Goal: Task Accomplishment & Management: Use online tool/utility

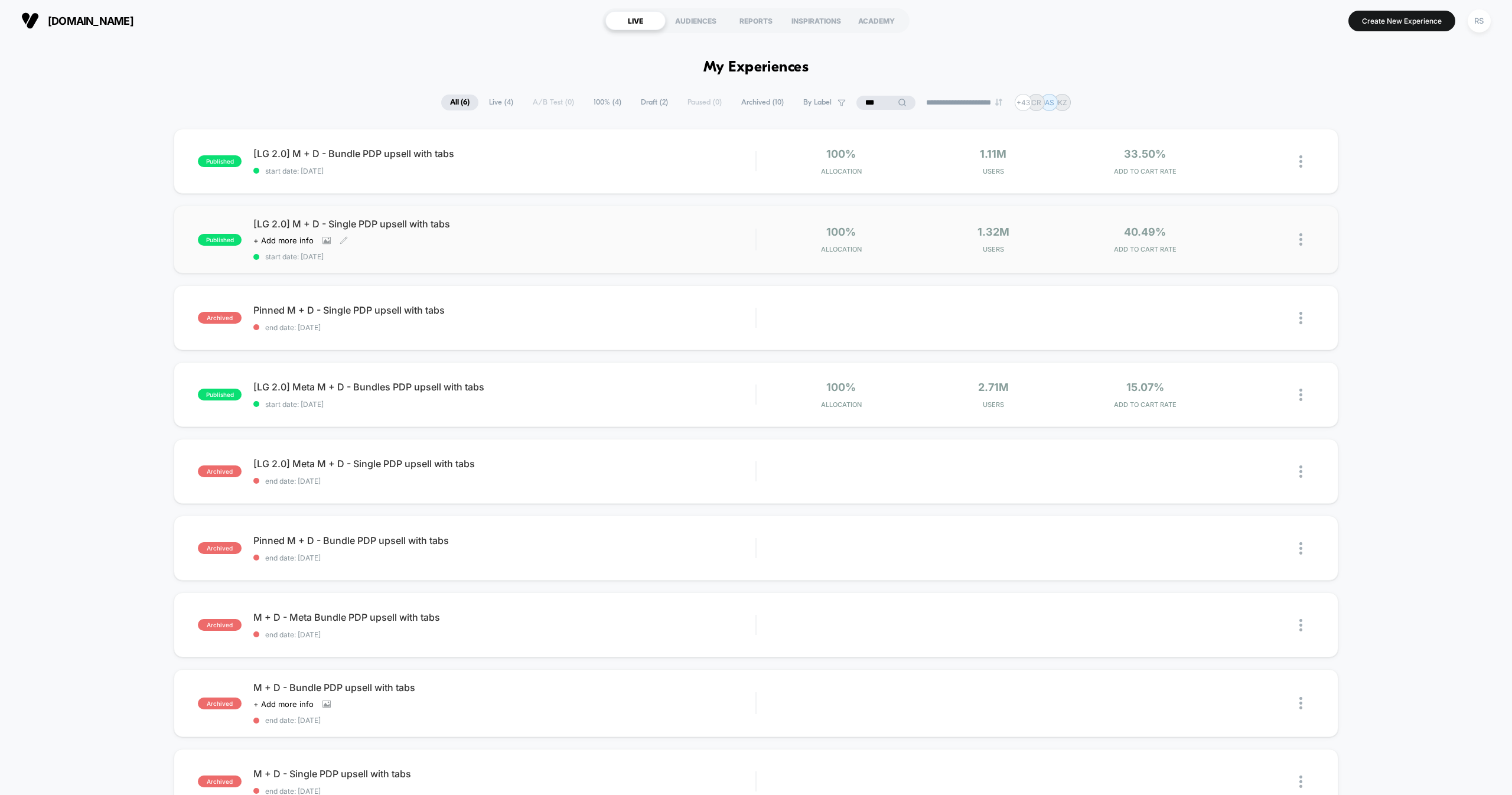
click at [533, 252] on span "start date: [DATE]" at bounding box center [504, 257] width 502 height 9
click at [514, 234] on div "[LG 2.0] M + D - Single PDP upsell with tabs Click to view images Click to edit…" at bounding box center [504, 240] width 502 height 43
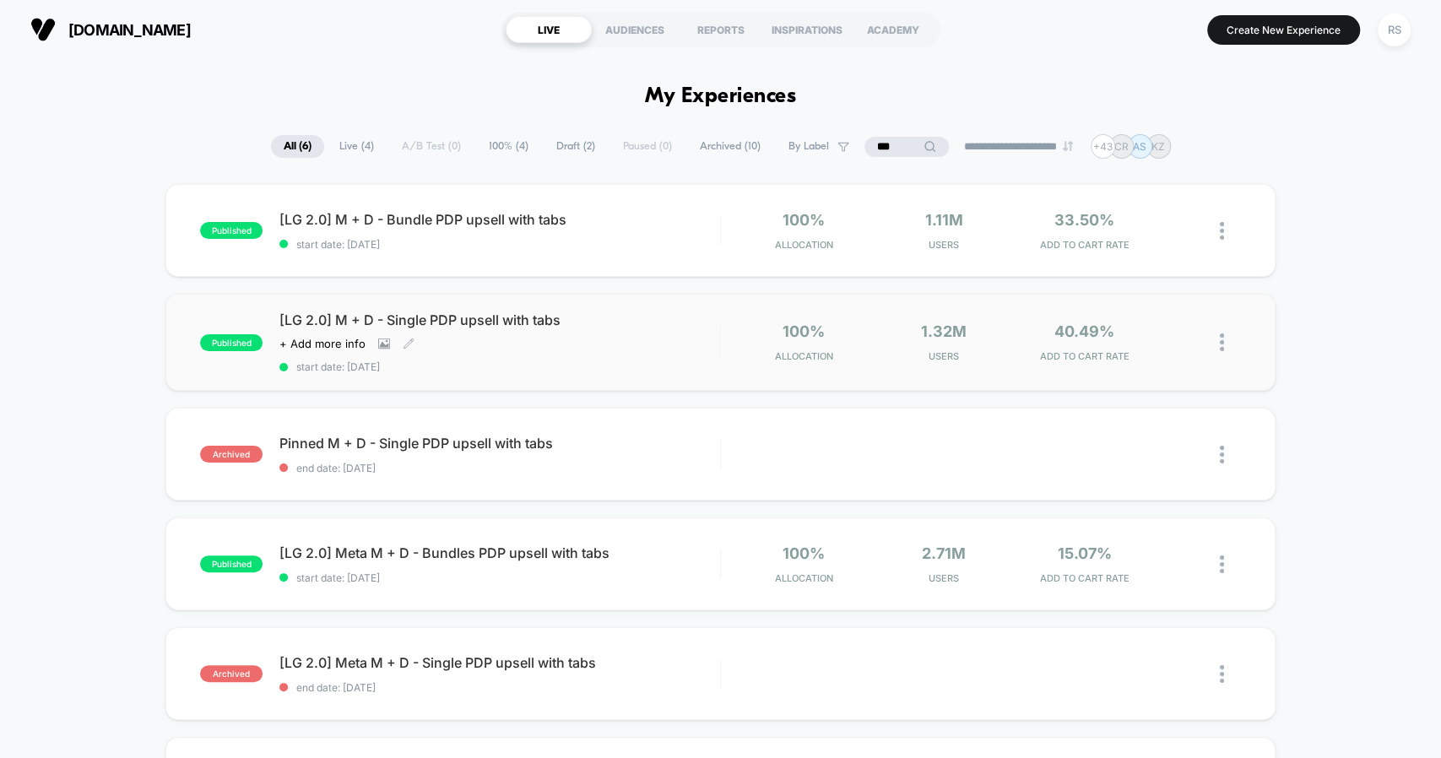
click at [522, 331] on div "[LG 2.0] M + D - Single PDP upsell with tabs Click to view images Click to edit…" at bounding box center [500, 343] width 440 height 62
click at [446, 318] on span "[LG 2.0] M + D - Single PDP upsell with tabs" at bounding box center [500, 320] width 440 height 17
click at [478, 333] on div "[LG 2.0] M + D - Single PDP upsell with tabs Click to view images Click to edit…" at bounding box center [500, 343] width 440 height 62
click at [524, 319] on span "[LG 2.0] M + D - Single PDP upsell with tabs" at bounding box center [500, 320] width 440 height 17
click at [517, 314] on span "[LG 2.0] M + D - Single PDP upsell with tabs" at bounding box center [500, 320] width 440 height 17
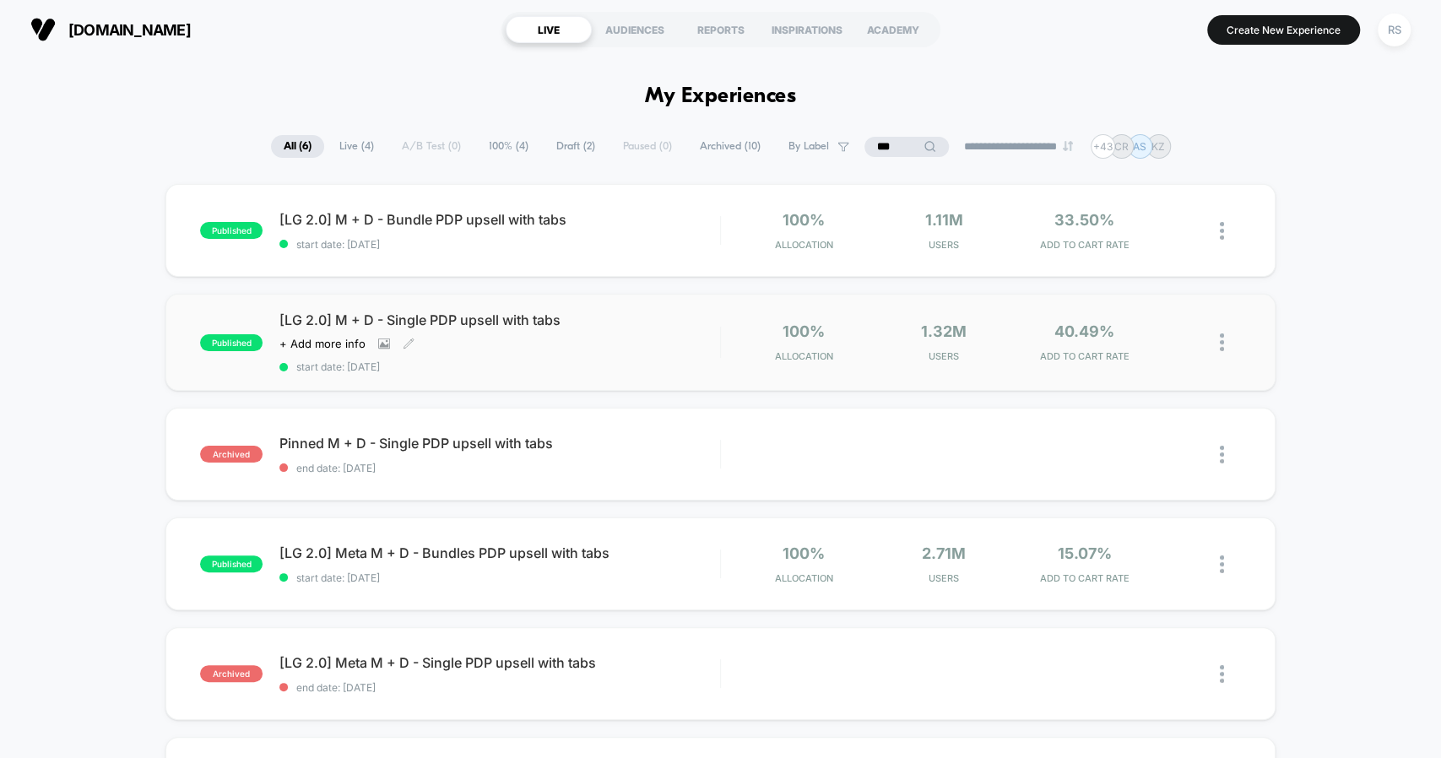
click at [517, 314] on span "[LG 2.0] M + D - Single PDP upsell with tabs" at bounding box center [500, 320] width 440 height 17
click at [463, 318] on span "[LG 2.0] M + D - Single PDP upsell with tabs" at bounding box center [500, 320] width 440 height 17
click at [686, 345] on div "[LG 2.0] M + D - Single PDP upsell with tabs Click to view images Click to edit…" at bounding box center [500, 343] width 440 height 62
click at [429, 322] on span "[LG 2.0] M + D - Single PDP upsell with tabs" at bounding box center [500, 320] width 440 height 17
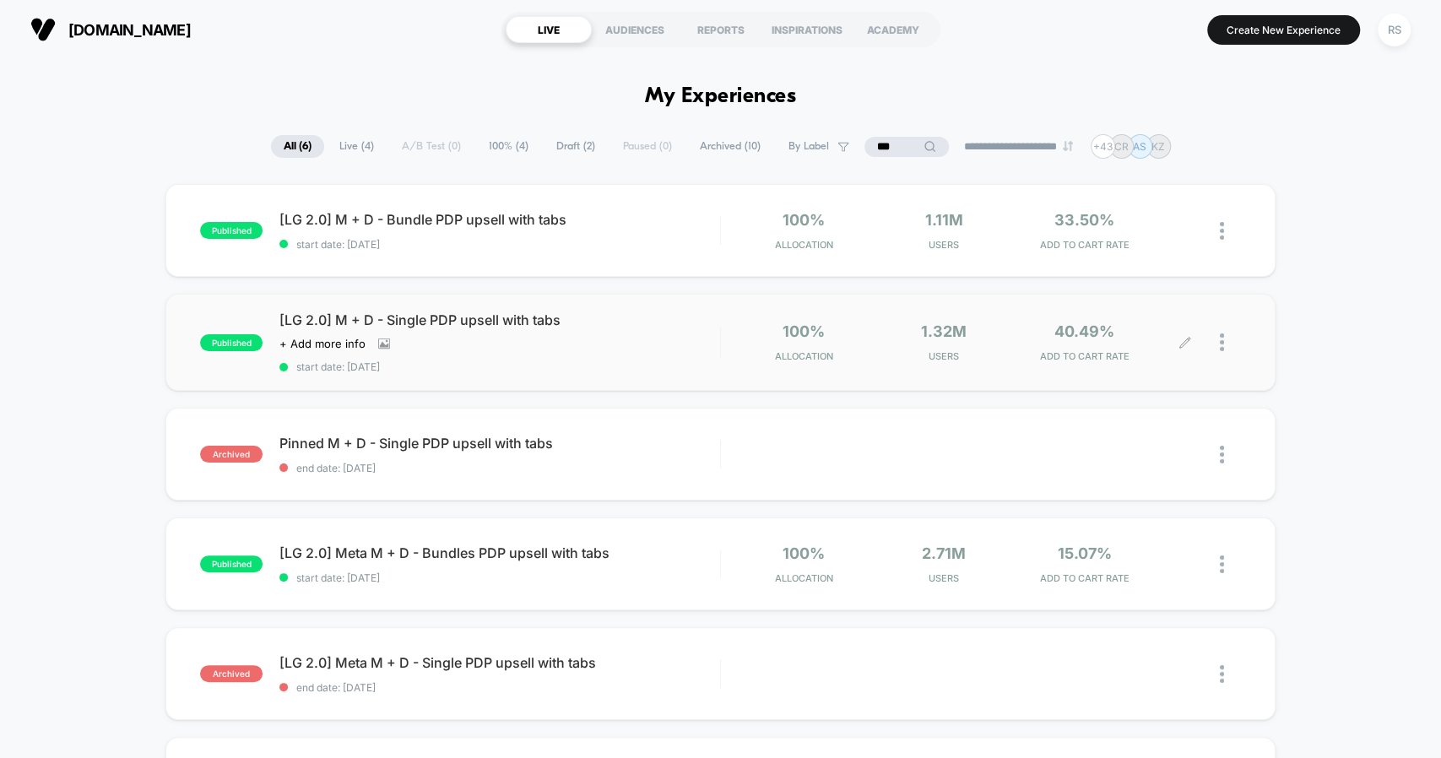
click at [1224, 336] on div at bounding box center [1230, 343] width 21 height 40
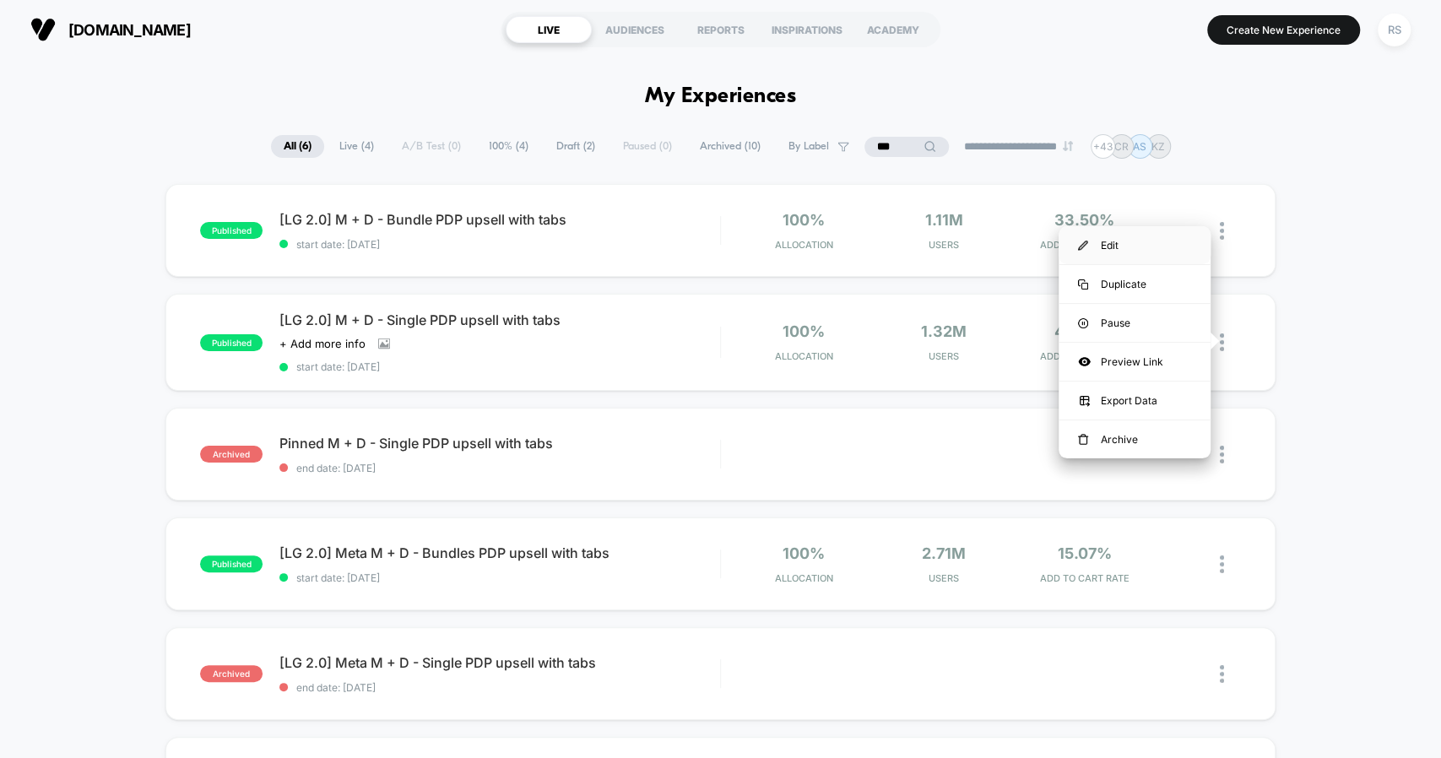
click at [1102, 234] on div "Edit" at bounding box center [1135, 245] width 152 height 38
click at [1128, 242] on div "Edit" at bounding box center [1135, 245] width 152 height 38
click at [1121, 252] on div "Edit" at bounding box center [1135, 245] width 152 height 38
click at [592, 352] on div "[LG 2.0] M + D - Single PDP upsell with tabs Click to view images Click to edit…" at bounding box center [500, 343] width 440 height 62
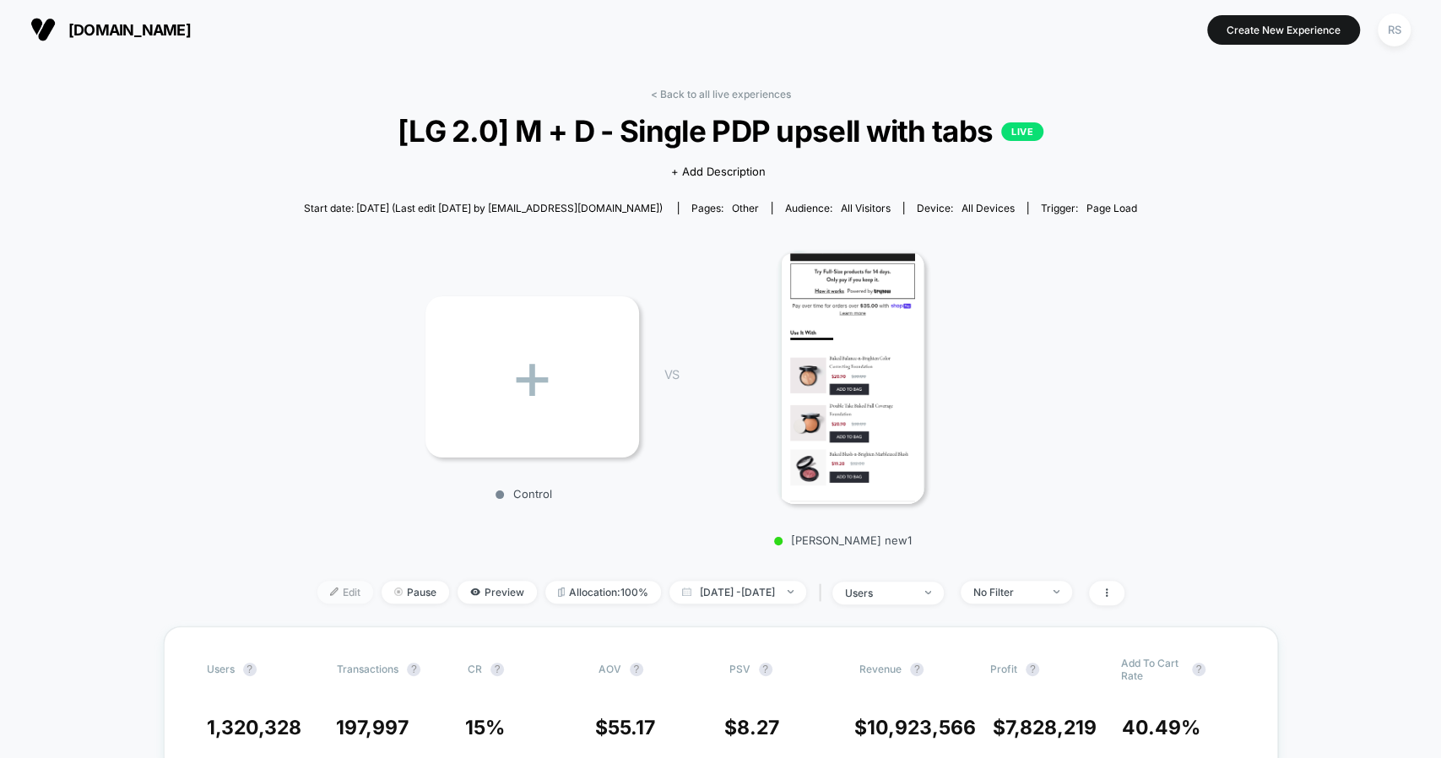
click at [325, 590] on span "Edit" at bounding box center [346, 592] width 56 height 23
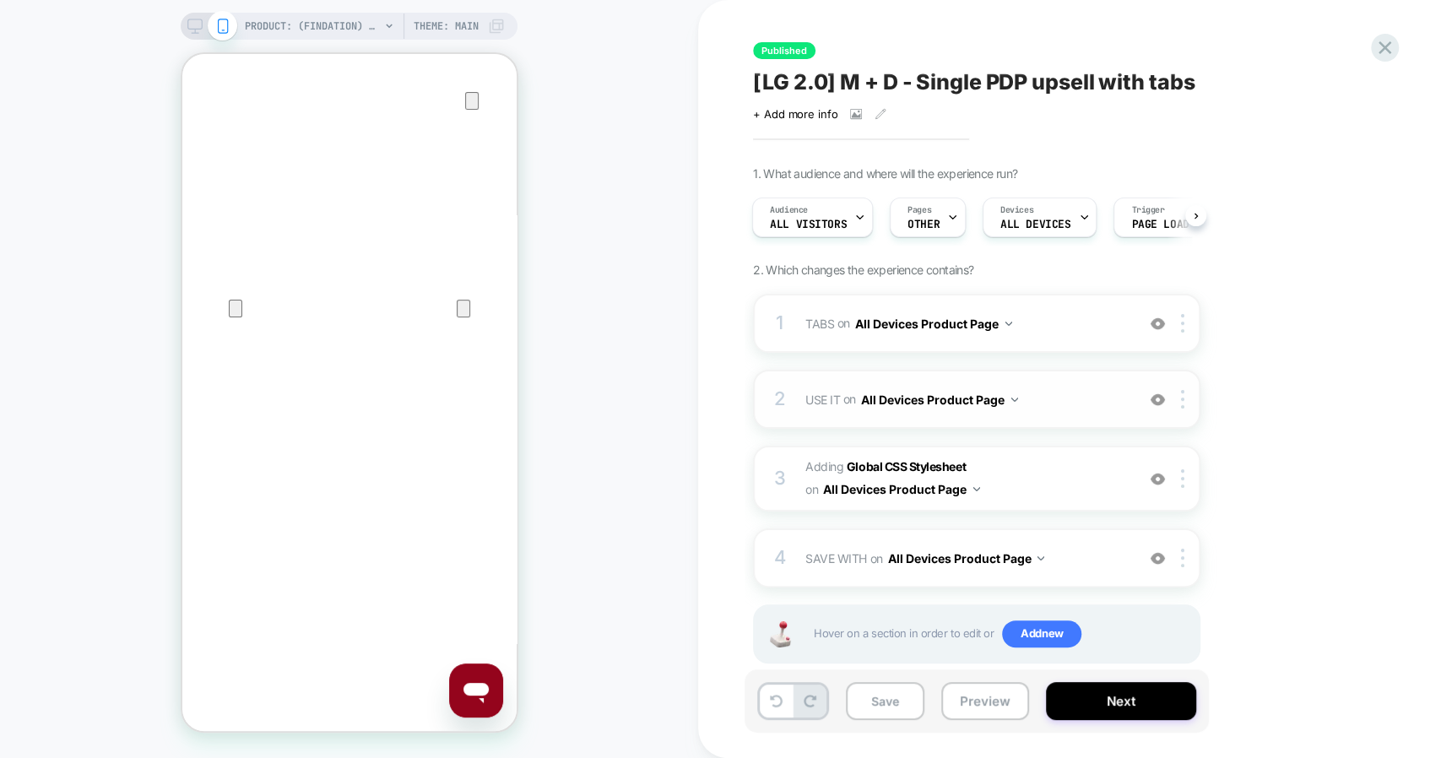
click at [1062, 399] on span "USE IT Replacing Blocks List WITH #use-it-wrapper-vsly-LG-2-0 on All Devices Pr…" at bounding box center [967, 400] width 322 height 24
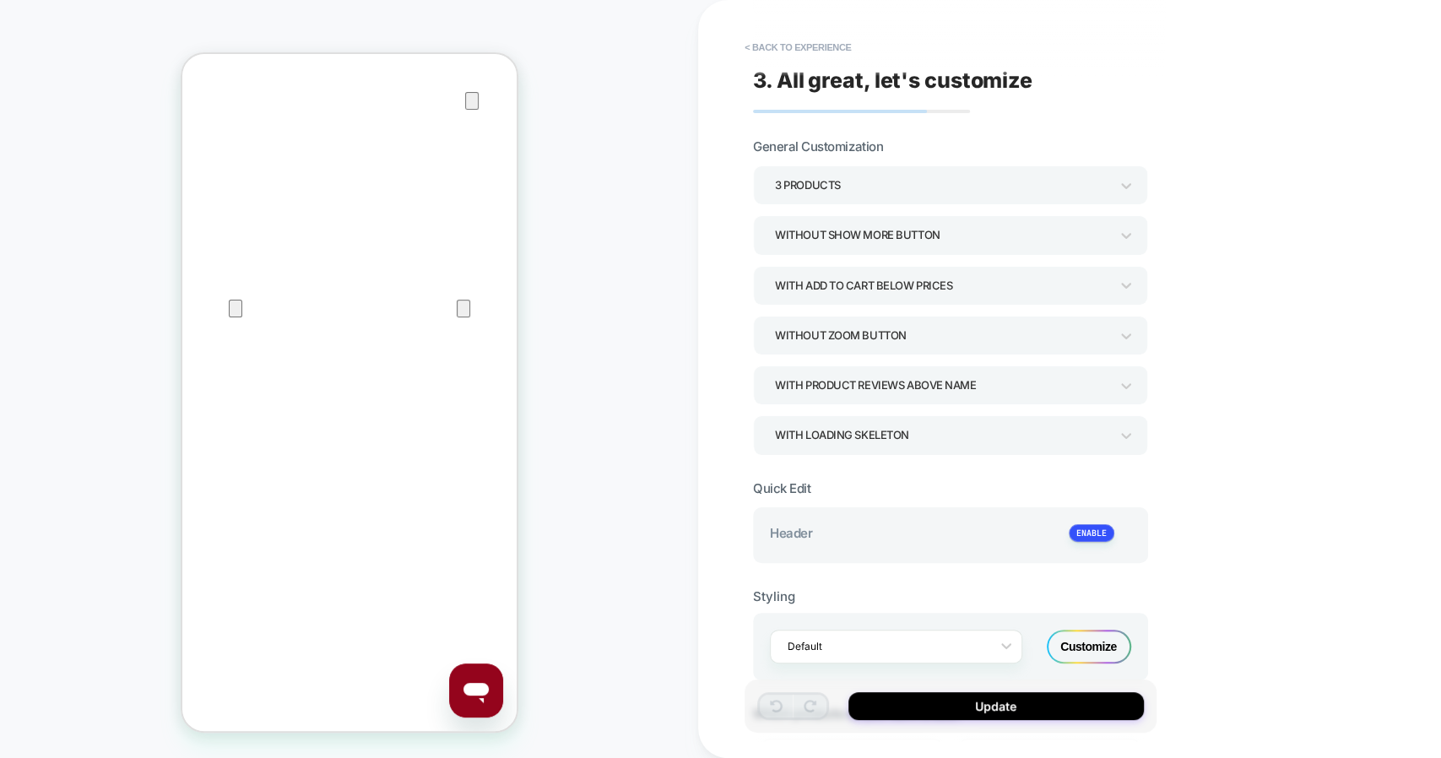
scroll to position [461, 0]
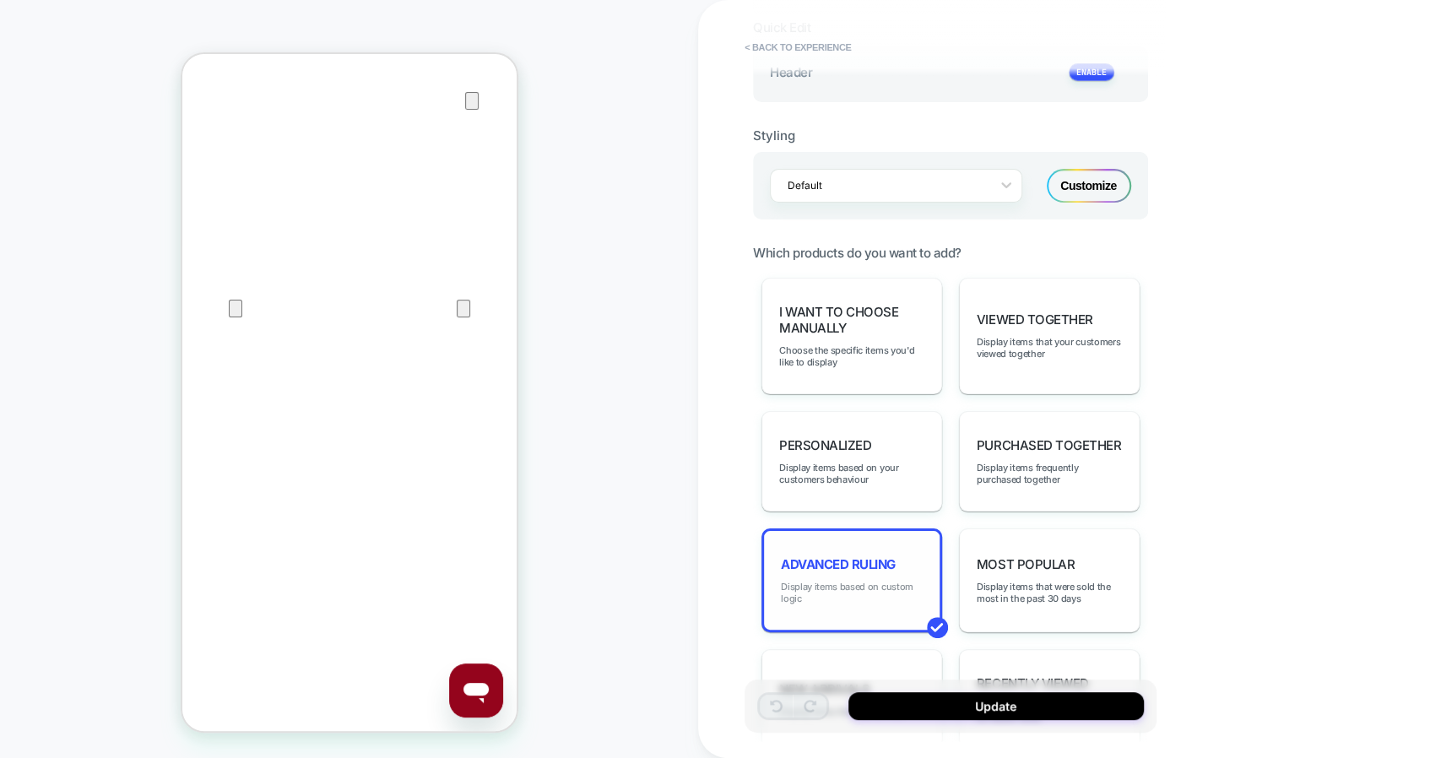
click at [892, 581] on span "Display items based on custom logic" at bounding box center [852, 593] width 142 height 24
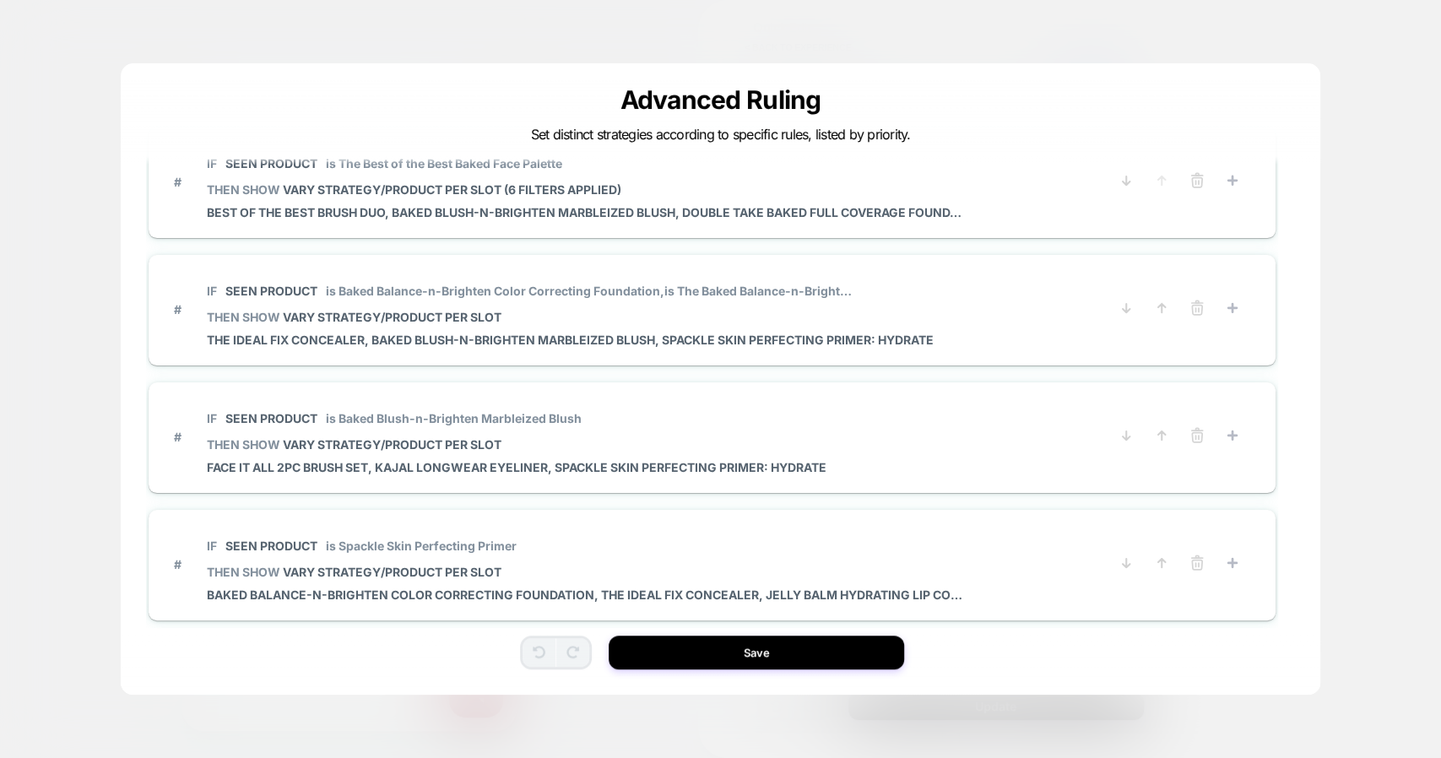
scroll to position [0, 0]
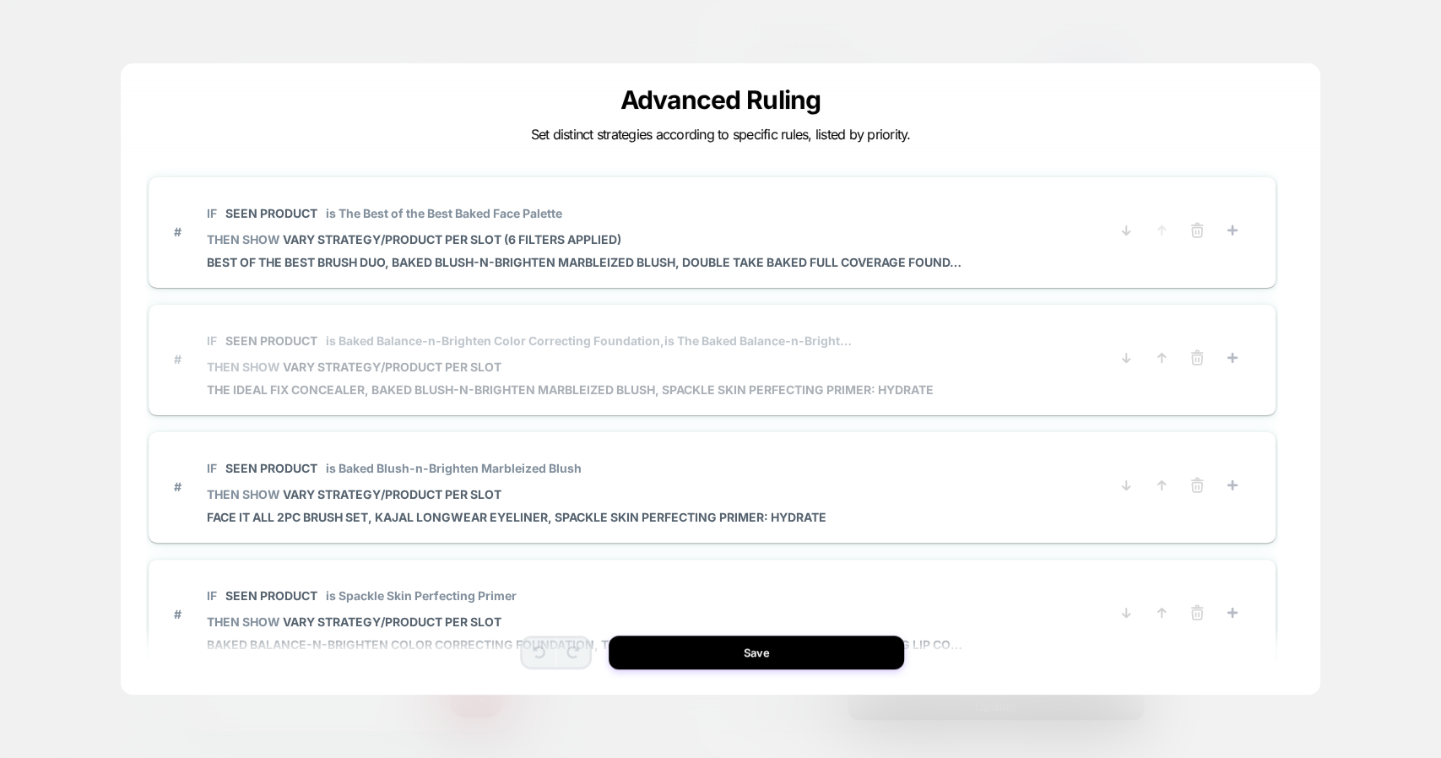
click at [799, 355] on span "IF Seen Product is Baked Balance-n-Brighten Color Correcting Foundation, is The…" at bounding box center [570, 341] width 727 height 38
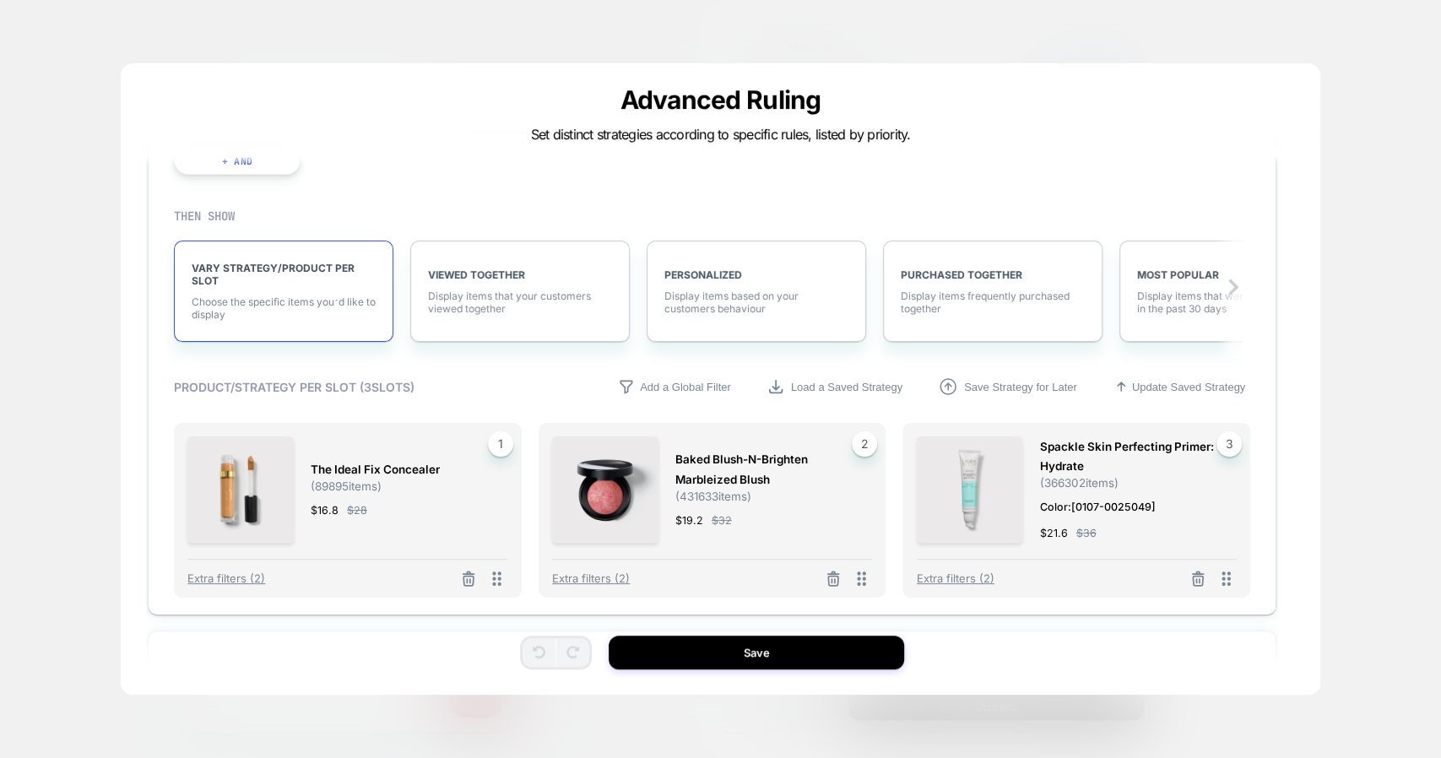
scroll to position [399, 0]
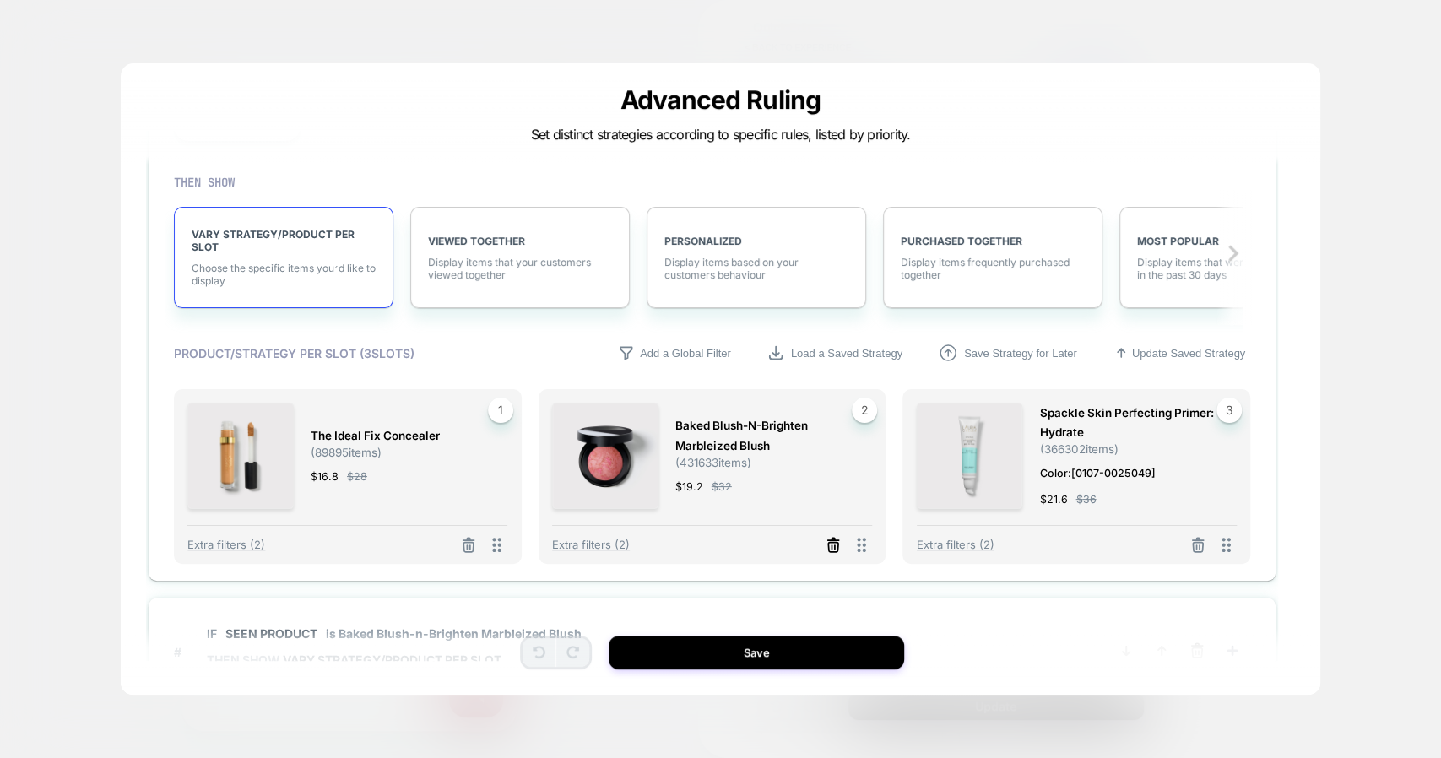
click at [839, 546] on icon at bounding box center [833, 545] width 17 height 17
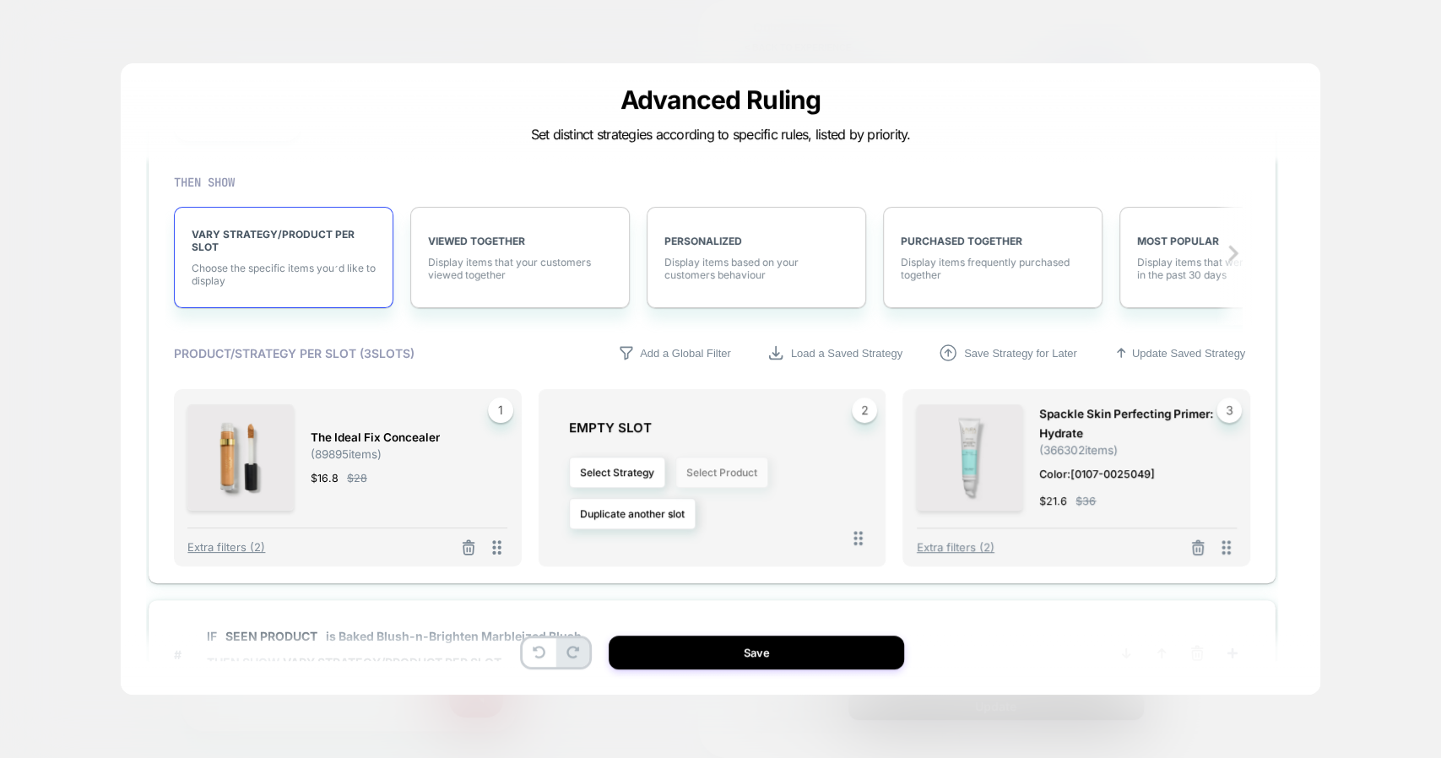
click at [719, 467] on button "Select Product" at bounding box center [722, 472] width 93 height 31
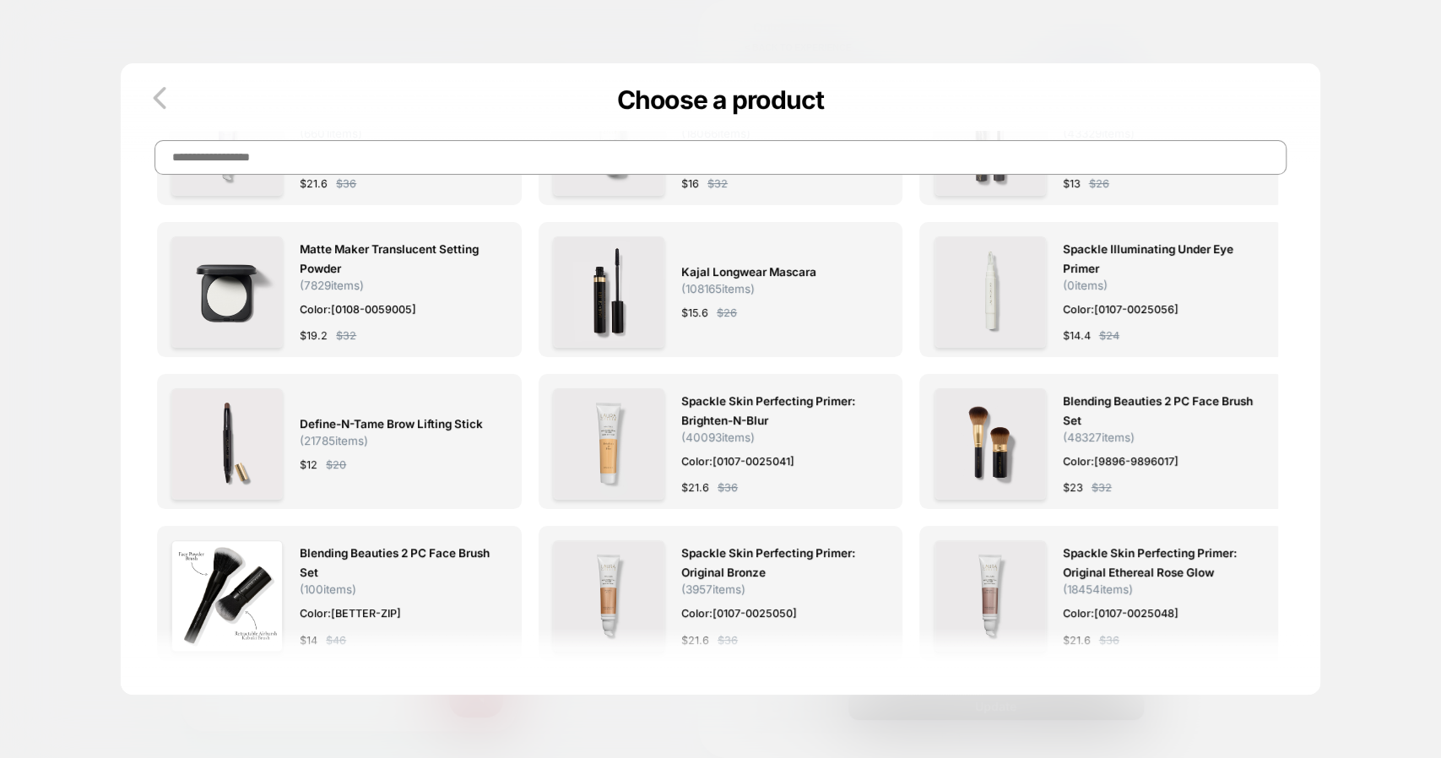
scroll to position [0, 0]
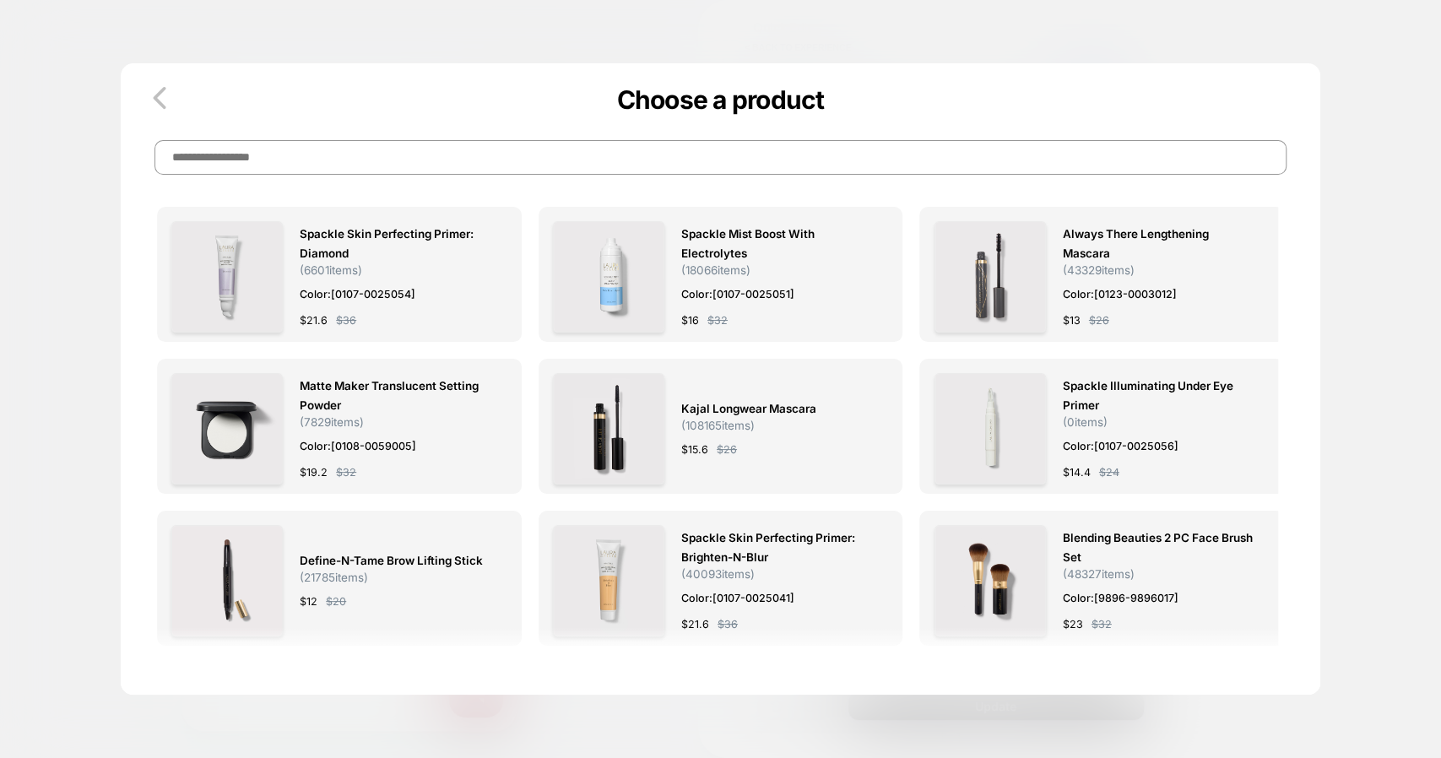
click at [643, 159] on input at bounding box center [721, 157] width 1132 height 35
type input "**********"
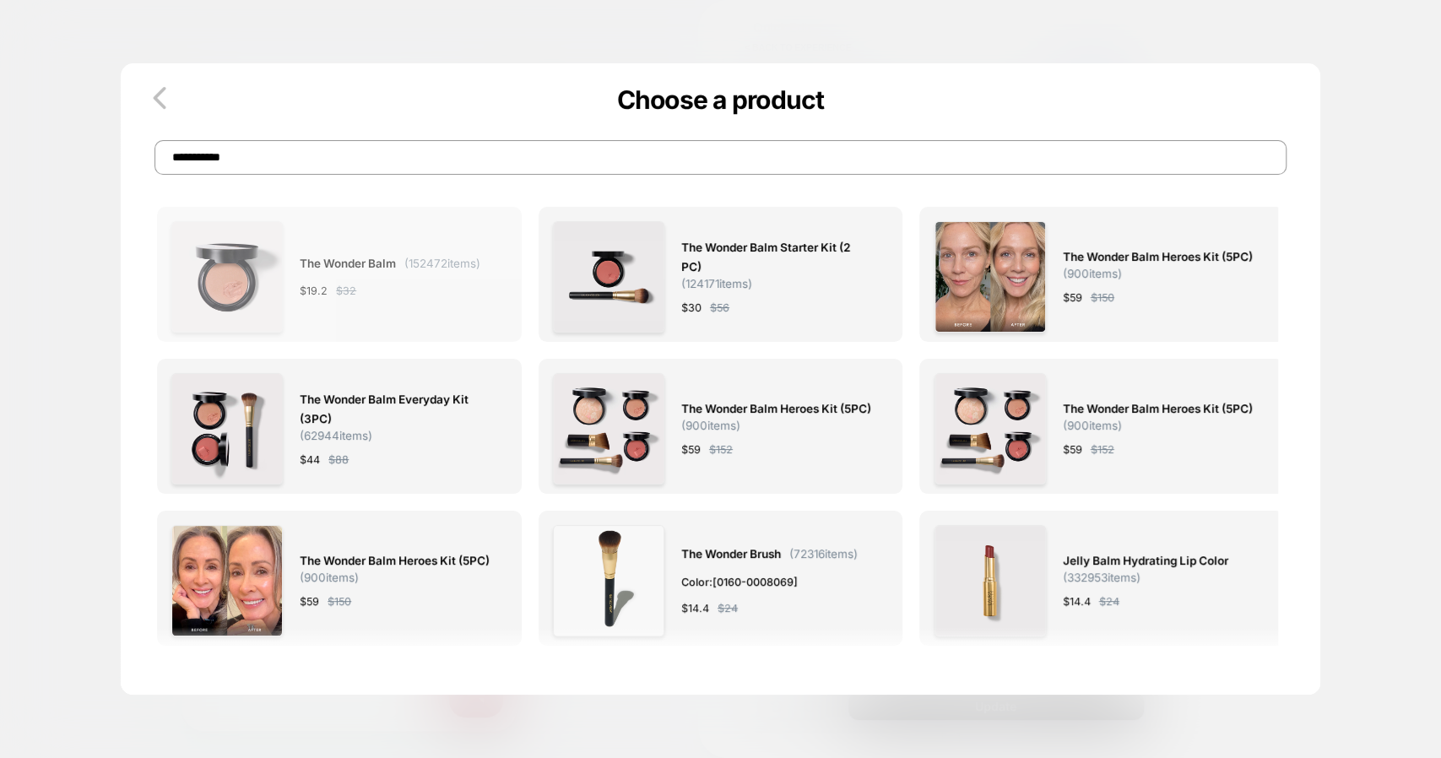
click at [352, 316] on div "The Wonder Balm ( 152472 items) $ 19.2 $ 32" at bounding box center [390, 276] width 181 height 111
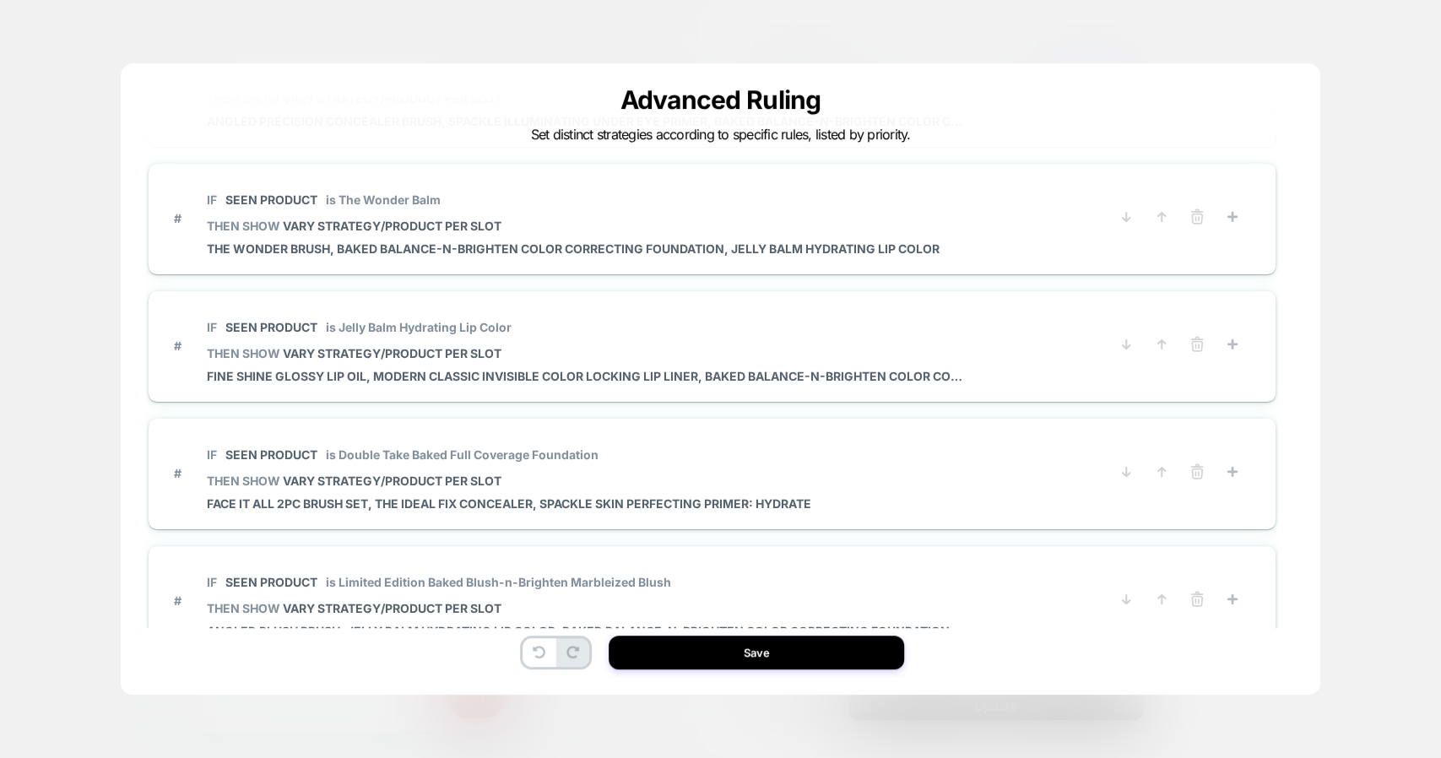
scroll to position [1339, 0]
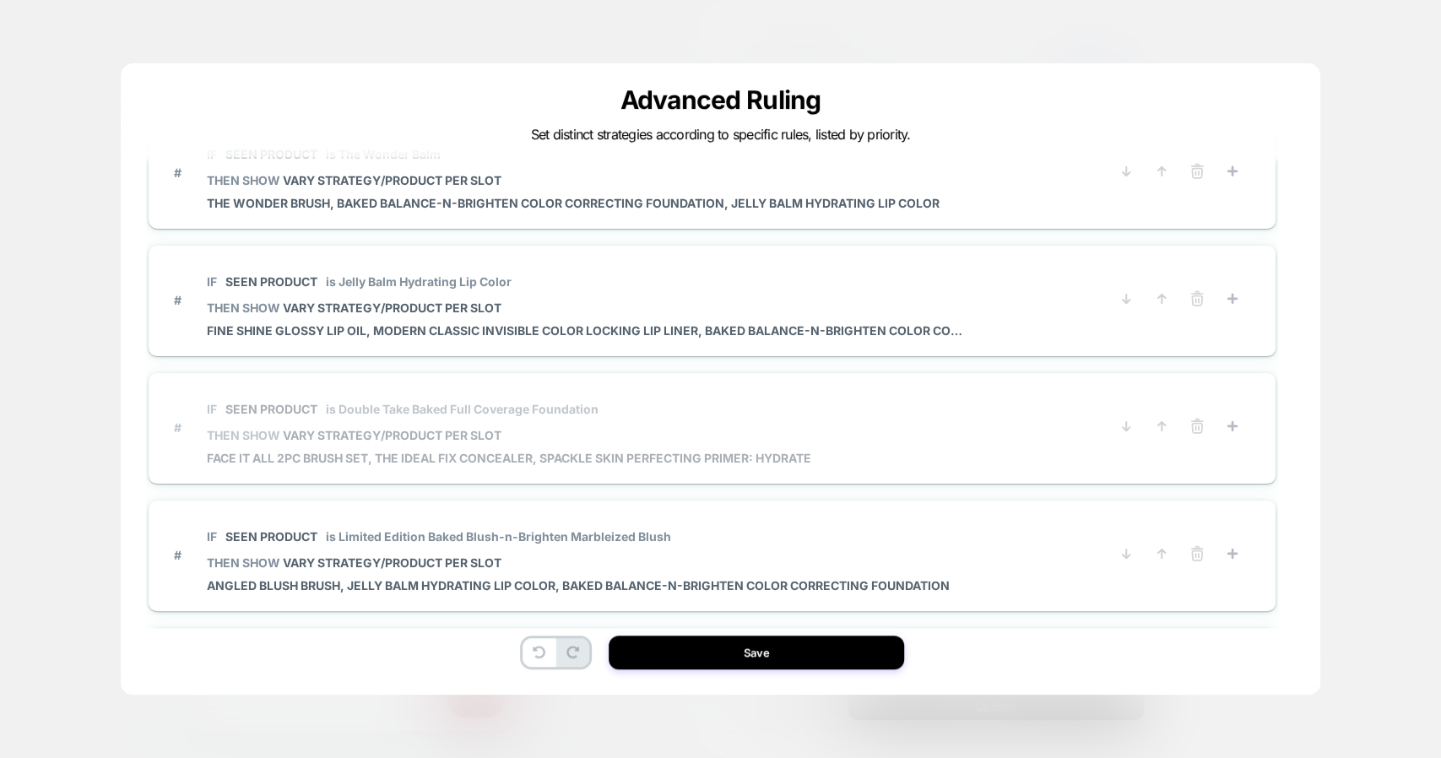
click at [628, 443] on div "IF Seen Product is Double Take Baked Full Coverage Foundation THEN SHOW VARY ST…" at bounding box center [509, 427] width 605 height 75
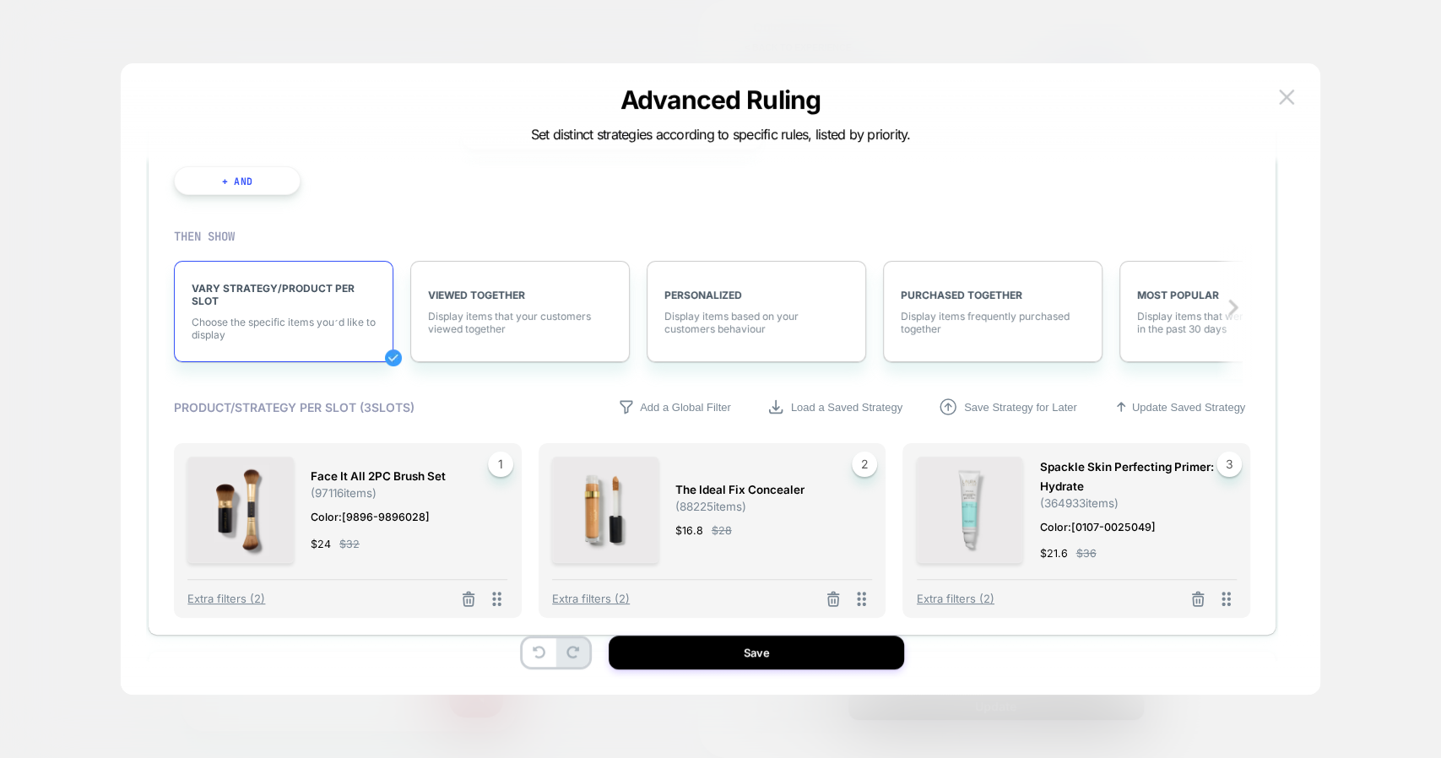
scroll to position [1201, 0]
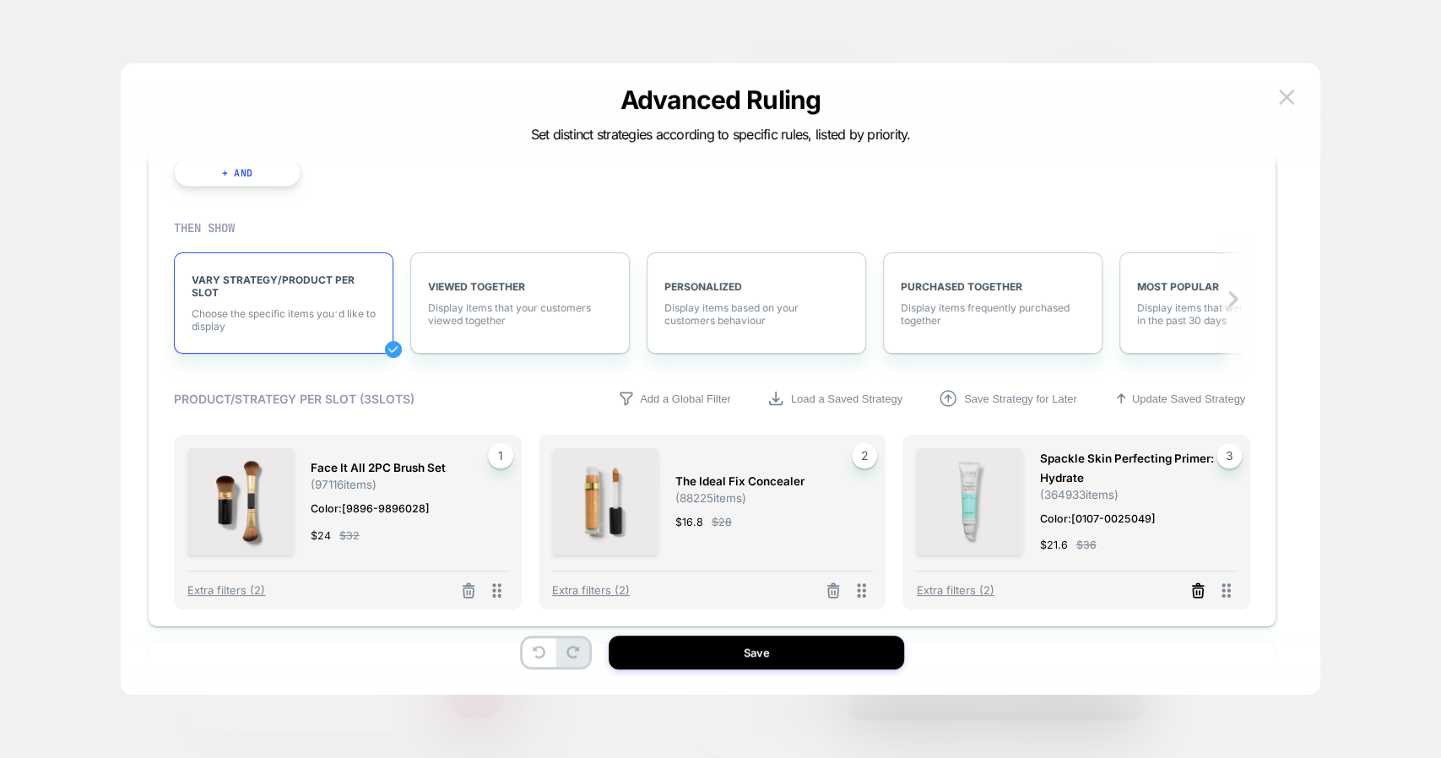
click at [1197, 591] on icon at bounding box center [1198, 591] width 17 height 17
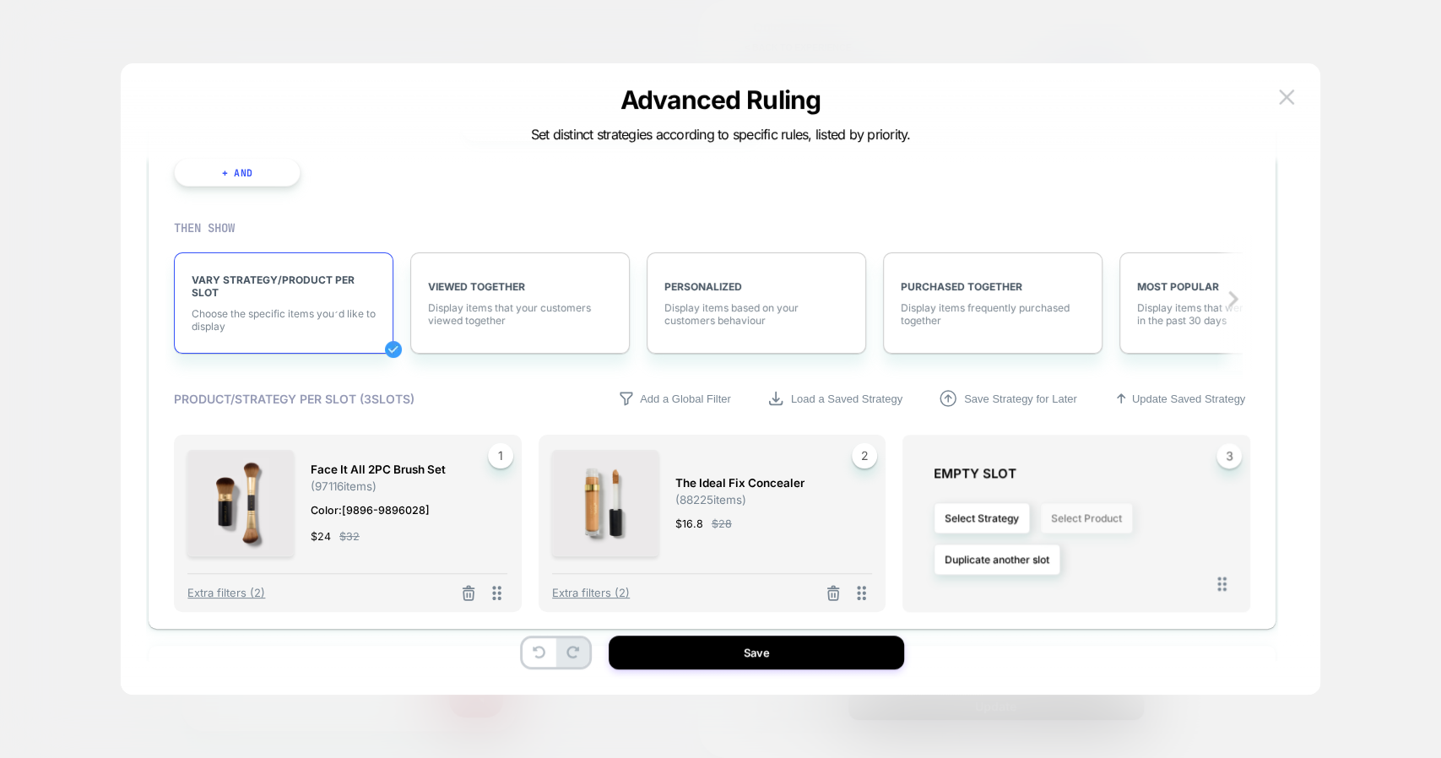
click at [1090, 509] on button "Select Product" at bounding box center [1086, 517] width 93 height 31
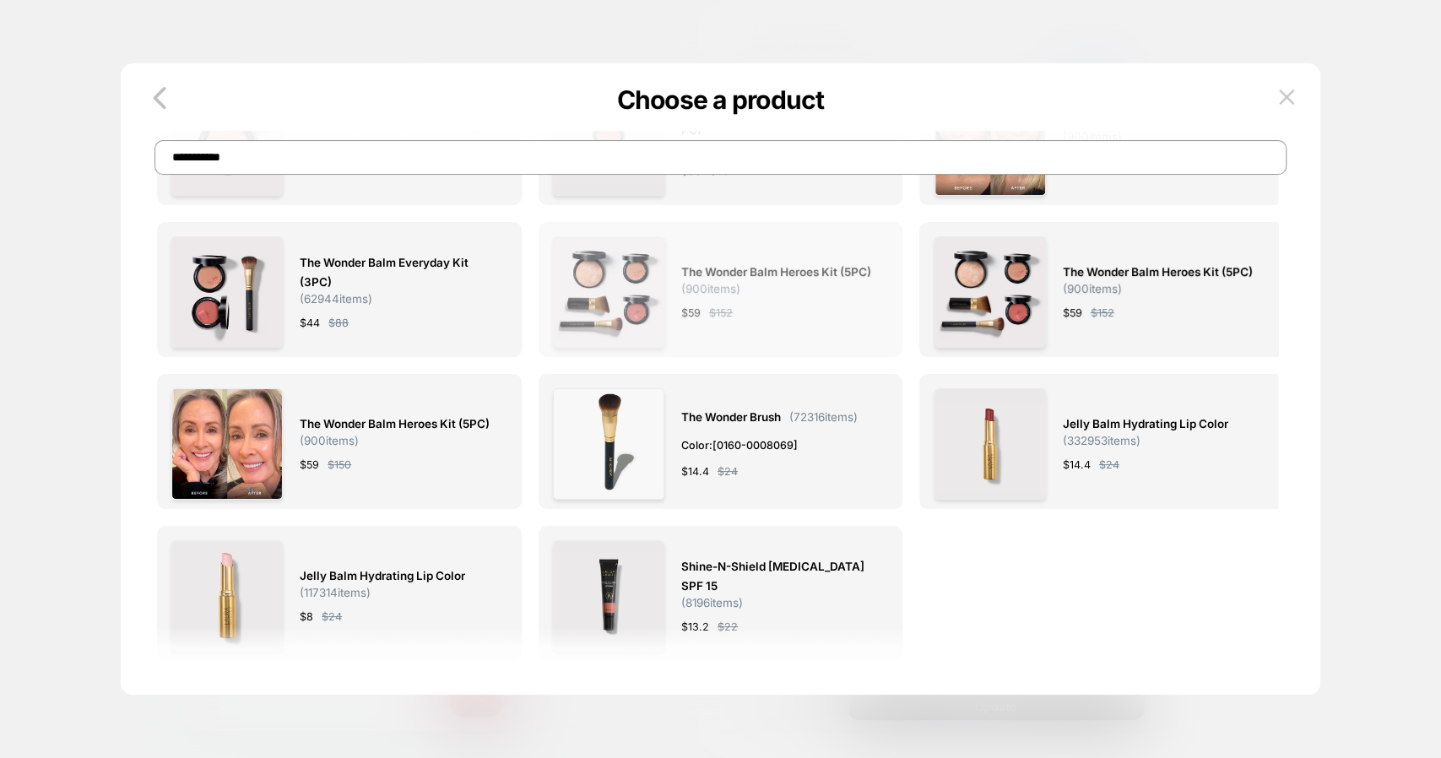
scroll to position [0, 0]
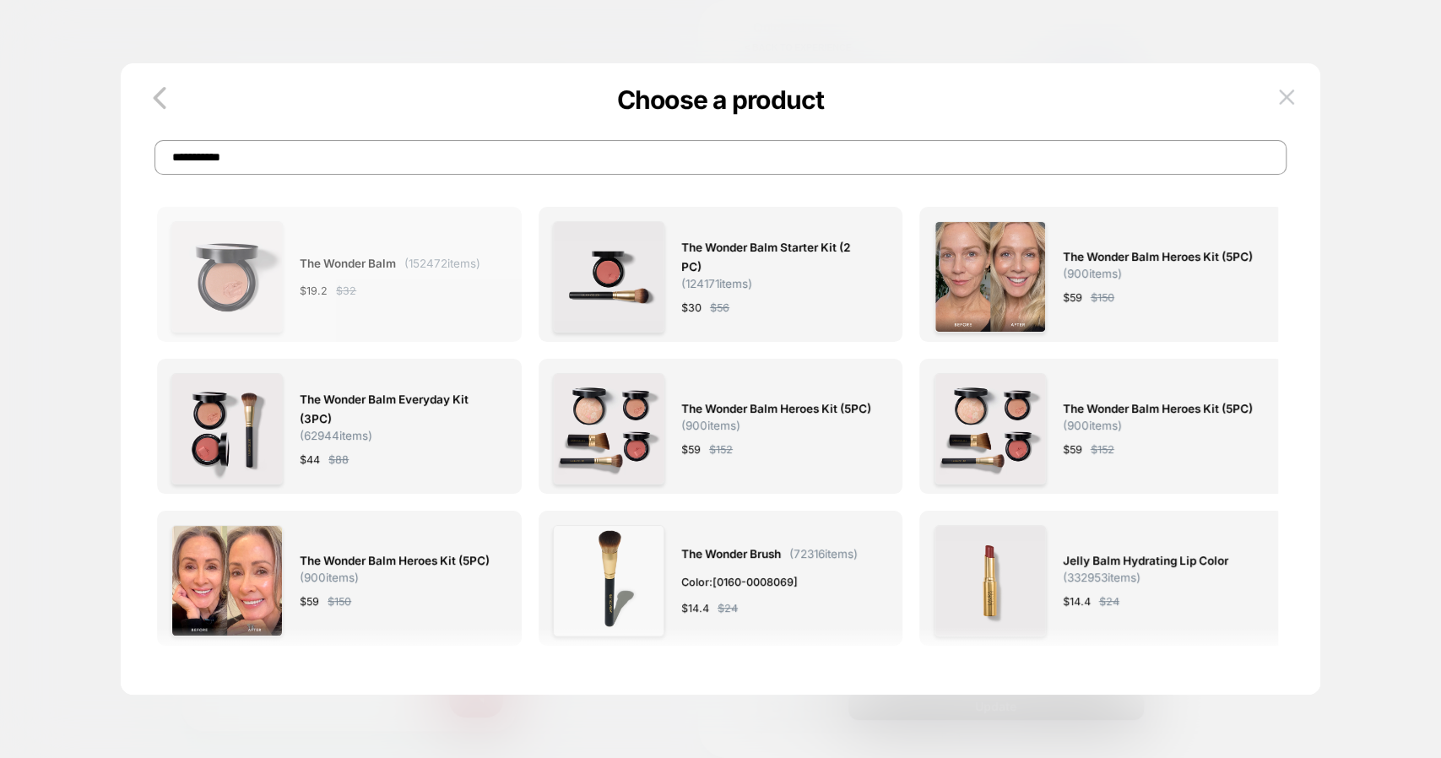
click at [429, 263] on span "( 152472 items)" at bounding box center [442, 264] width 76 height 14
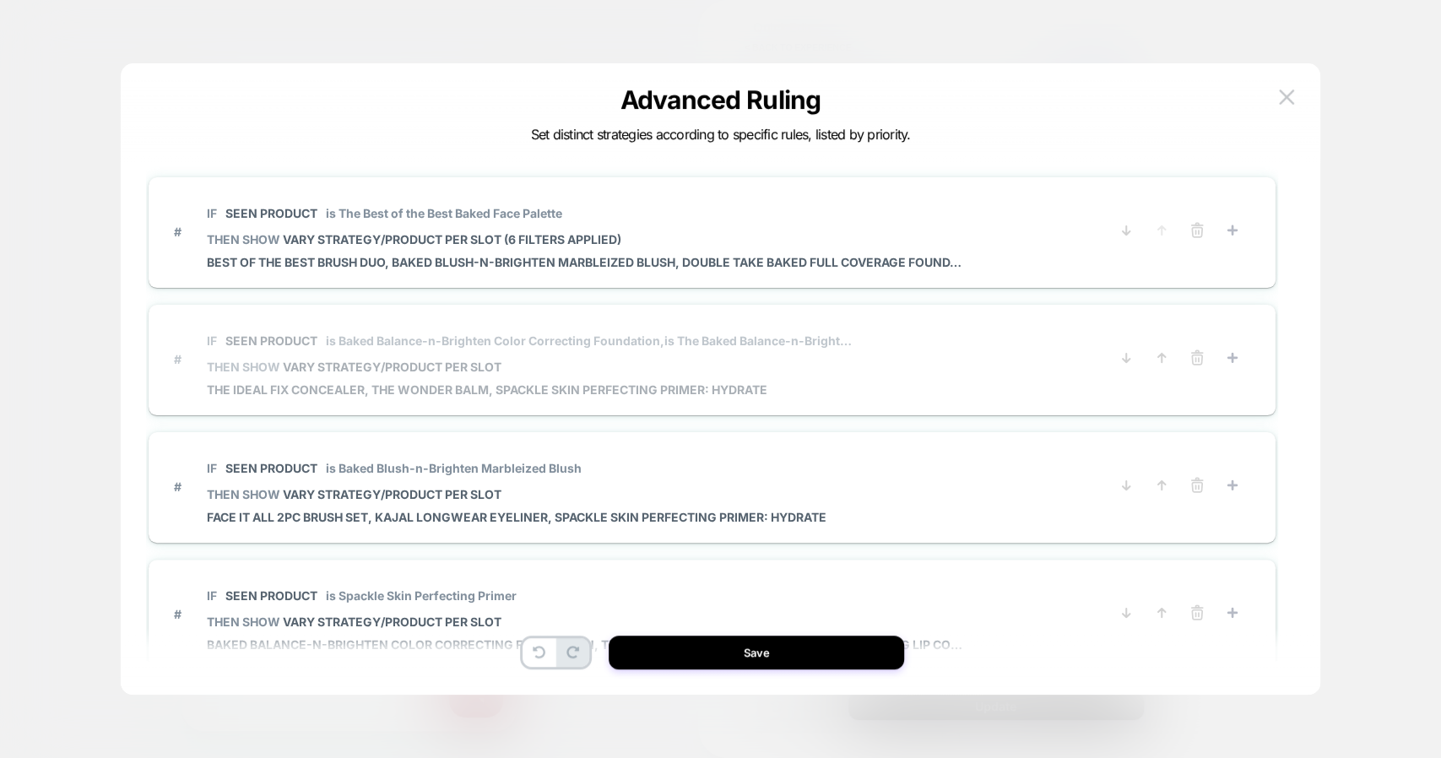
click at [837, 356] on span "IF Seen Product is Baked Balance-n-Brighten Color Correcting Foundation, is The…" at bounding box center [532, 341] width 651 height 38
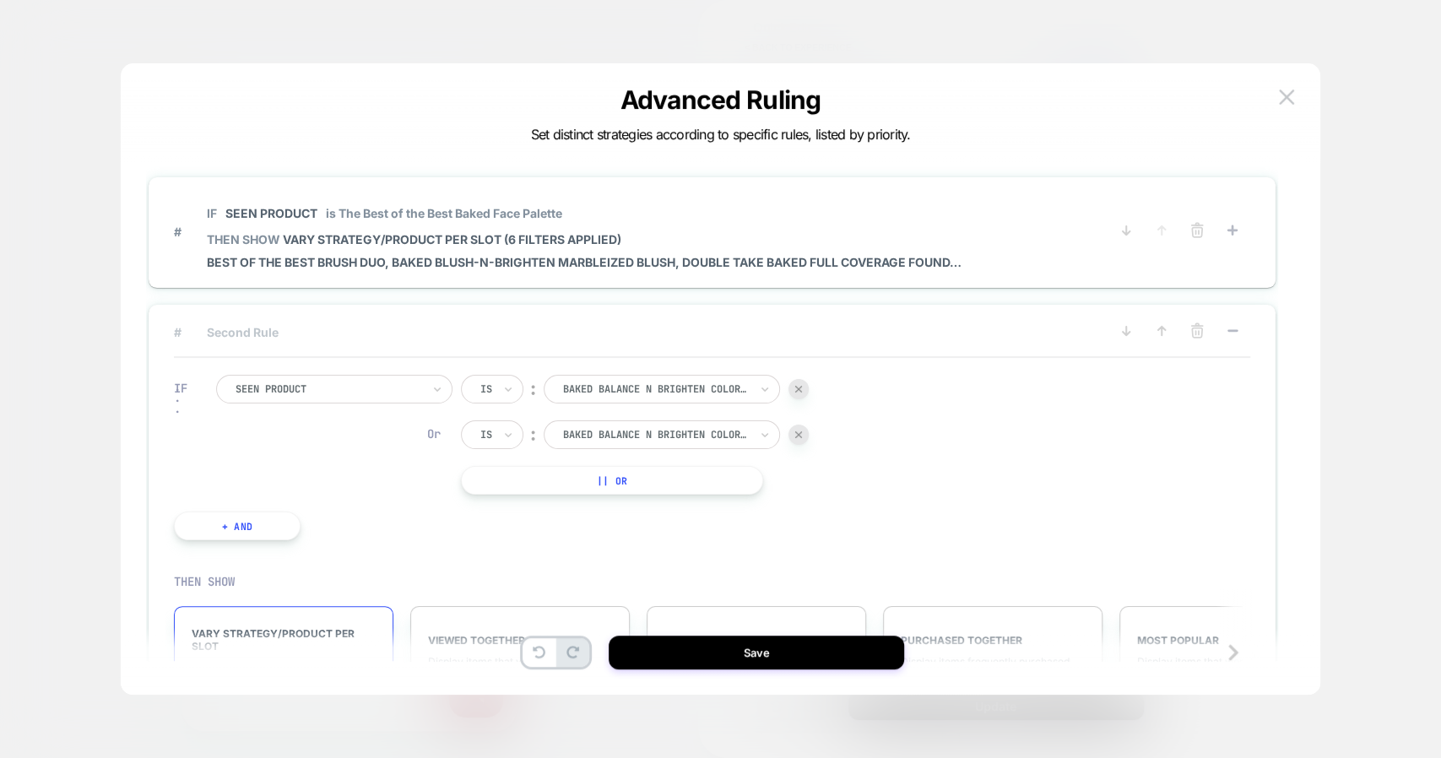
click at [679, 476] on button "|| Or" at bounding box center [612, 480] width 302 height 29
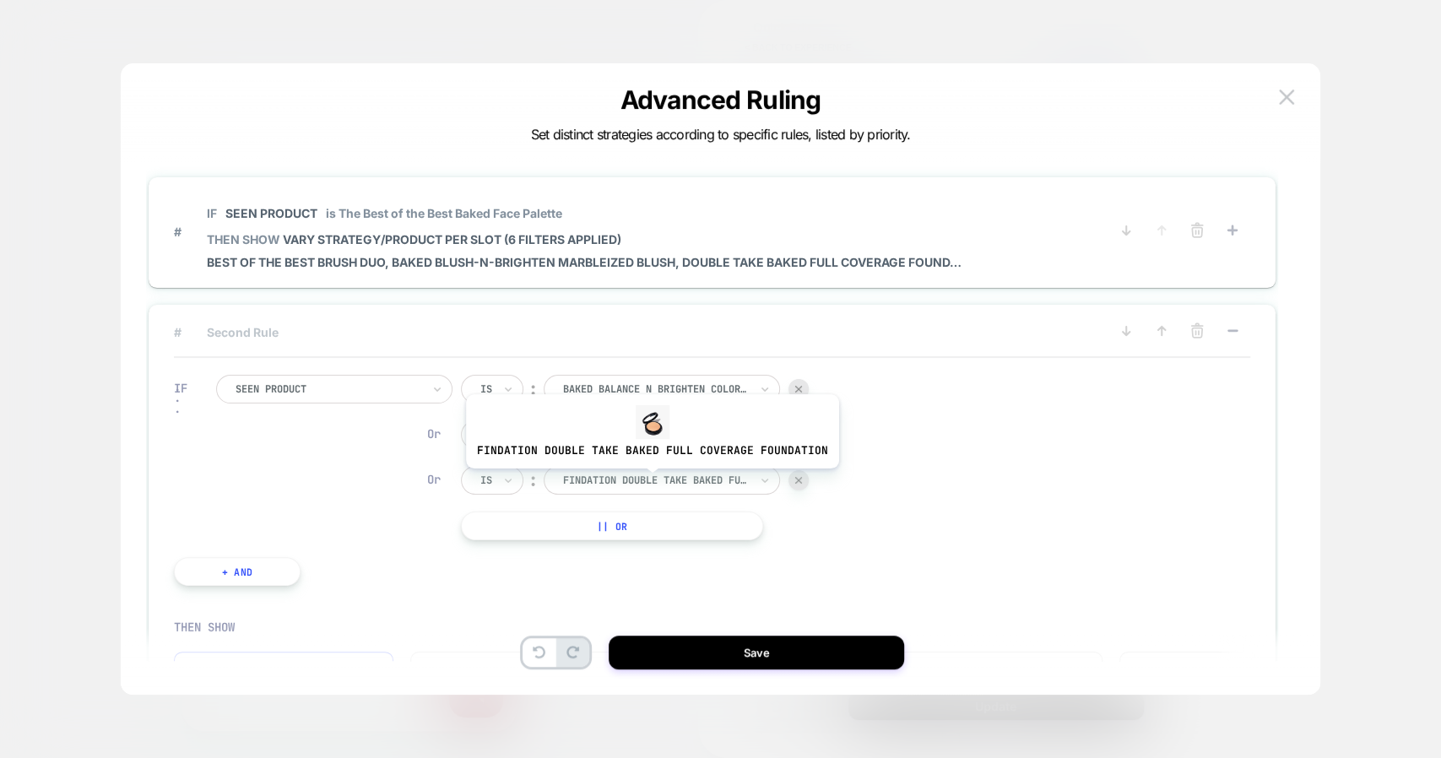
click at [649, 480] on div at bounding box center [656, 480] width 186 height 15
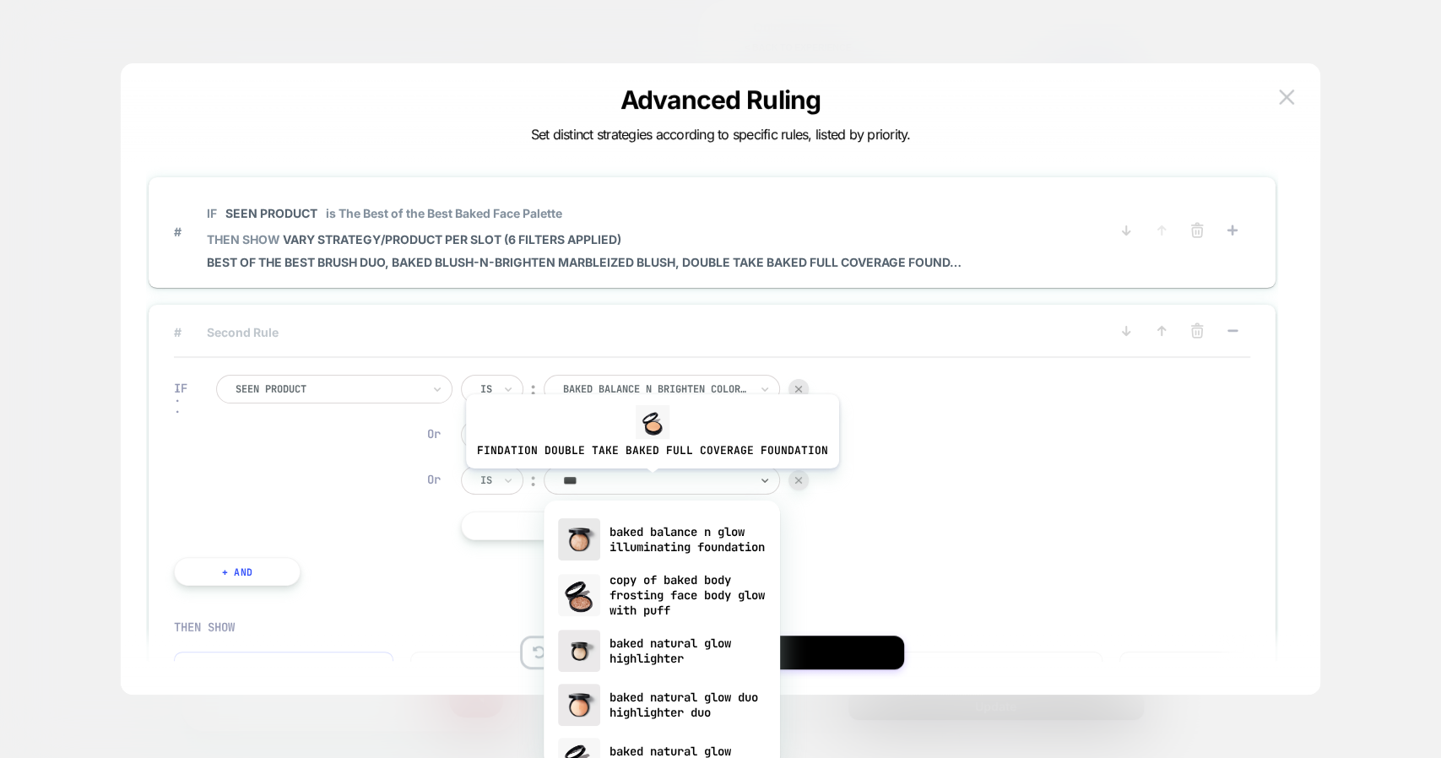
type input "****"
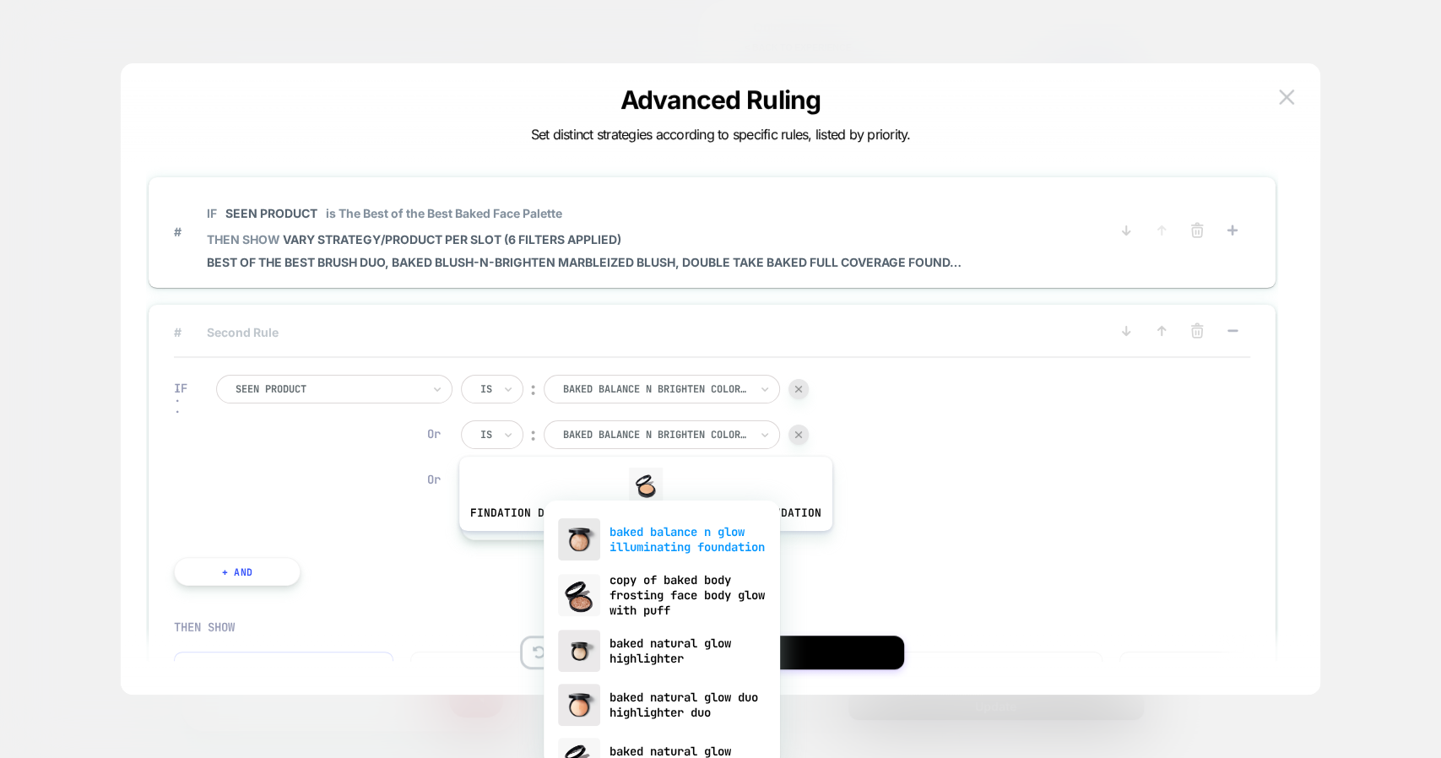
click at [642, 543] on div "baked balance n glow illuminating foundation" at bounding box center [662, 540] width 220 height 54
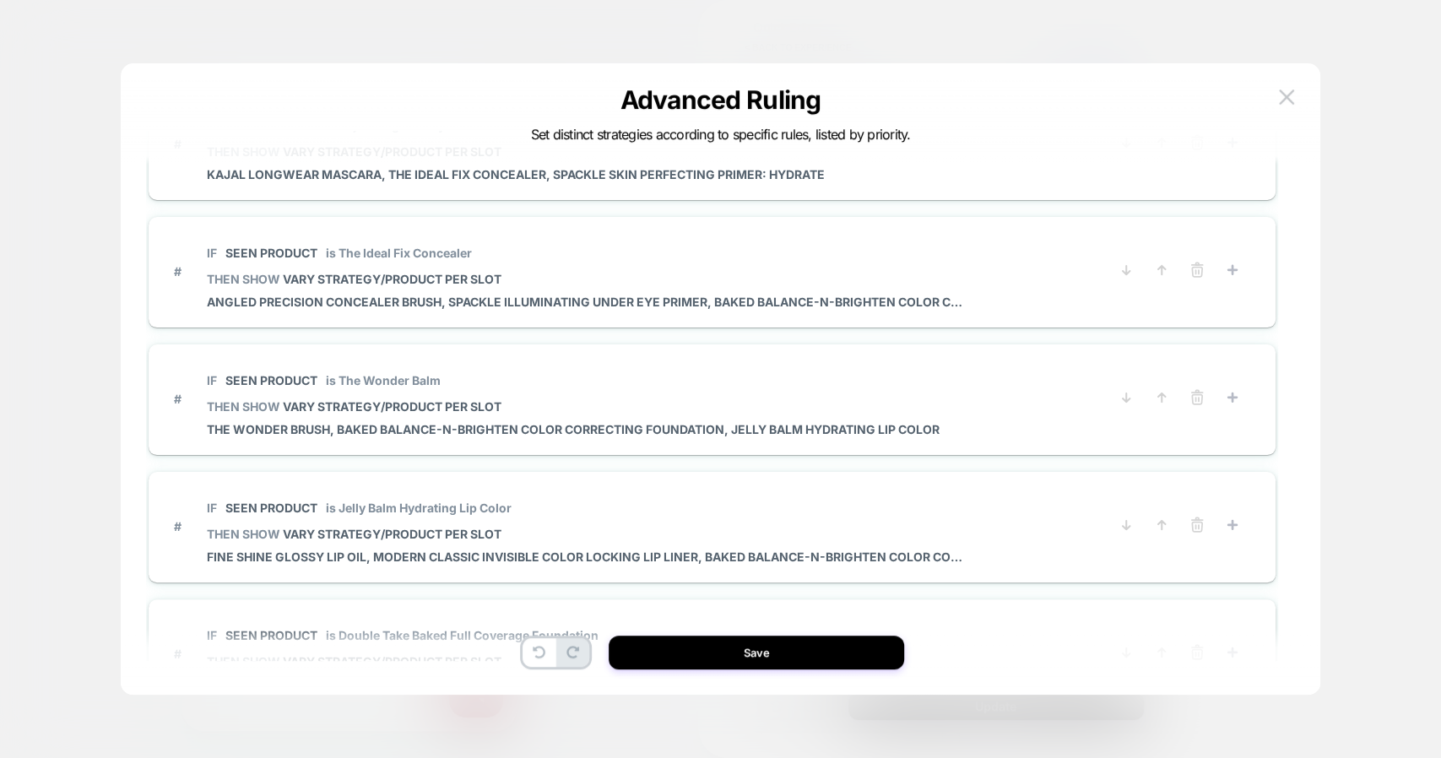
scroll to position [1209, 0]
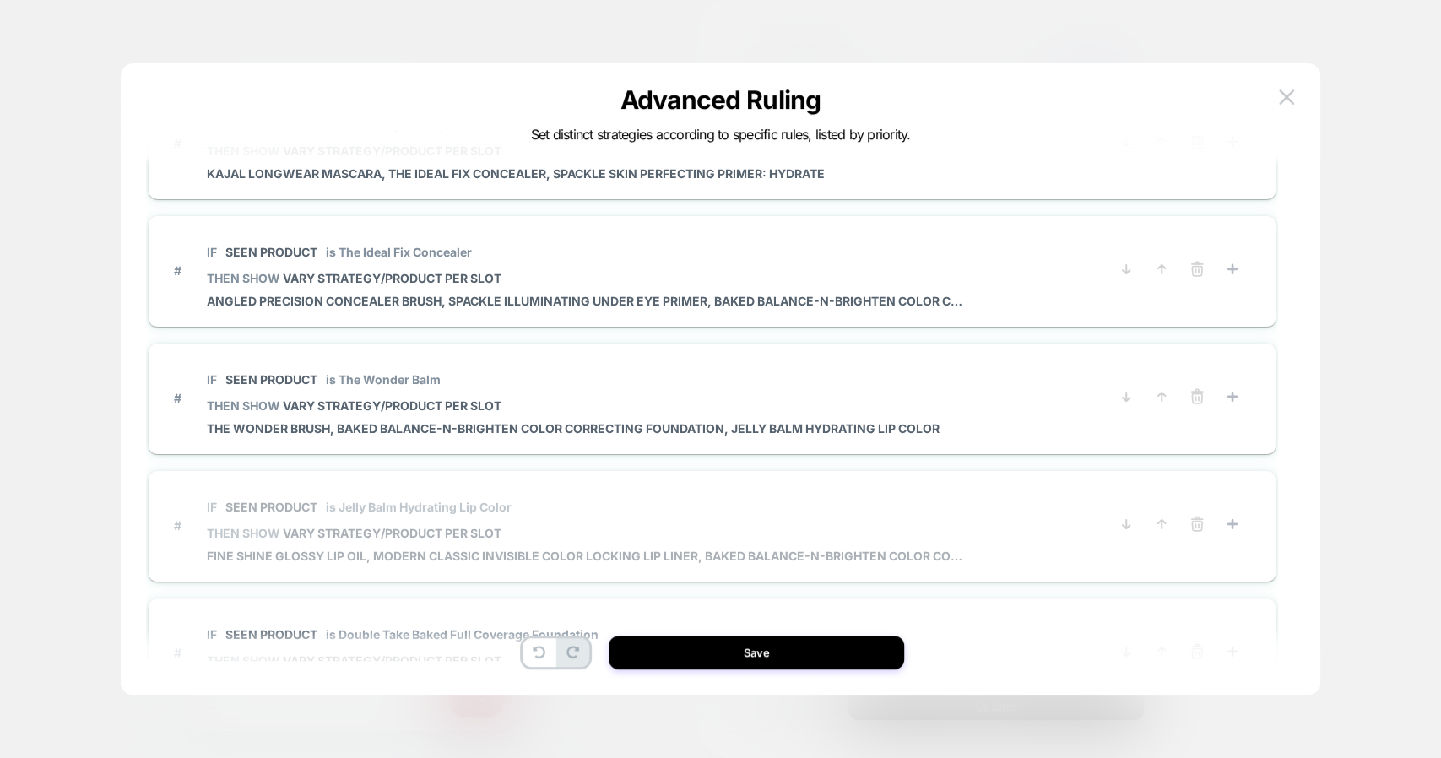
click at [658, 541] on div "IF Seen Product is Jelly Balm Hydrating Lip Color THEN SHOW VARY STRATEGY/PRODU…" at bounding box center [587, 525] width 760 height 75
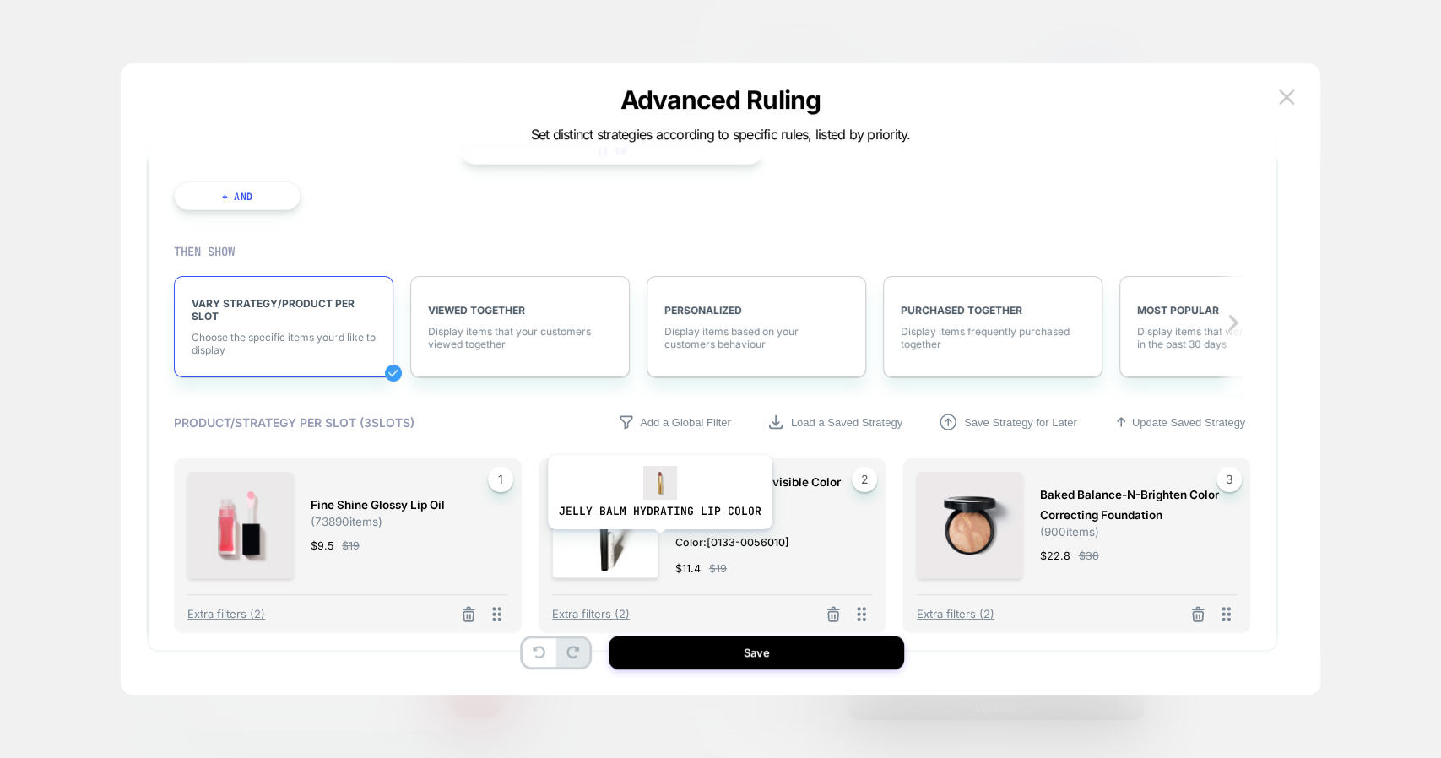
scroll to position [1051, 0]
click at [466, 611] on icon at bounding box center [469, 615] width 10 height 9
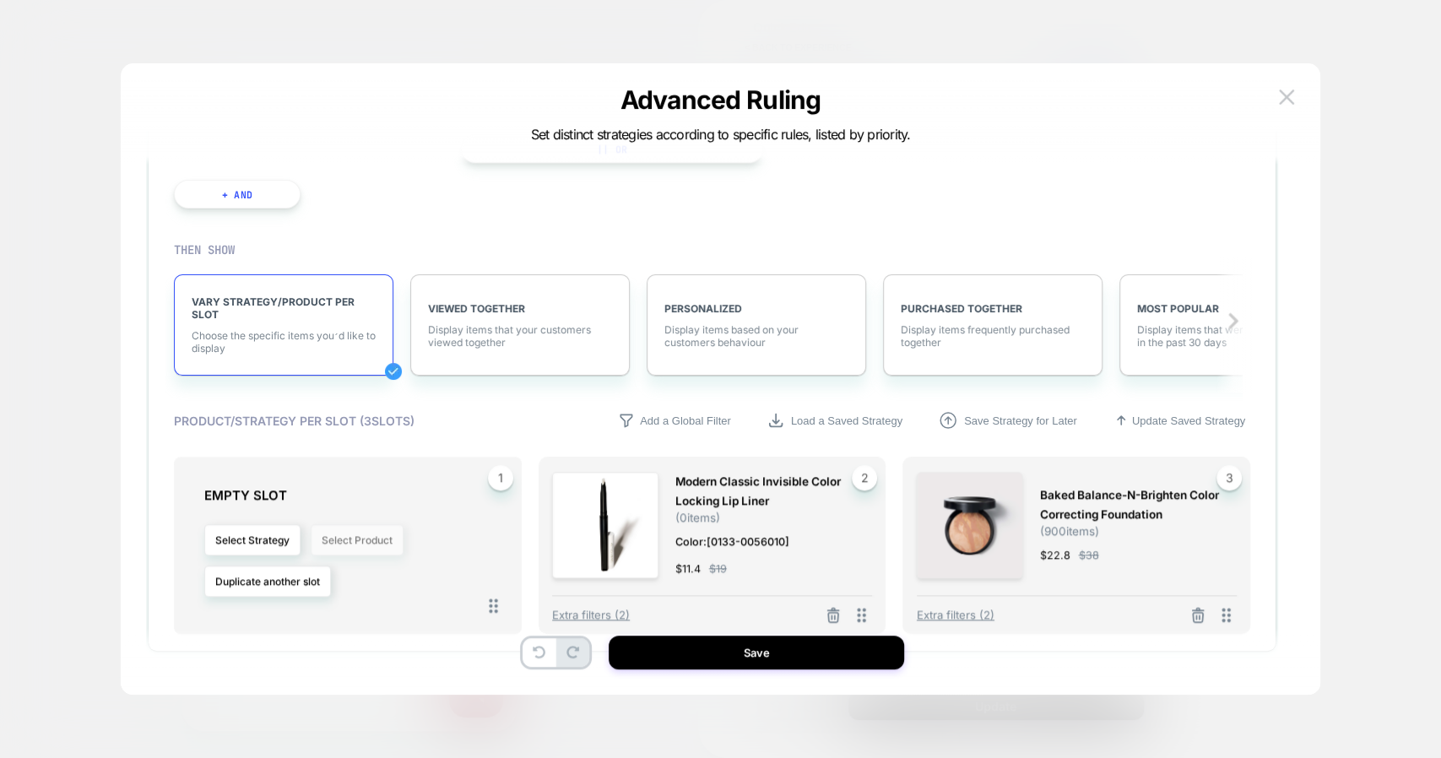
click at [372, 528] on button "Select Product" at bounding box center [357, 539] width 93 height 31
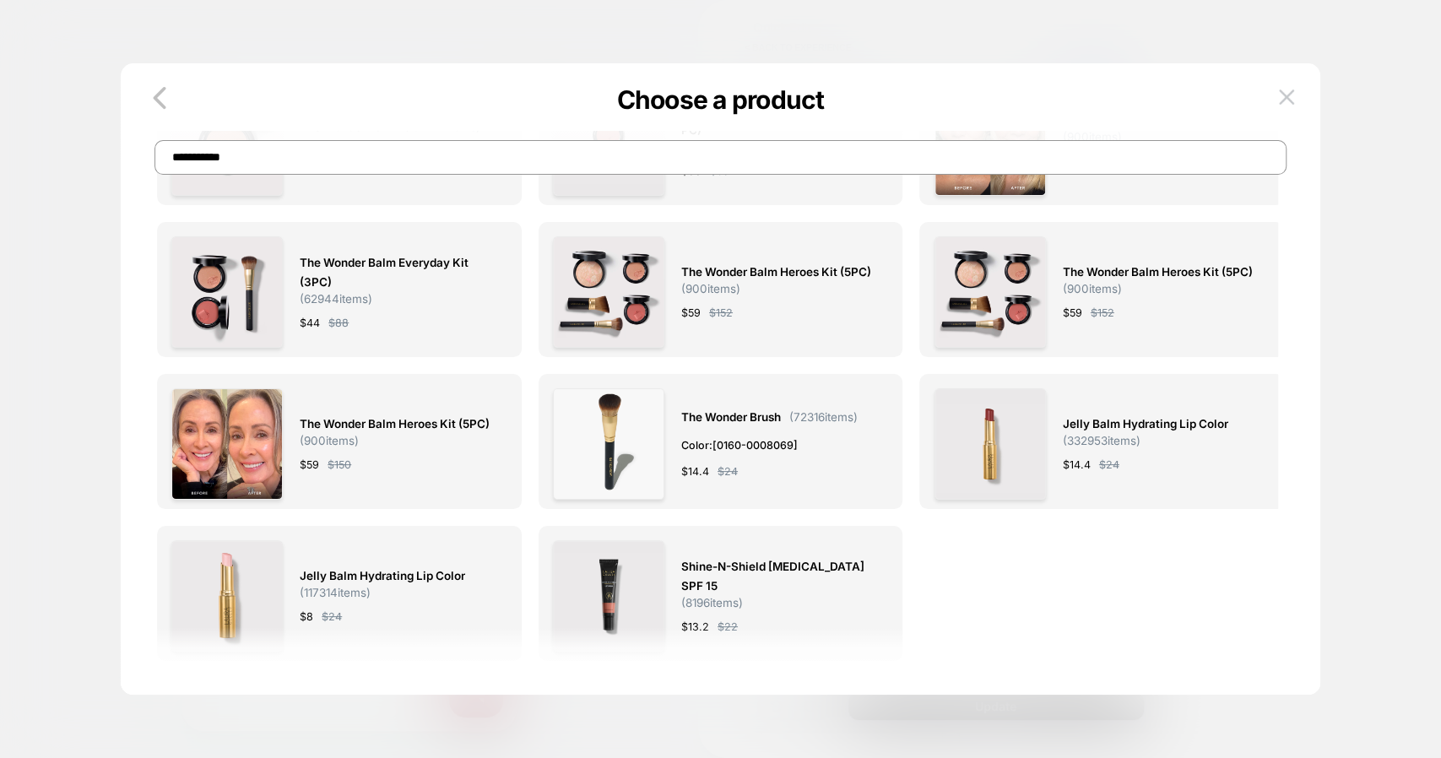
scroll to position [0, 0]
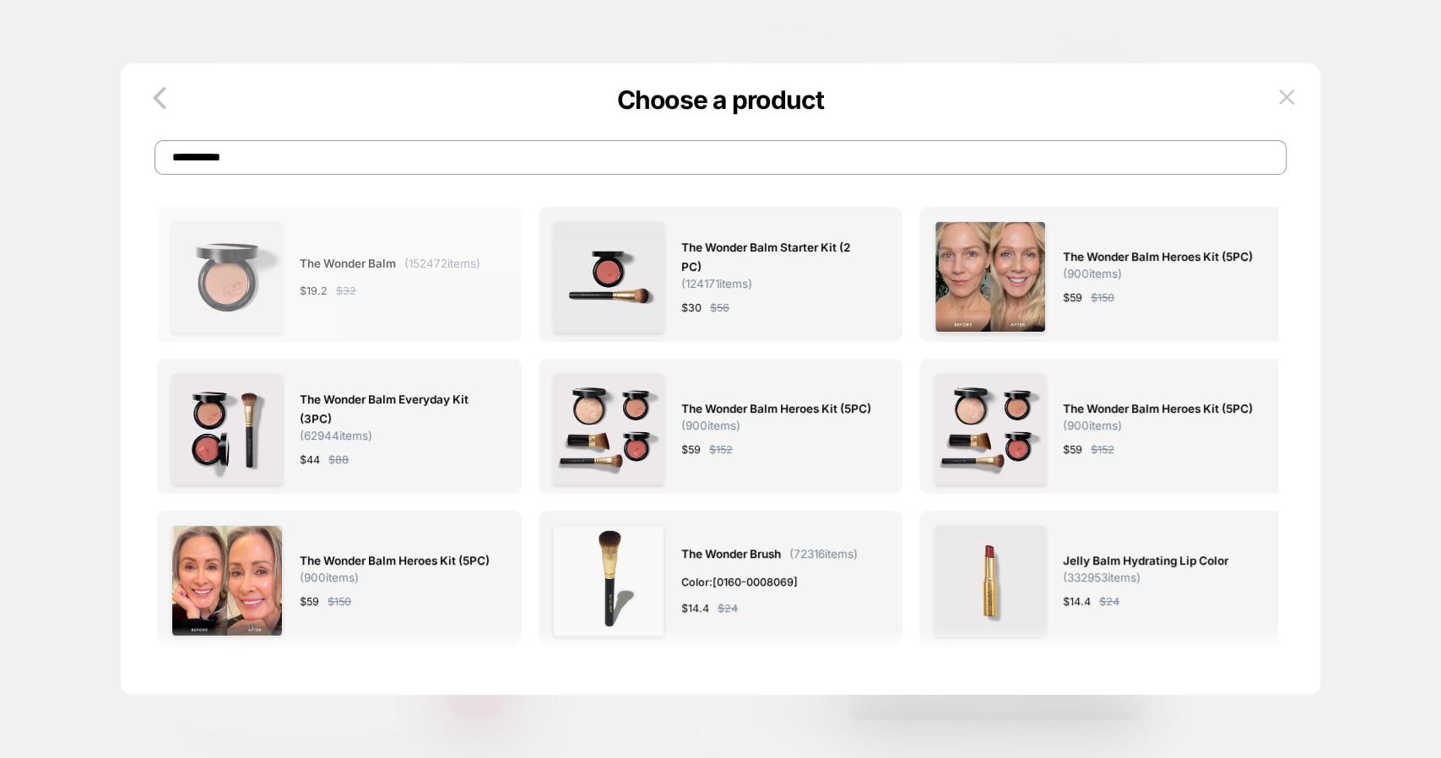
click at [369, 258] on span "The Wonder Balm" at bounding box center [348, 263] width 96 height 19
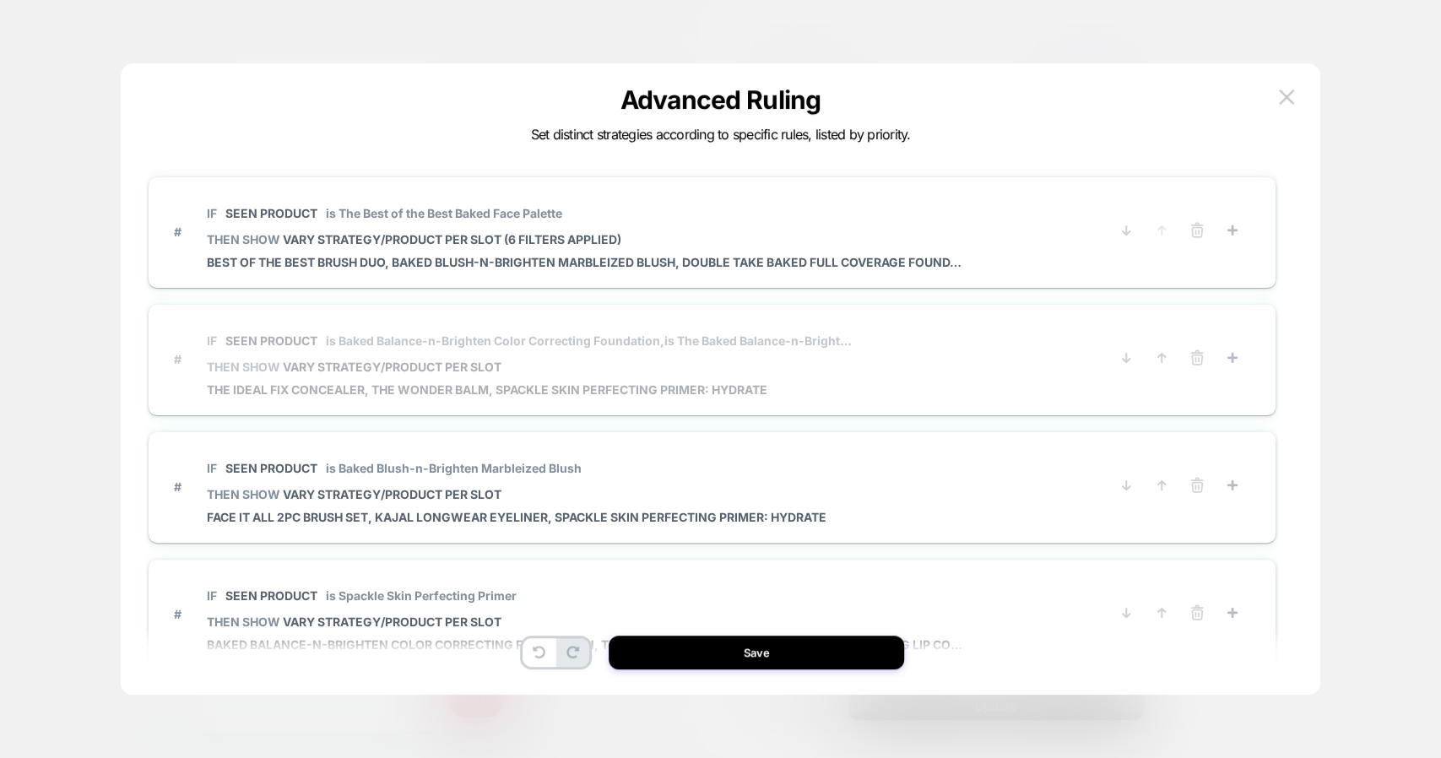
click at [601, 391] on span "The Ideal Fix Concealer, The Wonder Balm, Spackle Skin Perfecting Primer: Hydra…" at bounding box center [532, 390] width 651 height 14
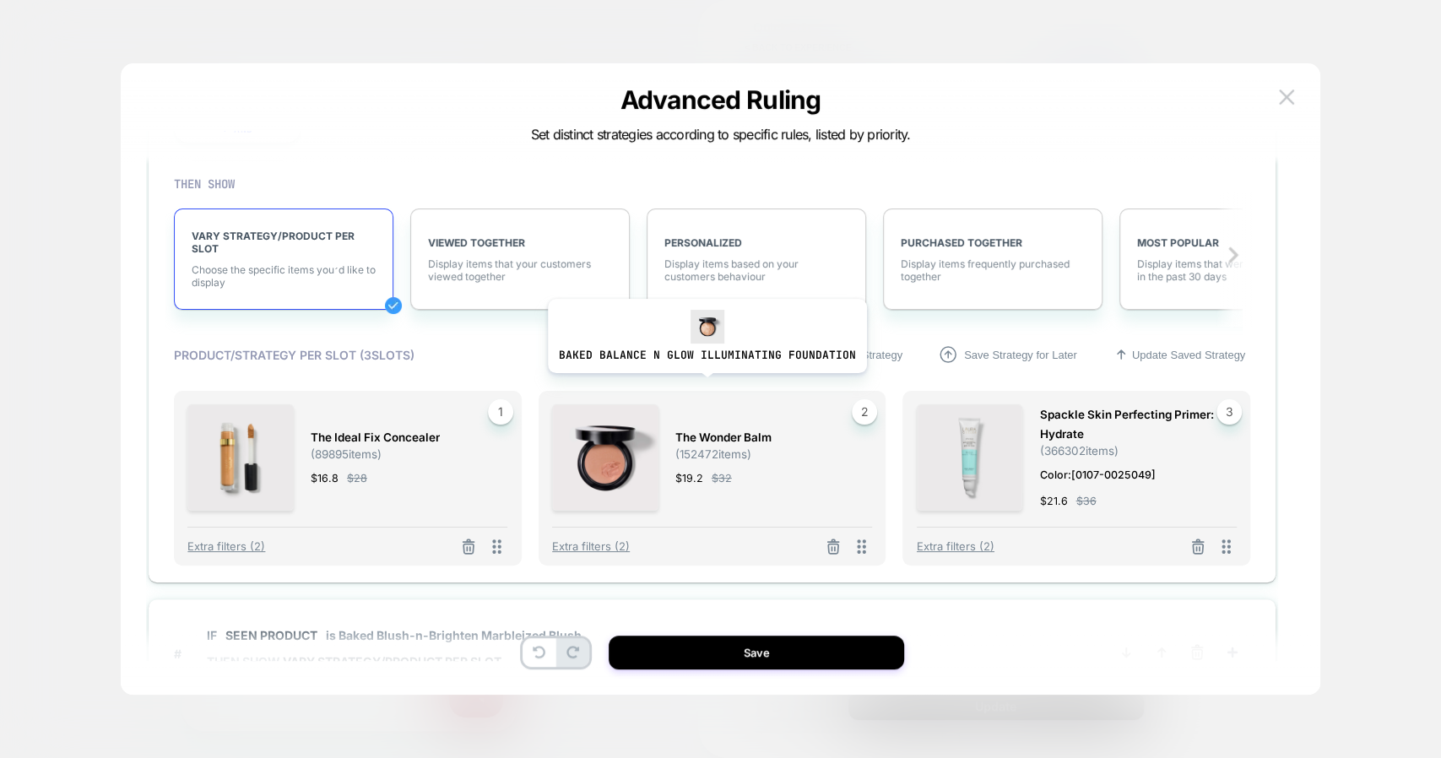
scroll to position [445, 0]
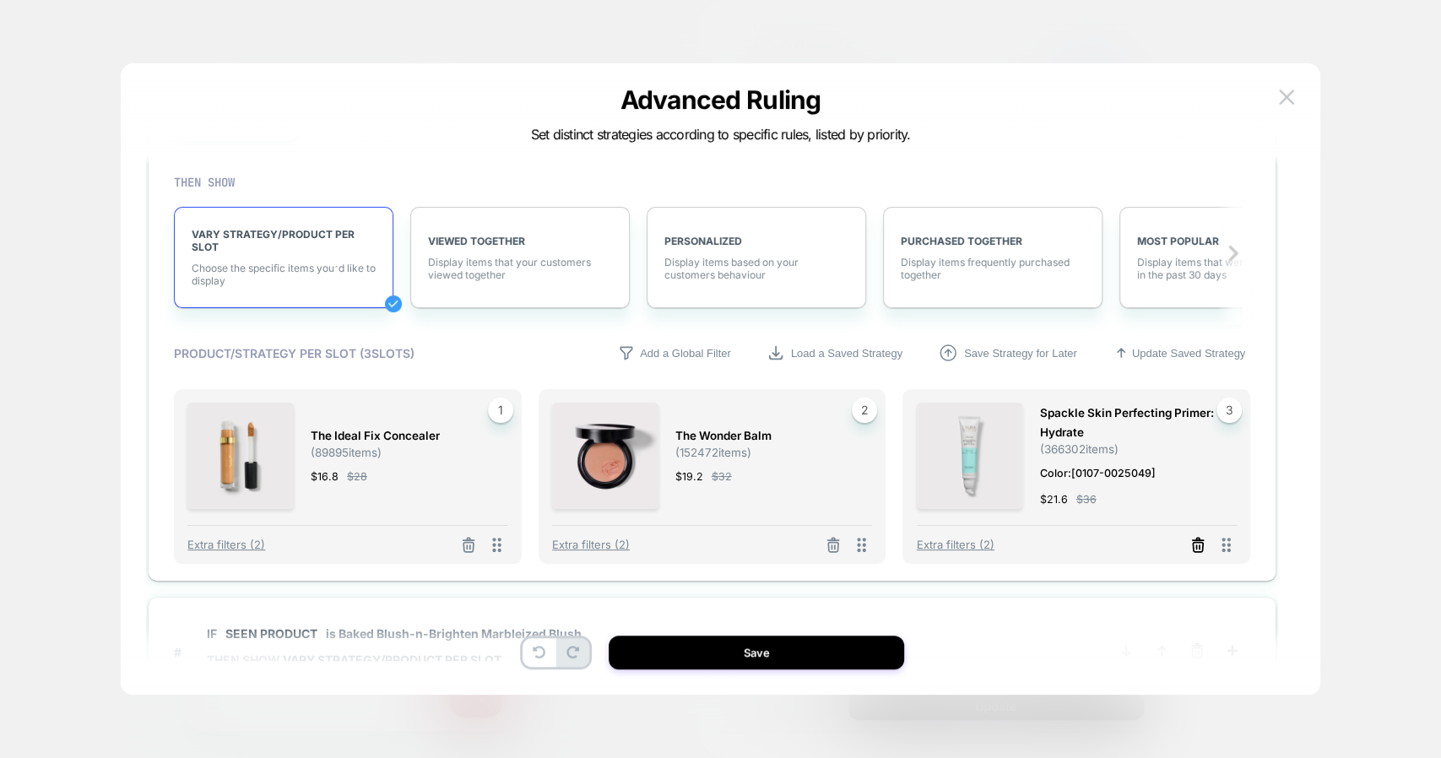
click at [1197, 546] on line at bounding box center [1197, 547] width 0 height 3
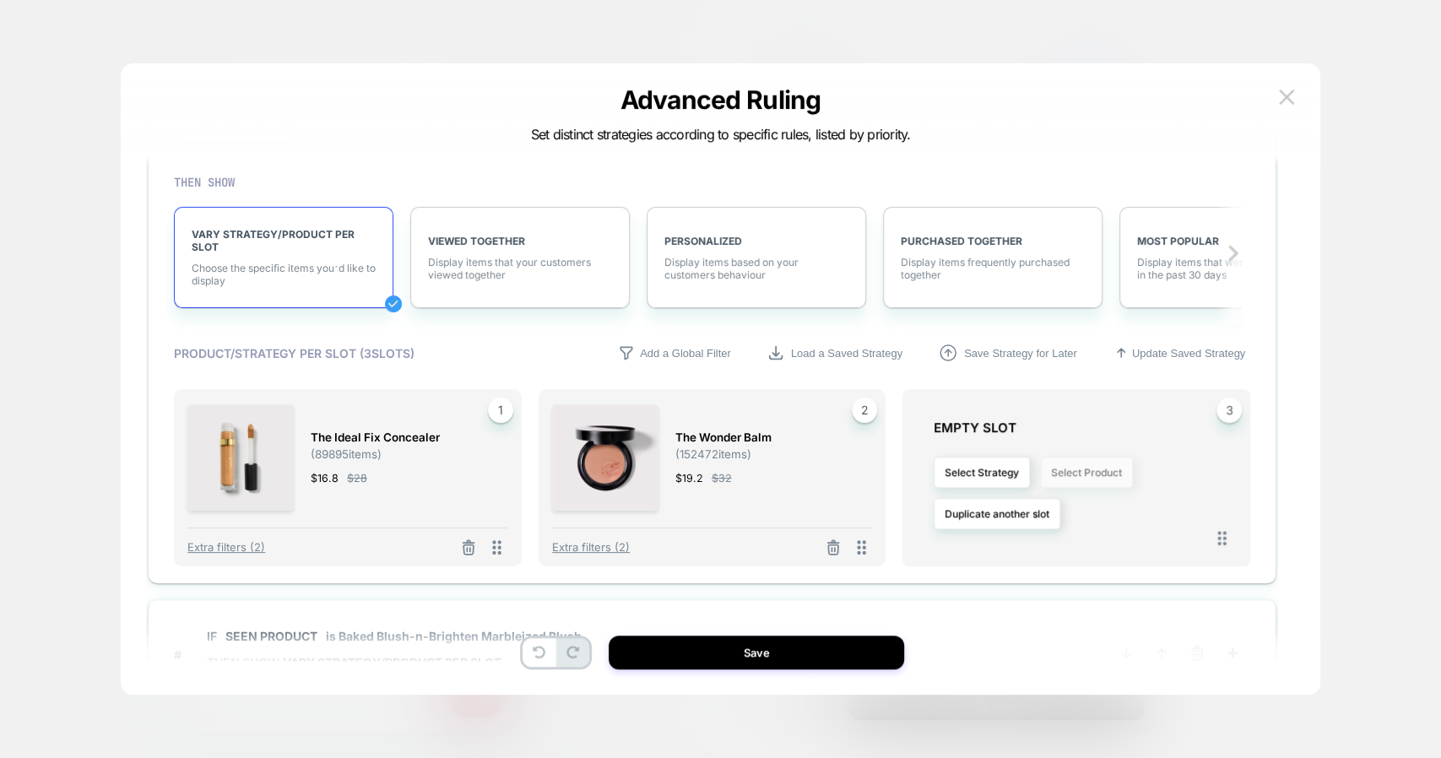
click at [1106, 482] on button "Select Product" at bounding box center [1086, 472] width 93 height 31
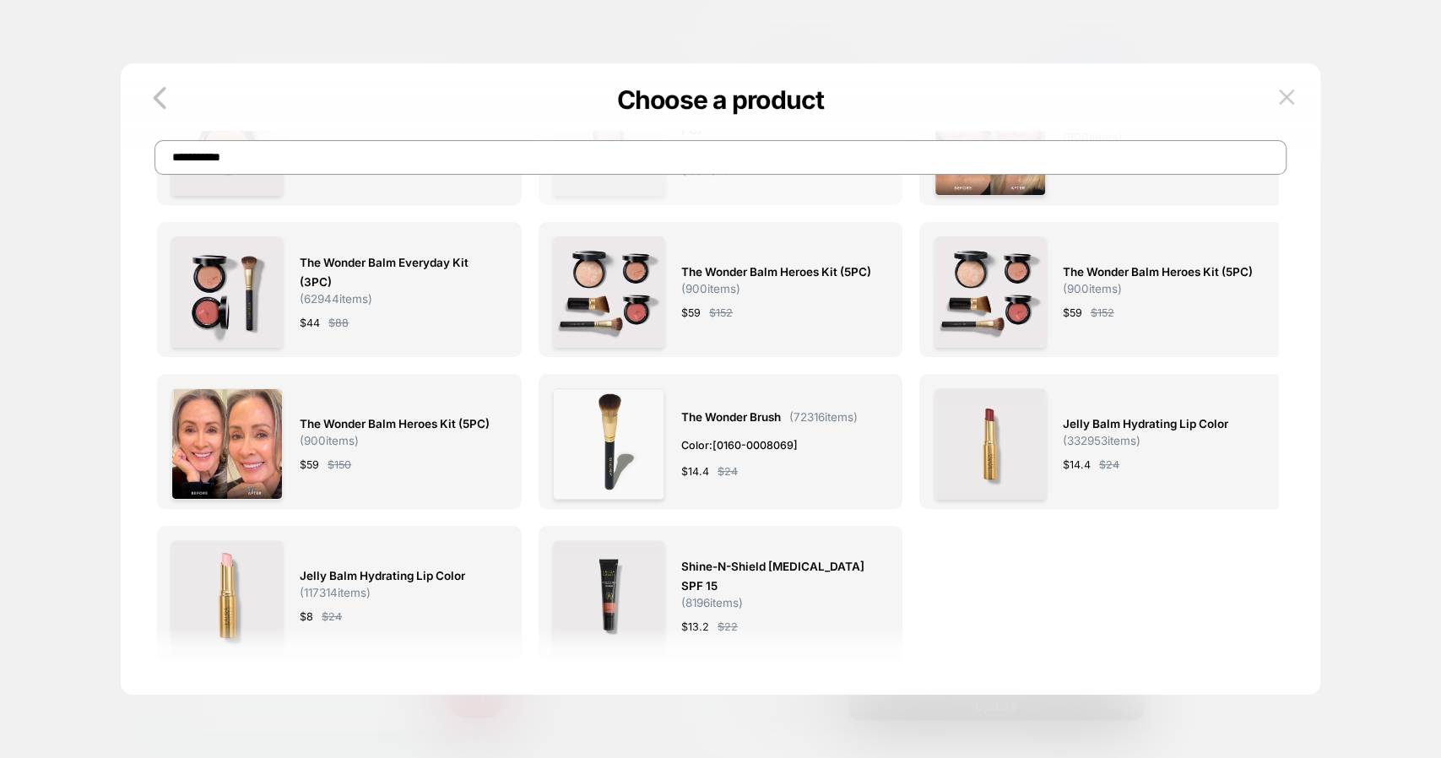
scroll to position [0, 0]
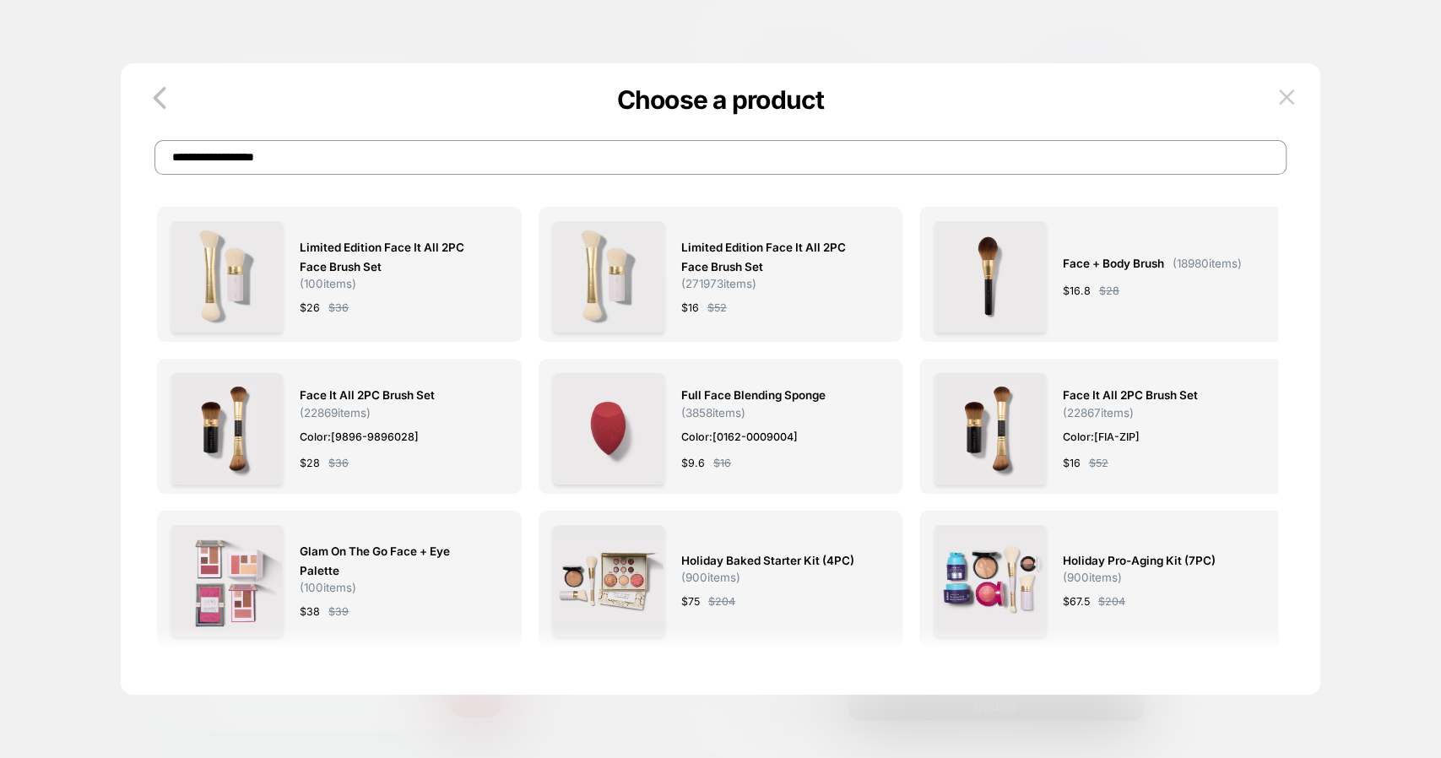
type input "**********"
click at [1285, 90] on img at bounding box center [1286, 97] width 15 height 14
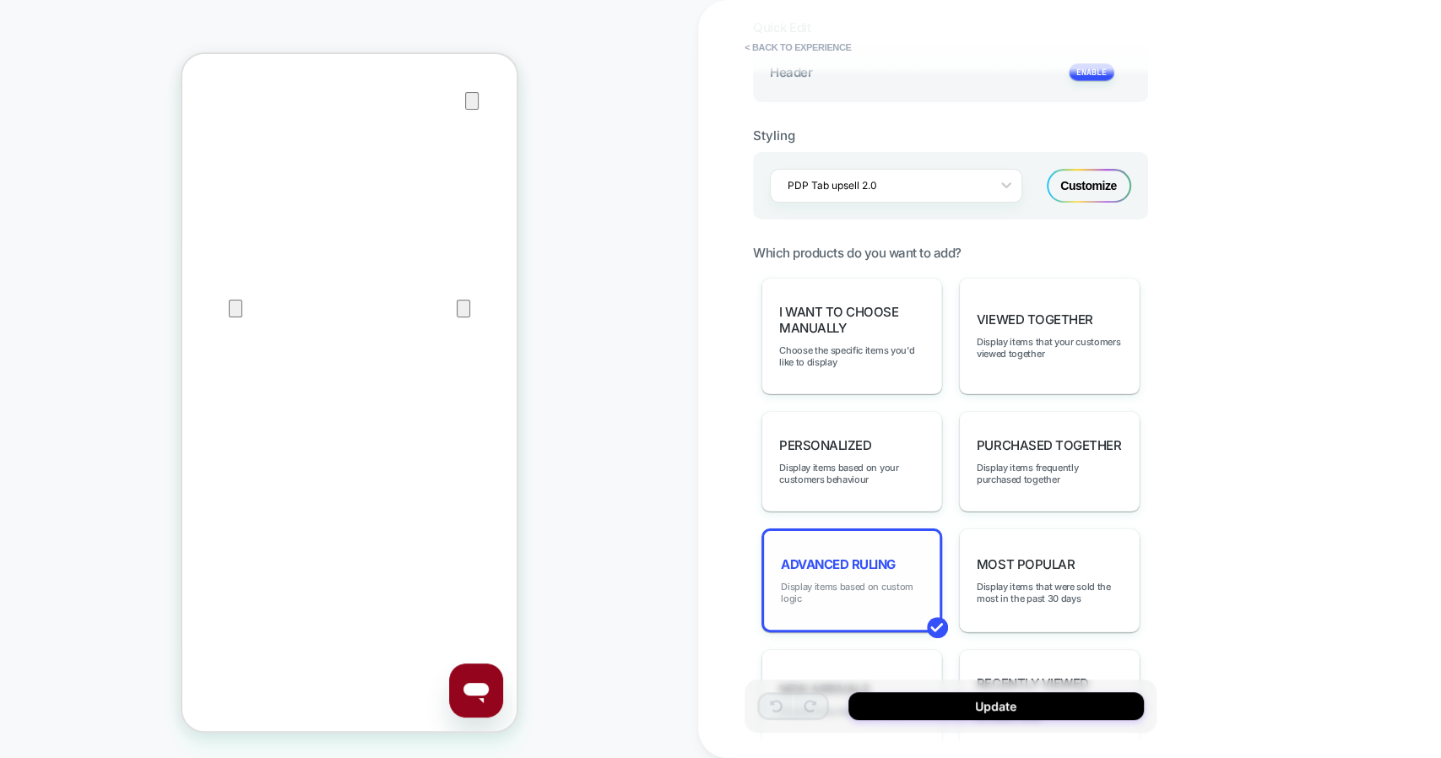
click at [903, 584] on span "Display items based on custom logic" at bounding box center [852, 593] width 142 height 24
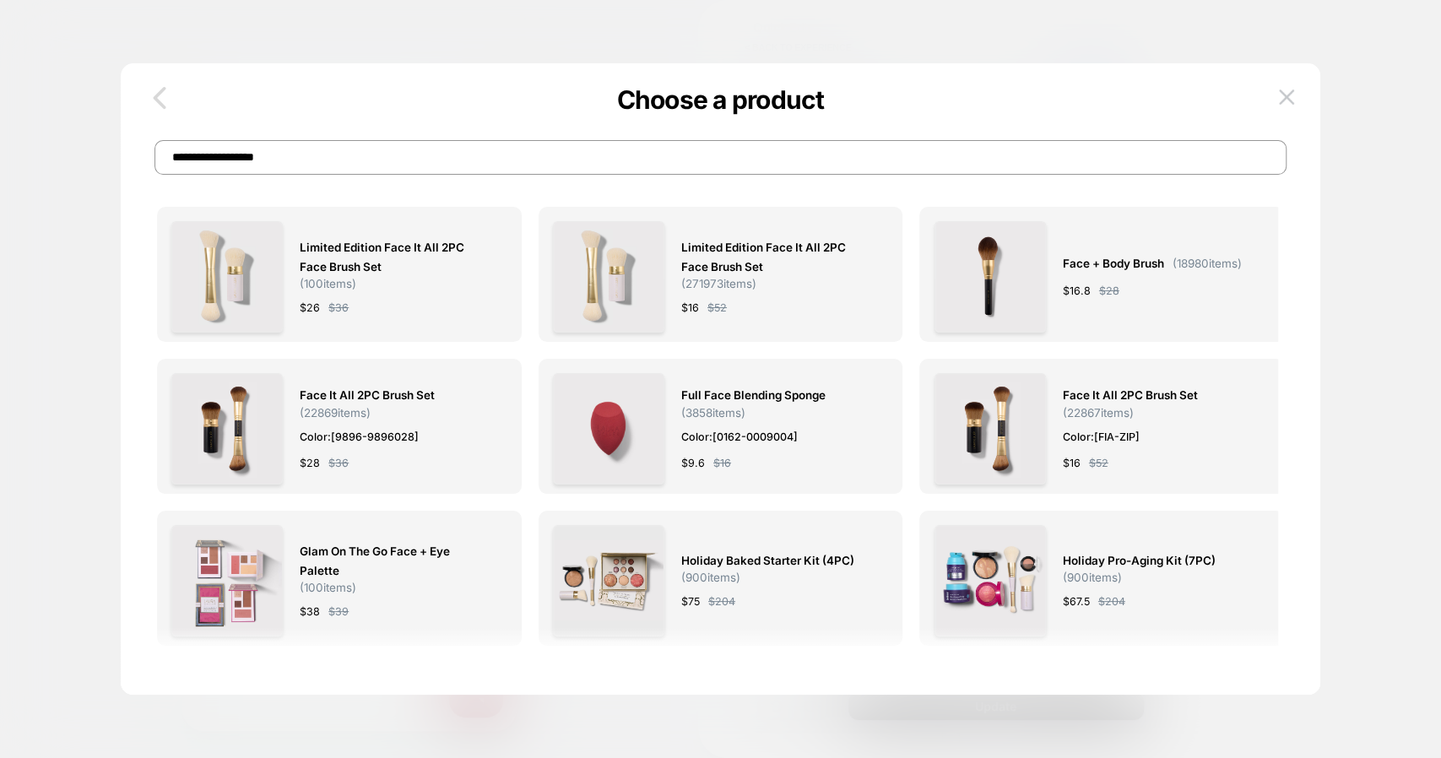
click at [159, 105] on icon "button" at bounding box center [160, 98] width 34 height 34
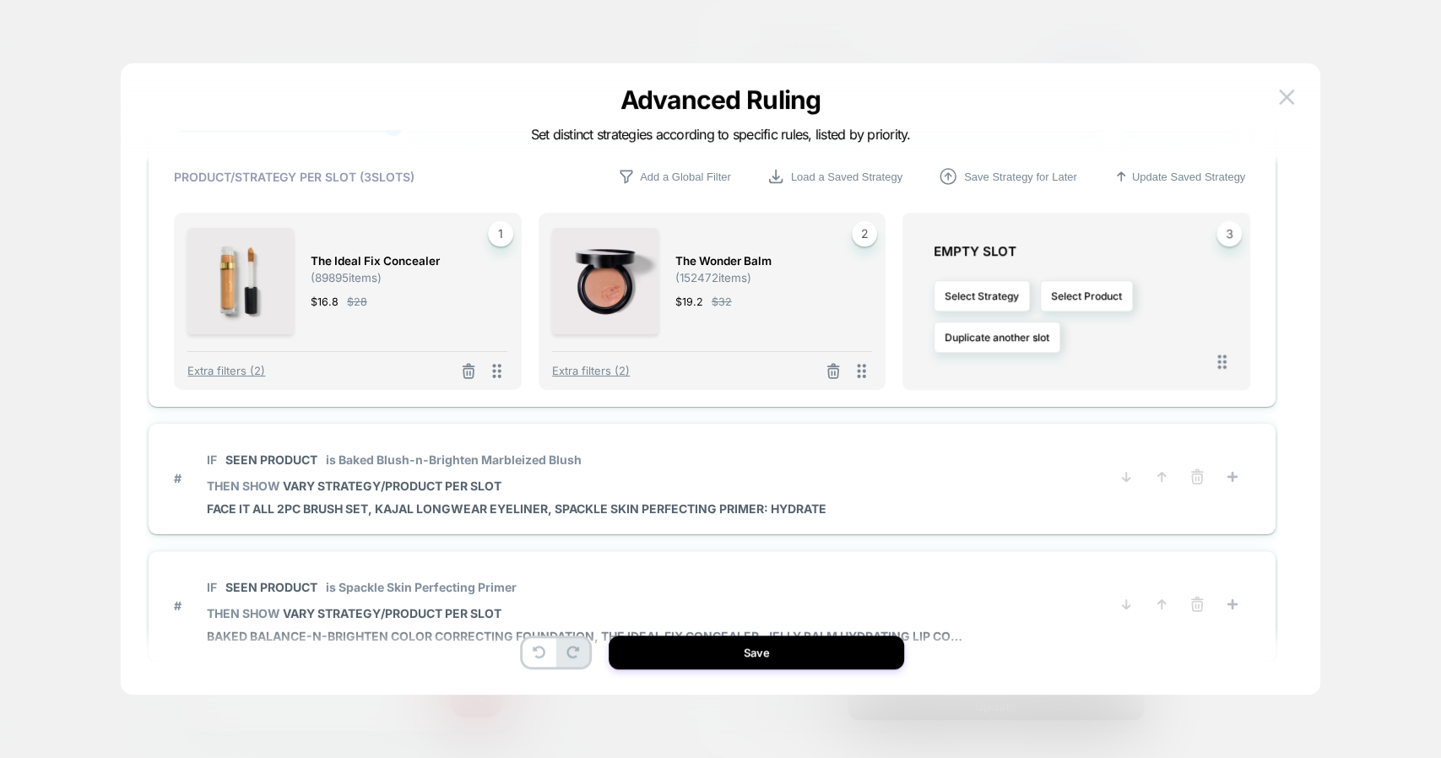
scroll to position [623, 0]
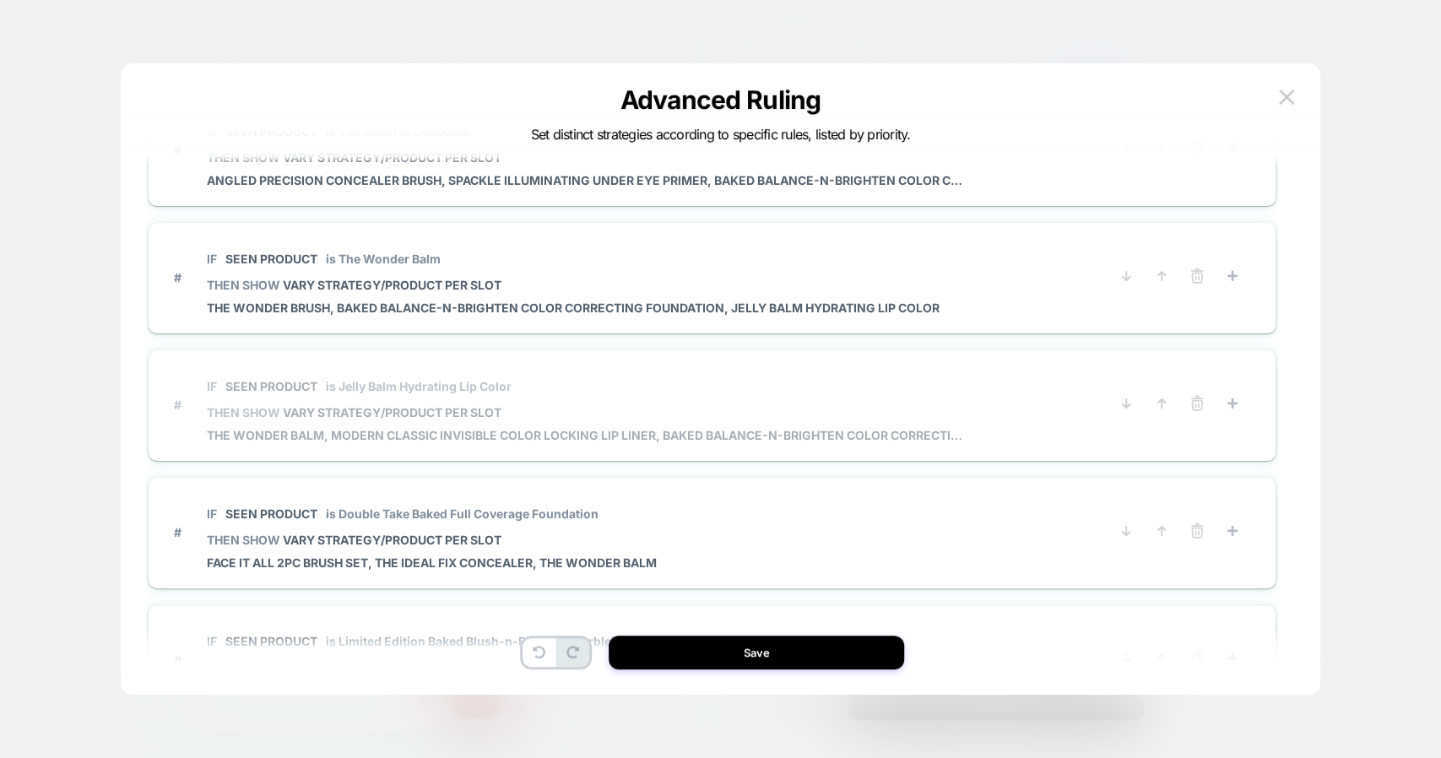
click at [696, 397] on span "IF Seen Product is Jelly Balm Hydrating Lip Color" at bounding box center [587, 386] width 760 height 38
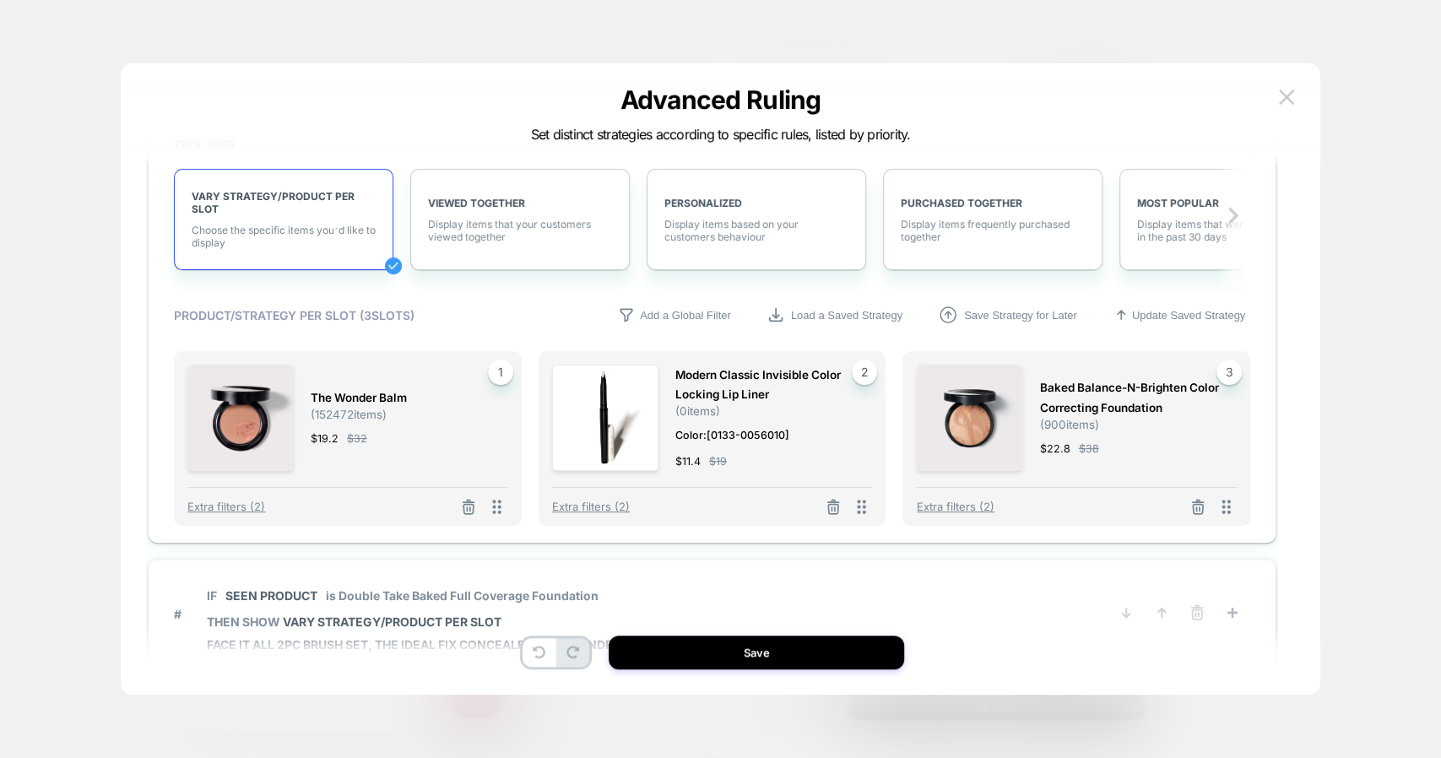
scroll to position [1164, 0]
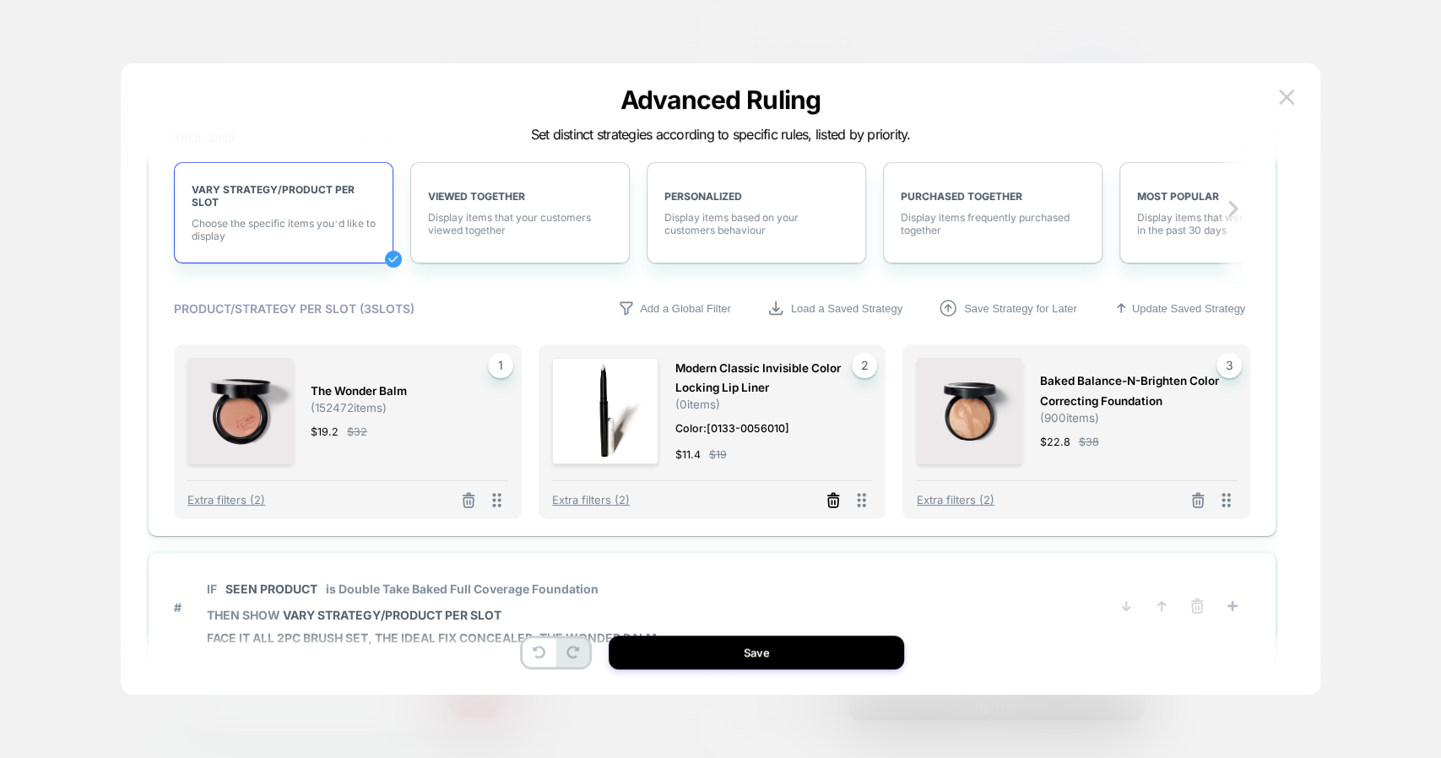
click at [831, 497] on icon at bounding box center [833, 500] width 17 height 17
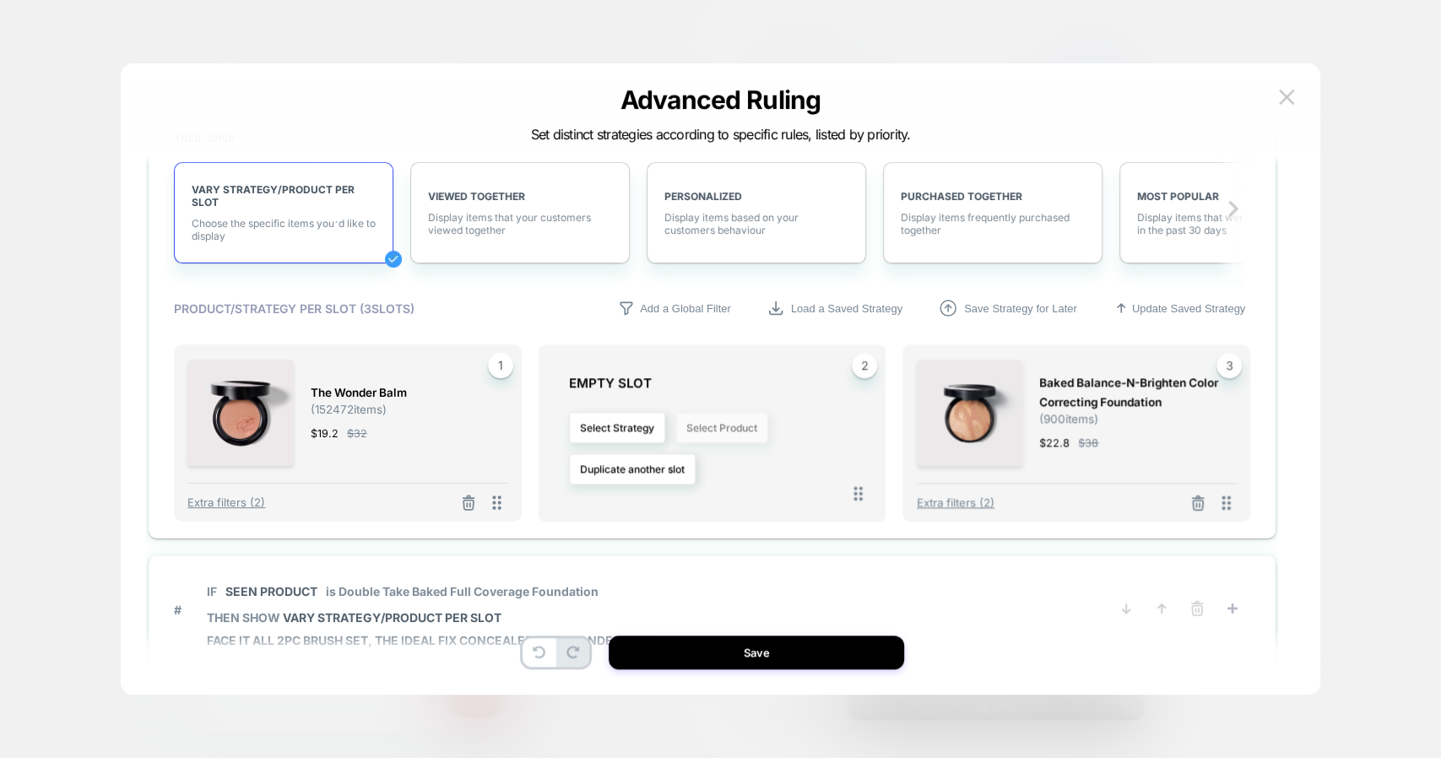
click at [719, 412] on button "Select Product" at bounding box center [722, 427] width 93 height 31
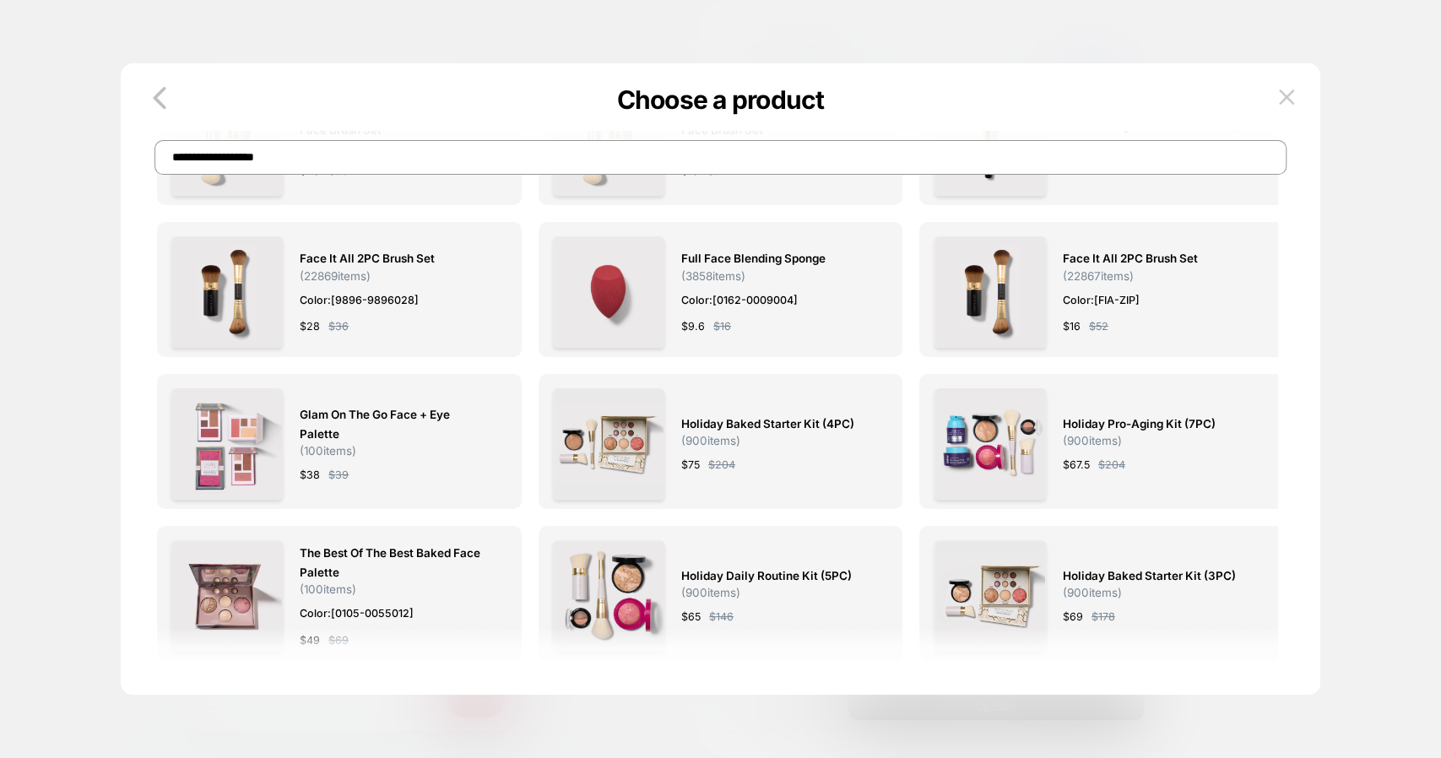
scroll to position [0, 0]
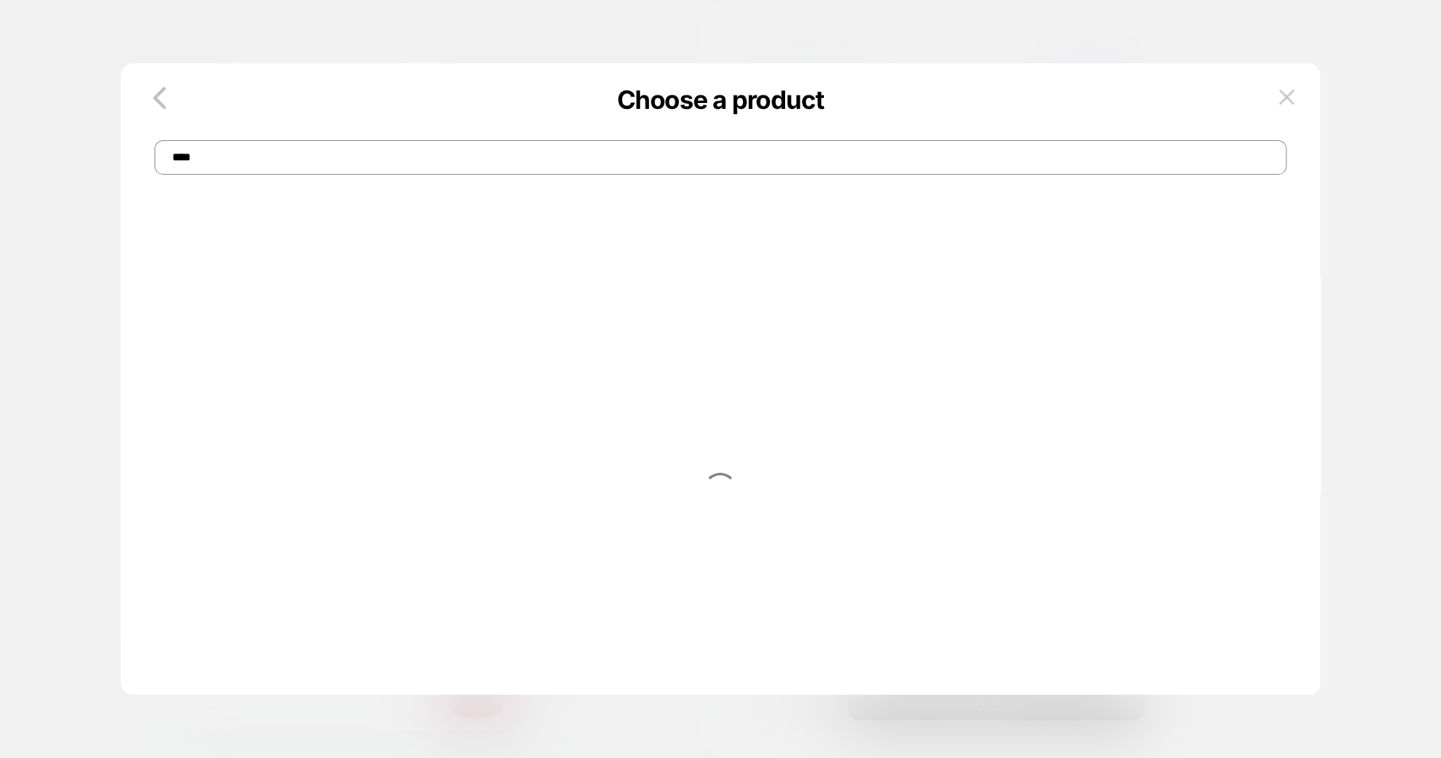
type input "*****"
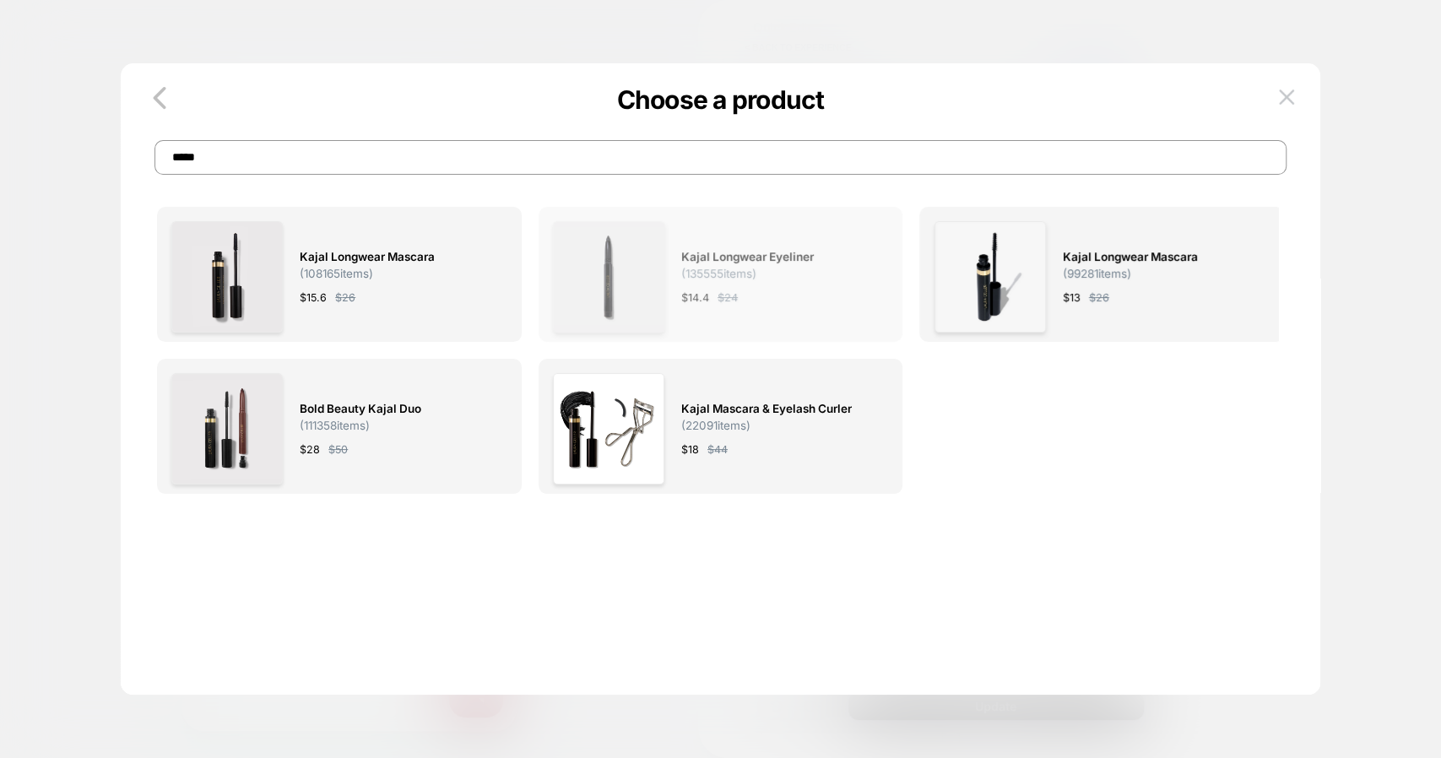
click at [776, 275] on span "Kajal Longwear Eyeliner ( 135555 items)" at bounding box center [776, 263] width 190 height 33
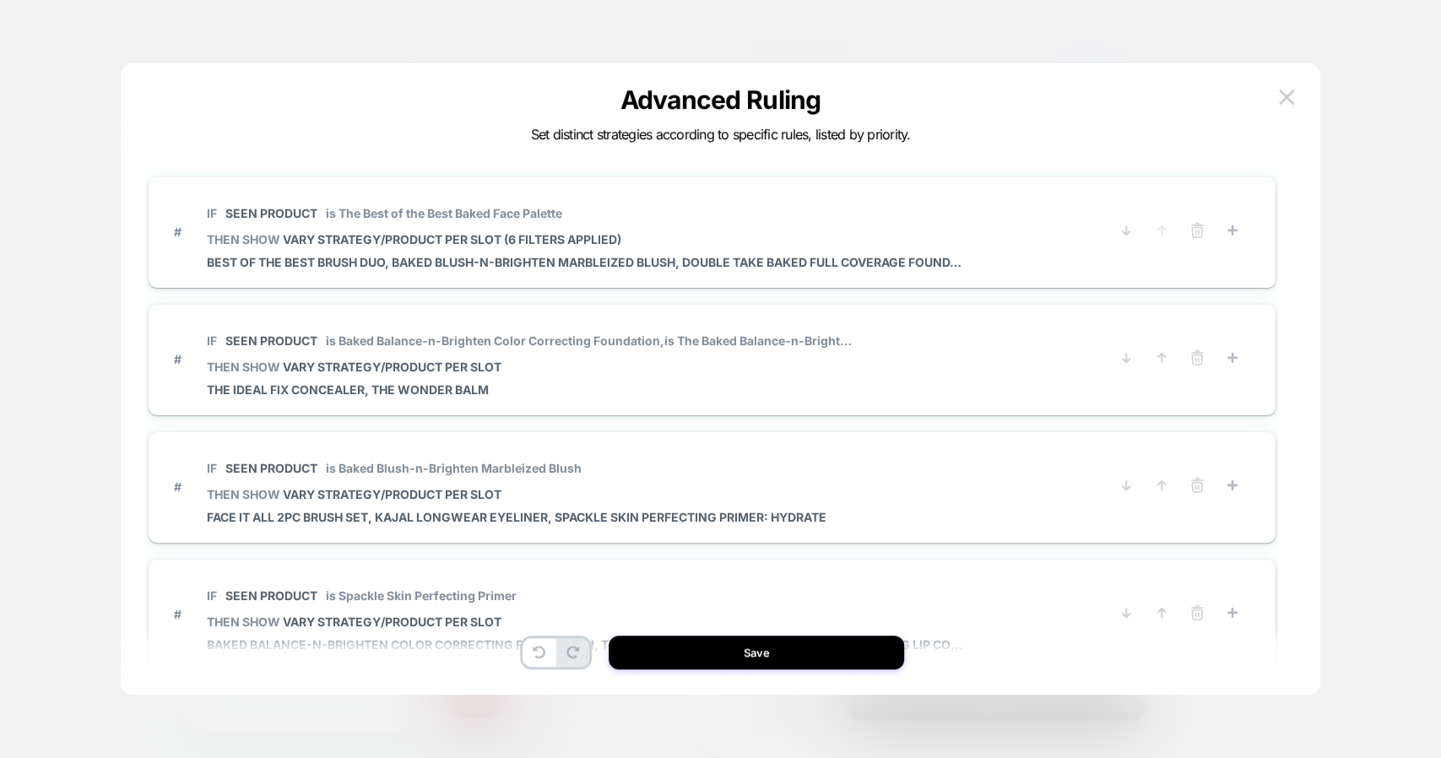
click at [532, 277] on div "# IF Seen Product is The Best of the Best Baked Face Palette THEN SHOW VARY STR…" at bounding box center [712, 232] width 1127 height 111
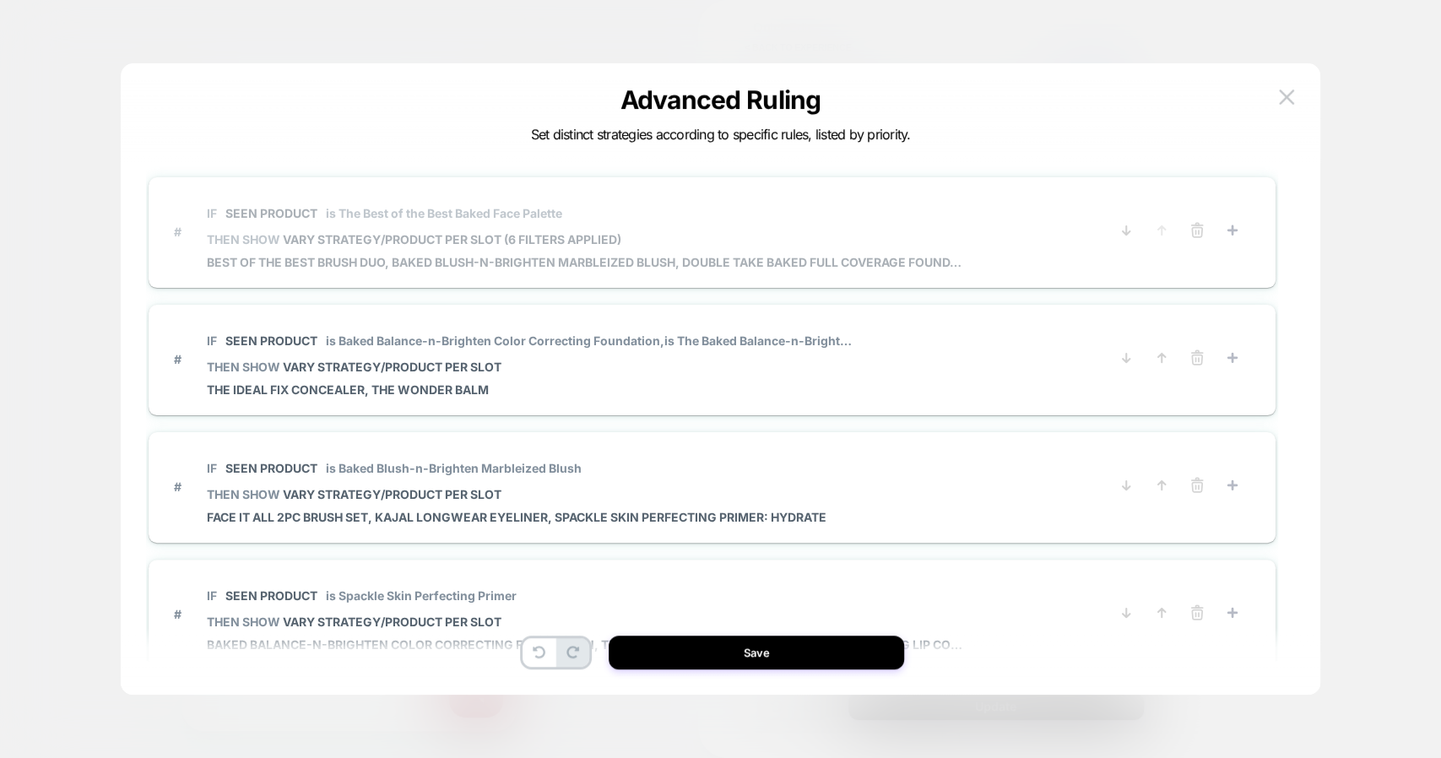
click at [502, 256] on span "Best of the Best Brush Duo, Baked Blush-n-Brighten Marbleized Blush, Double Tak…" at bounding box center [587, 262] width 760 height 14
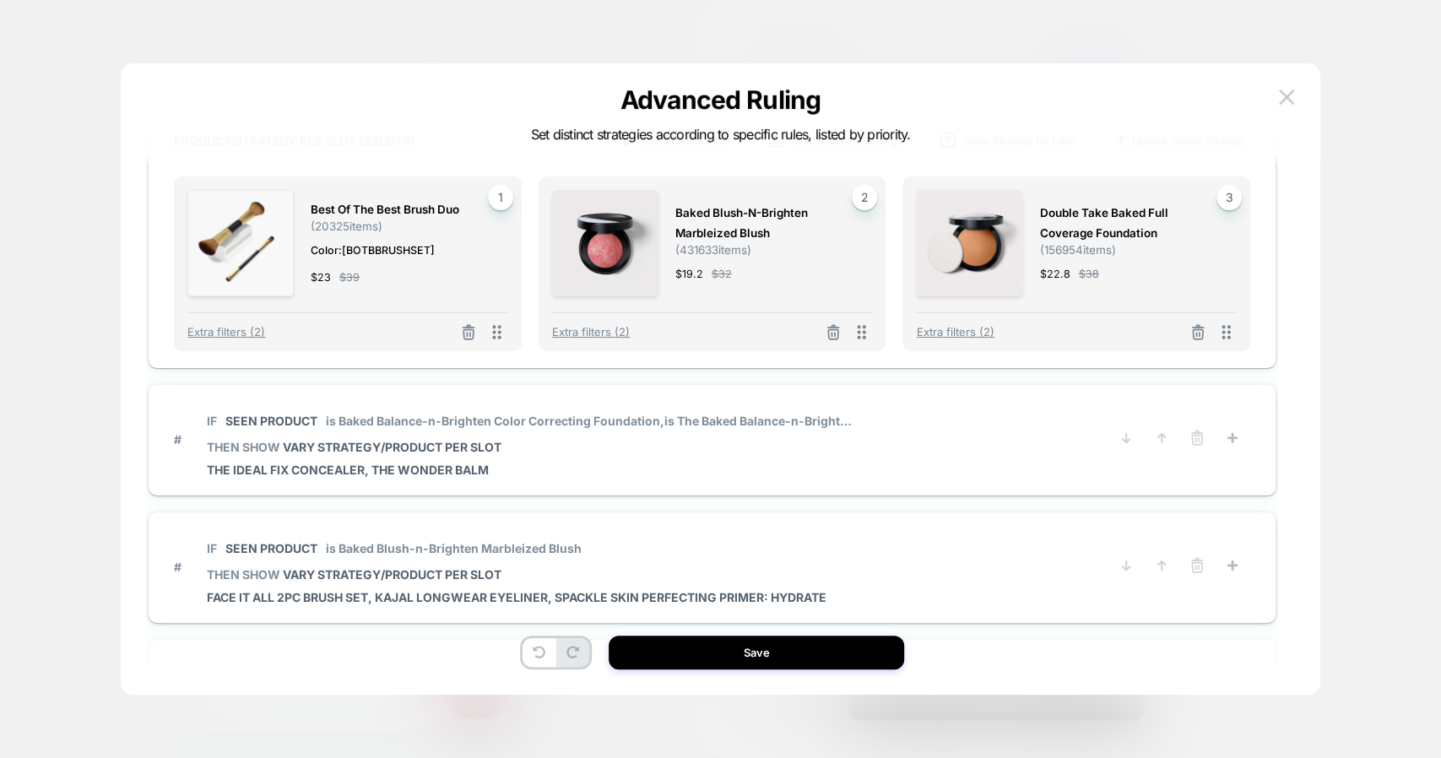
scroll to position [473, 0]
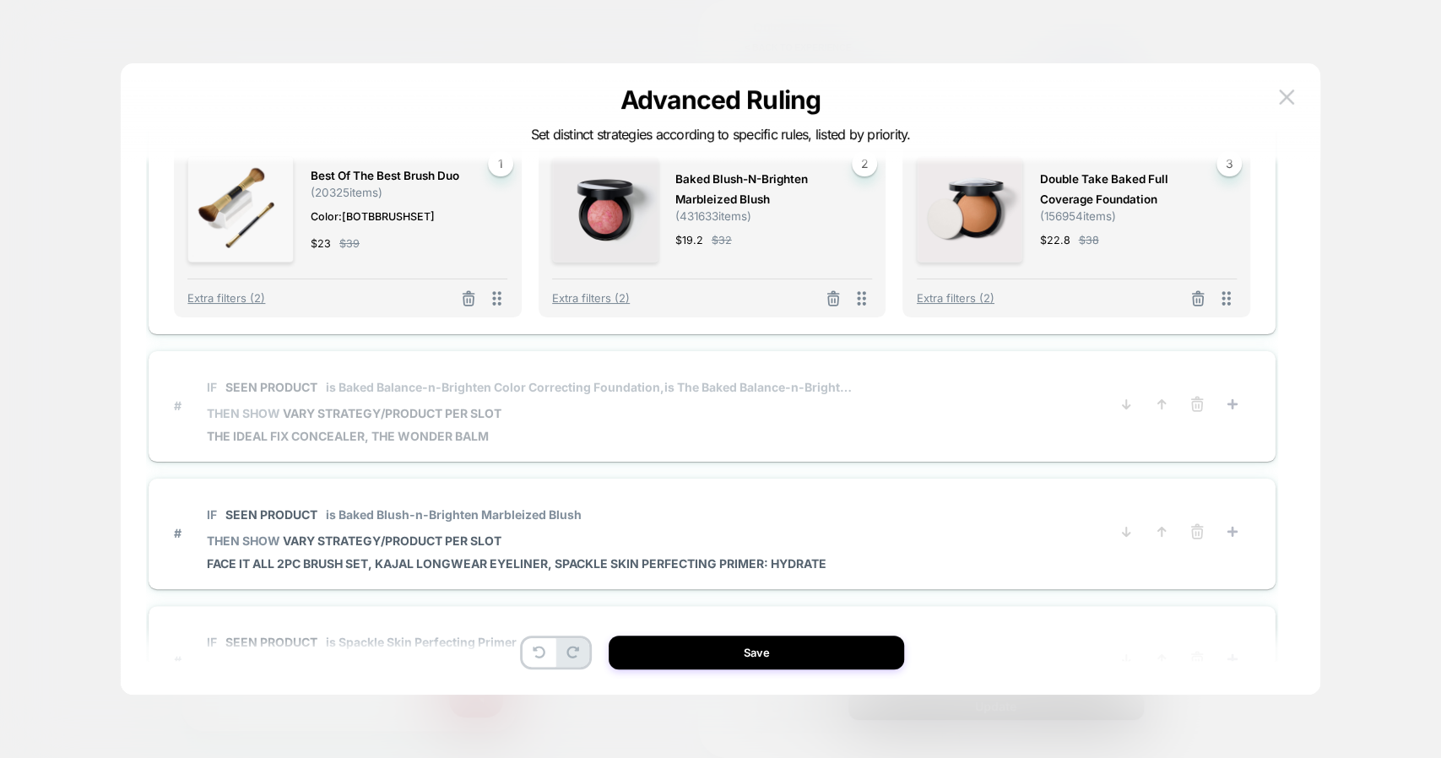
click at [608, 399] on span "IF Seen Product is Baked Balance-n-Brighten Color Correcting Foundation, is The…" at bounding box center [532, 387] width 651 height 38
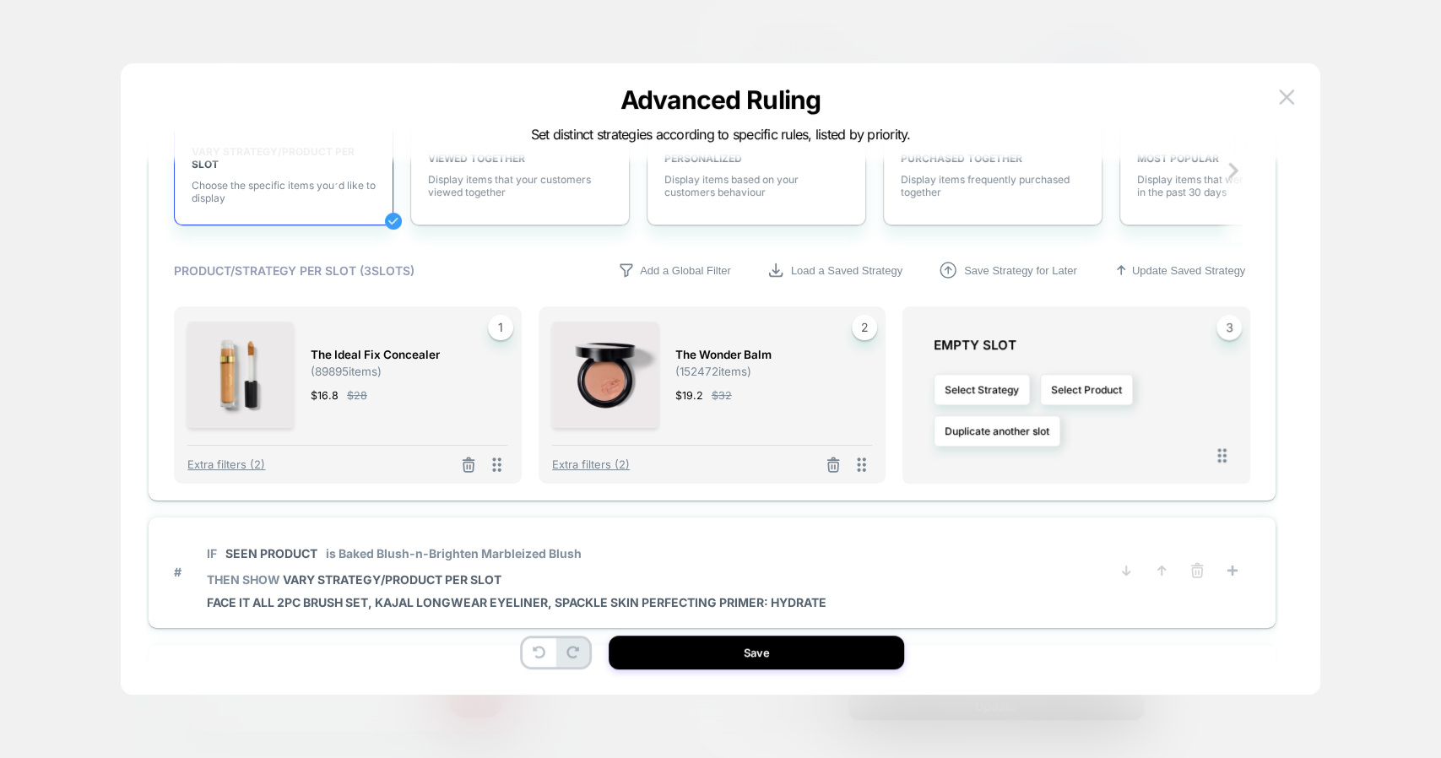
scroll to position [527, 0]
click at [1102, 396] on button "Select Product" at bounding box center [1086, 390] width 93 height 31
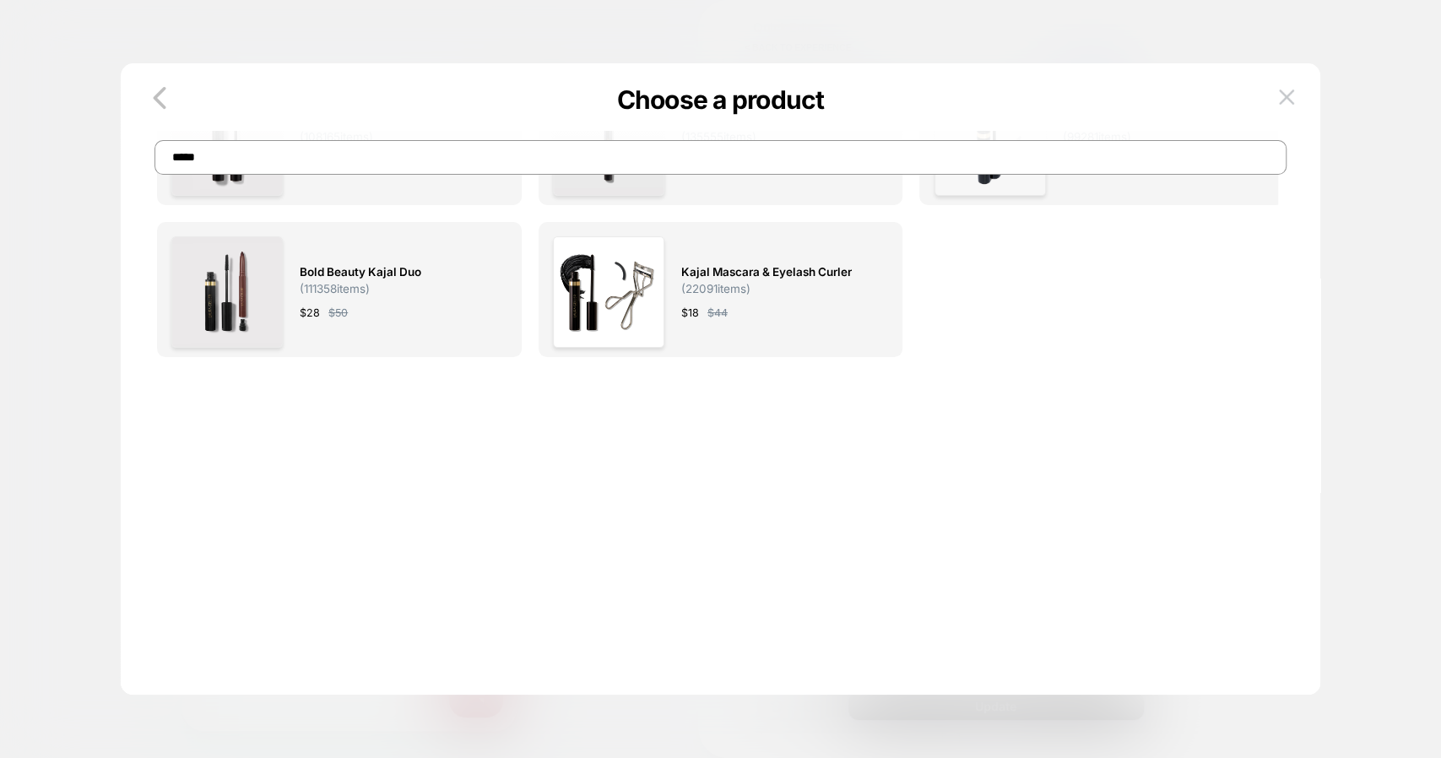
scroll to position [0, 0]
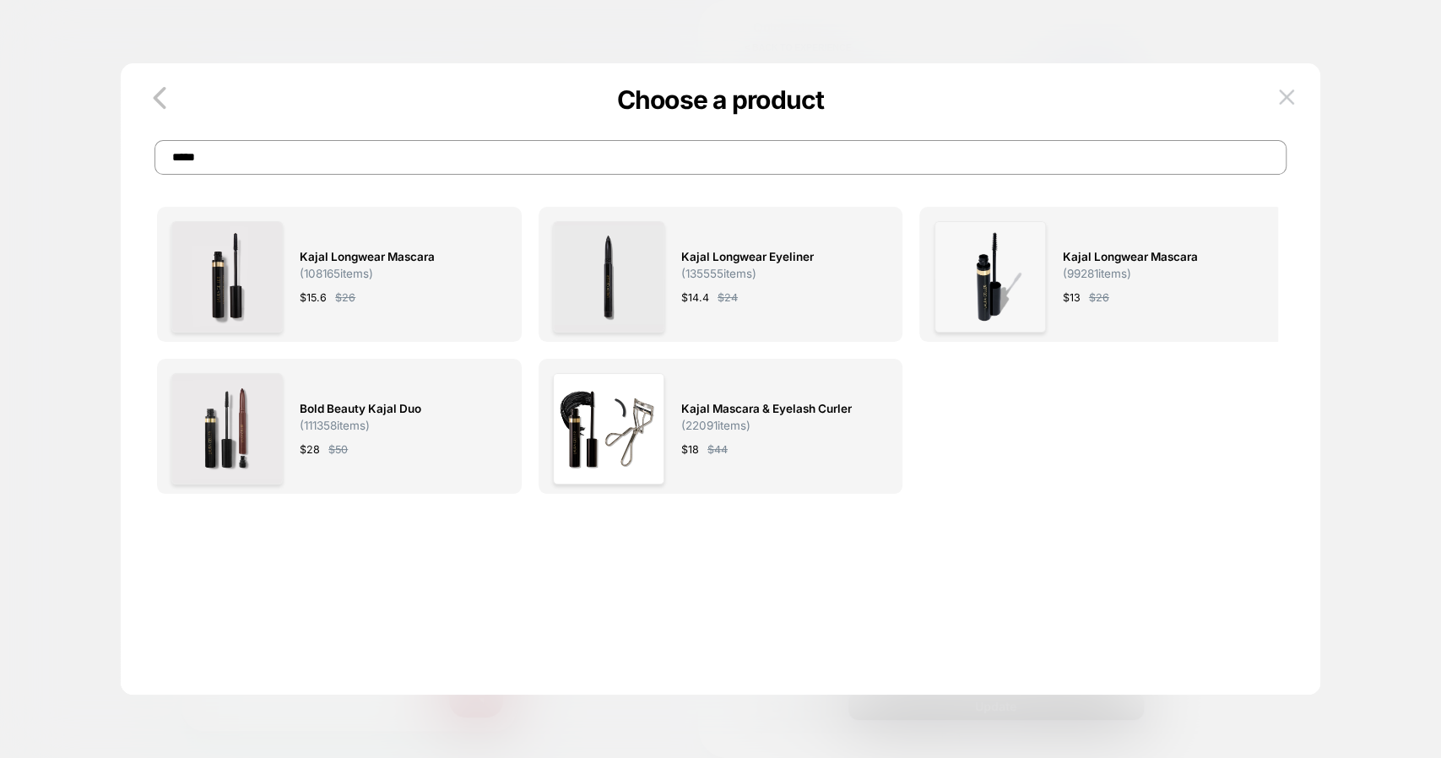
click at [409, 169] on input "*****" at bounding box center [721, 157] width 1132 height 35
type input "**********"
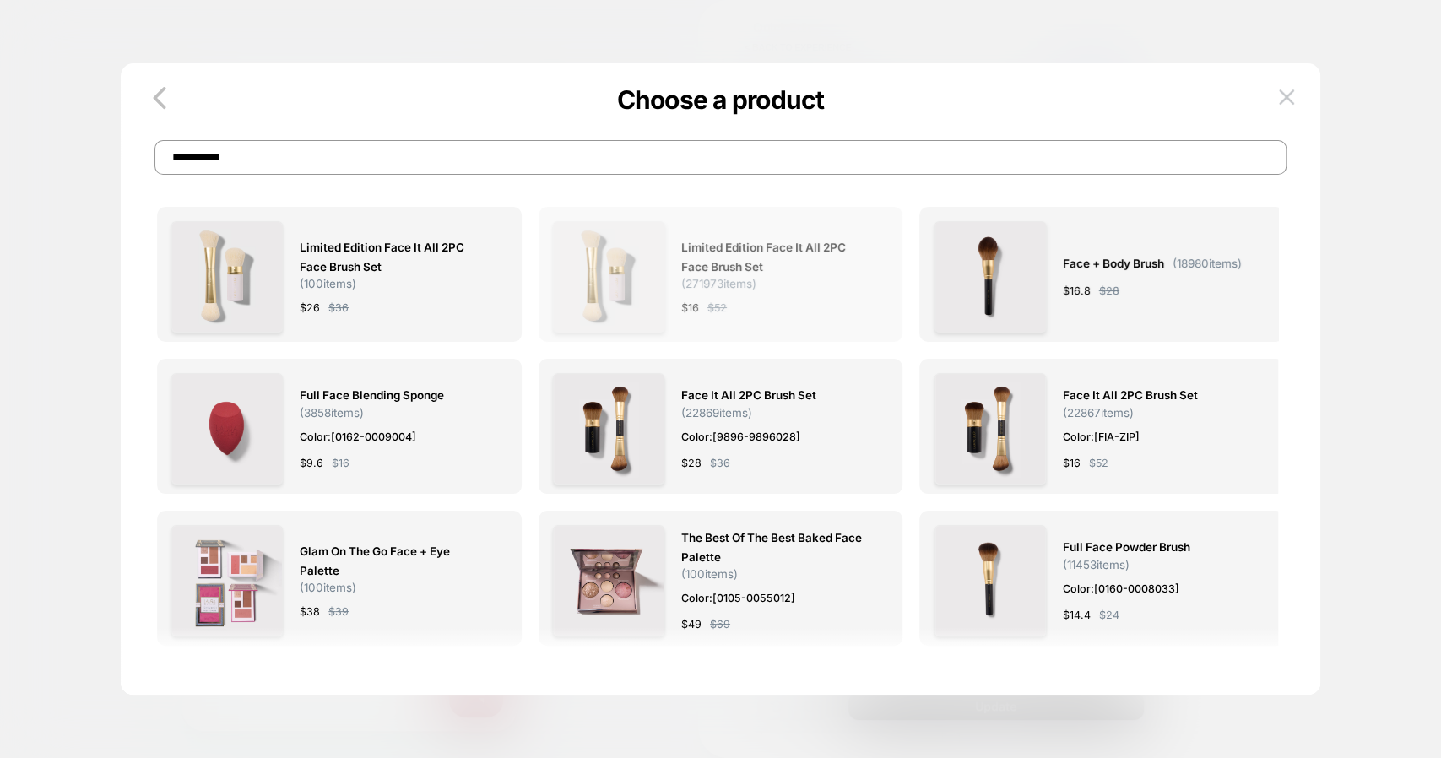
click at [726, 292] on div "Limited Edition Face It All 2PC Face Brush Set ( 271973 items) $ 16 $ 52" at bounding box center [776, 276] width 190 height 111
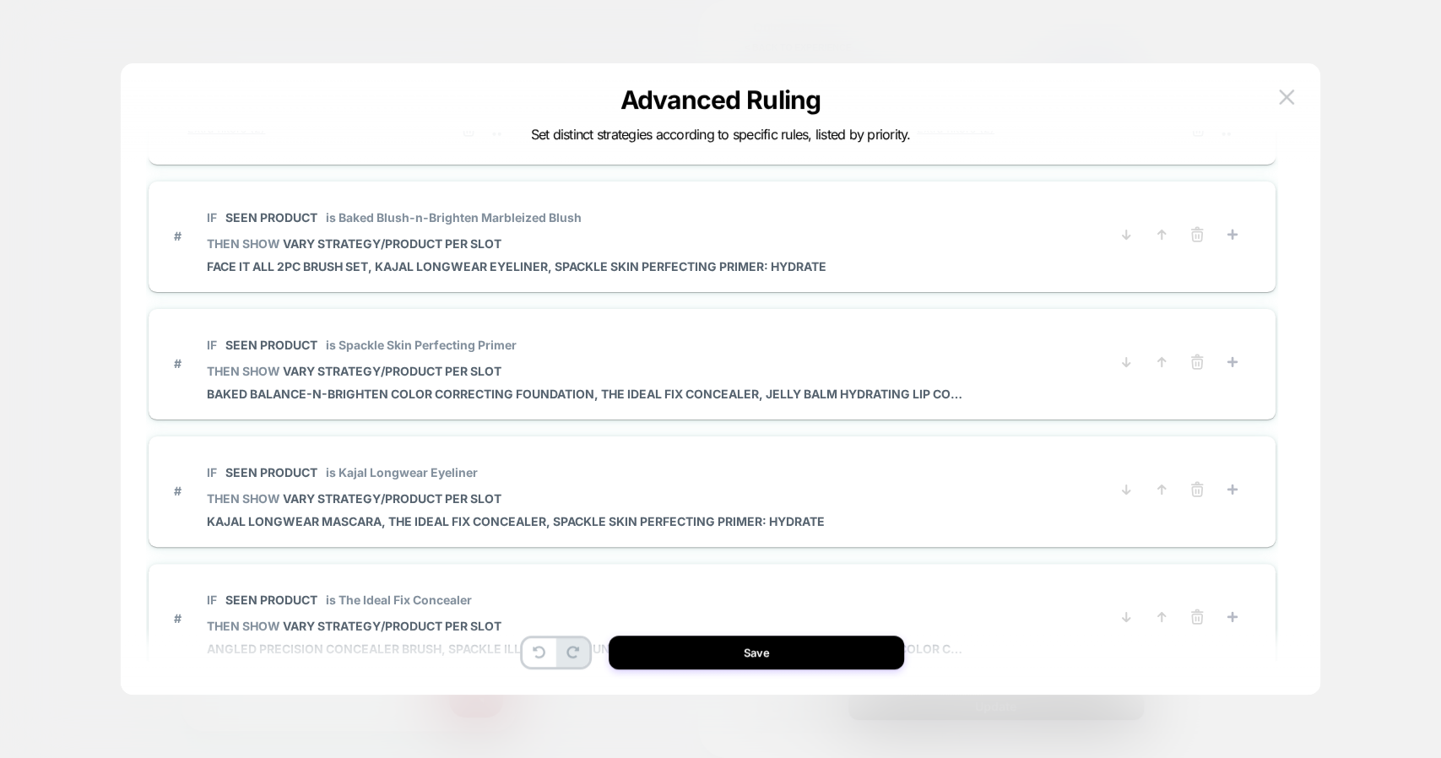
scroll to position [858, 0]
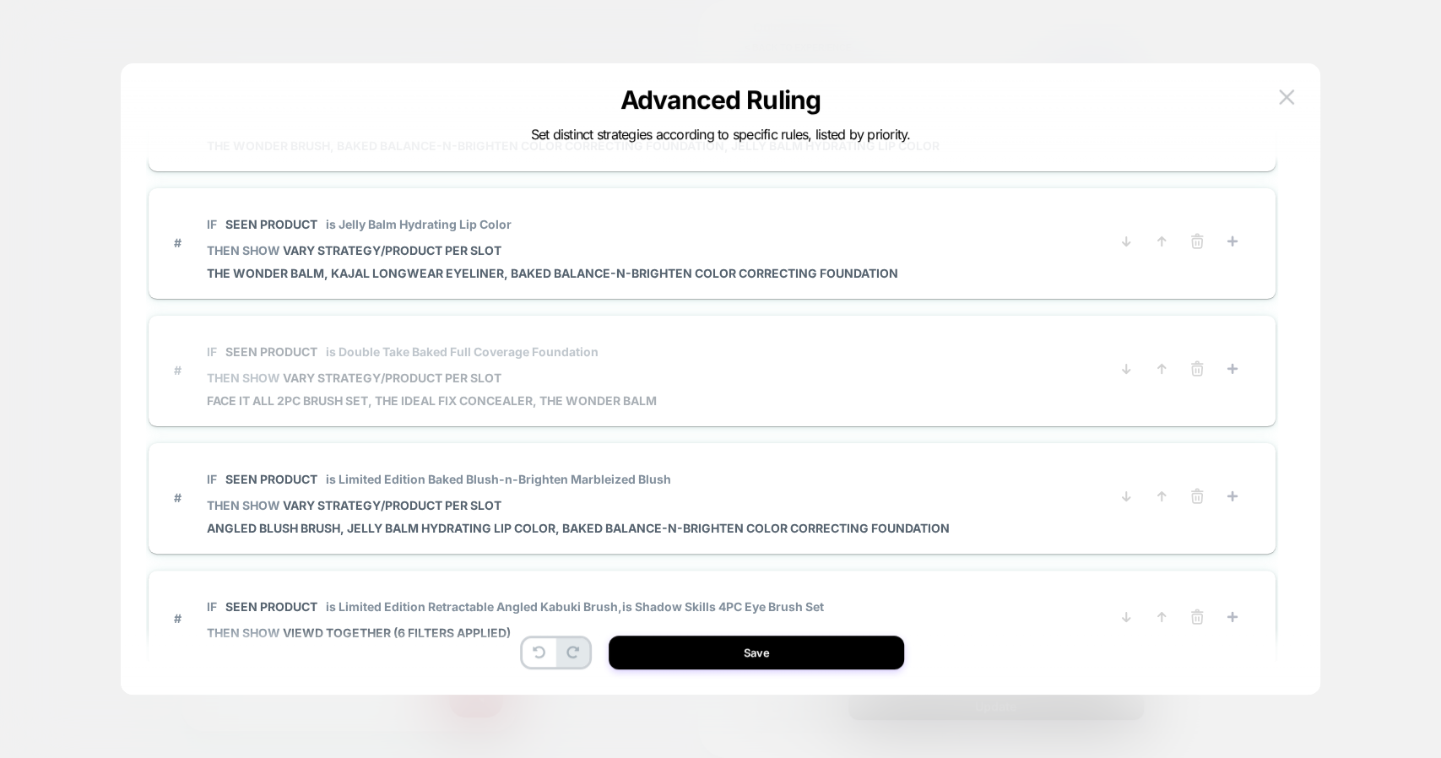
click at [654, 371] on span "THEN SHOW VARY STRATEGY/PRODUCT PER SLOT" at bounding box center [432, 378] width 450 height 14
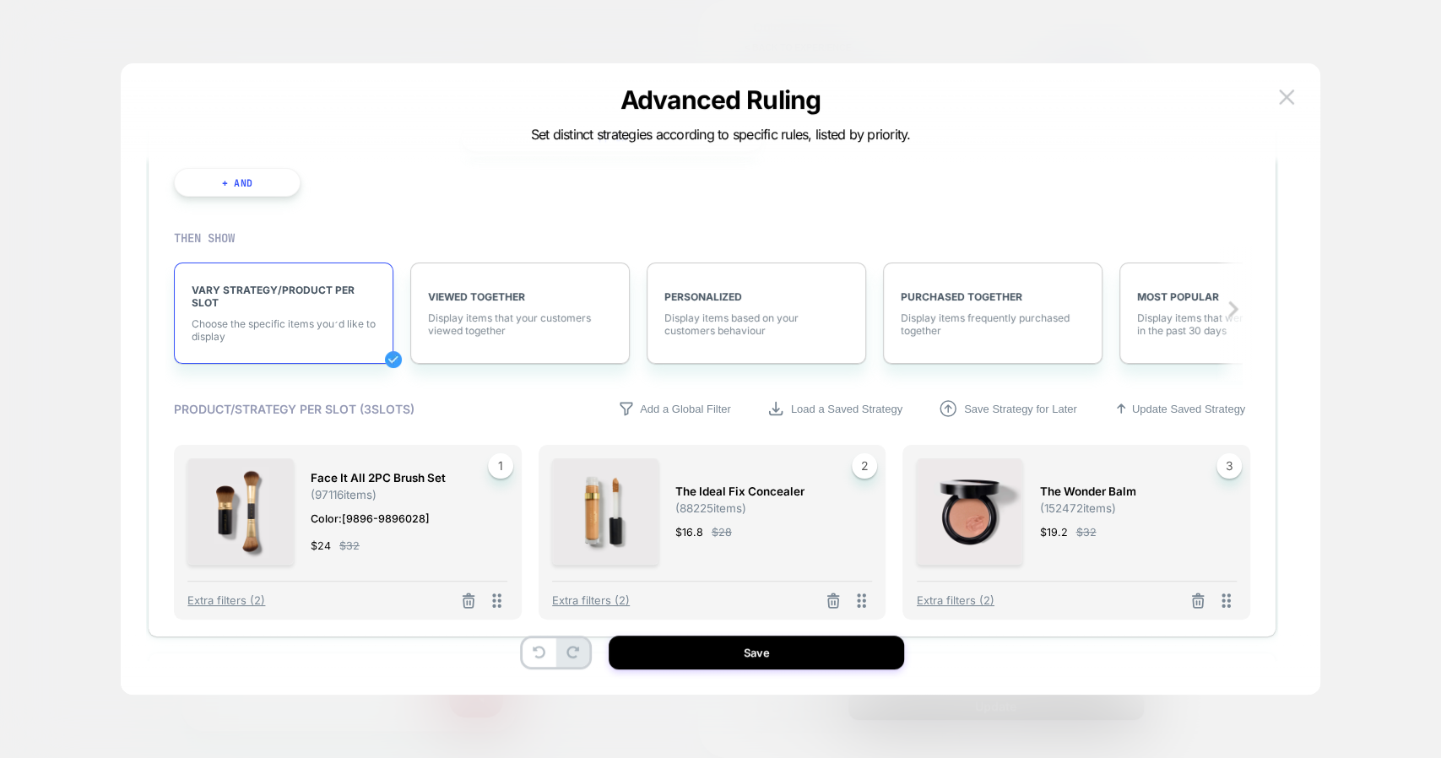
scroll to position [1248, 0]
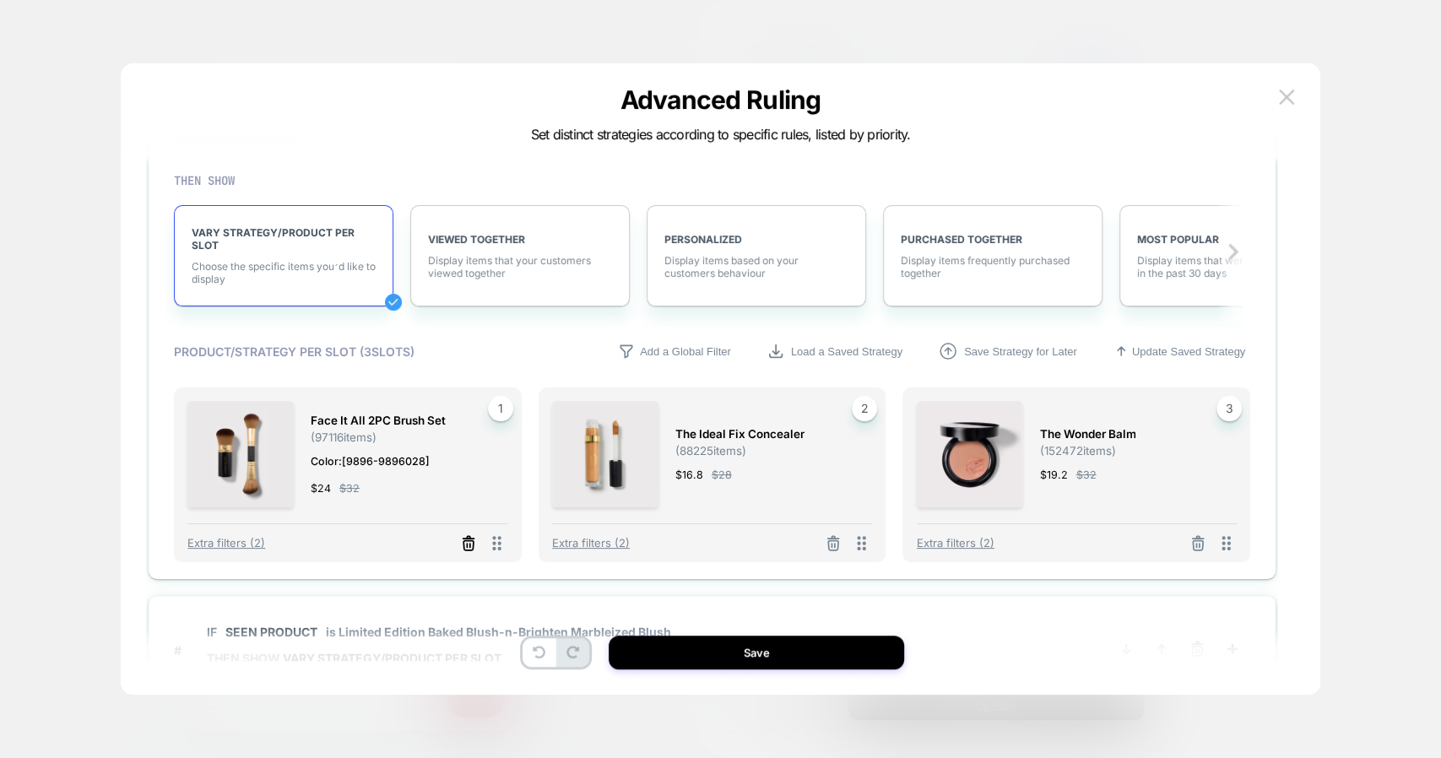
click at [464, 535] on icon at bounding box center [468, 543] width 17 height 17
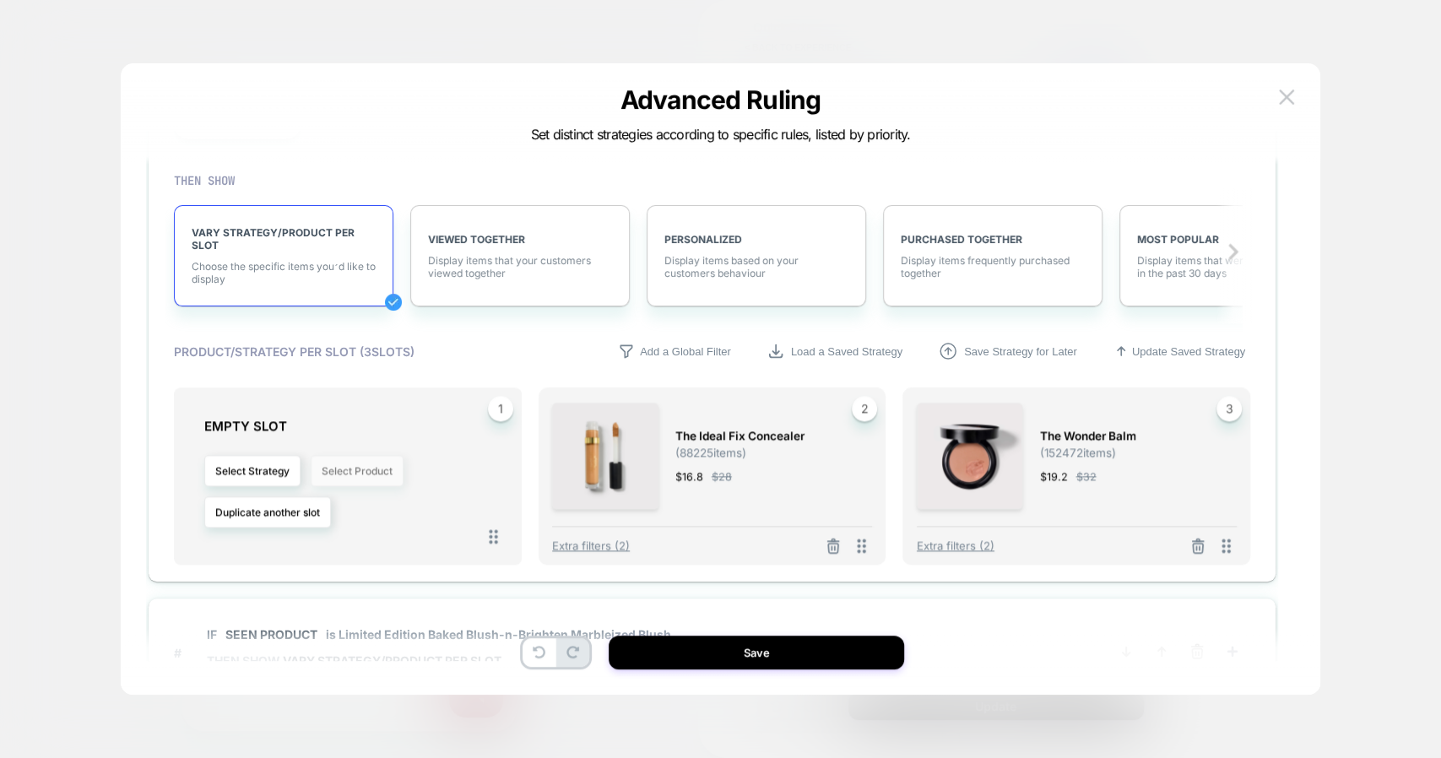
click at [338, 475] on button "Select Product" at bounding box center [357, 470] width 93 height 31
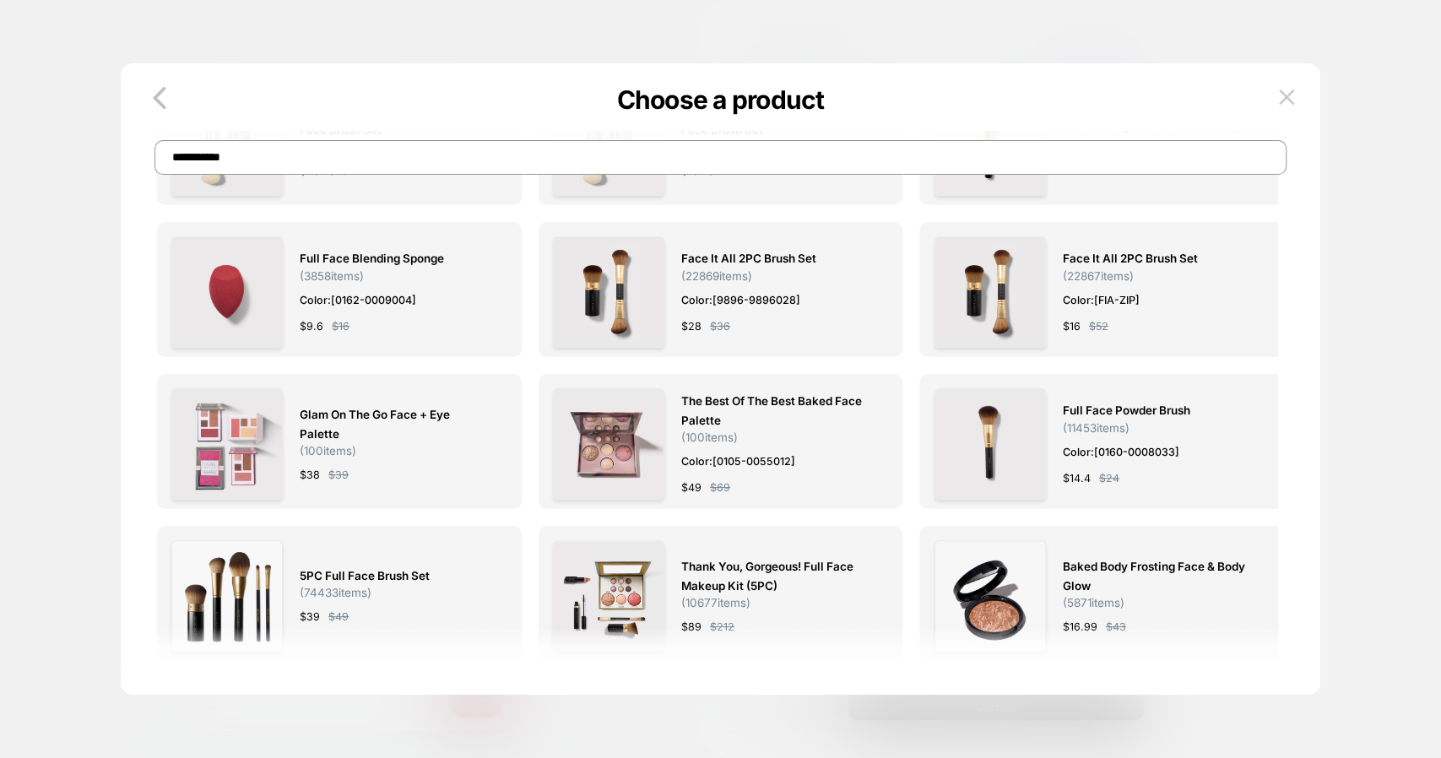
scroll to position [0, 0]
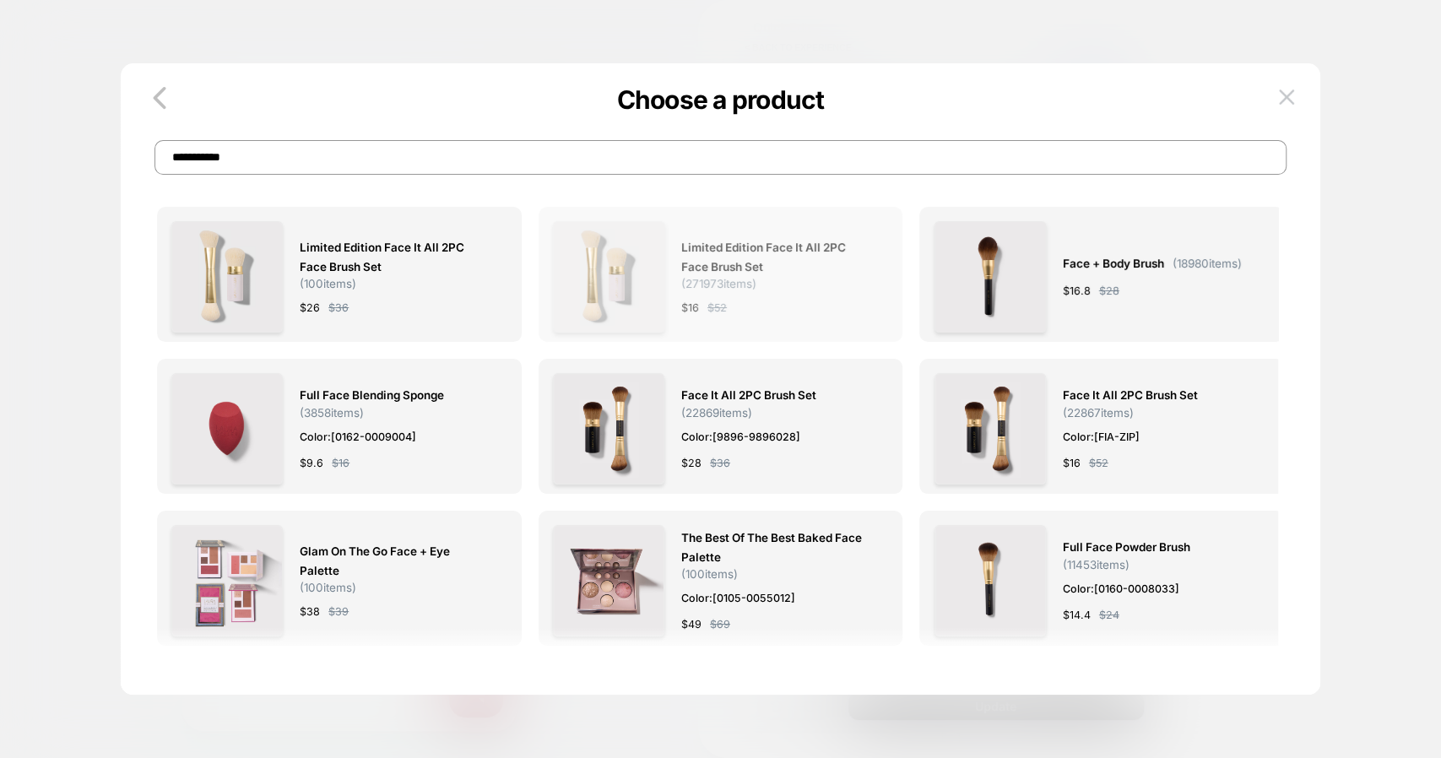
click at [703, 255] on span "Limited Edition Face It All 2PC Face Brush Set" at bounding box center [776, 257] width 190 height 39
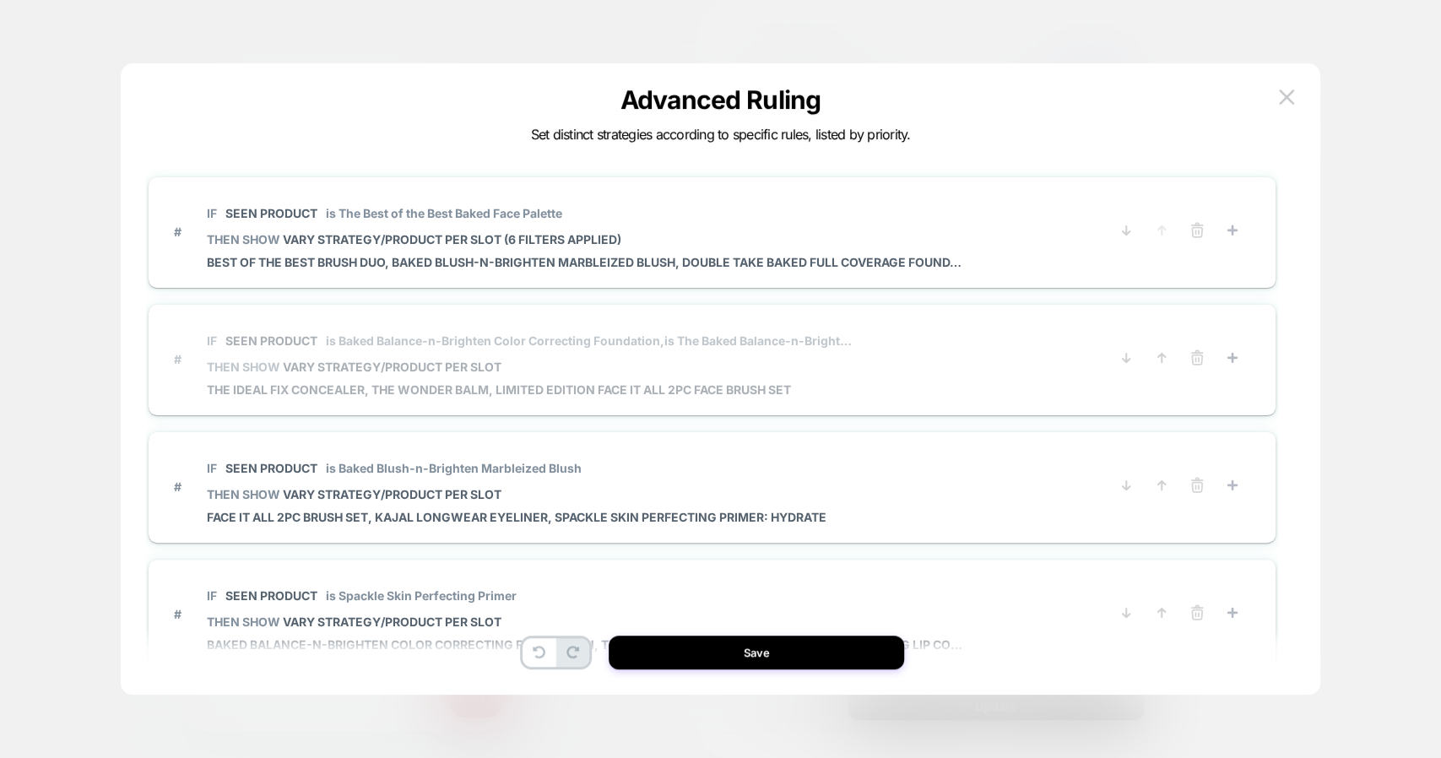
click at [707, 326] on span "IF Seen Product is Baked Balance-n-Brighten Color Correcting Foundation, is The…" at bounding box center [532, 341] width 651 height 38
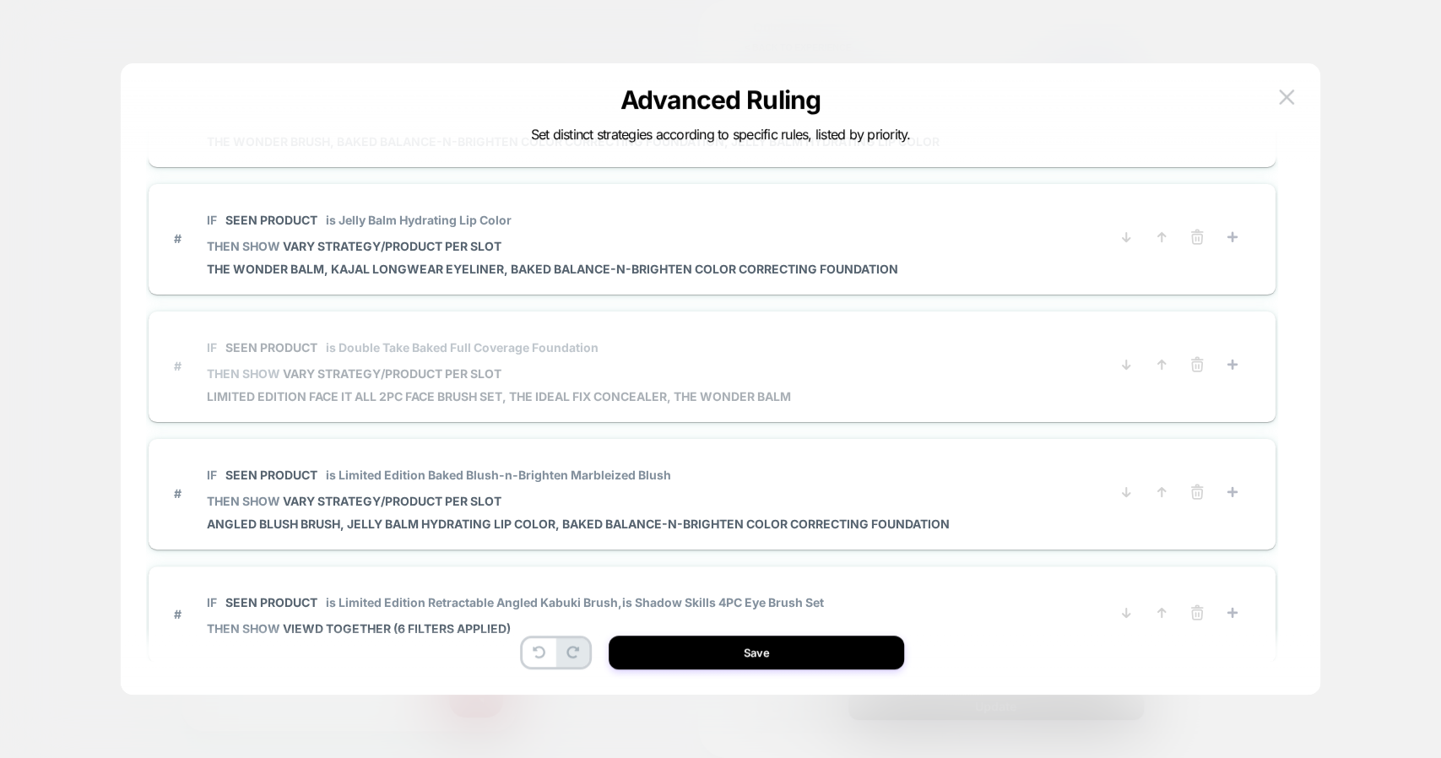
click at [540, 372] on span "THEN SHOW VARY STRATEGY/PRODUCT PER SLOT" at bounding box center [499, 373] width 584 height 14
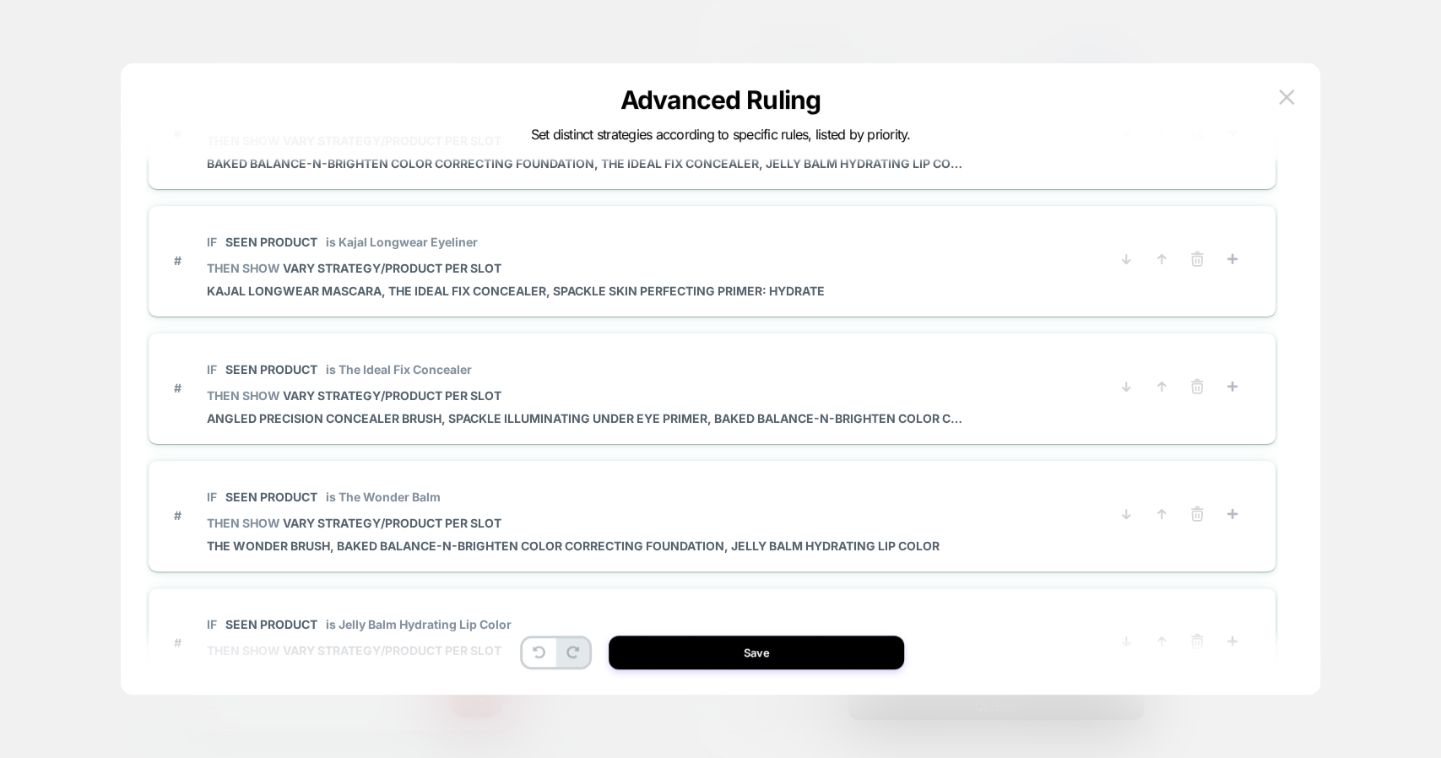
scroll to position [473, 0]
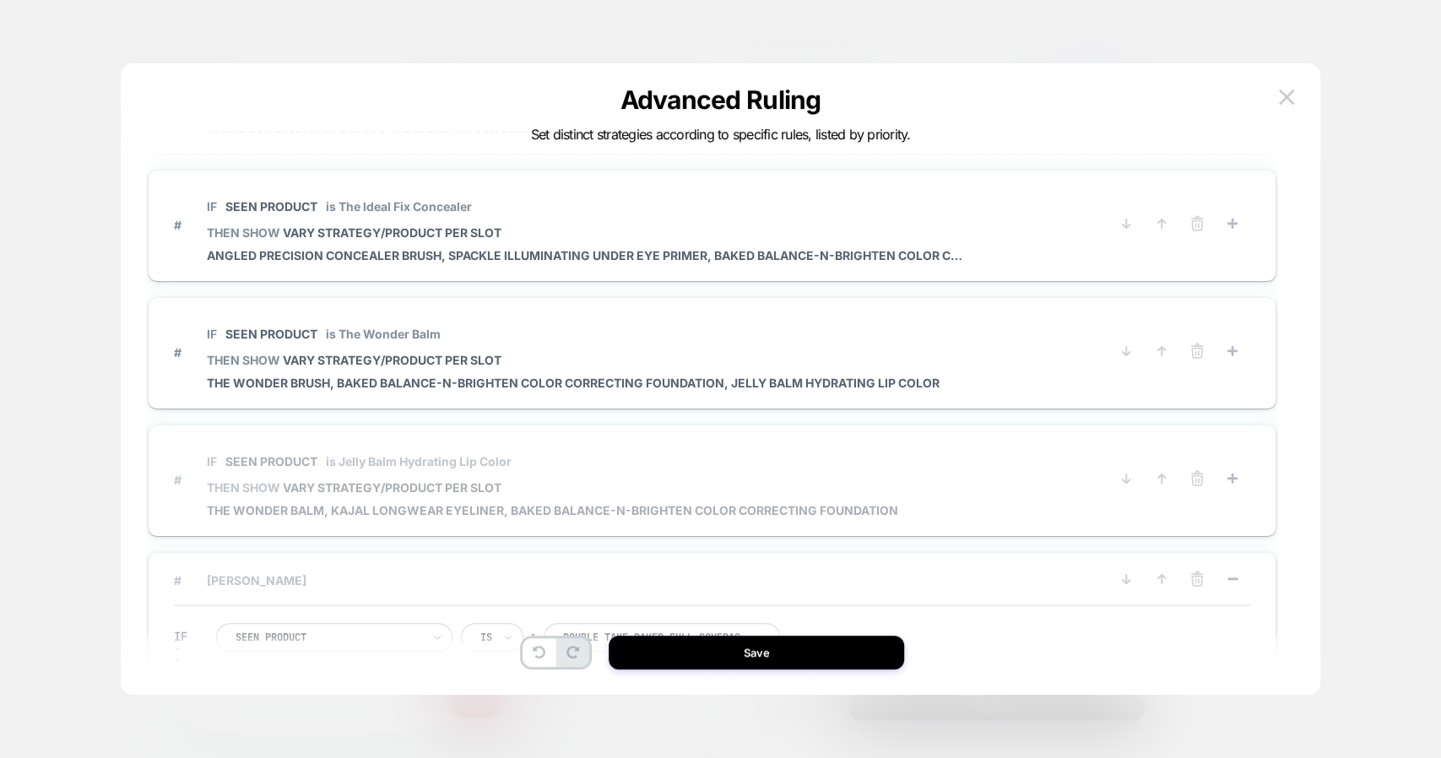
click at [463, 467] on span "IF Seen Product is Jelly Balm Hydrating Lip Color" at bounding box center [553, 461] width 692 height 38
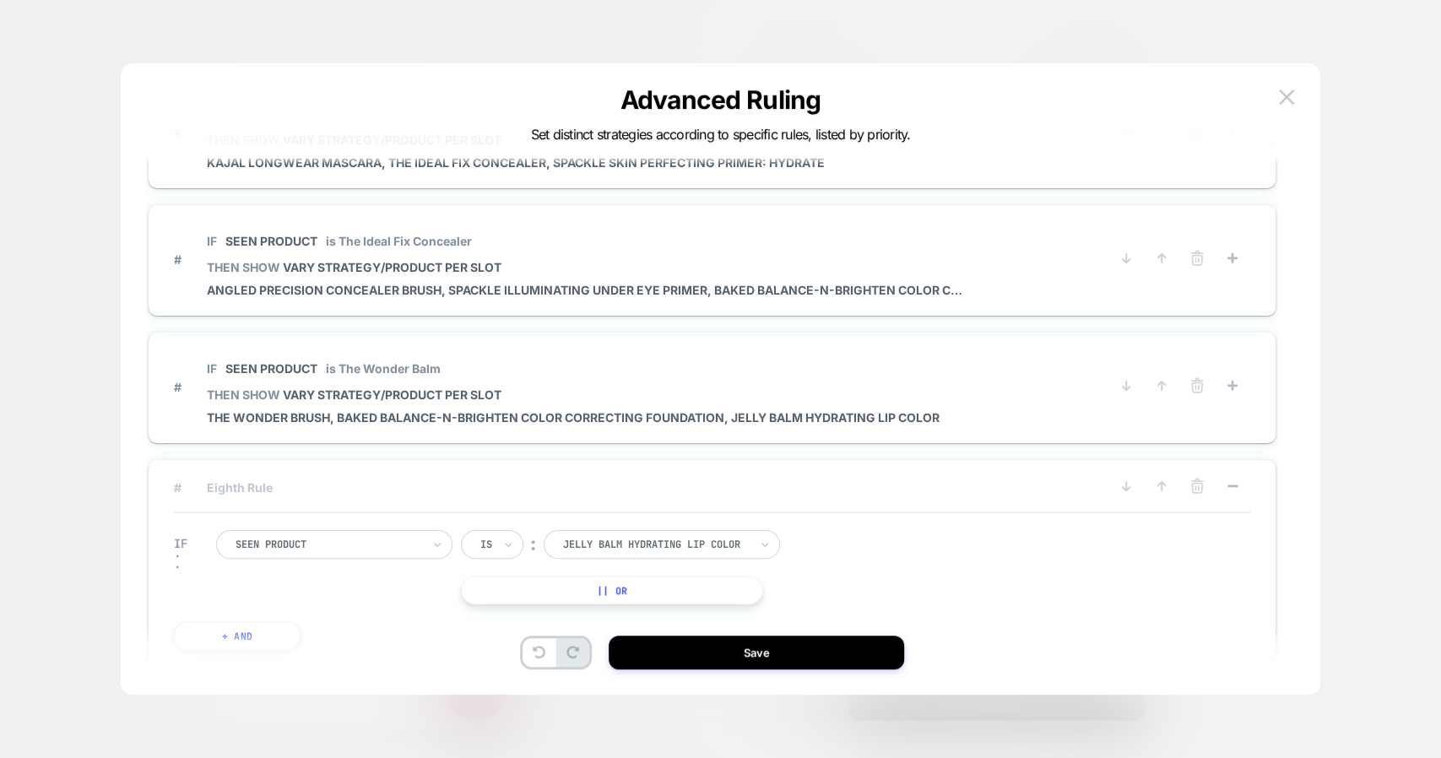
scroll to position [0, 0]
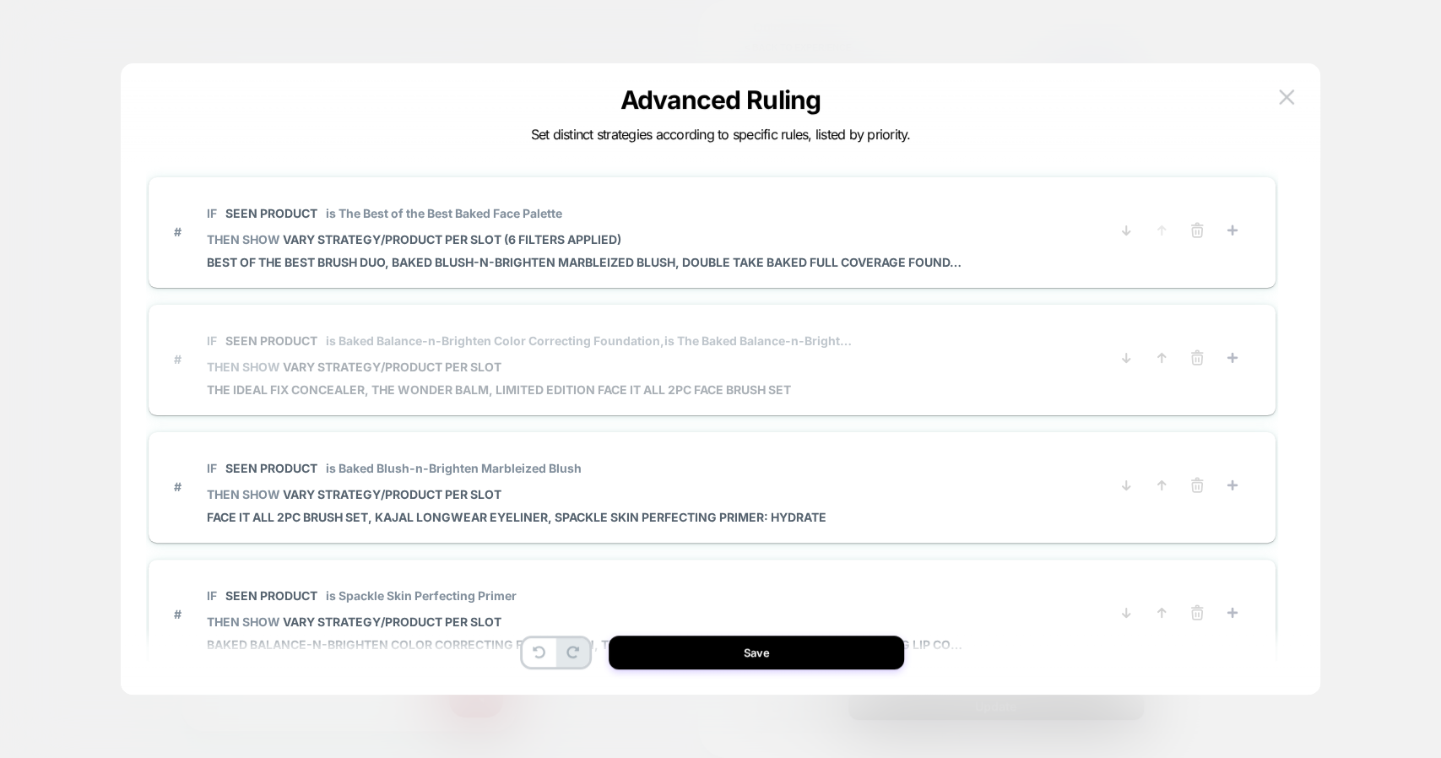
click at [556, 383] on span "The Ideal Fix Concealer, The Wonder Balm, Limited Edition Face It All 2PC Face …" at bounding box center [532, 390] width 651 height 14
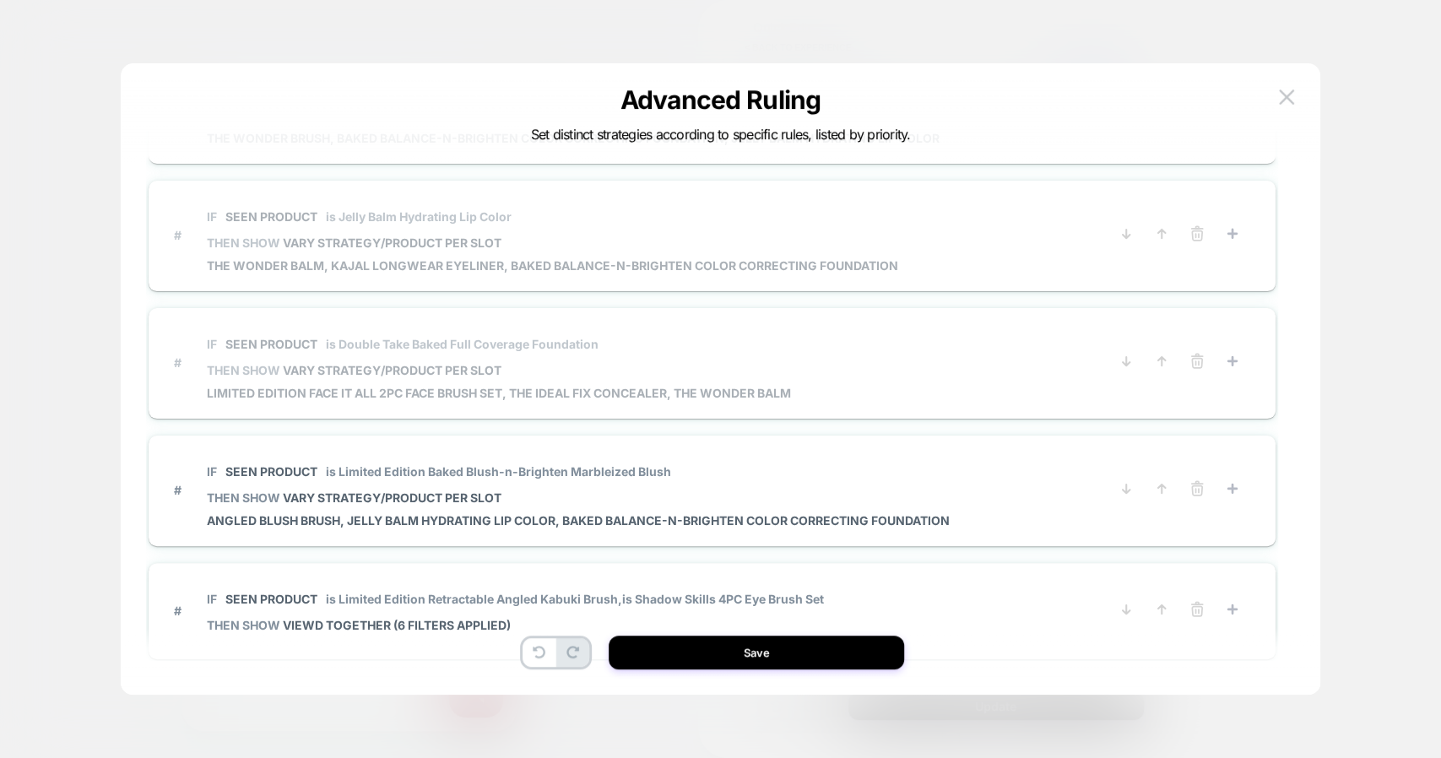
scroll to position [1506, 0]
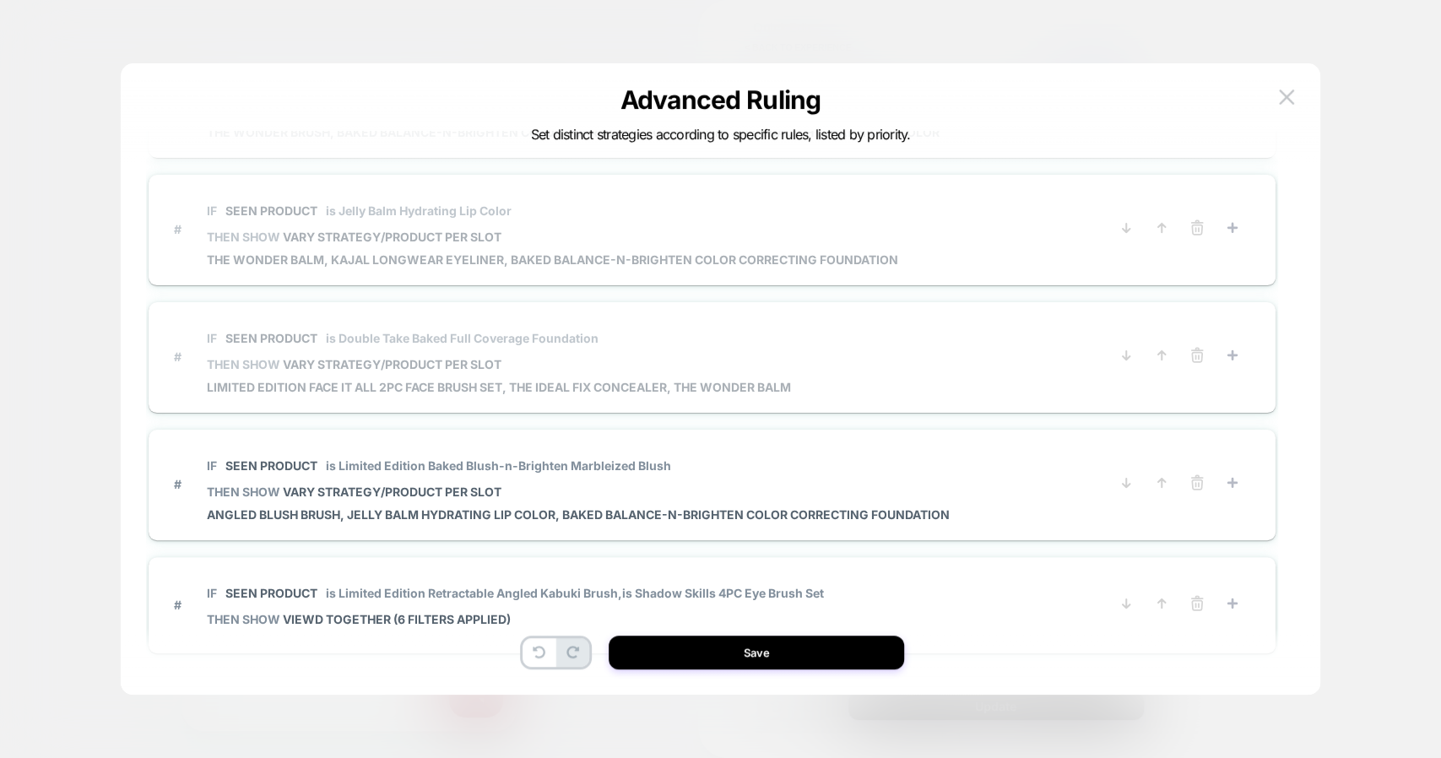
click at [556, 382] on span "Limited Edition Face It All 2PC Face Brush Set, The Ideal Fix Concealer, The Wo…" at bounding box center [499, 387] width 584 height 14
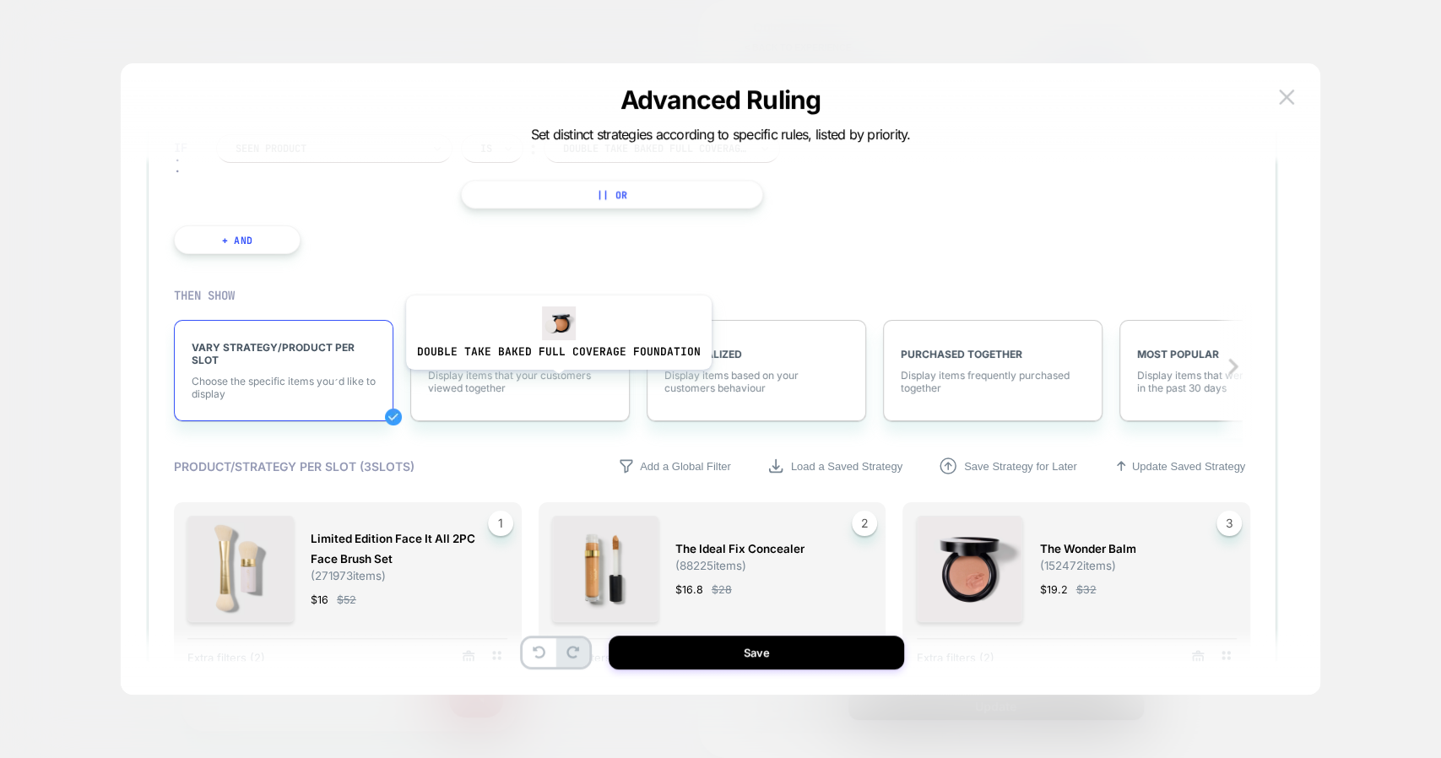
scroll to position [1148, 0]
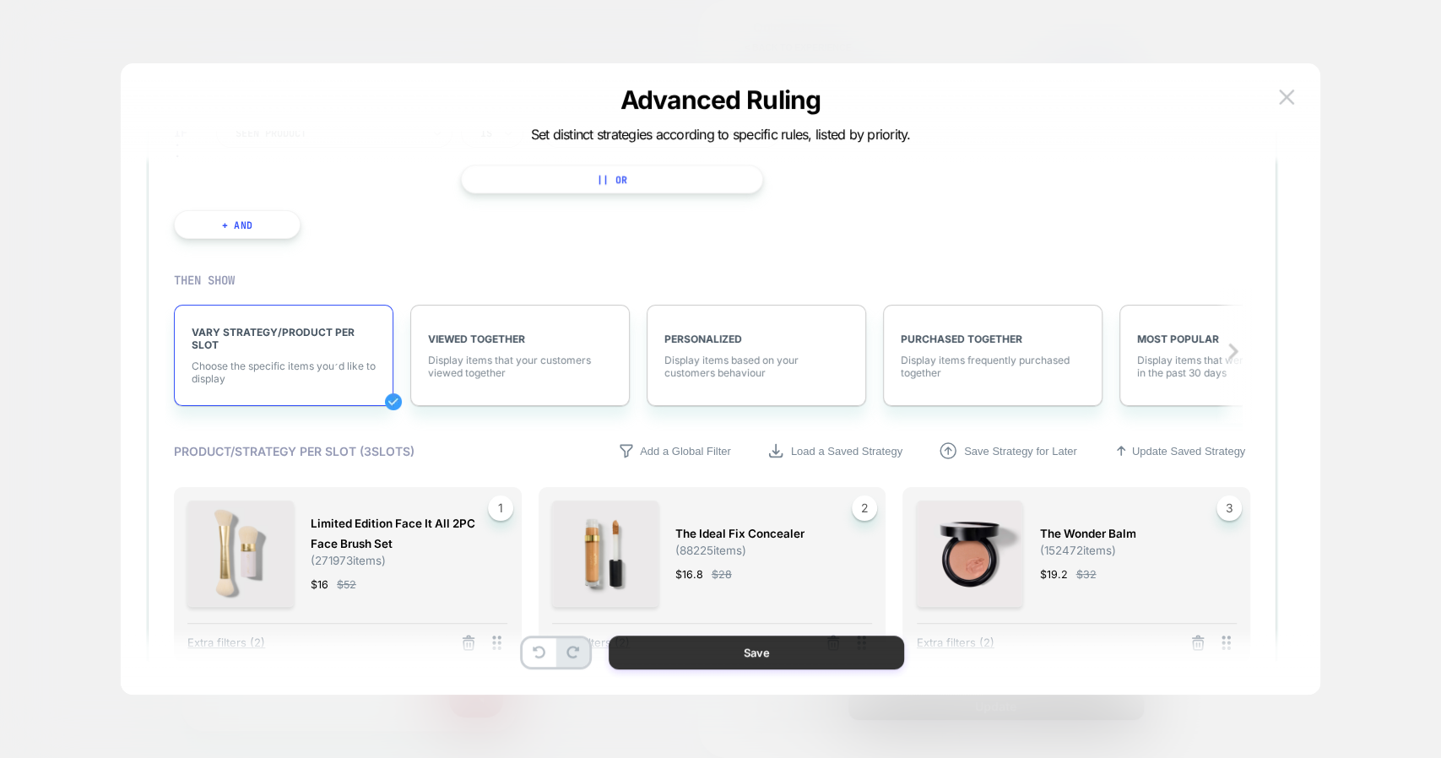
click at [726, 650] on button "Save" at bounding box center [757, 653] width 296 height 34
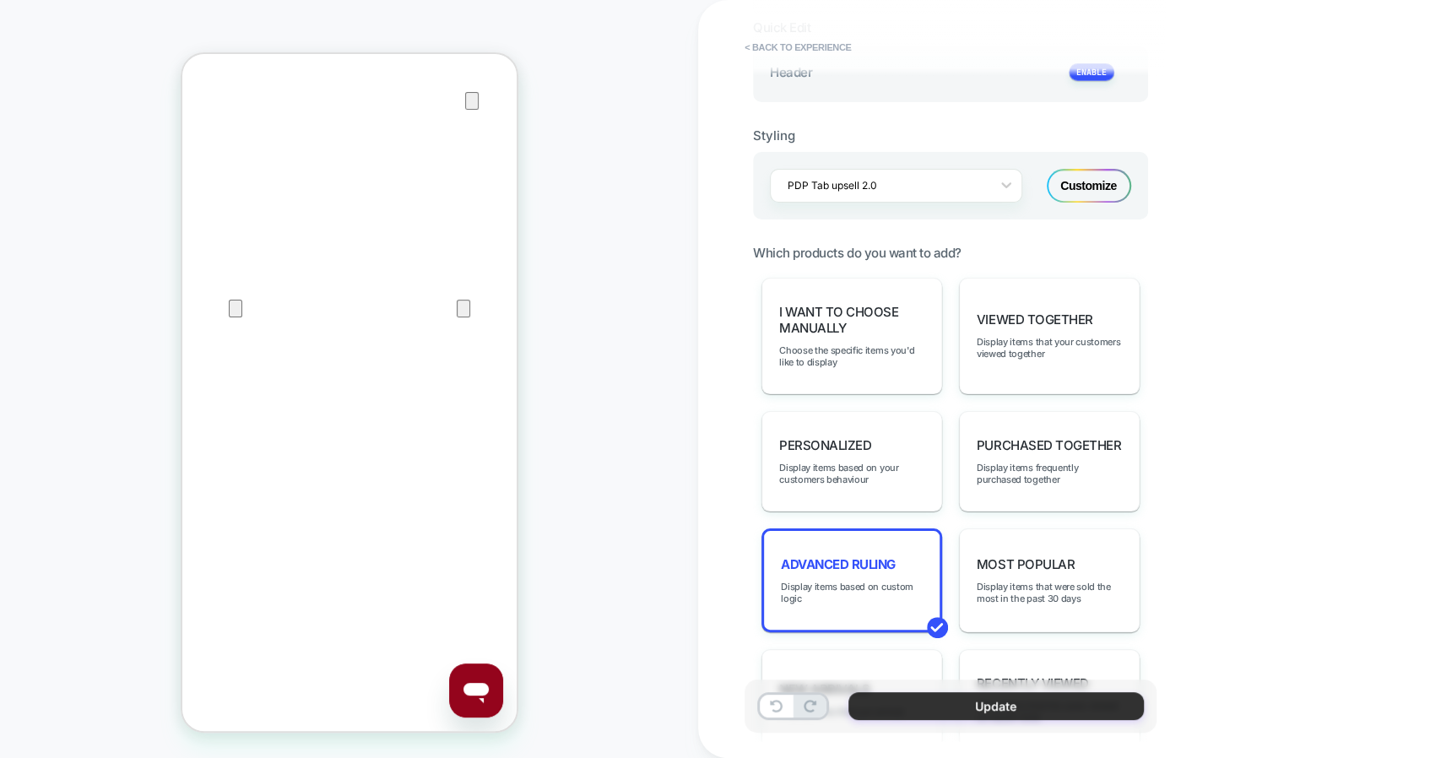
click at [1026, 698] on button "Update" at bounding box center [997, 706] width 296 height 28
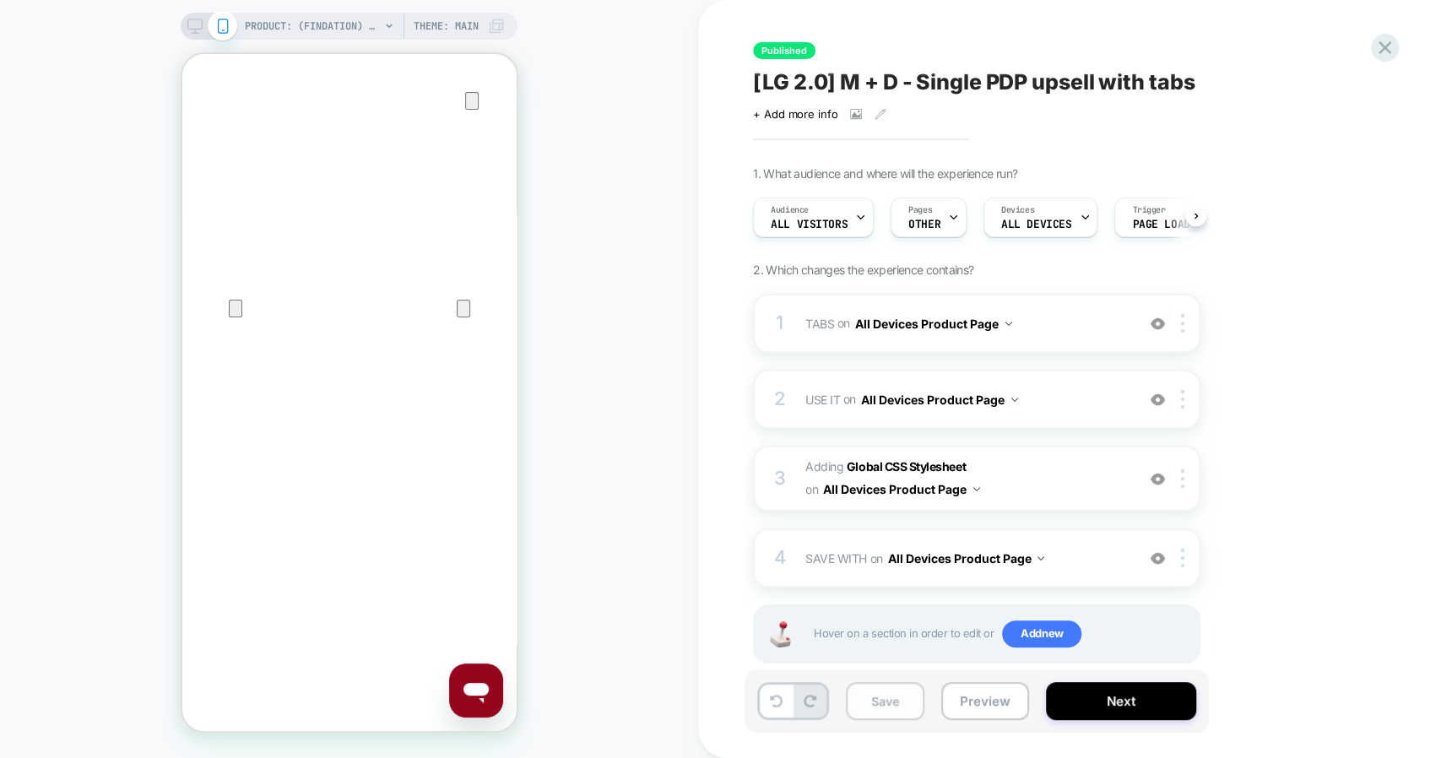
click at [880, 702] on button "Save" at bounding box center [885, 701] width 79 height 38
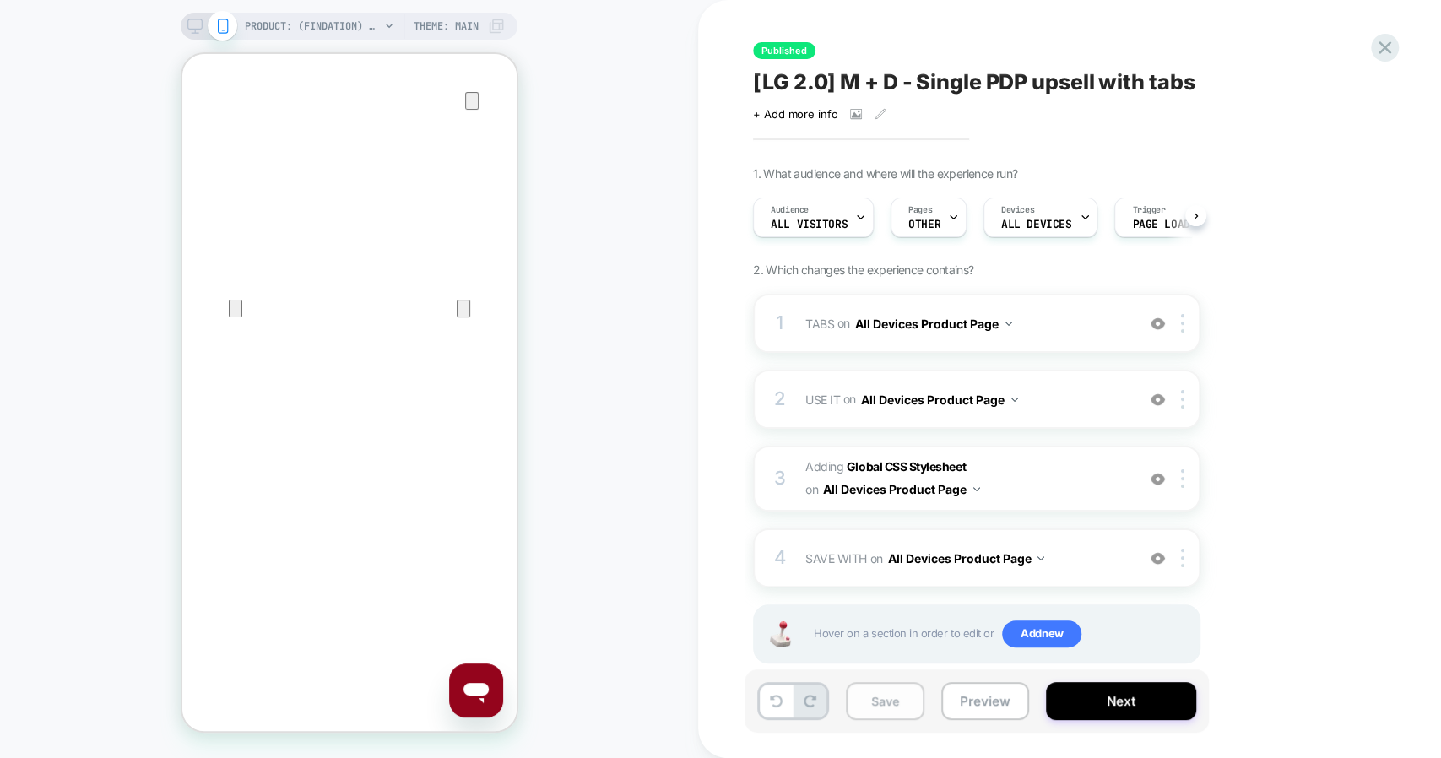
click at [880, 702] on button "Save" at bounding box center [885, 701] width 79 height 38
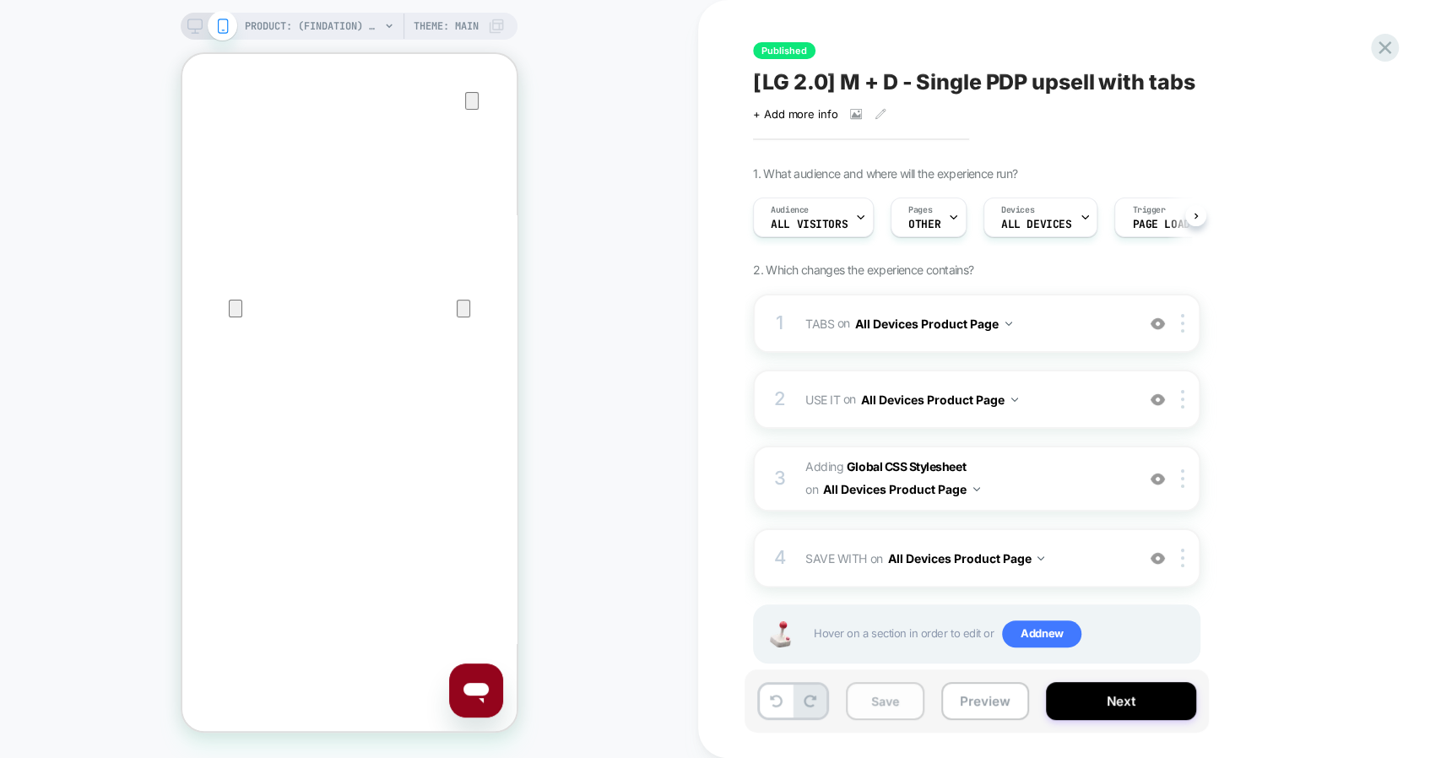
click at [880, 702] on button "Save" at bounding box center [885, 701] width 79 height 38
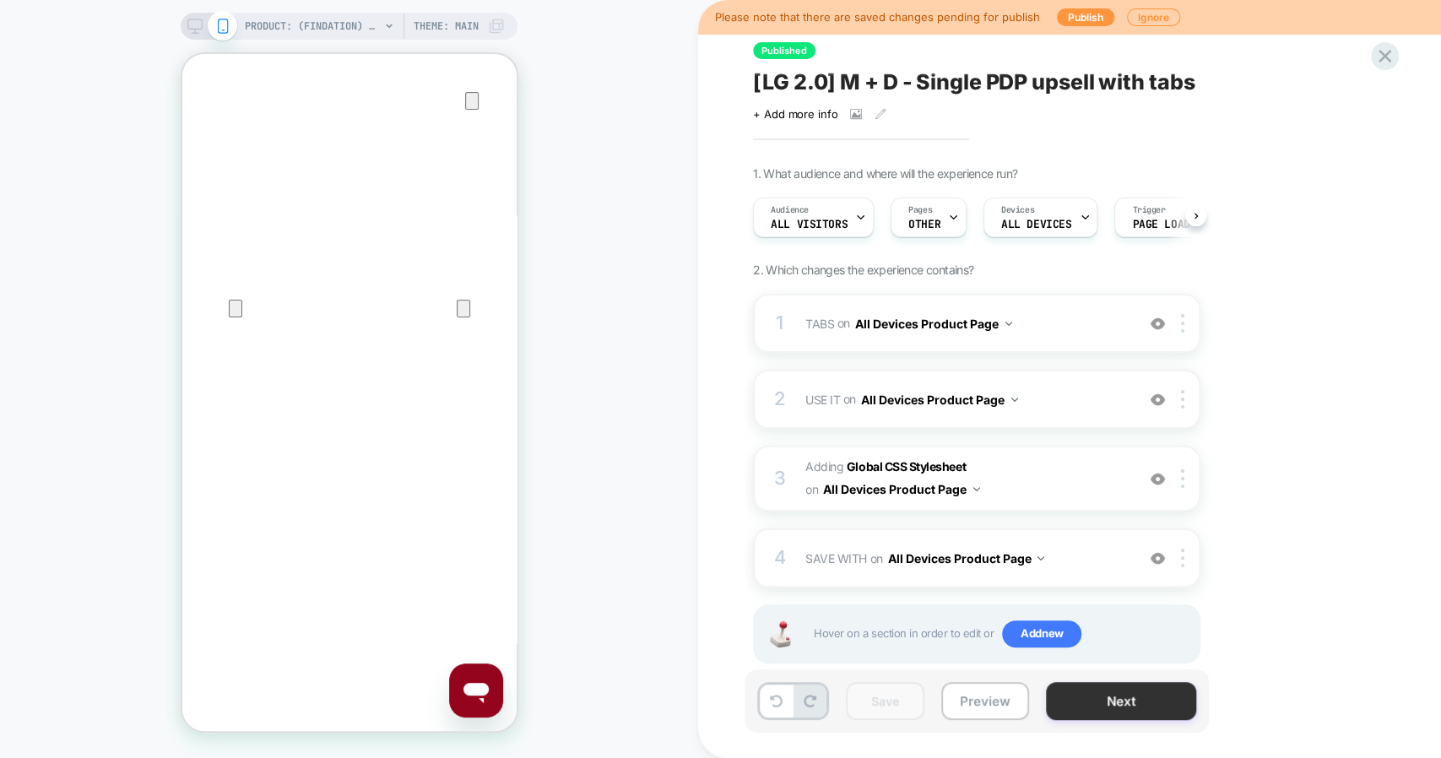
click at [1097, 698] on button "Next" at bounding box center [1121, 701] width 150 height 38
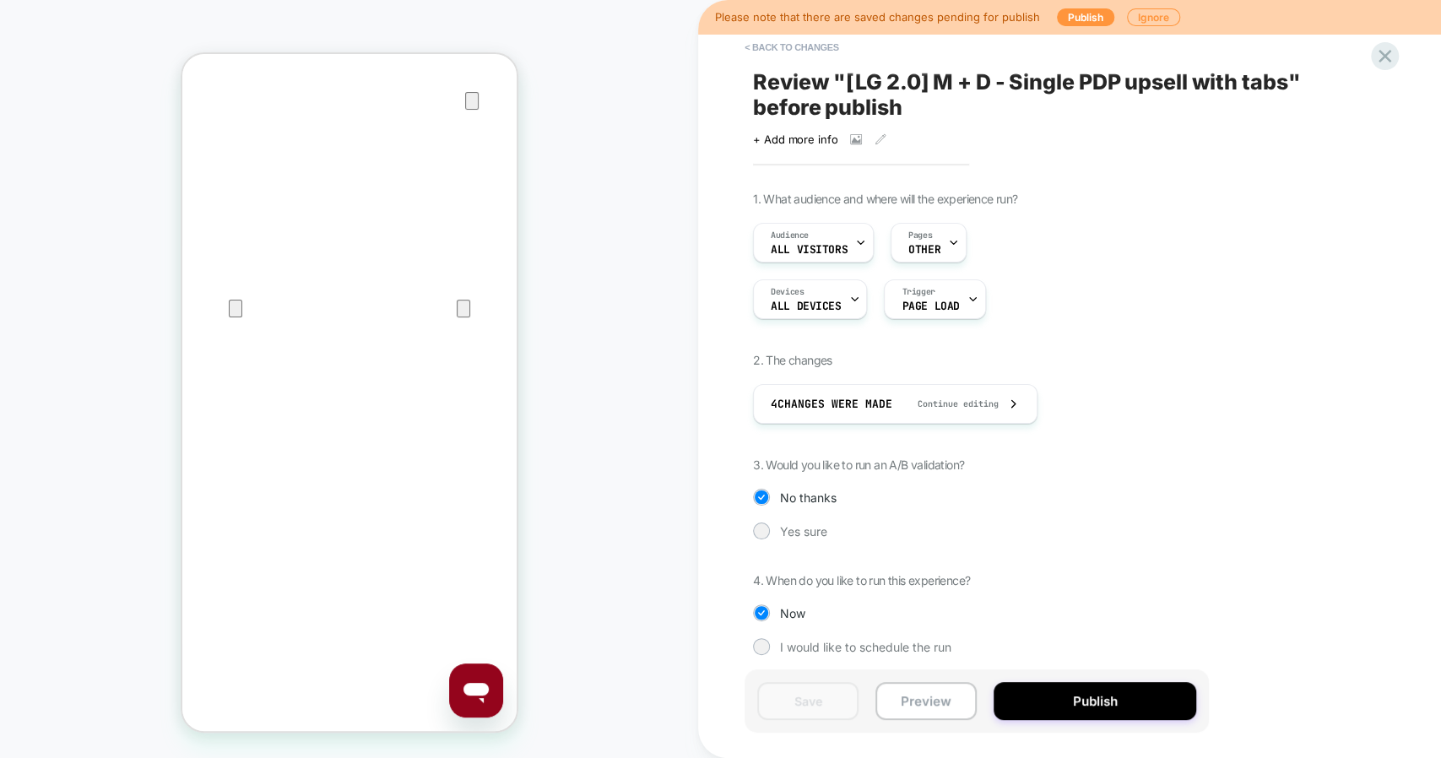
click at [1097, 698] on button "Publish" at bounding box center [1095, 701] width 203 height 38
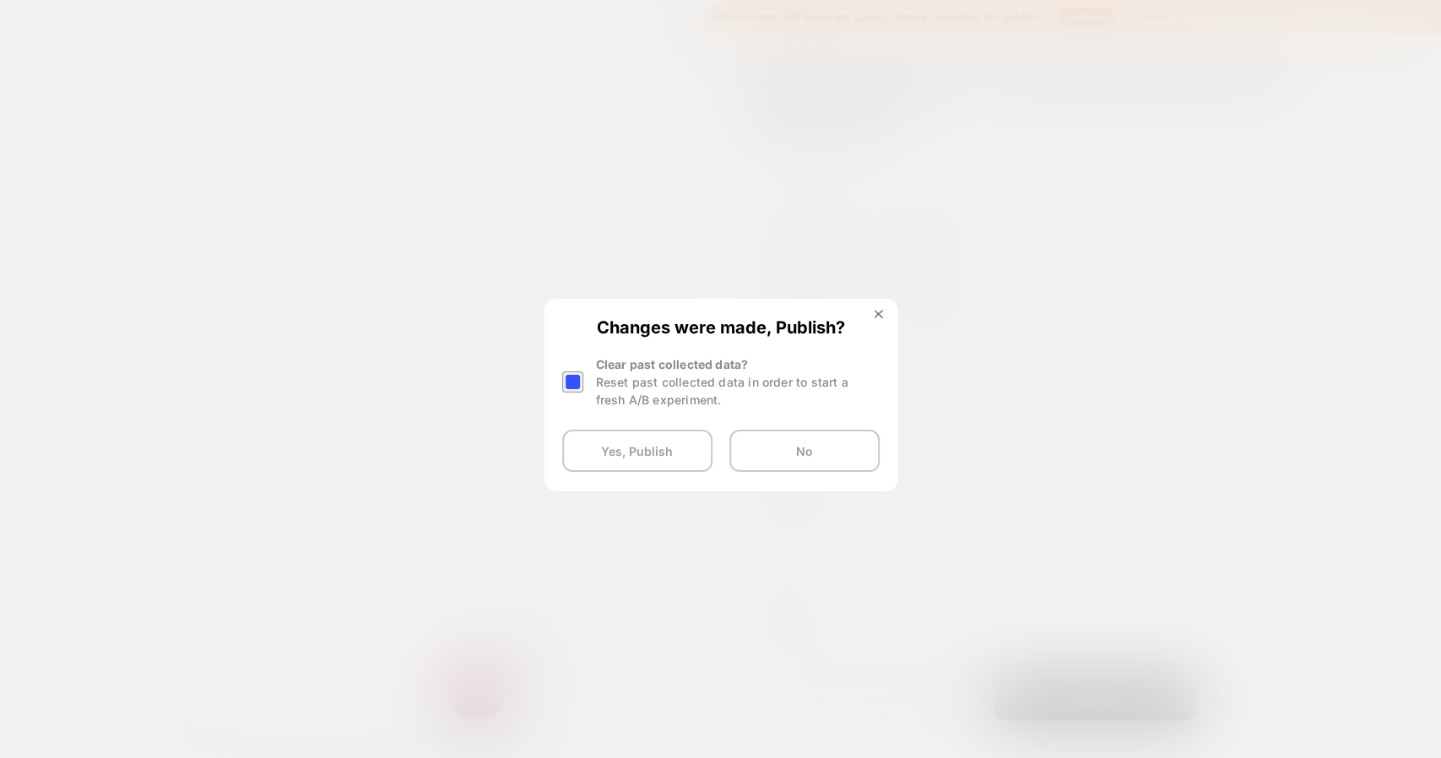
click at [565, 372] on div at bounding box center [572, 382] width 21 height 21
click at [616, 454] on button "Yes, Publish" at bounding box center [637, 451] width 150 height 42
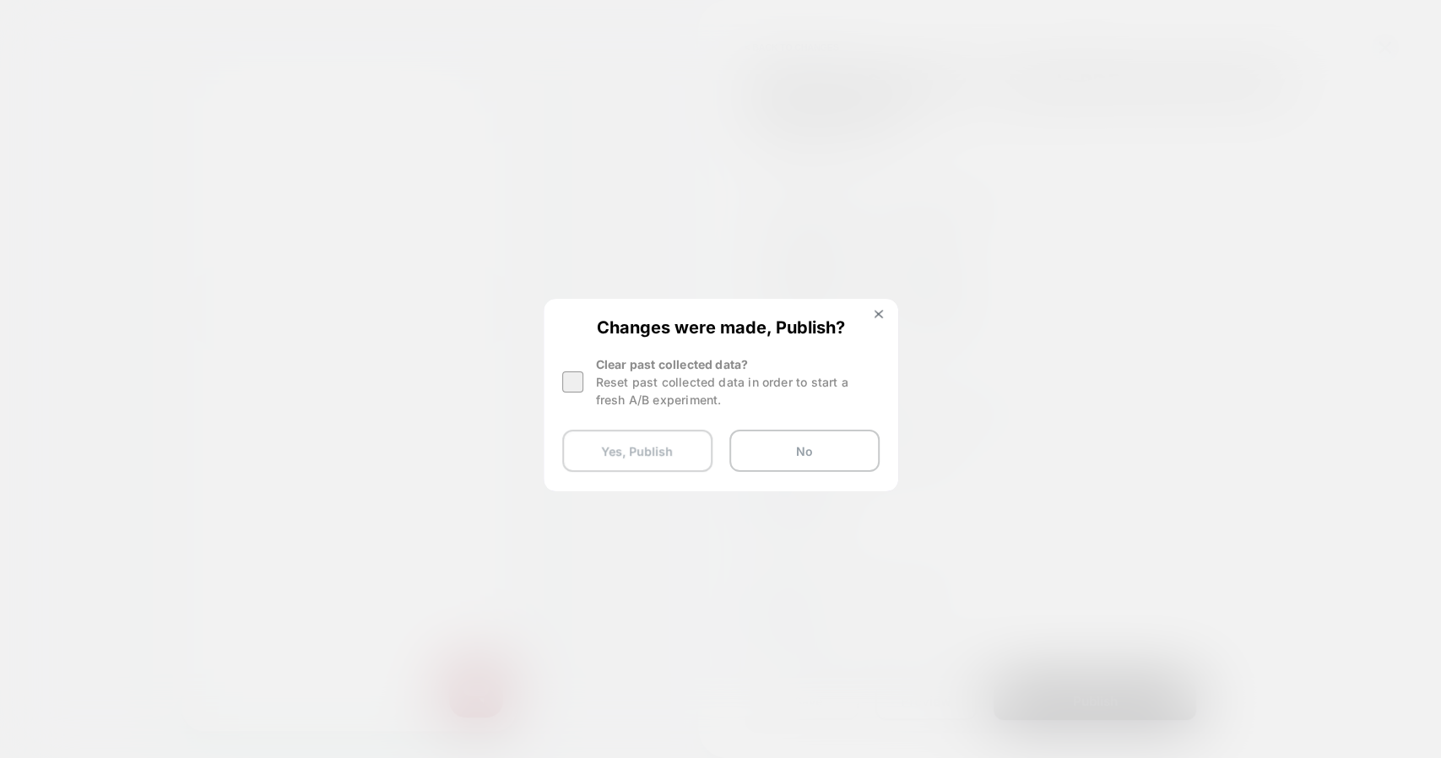
click at [601, 453] on button "Yes, Publish" at bounding box center [637, 451] width 150 height 42
click at [638, 452] on button "Yes, Publish" at bounding box center [637, 451] width 150 height 42
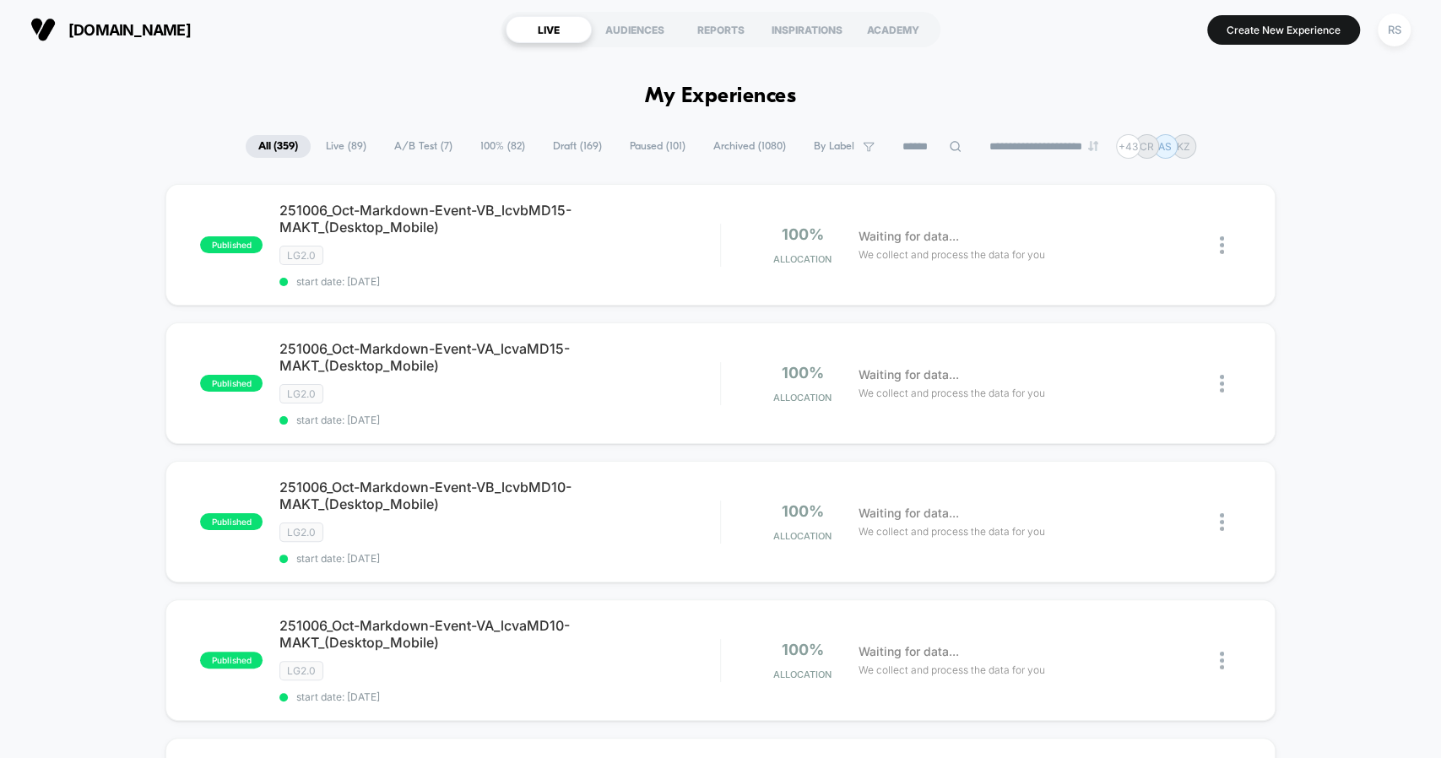
click at [908, 141] on input at bounding box center [932, 147] width 84 height 20
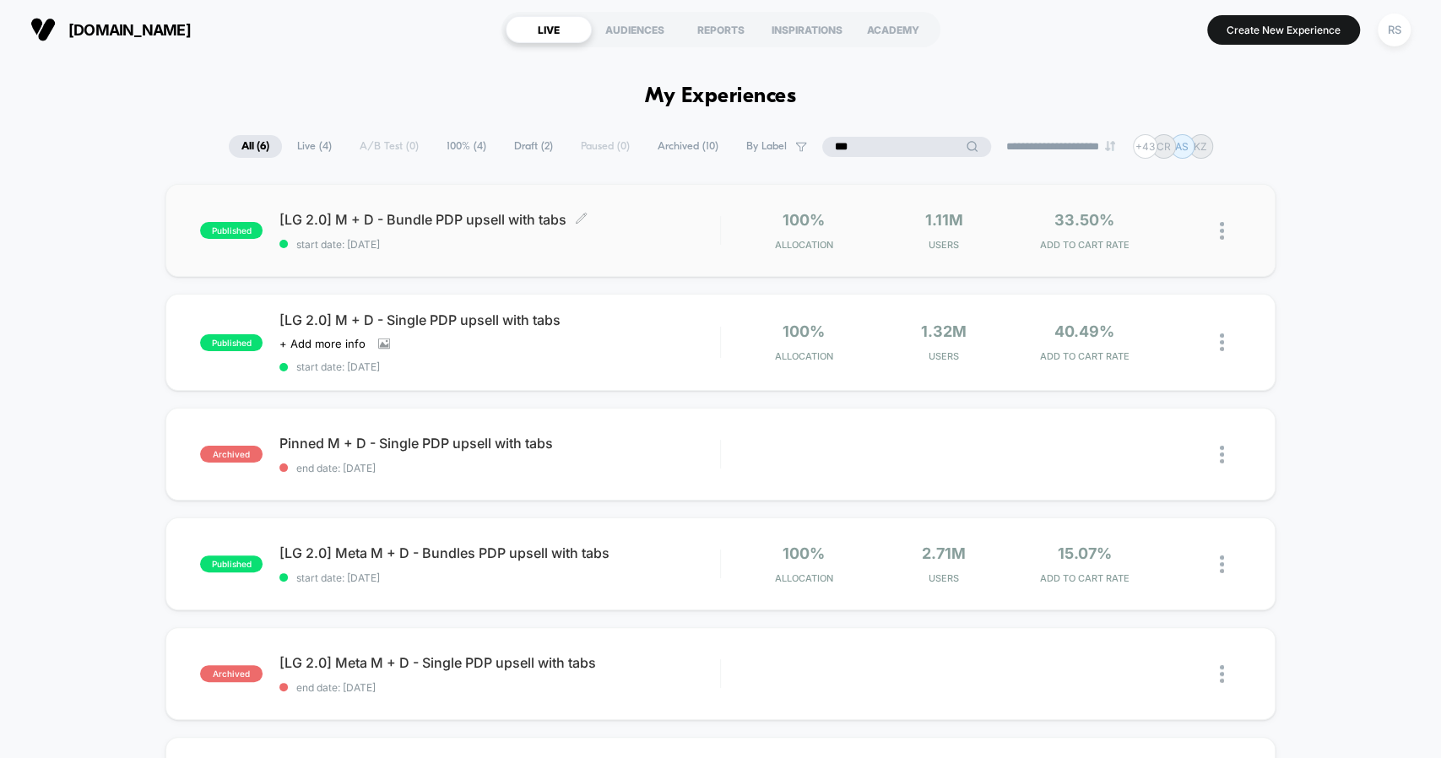
type input "***"
click at [517, 248] on span "start date: [DATE]" at bounding box center [500, 244] width 440 height 13
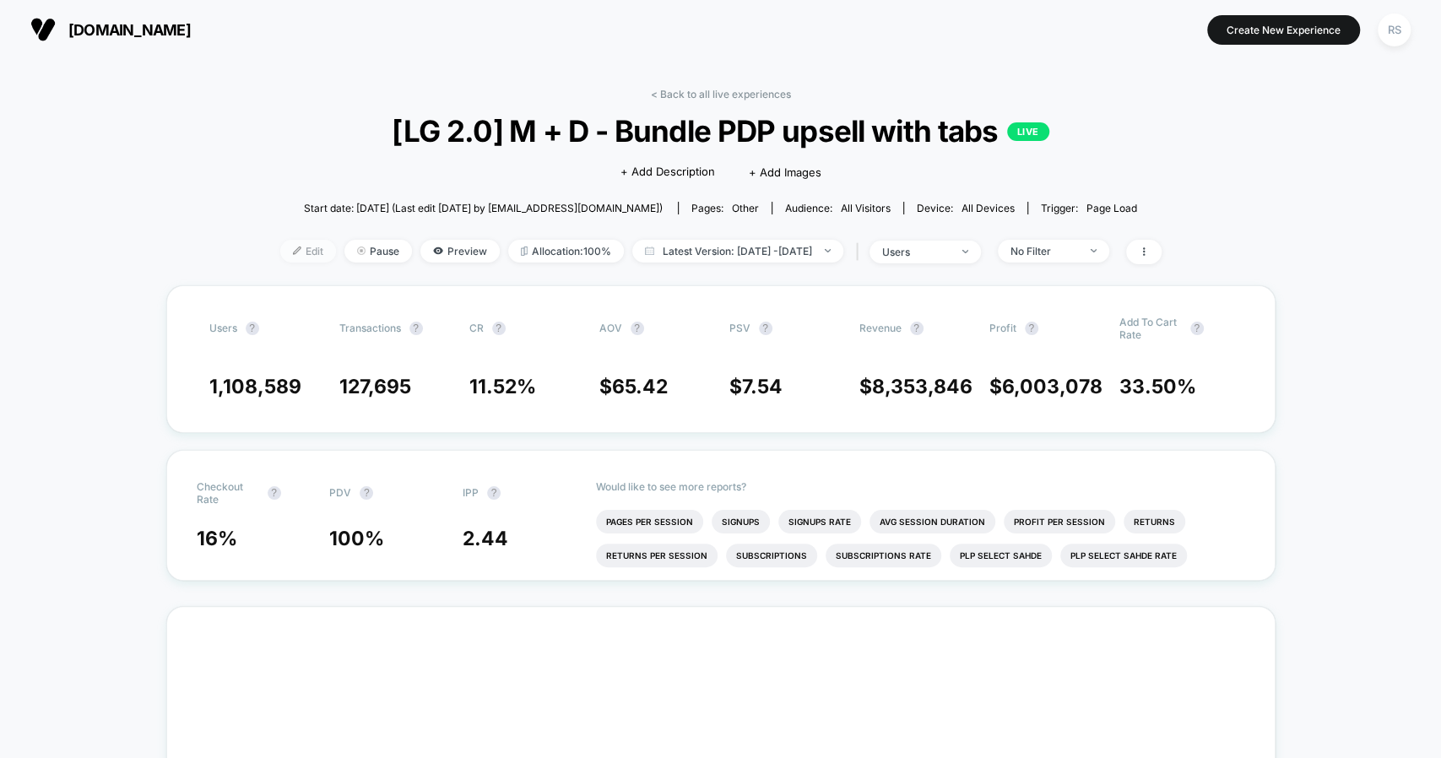
click at [290, 251] on span "Edit" at bounding box center [308, 251] width 56 height 23
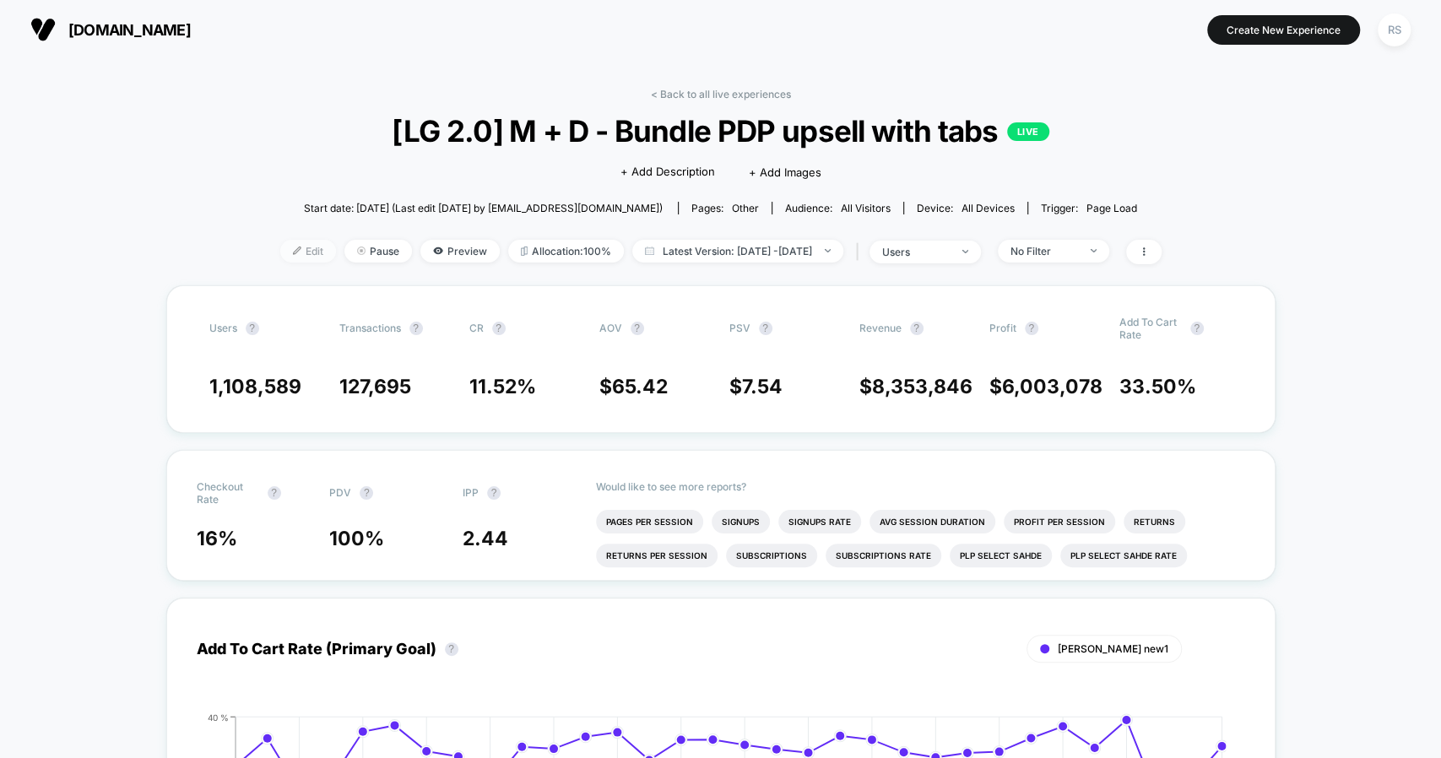
click at [280, 251] on span "Edit" at bounding box center [308, 251] width 56 height 23
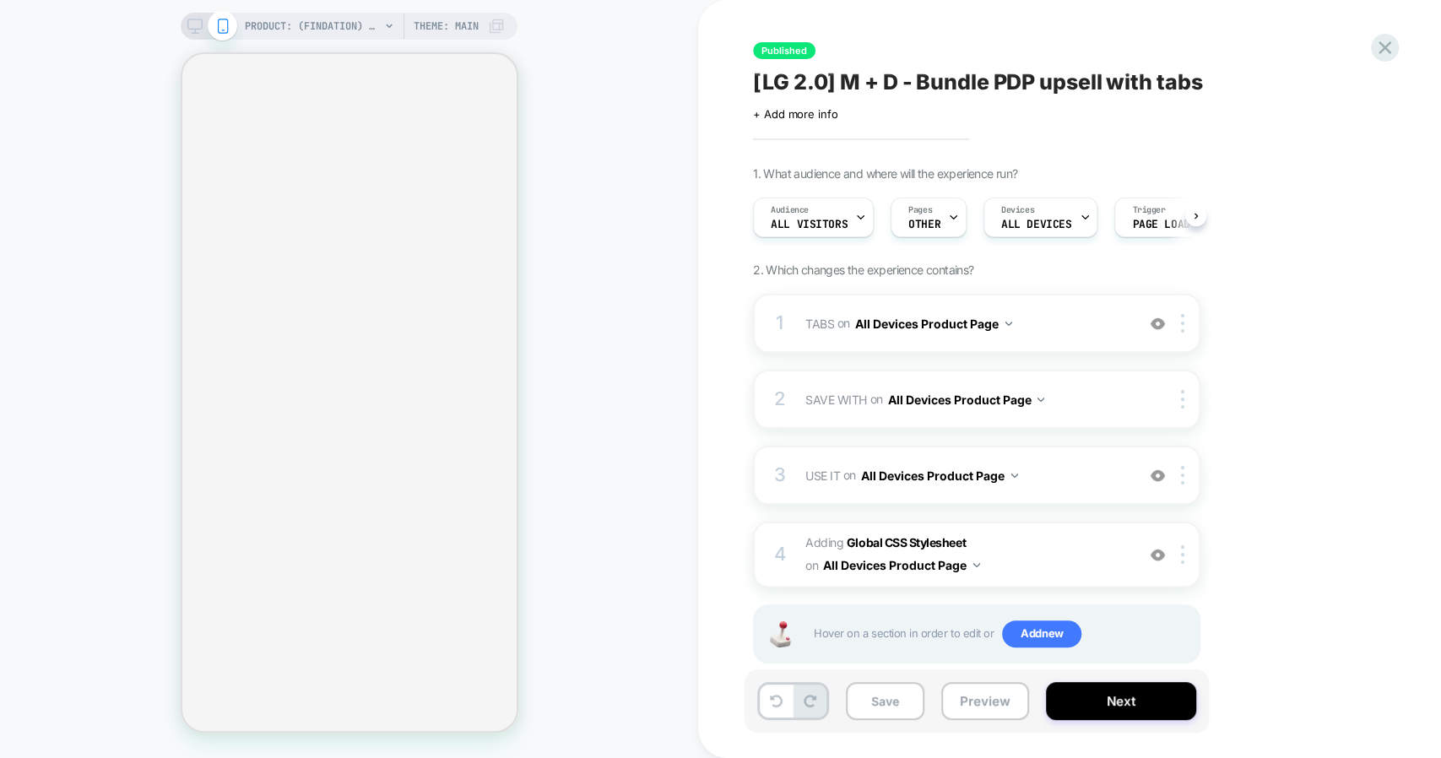
scroll to position [0, 1]
click at [1067, 481] on span "USE IT Adding Blocks List AFTER #_loomi_addon_1746983146920-bundle-LG-2-0 #use-…" at bounding box center [967, 476] width 322 height 24
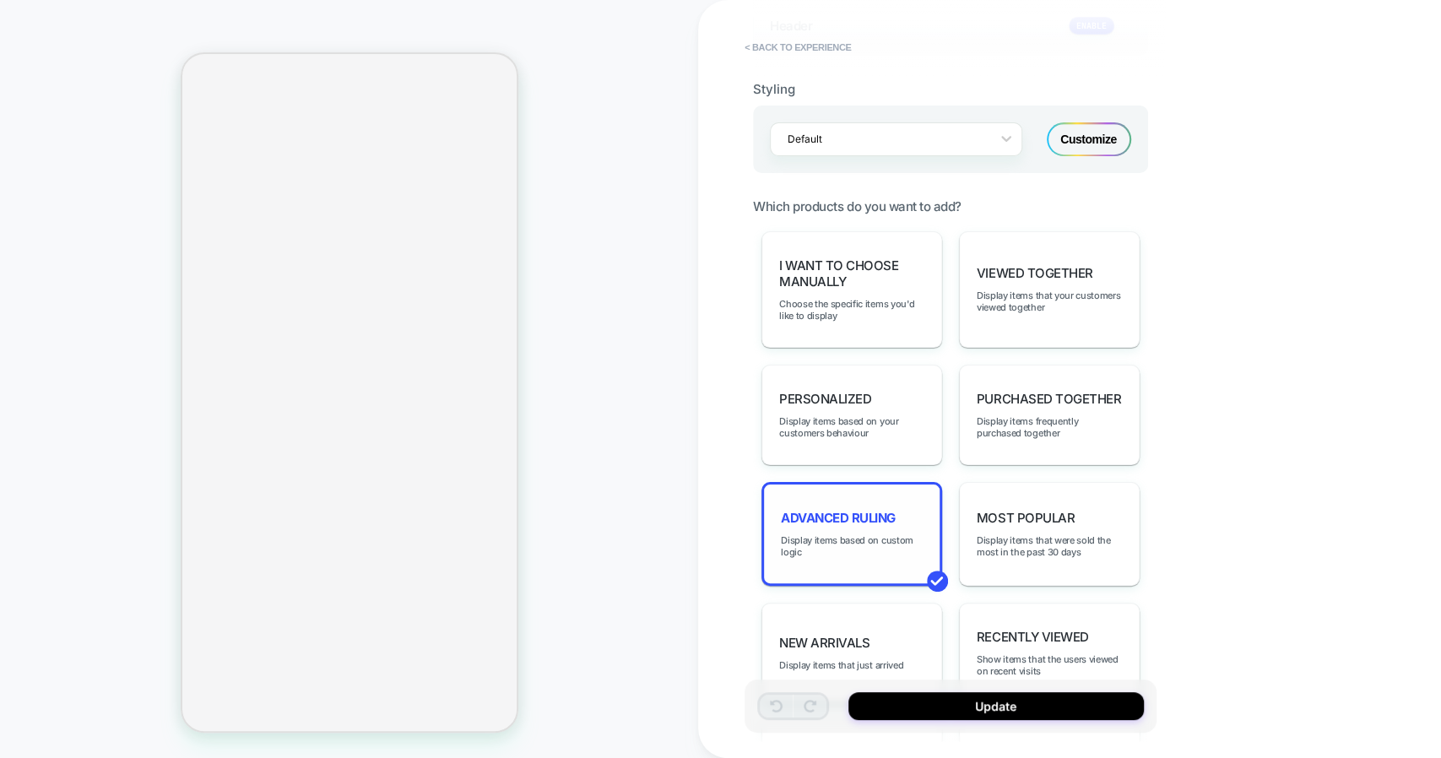
scroll to position [508, 0]
click at [862, 490] on div "Advanced Ruling Display items based on custom logic" at bounding box center [852, 533] width 181 height 104
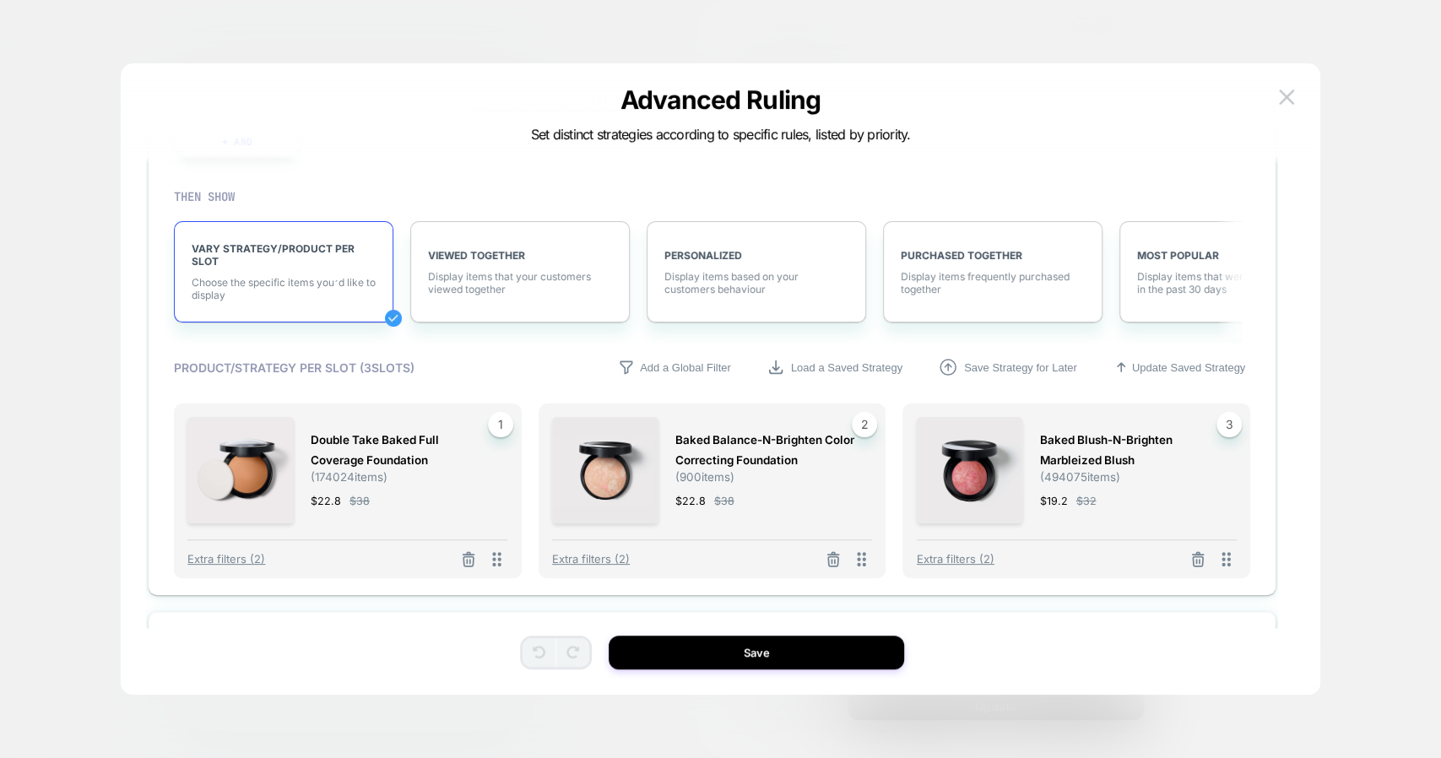
scroll to position [2484, 0]
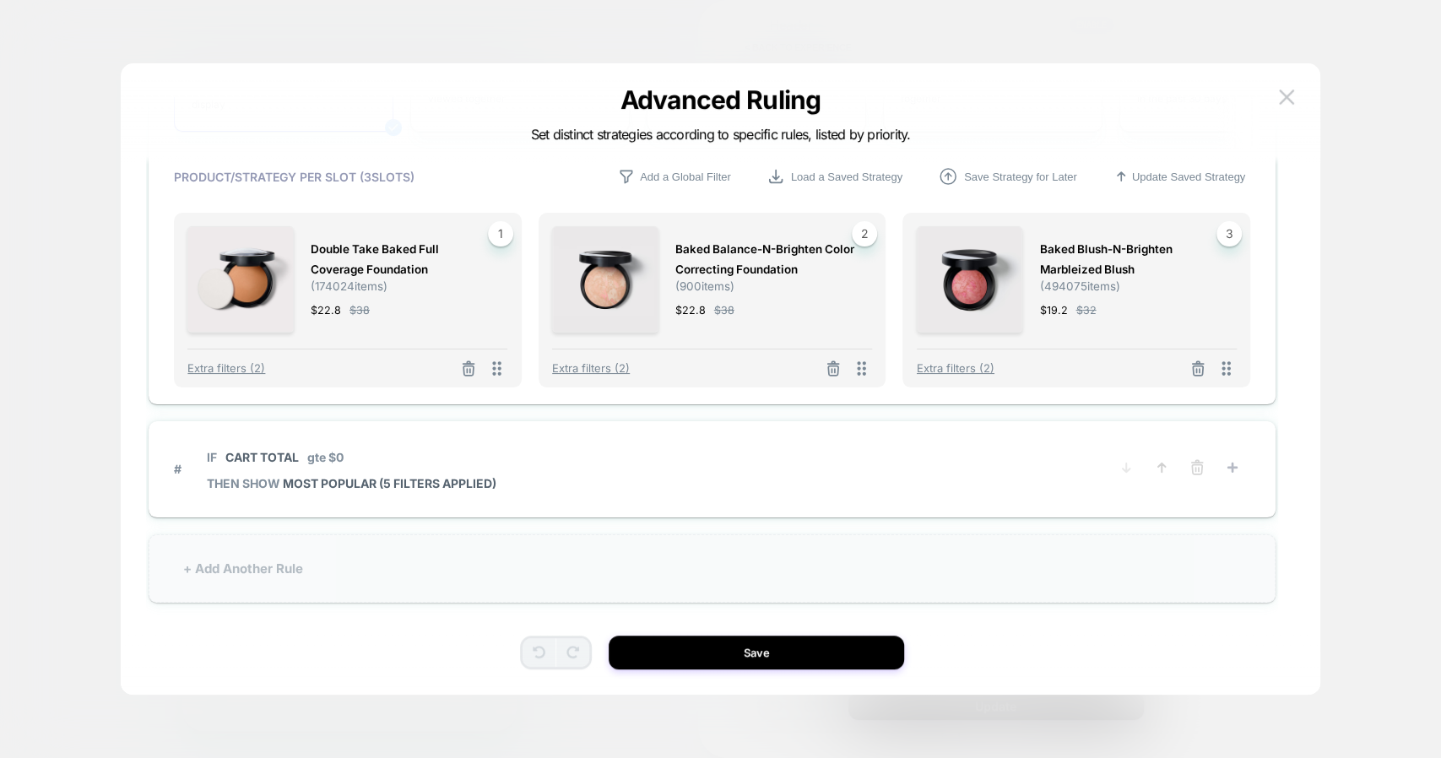
click at [809, 564] on div "+ Add Another Rule" at bounding box center [712, 569] width 1127 height 68
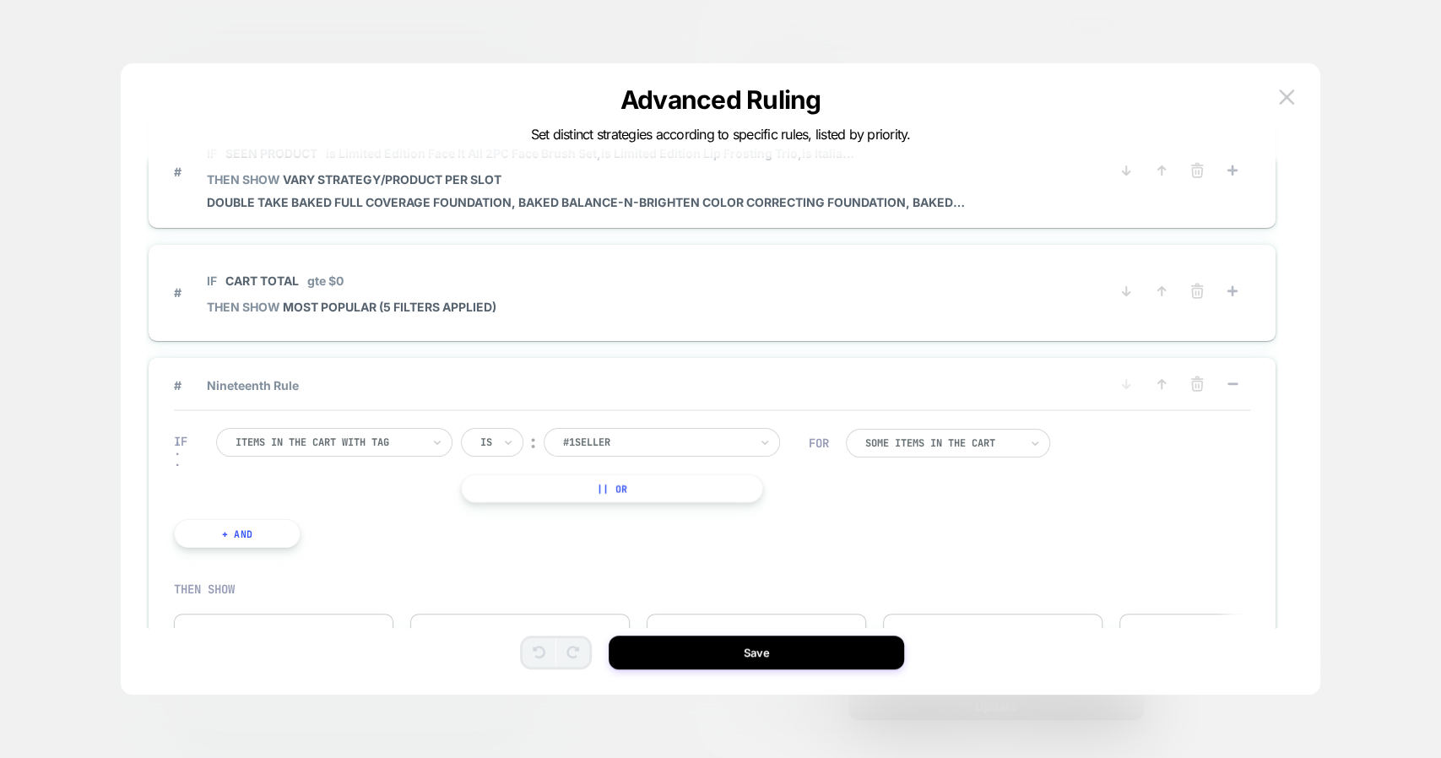
scroll to position [2033, 0]
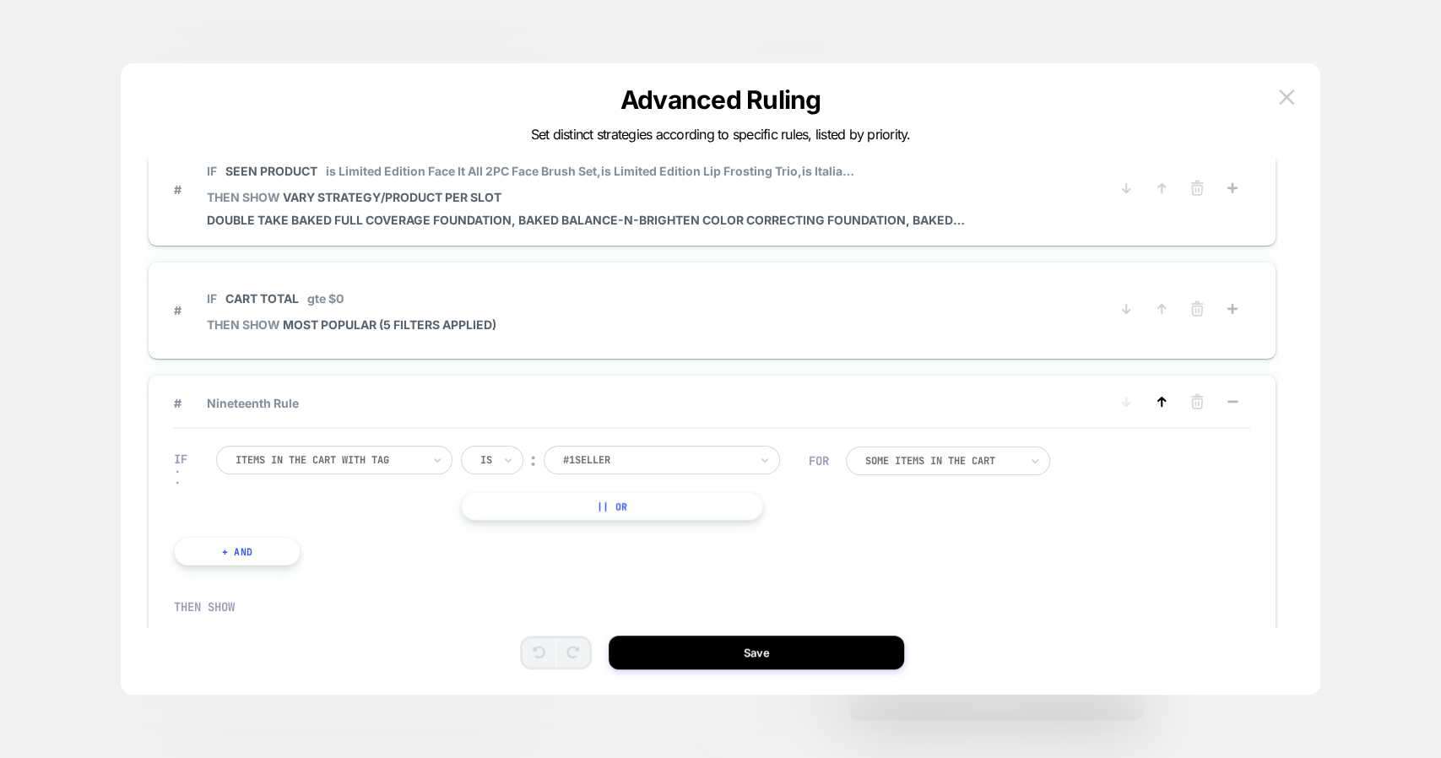
click at [1155, 394] on icon at bounding box center [1162, 402] width 17 height 17
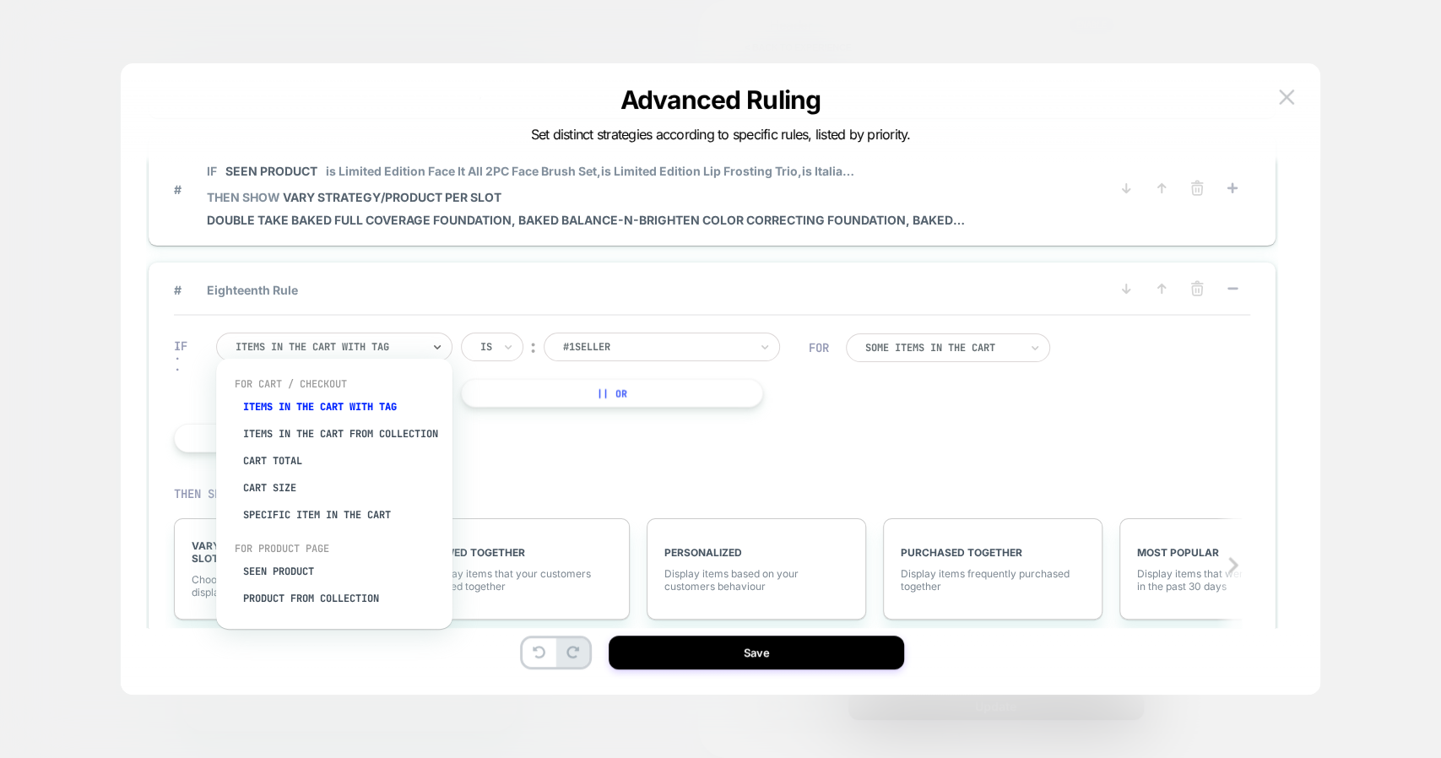
click at [356, 339] on div at bounding box center [329, 346] width 186 height 15
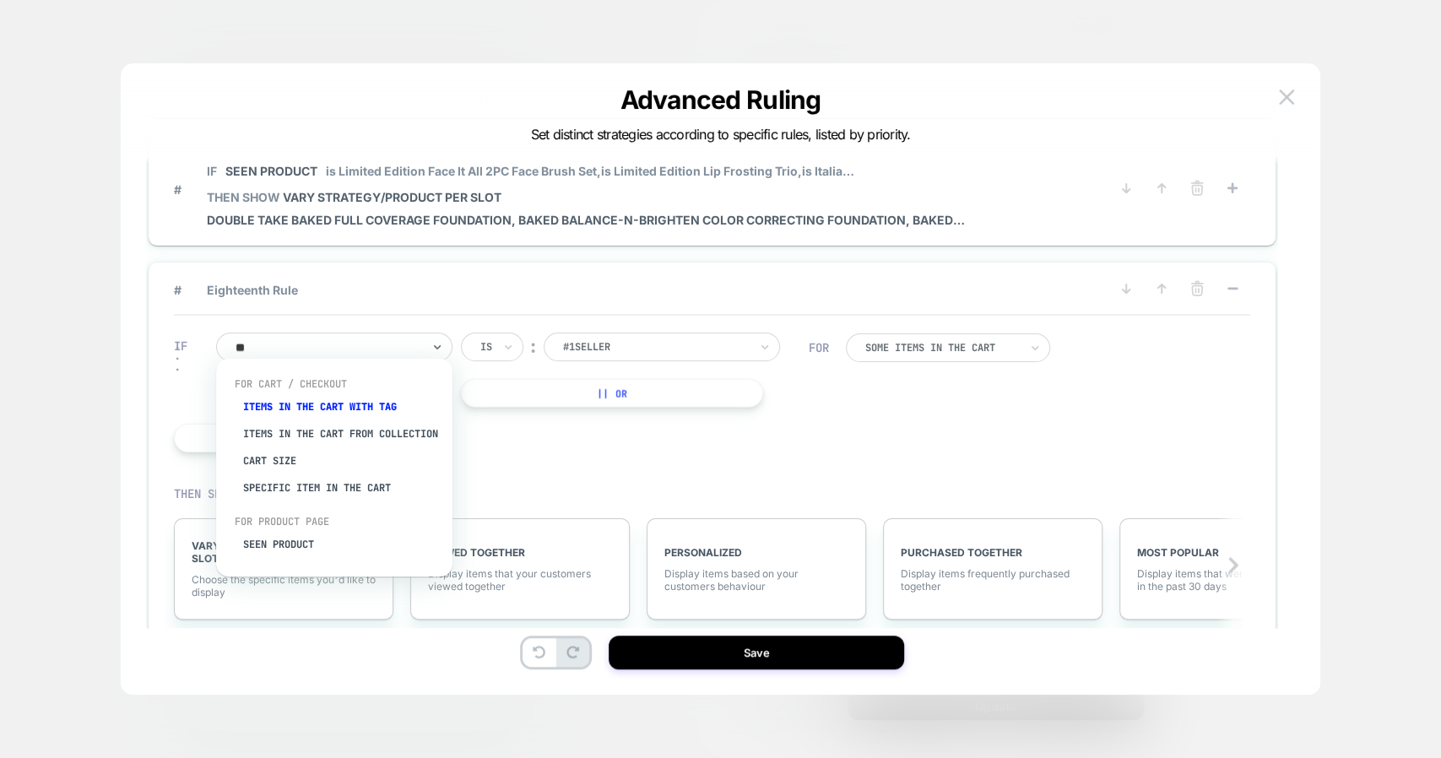
type input "***"
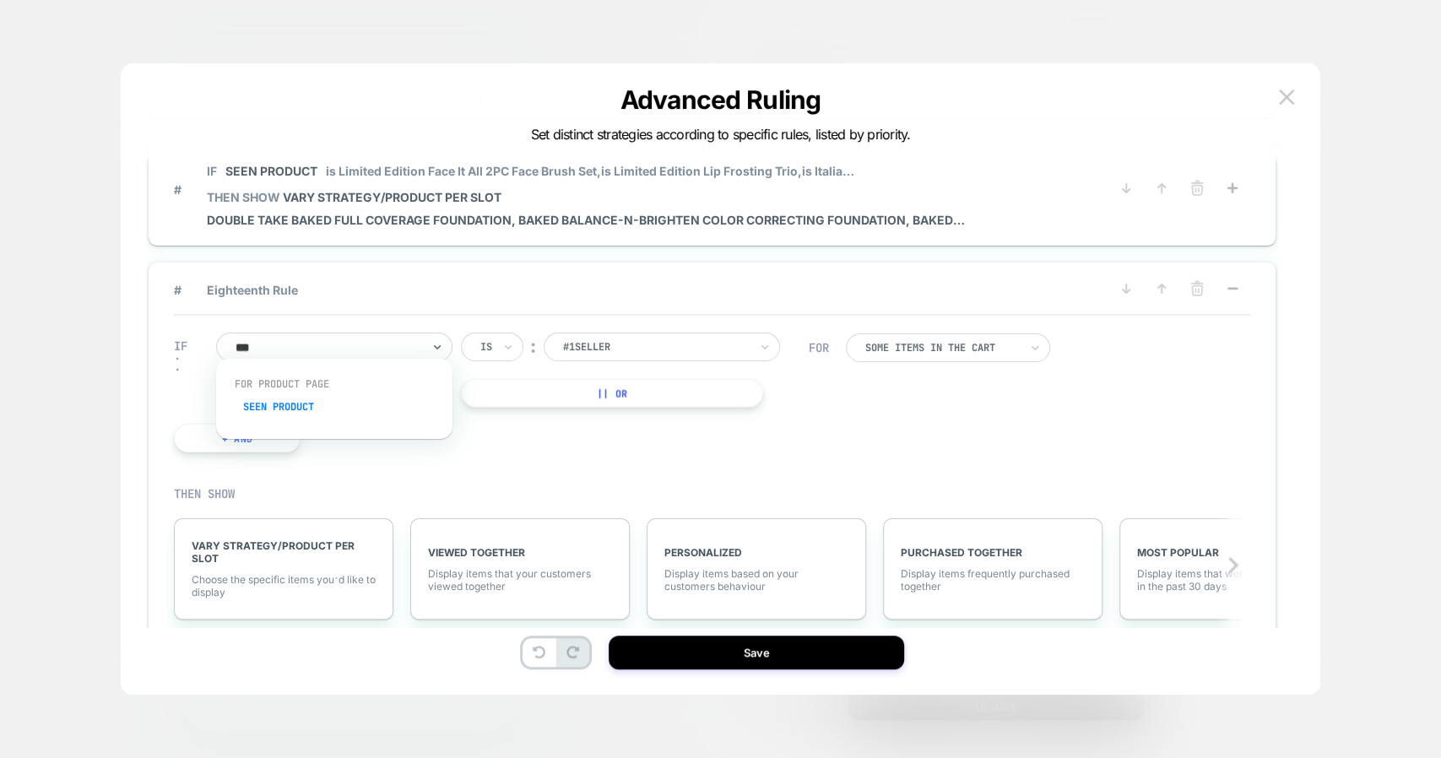
click at [316, 394] on div "Seen Product" at bounding box center [343, 407] width 220 height 27
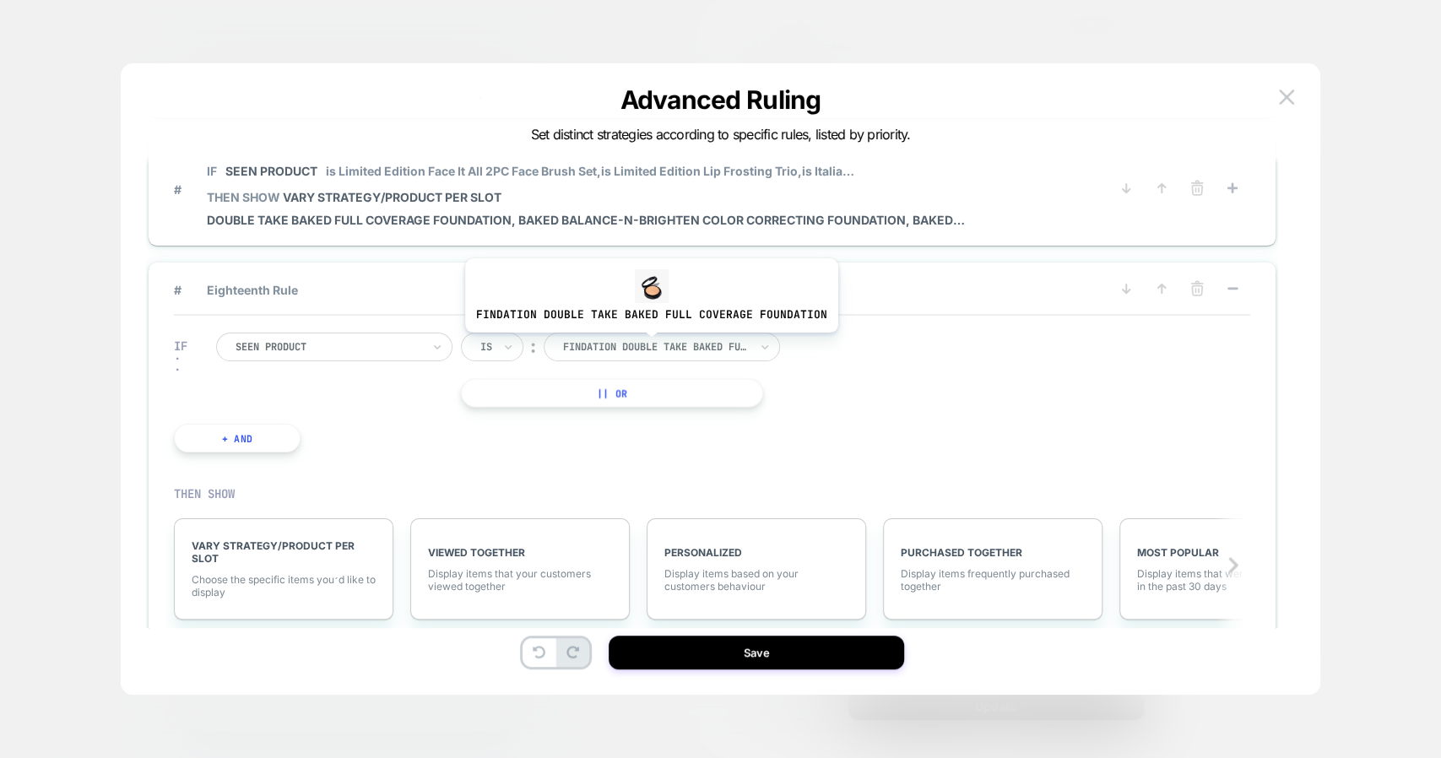
click at [648, 345] on div at bounding box center [656, 346] width 186 height 15
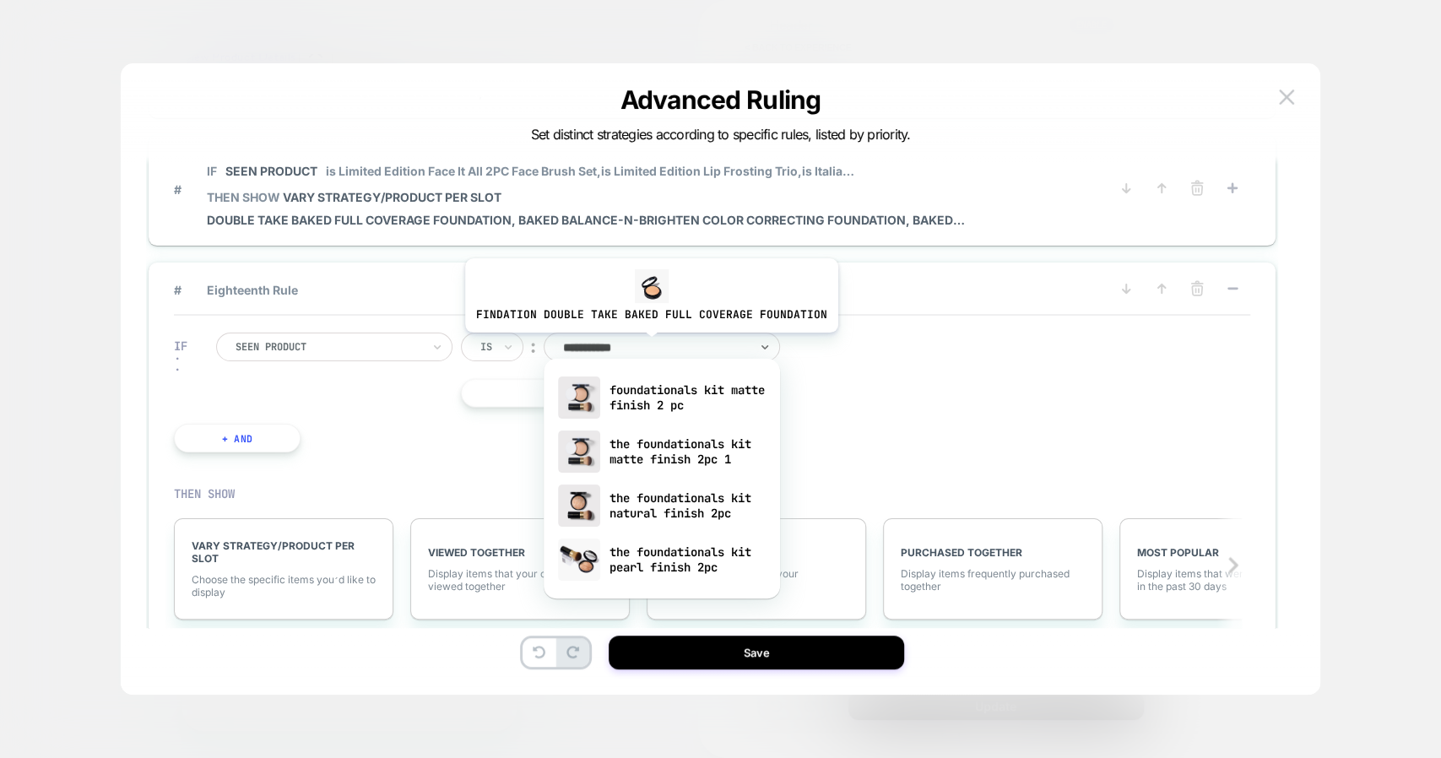
scroll to position [947, 0]
type input "**********"
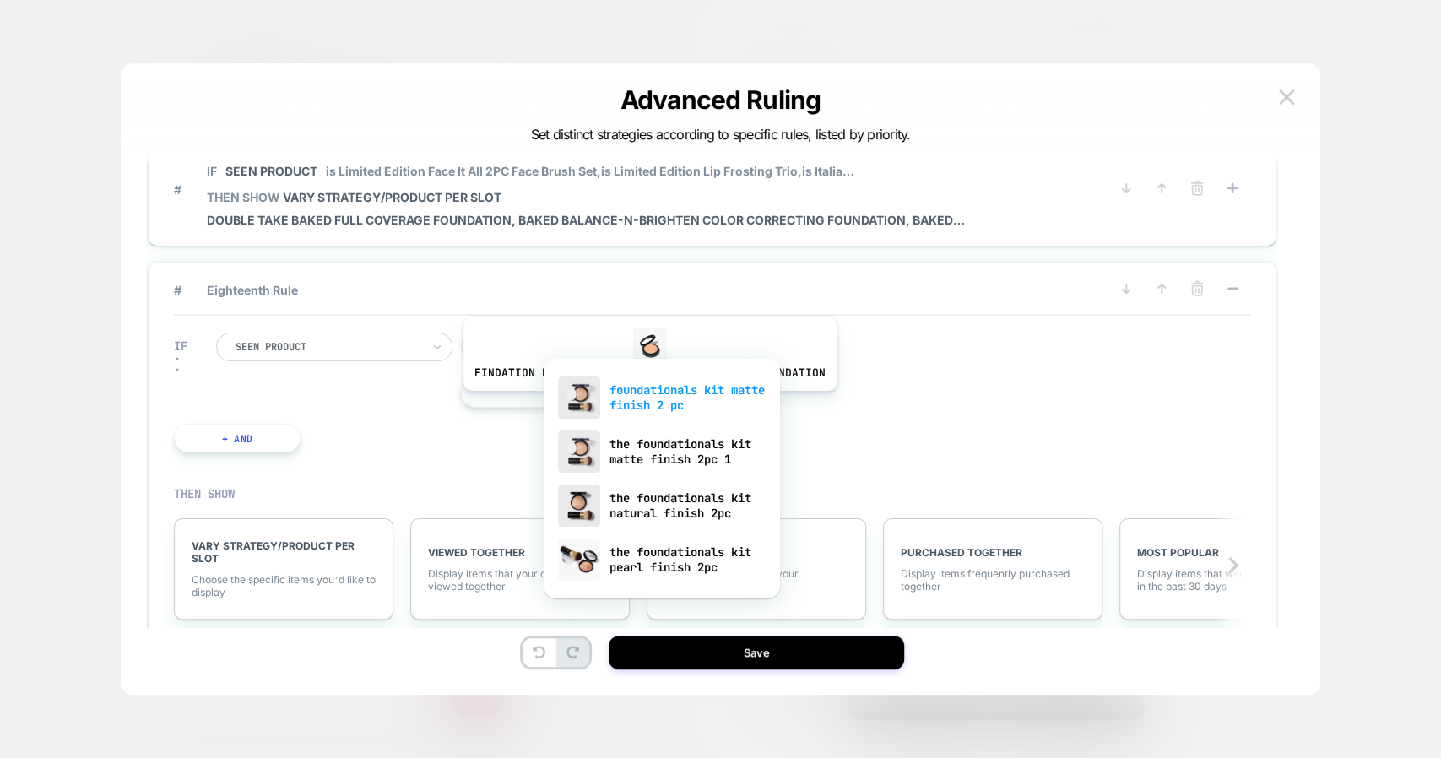
scroll to position [0, 0]
click at [646, 403] on div "foundationals kit matte finish 2 pc" at bounding box center [662, 398] width 220 height 54
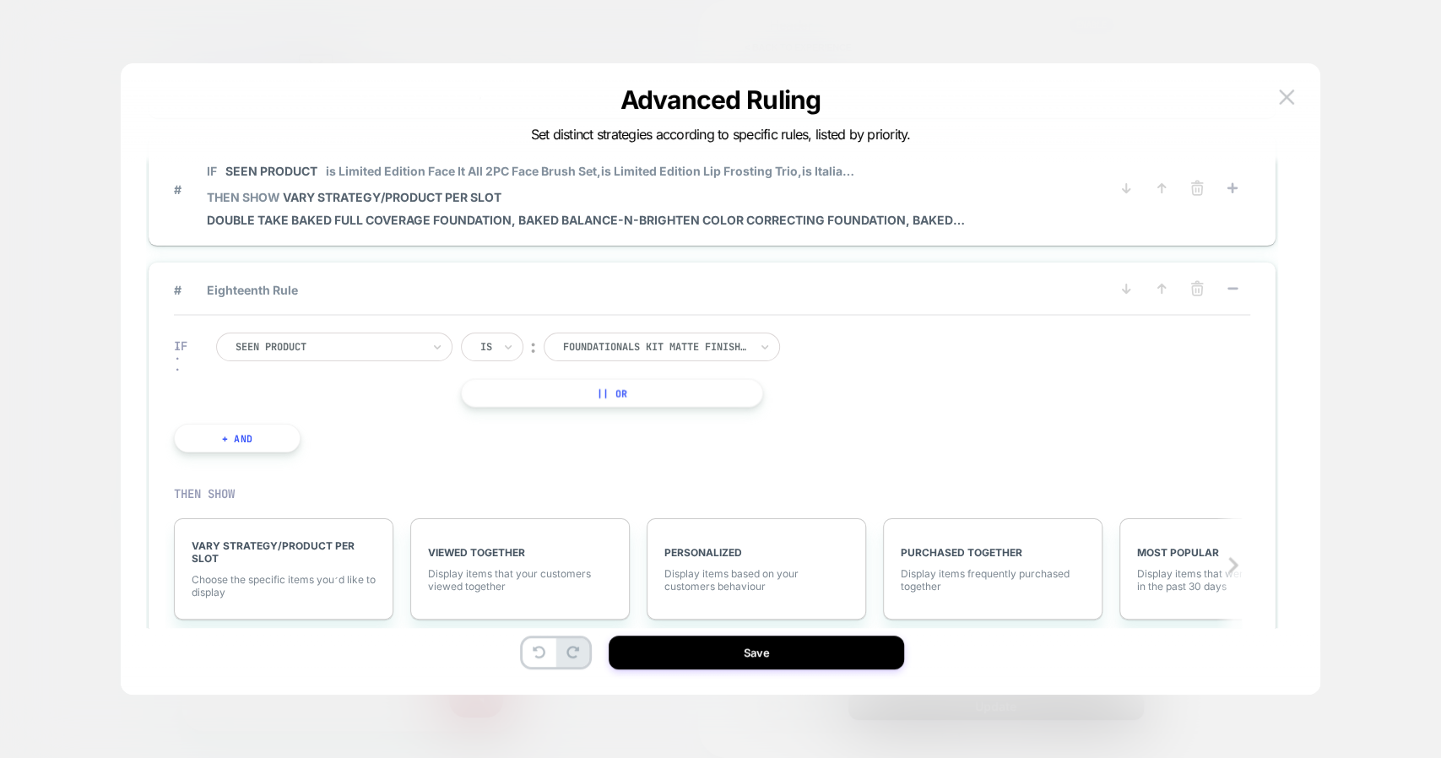
scroll to position [947, 0]
click at [638, 390] on button "|| Or" at bounding box center [612, 392] width 302 height 29
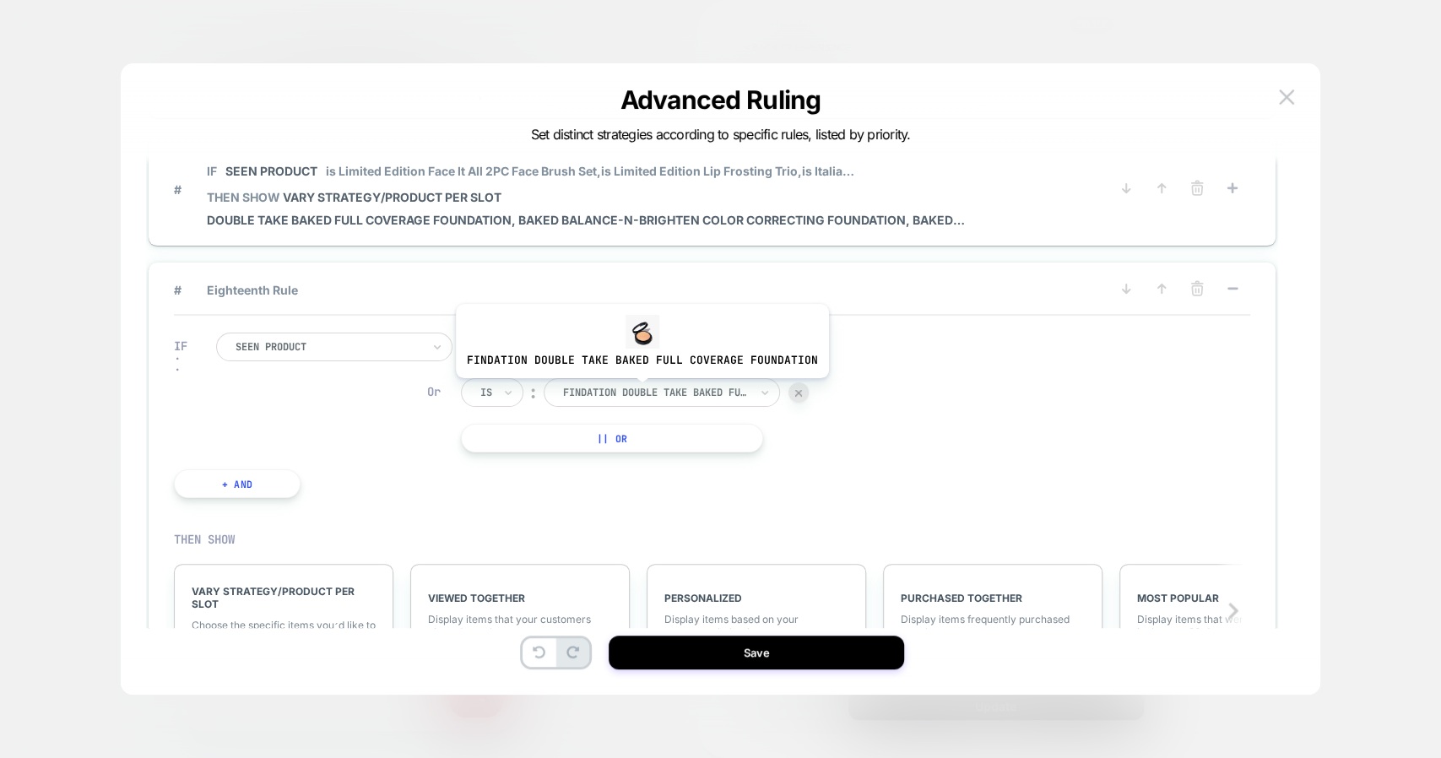
click at [638, 390] on div at bounding box center [656, 392] width 186 height 15
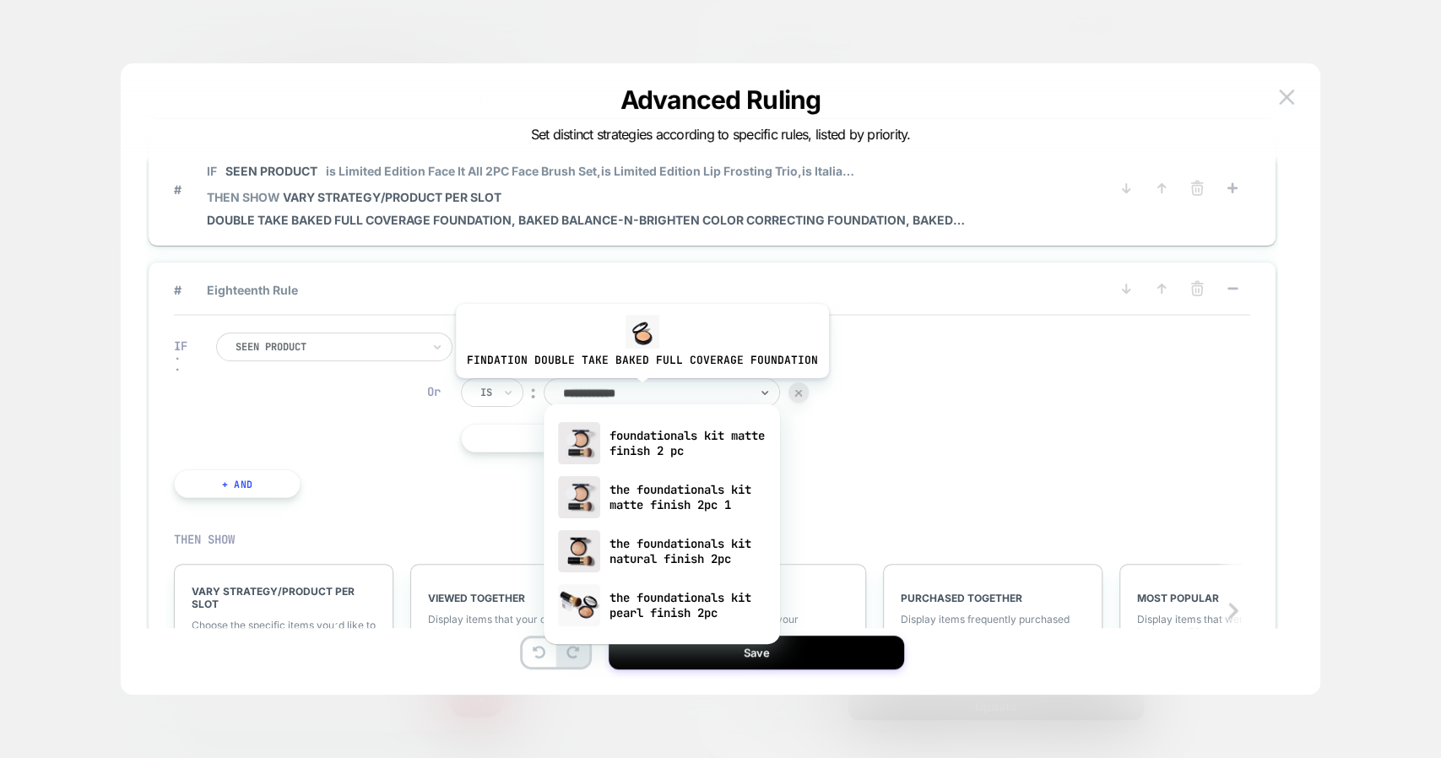
type input "**********"
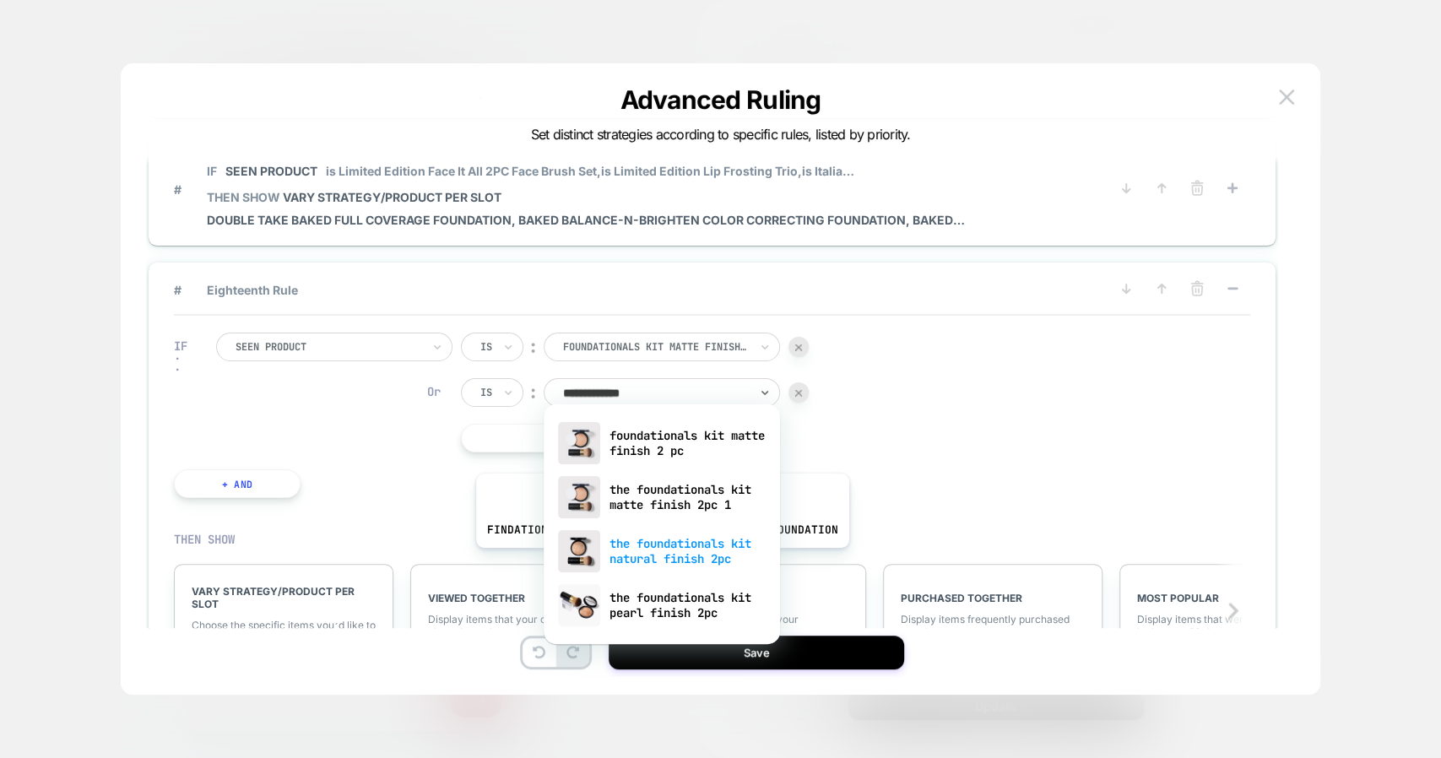
click at [659, 560] on div "the foundationals kit natural finish 2pc" at bounding box center [662, 551] width 220 height 54
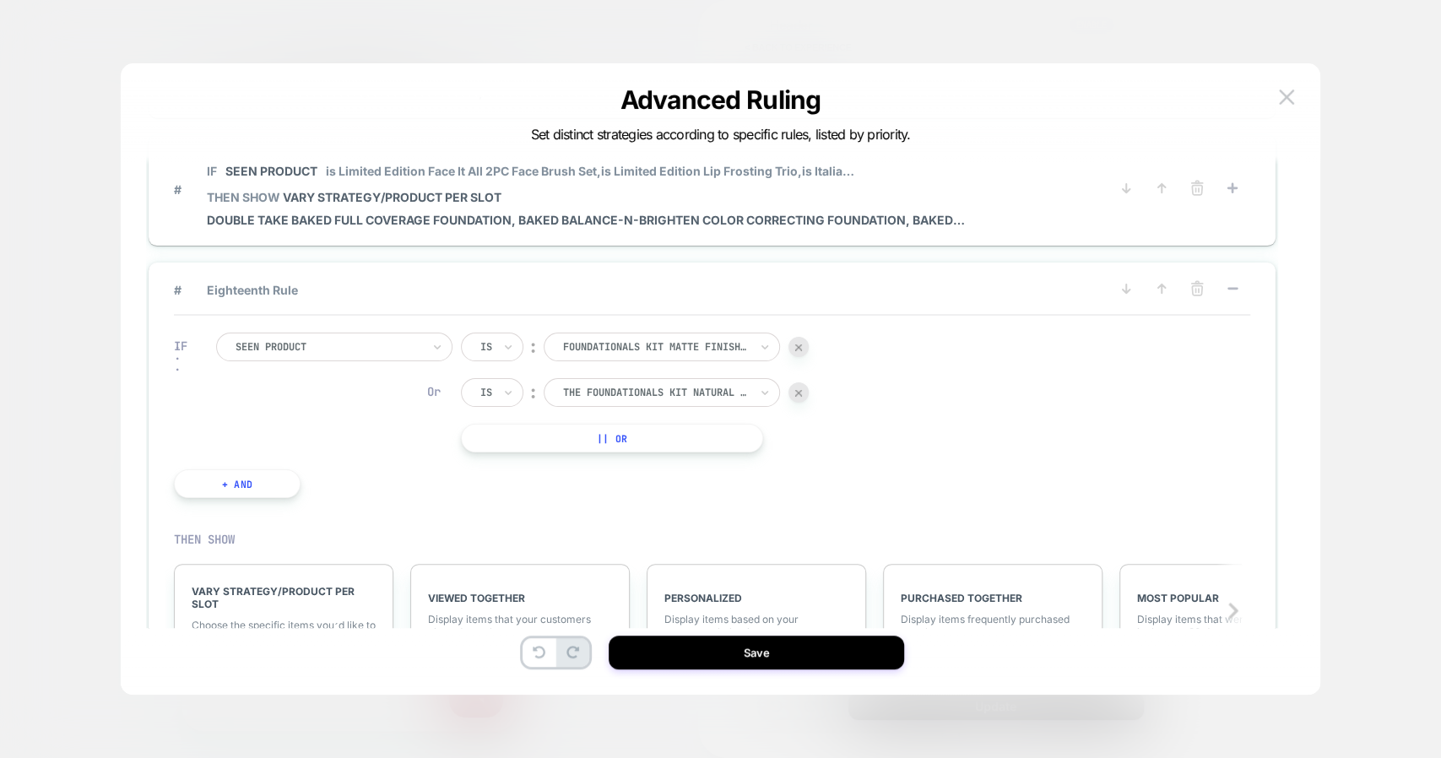
click at [643, 426] on button "|| Or" at bounding box center [612, 438] width 302 height 29
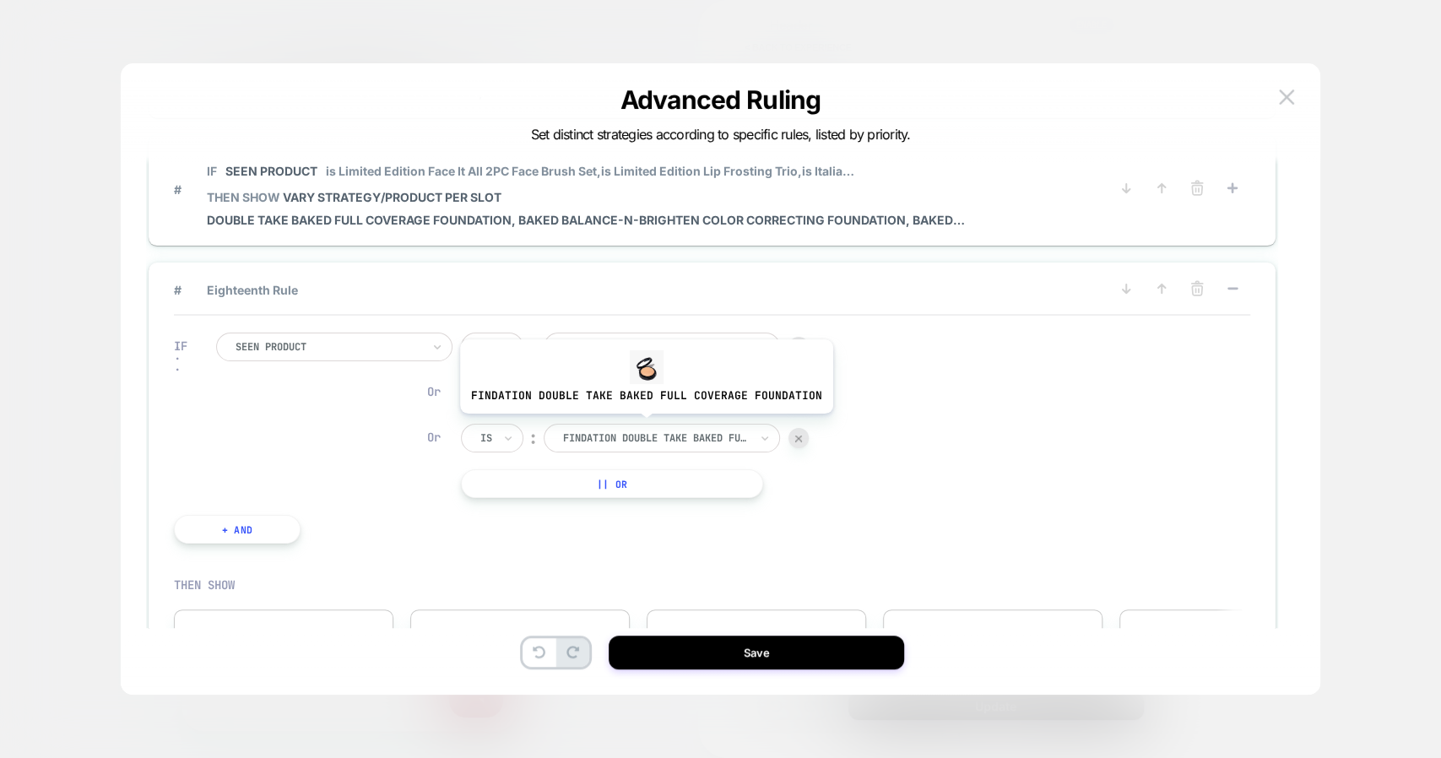
click at [643, 431] on div at bounding box center [656, 438] width 186 height 15
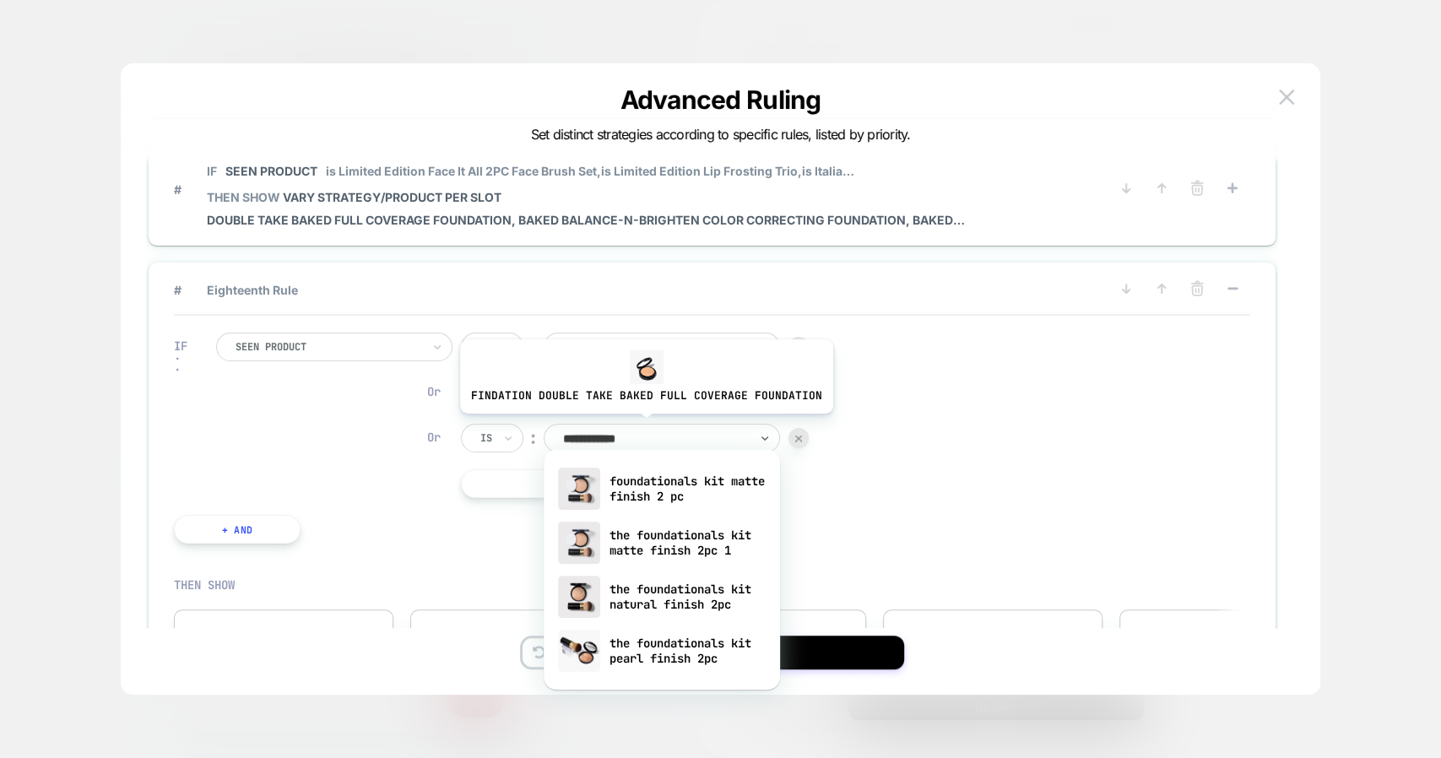
type input "**********"
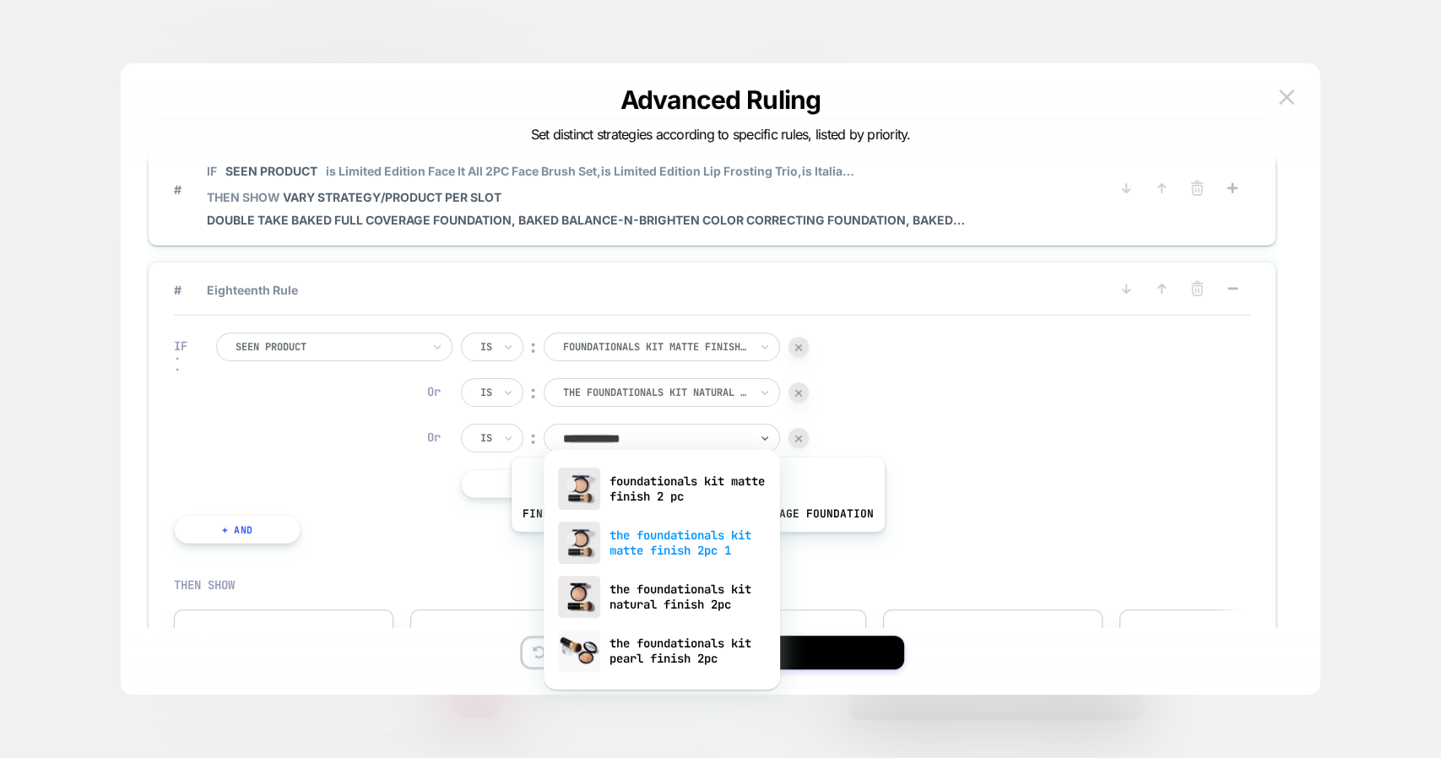
click at [694, 544] on div "the foundationals kit matte finish 2pc 1" at bounding box center [662, 543] width 220 height 54
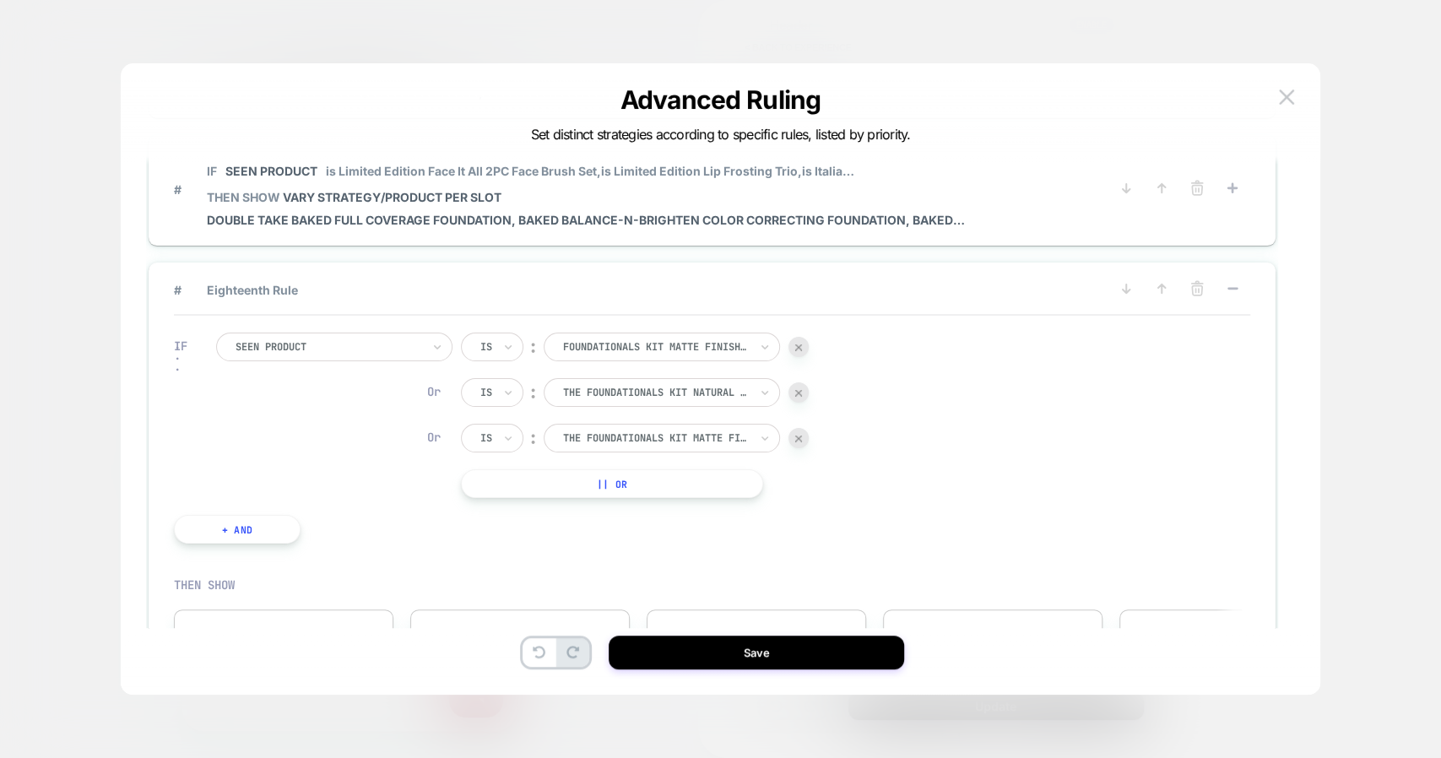
click at [663, 480] on button "|| Or" at bounding box center [612, 484] width 302 height 29
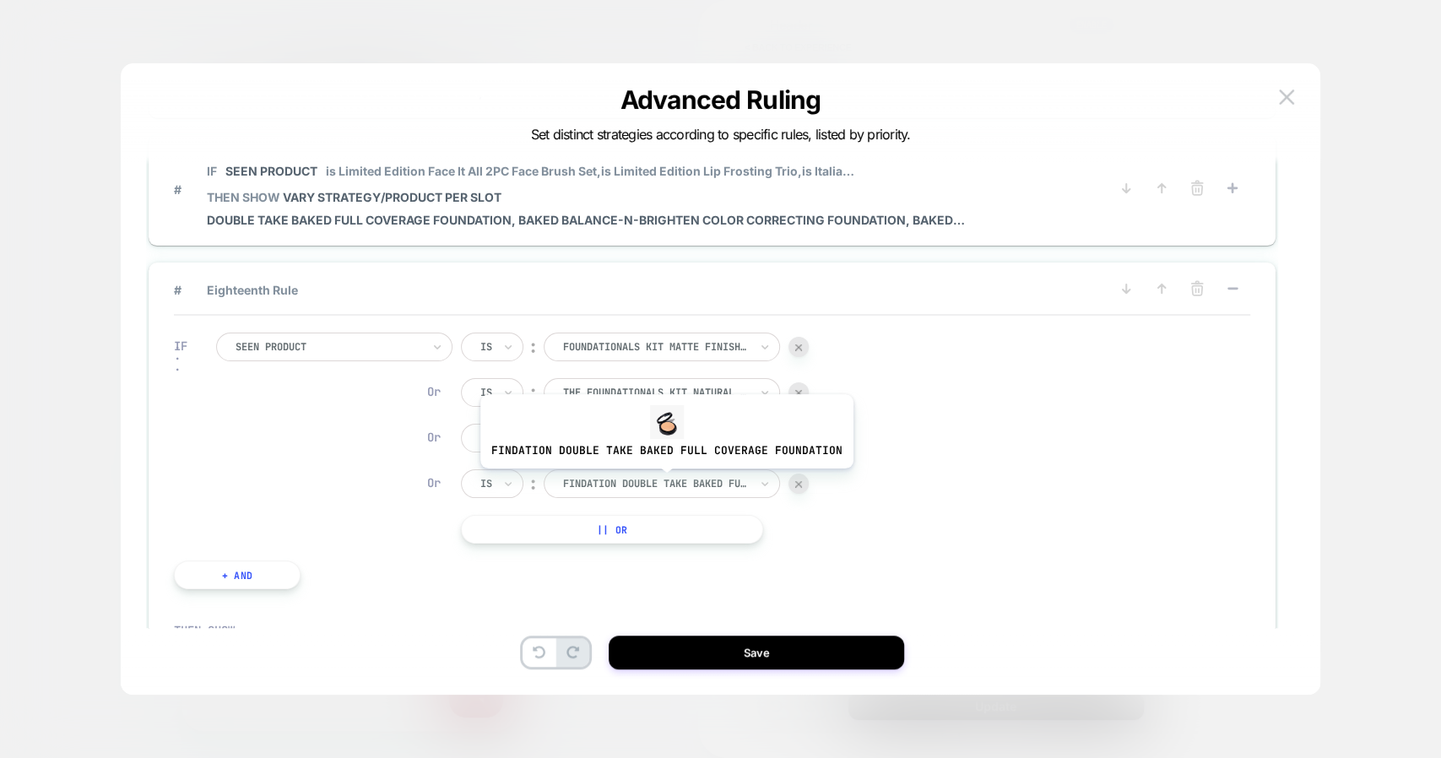
click at [663, 480] on div at bounding box center [656, 483] width 186 height 15
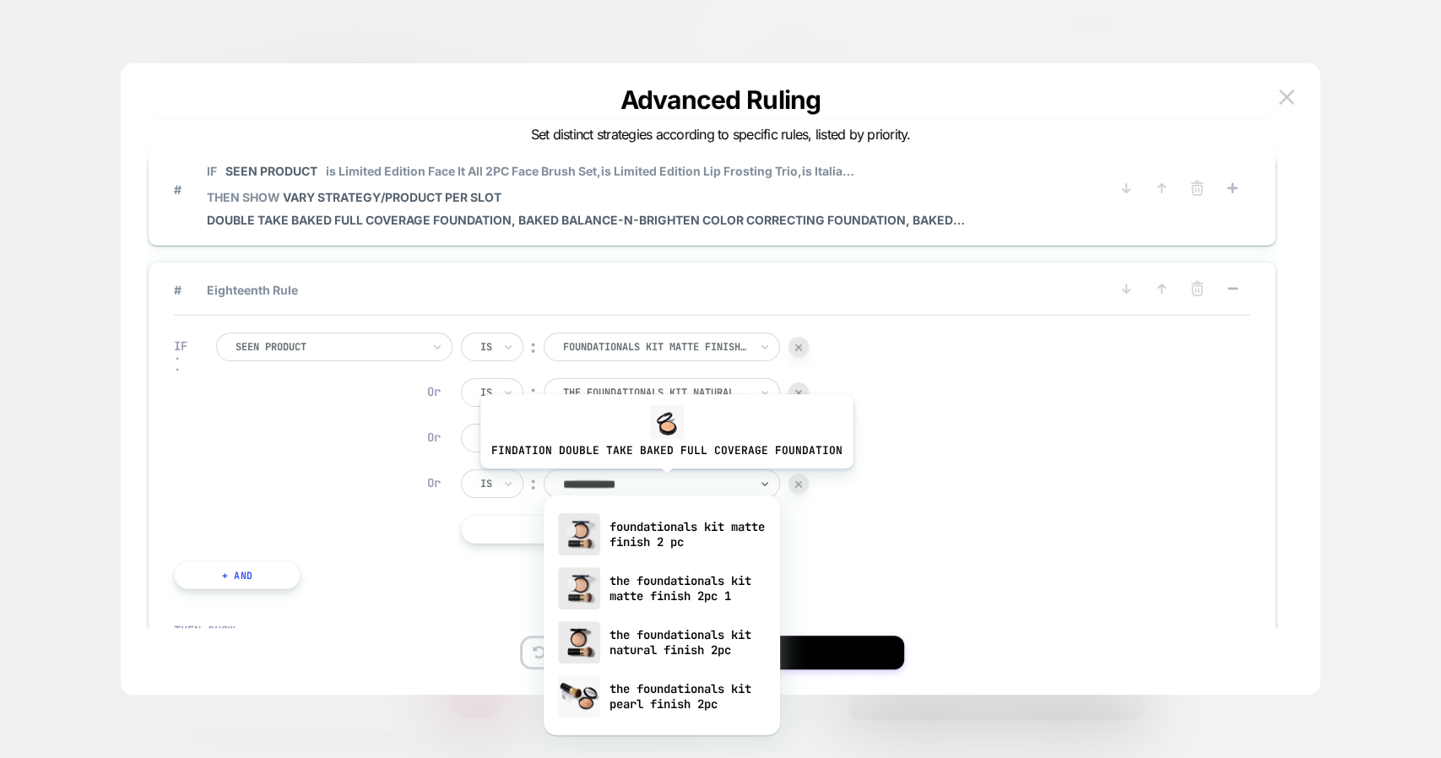
type input "**********"
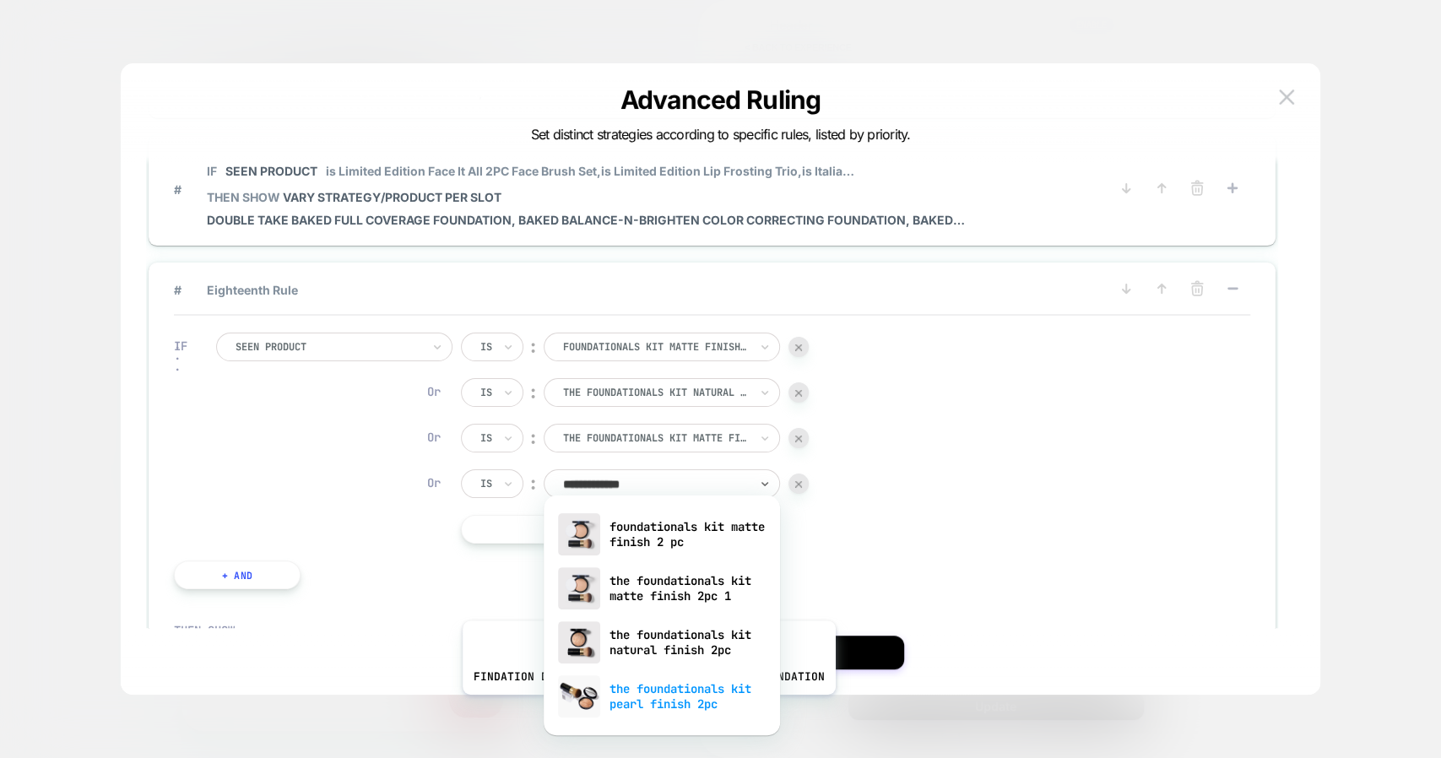
click at [645, 705] on div "the foundationals kit pearl finish 2pc" at bounding box center [662, 697] width 220 height 54
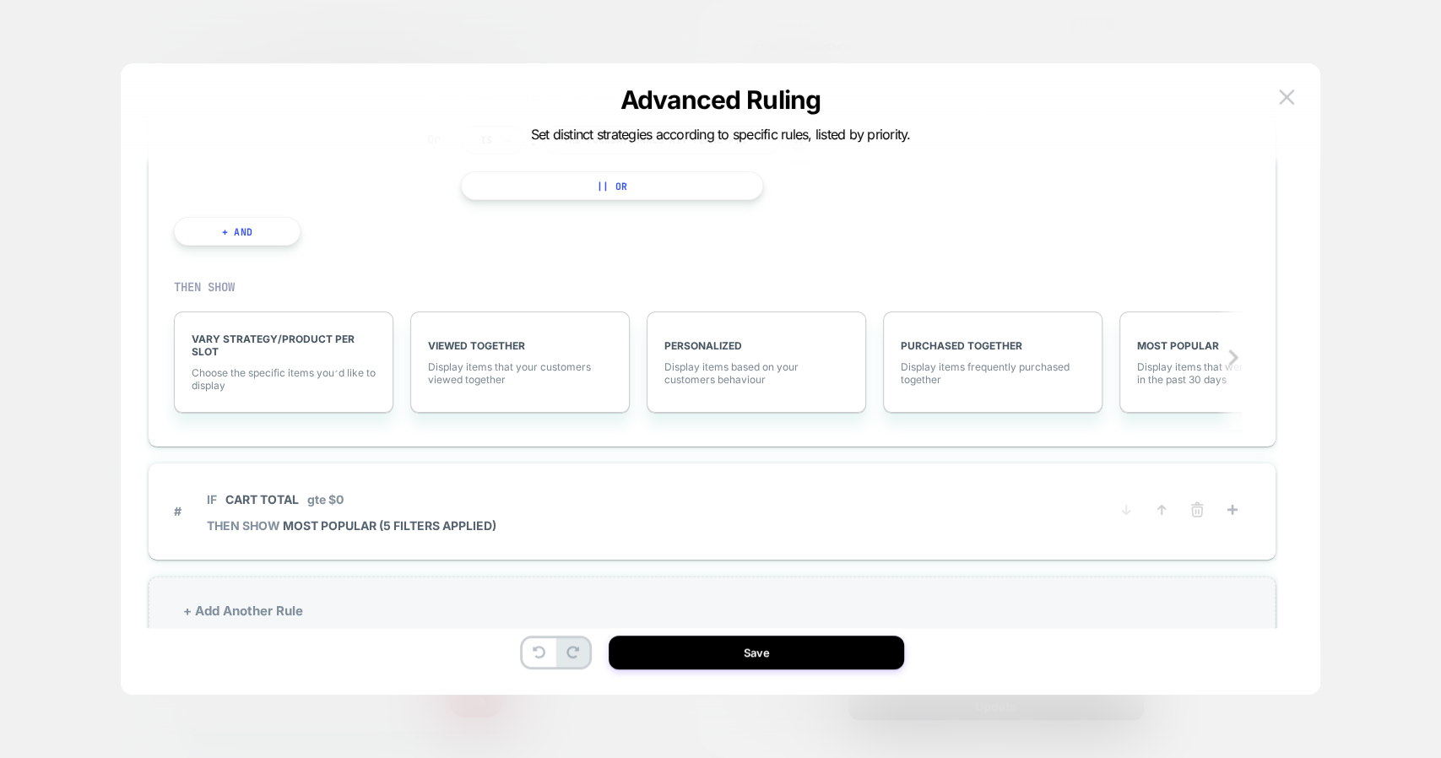
scroll to position [2379, 0]
click at [284, 341] on span "VARY STRATEGY/PRODUCT PER SLOT" at bounding box center [284, 342] width 184 height 25
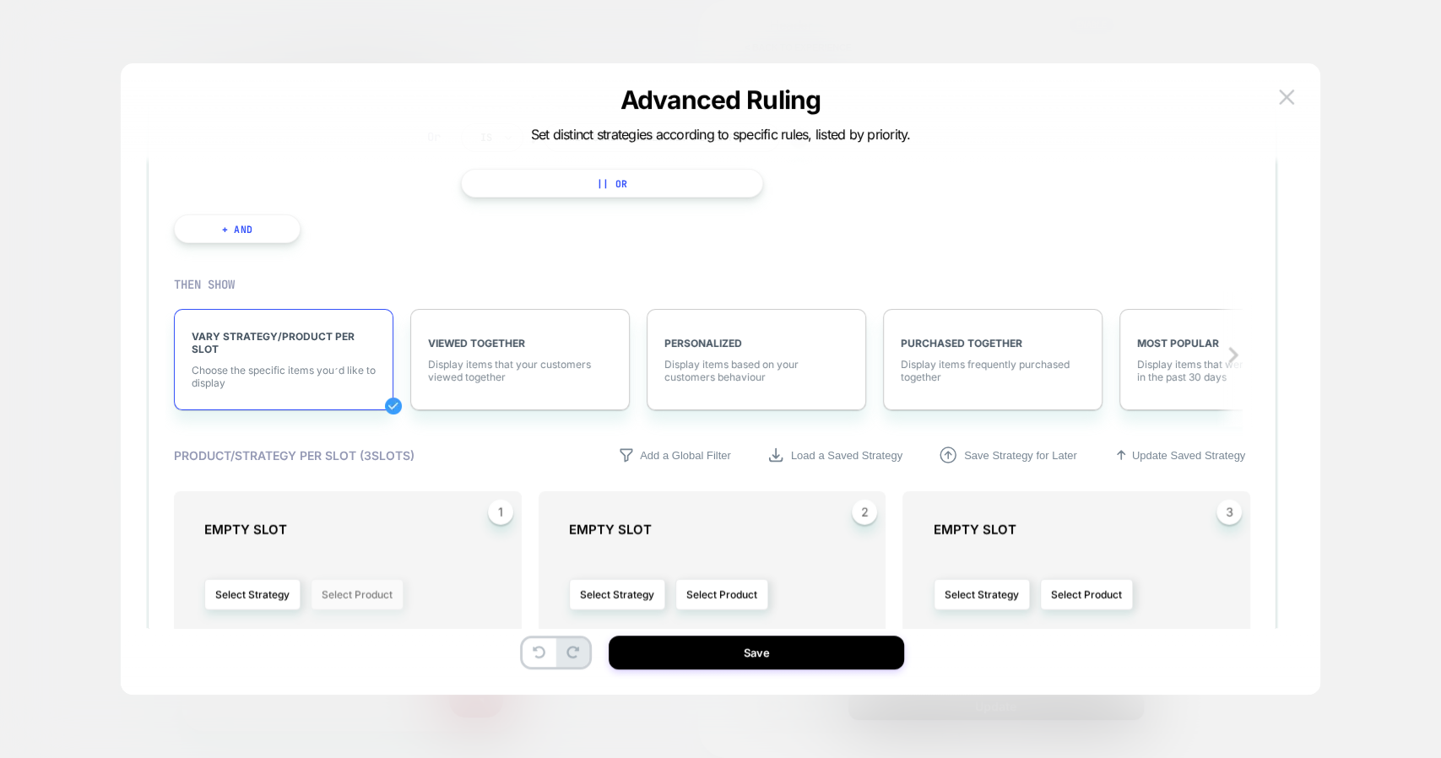
click at [340, 581] on button "Select Product" at bounding box center [357, 594] width 93 height 31
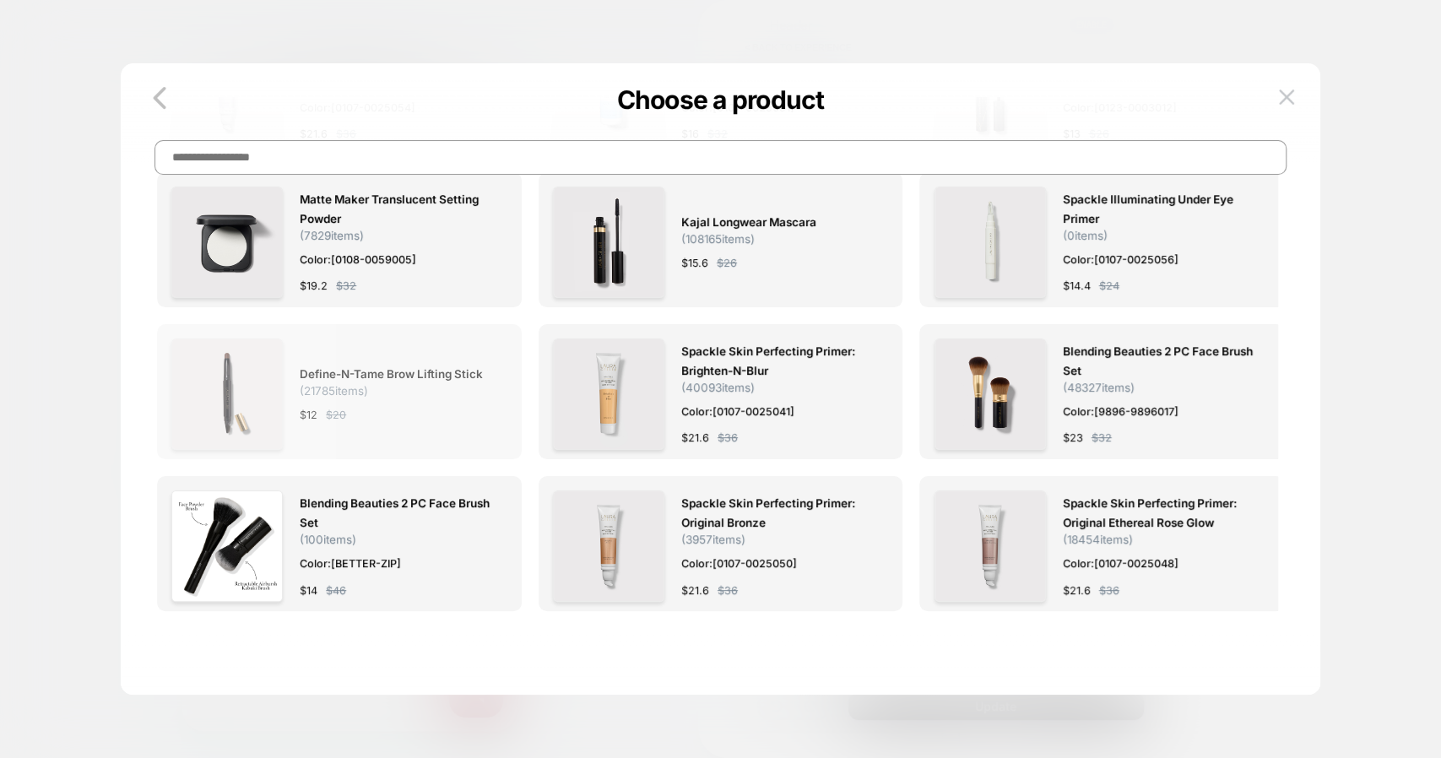
scroll to position [0, 0]
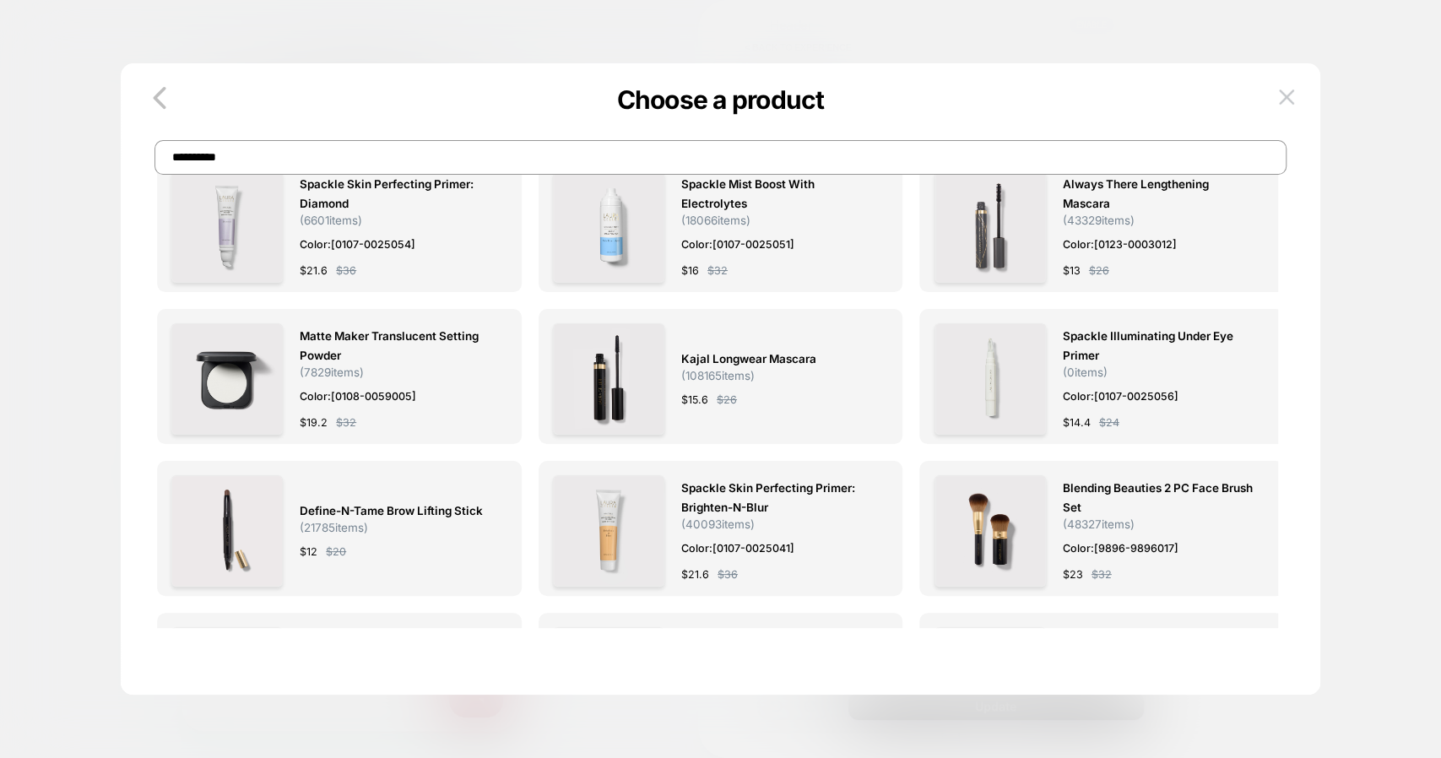
type input "**********"
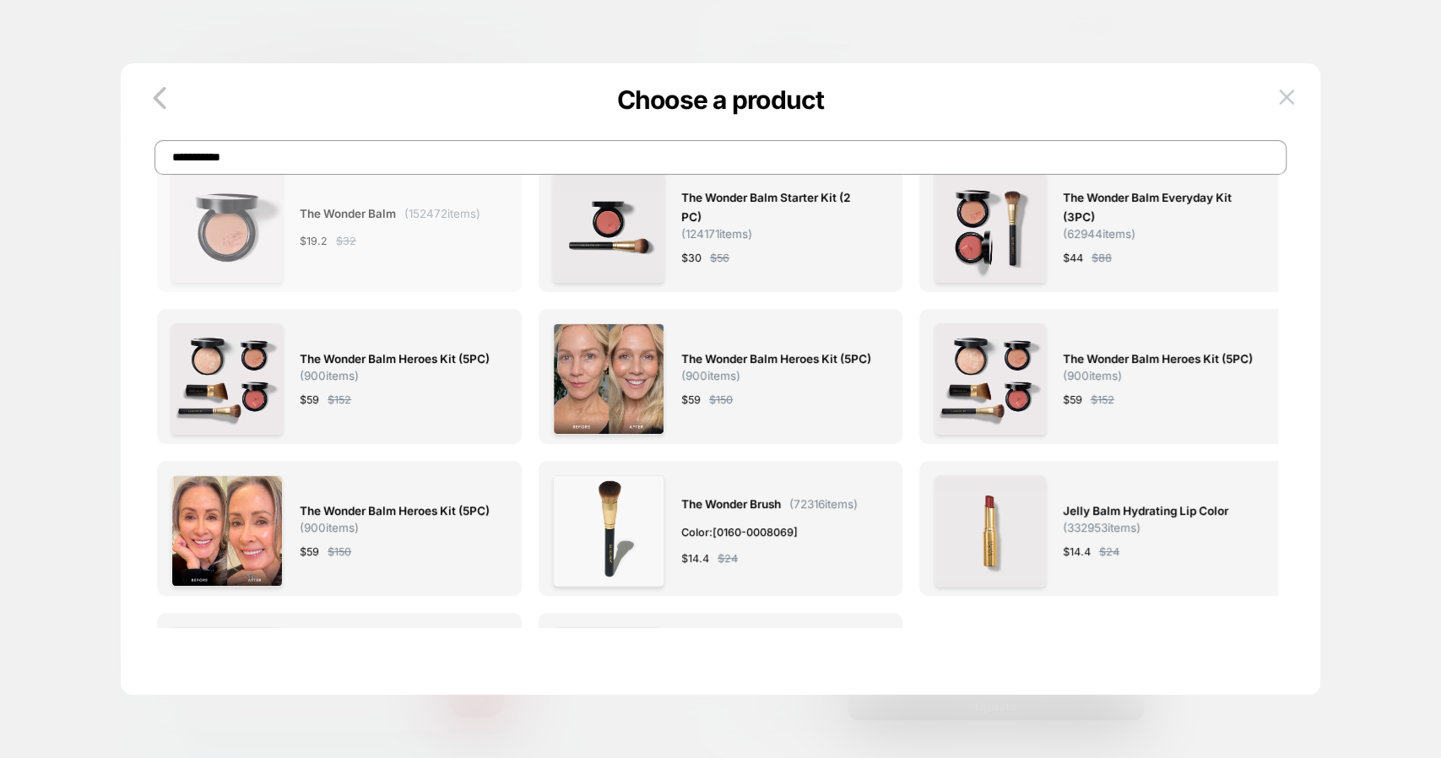
click at [376, 229] on div "The Wonder Balm ( 152472 items) $ 19.2 $ 32" at bounding box center [390, 226] width 181 height 111
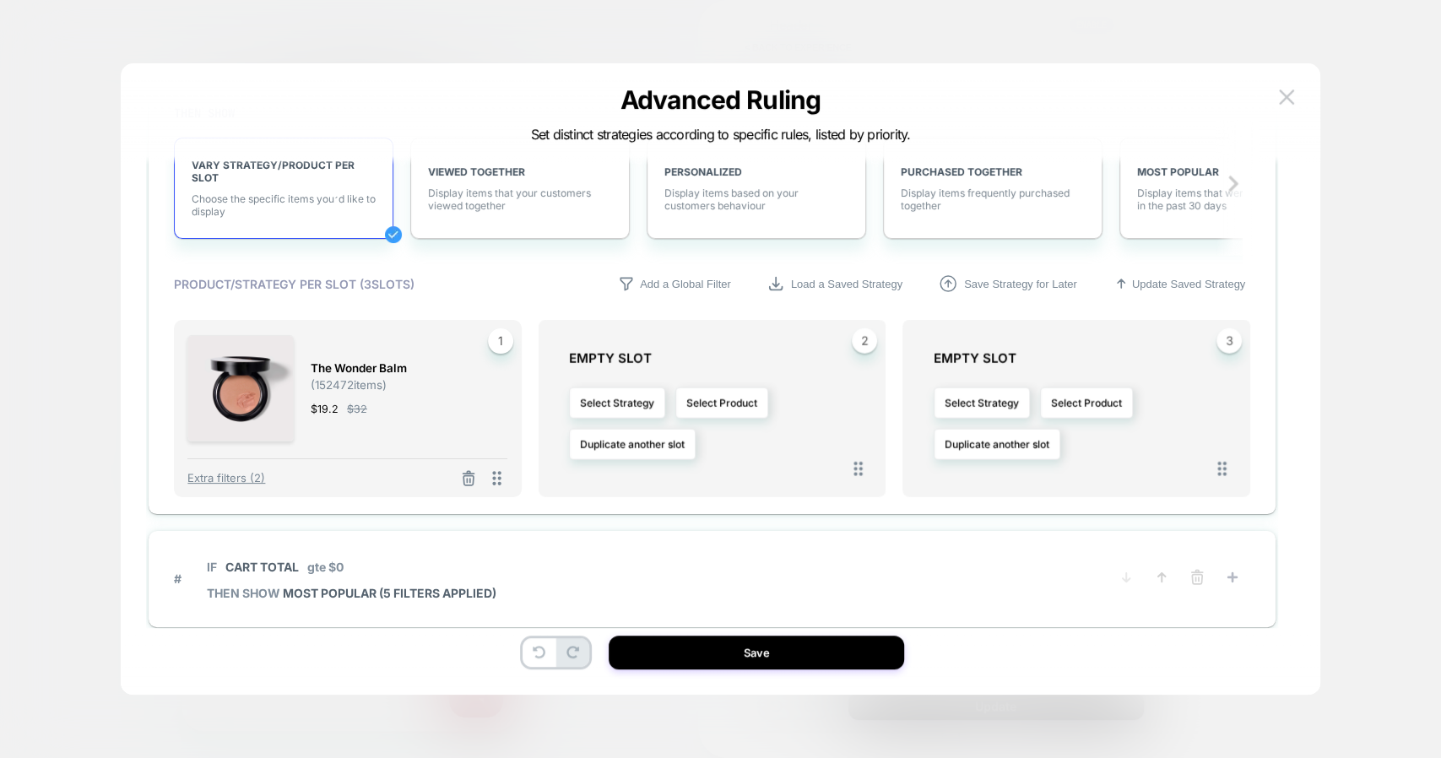
scroll to position [2561, 0]
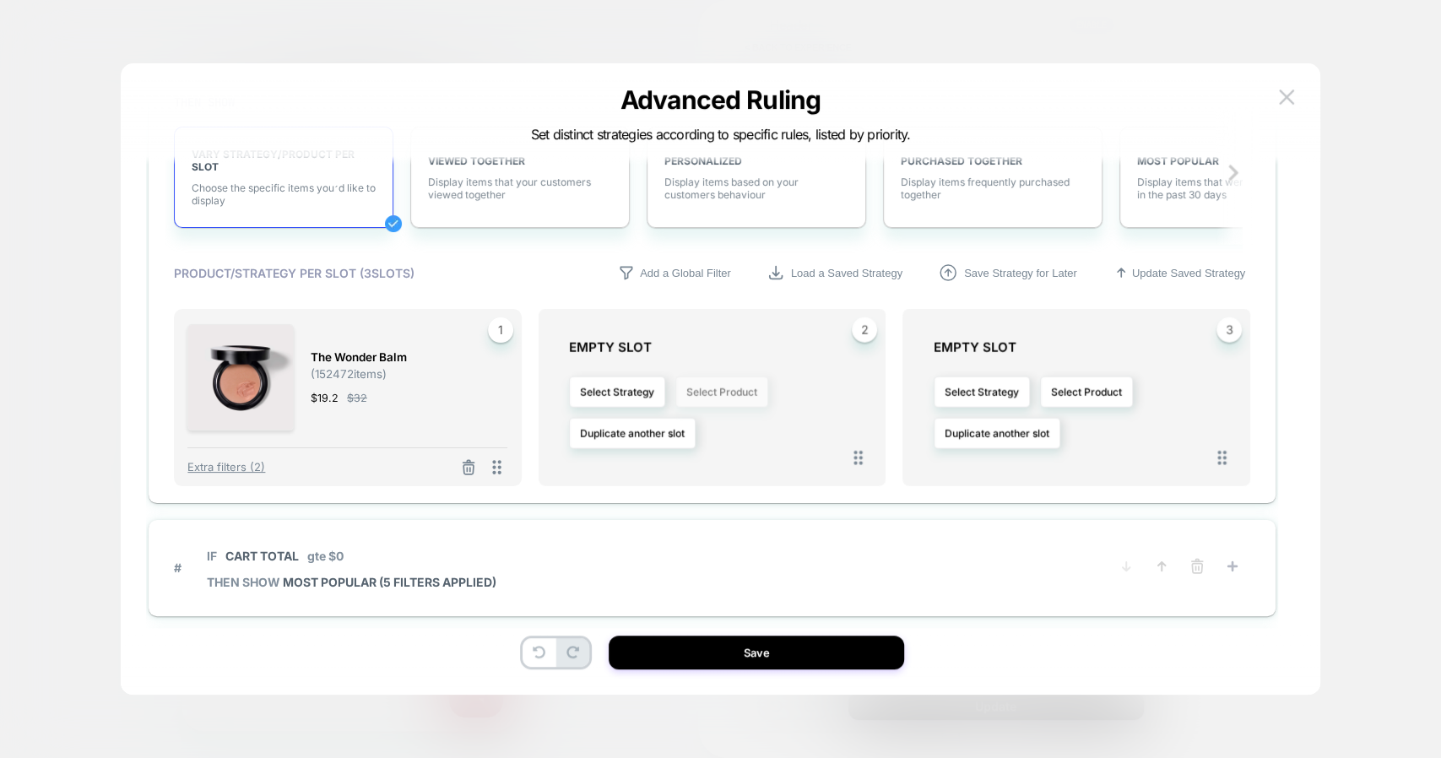
click at [713, 388] on button "Select Product" at bounding box center [722, 392] width 93 height 31
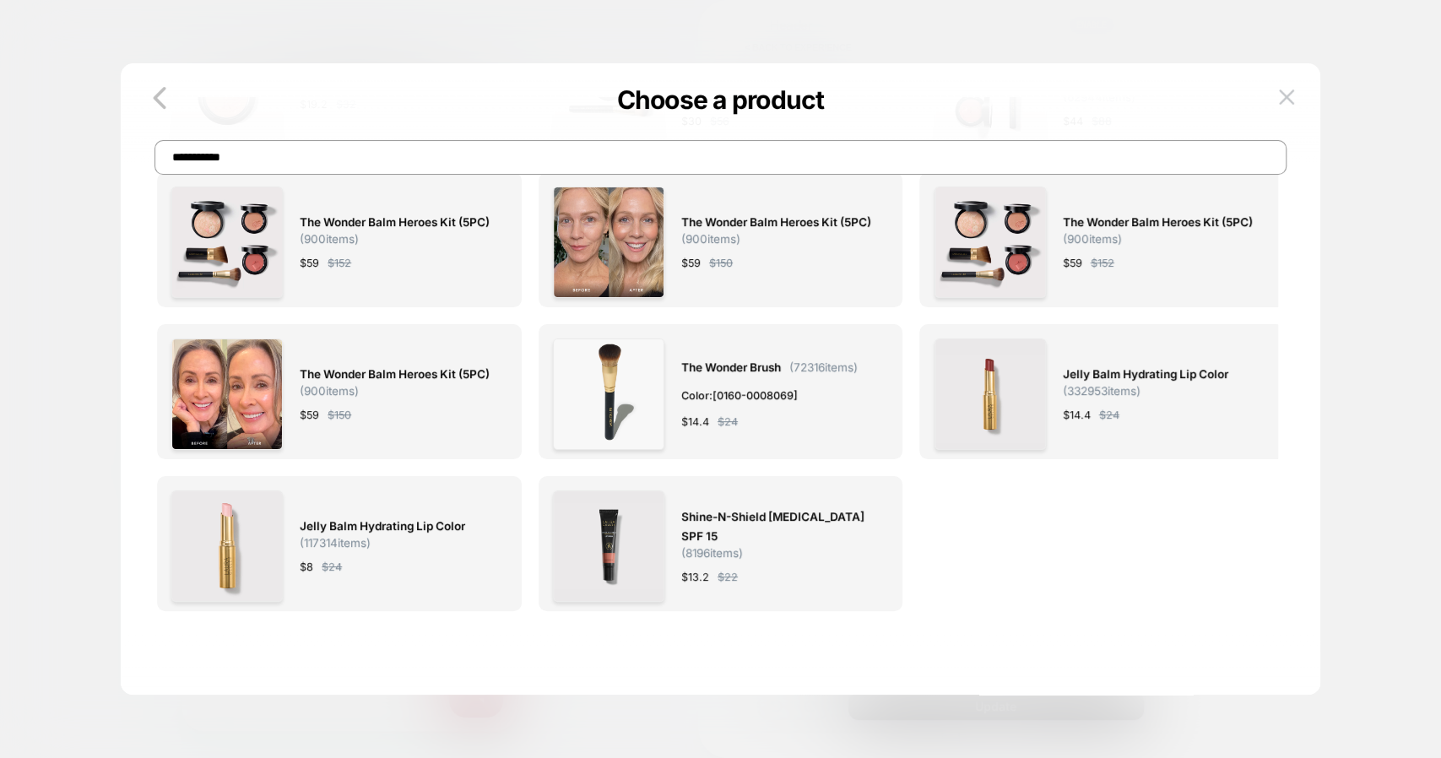
scroll to position [0, 0]
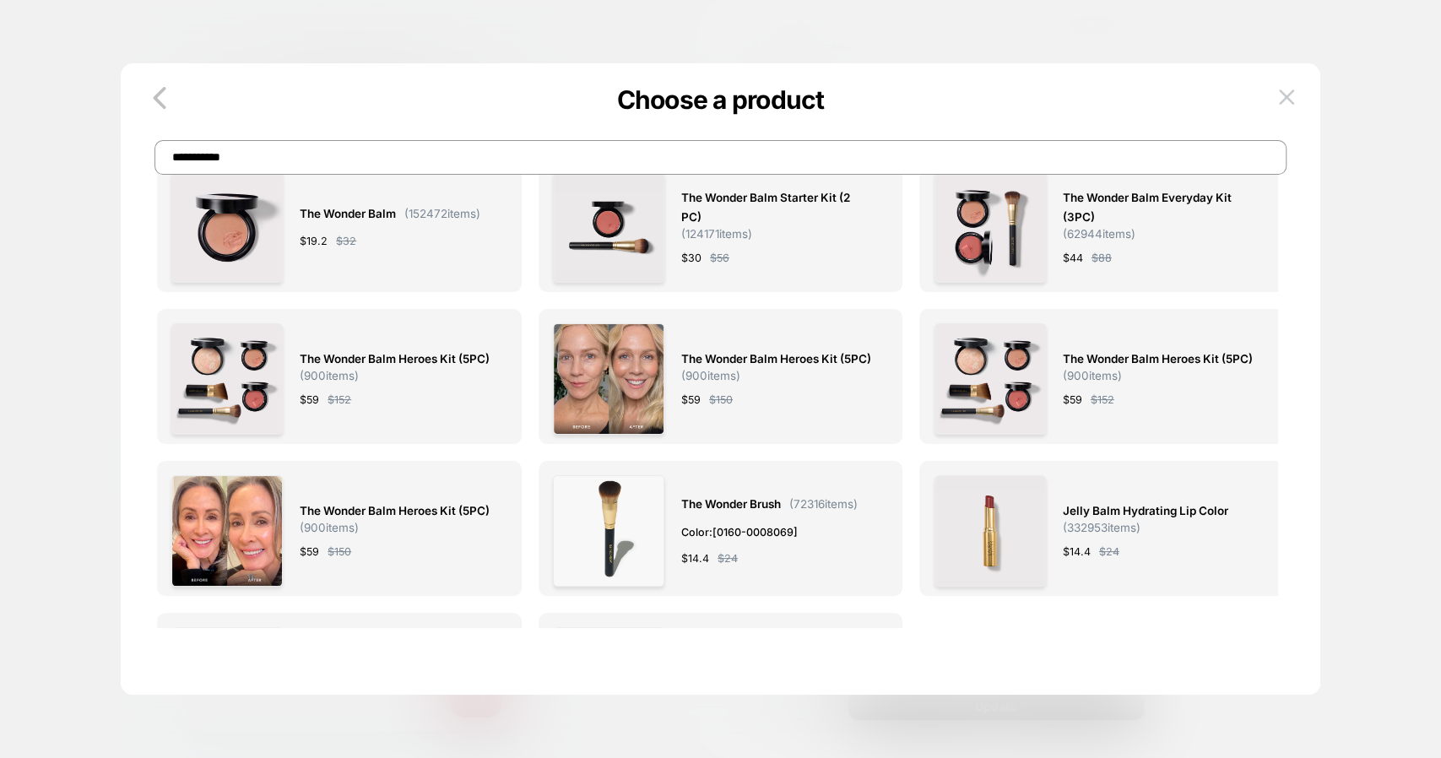
click at [470, 150] on input "**********" at bounding box center [721, 157] width 1132 height 35
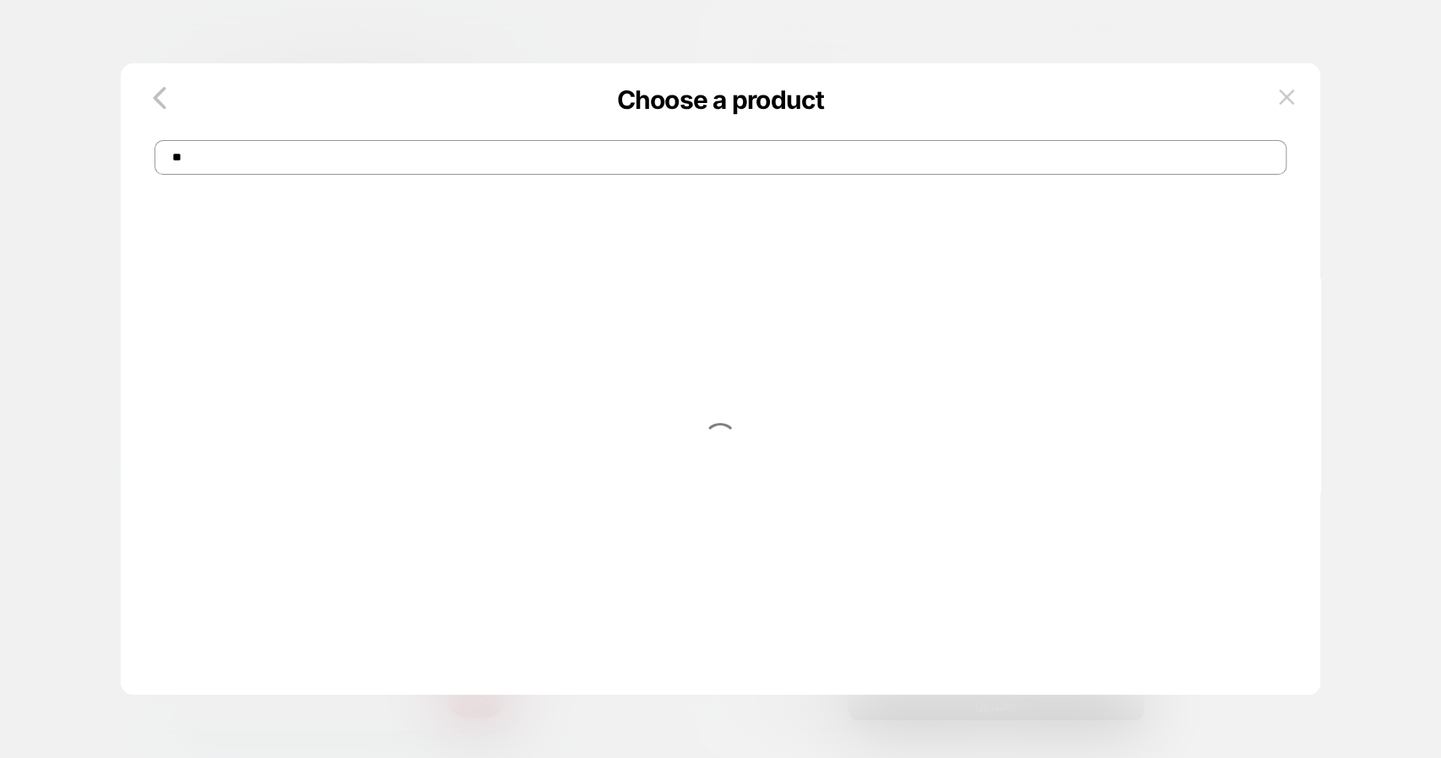
type input "*"
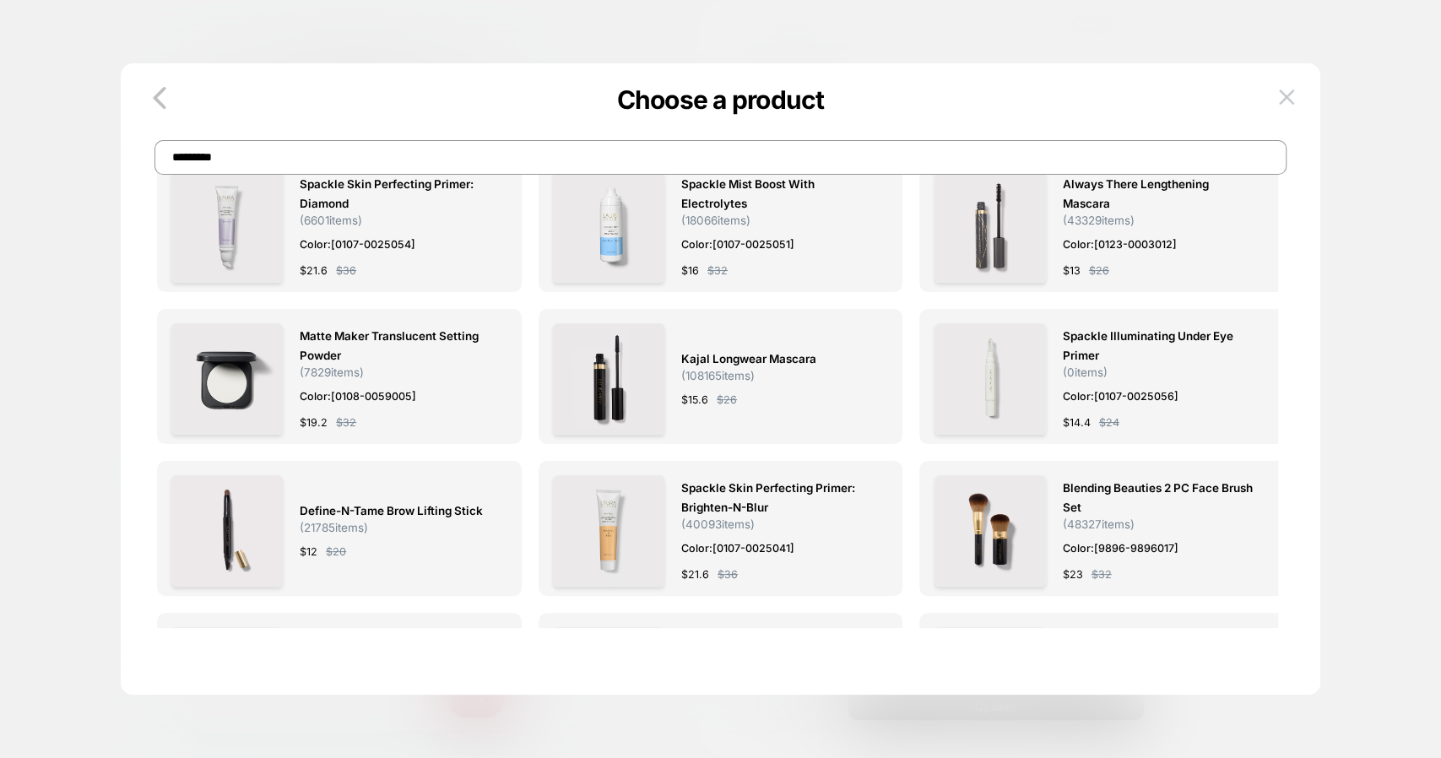
type input "**********"
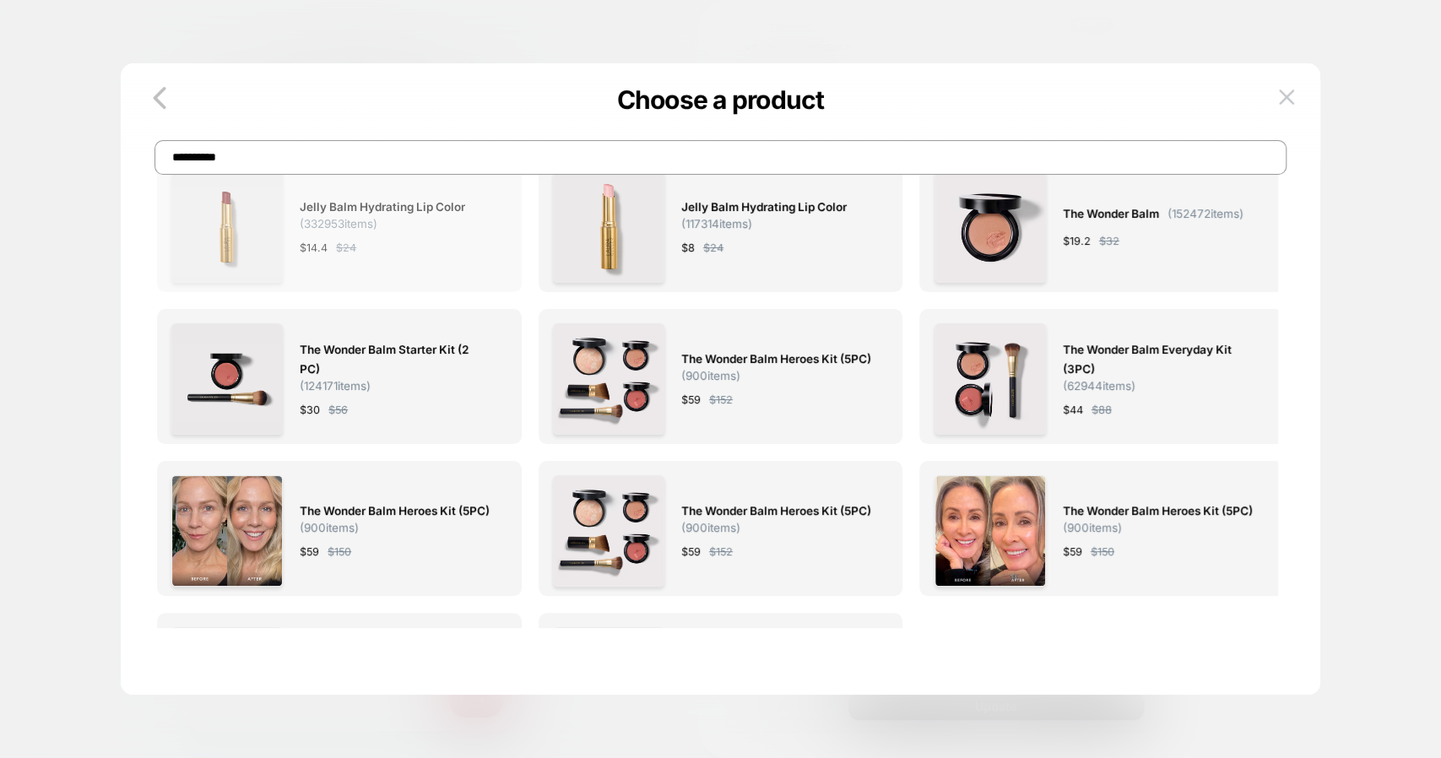
click at [420, 217] on span "Jelly Balm Hydrating Lip Color ( 332953 items)" at bounding box center [395, 214] width 190 height 33
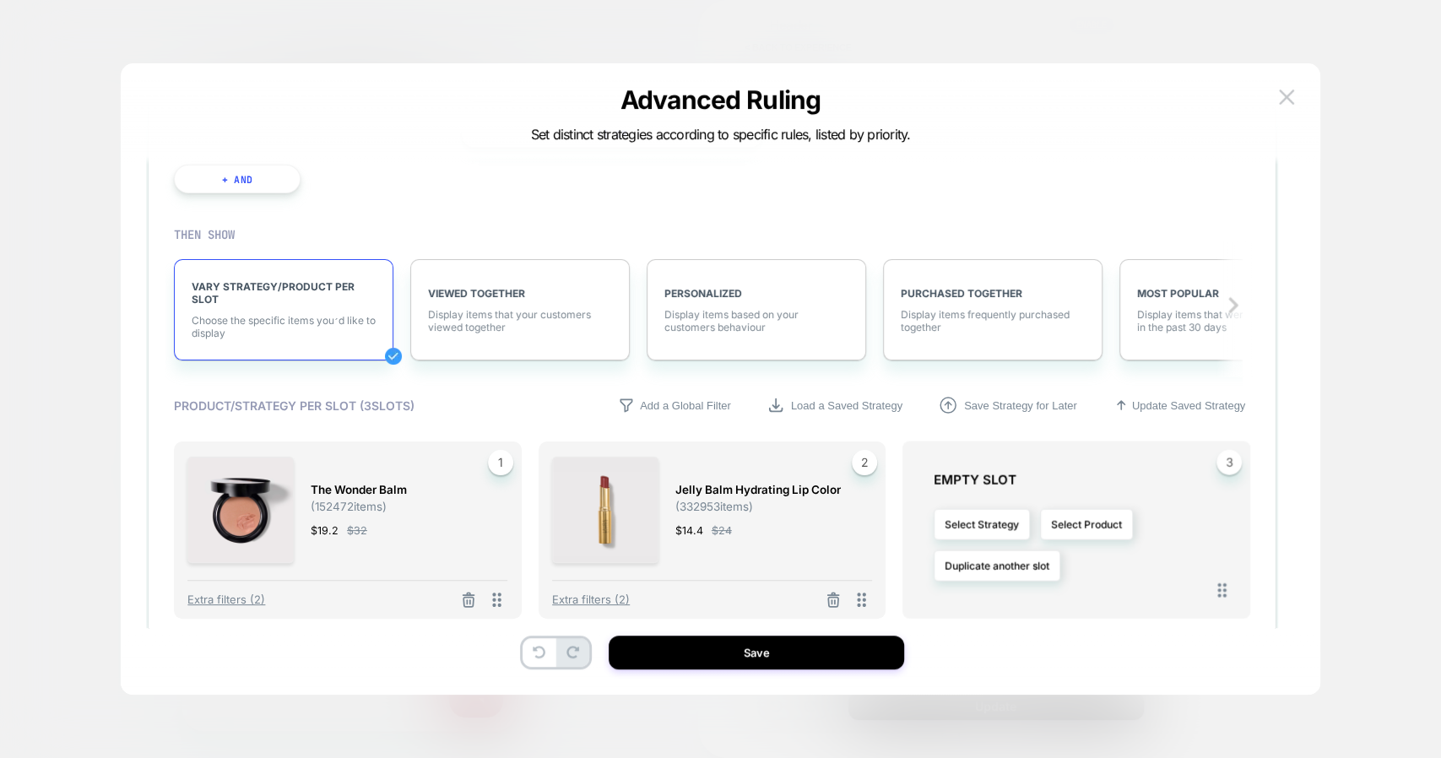
scroll to position [2431, 0]
click at [1058, 509] on button "Select Product" at bounding box center [1086, 522] width 93 height 31
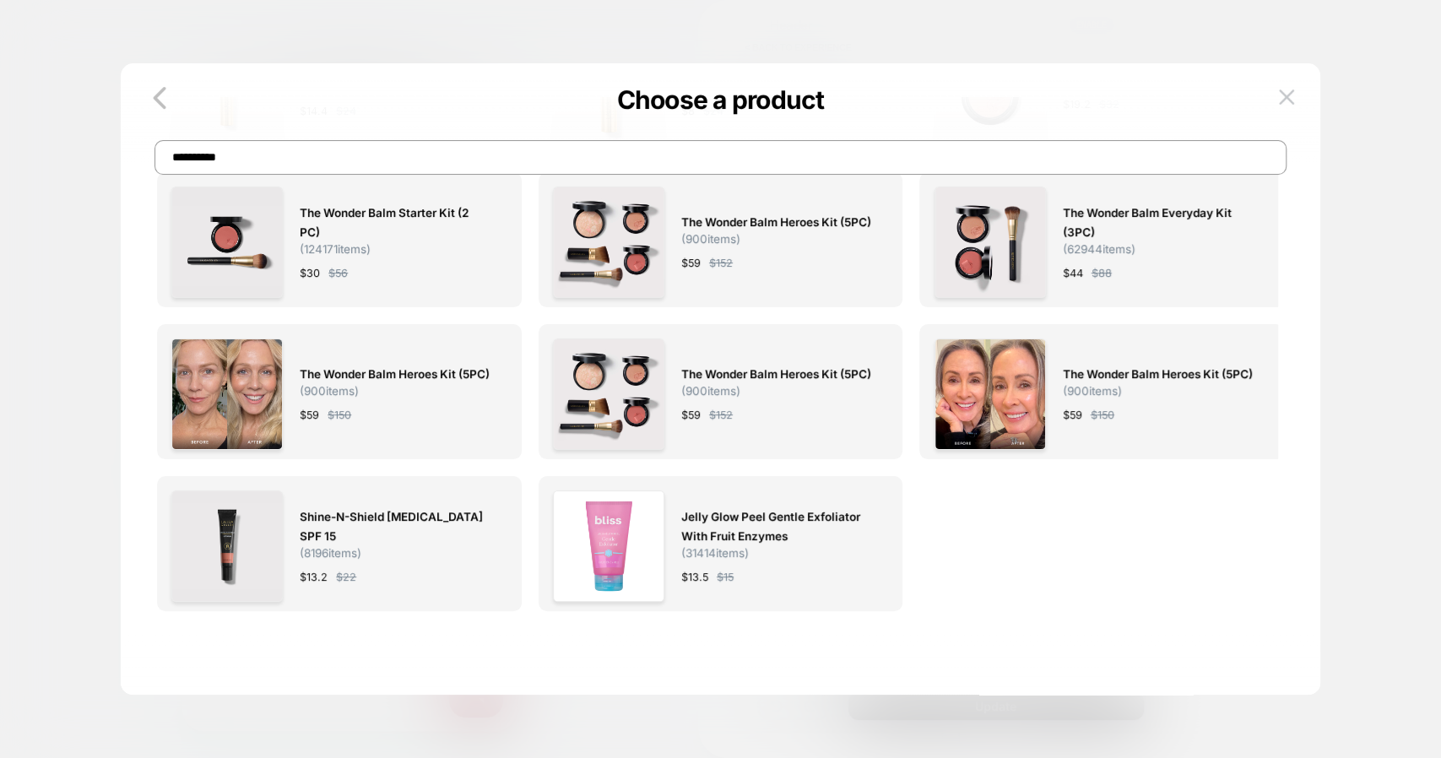
scroll to position [0, 0]
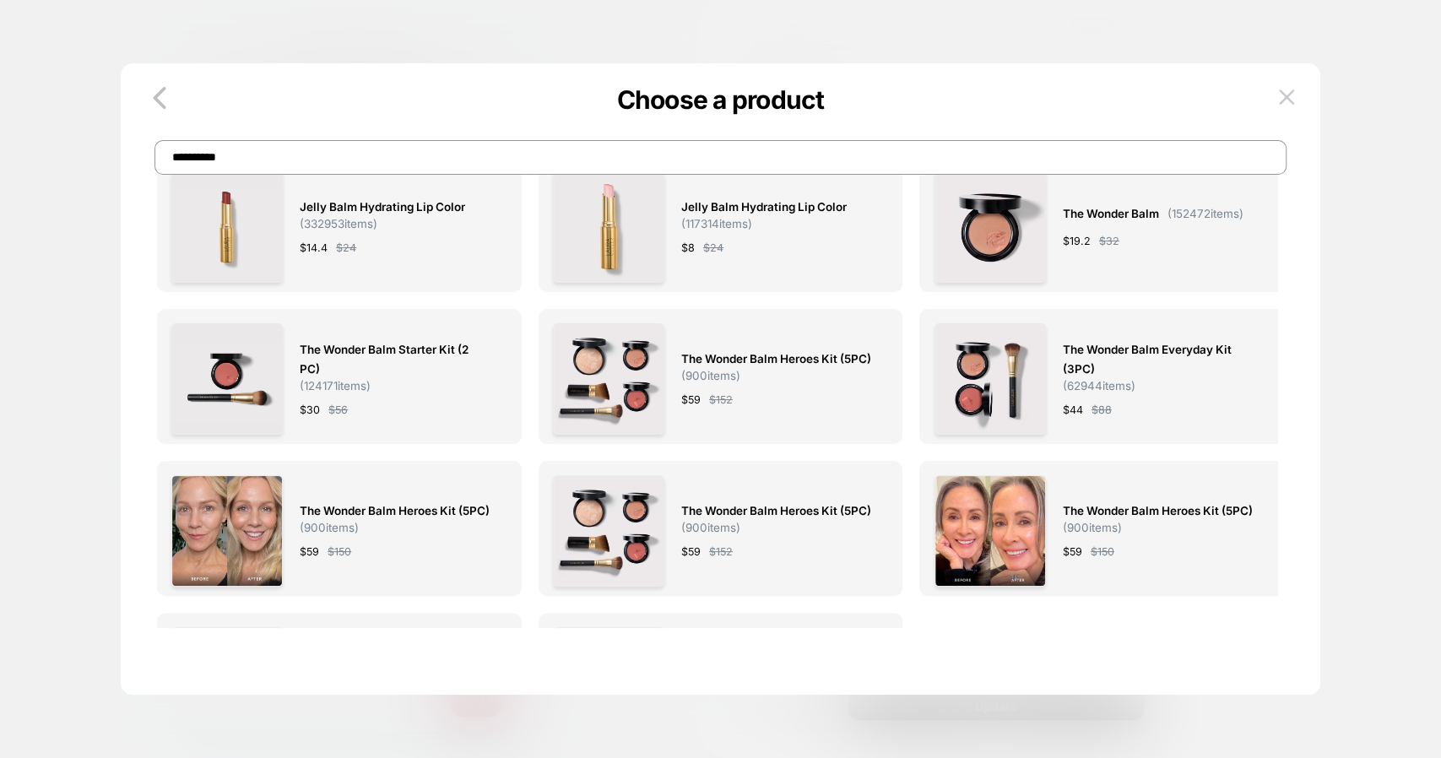
click at [526, 160] on input "**********" at bounding box center [721, 157] width 1132 height 35
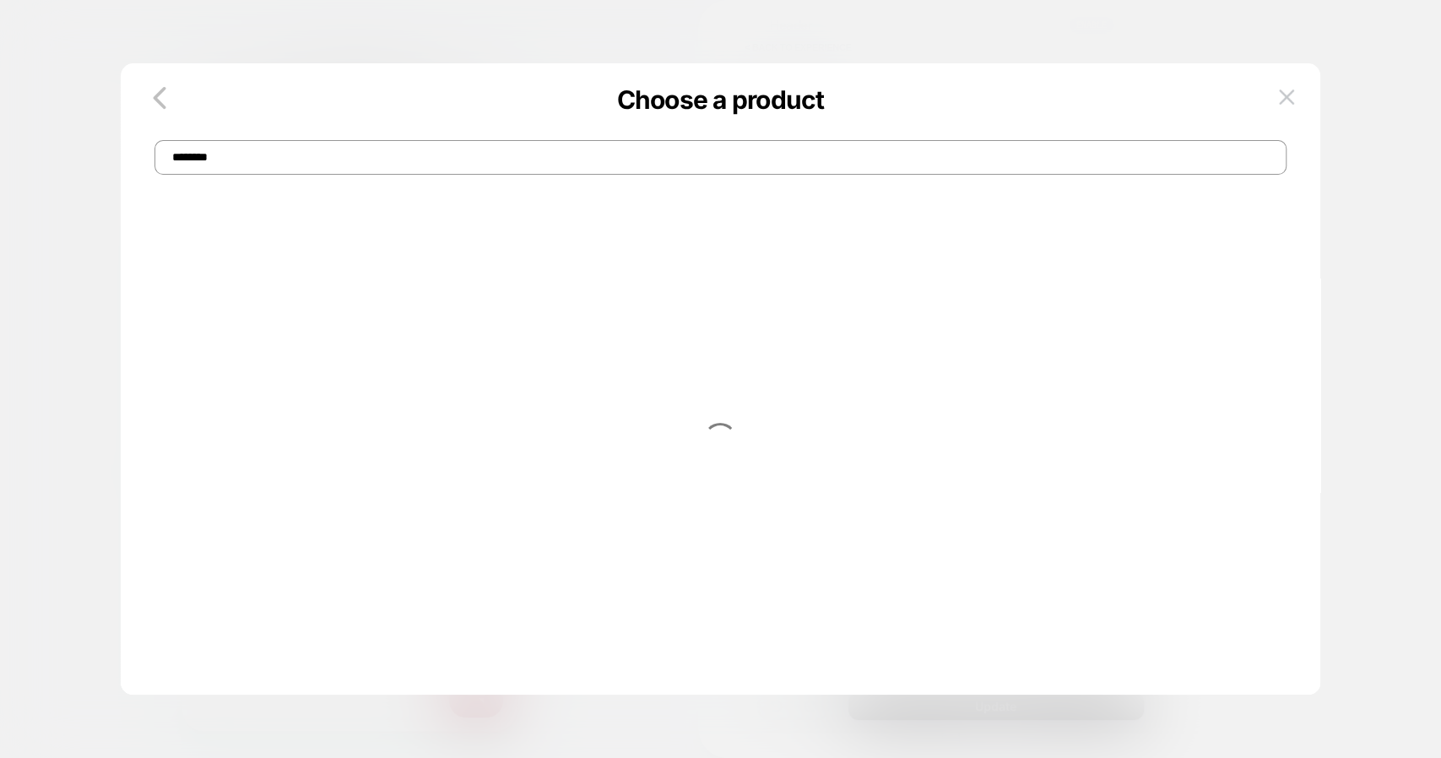
type input "*********"
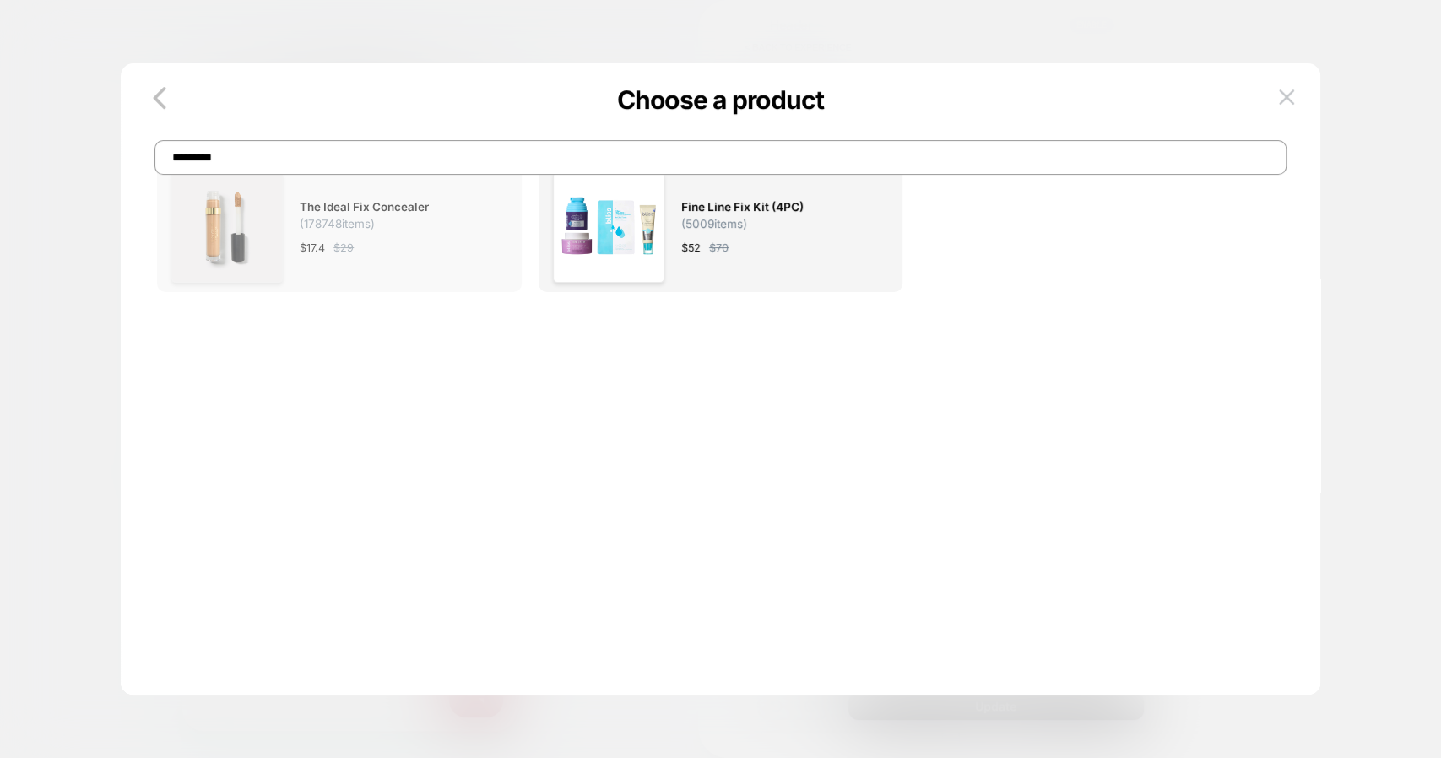
click at [394, 257] on div "$ 17.4 $ 29" at bounding box center [395, 248] width 190 height 18
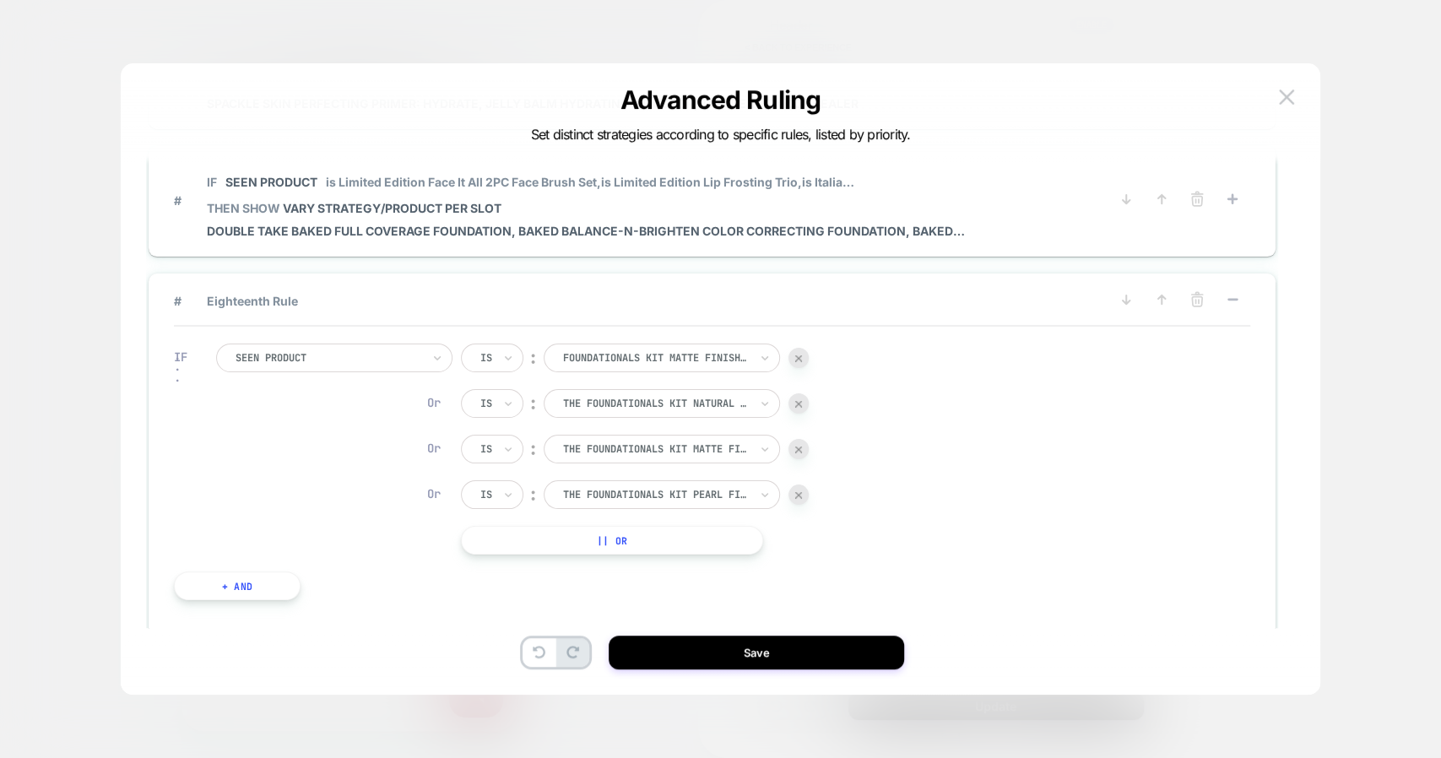
scroll to position [1858, 0]
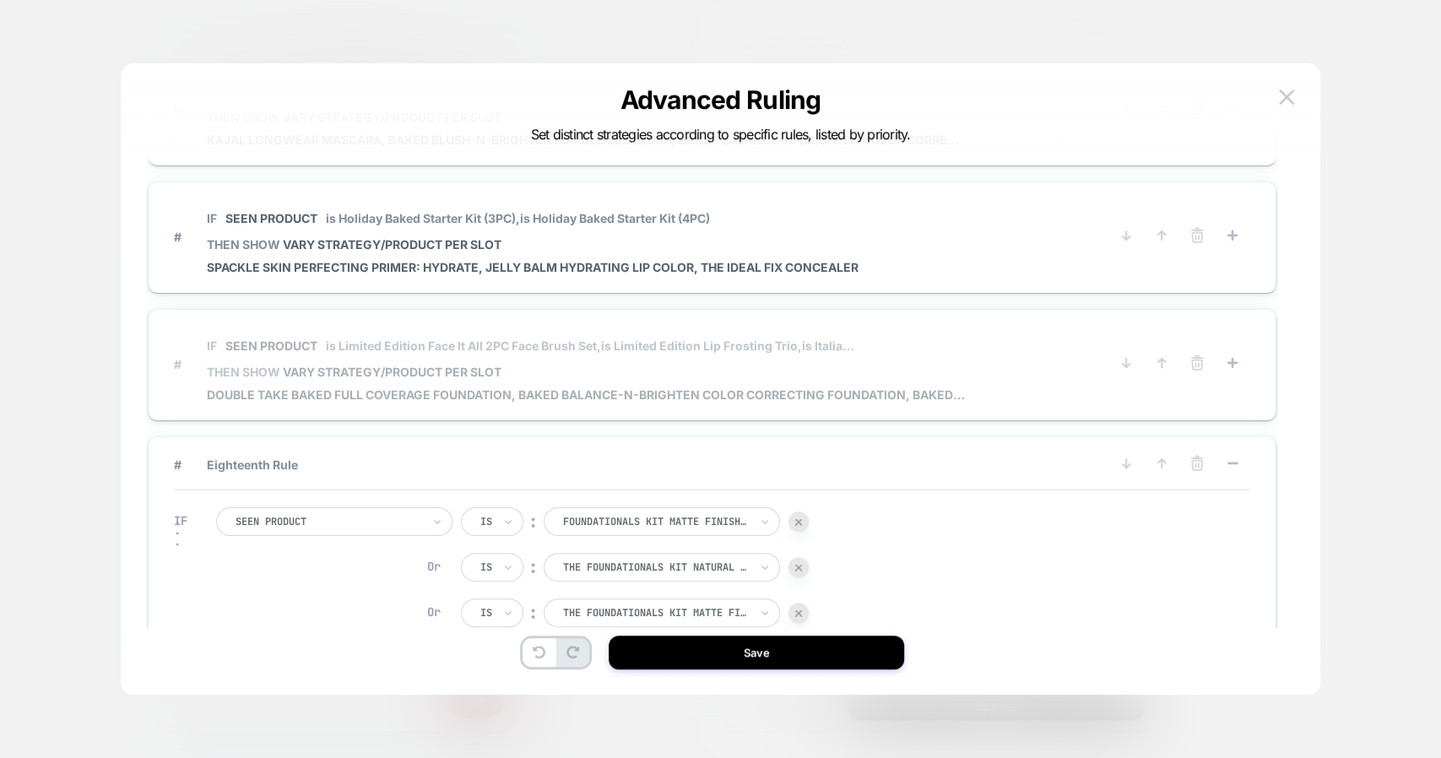
click at [779, 345] on span "IF Seen Product is Limited Edition Face It All 2PC Face Brush Set, is Limited E…" at bounding box center [587, 346] width 760 height 38
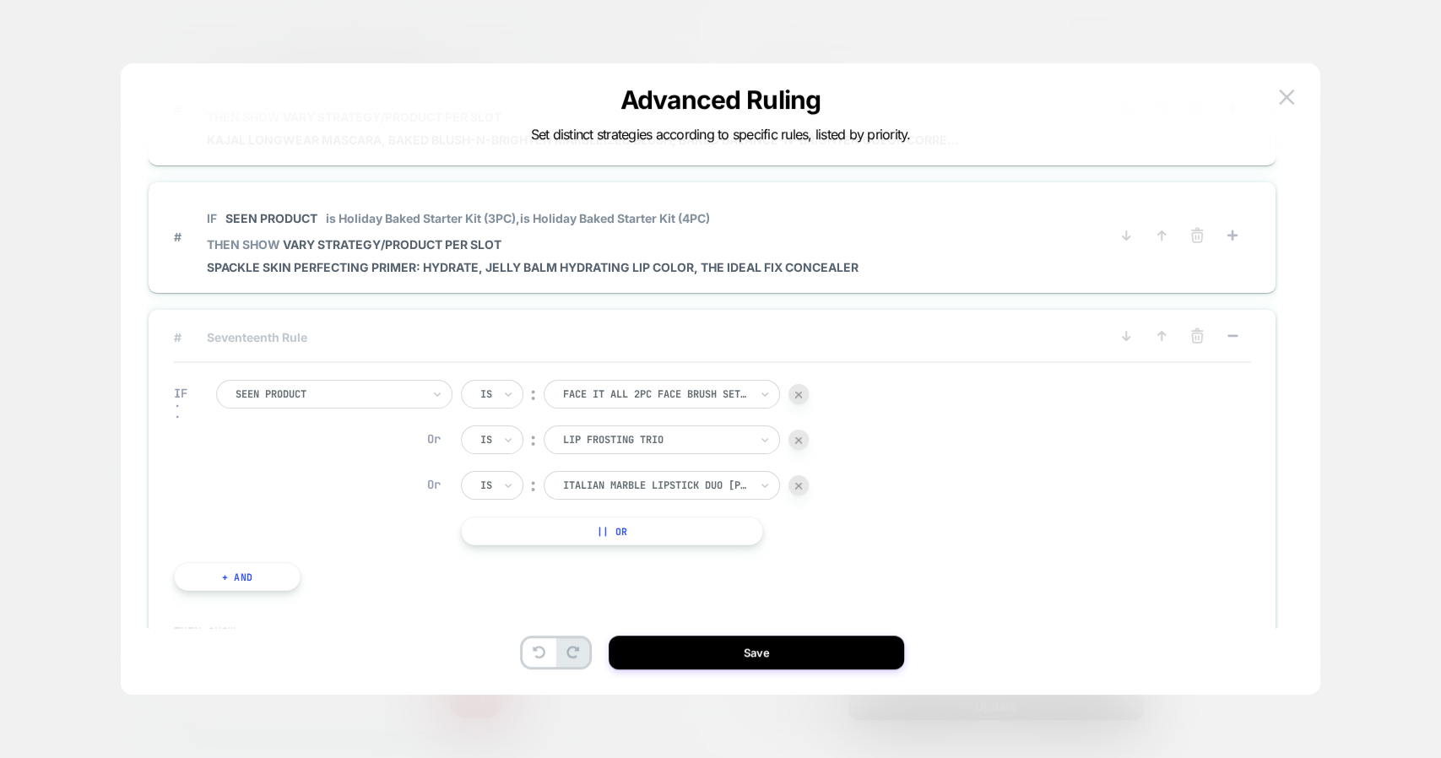
scroll to position [2319, 0]
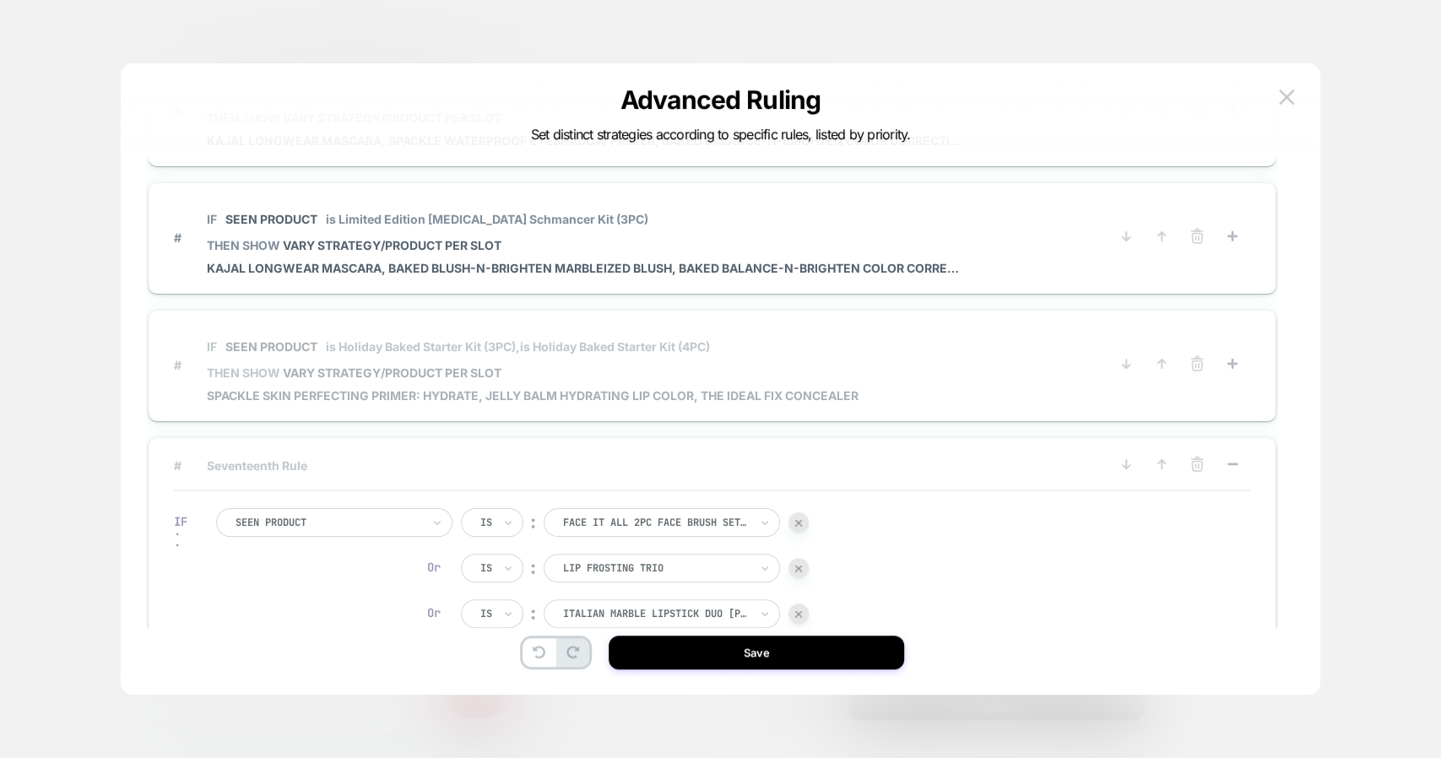
click at [681, 342] on span "is Holiday Baked Starter Kit (4PC)" at bounding box center [615, 346] width 190 height 14
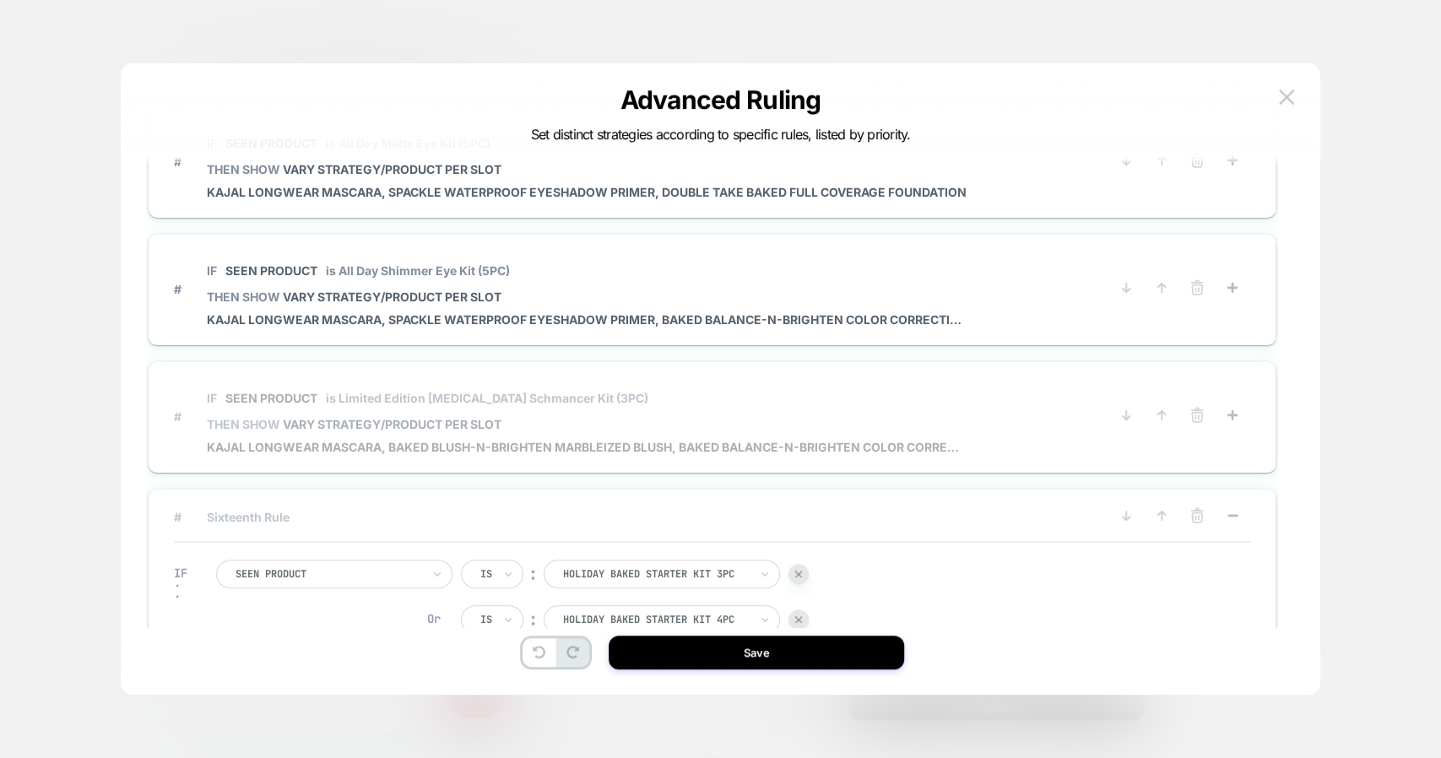
click at [584, 409] on span "IF Seen Product is Limited Edition Cancer Schmancer Kit (3PC)" at bounding box center [587, 398] width 760 height 38
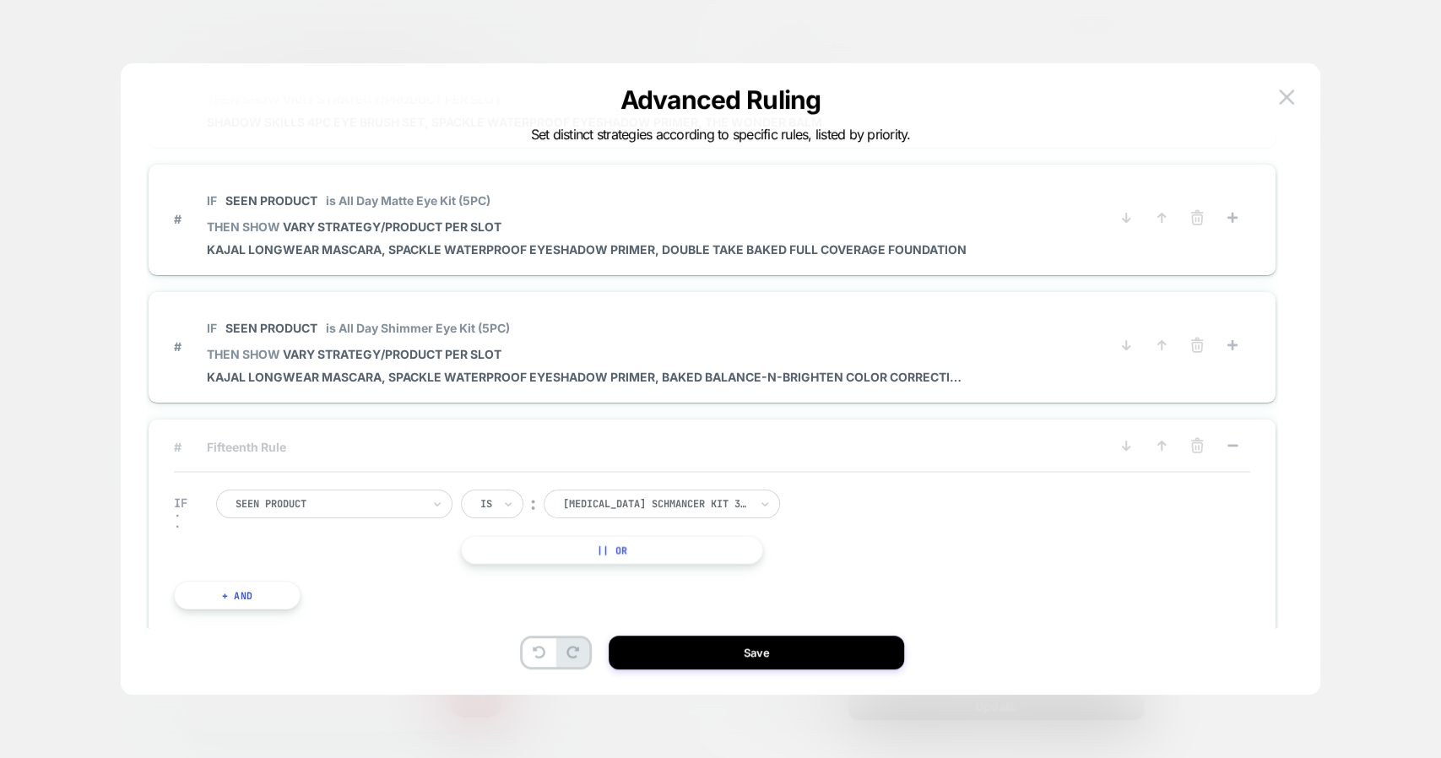
scroll to position [1490, 0]
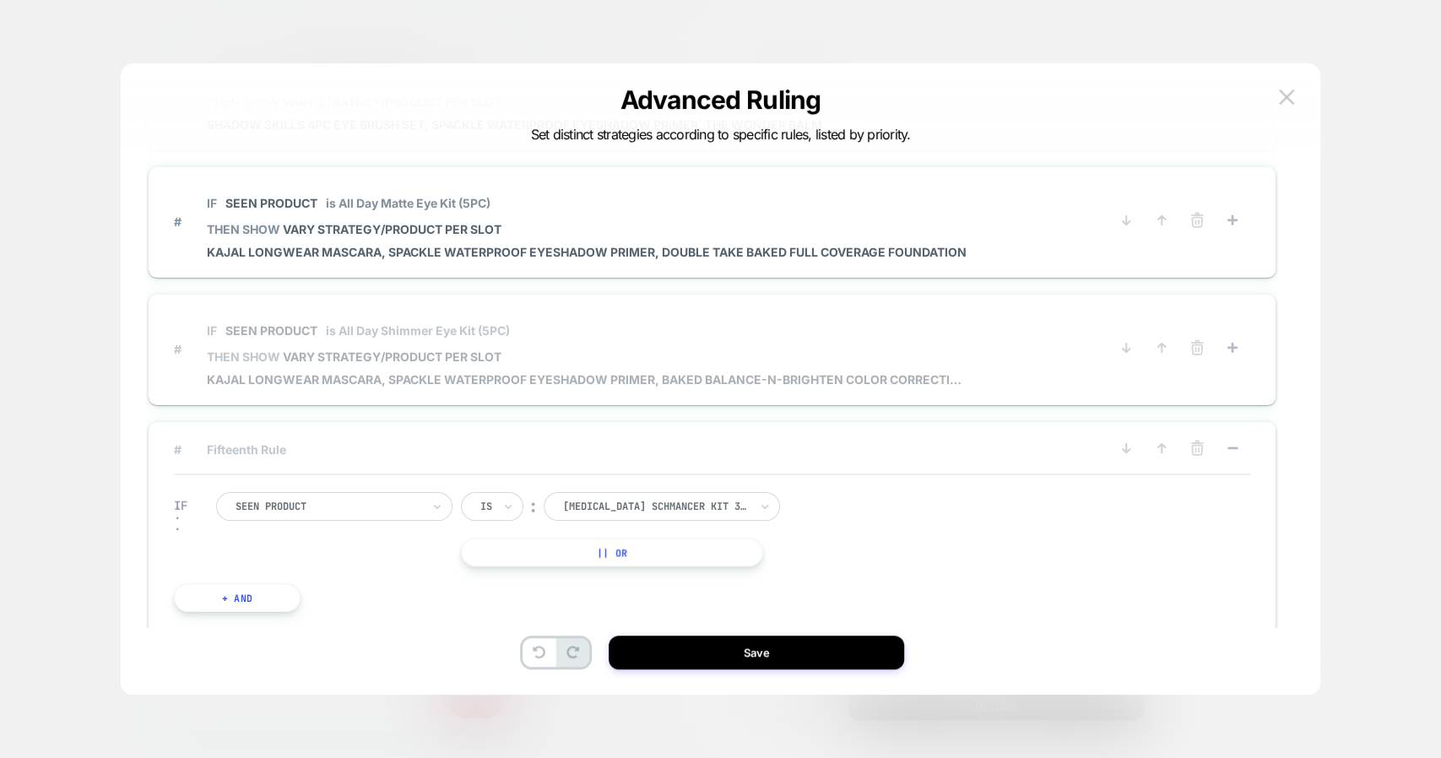
click at [567, 352] on span "THEN SHOW VARY STRATEGY/PRODUCT PER SLOT" at bounding box center [587, 357] width 760 height 14
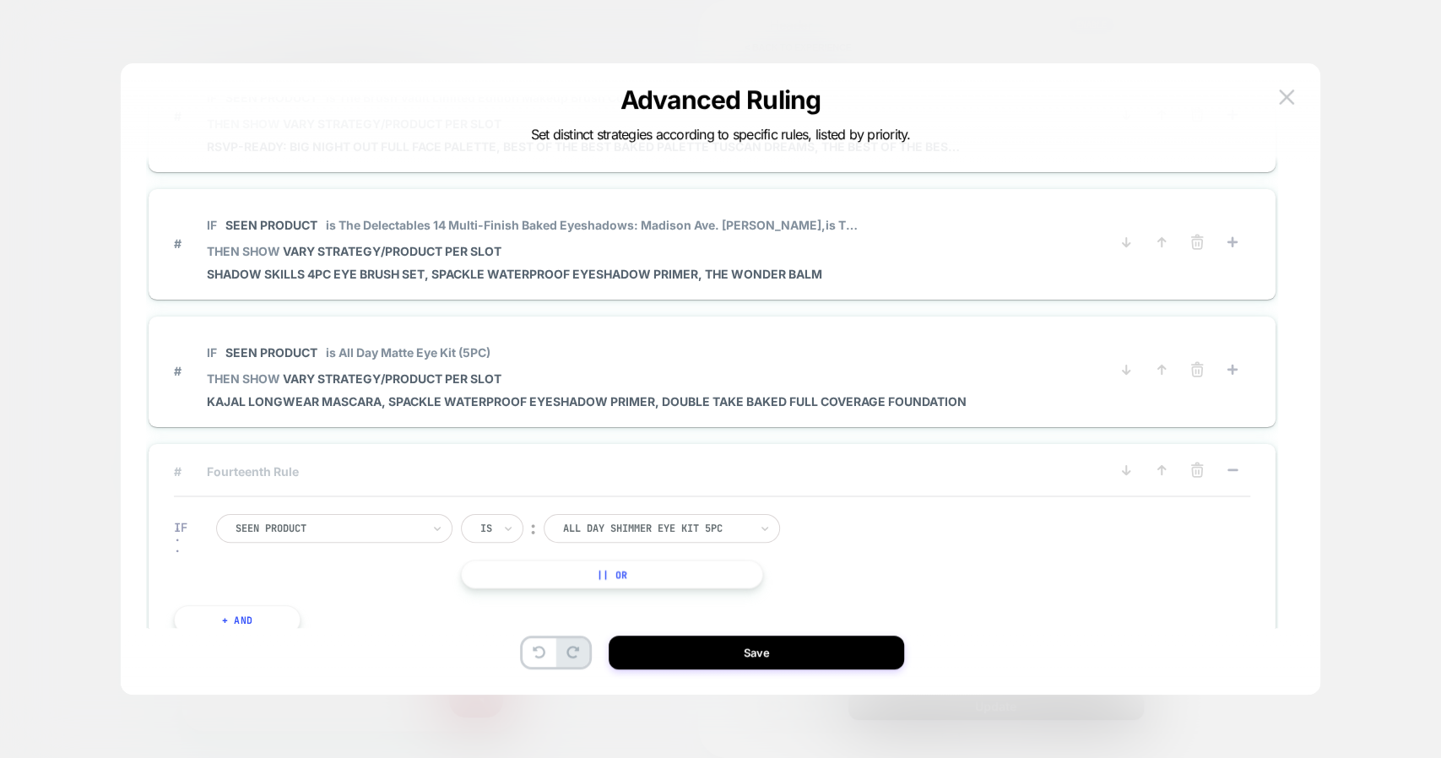
scroll to position [1278, 0]
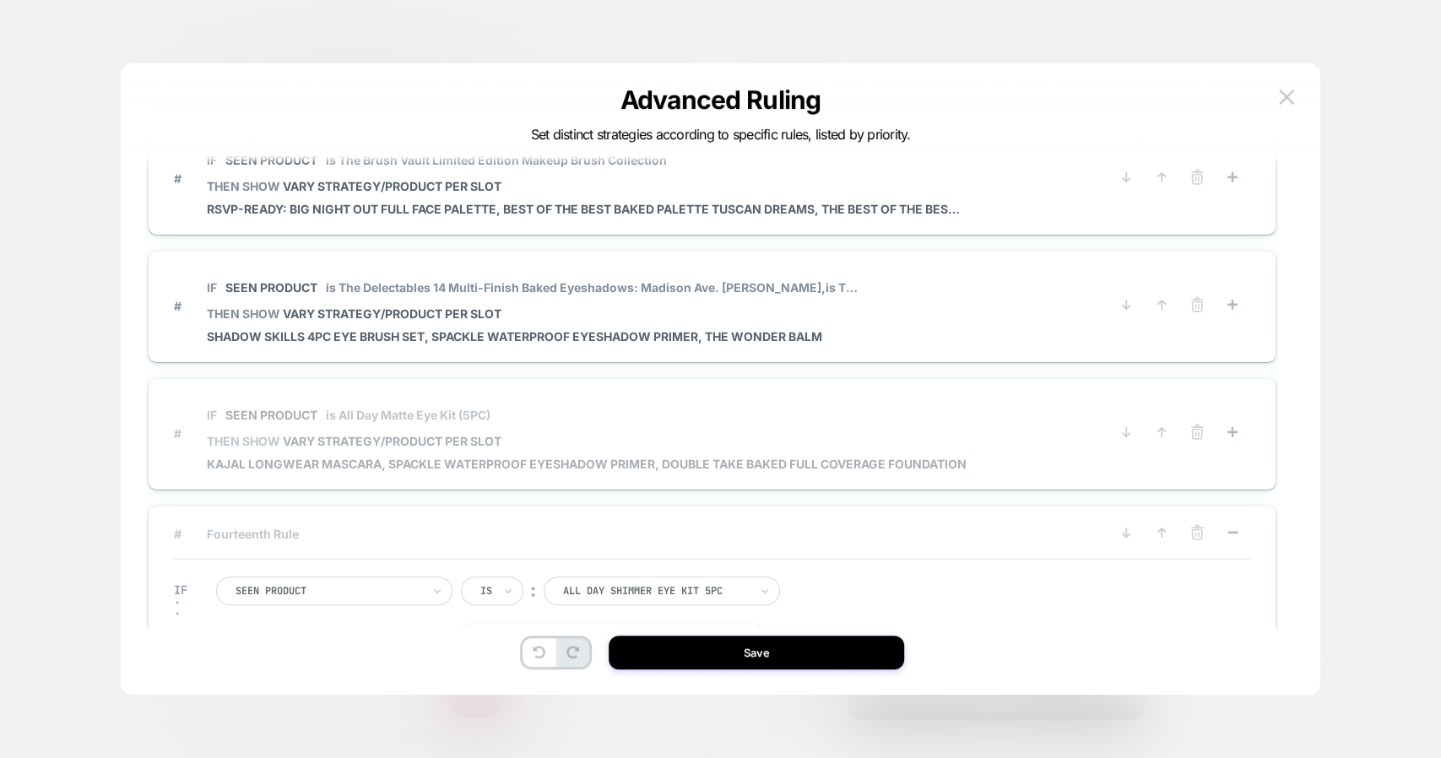
click at [475, 412] on span "is All Day Matte Eye Kit (5PC)" at bounding box center [408, 415] width 165 height 14
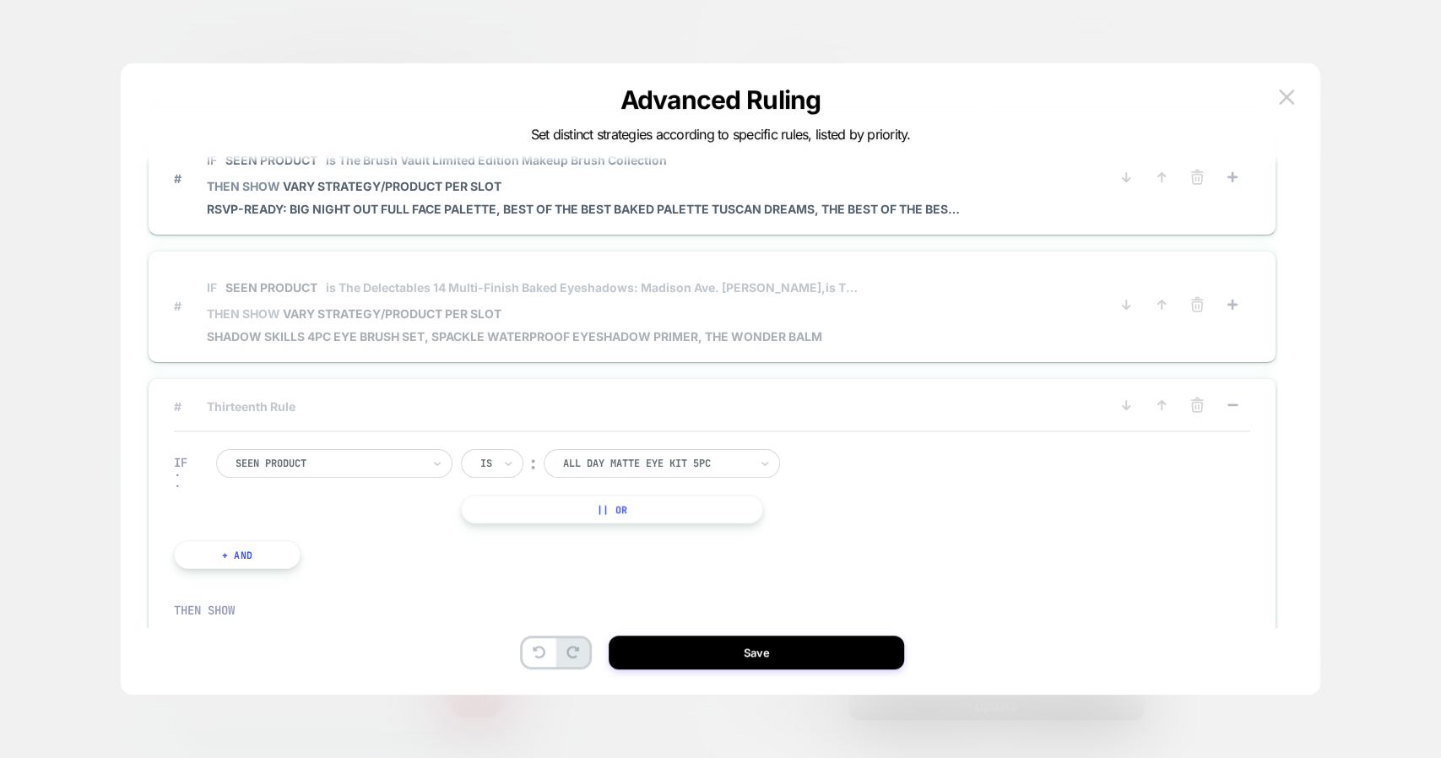
click at [476, 333] on span "Shadow Skills 4PC Eye Brush Set, Spackle Waterproof Eyeshadow Primer, The Wonde…" at bounding box center [532, 336] width 651 height 14
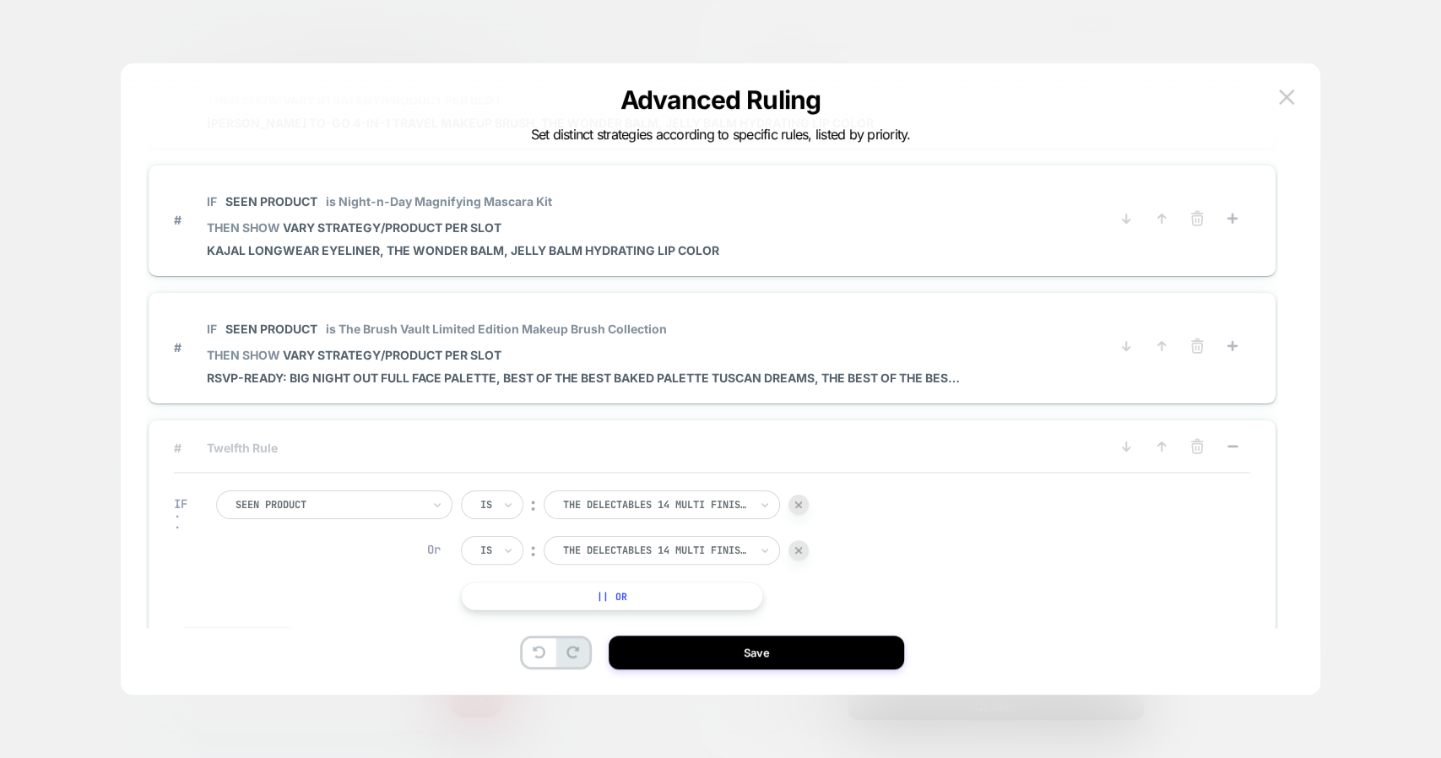
scroll to position [1108, 0]
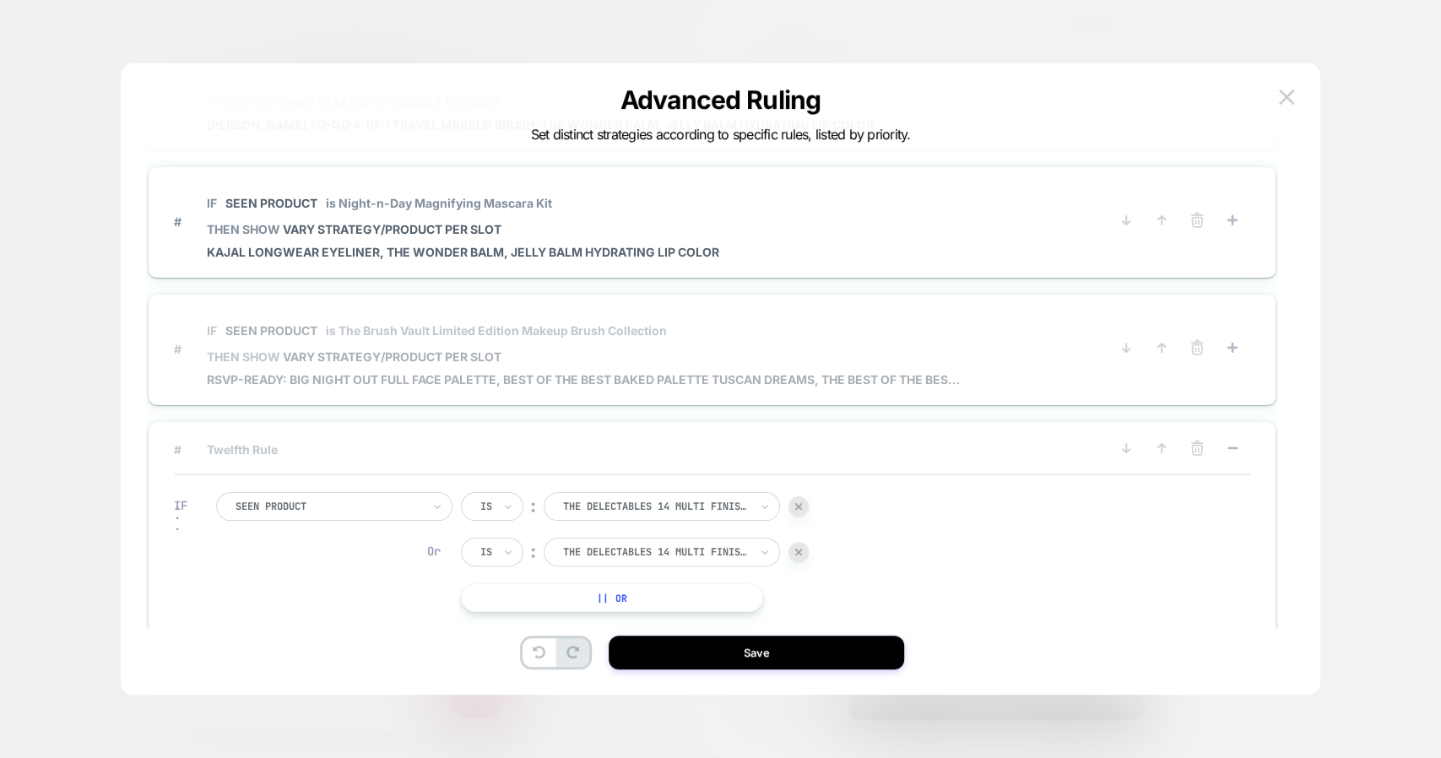
click at [489, 312] on span "IF Seen Product is The Brush Vault Limited Edition Makeup Brush Collection" at bounding box center [587, 331] width 760 height 38
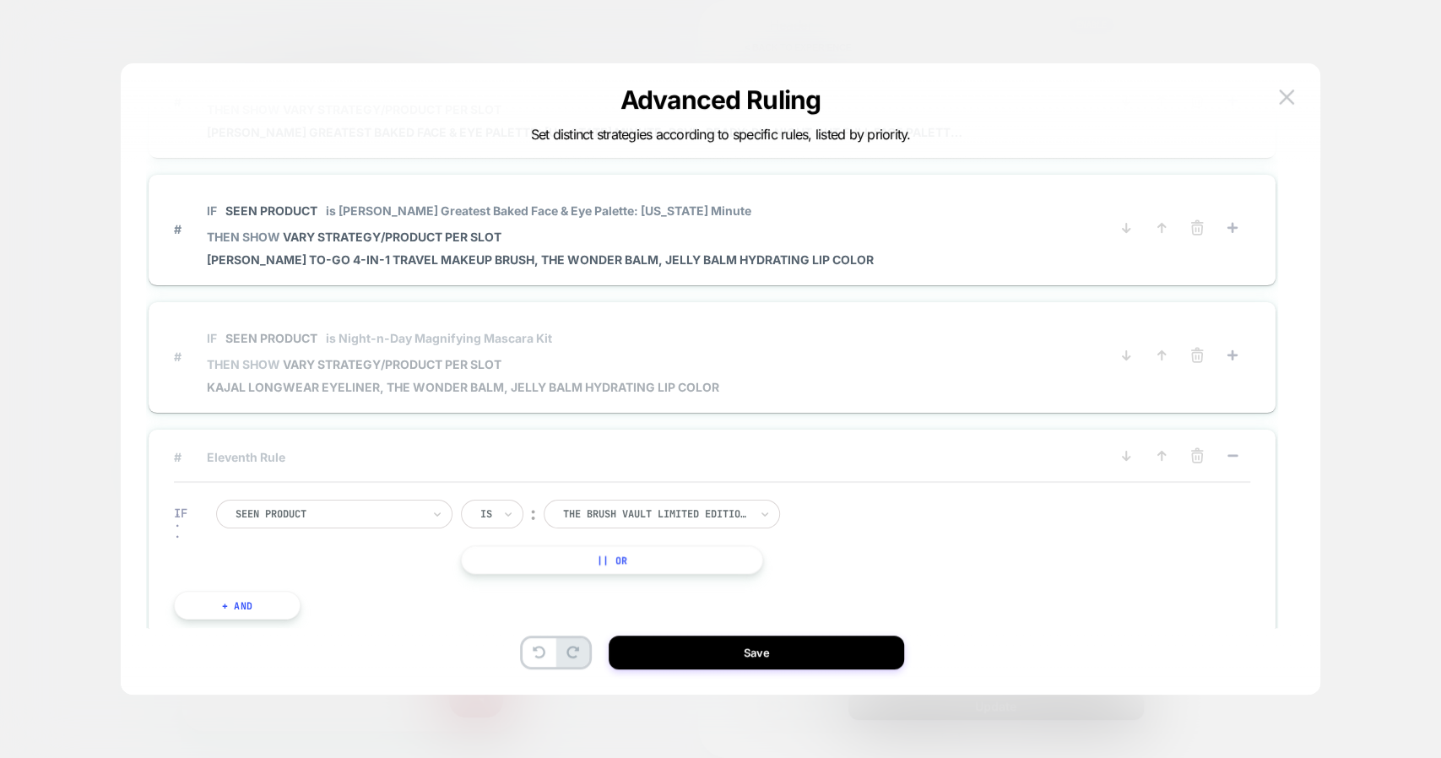
click at [476, 348] on span "IF Seen Product is Night-n-Day Magnifying Mascara Kit" at bounding box center [463, 338] width 513 height 38
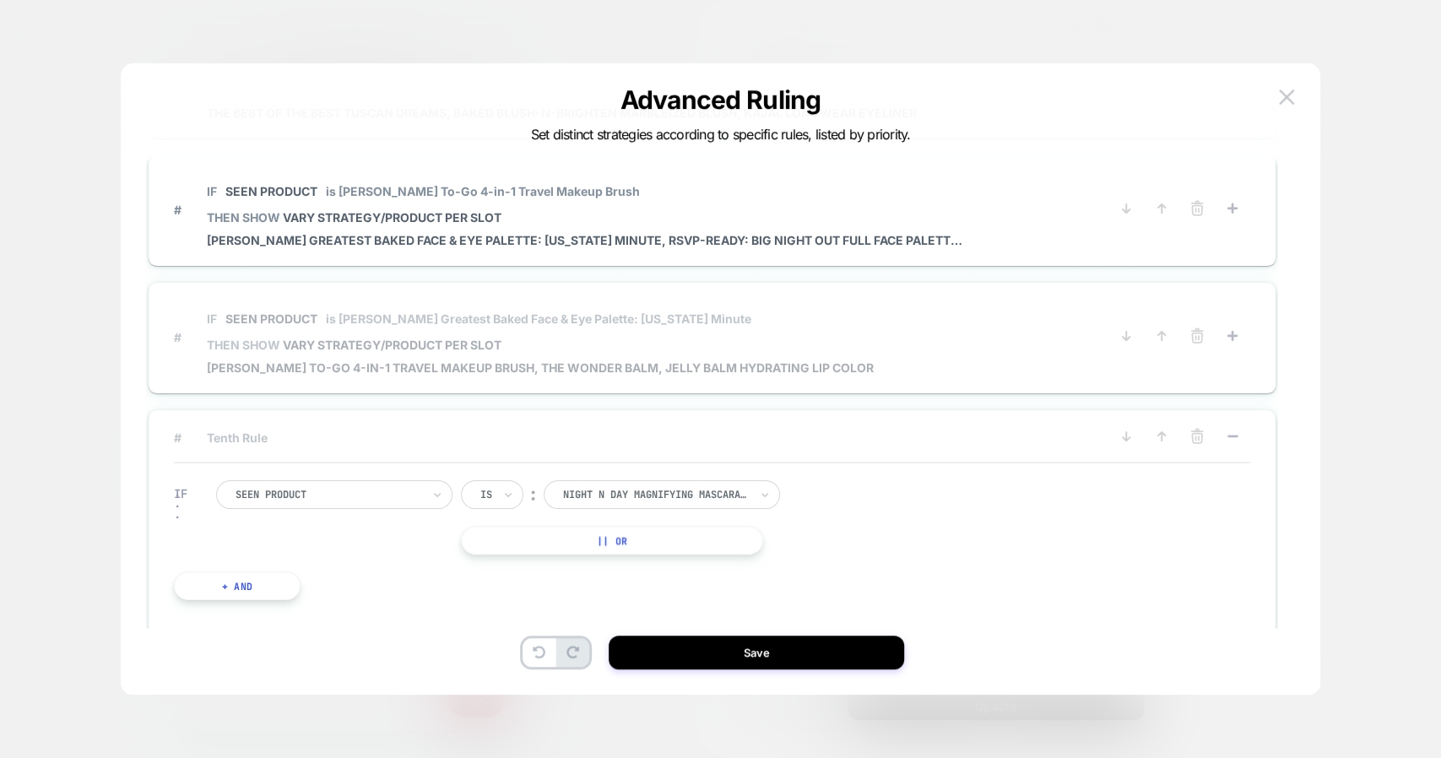
click at [476, 348] on div "IF Seen Product is Geller's Greatest Baked Face & Eye Palette: New York Minute …" at bounding box center [540, 337] width 667 height 75
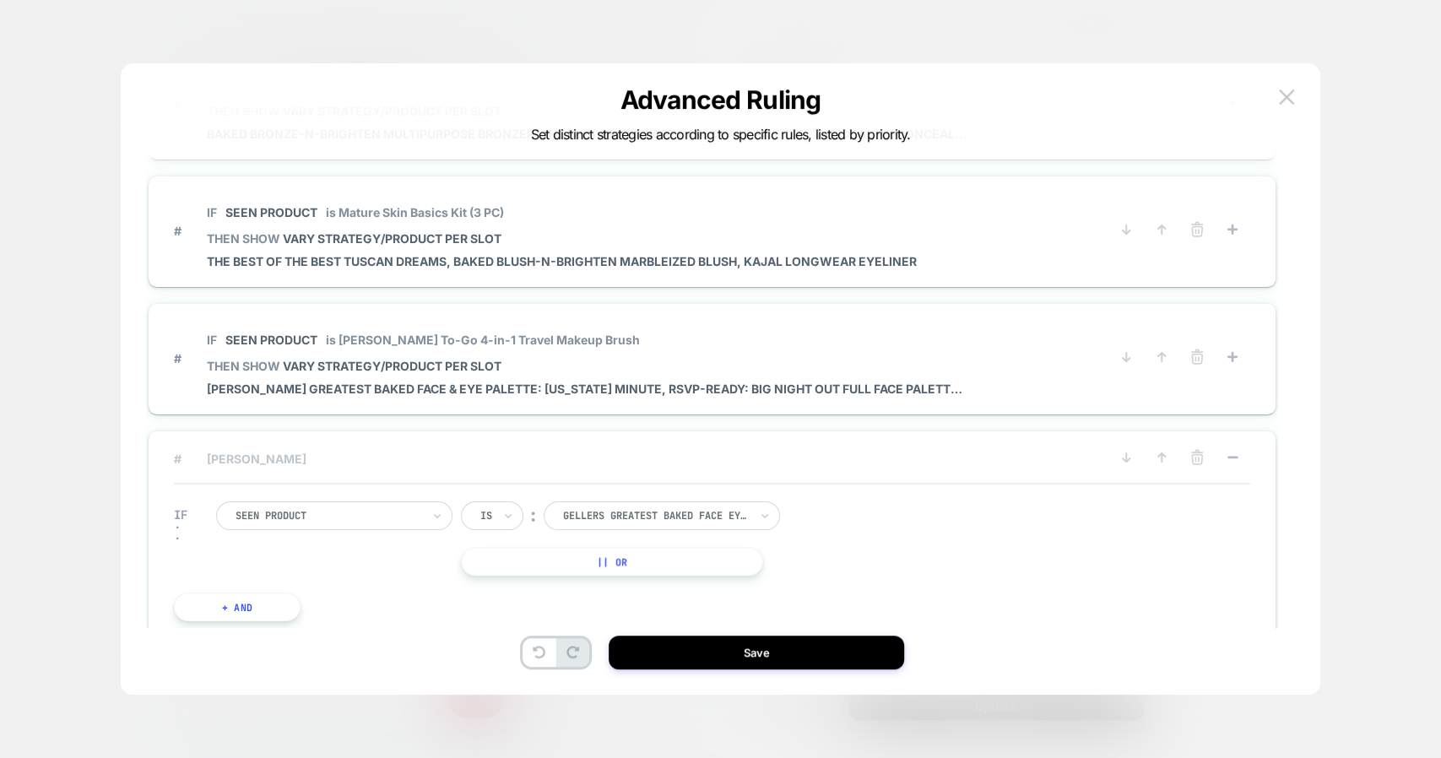
scroll to position [699, 0]
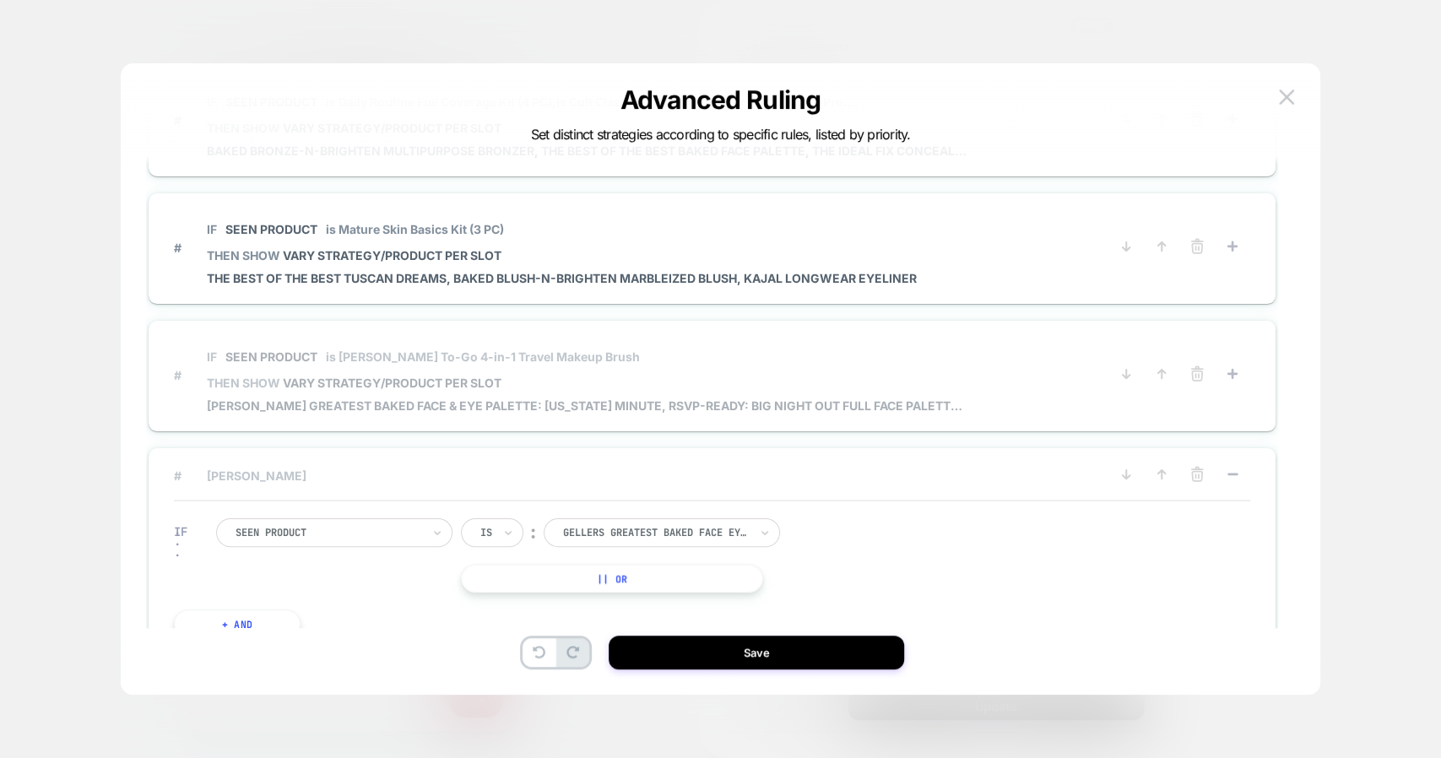
click at [448, 360] on span "IF Seen Product is Geller To-Go 4-in-1 Travel Makeup Brush" at bounding box center [587, 357] width 760 height 38
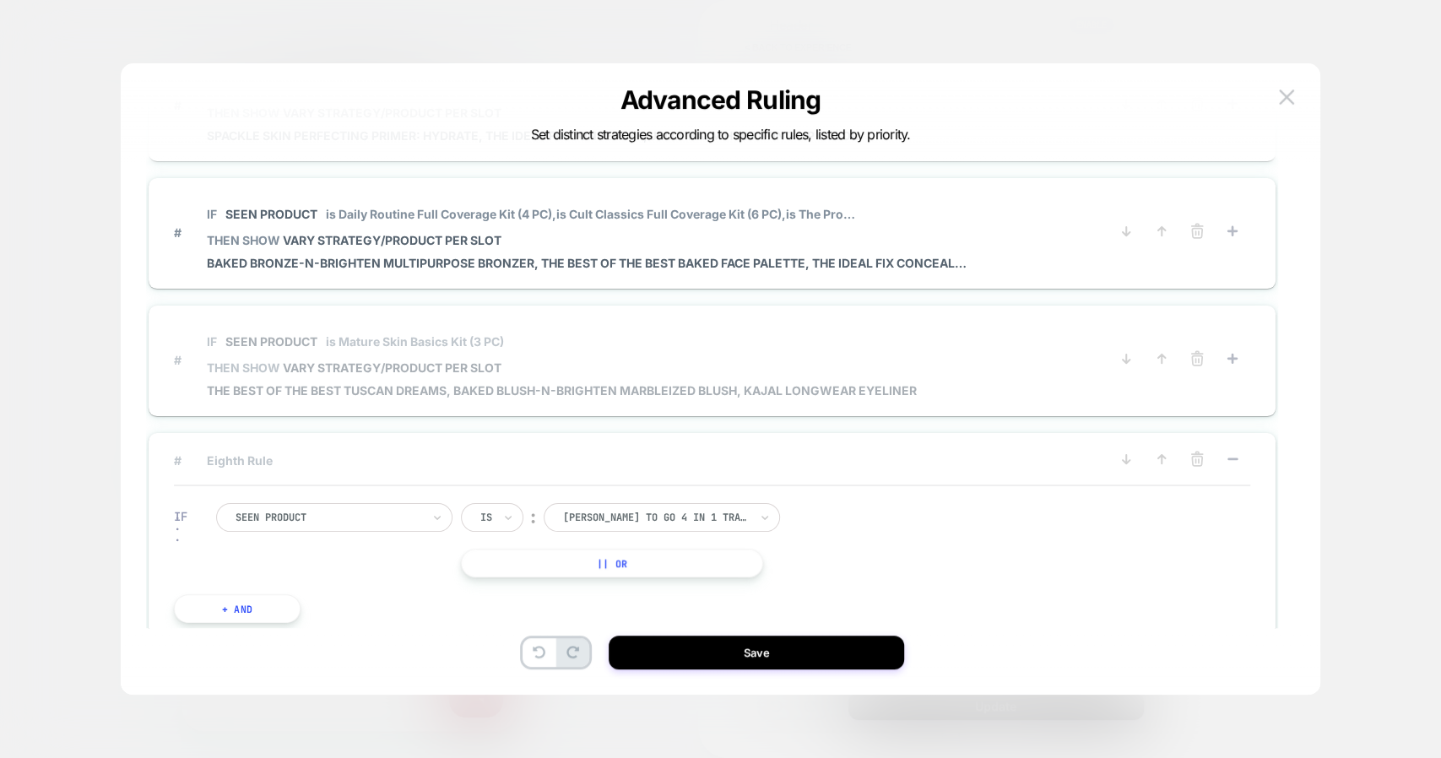
click at [448, 361] on span "VARY STRATEGY/PRODUCT PER SLOT" at bounding box center [392, 368] width 219 height 14
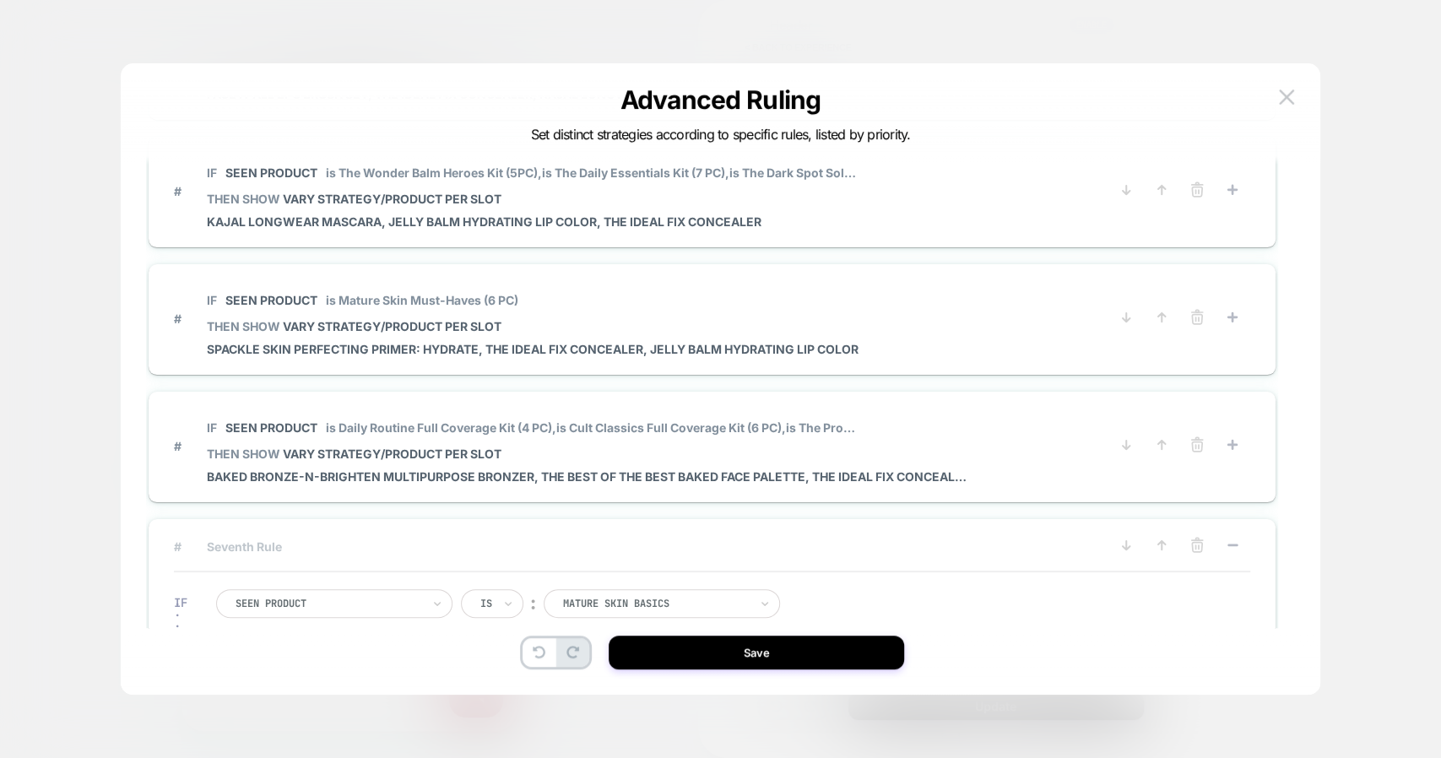
scroll to position [369, 0]
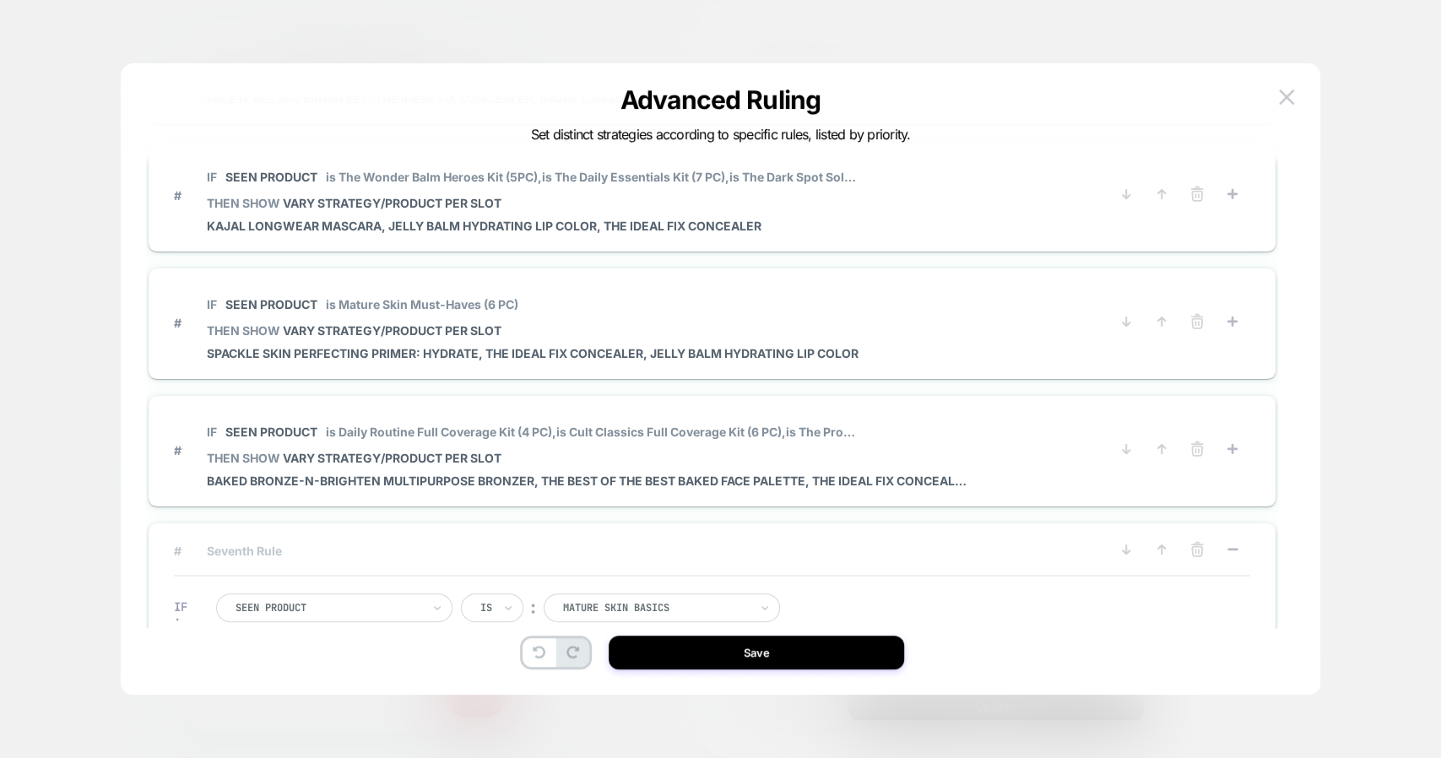
click at [452, 404] on div "# IF Seen Product is Daily Routine Full Coverage Kit (4 PC), is Cult Classics F…" at bounding box center [712, 451] width 1127 height 111
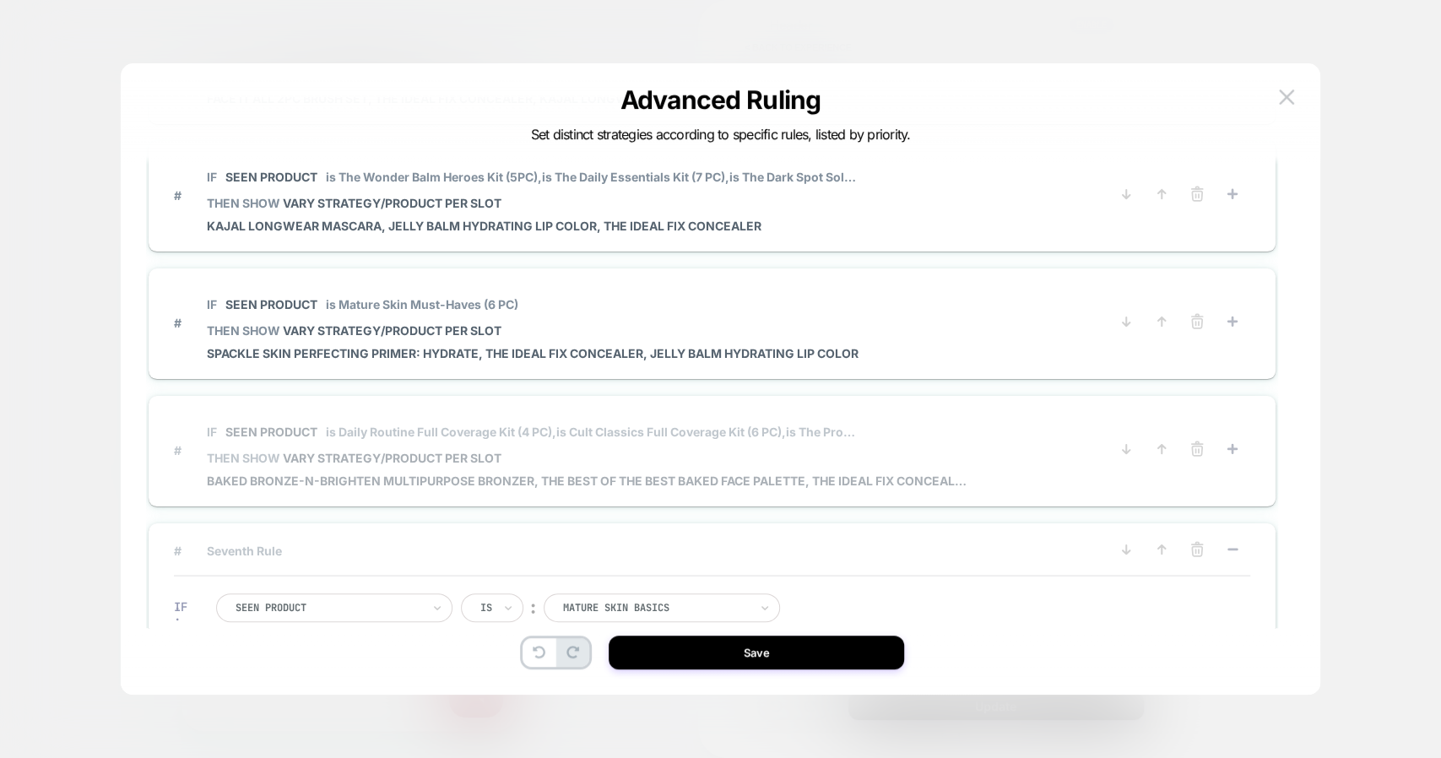
click at [453, 432] on span "is Daily Routine Full Coverage Kit (4 PC)," at bounding box center [441, 432] width 231 height 14
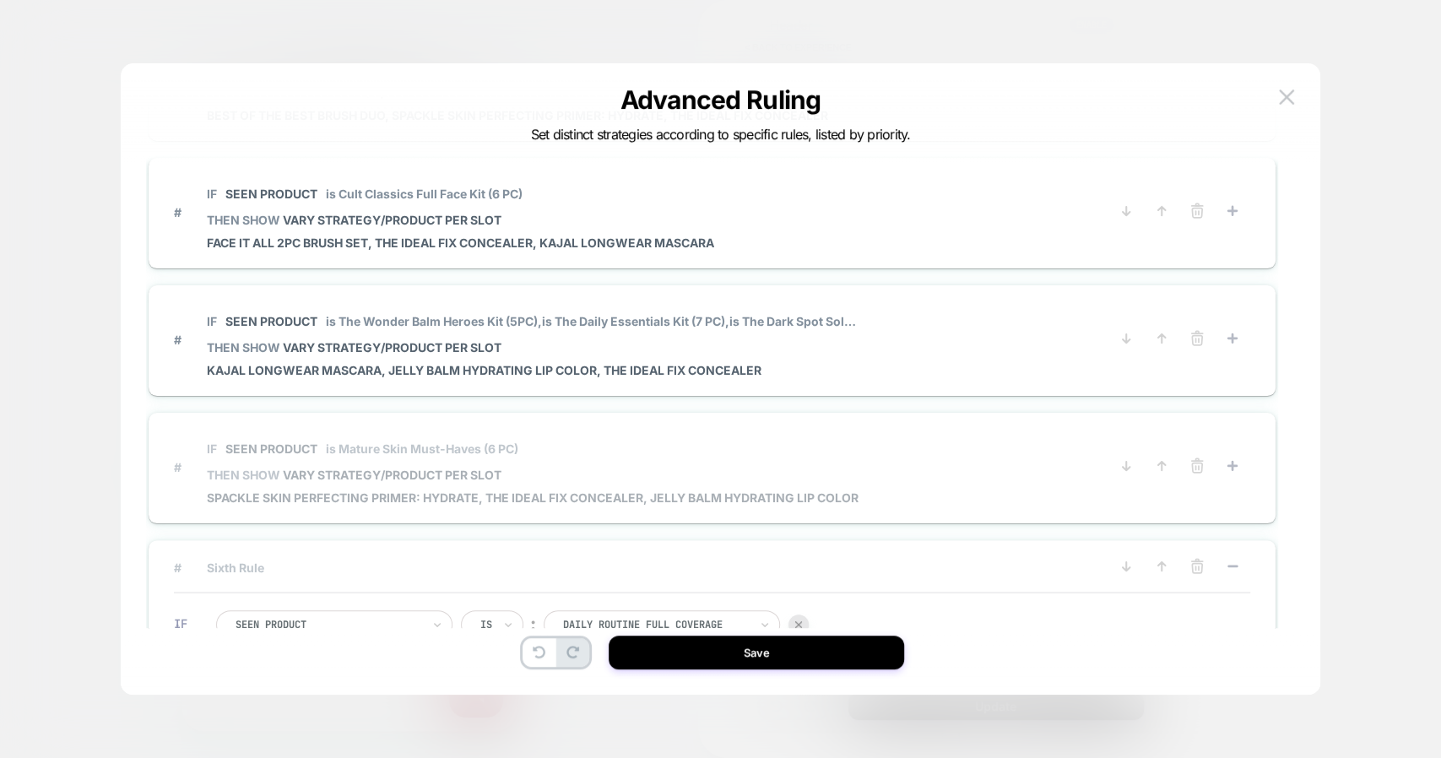
click at [392, 472] on span "VARY STRATEGY/PRODUCT PER SLOT" at bounding box center [392, 475] width 219 height 14
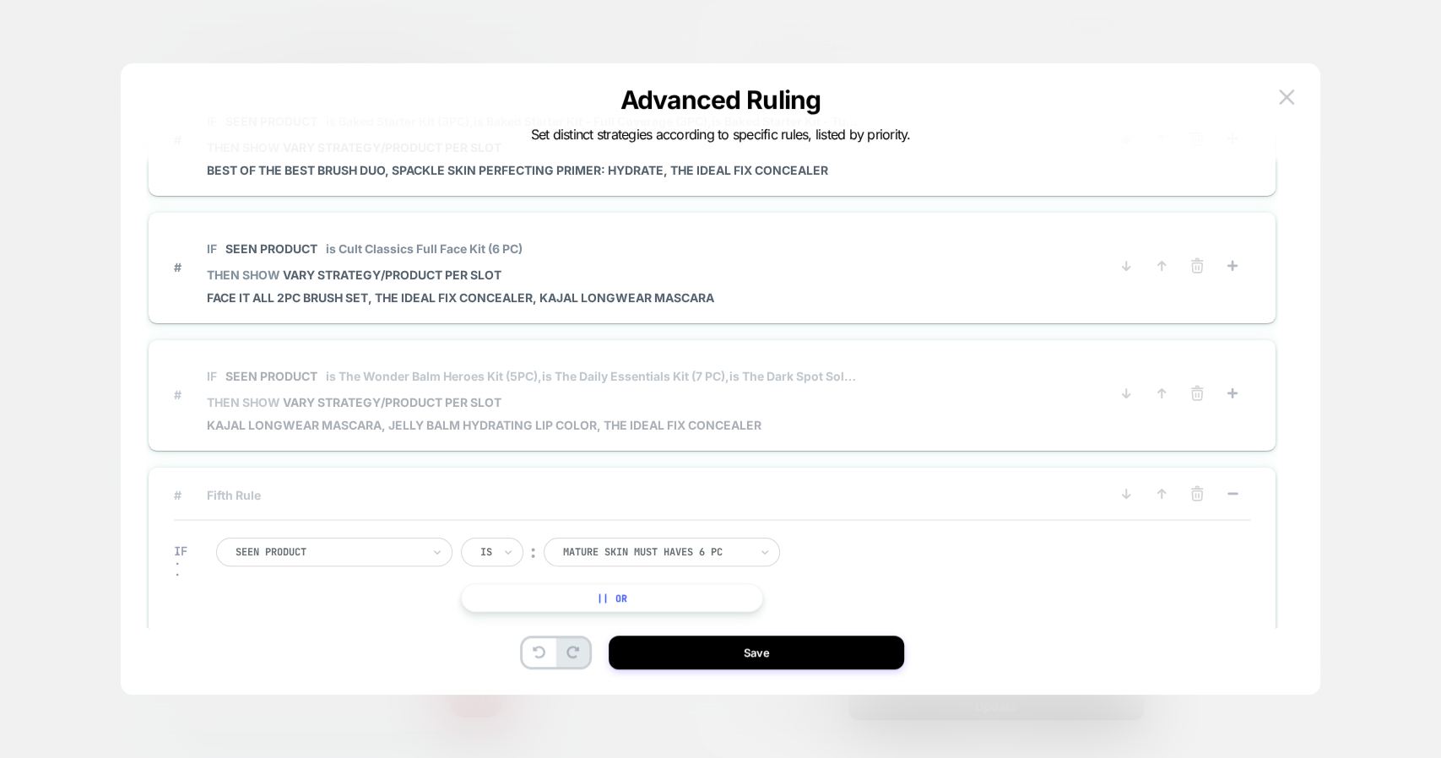
click at [391, 419] on span "Kajal Longwear Mascara, Jelly Balm Hydrating Lip Color, The Ideal Fix Concealer" at bounding box center [532, 425] width 651 height 14
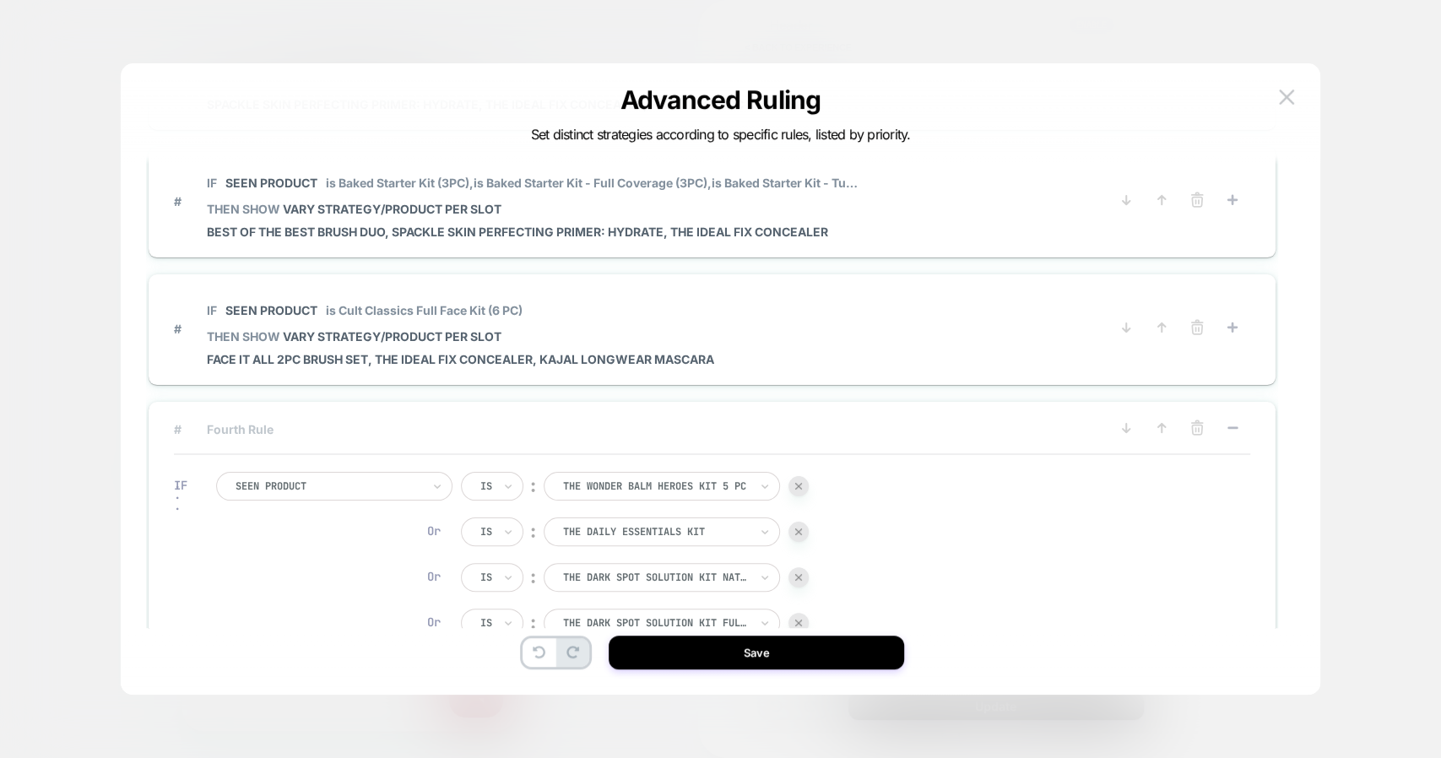
scroll to position [96, 0]
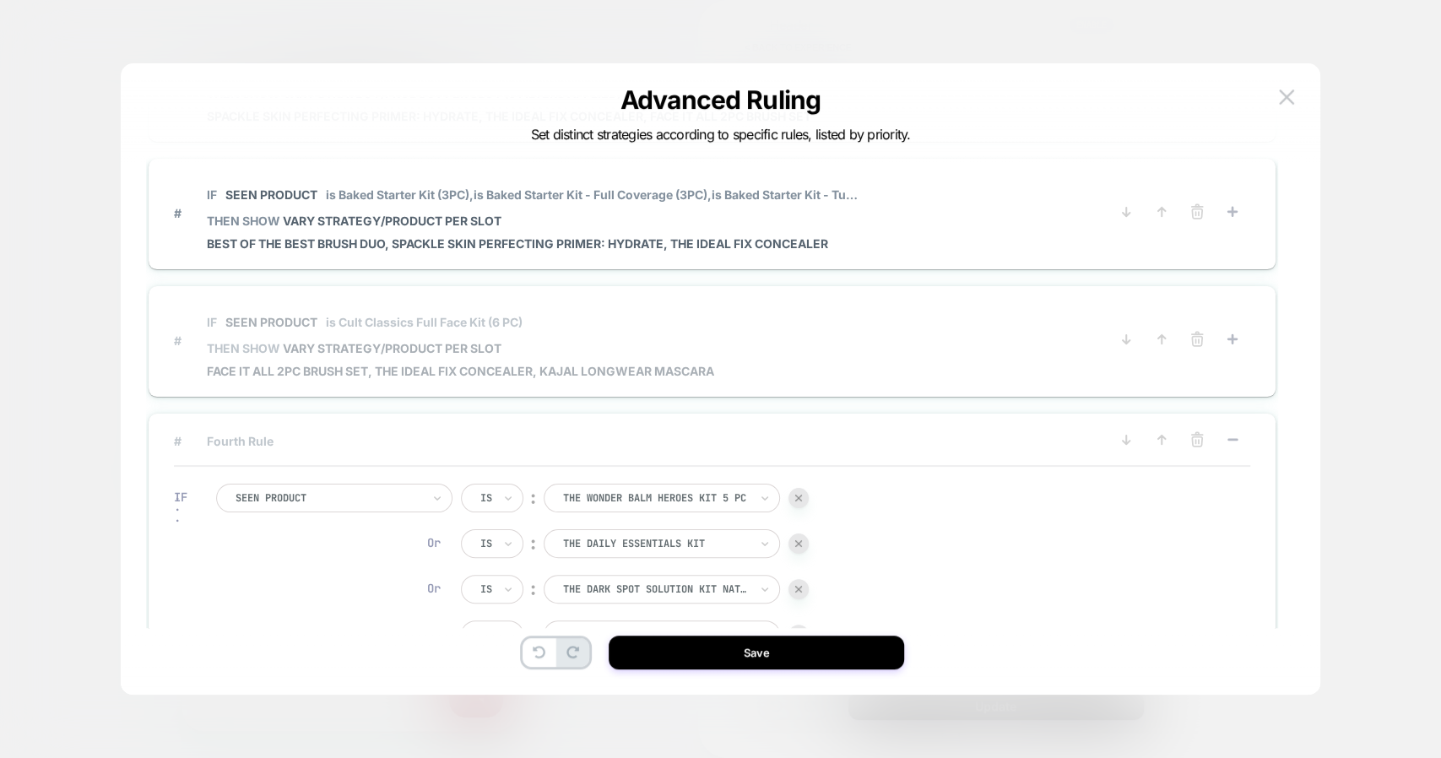
click at [411, 316] on span "is Cult Classics Full Face Kit (6 PC)" at bounding box center [424, 322] width 197 height 14
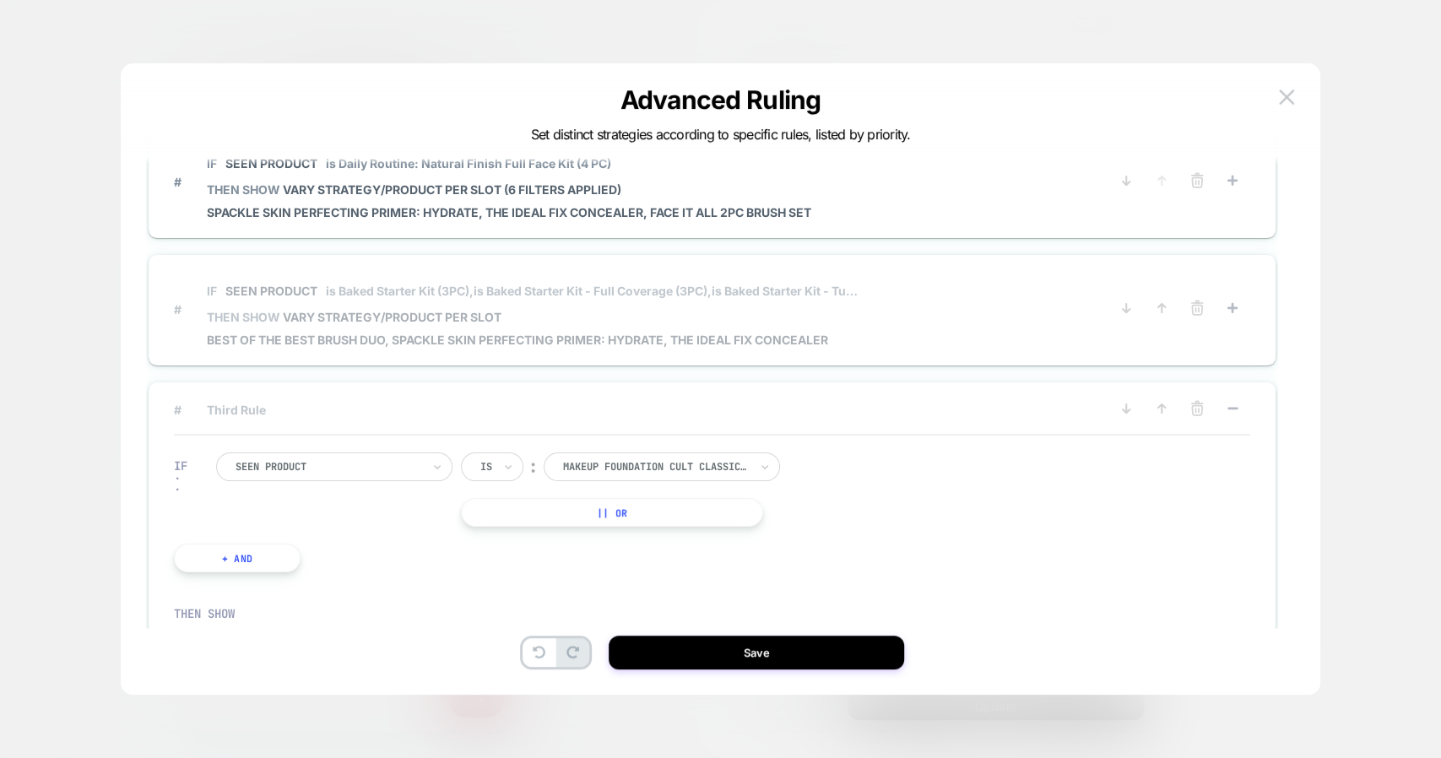
scroll to position [0, 0]
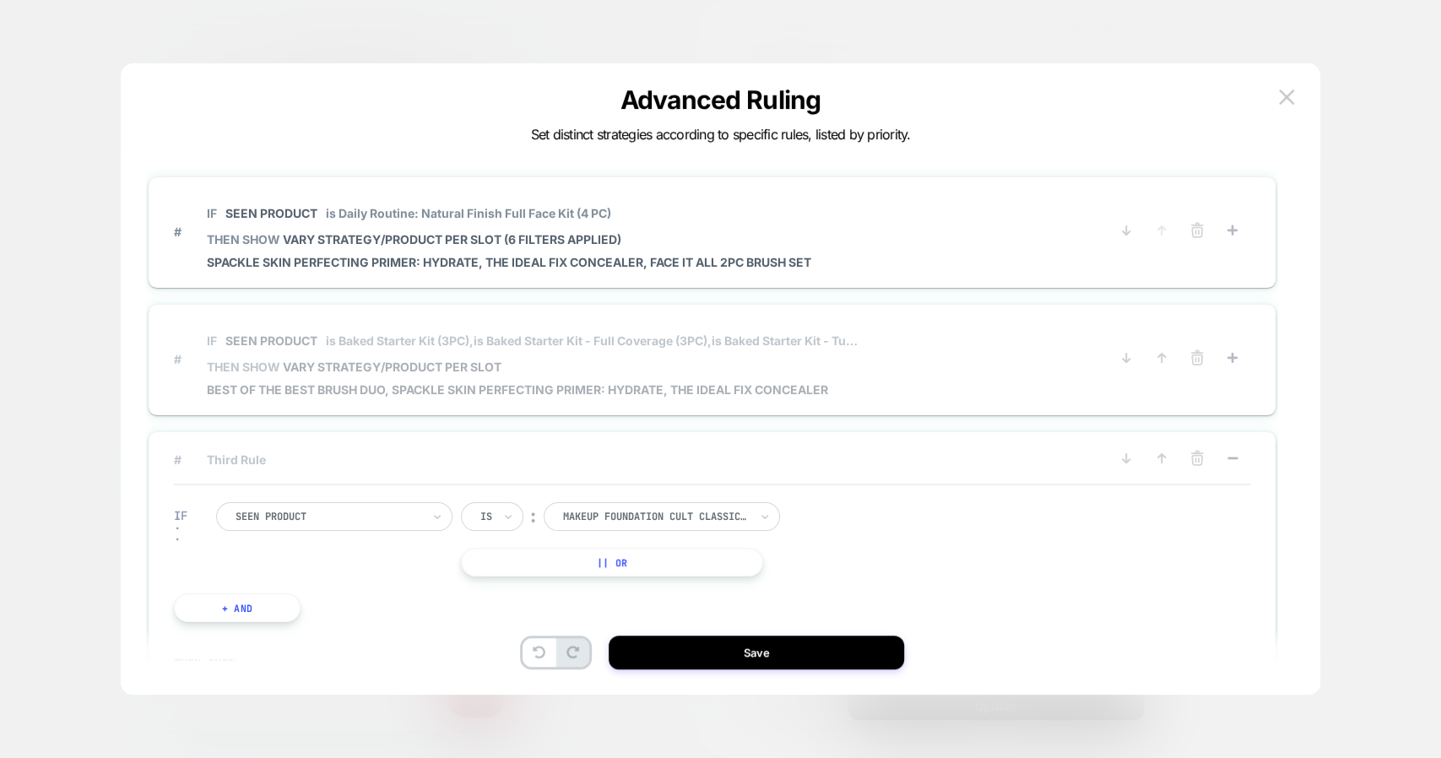
click at [518, 364] on span "THEN SHOW VARY STRATEGY/PRODUCT PER SLOT" at bounding box center [532, 367] width 651 height 14
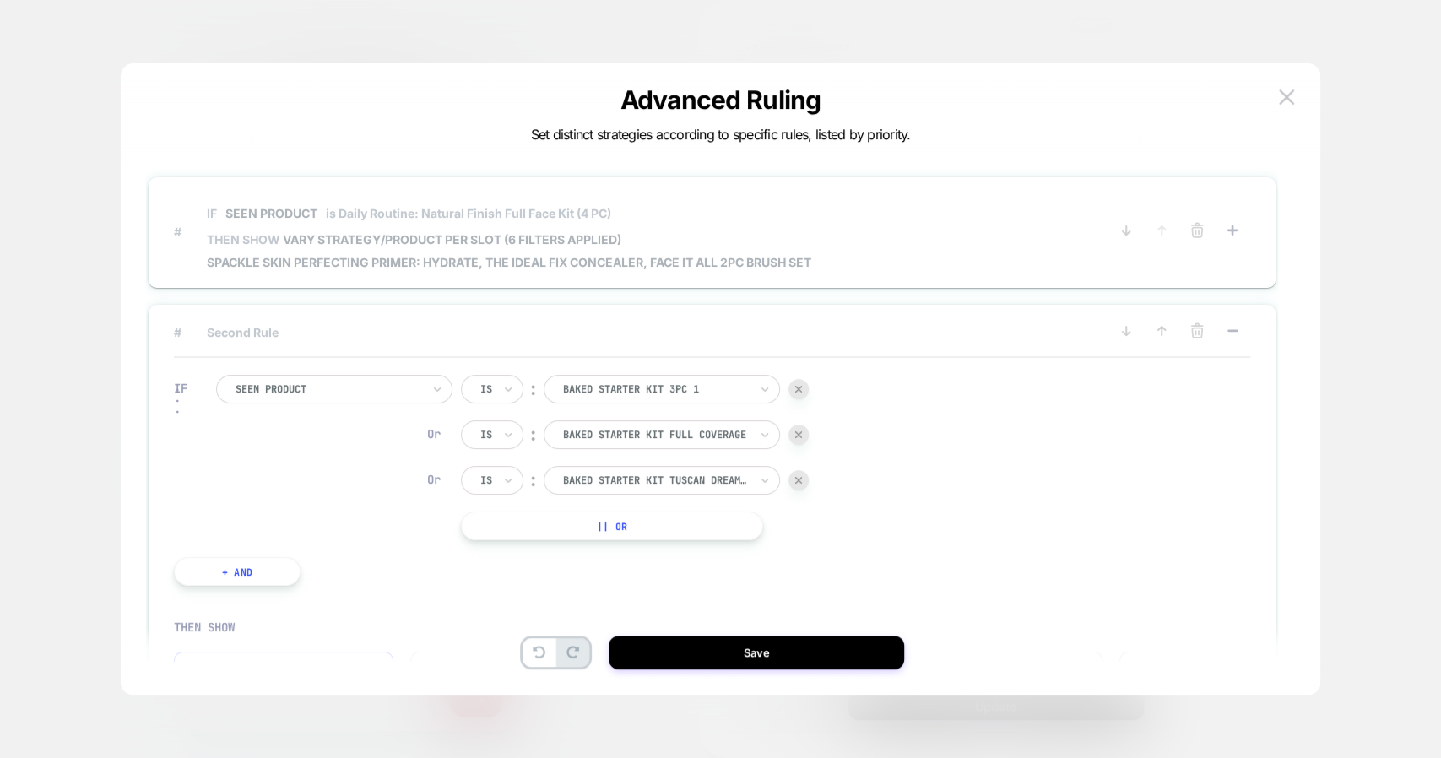
click at [540, 234] on span "VARY STRATEGY/PRODUCT PER SLOT (6 filters applied)" at bounding box center [452, 239] width 339 height 14
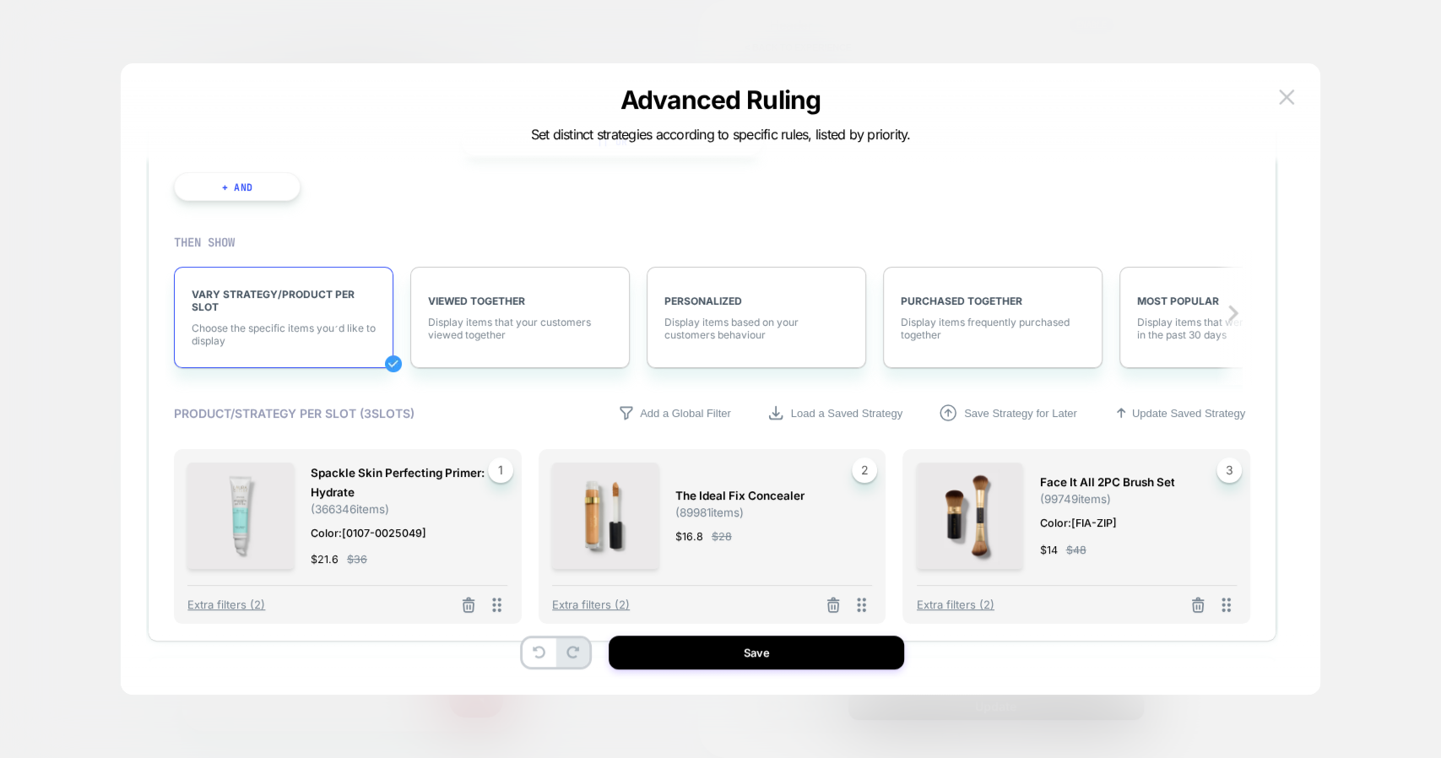
scroll to position [187, 0]
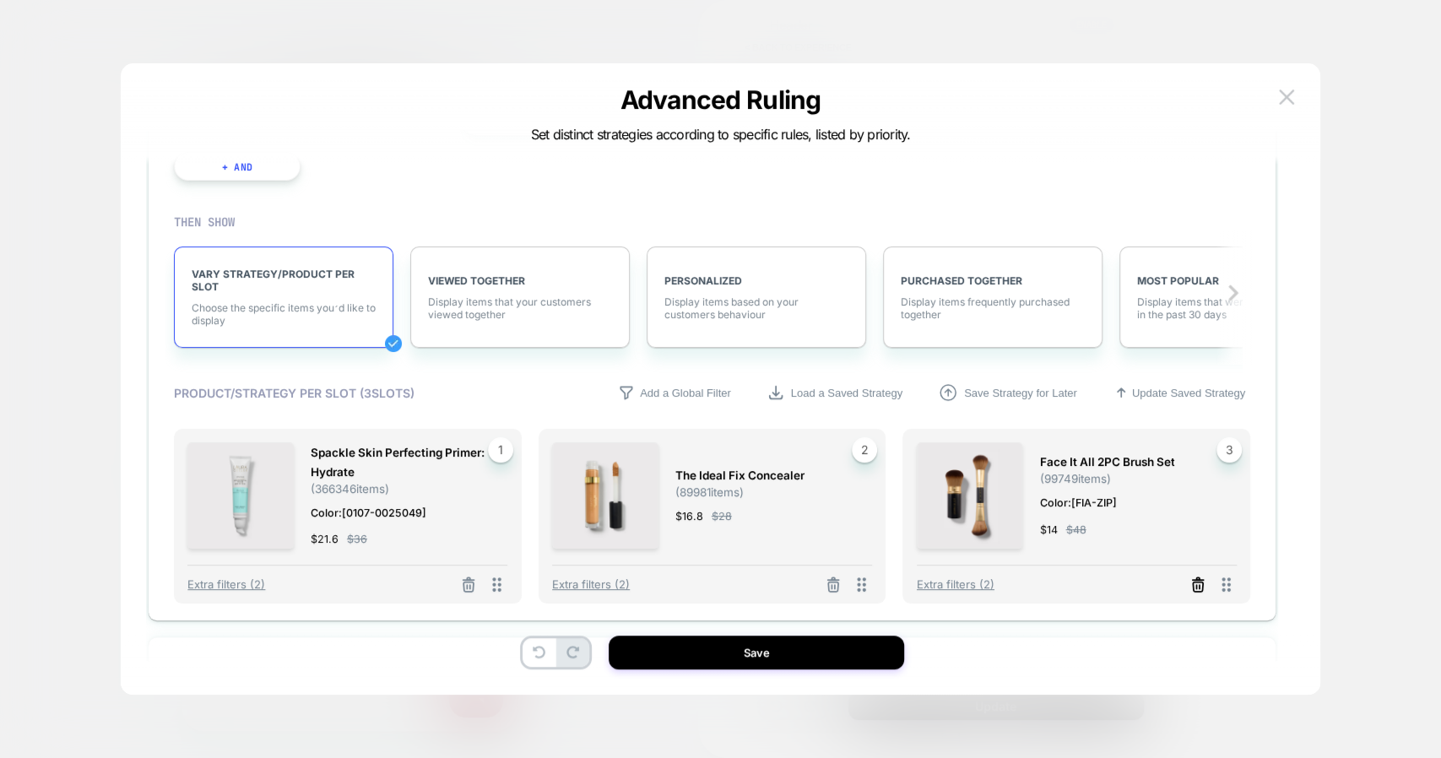
click at [1193, 584] on icon at bounding box center [1198, 587] width 10 height 9
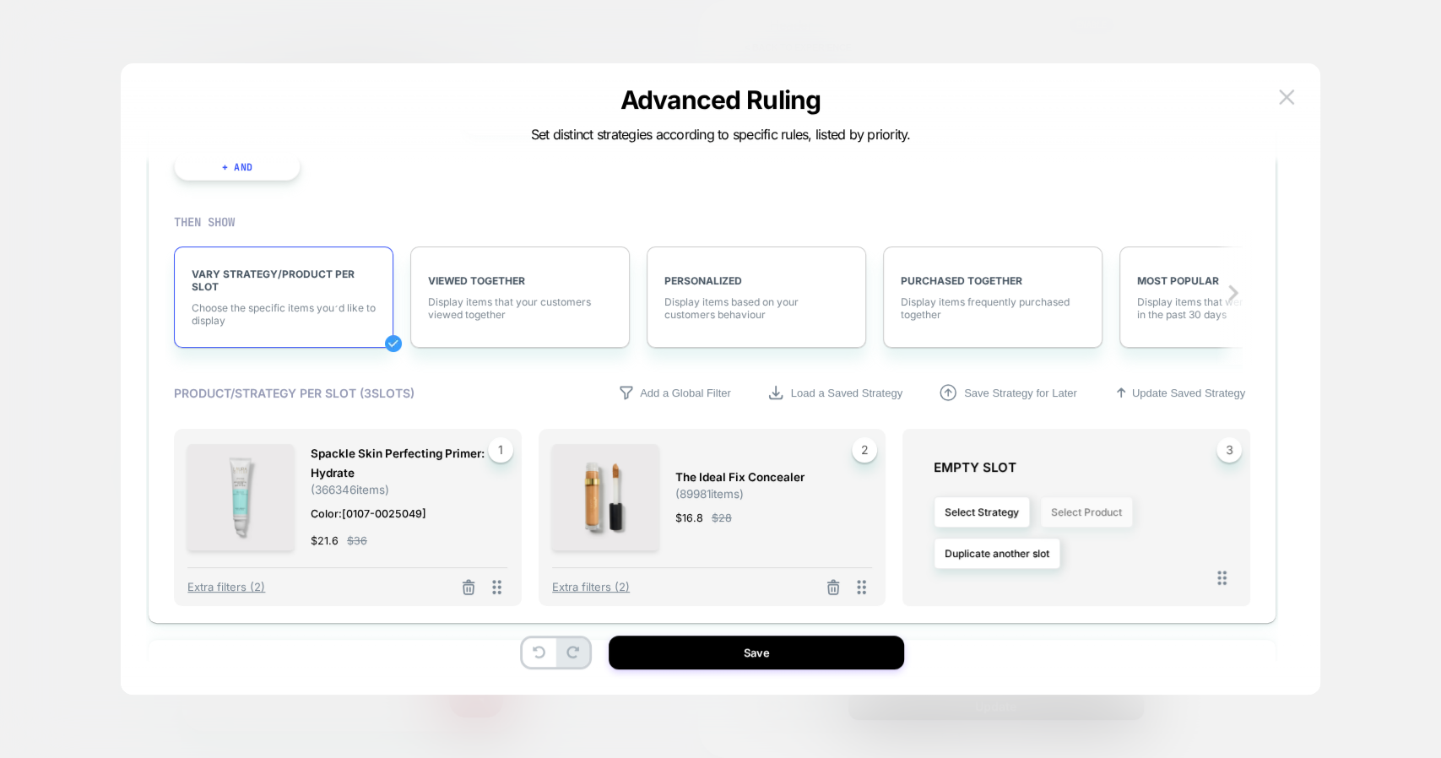
click at [1083, 508] on button "Select Product" at bounding box center [1086, 512] width 93 height 31
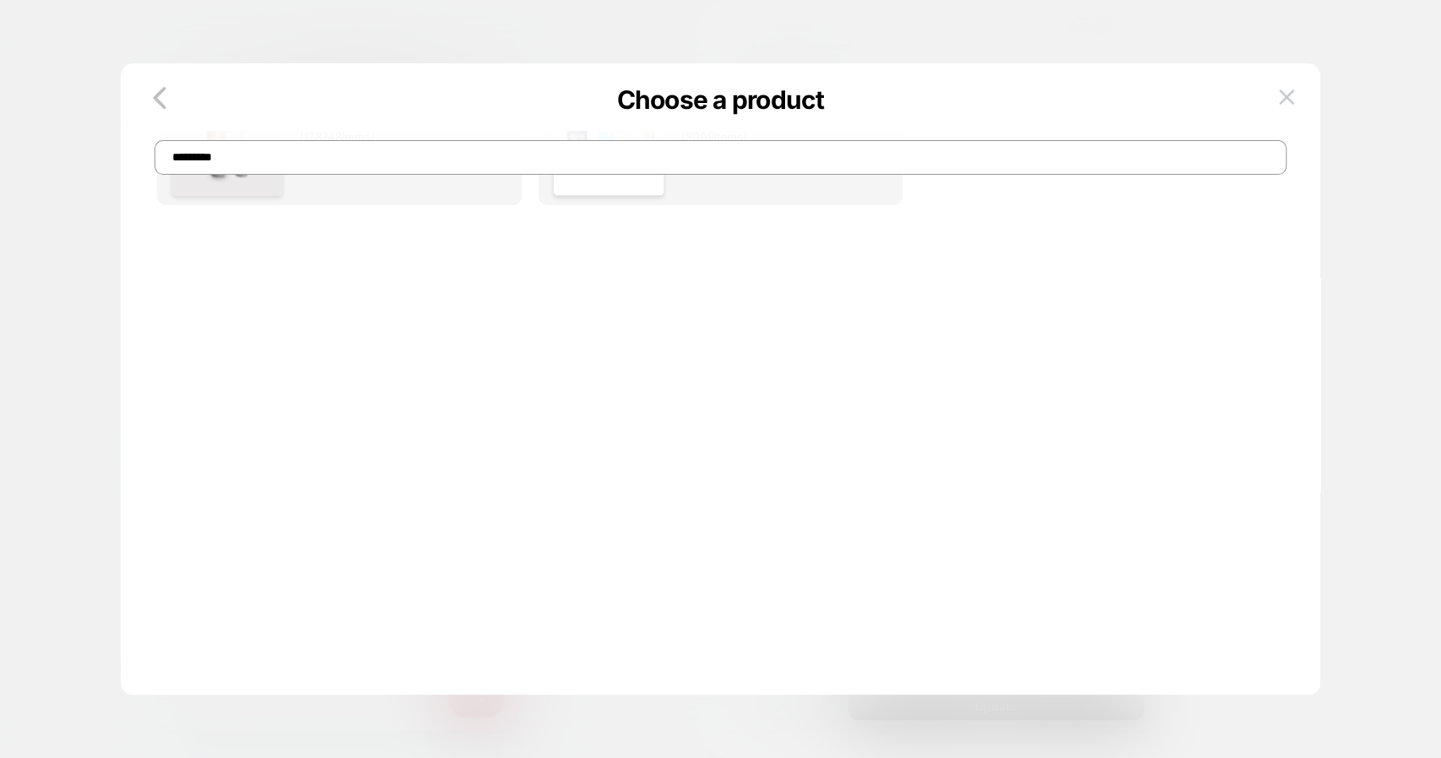
scroll to position [0, 0]
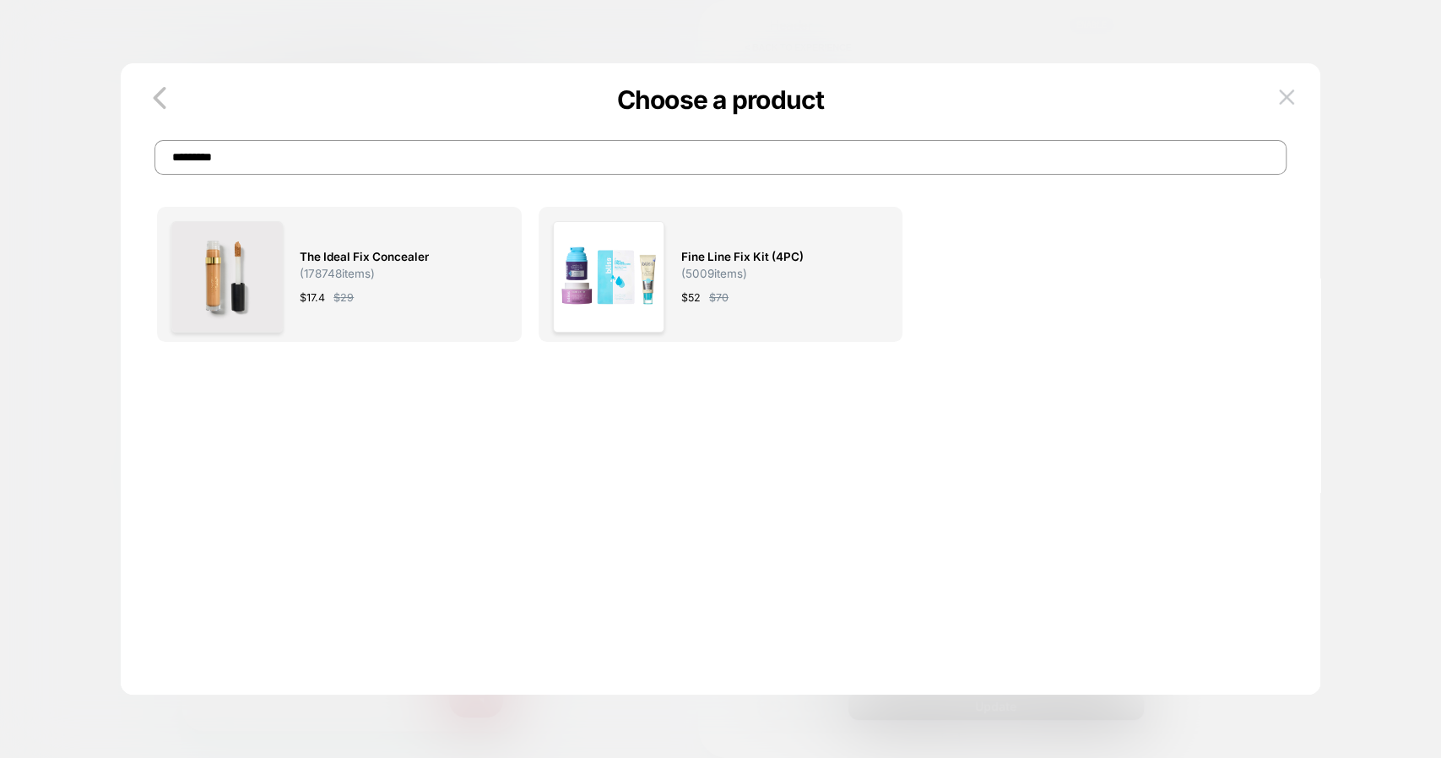
click at [498, 152] on input "*********" at bounding box center [721, 157] width 1132 height 35
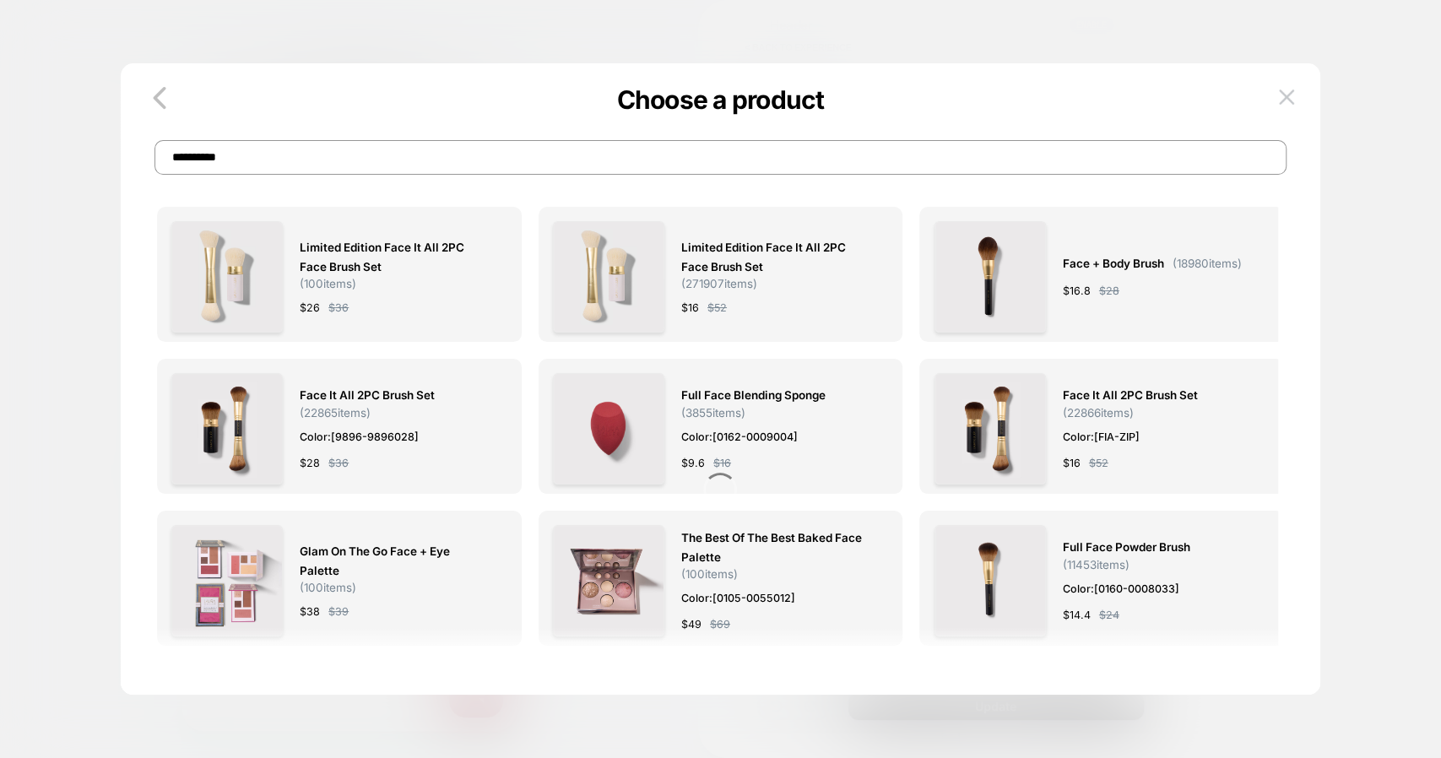
type input "**********"
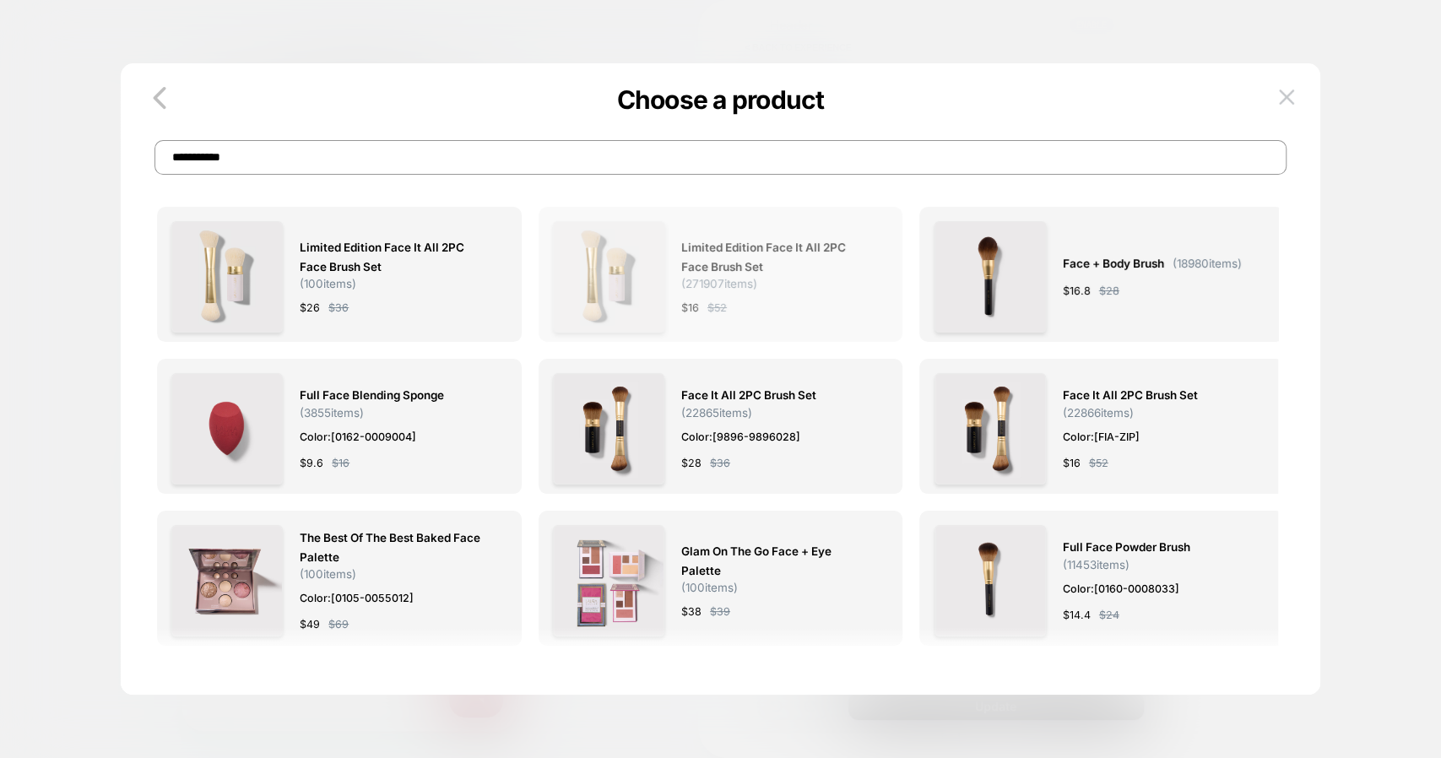
click at [705, 301] on div "$ 16 $ 52" at bounding box center [776, 308] width 190 height 18
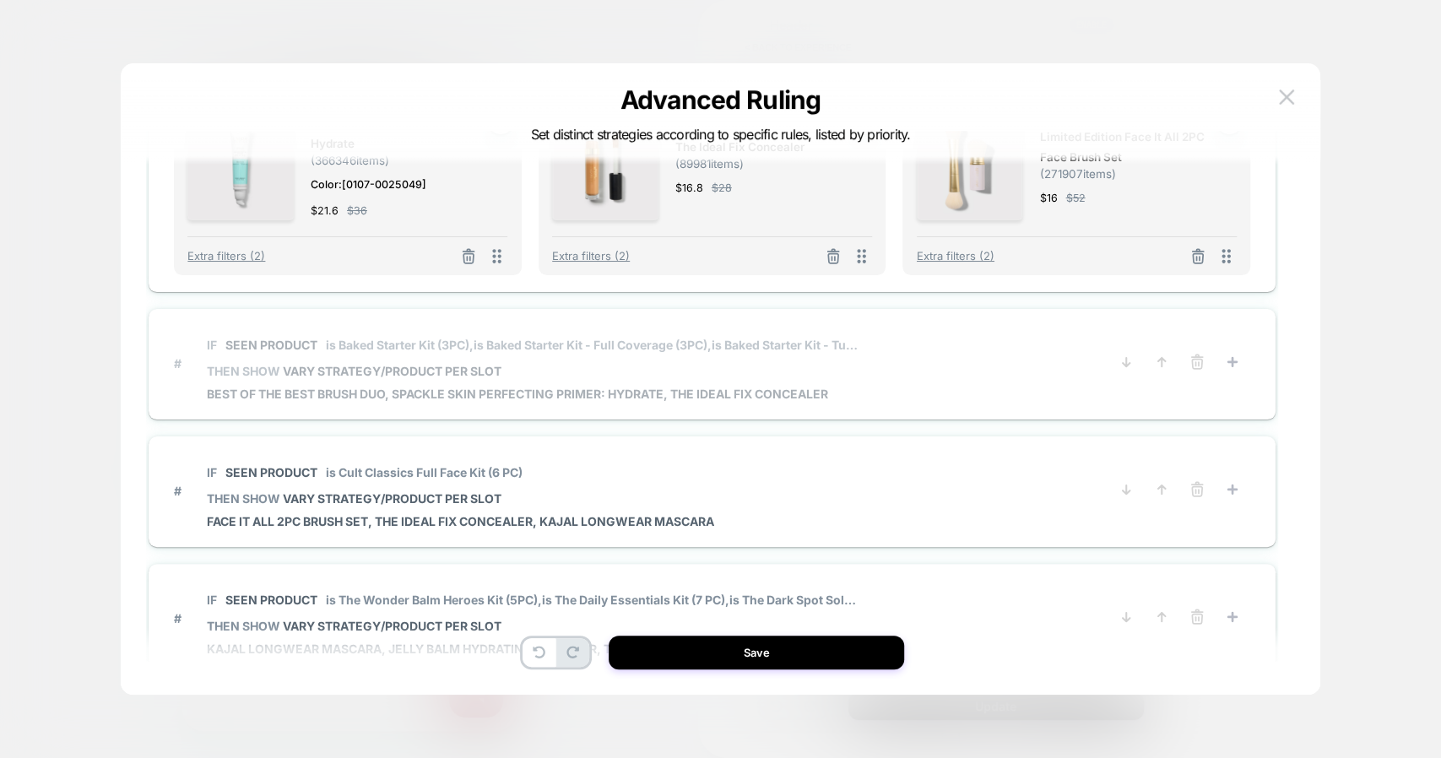
click at [728, 369] on span "THEN SHOW VARY STRATEGY/PRODUCT PER SLOT" at bounding box center [532, 371] width 651 height 14
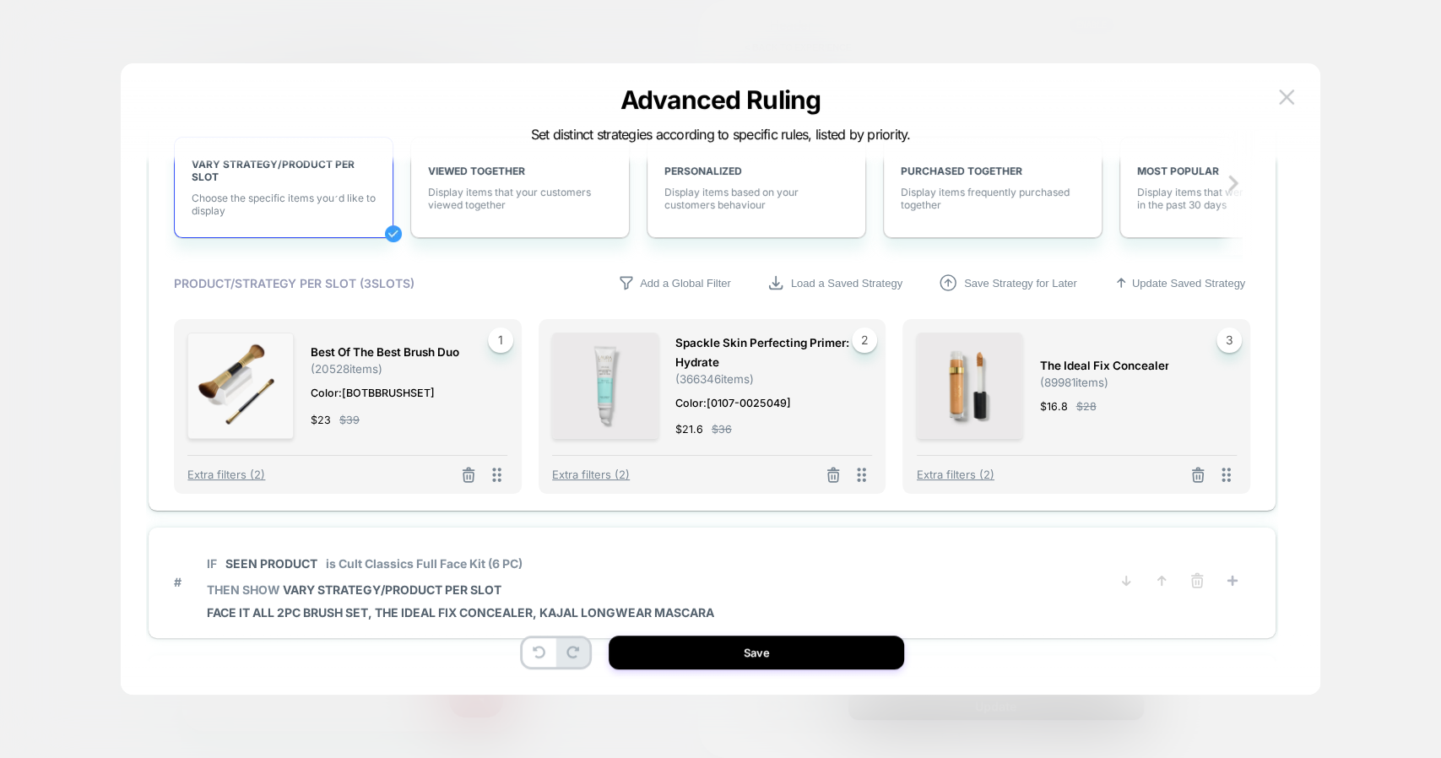
scroll to position [522, 0]
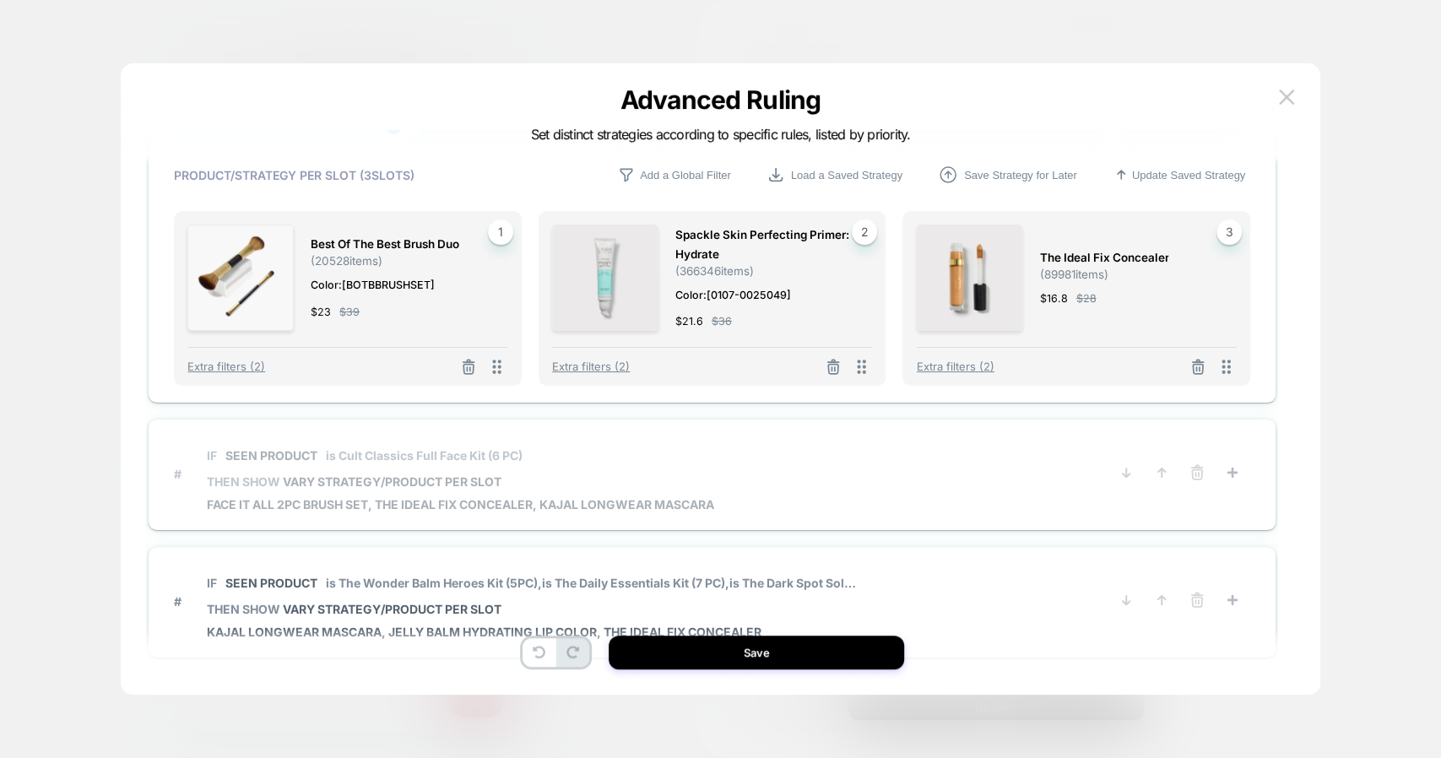
click at [550, 481] on span "THEN SHOW VARY STRATEGY/PRODUCT PER SLOT" at bounding box center [461, 482] width 508 height 14
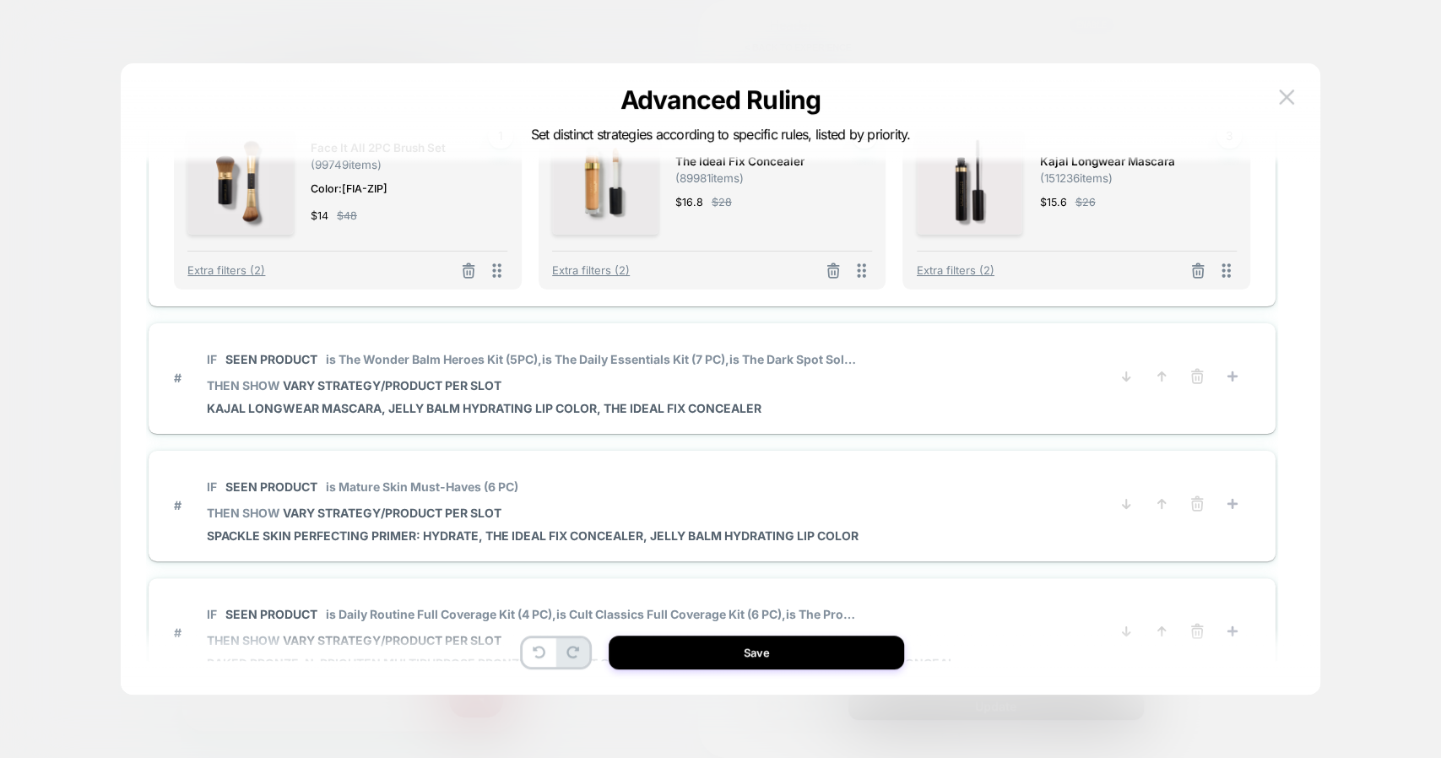
scroll to position [650, 0]
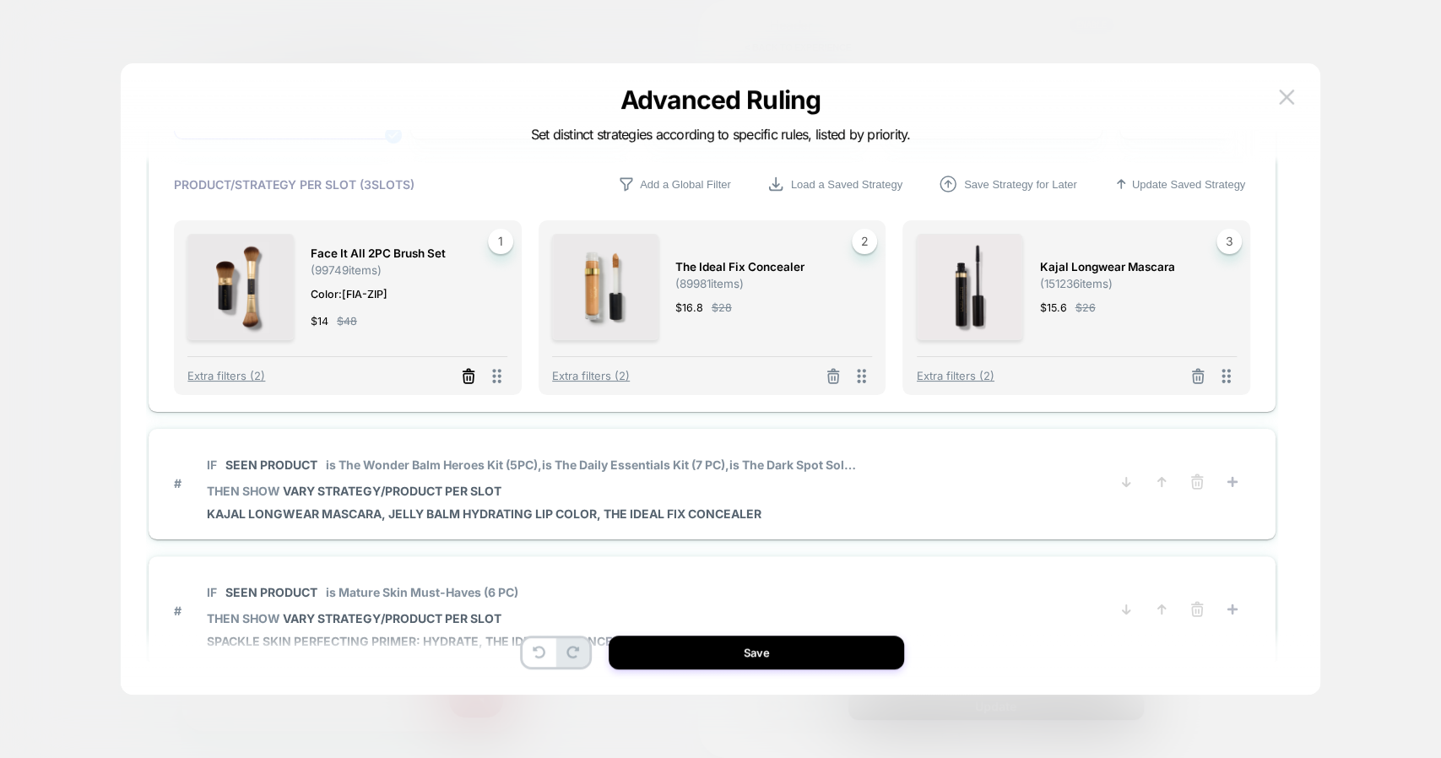
click at [466, 368] on icon at bounding box center [468, 376] width 17 height 17
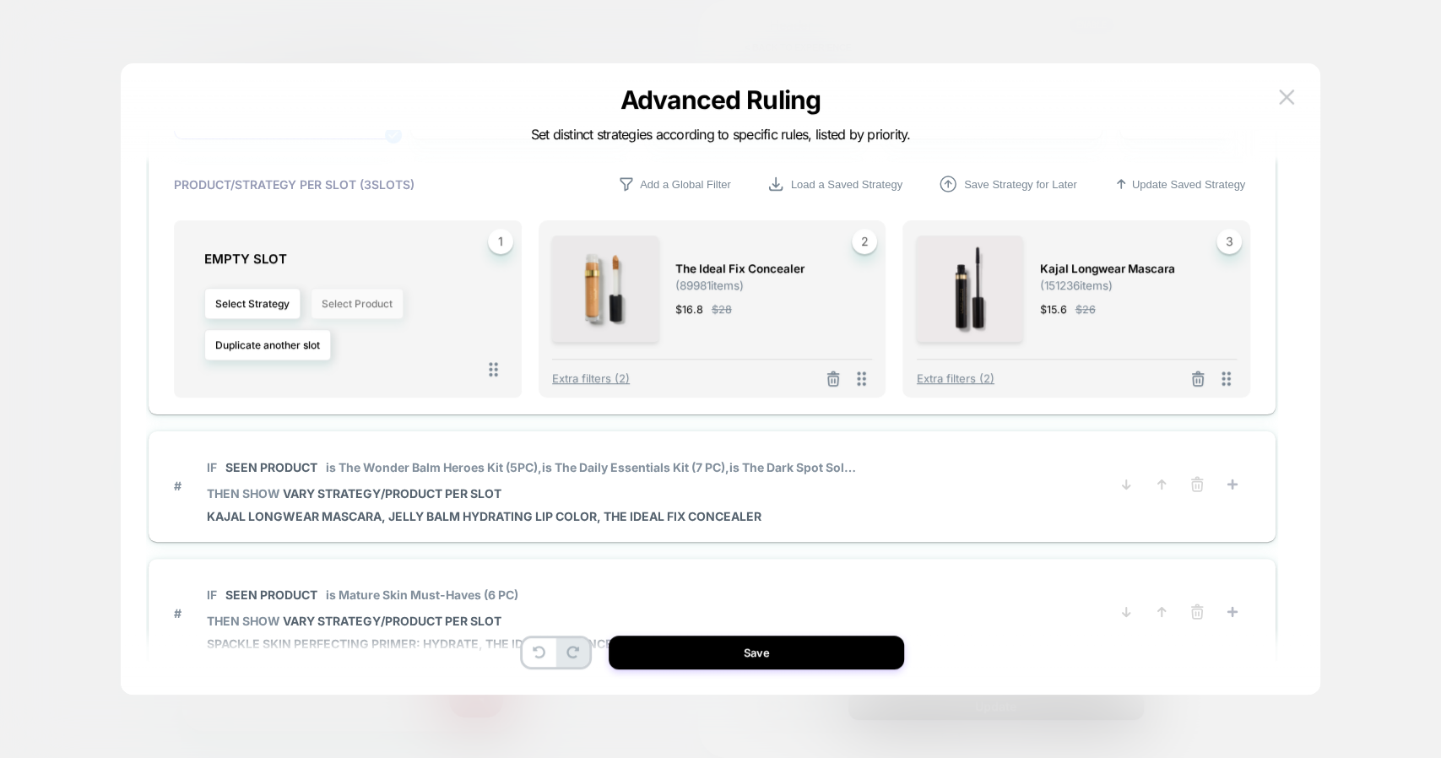
click at [382, 298] on button "Select Product" at bounding box center [357, 303] width 93 height 31
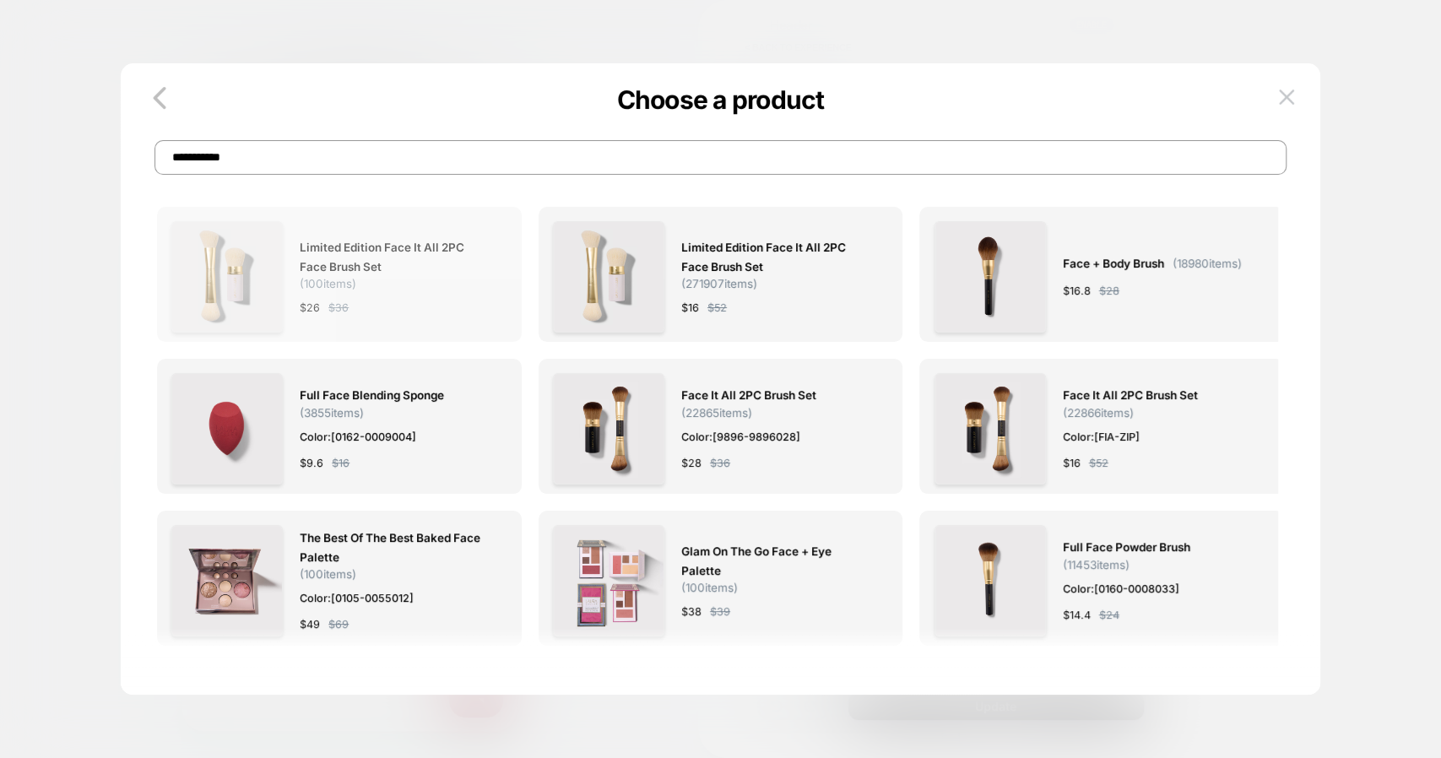
click at [368, 286] on span "Limited Edition Face It All 2PC Face Brush Set ( 100 items)" at bounding box center [395, 264] width 190 height 52
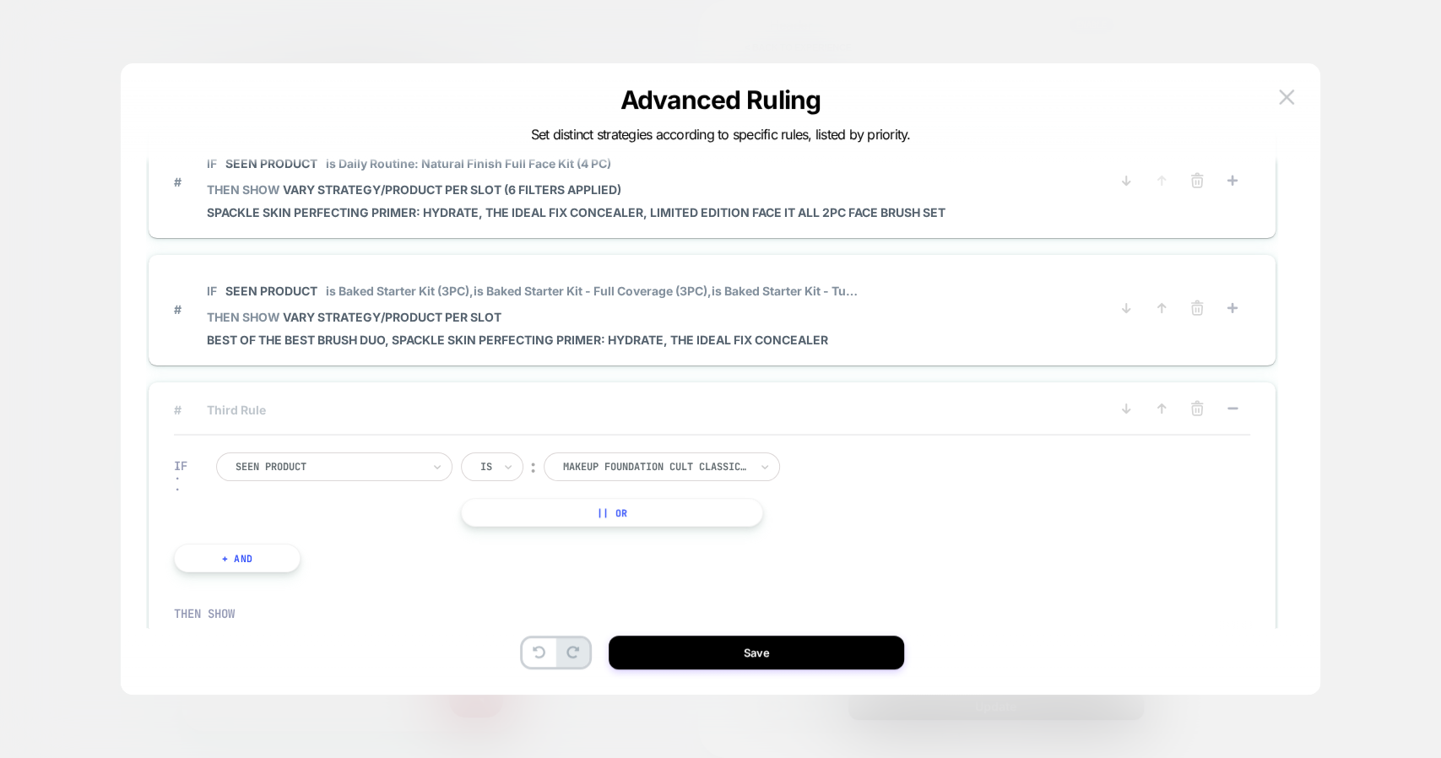
scroll to position [522, 0]
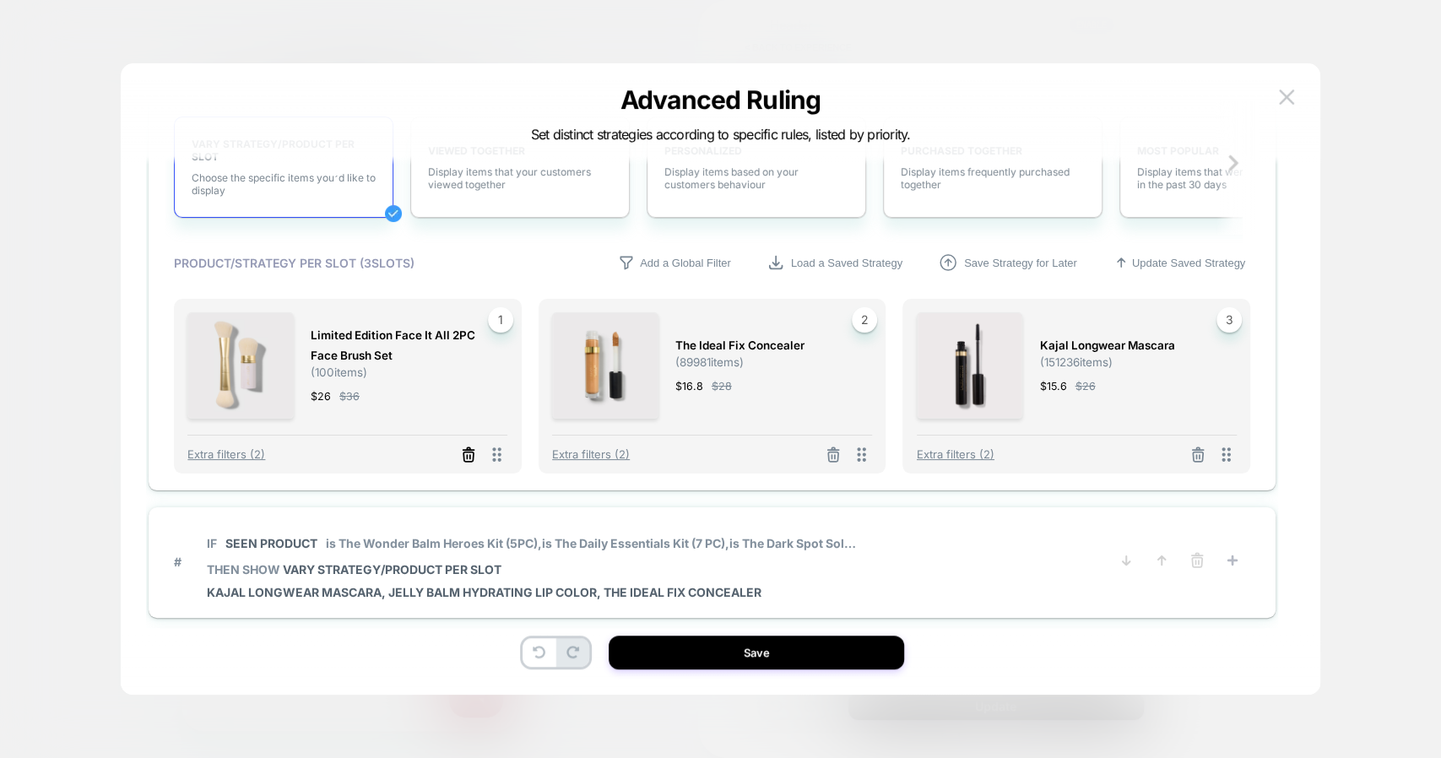
click at [466, 453] on icon at bounding box center [469, 457] width 10 height 9
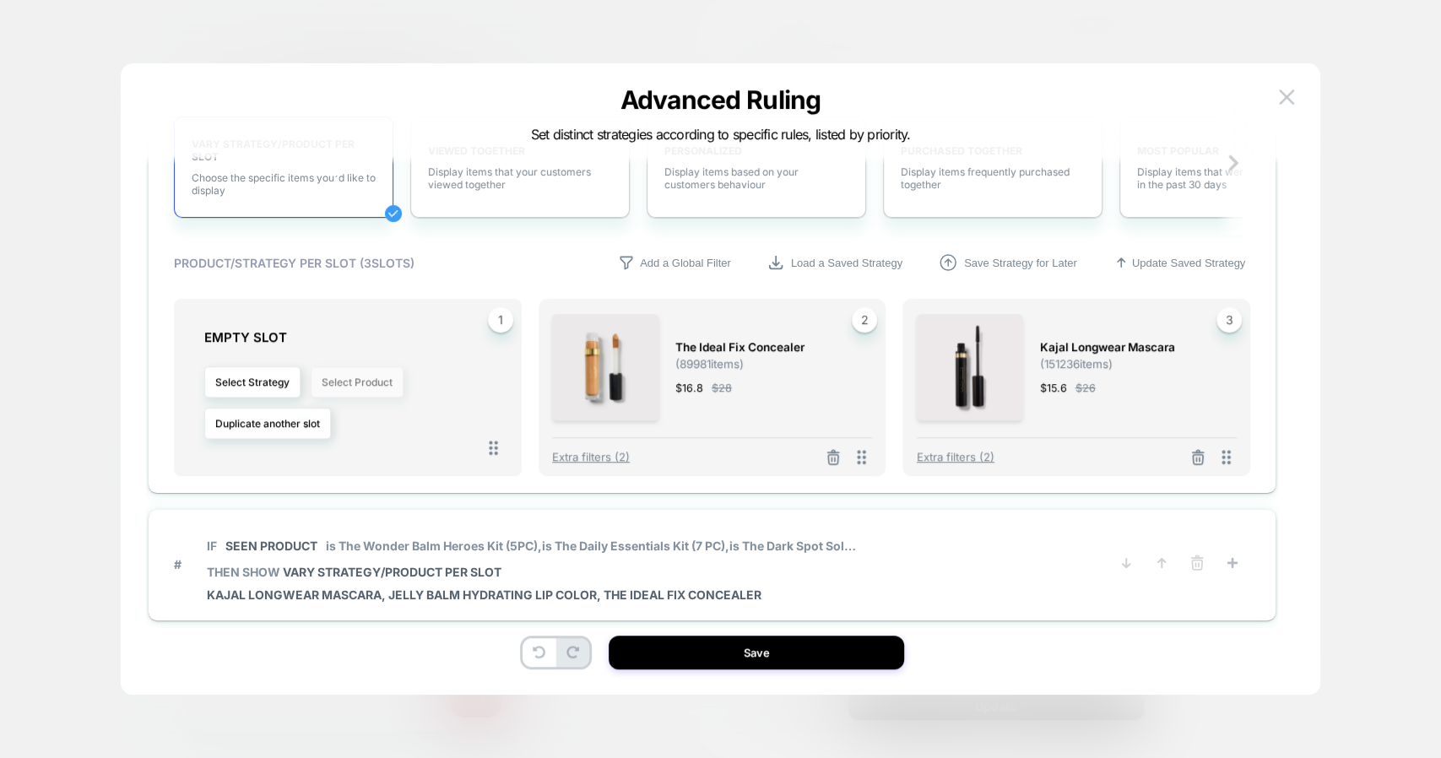
click at [370, 379] on button "Select Product" at bounding box center [357, 381] width 93 height 31
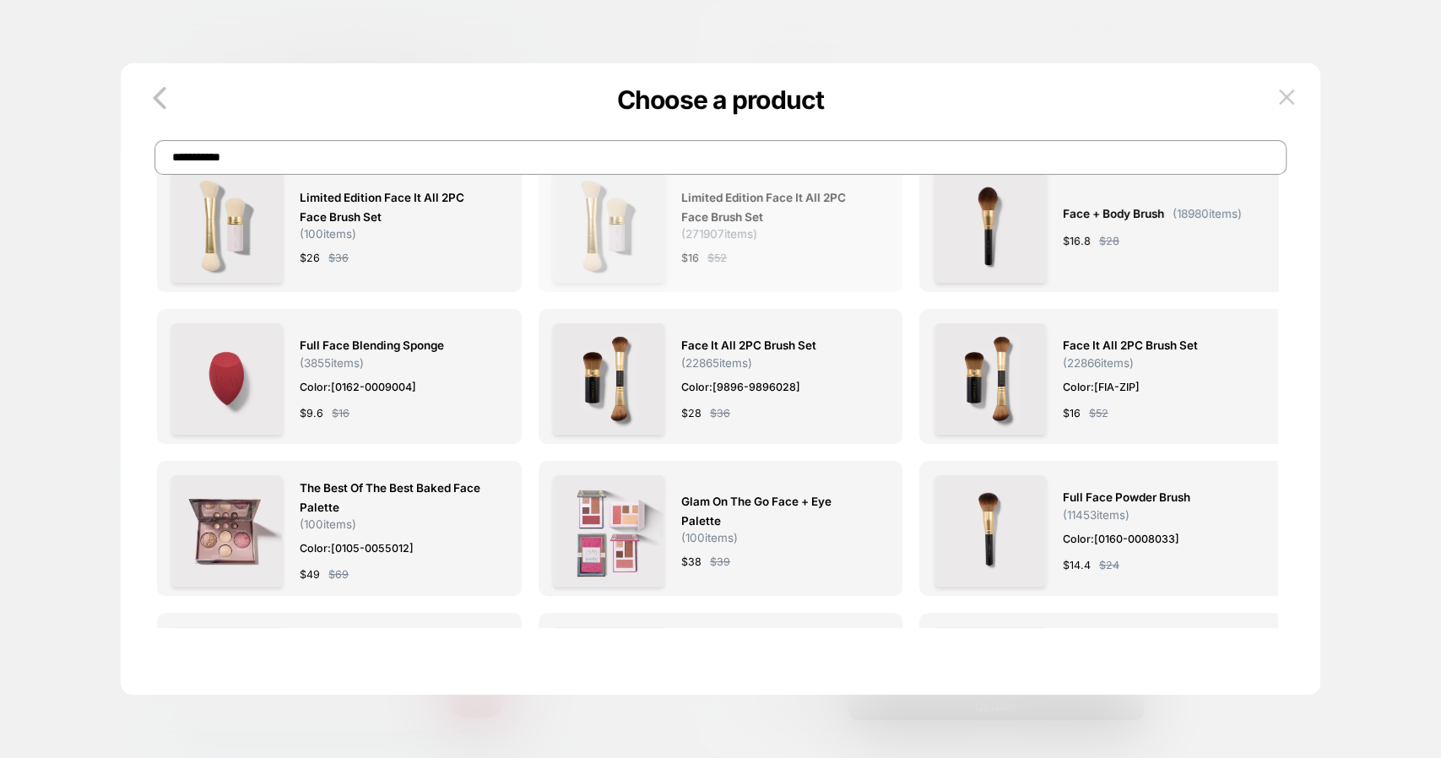
click at [767, 197] on span "Limited Edition Face It All 2PC Face Brush Set" at bounding box center [776, 207] width 190 height 39
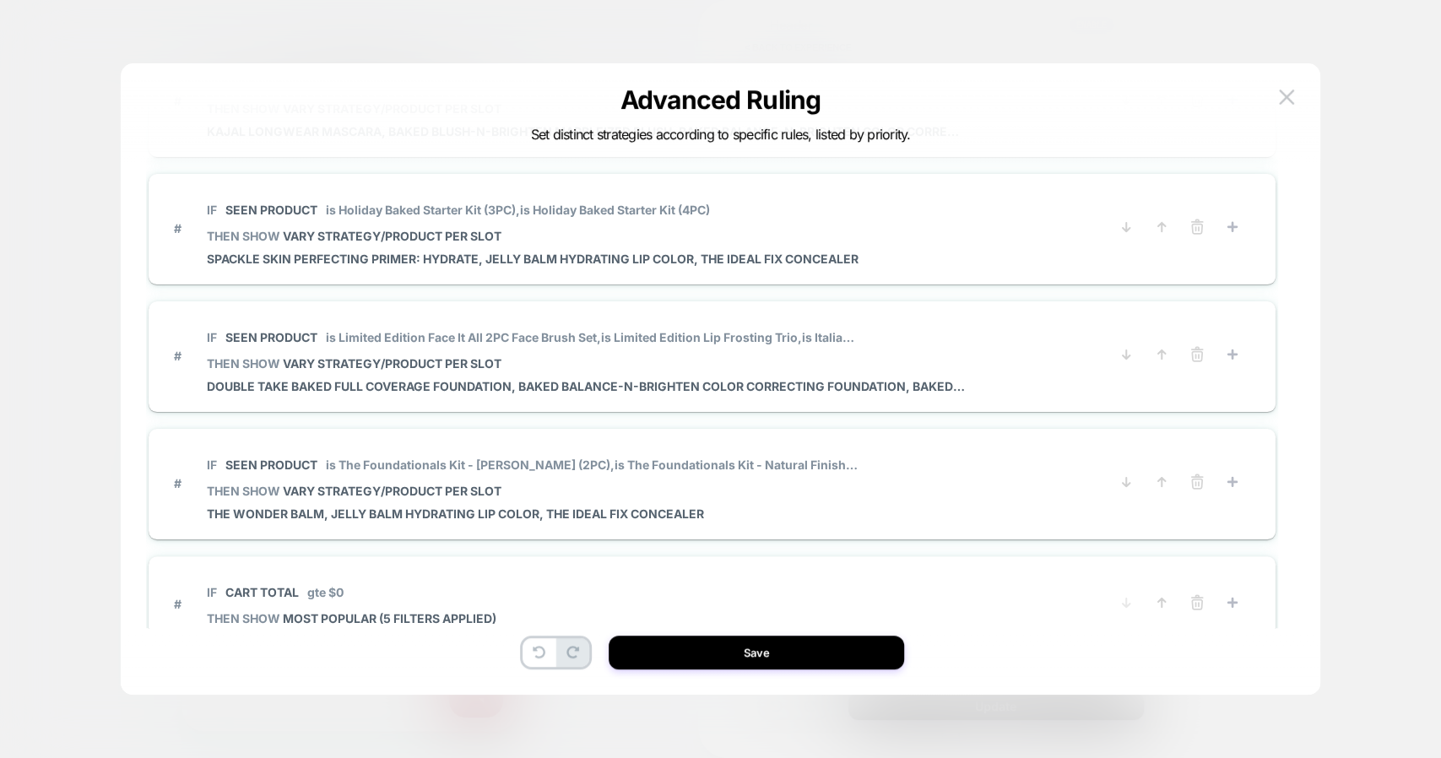
scroll to position [2413, 0]
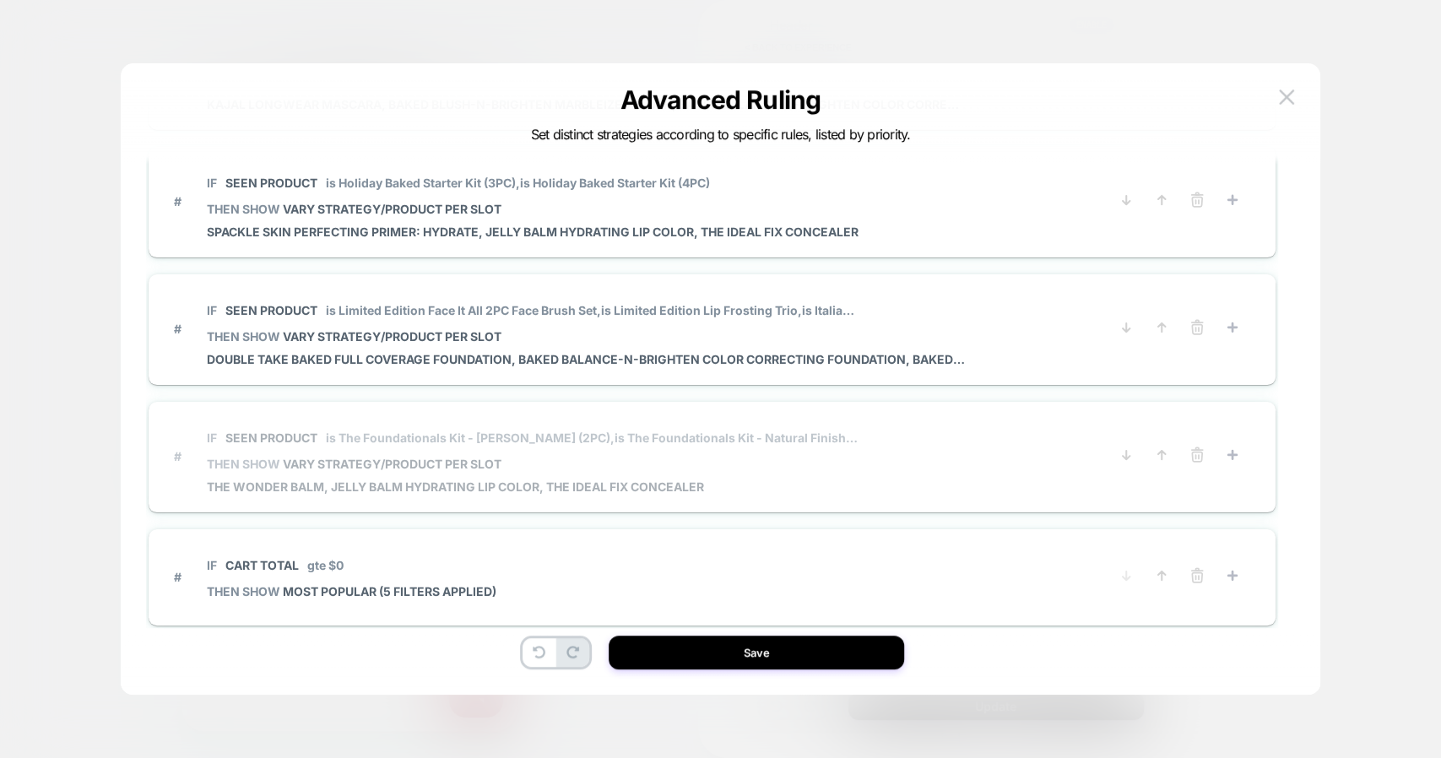
click at [629, 420] on span "IF Seen Product is The Foundationals Kit - Matte Finish (2PC), is The Foundatio…" at bounding box center [532, 438] width 651 height 38
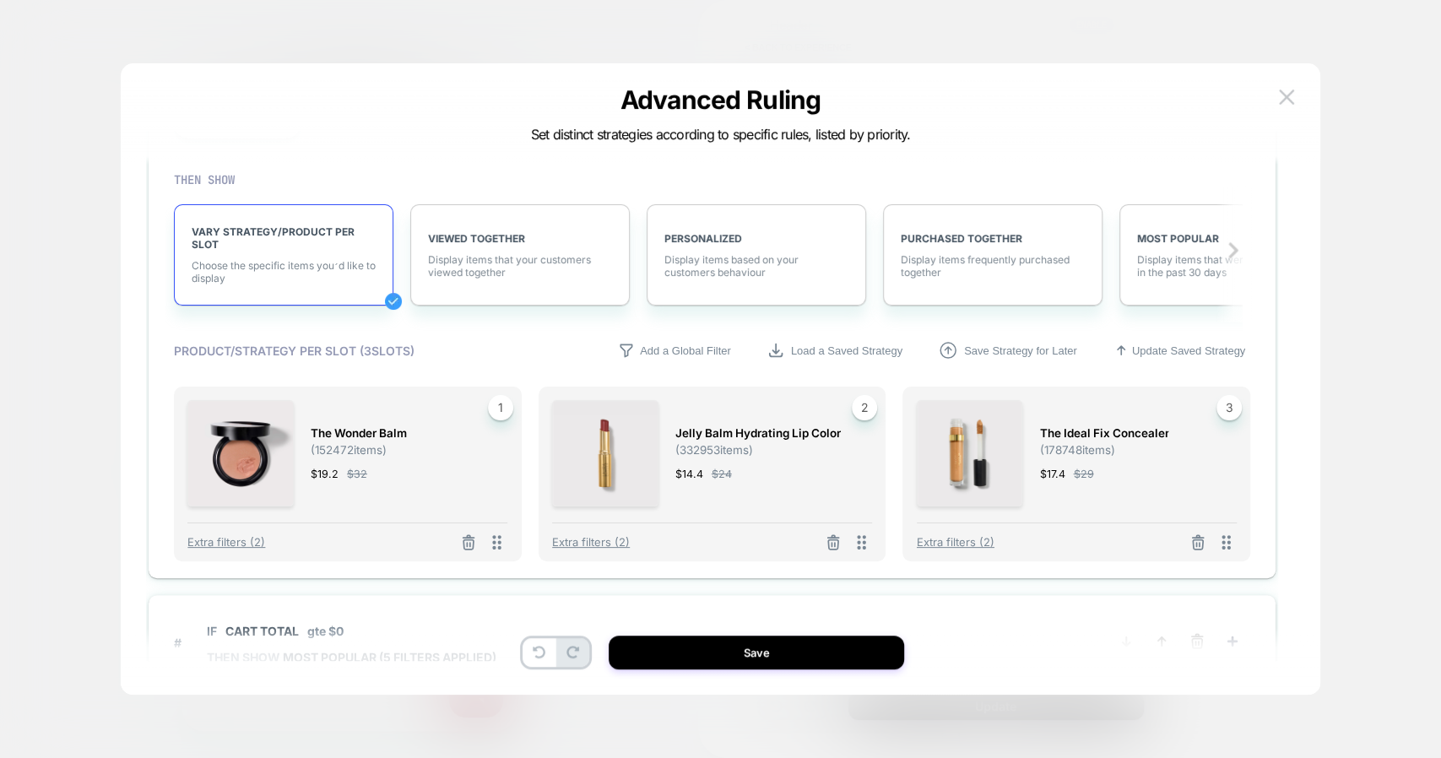
scroll to position [2536, 0]
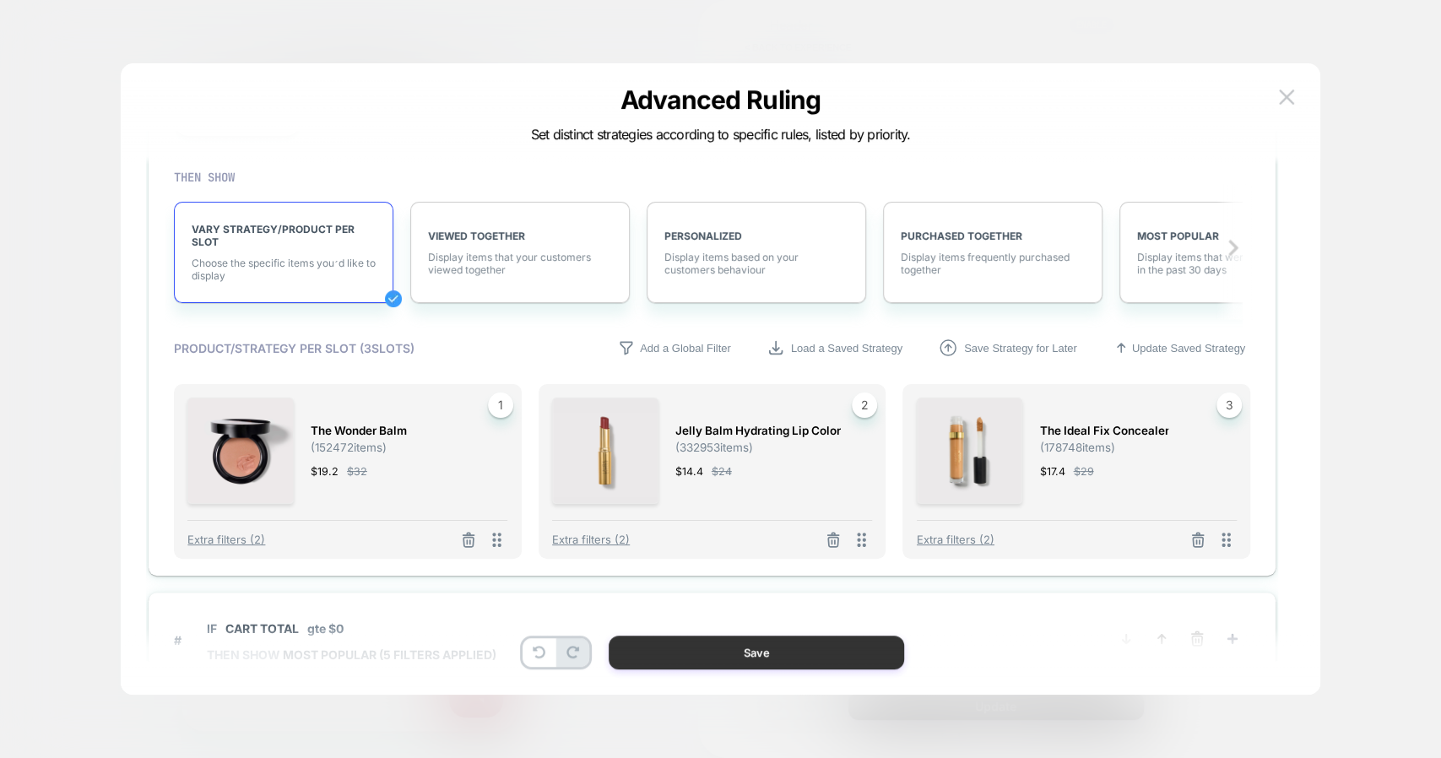
click at [752, 645] on button "Save" at bounding box center [757, 653] width 296 height 34
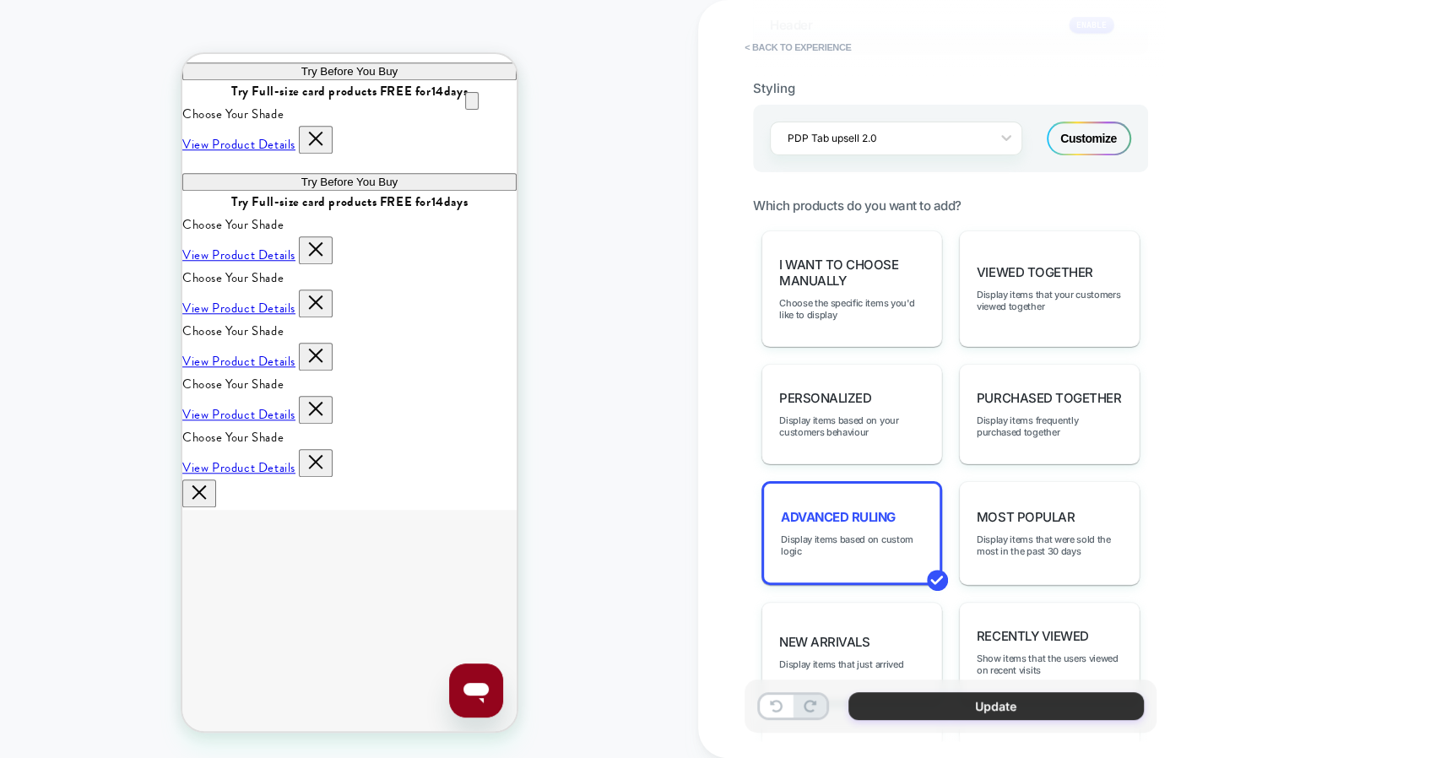
click at [960, 704] on button "Update" at bounding box center [997, 706] width 296 height 28
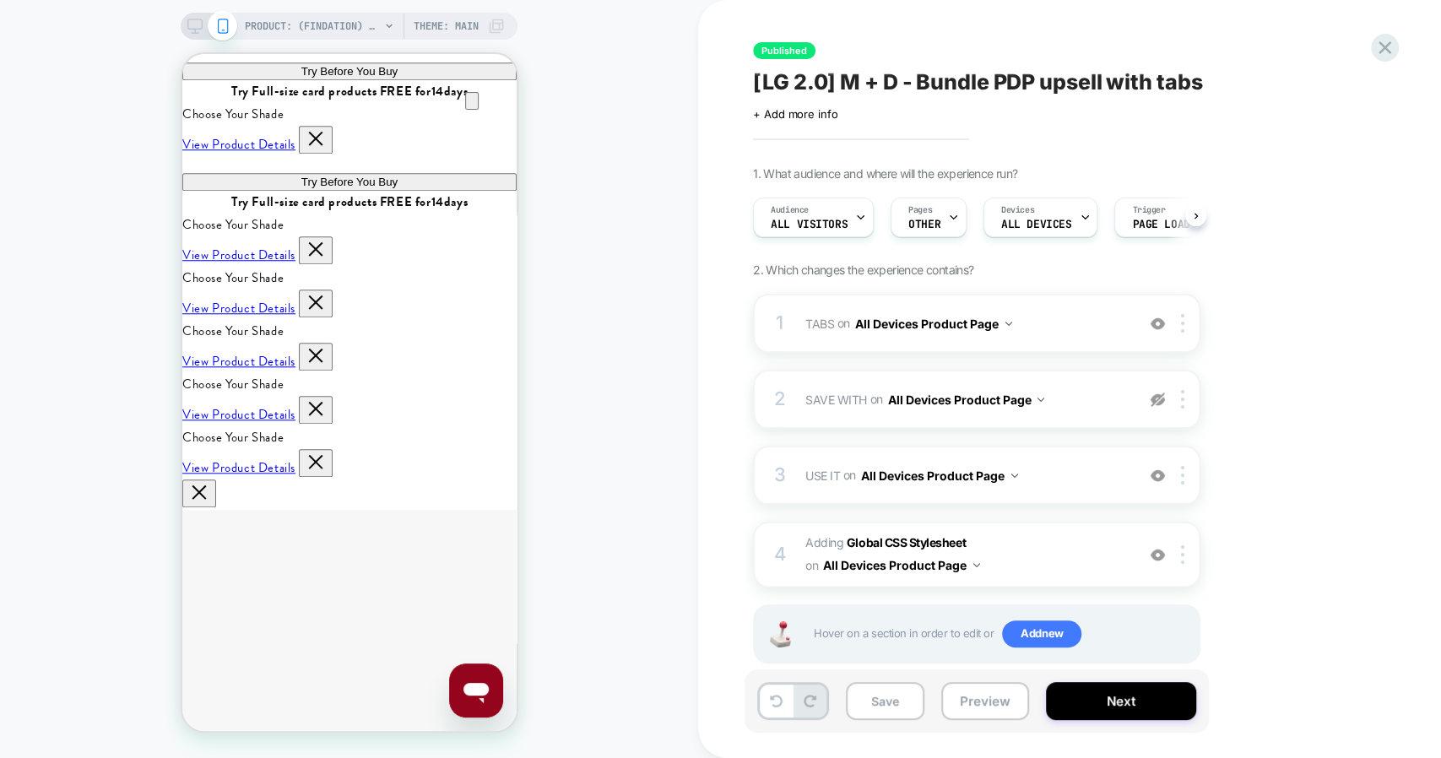
click at [882, 703] on button "Save" at bounding box center [885, 701] width 79 height 38
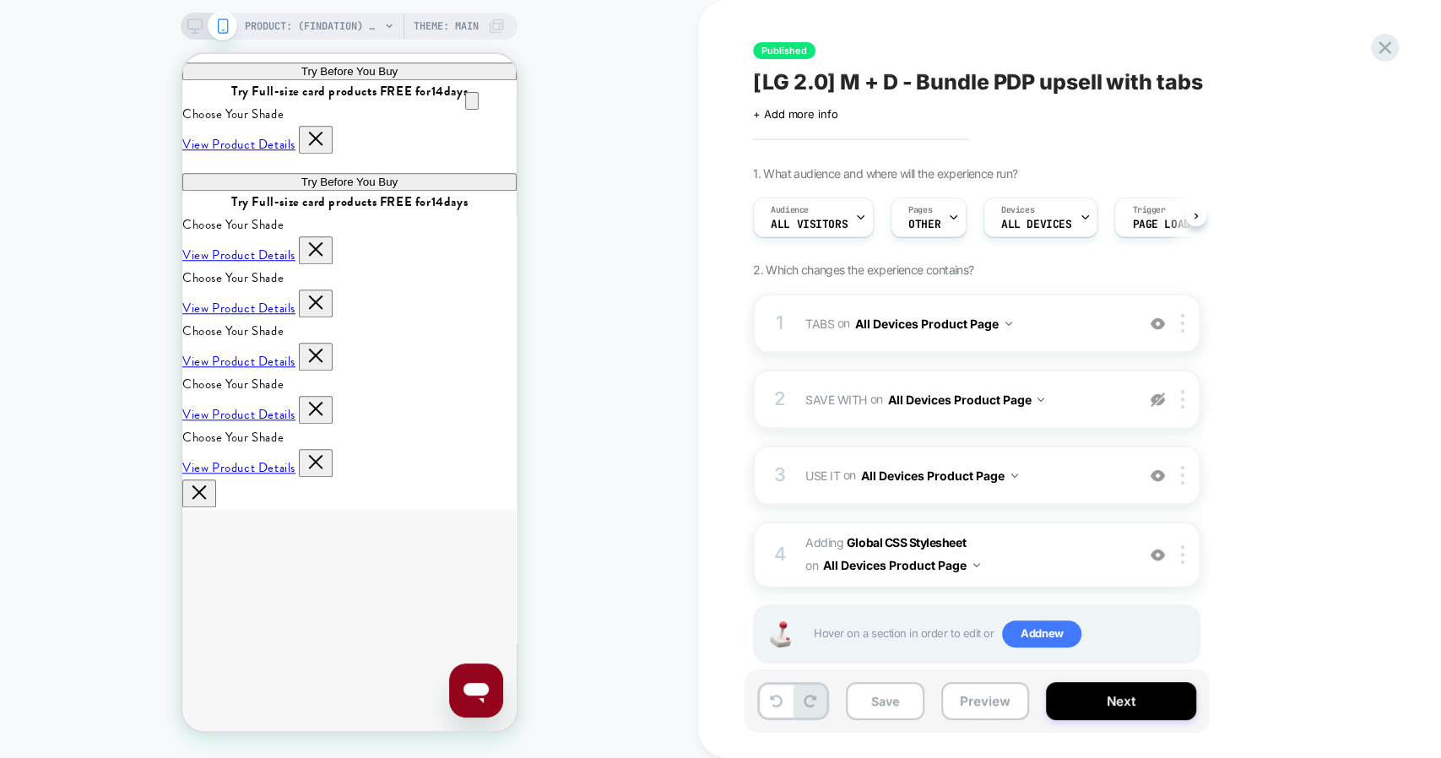
click at [882, 703] on button "Save" at bounding box center [885, 701] width 79 height 38
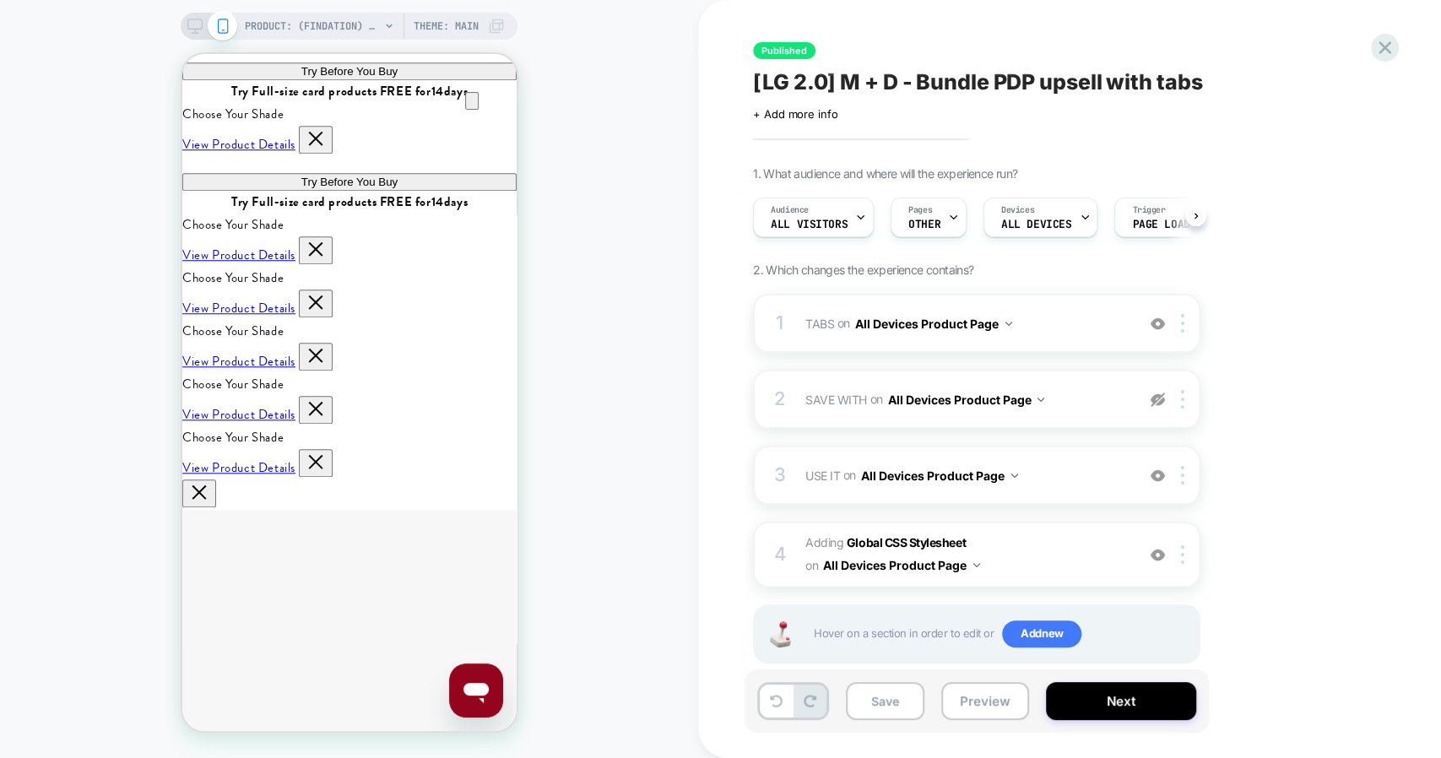
click at [882, 703] on button "Save" at bounding box center [885, 701] width 79 height 38
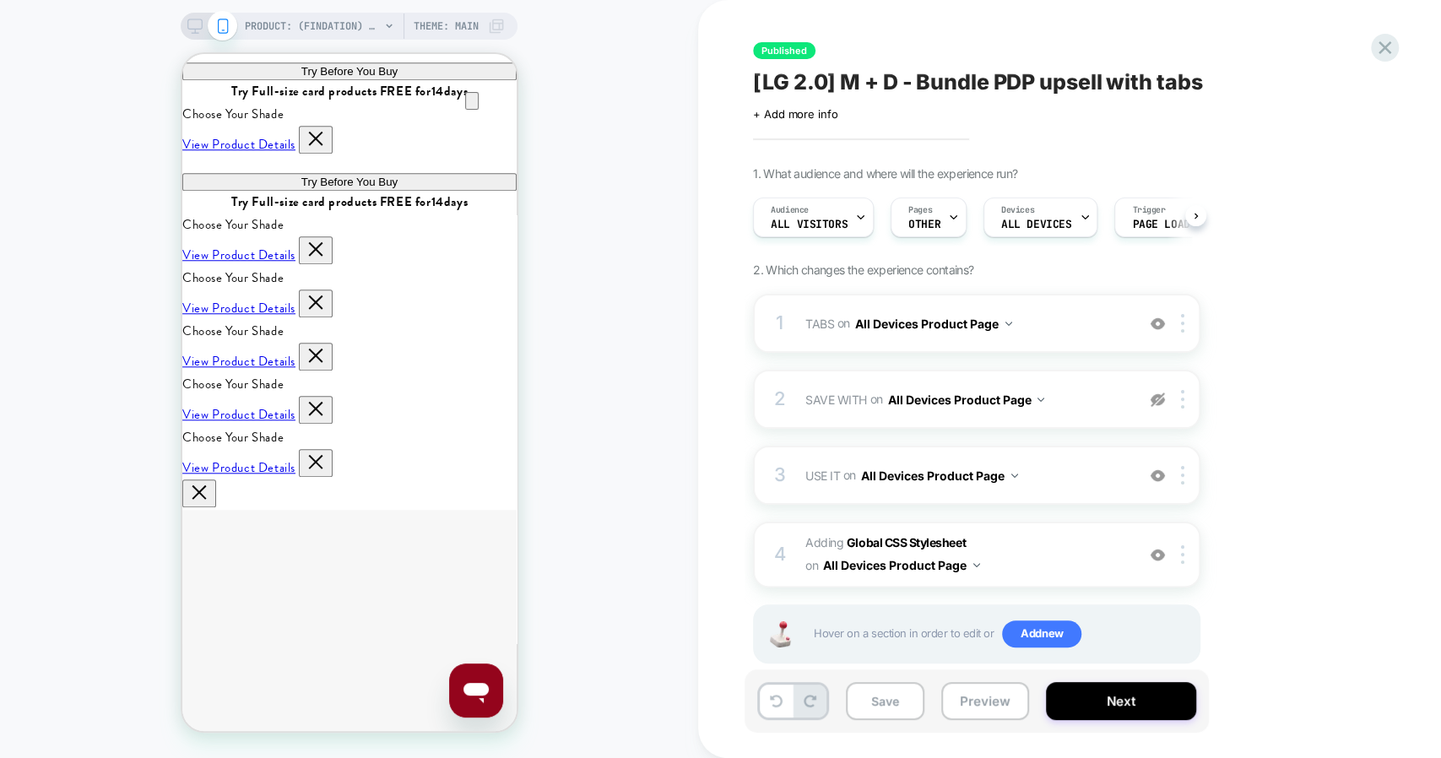
click at [882, 703] on button "Save" at bounding box center [885, 701] width 79 height 38
click at [898, 699] on button "Save" at bounding box center [885, 701] width 79 height 38
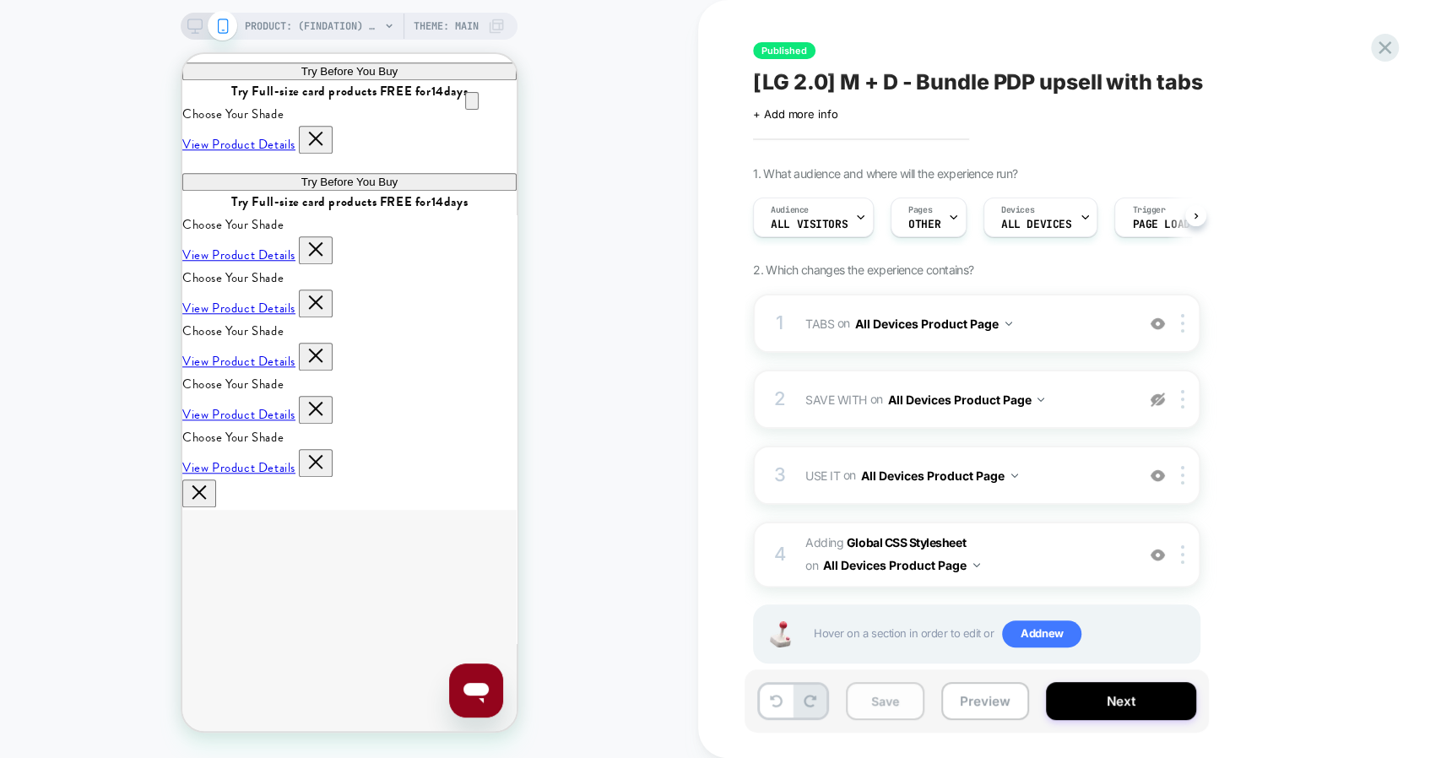
click at [898, 699] on button "Save" at bounding box center [885, 701] width 79 height 38
click at [894, 685] on button "Save" at bounding box center [885, 701] width 79 height 38
click at [894, 698] on button "Save" at bounding box center [885, 701] width 79 height 38
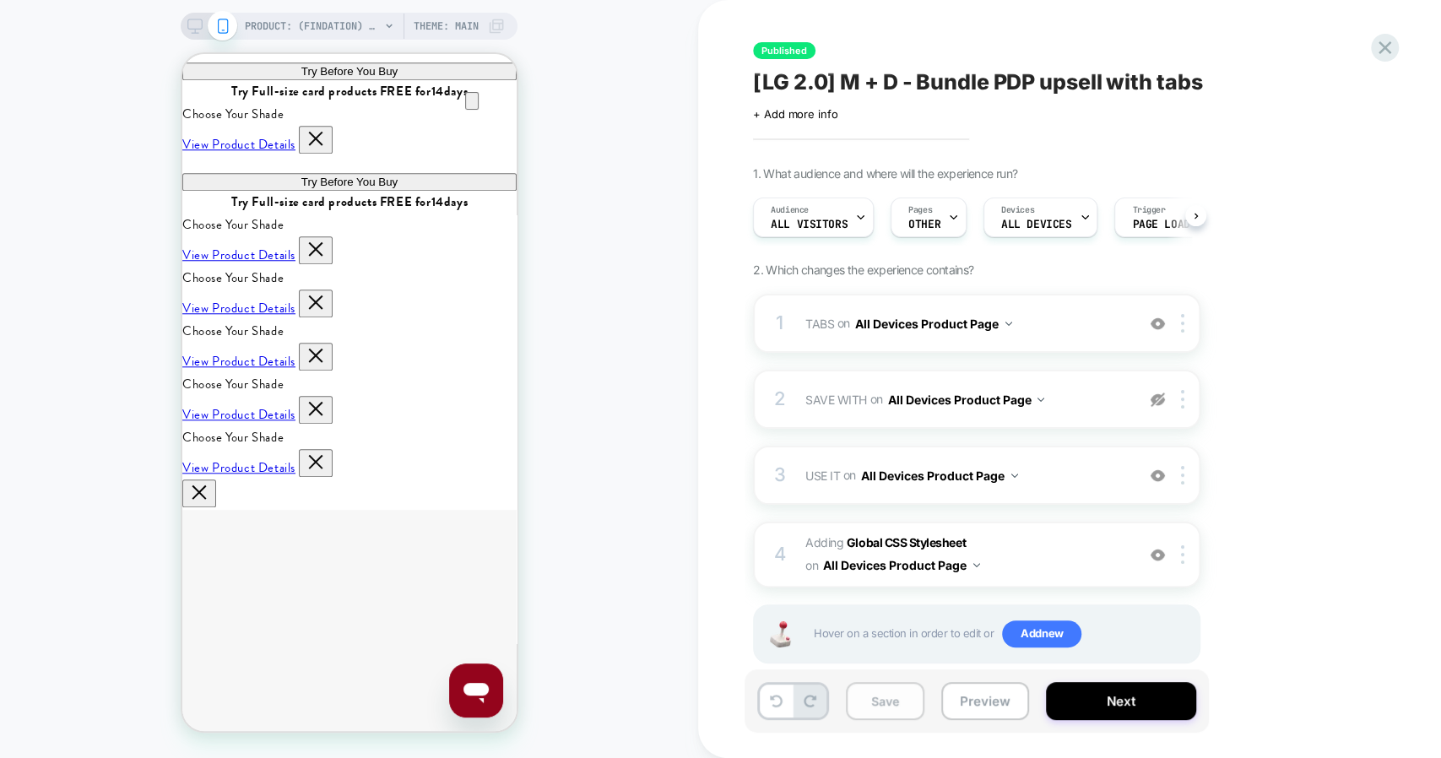
click at [894, 698] on button "Save" at bounding box center [885, 701] width 79 height 38
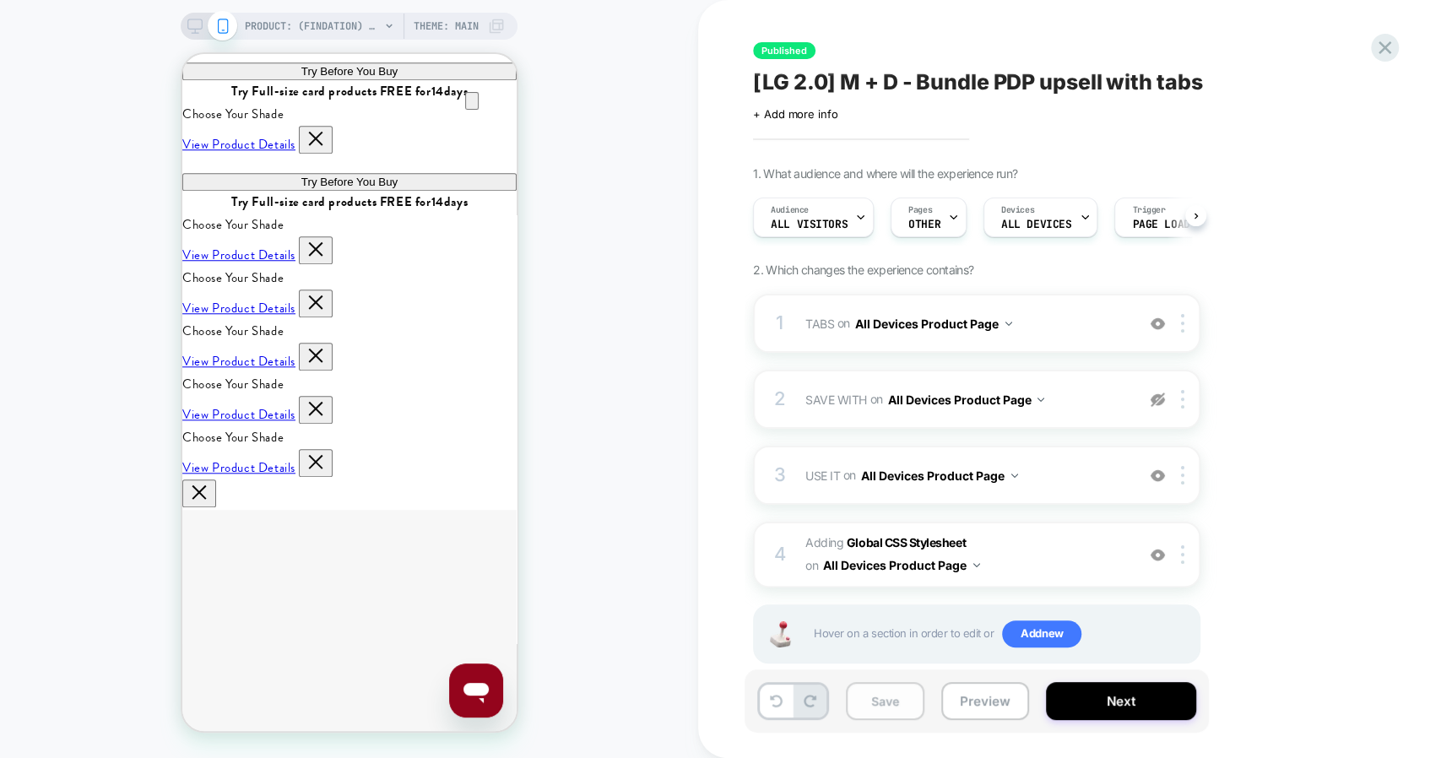
click at [894, 698] on button "Save" at bounding box center [885, 701] width 79 height 38
click at [907, 700] on button "Save" at bounding box center [885, 701] width 79 height 38
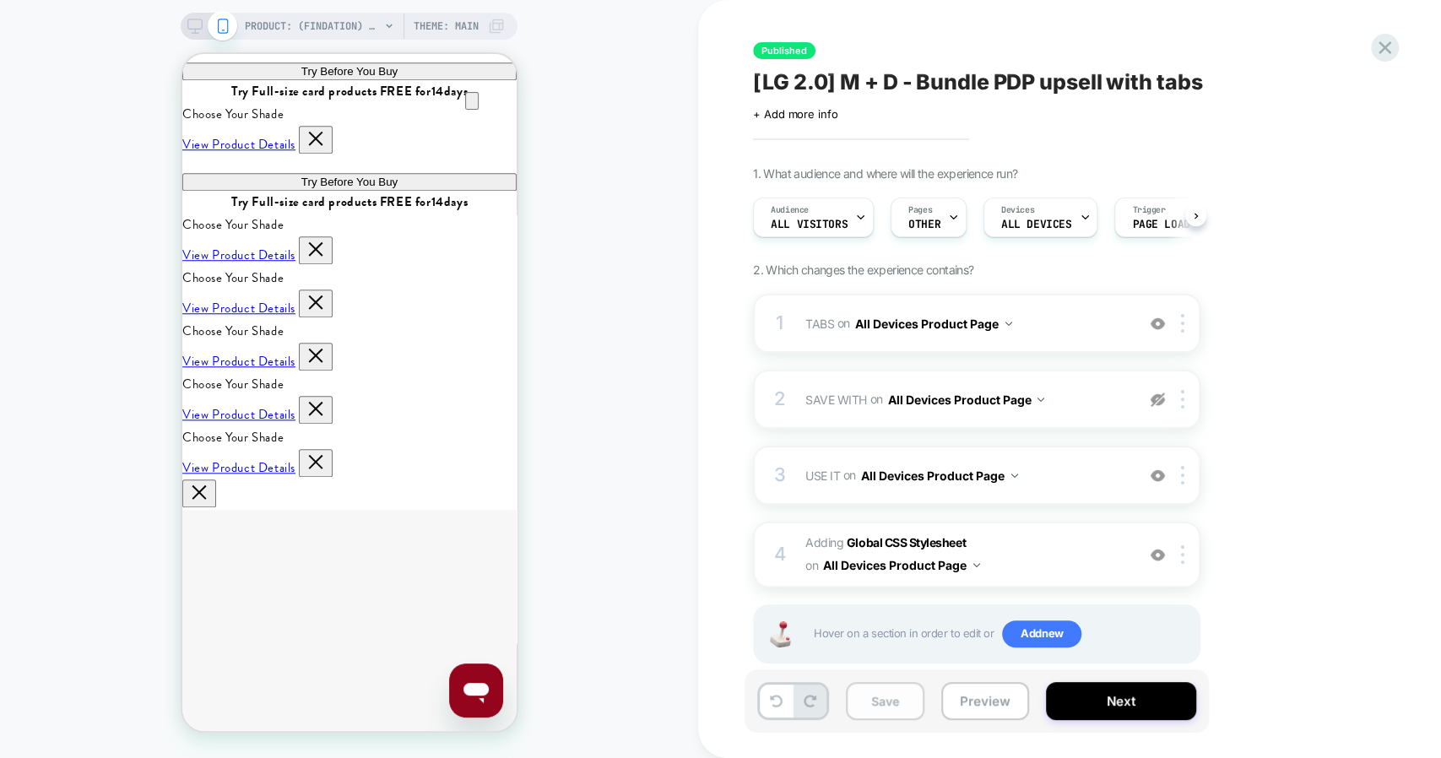
click at [907, 700] on button "Save" at bounding box center [885, 701] width 79 height 38
click at [1146, 709] on button "Next" at bounding box center [1121, 701] width 150 height 38
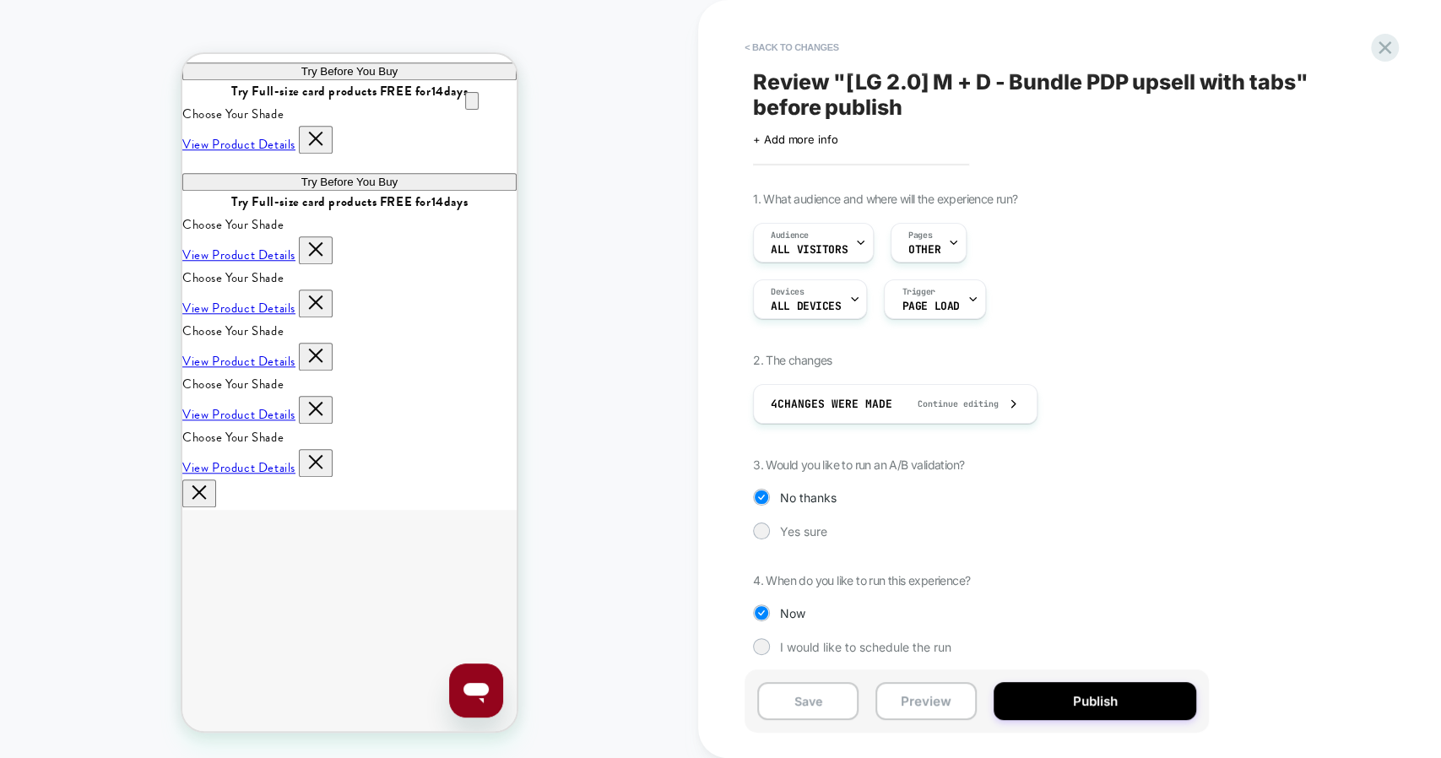
click at [1146, 709] on button "Publish" at bounding box center [1095, 701] width 203 height 38
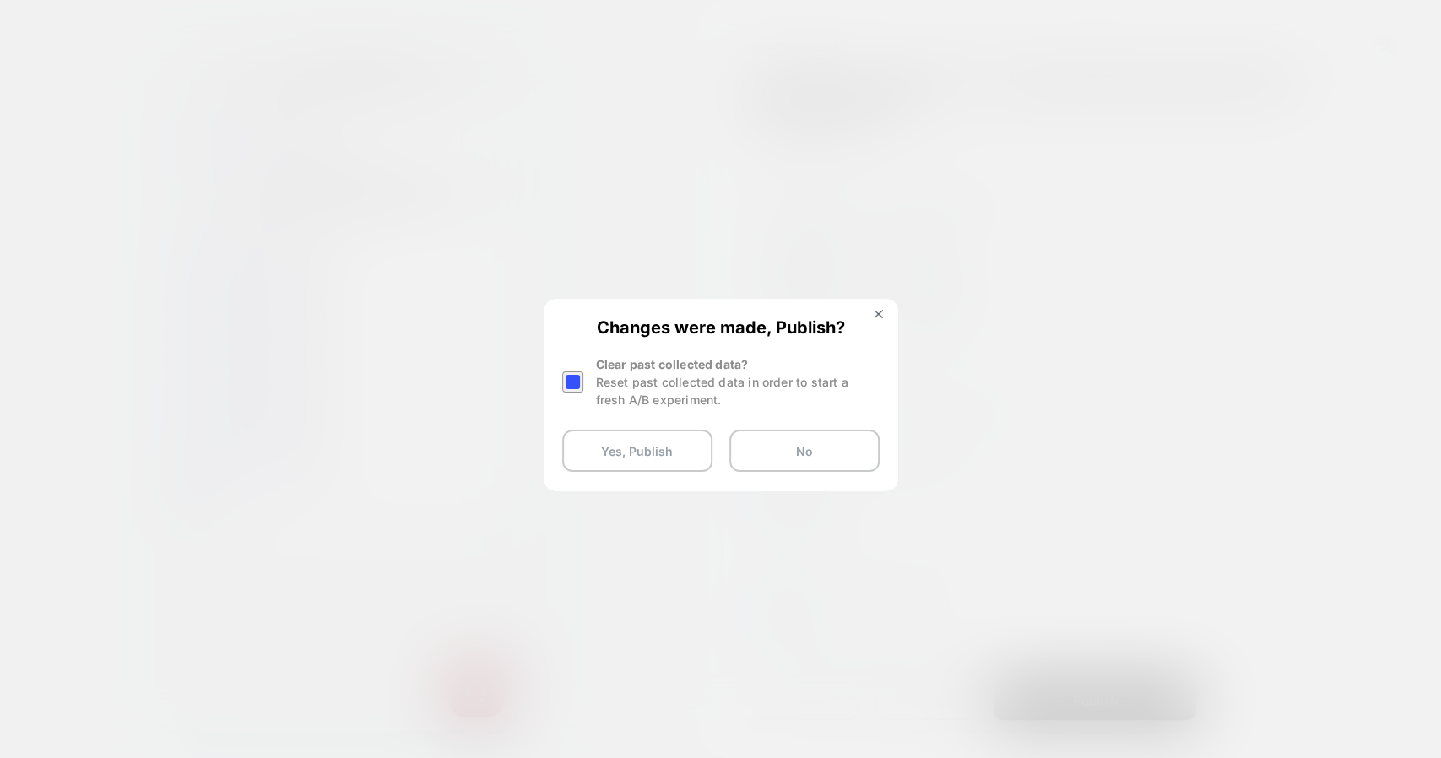
click at [571, 376] on div at bounding box center [572, 382] width 21 height 21
click at [640, 466] on button "Yes, Publish" at bounding box center [637, 451] width 150 height 42
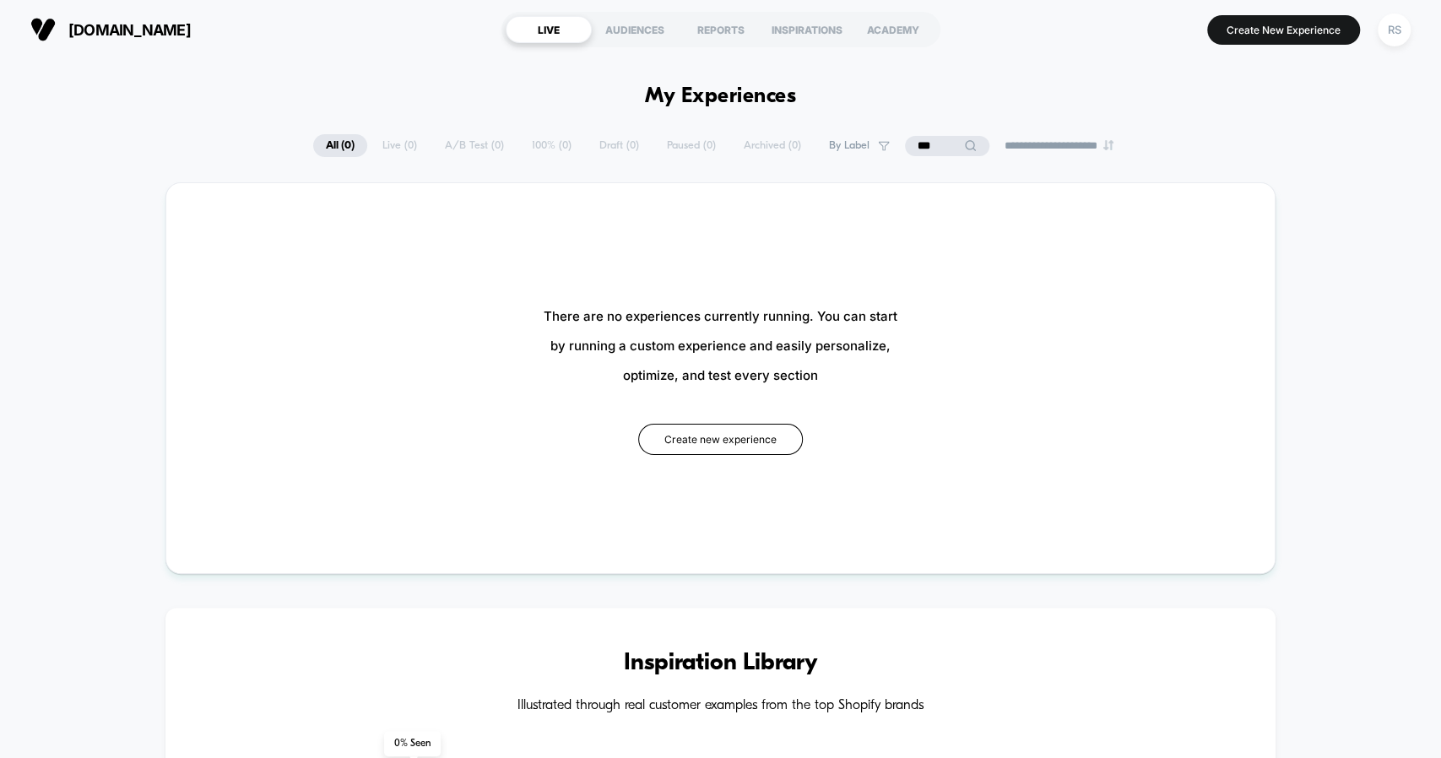
click at [931, 147] on input "***" at bounding box center [947, 146] width 84 height 20
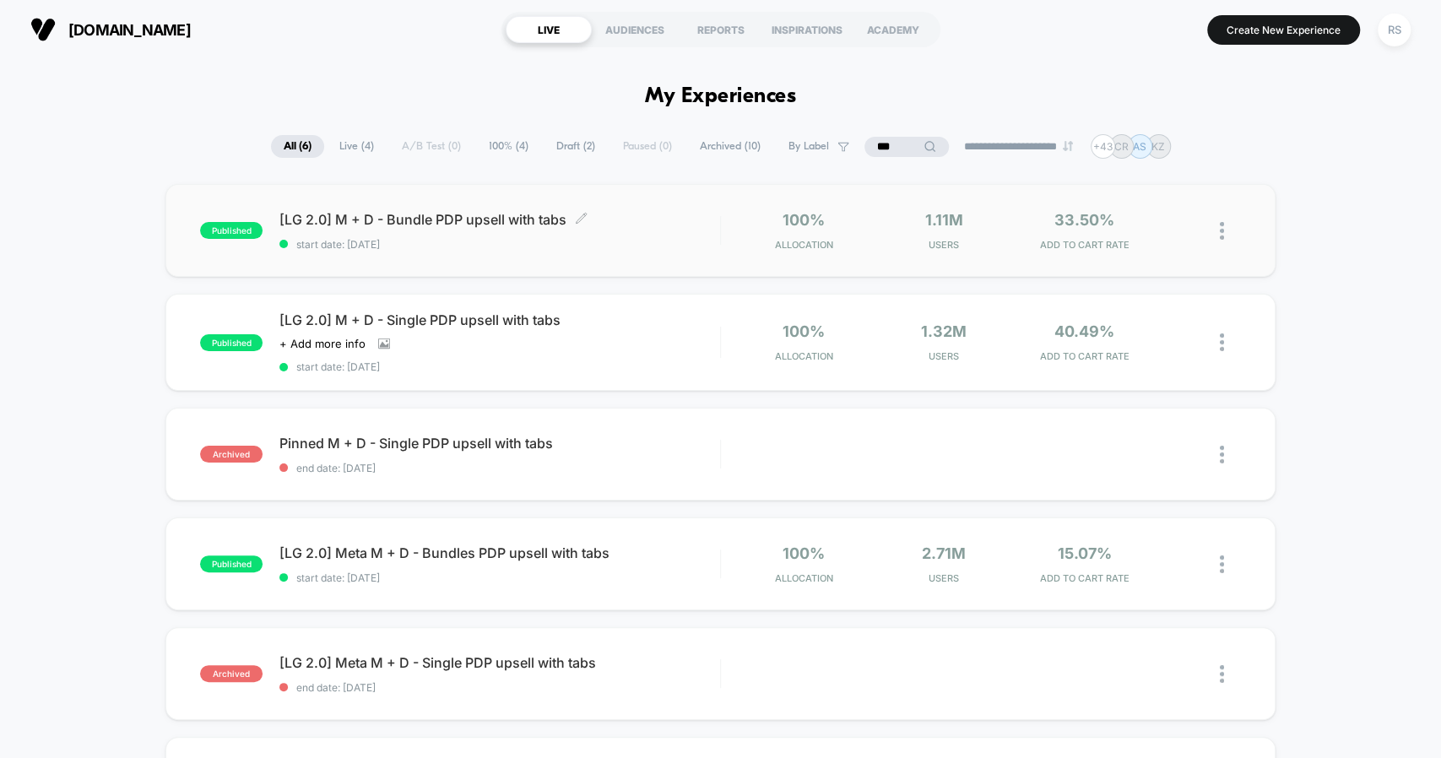
click at [527, 243] on span "start date: [DATE]" at bounding box center [500, 244] width 440 height 13
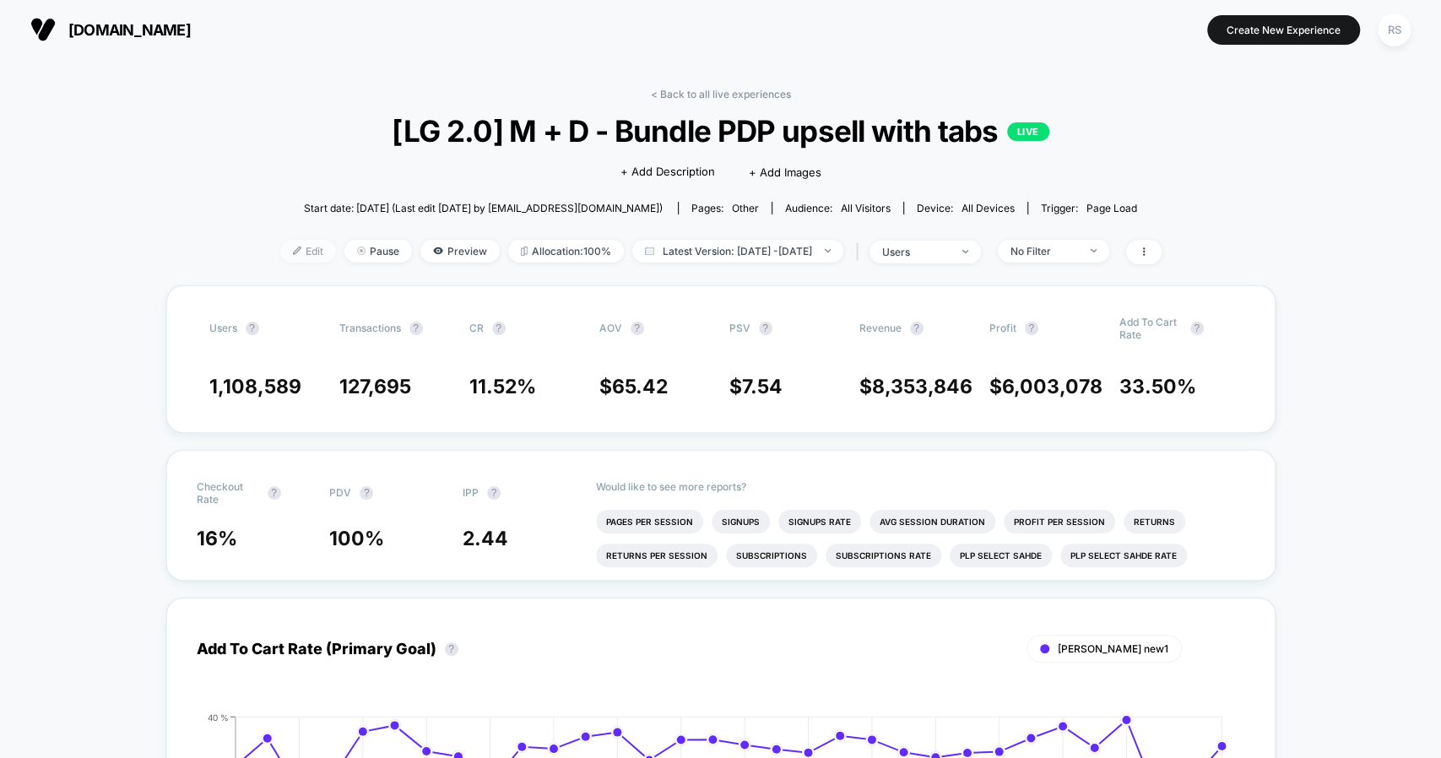
click at [280, 250] on span "Edit" at bounding box center [308, 251] width 56 height 23
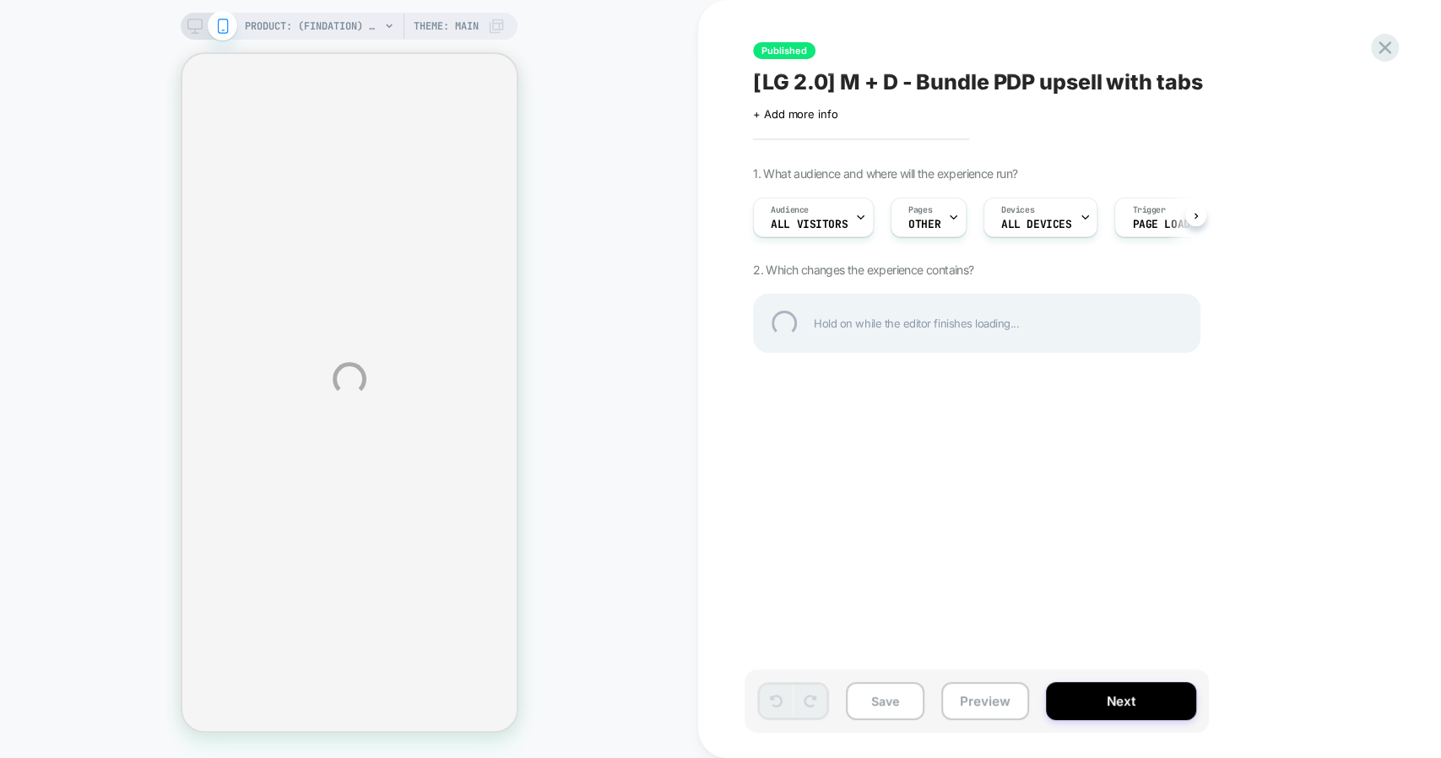
click at [280, 250] on div "PRODUCT: (Findation) Double Take Baked Full Coverage Foundation PRODUCT: (Finda…" at bounding box center [720, 379] width 1441 height 758
click at [754, 228] on div "PRODUCT: (Findation) Double Take Baked Full Coverage Foundation PRODUCT: (Finda…" at bounding box center [720, 379] width 1441 height 758
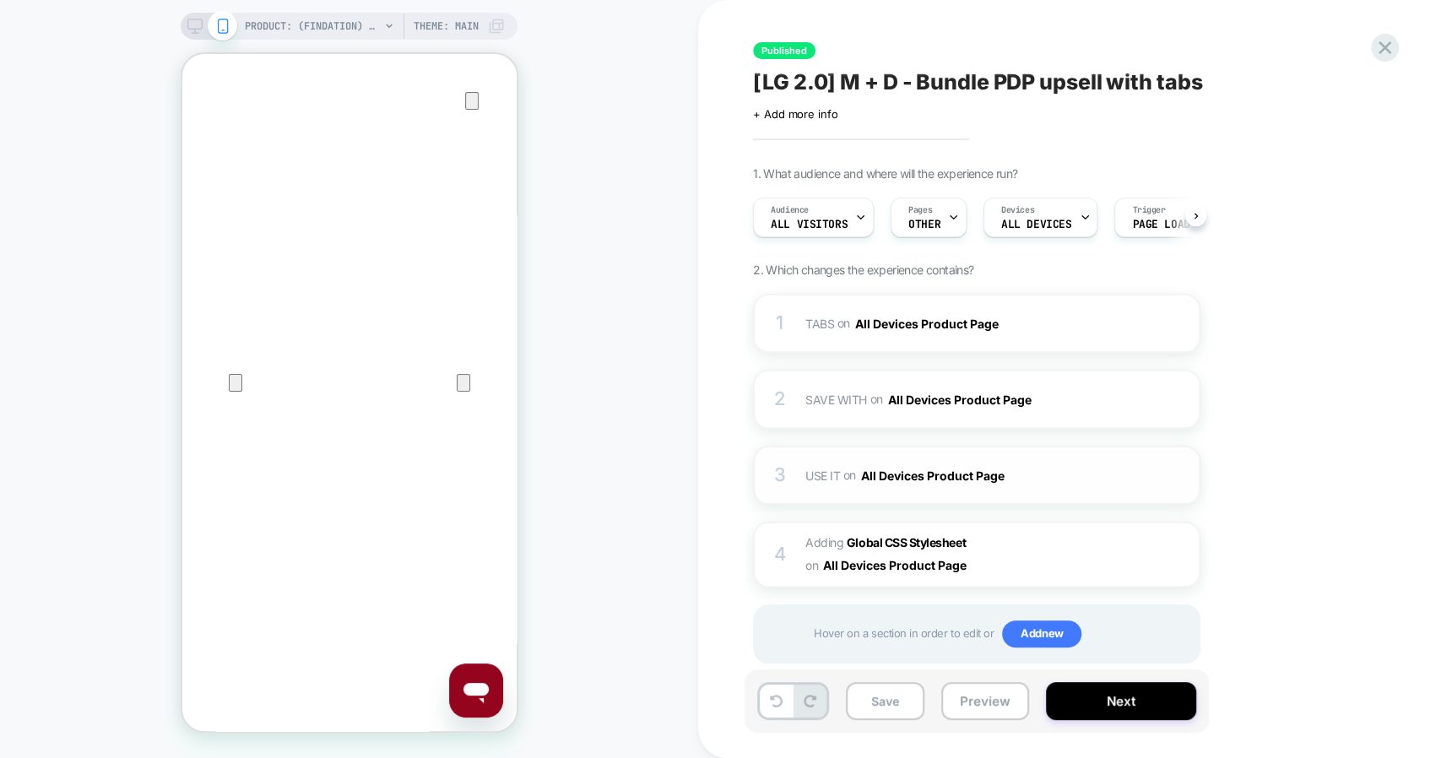
click at [1049, 480] on span "USE IT Adding Blocks List AFTER #_loomi_addon_1746983146920-bundle-LG-2-0 #use-…" at bounding box center [967, 476] width 322 height 24
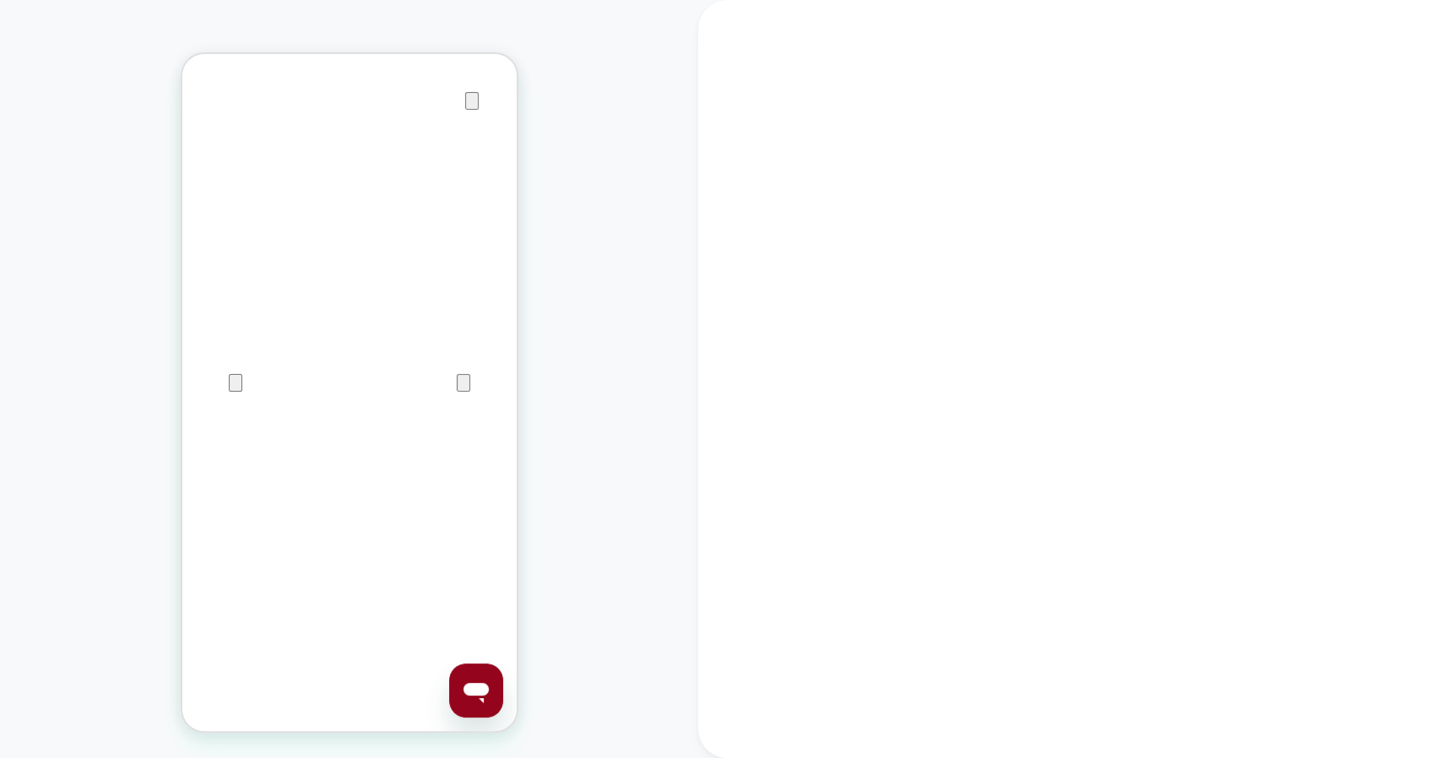
scroll to position [23, 0]
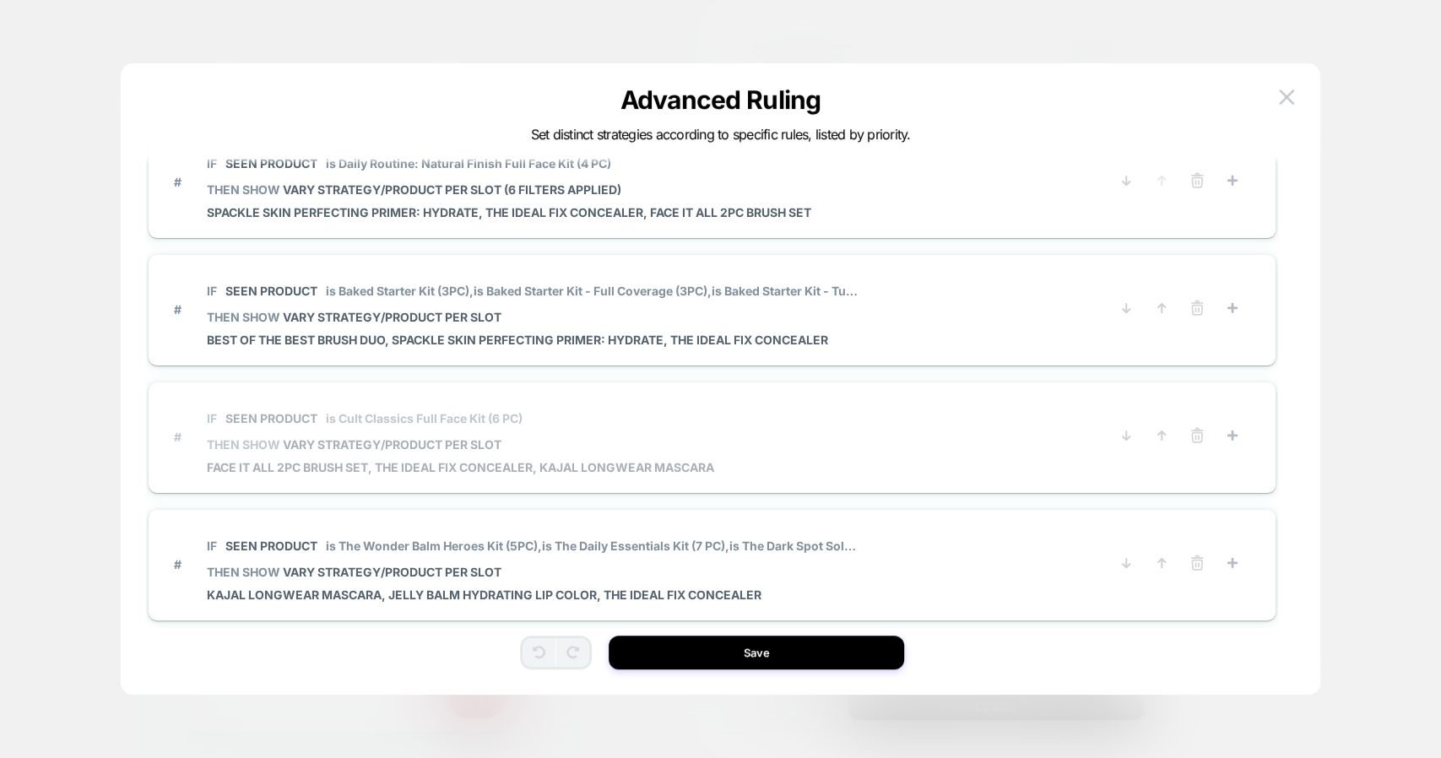
scroll to position [0, 0]
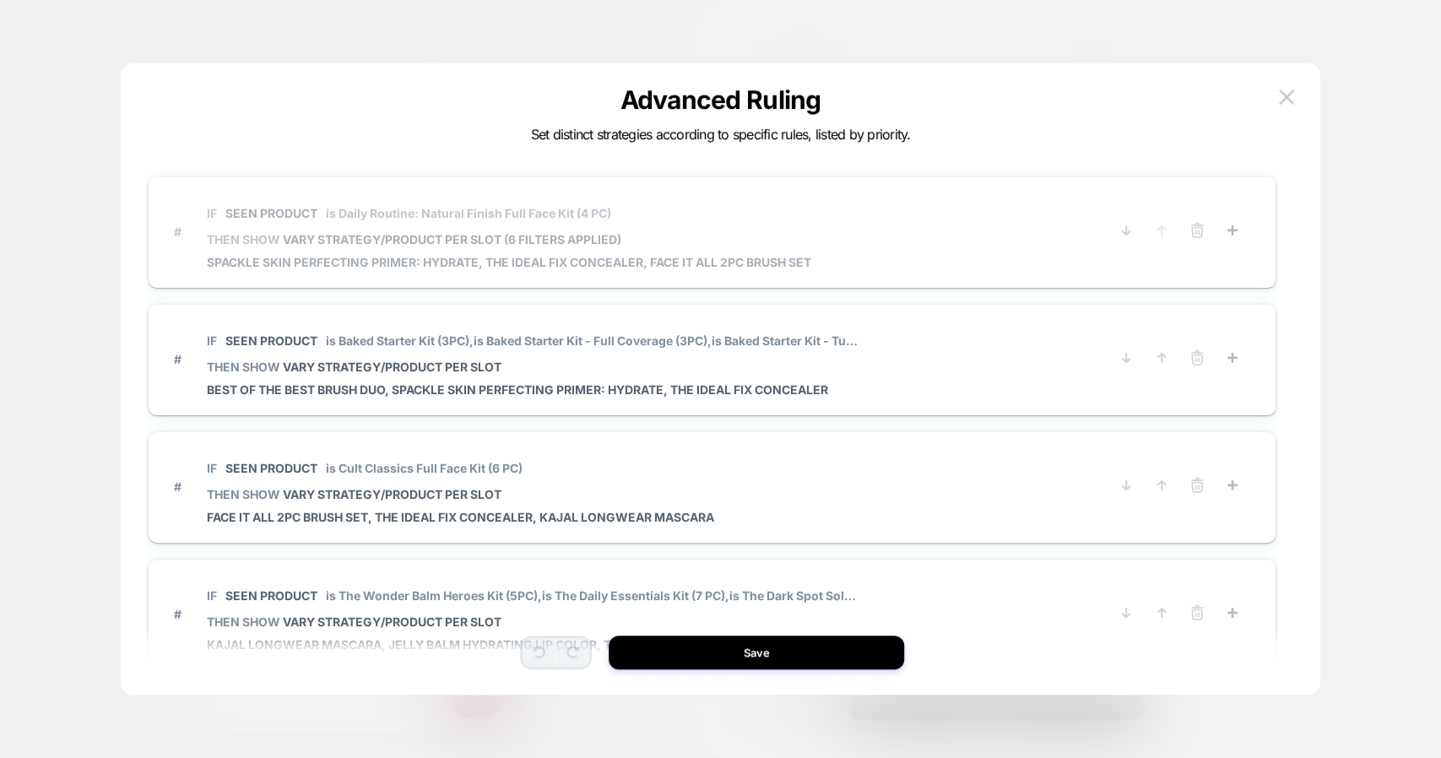
click at [583, 247] on div "IF Seen Product is Daily Routine: Natural Finish Full Face Kit (4 PC) THEN SHOW…" at bounding box center [509, 231] width 605 height 75
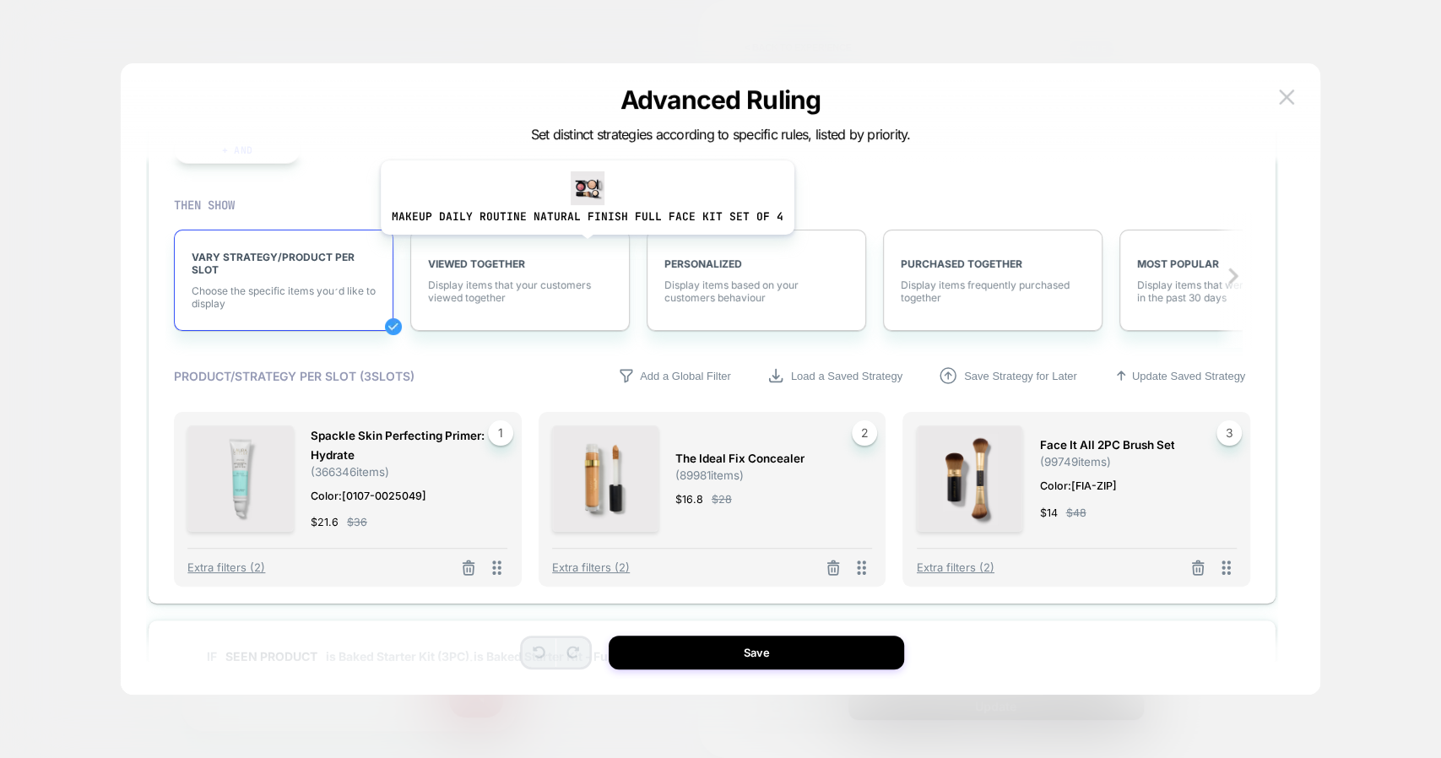
scroll to position [206, 0]
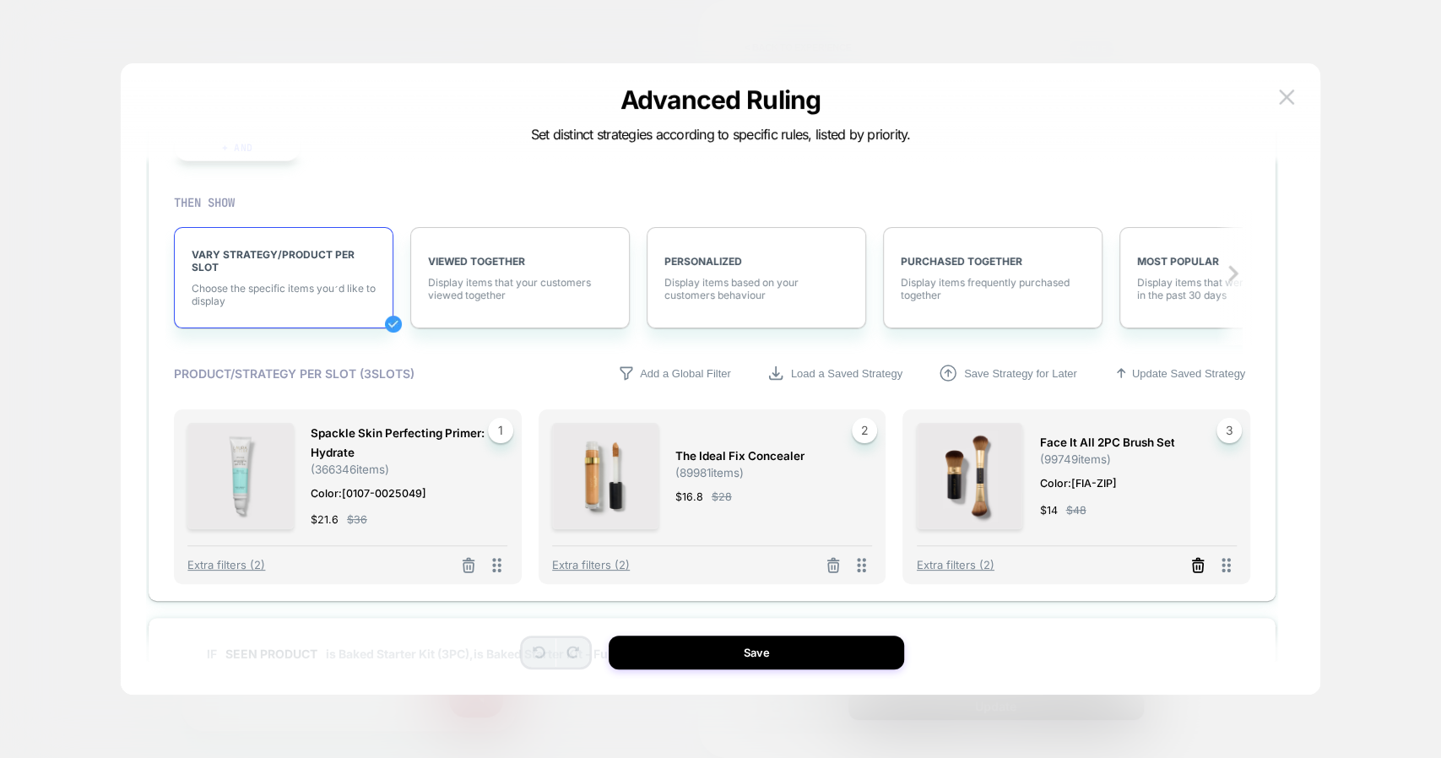
click at [1193, 571] on icon at bounding box center [1198, 567] width 10 height 9
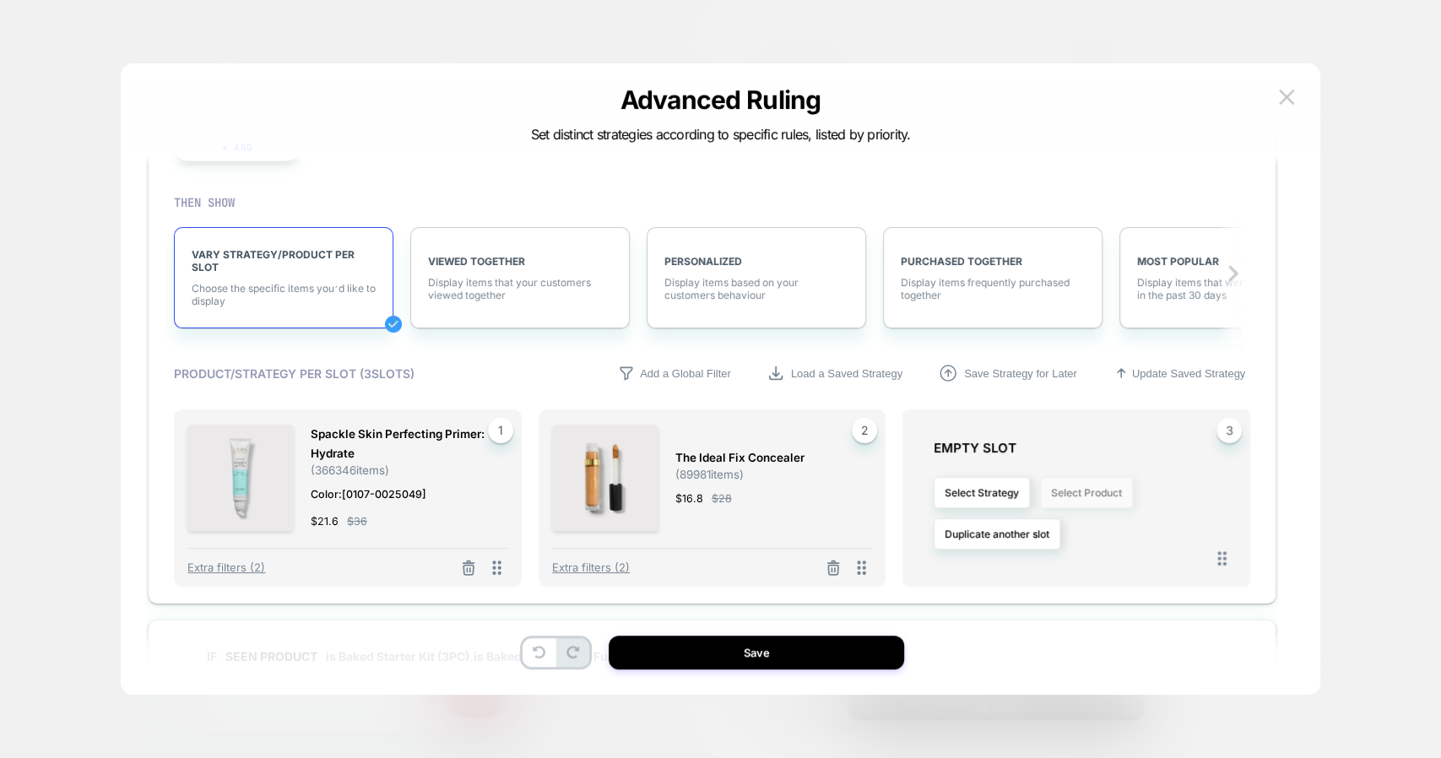
click at [1099, 499] on button "Select Product" at bounding box center [1086, 492] width 93 height 31
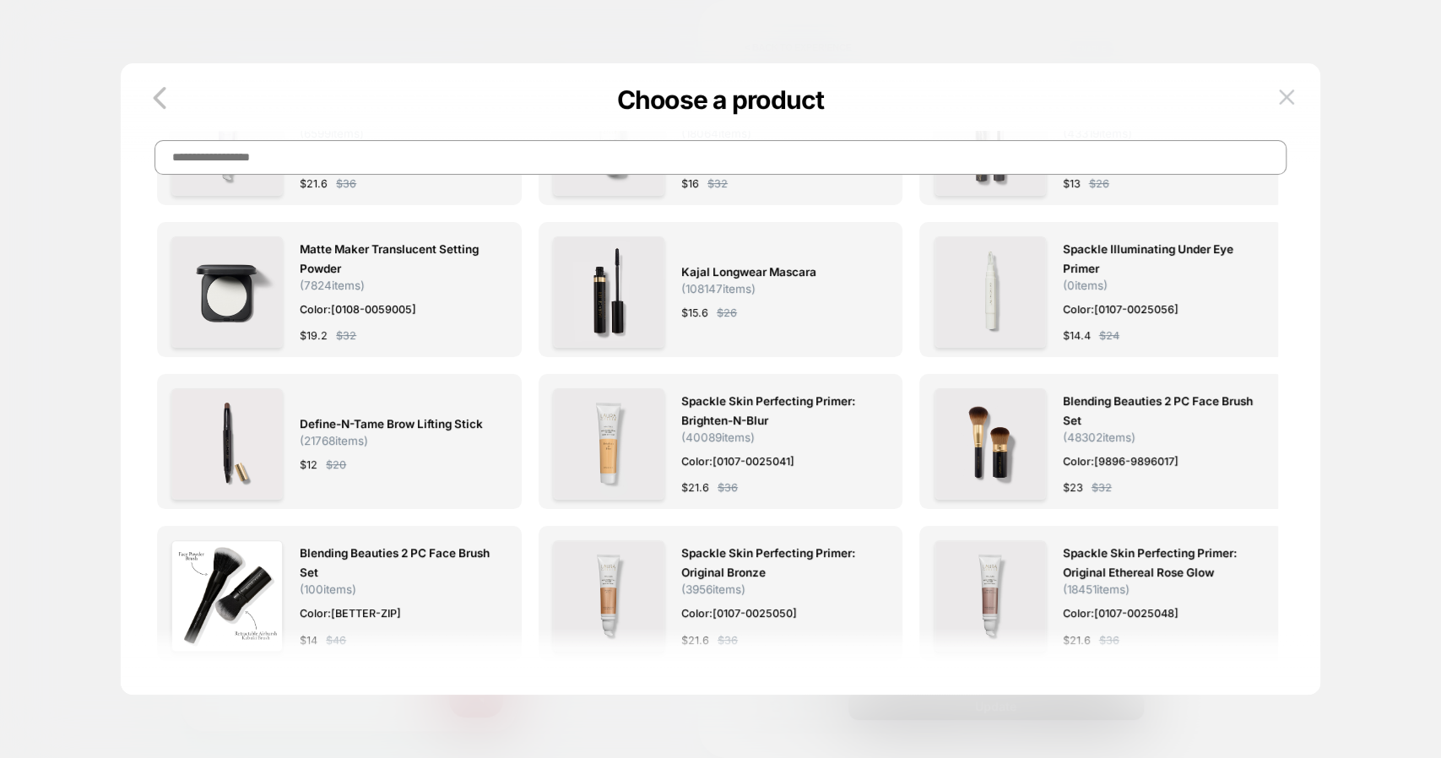
scroll to position [0, 0]
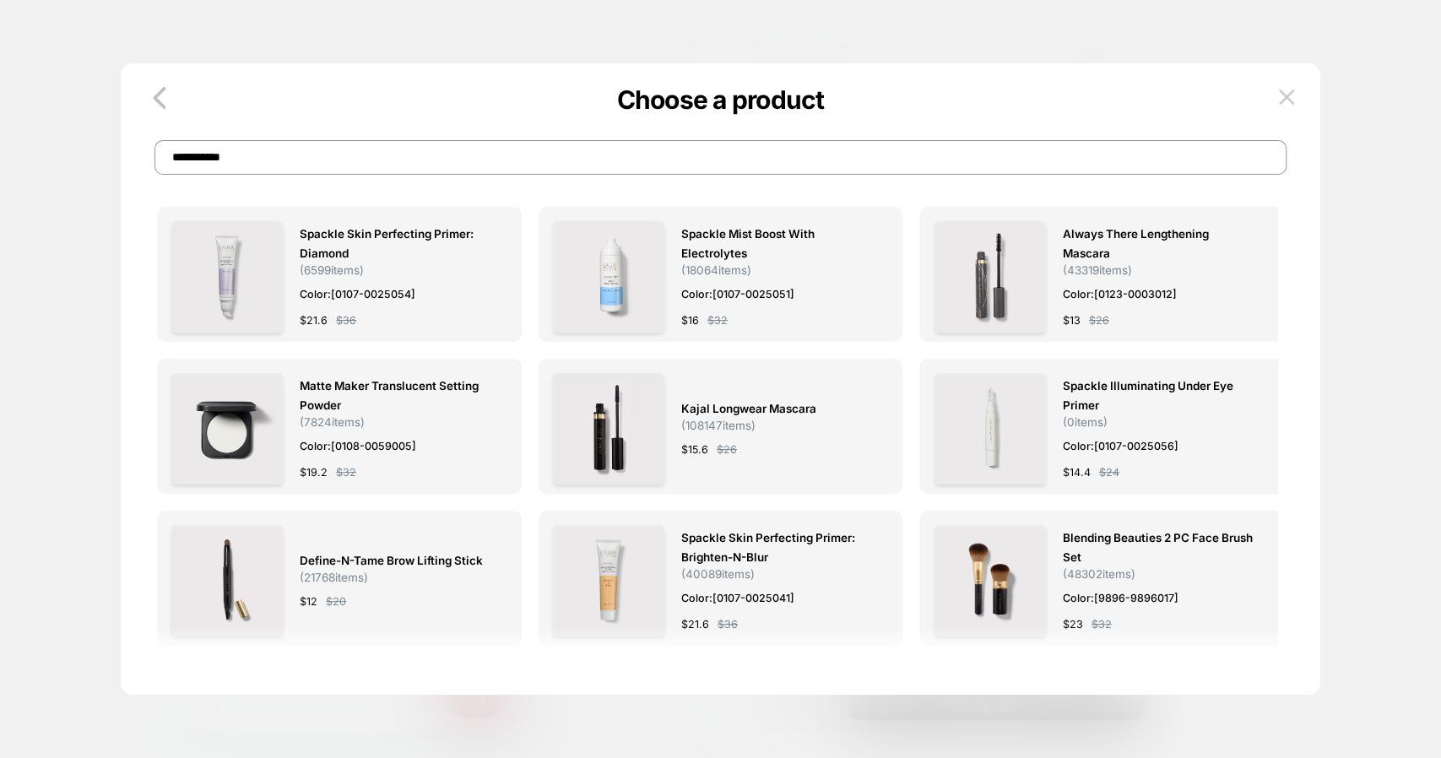
type input "**********"
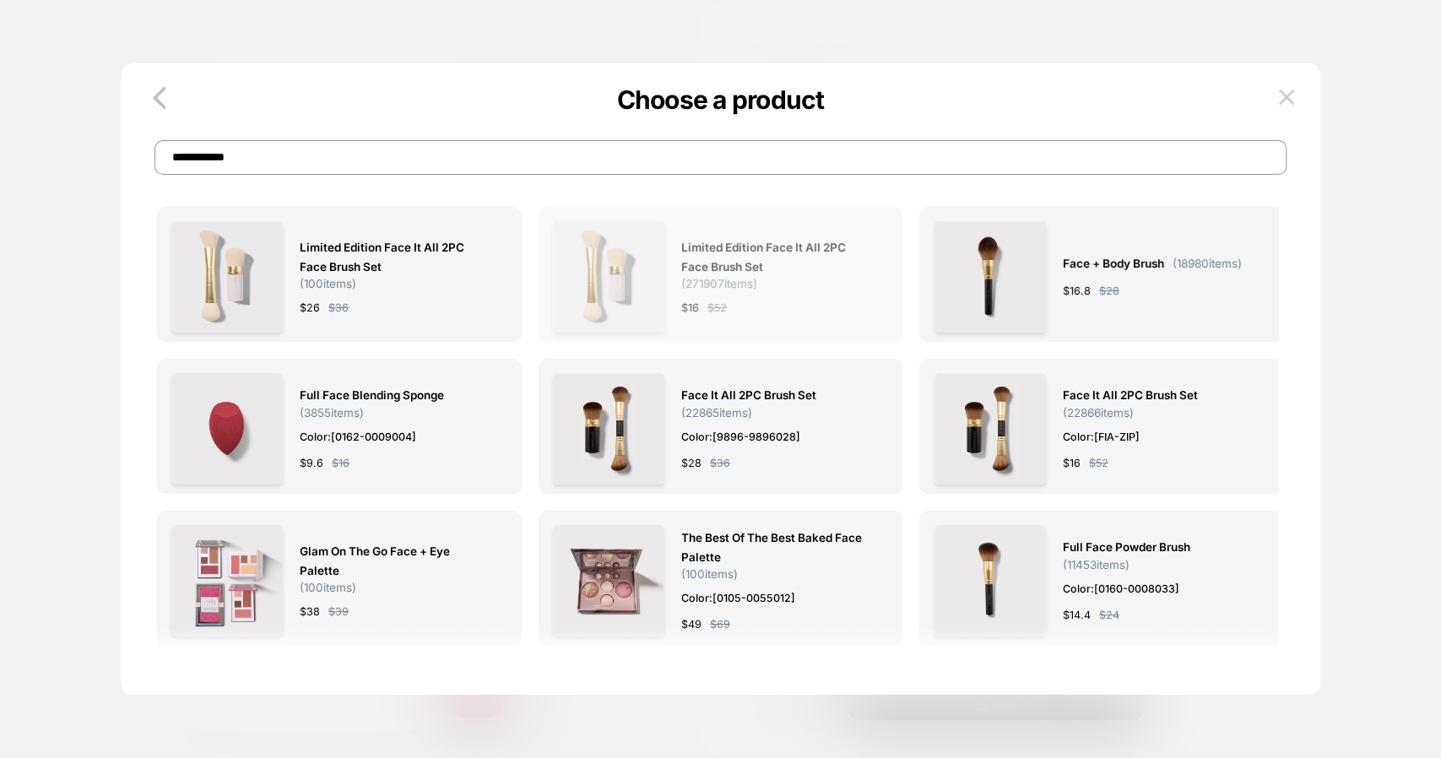
click at [671, 277] on div "Limited Edition Face It All 2PC Face Brush Set ( 271907 items) $ 16 $ 52" at bounding box center [720, 276] width 335 height 111
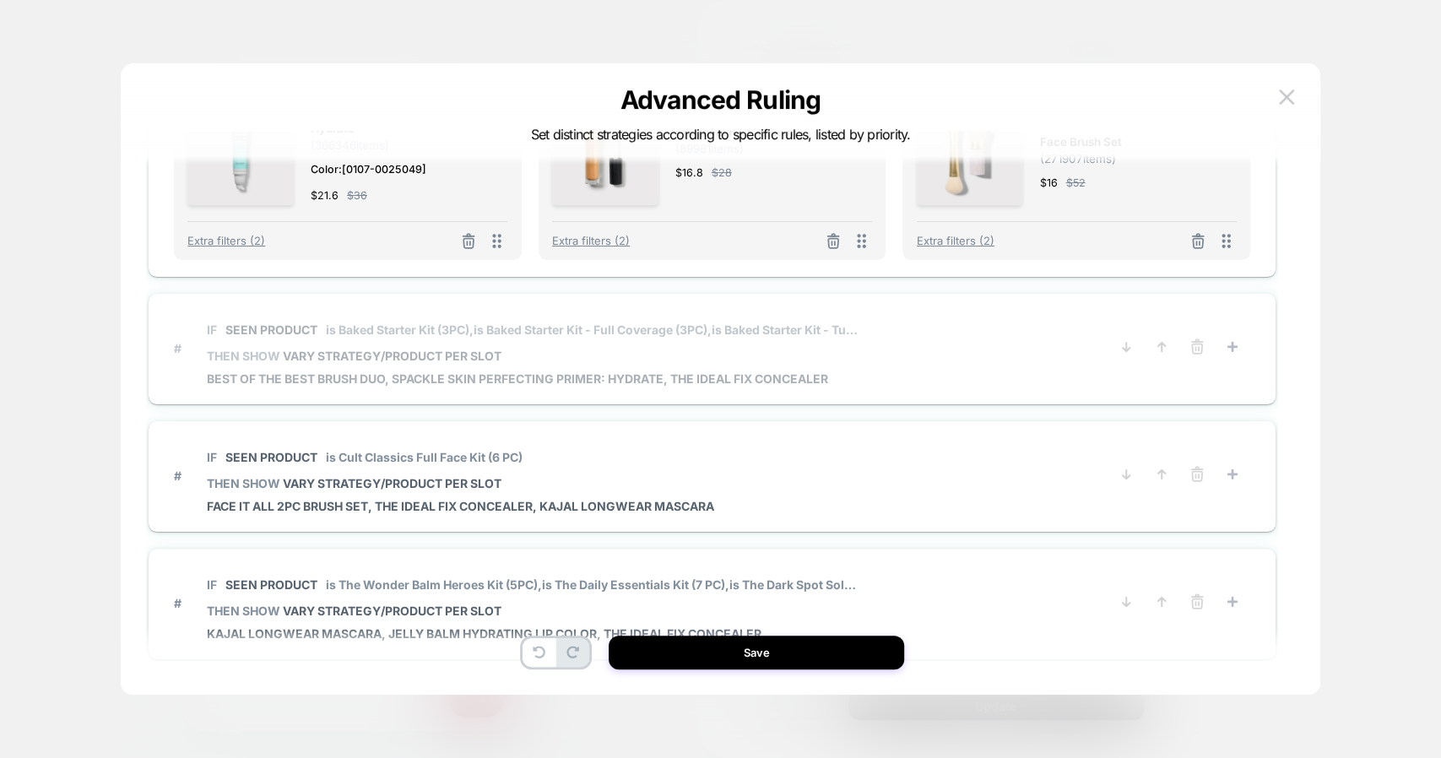
click at [844, 370] on div "IF Seen Product is Baked Starter Kit (3PC), is Baked Starter Kit - Full Coverag…" at bounding box center [532, 348] width 651 height 75
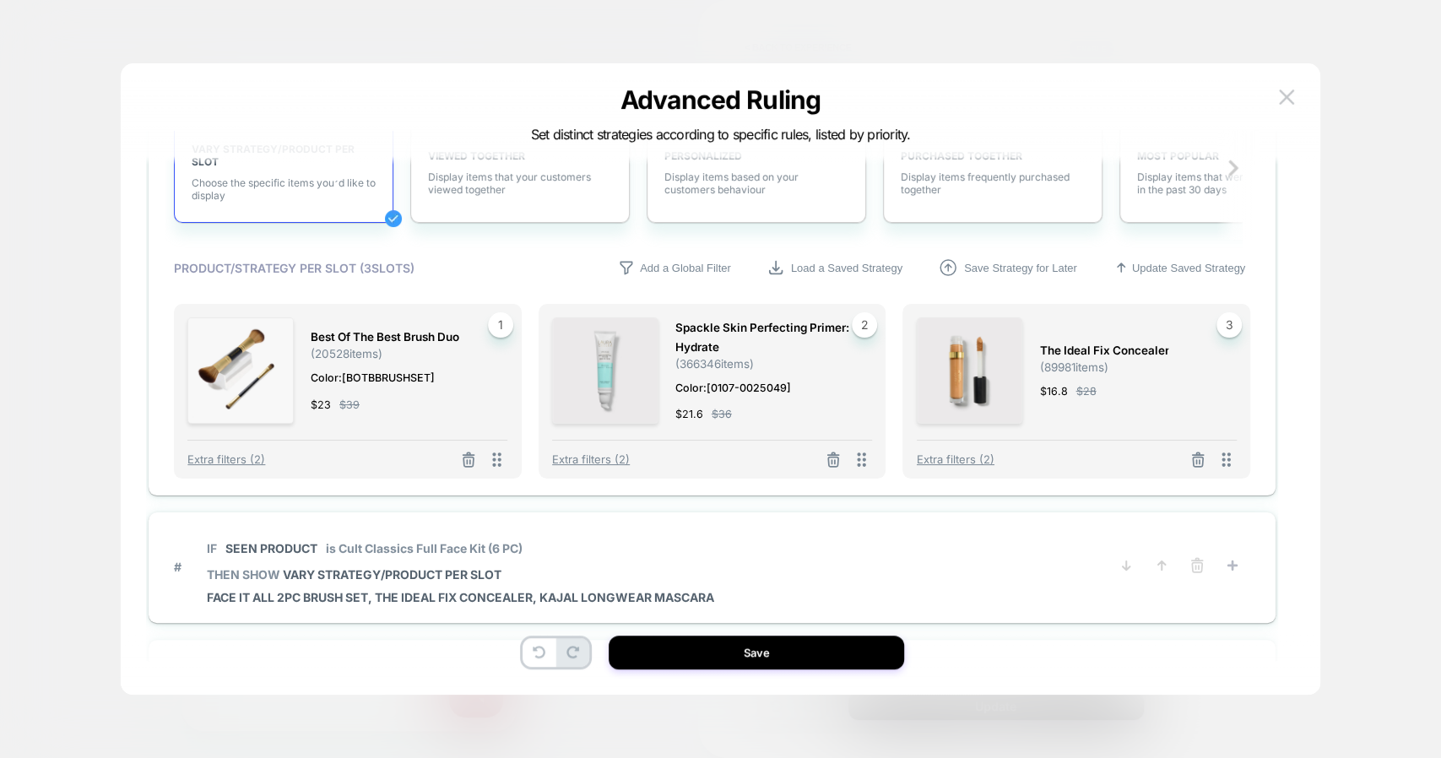
scroll to position [635, 0]
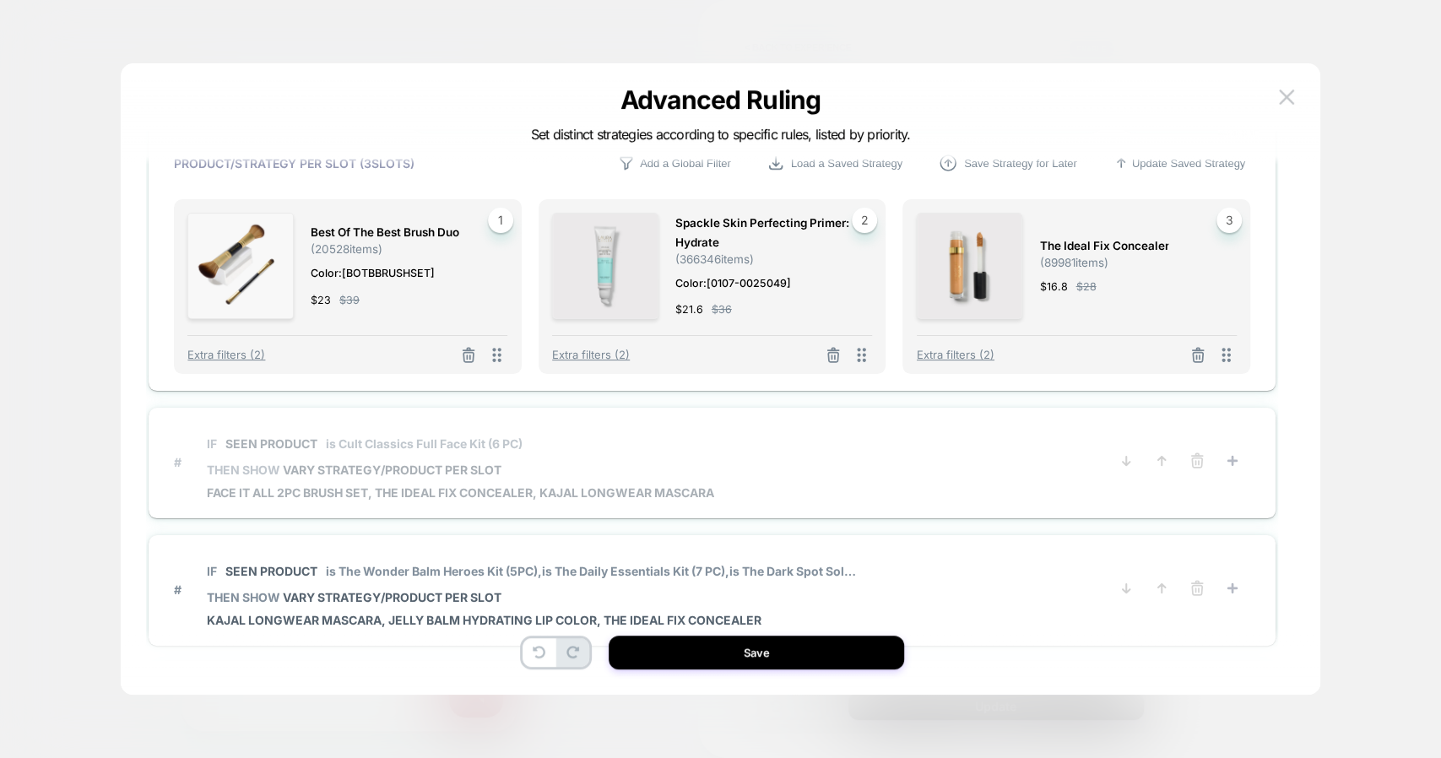
click at [594, 453] on span "IF Seen Product is Cult Classics Full Face Kit (6 PC)" at bounding box center [461, 444] width 508 height 38
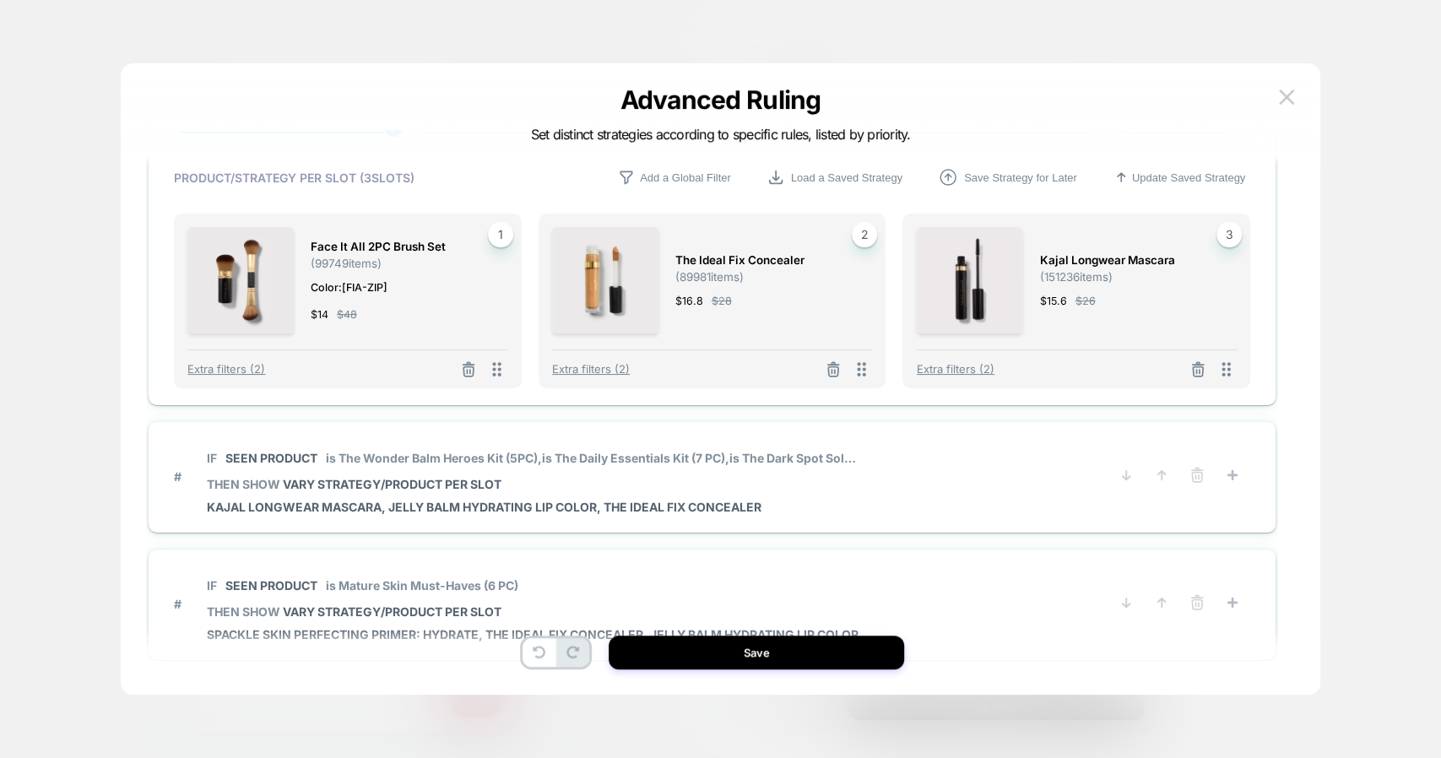
scroll to position [648, 0]
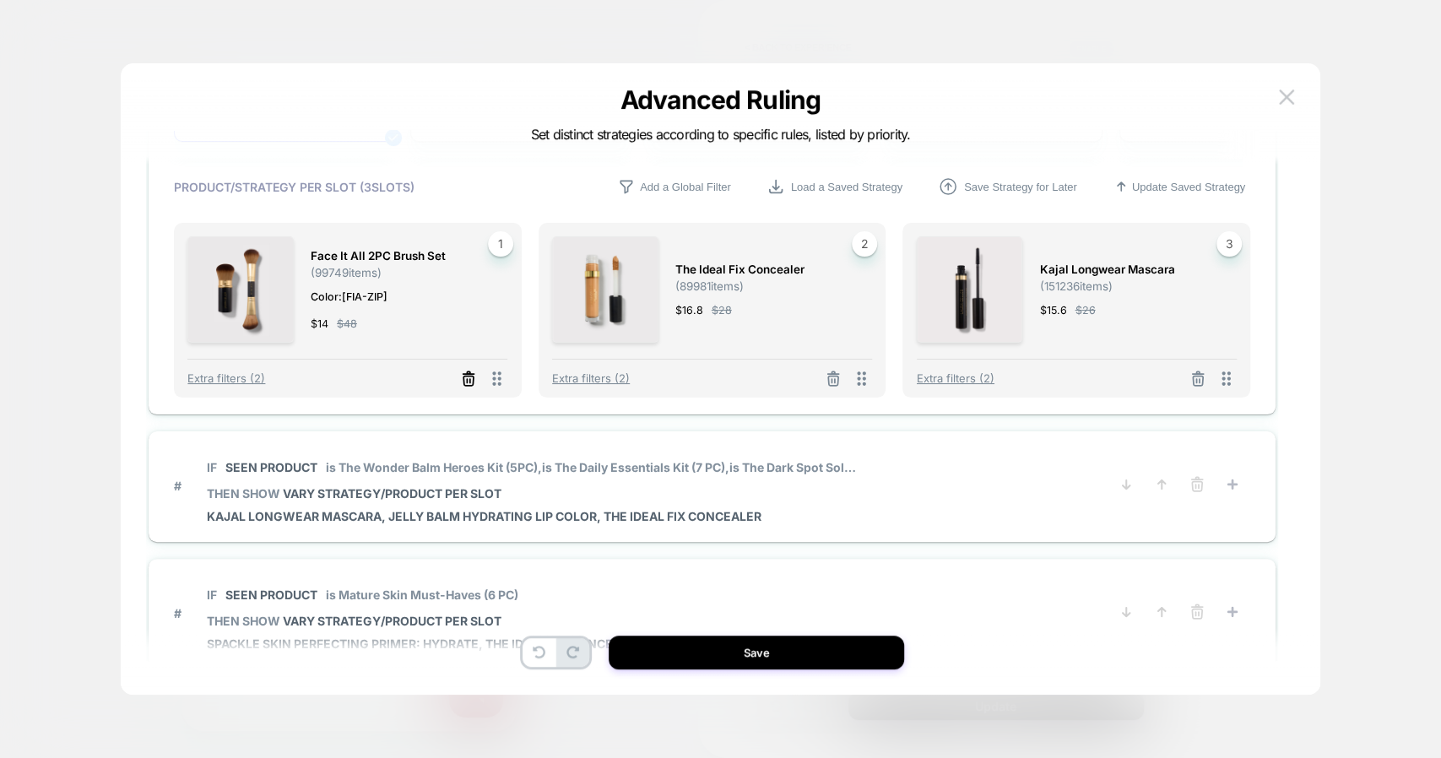
click at [467, 379] on line at bounding box center [467, 380] width 0 height 3
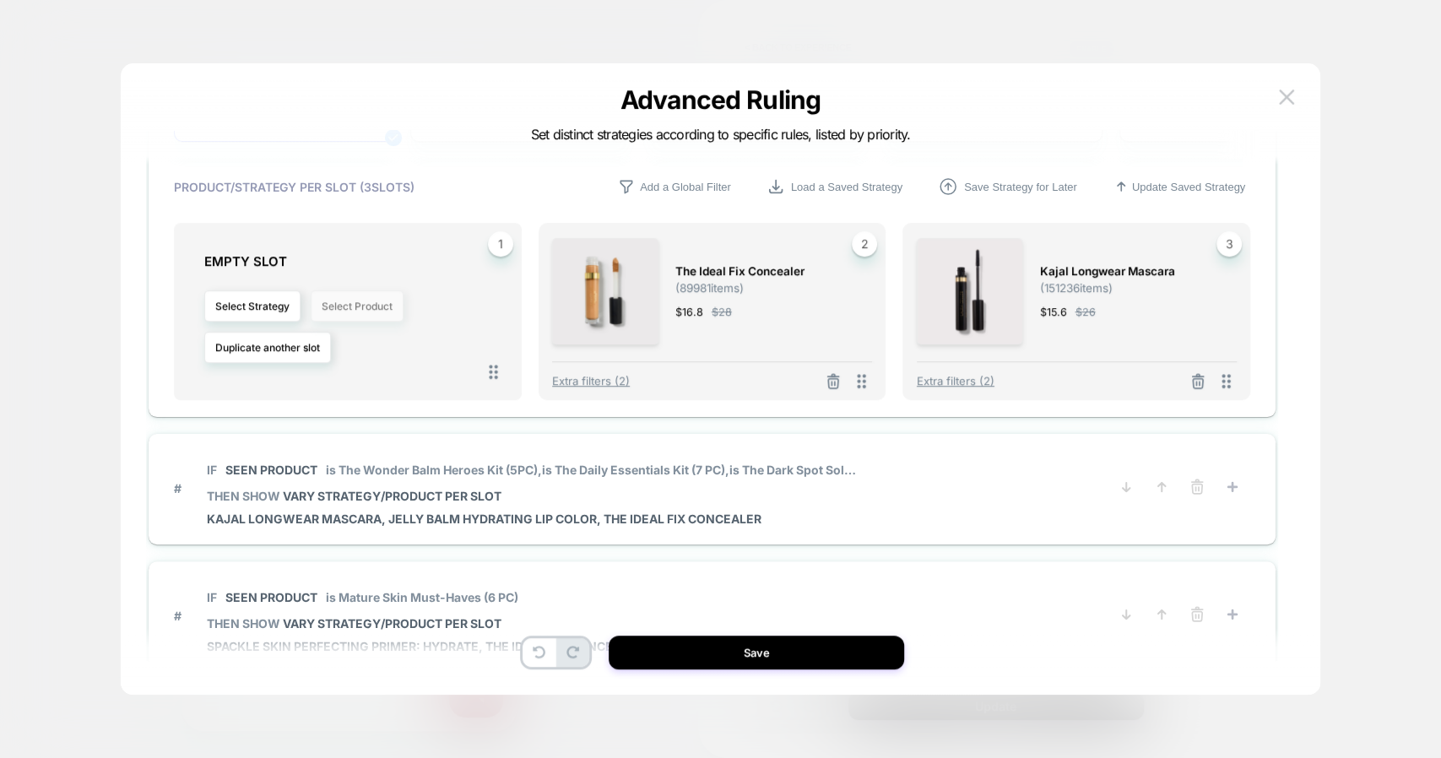
click at [346, 298] on button "Select Product" at bounding box center [357, 305] width 93 height 31
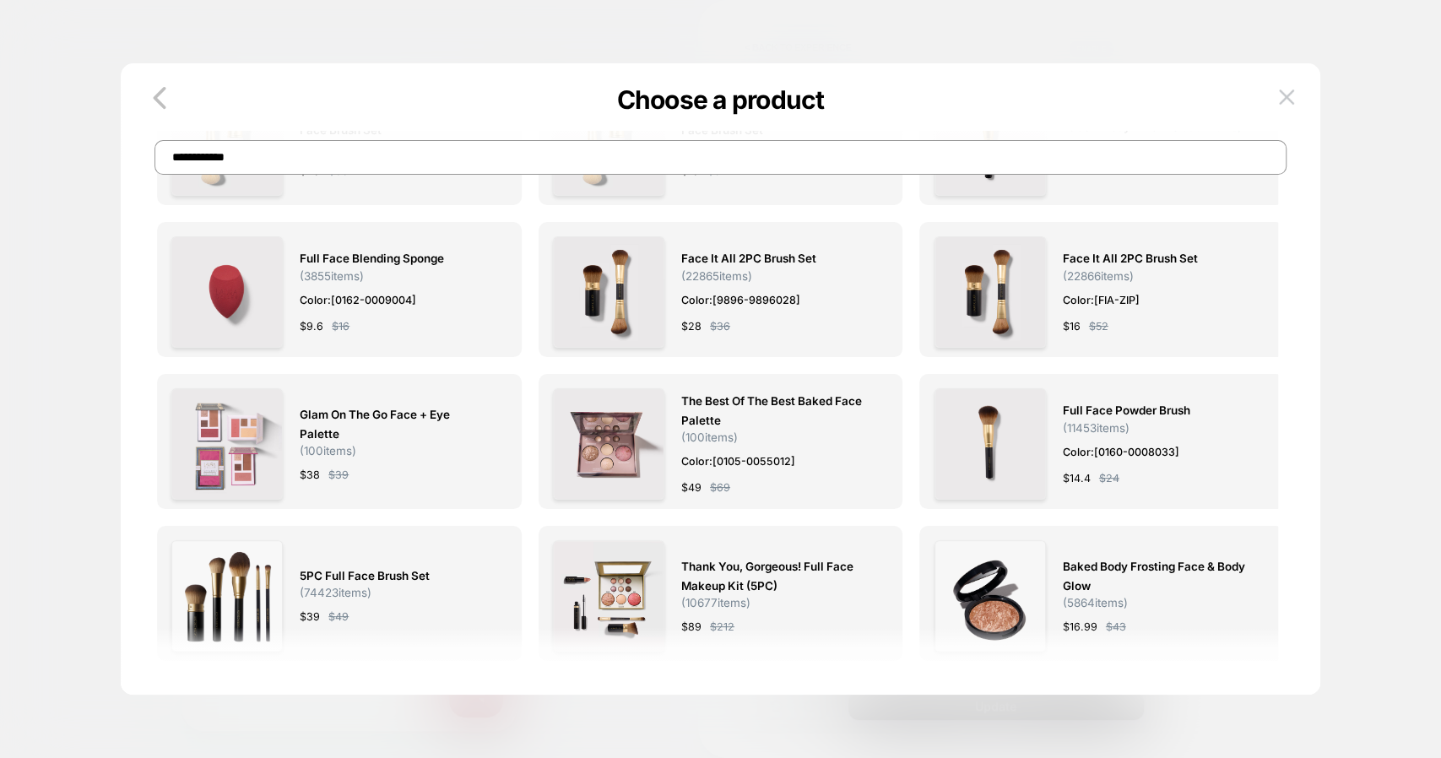
scroll to position [0, 0]
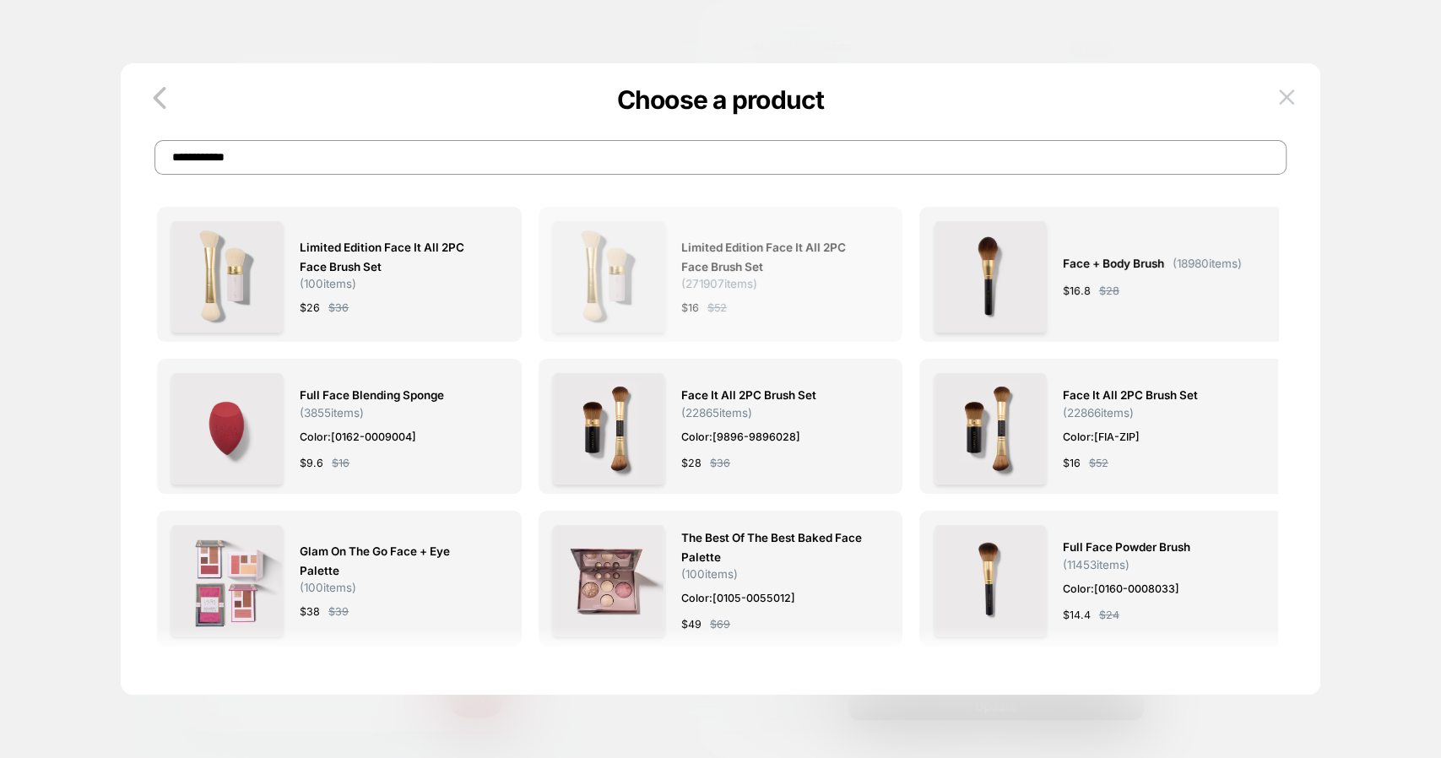
click at [703, 282] on span "( 271907 items)" at bounding box center [719, 284] width 76 height 14
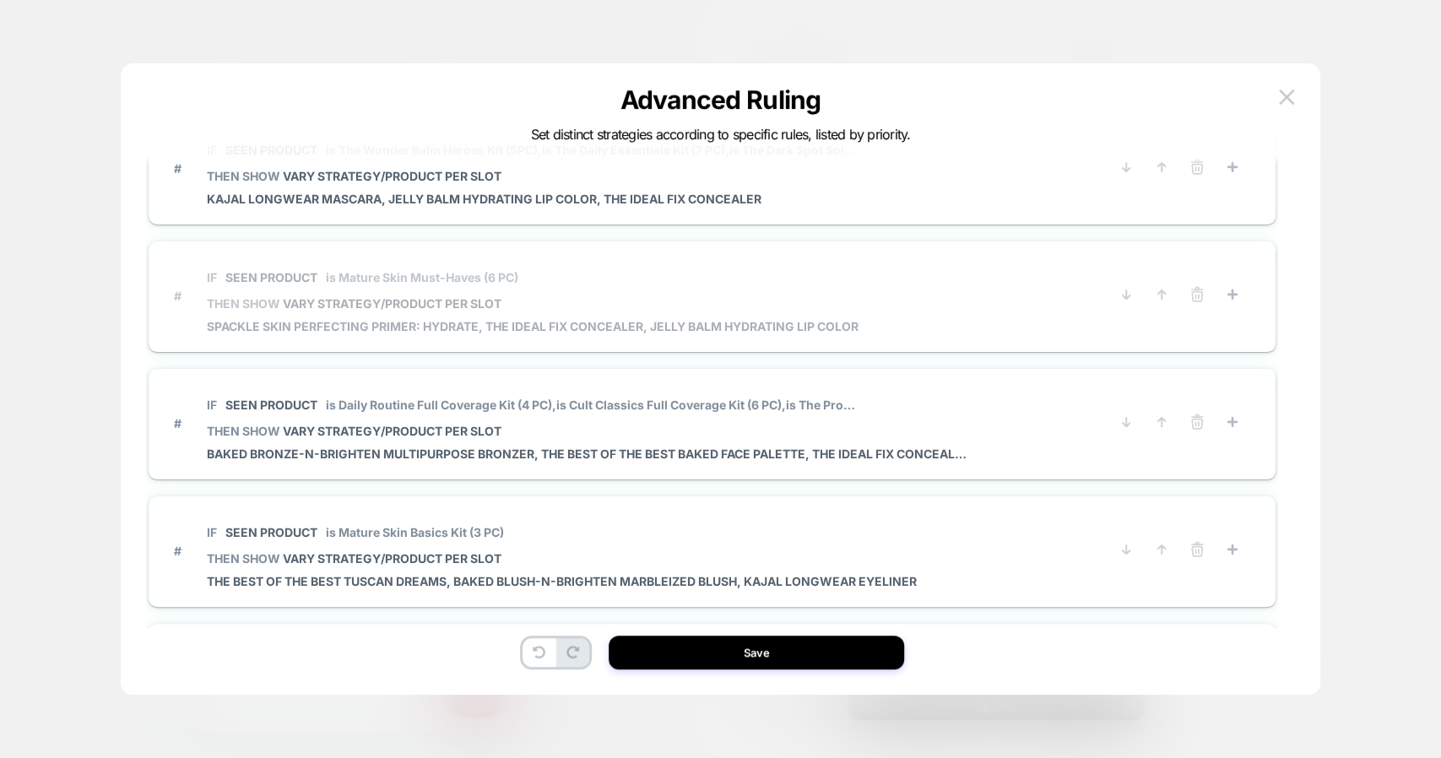
scroll to position [930, 0]
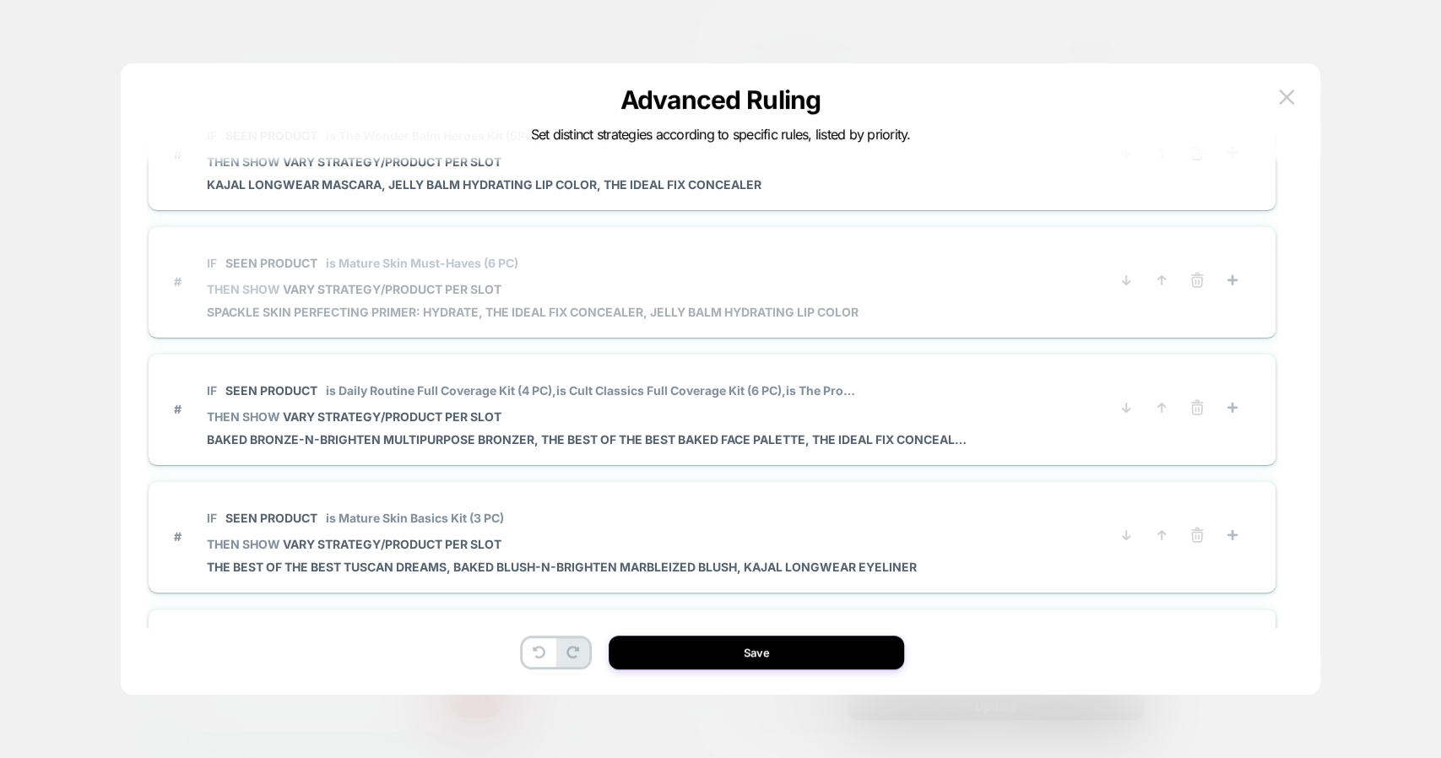
click at [766, 416] on span "THEN SHOW VARY STRATEGY/PRODUCT PER SLOT" at bounding box center [587, 417] width 760 height 14
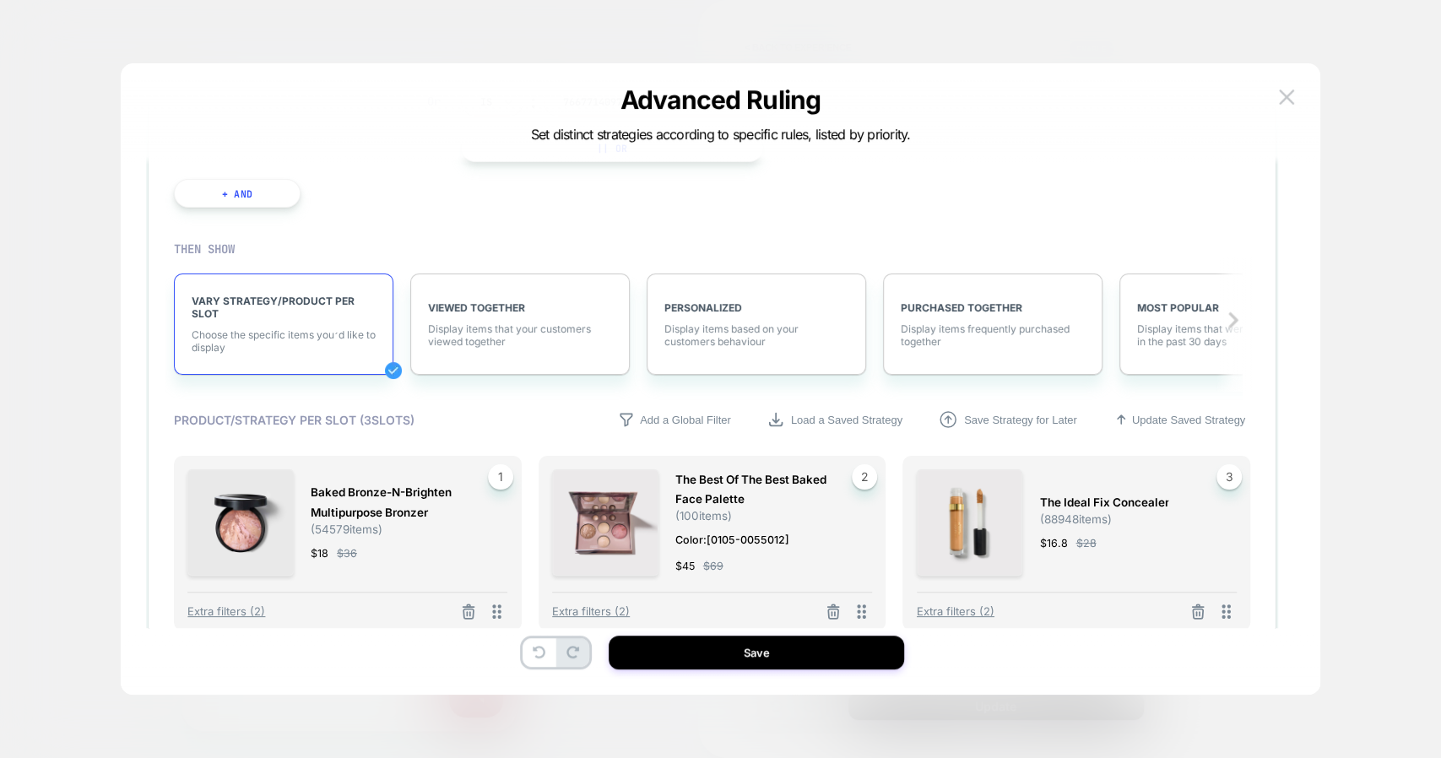
click at [766, 375] on div "PERSONALIZED Display items based on your customers behaviour" at bounding box center [757, 324] width 220 height 101
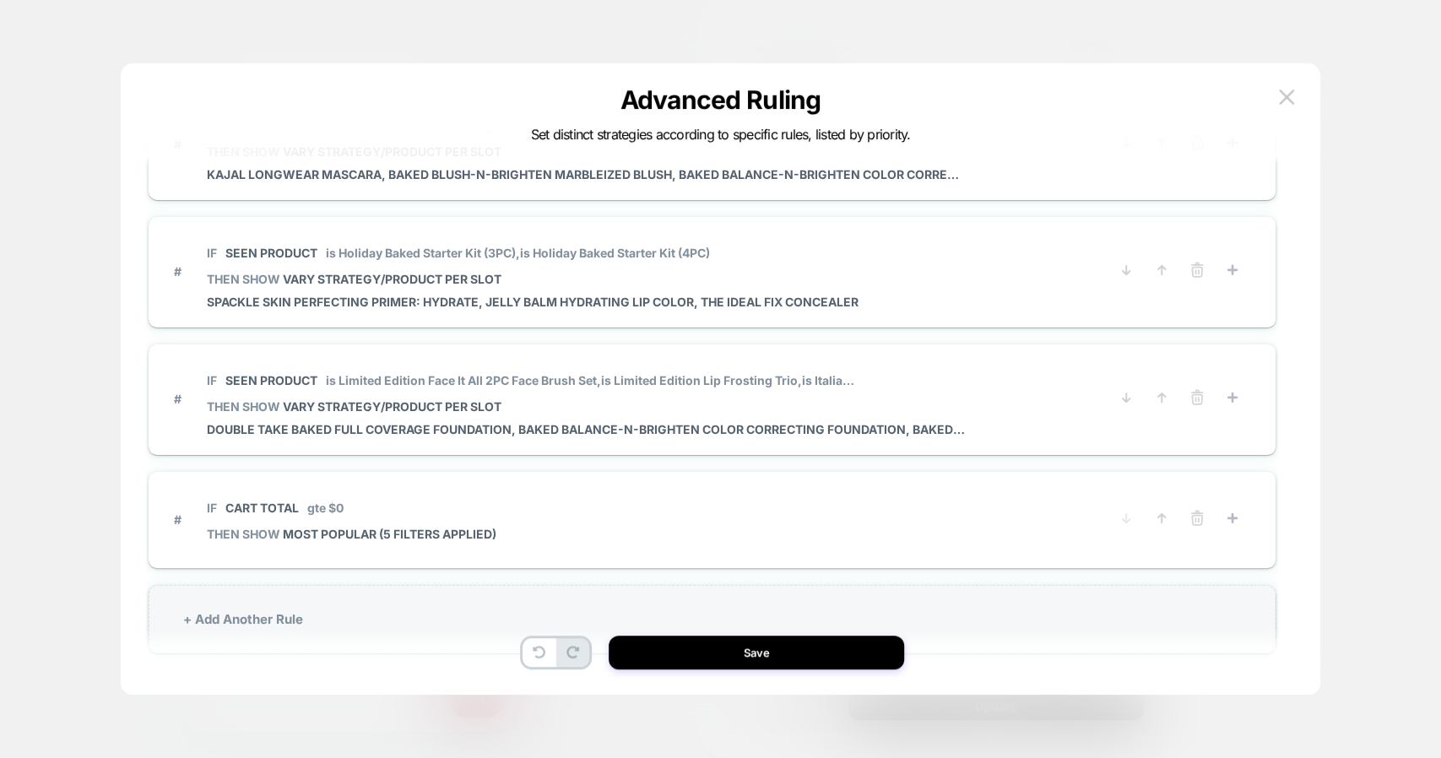
scroll to position [50, 0]
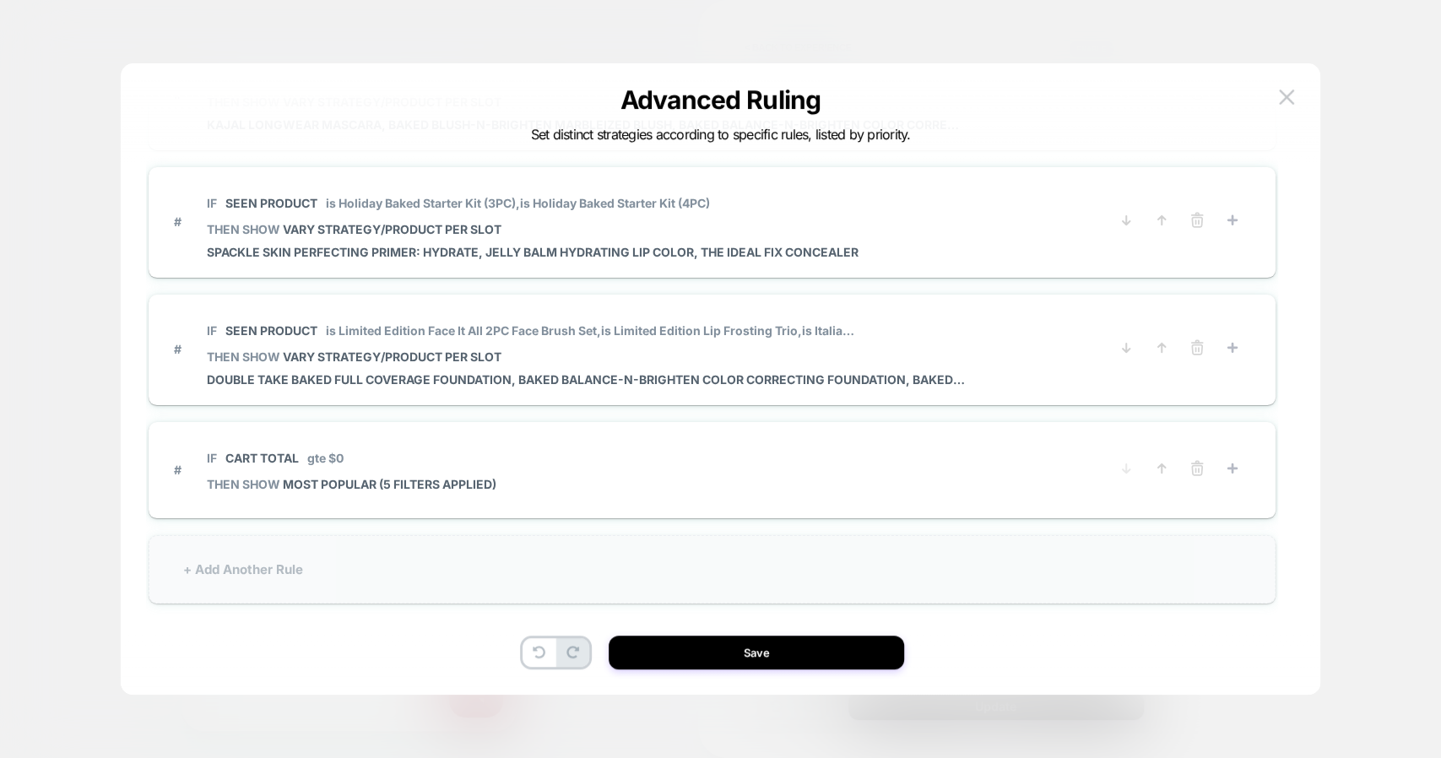
click at [495, 580] on div "+ Add Another Rule" at bounding box center [712, 569] width 1127 height 68
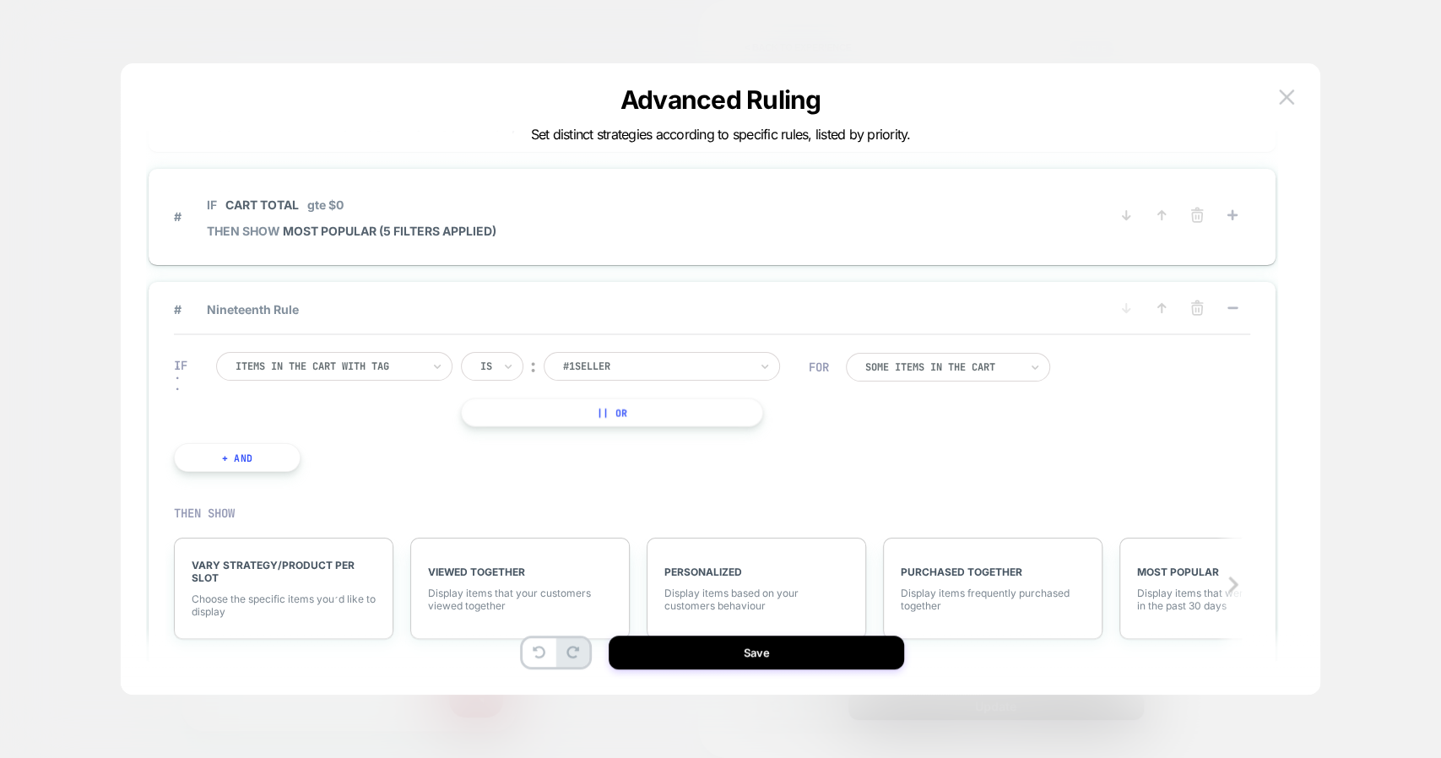
scroll to position [2158, 0]
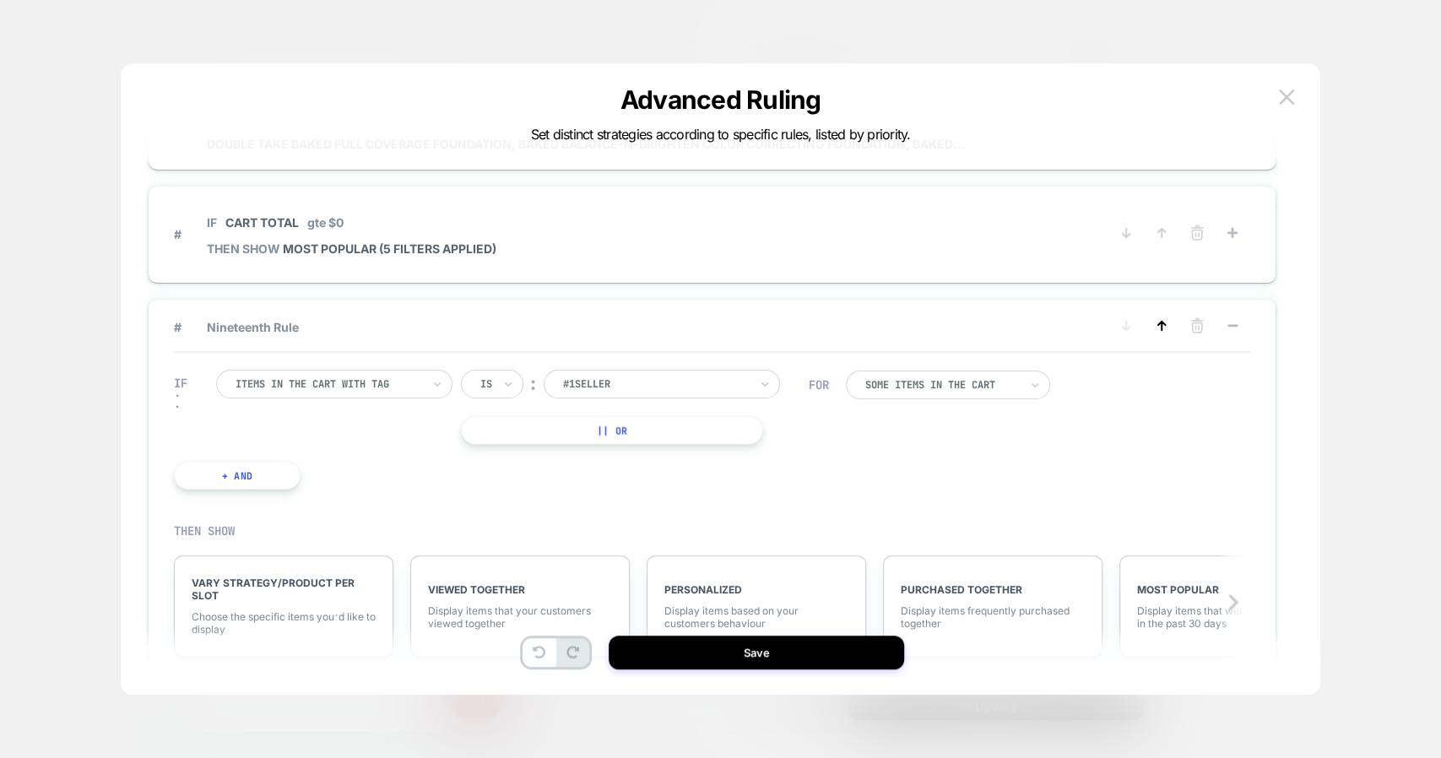
click at [1162, 323] on icon at bounding box center [1162, 326] width 17 height 17
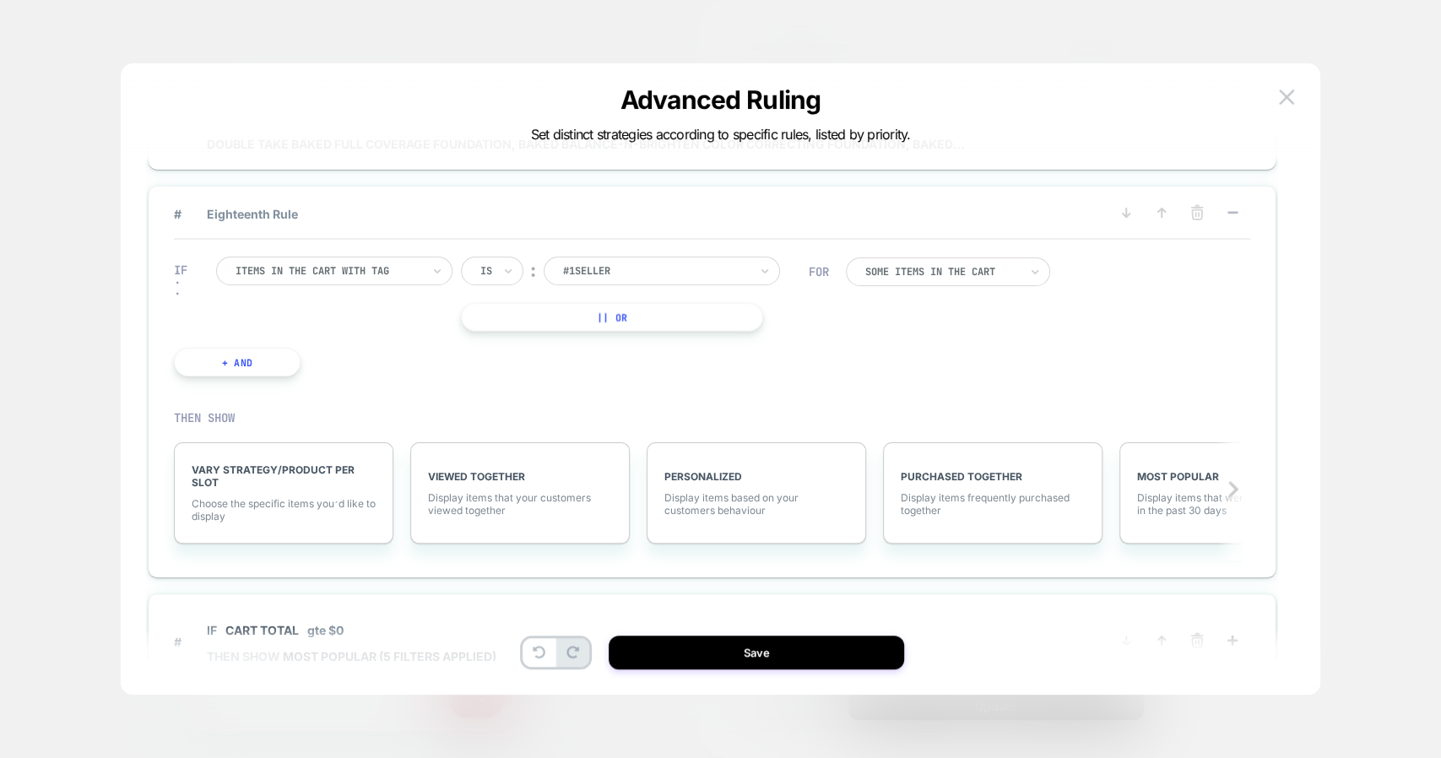
click at [391, 263] on div at bounding box center [329, 270] width 186 height 15
type input "***"
click at [291, 328] on div "Seen Product" at bounding box center [343, 331] width 220 height 27
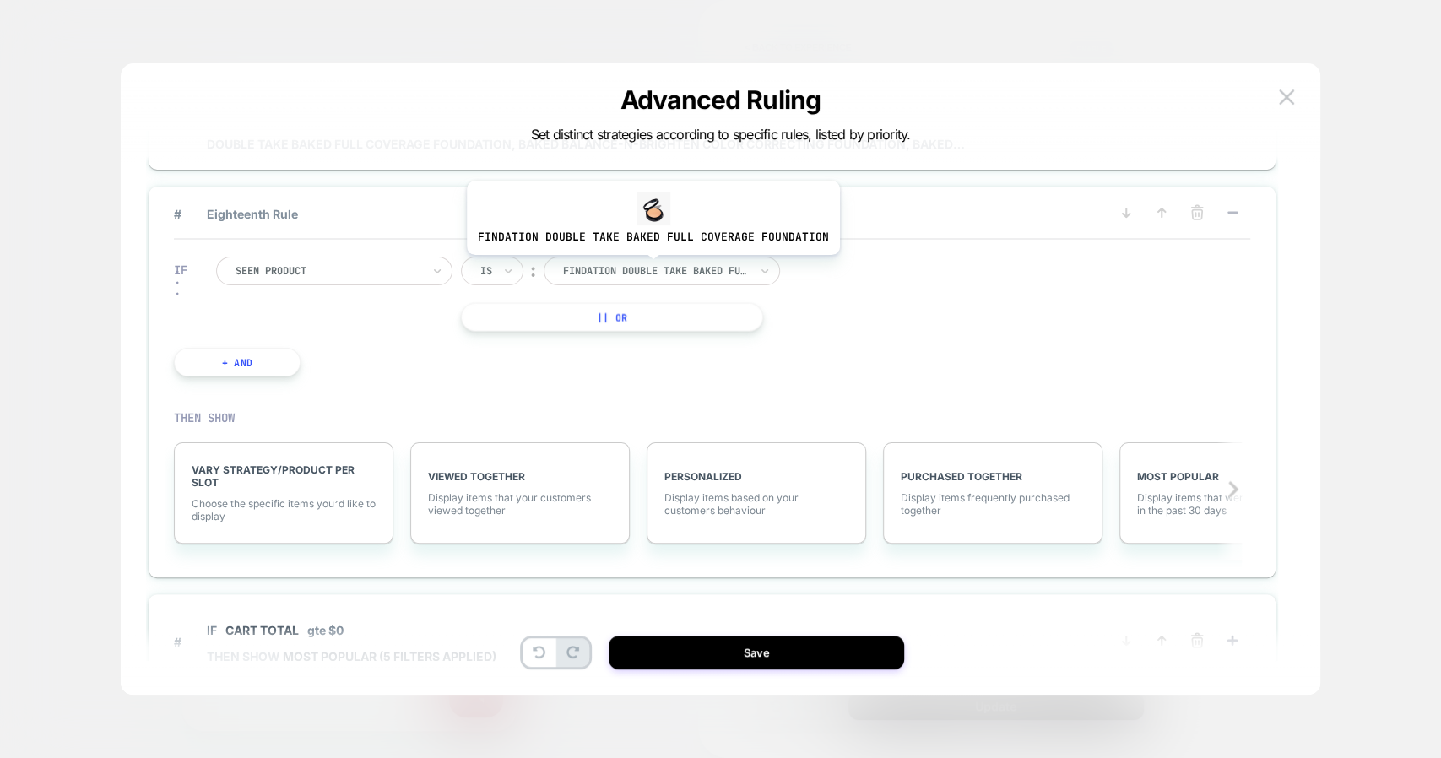
click at [649, 267] on div at bounding box center [656, 270] width 186 height 15
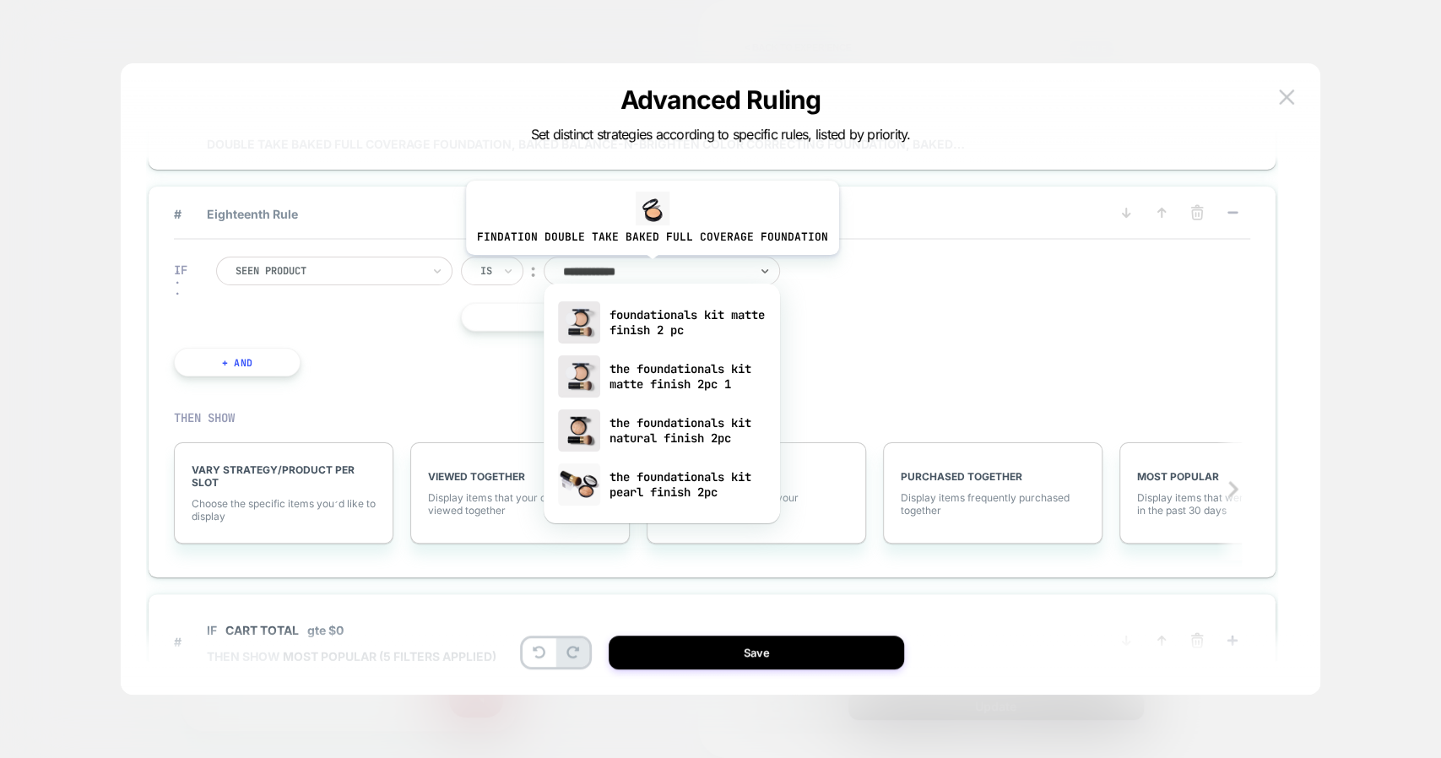
type input "**********"
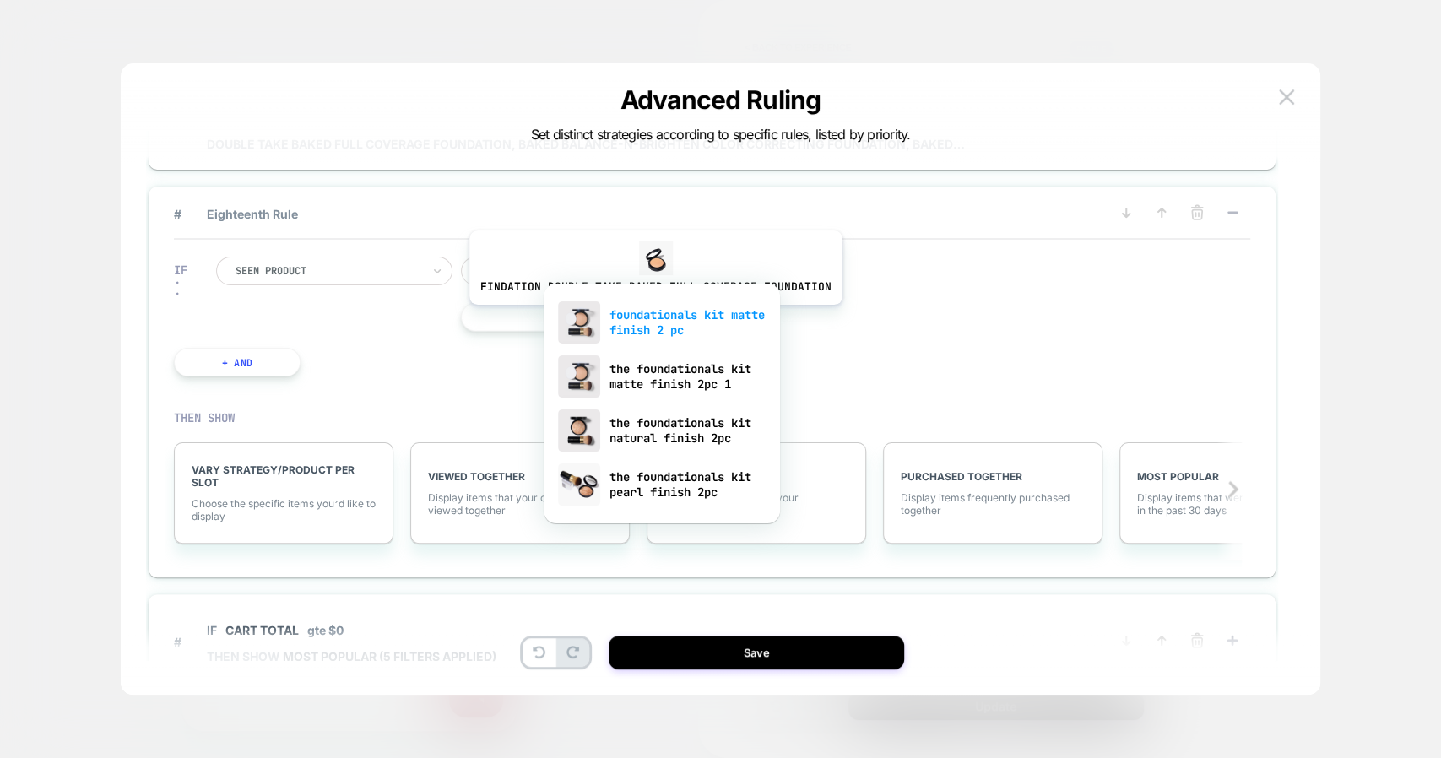
click at [652, 317] on div "foundationals kit matte finish 2 pc" at bounding box center [662, 323] width 220 height 54
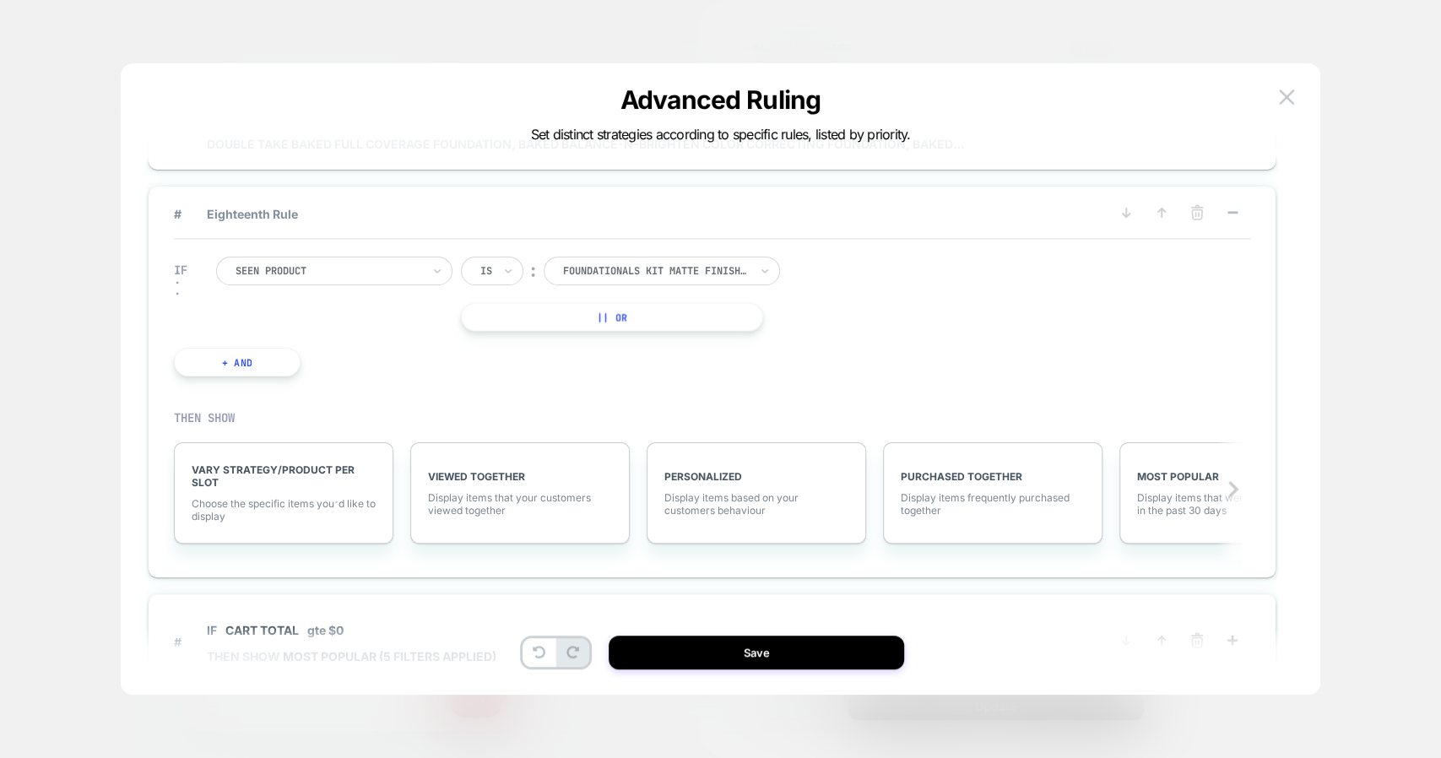
click at [621, 306] on button "|| Or" at bounding box center [612, 316] width 302 height 29
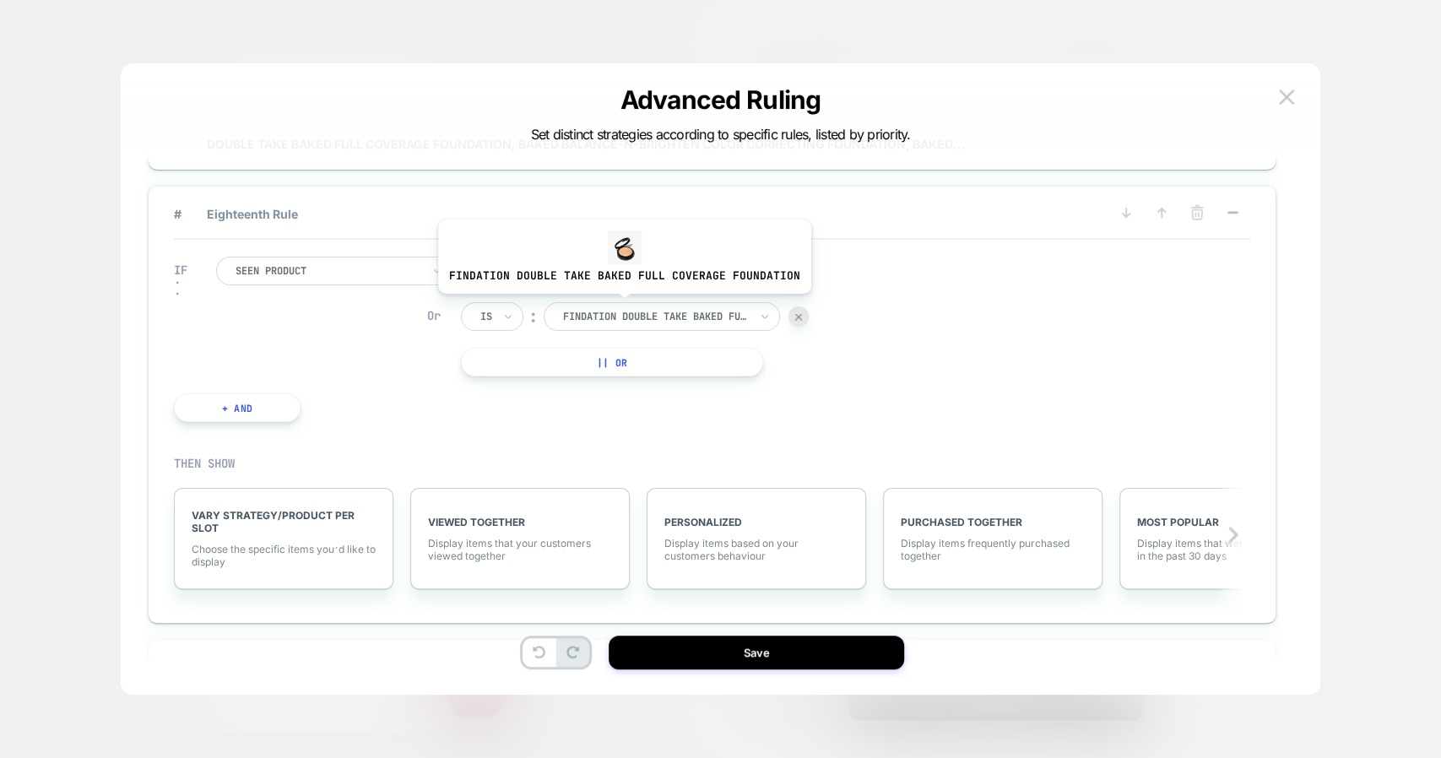
click at [621, 309] on div at bounding box center [656, 316] width 186 height 15
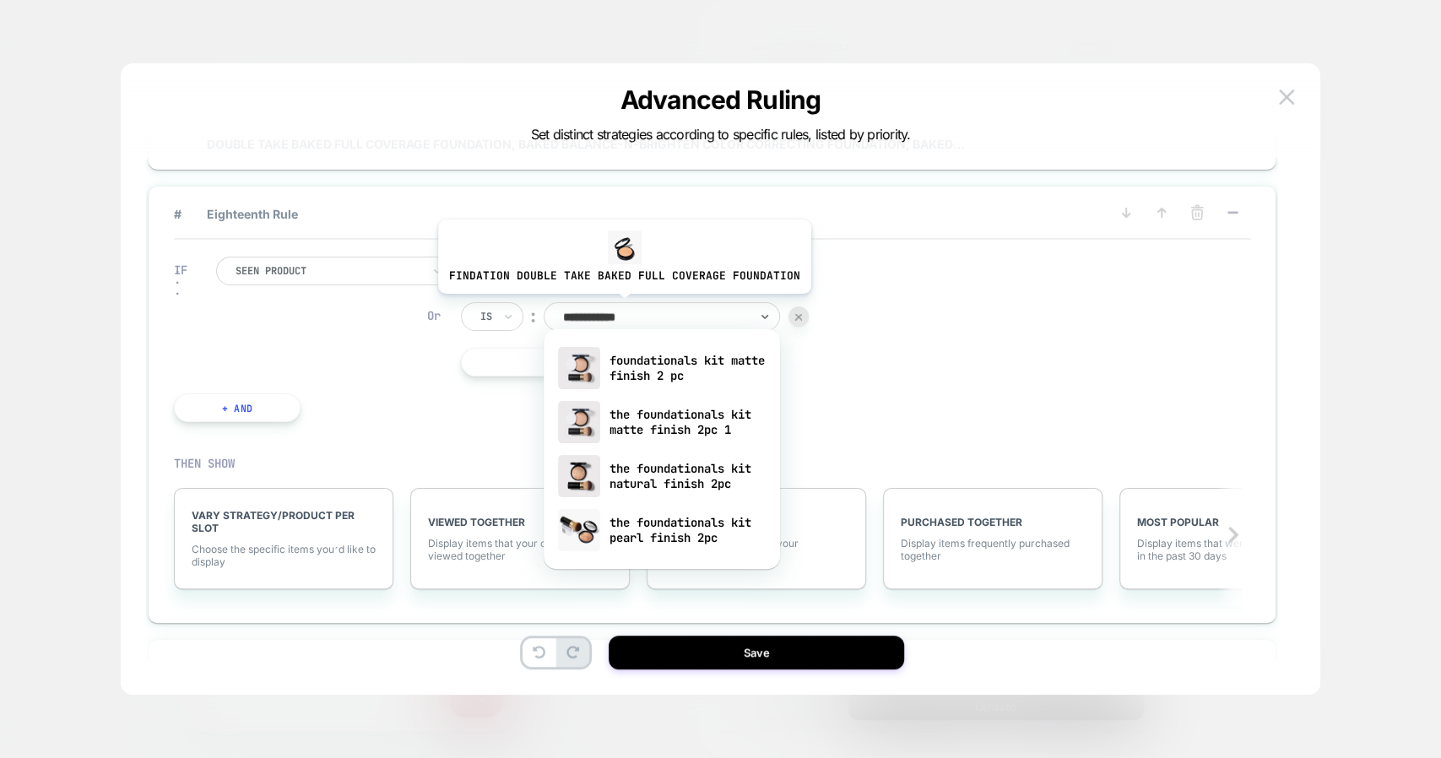
type input "**********"
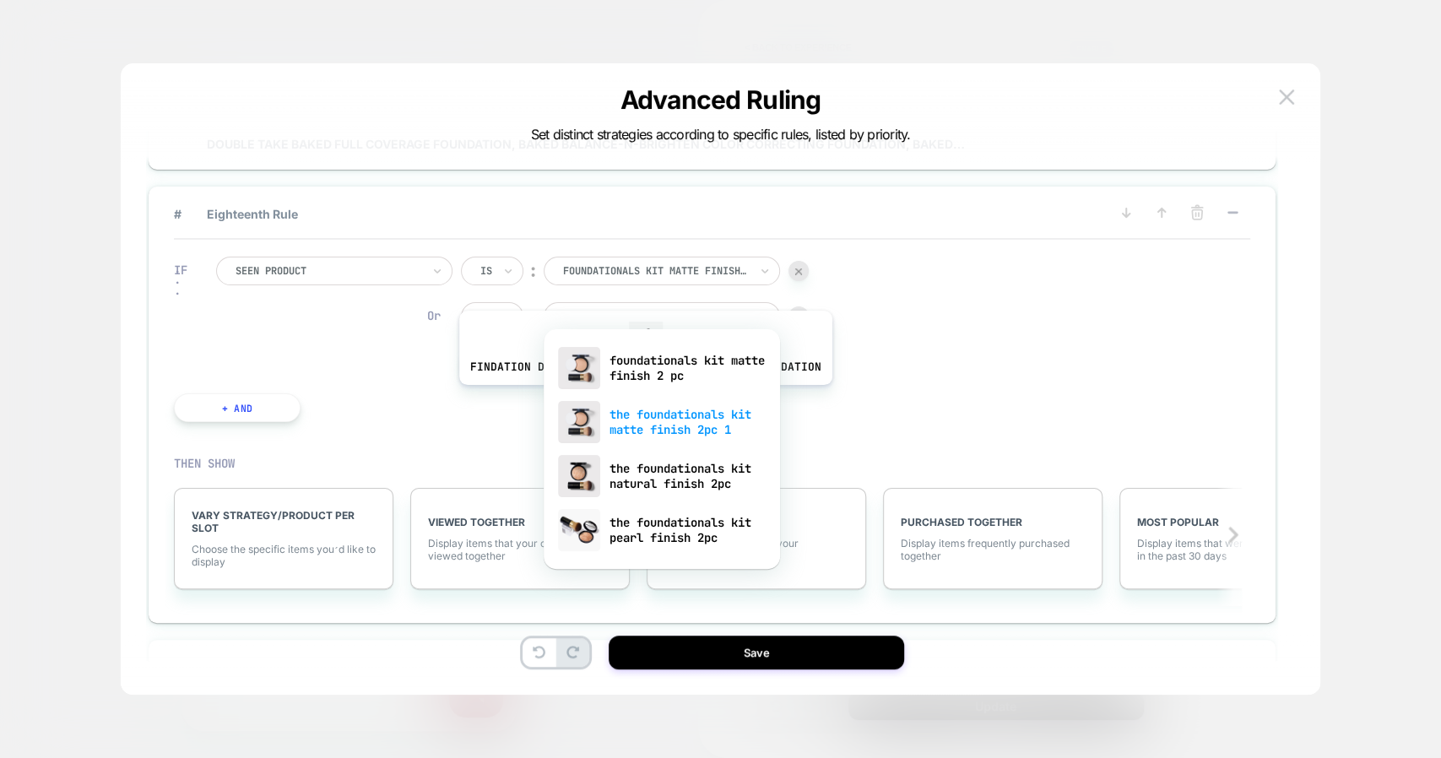
click at [632, 415] on div "the foundationals kit matte finish 2pc 1" at bounding box center [662, 422] width 220 height 54
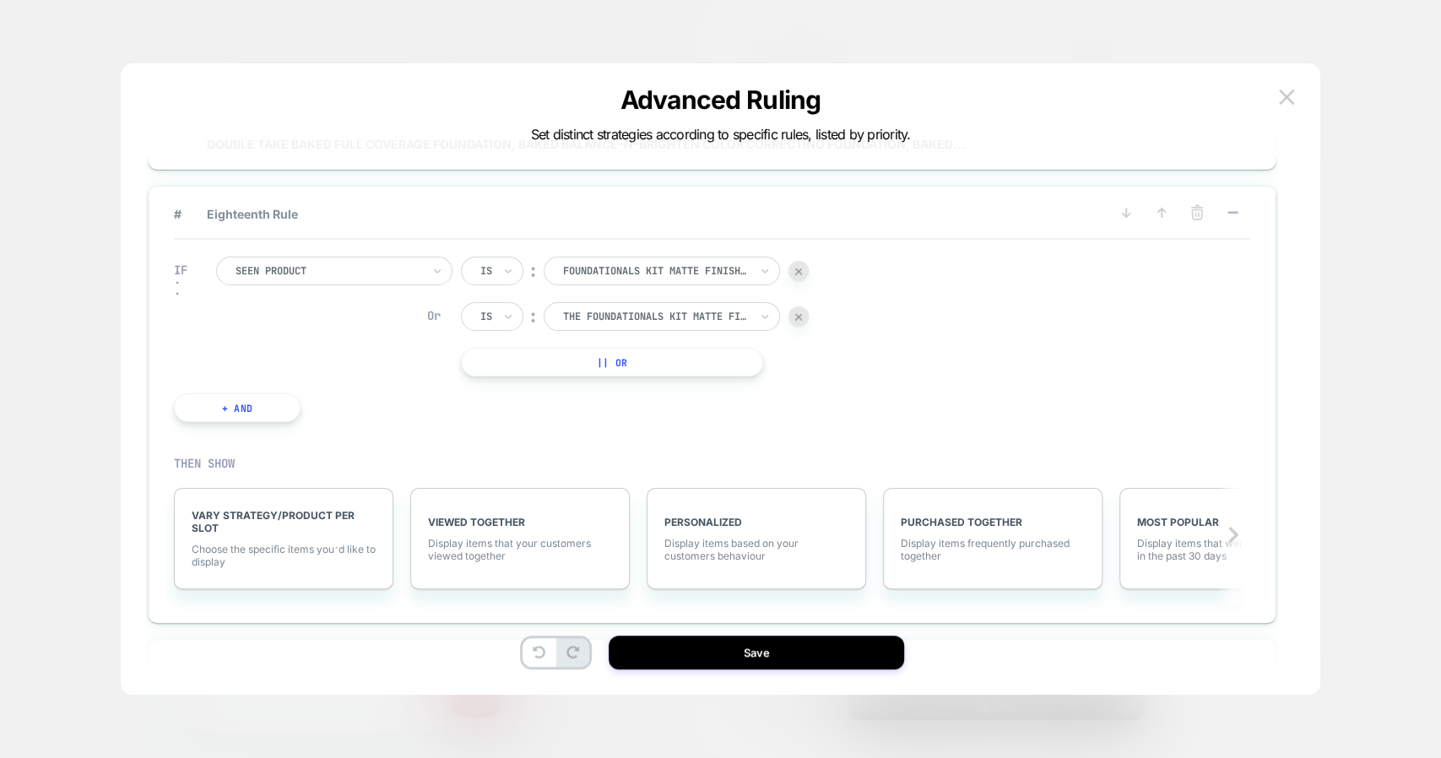
click at [596, 348] on button "|| Or" at bounding box center [612, 362] width 302 height 29
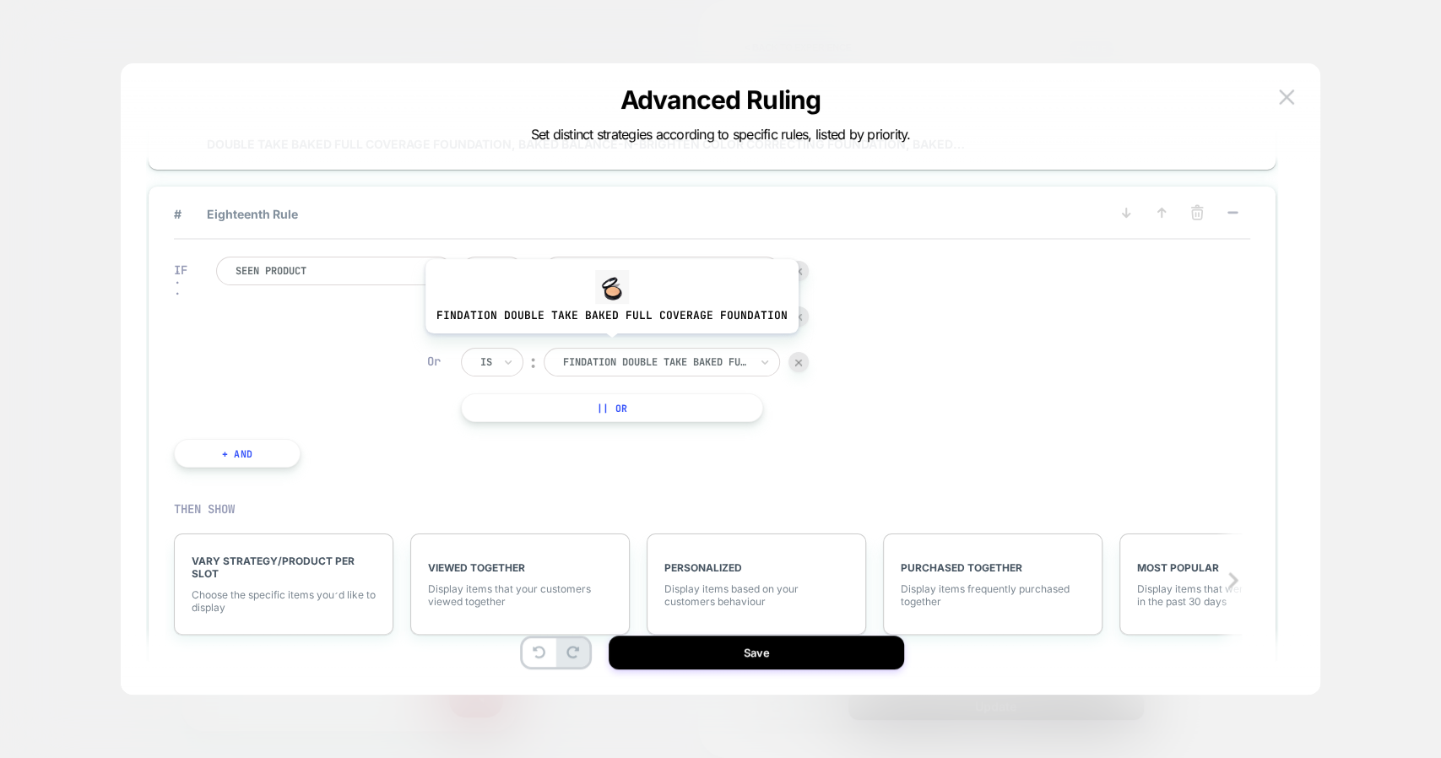
click at [596, 355] on div at bounding box center [656, 362] width 186 height 15
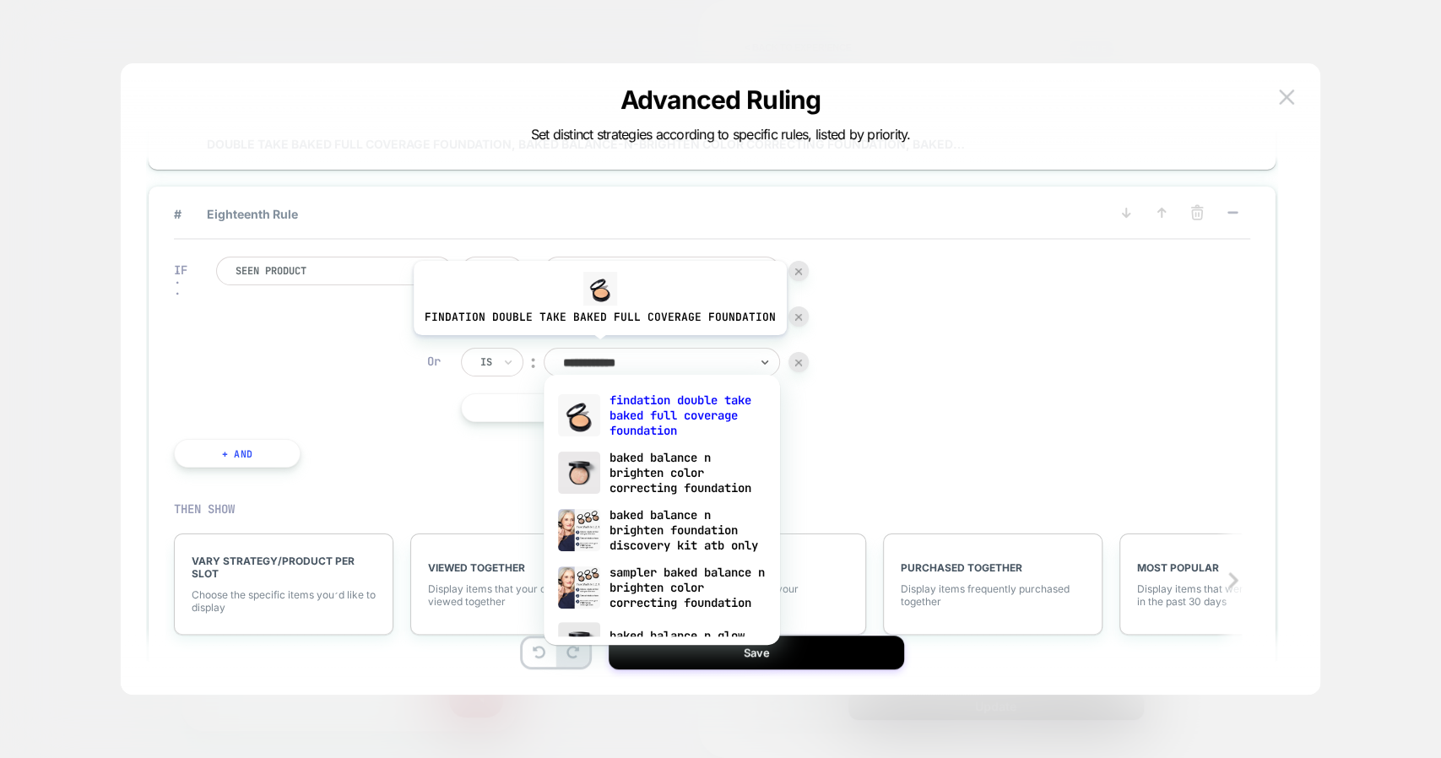
type input "**********"
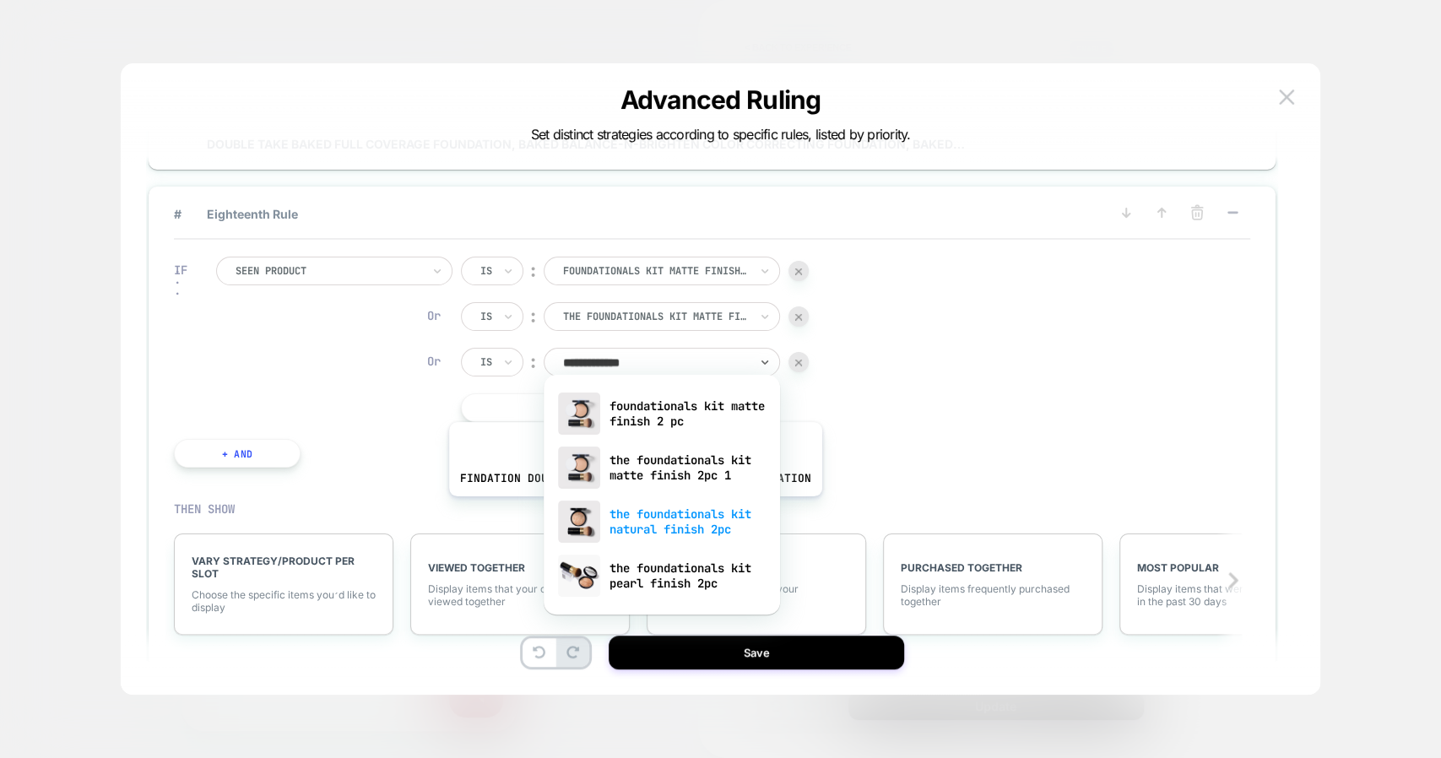
click at [632, 510] on div "the foundationals kit natural finish 2pc" at bounding box center [662, 522] width 220 height 54
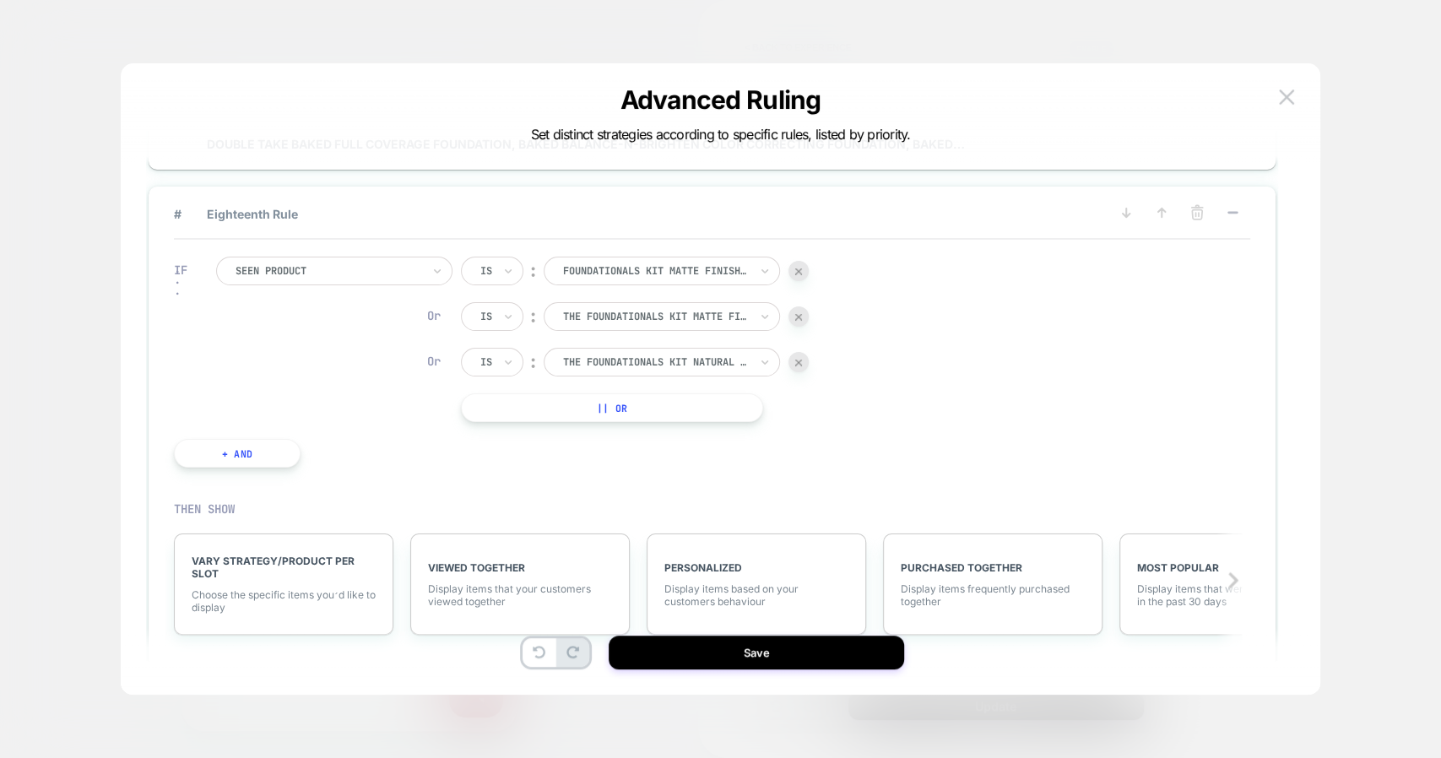
click at [616, 373] on div "Is ︰ foundationals kit matte finish 2 pc FOUNDATIONALS KIT MATTE FINISH 2 PC Or…" at bounding box center [635, 340] width 348 height 166
click at [604, 401] on button "|| Or" at bounding box center [612, 408] width 302 height 29
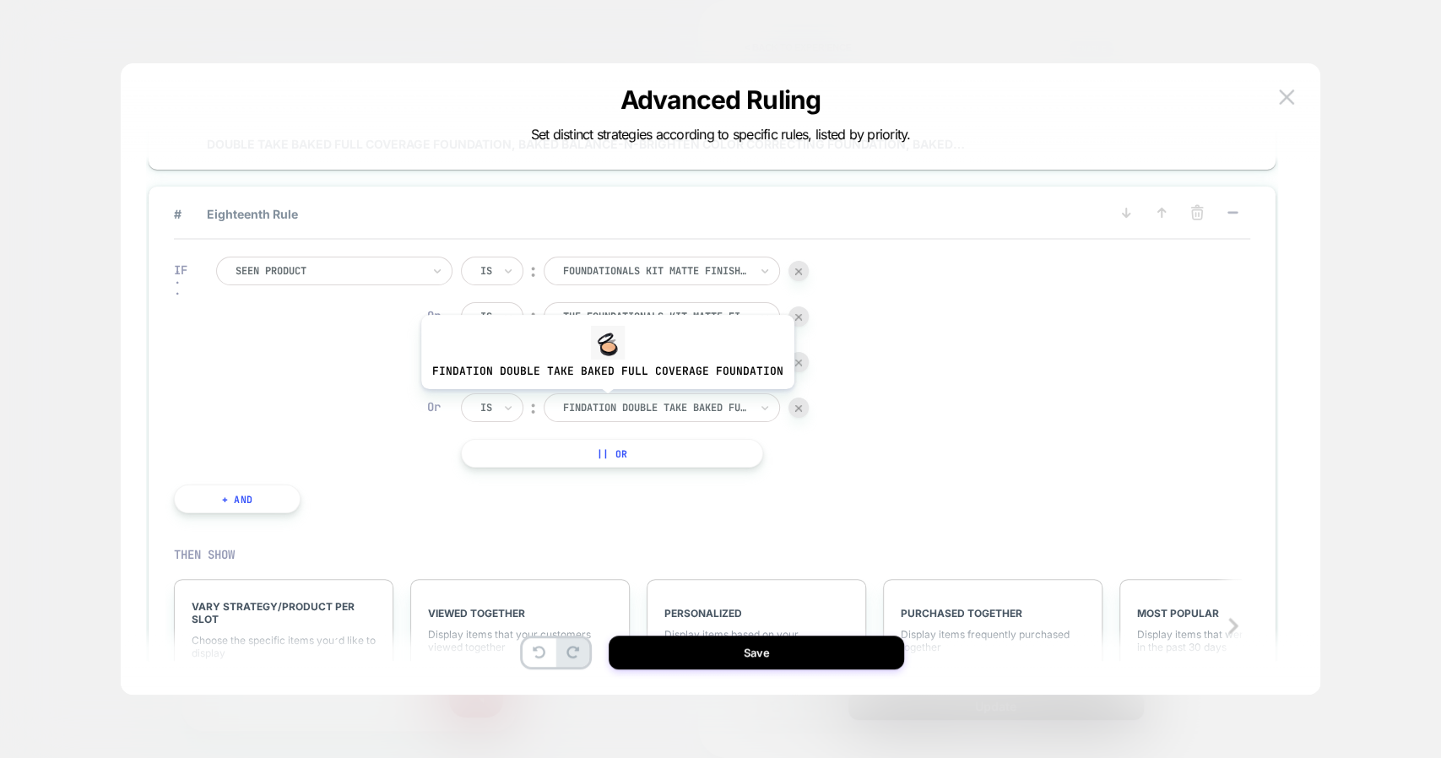
click at [604, 401] on div at bounding box center [656, 407] width 186 height 15
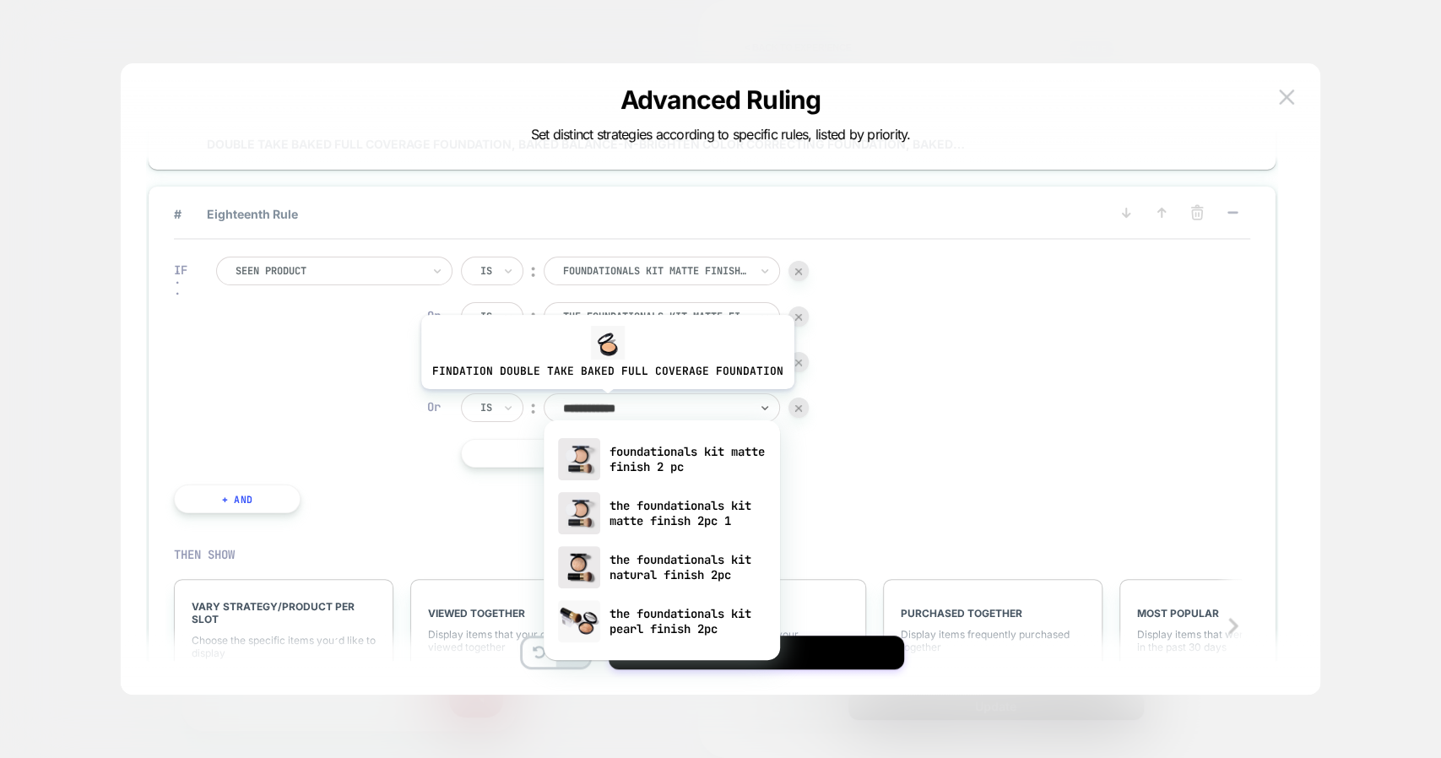
type input "**********"
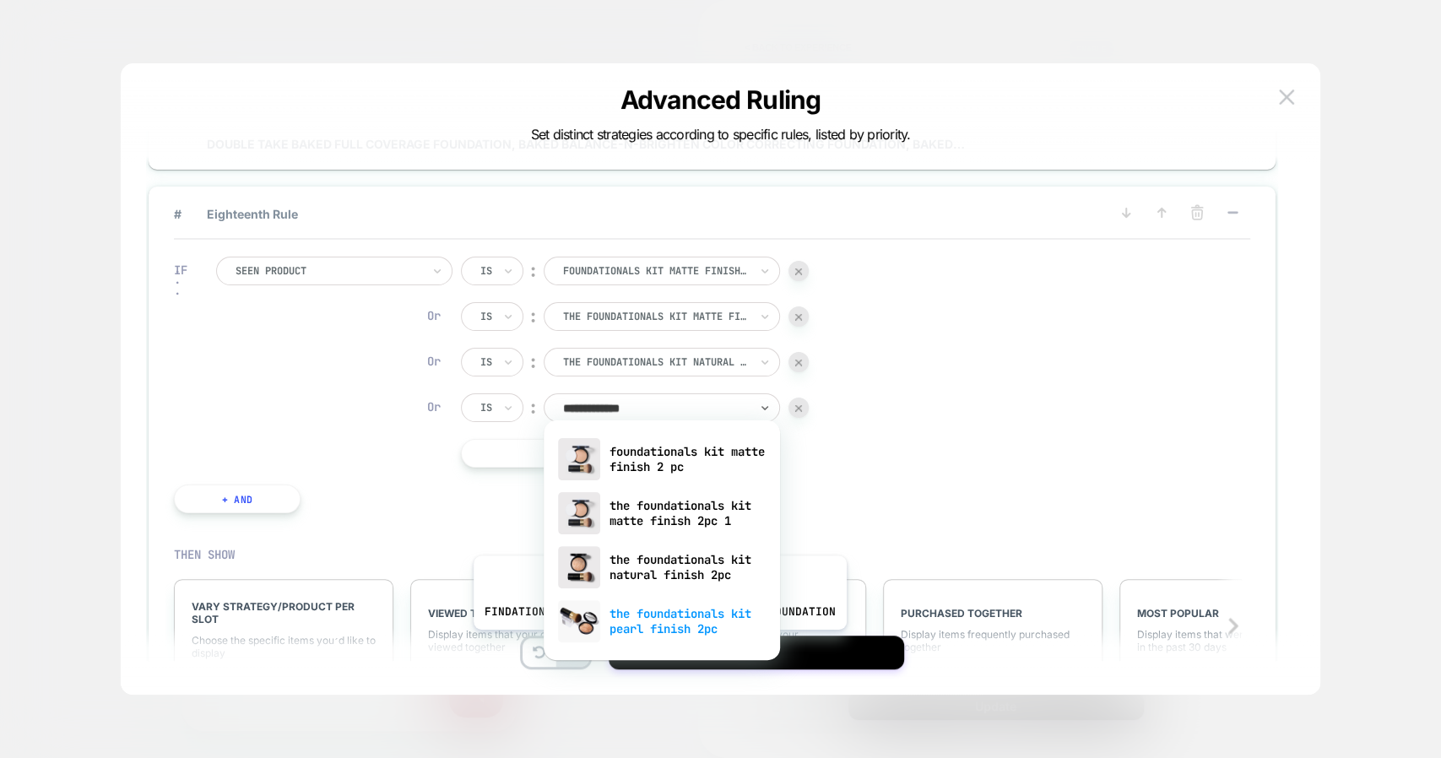
click at [652, 616] on div "the foundationals kit pearl finish 2pc" at bounding box center [662, 621] width 220 height 54
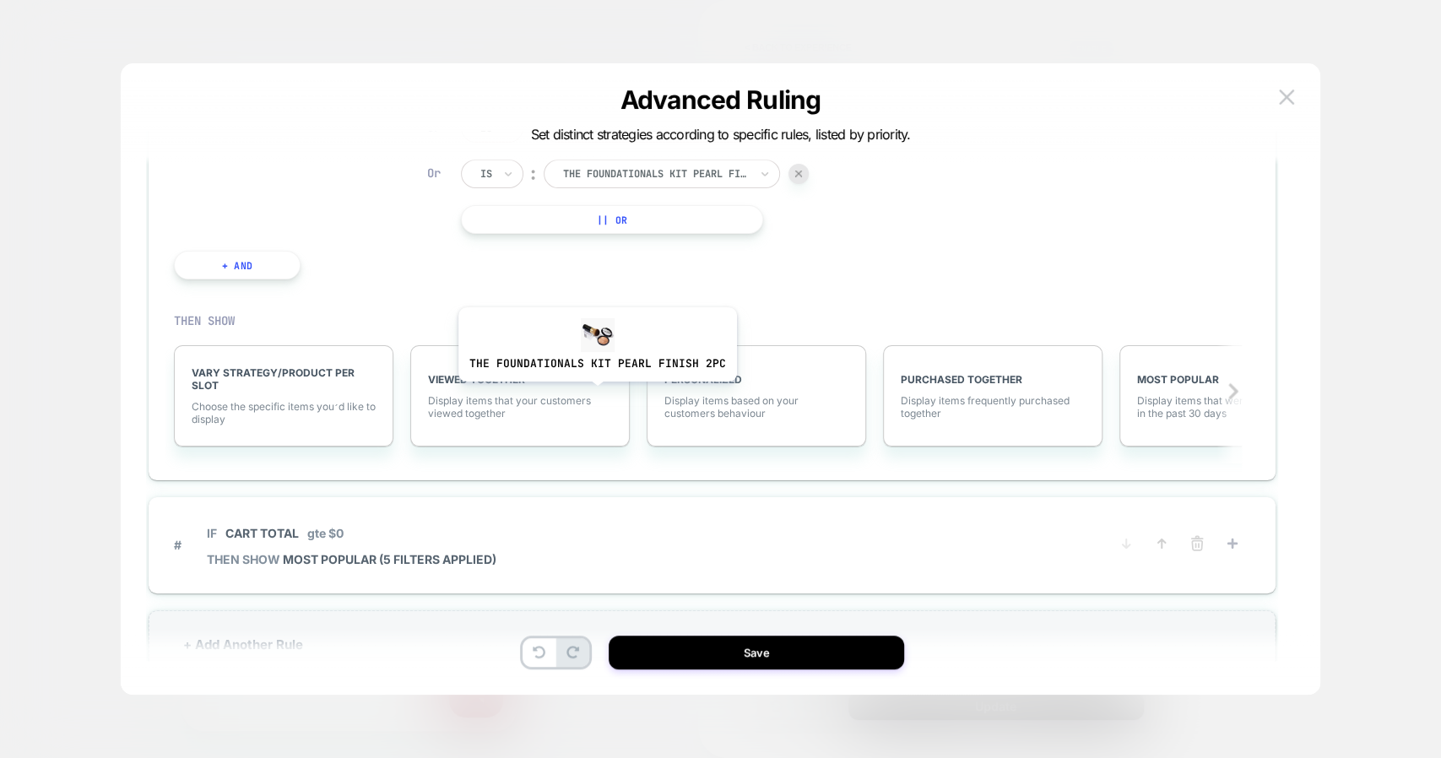
scroll to position [2395, 0]
click at [251, 419] on div "VARY STRATEGY/PRODUCT PER SLOT Choose the specific items you׳d like to display" at bounding box center [284, 393] width 220 height 101
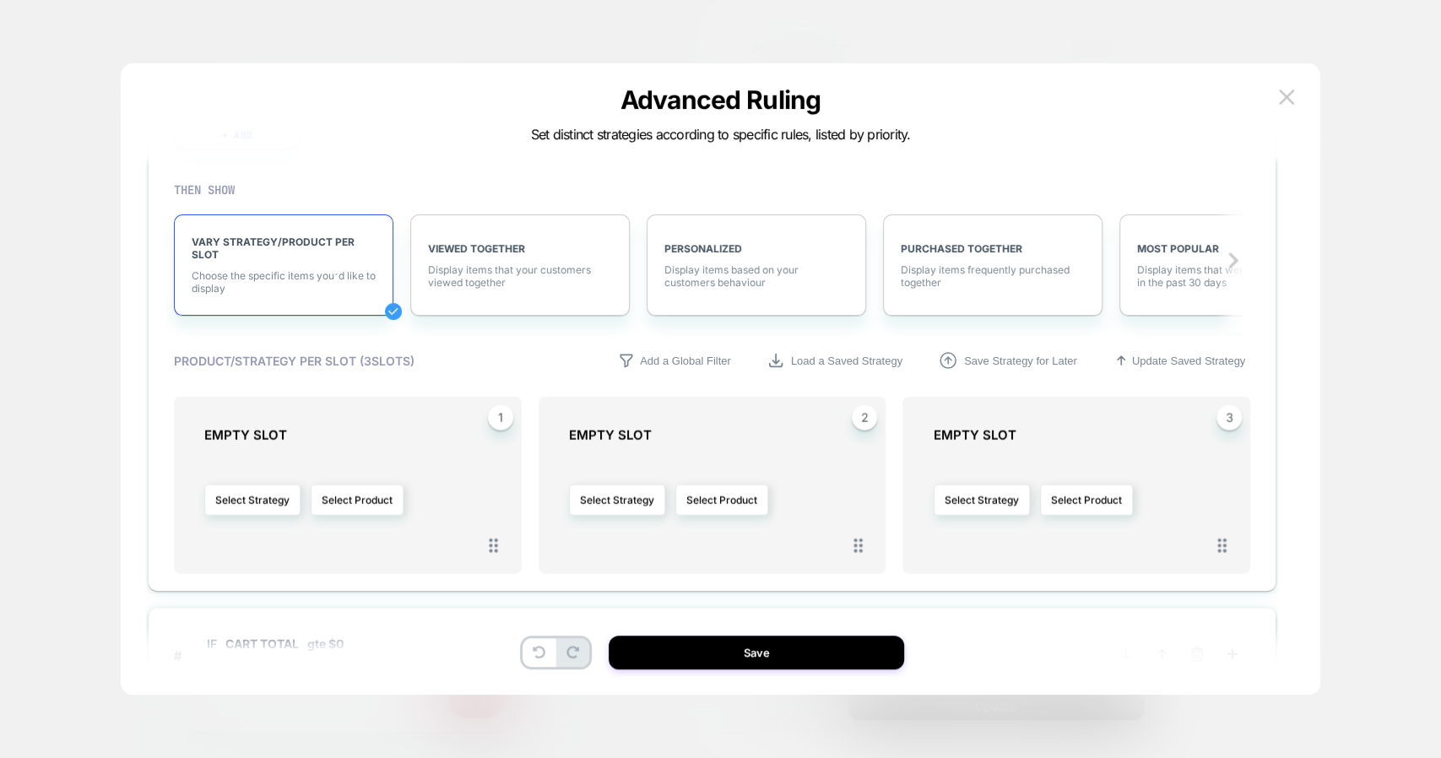
scroll to position [2529, 0]
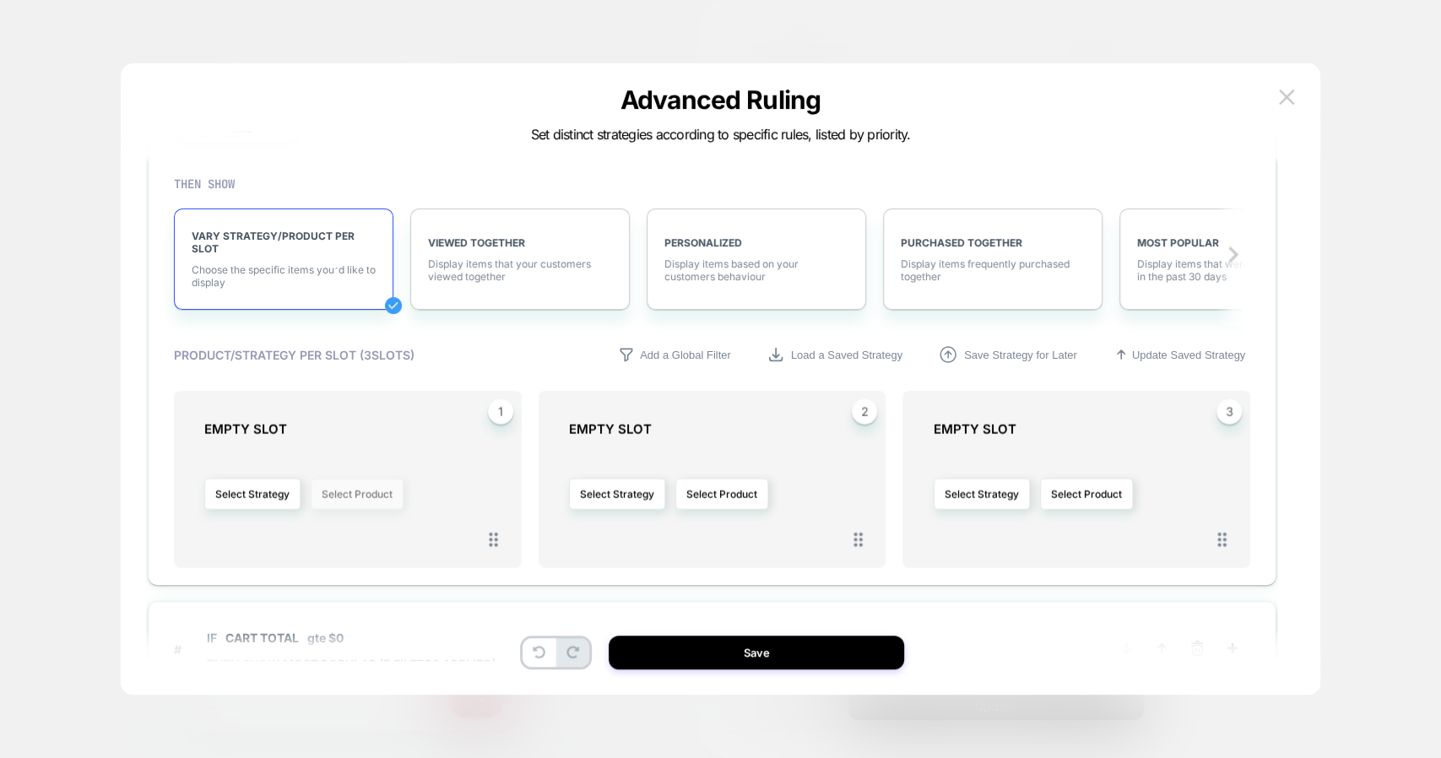
click at [350, 486] on button "Select Product" at bounding box center [357, 494] width 93 height 31
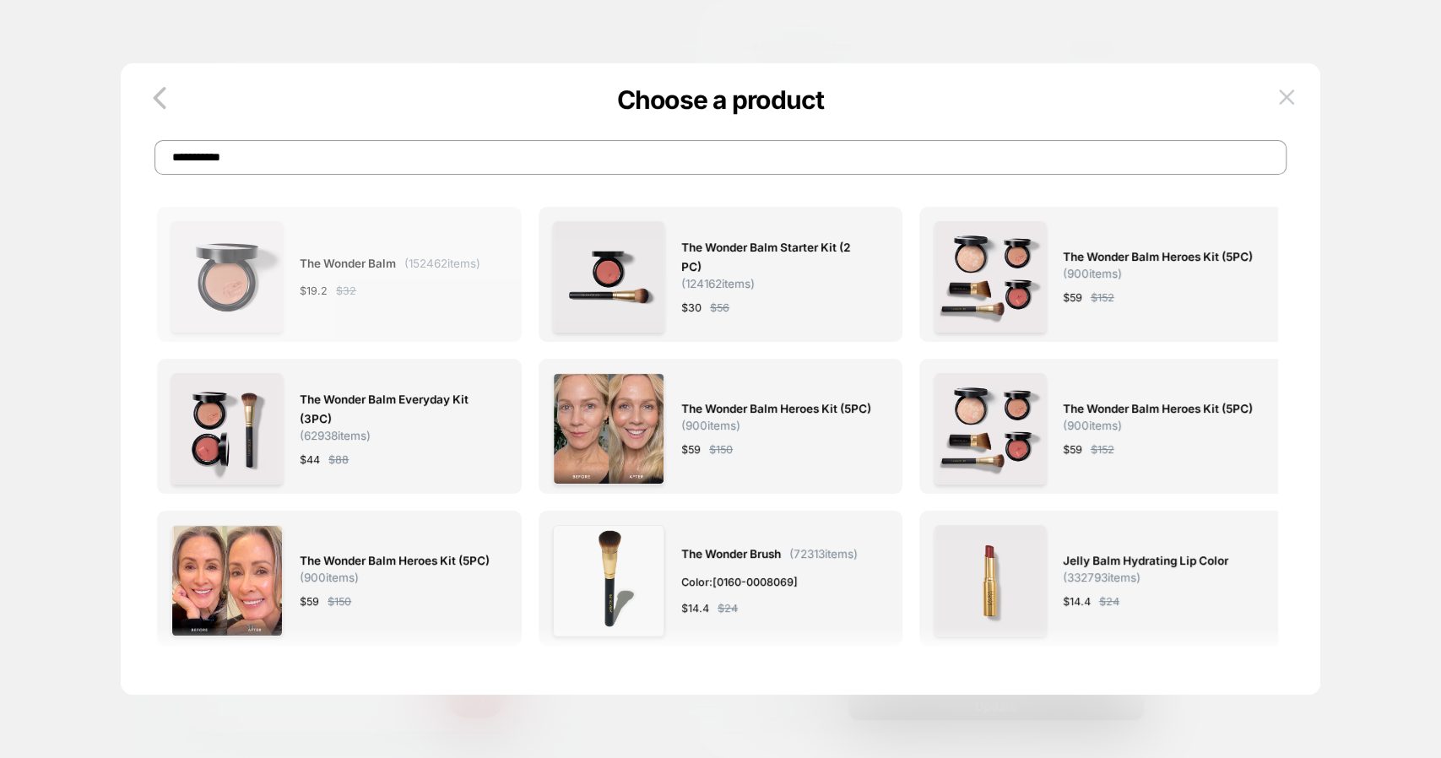
type input "**********"
click at [423, 252] on div "The Wonder Balm ( 152462 items) $ 19.2 $ 32" at bounding box center [390, 276] width 181 height 111
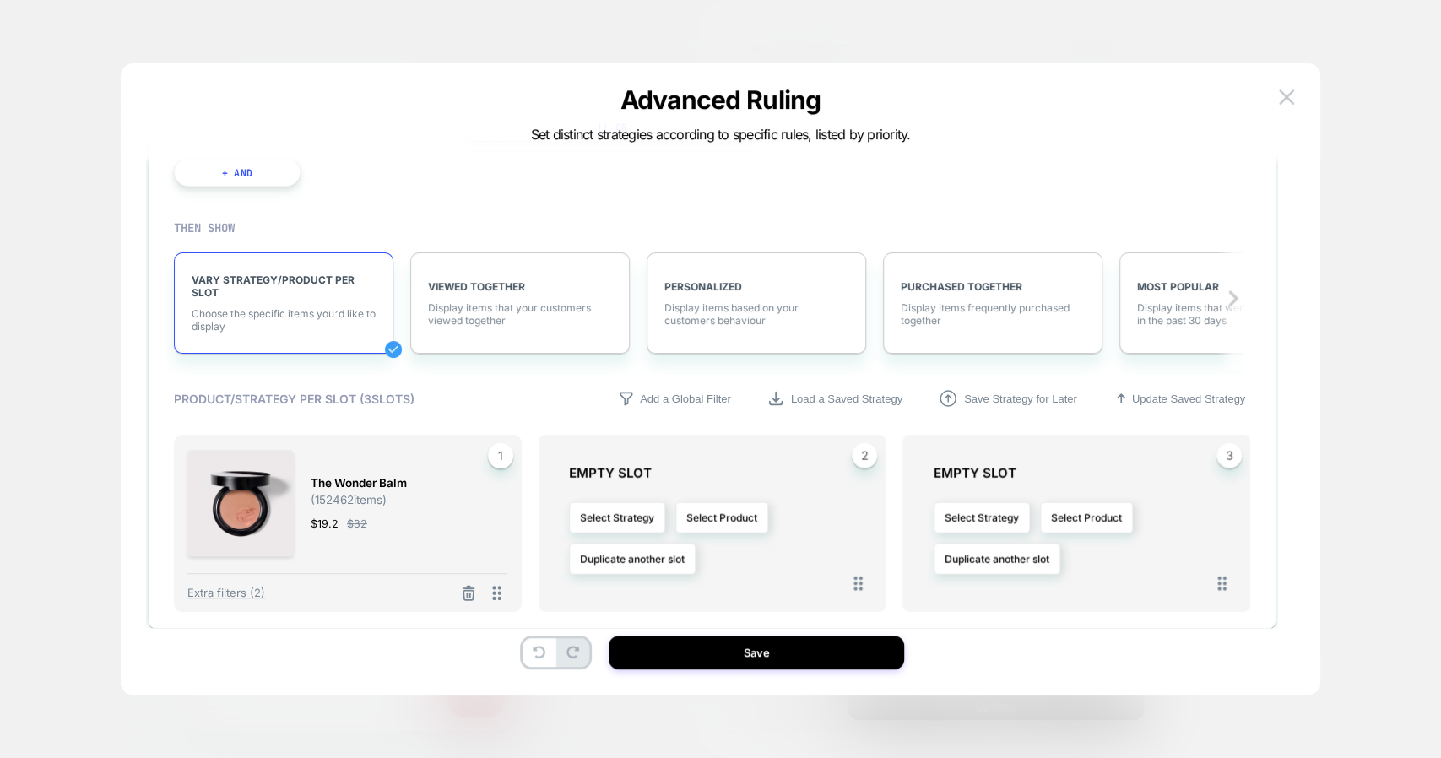
scroll to position [2436, 0]
click at [730, 505] on button "Select Product" at bounding box center [722, 517] width 93 height 31
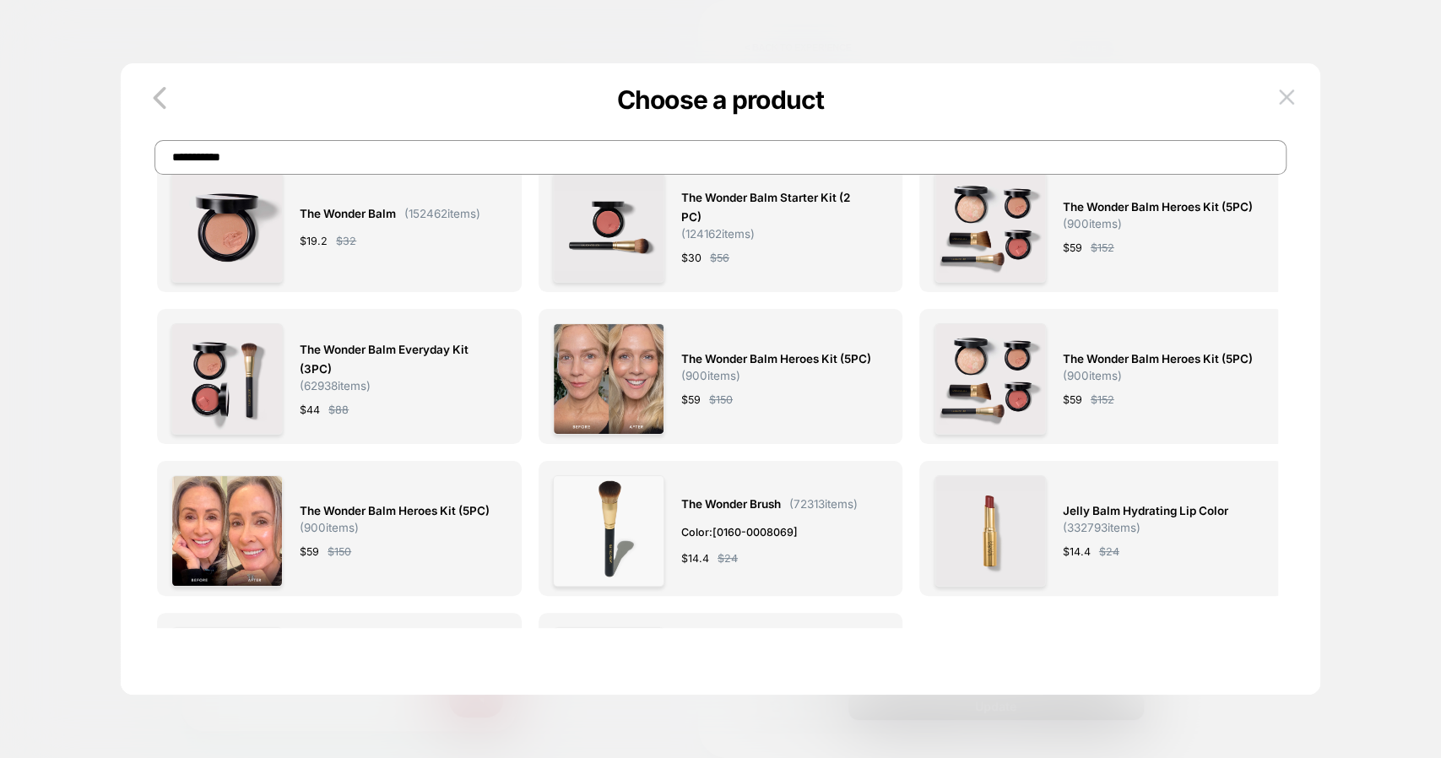
click at [453, 160] on input "**********" at bounding box center [721, 157] width 1132 height 35
type input "**********"
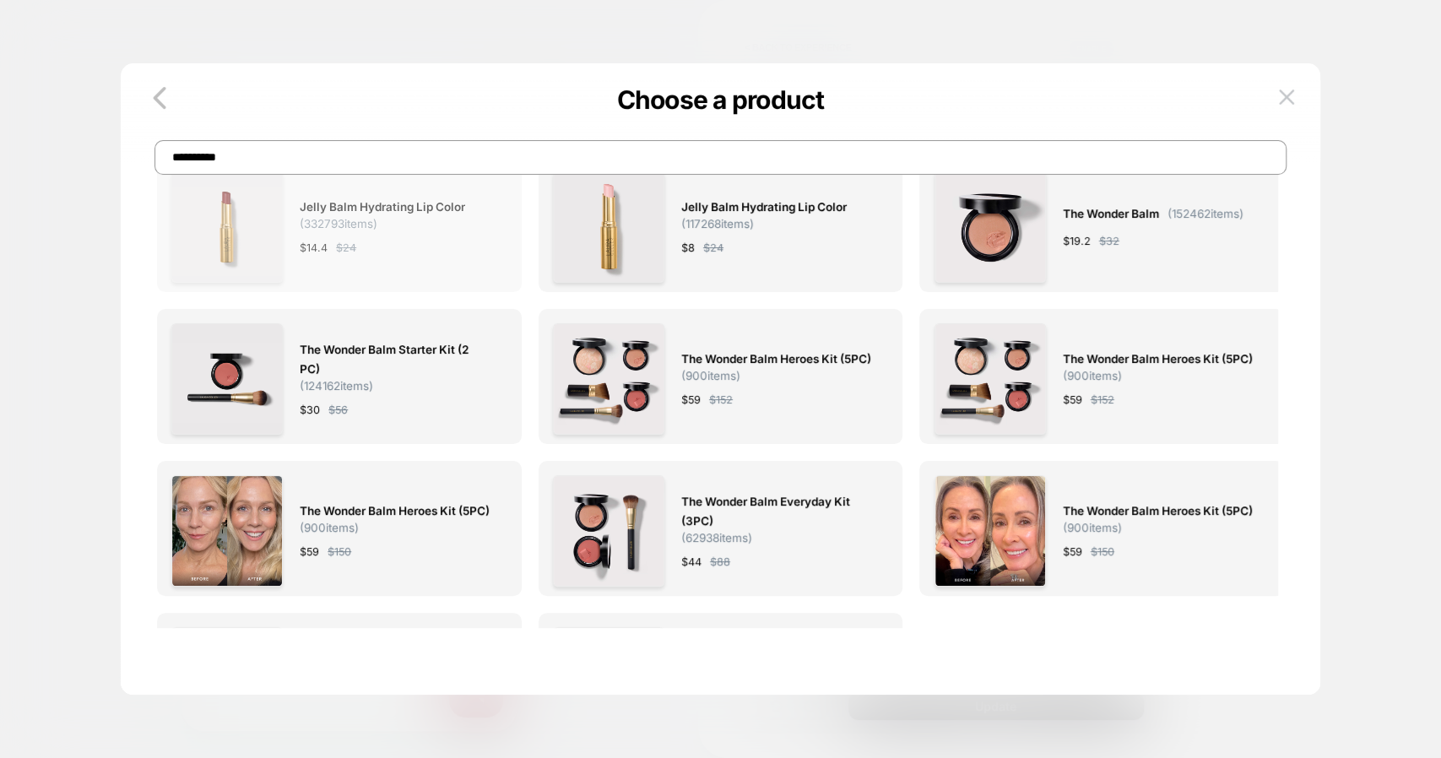
click at [404, 216] on span "Jelly Balm Hydrating Lip Color ( 332793 items)" at bounding box center [395, 214] width 190 height 33
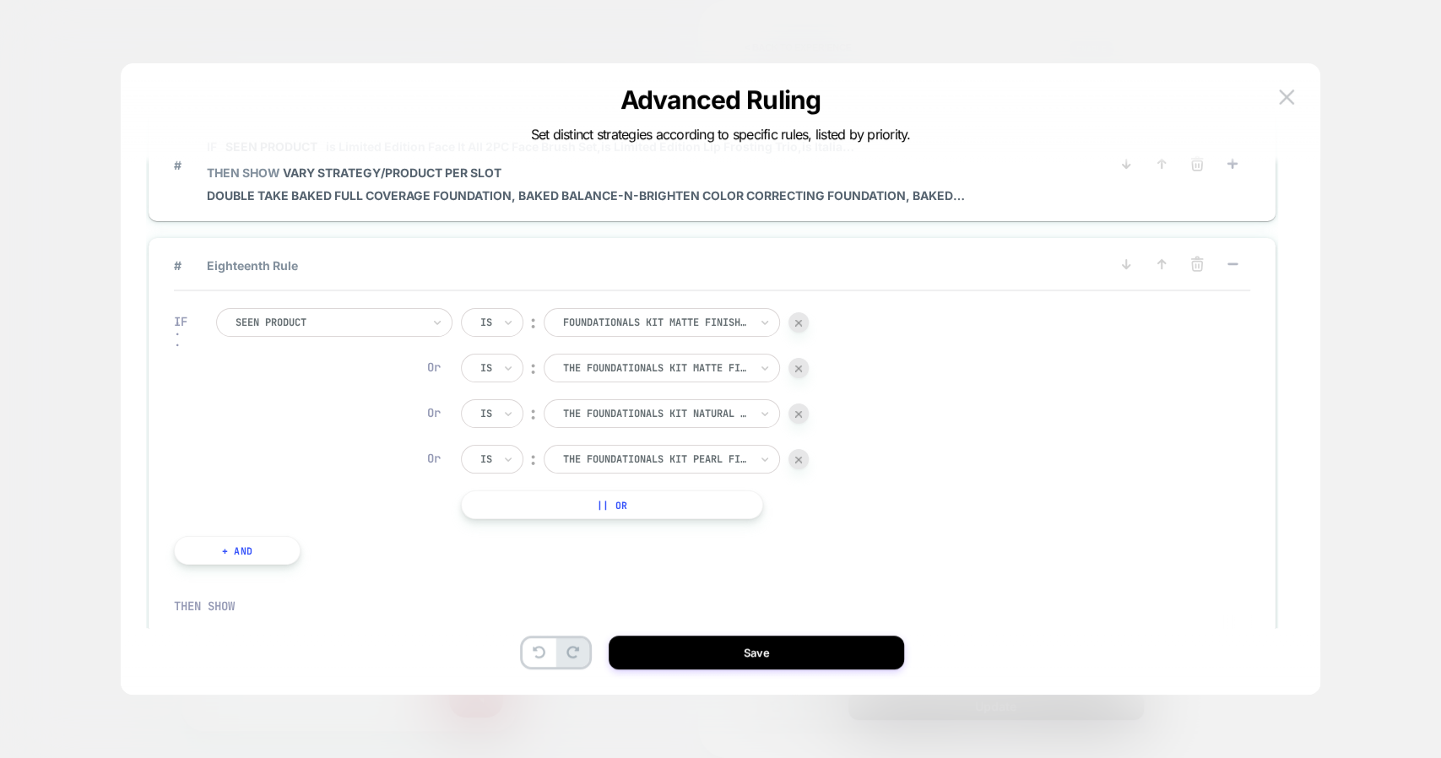
scroll to position [2366, 0]
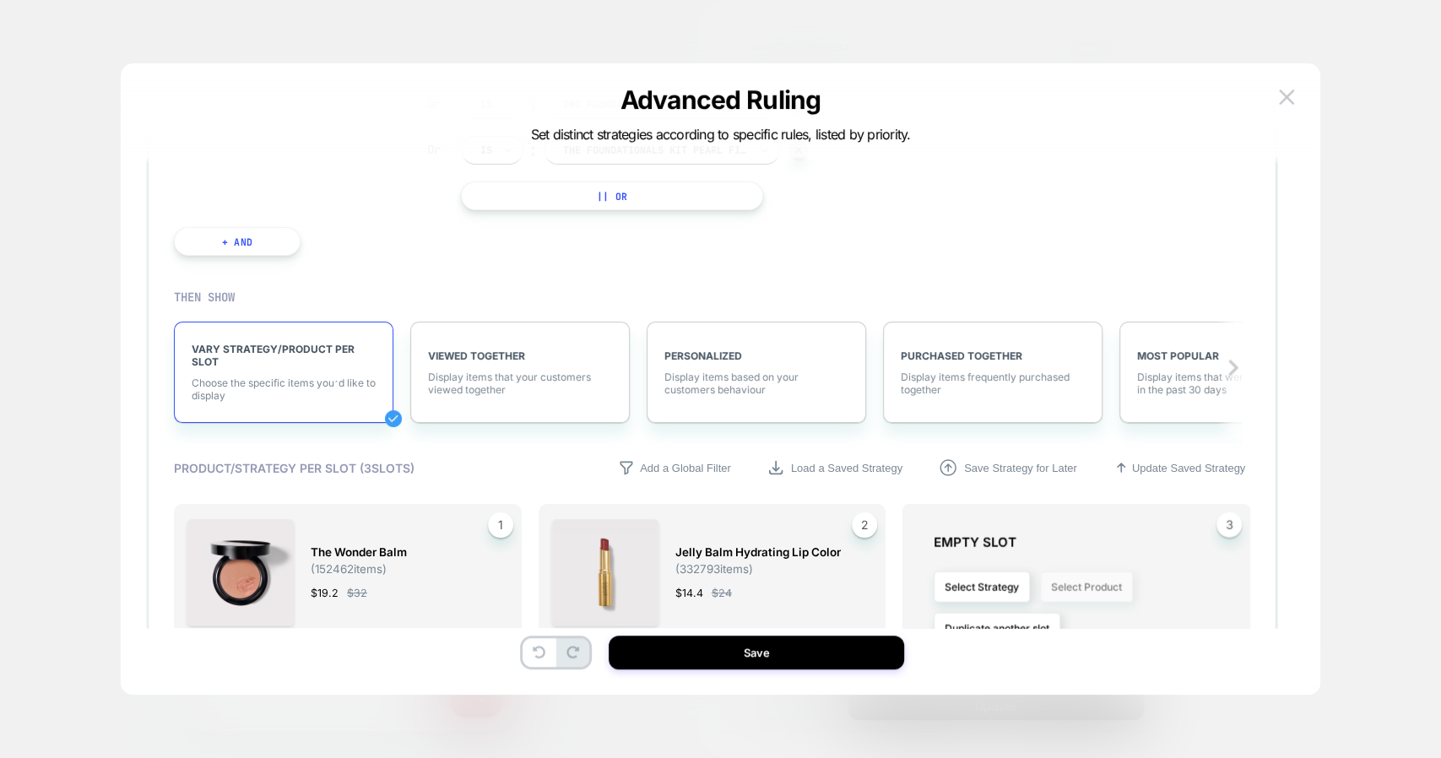
click at [1108, 572] on button "Select Product" at bounding box center [1086, 587] width 93 height 31
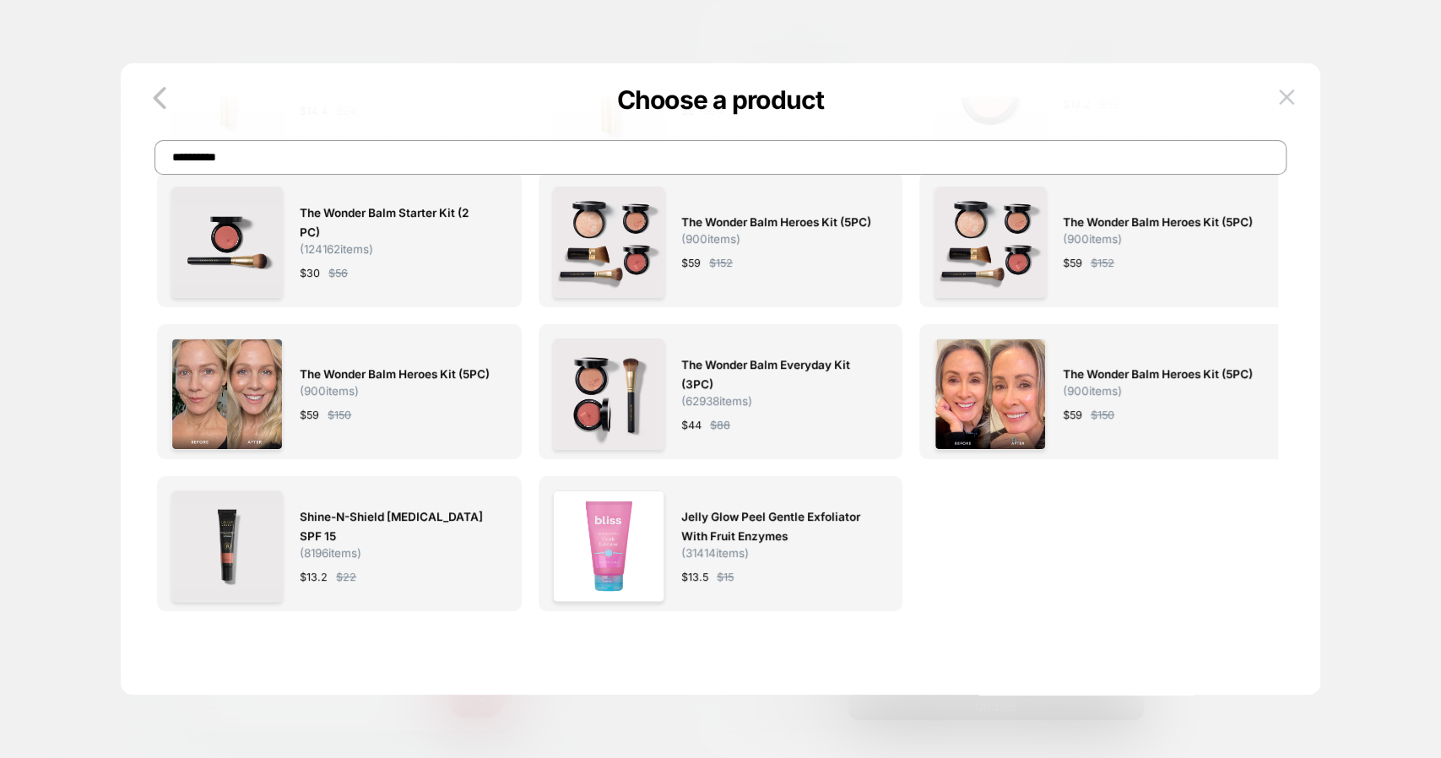
scroll to position [0, 0]
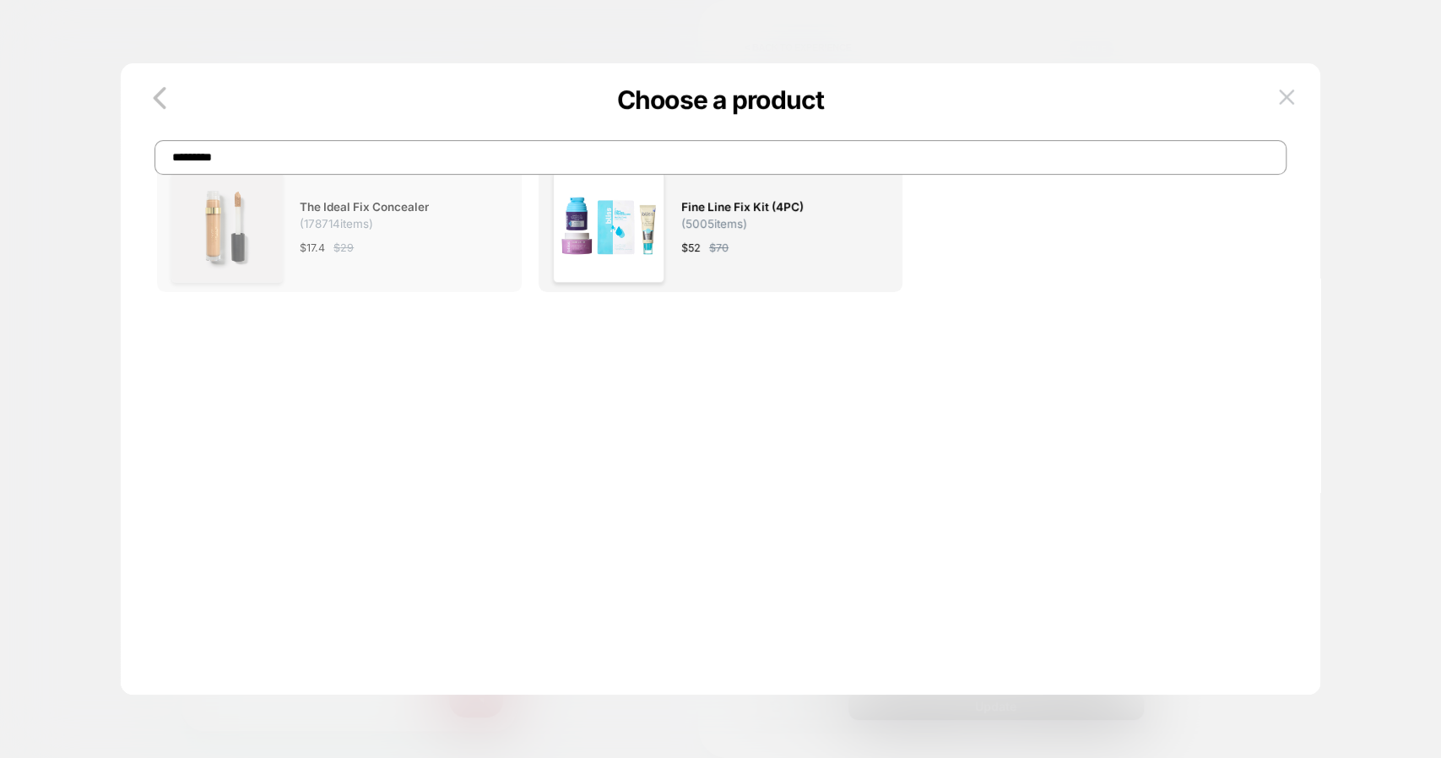
type input "*********"
click at [263, 280] on img at bounding box center [226, 226] width 111 height 111
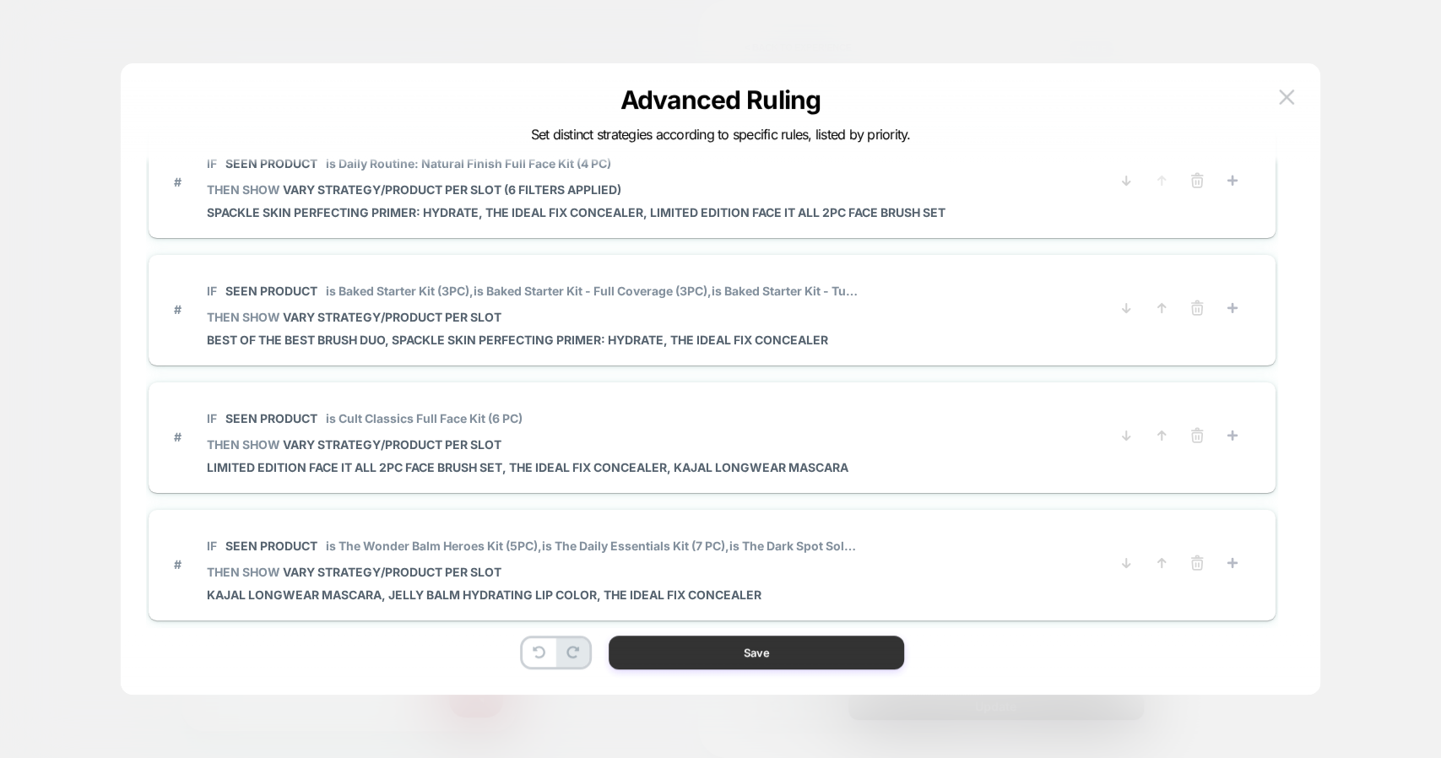
click at [779, 654] on button "Save" at bounding box center [757, 653] width 296 height 34
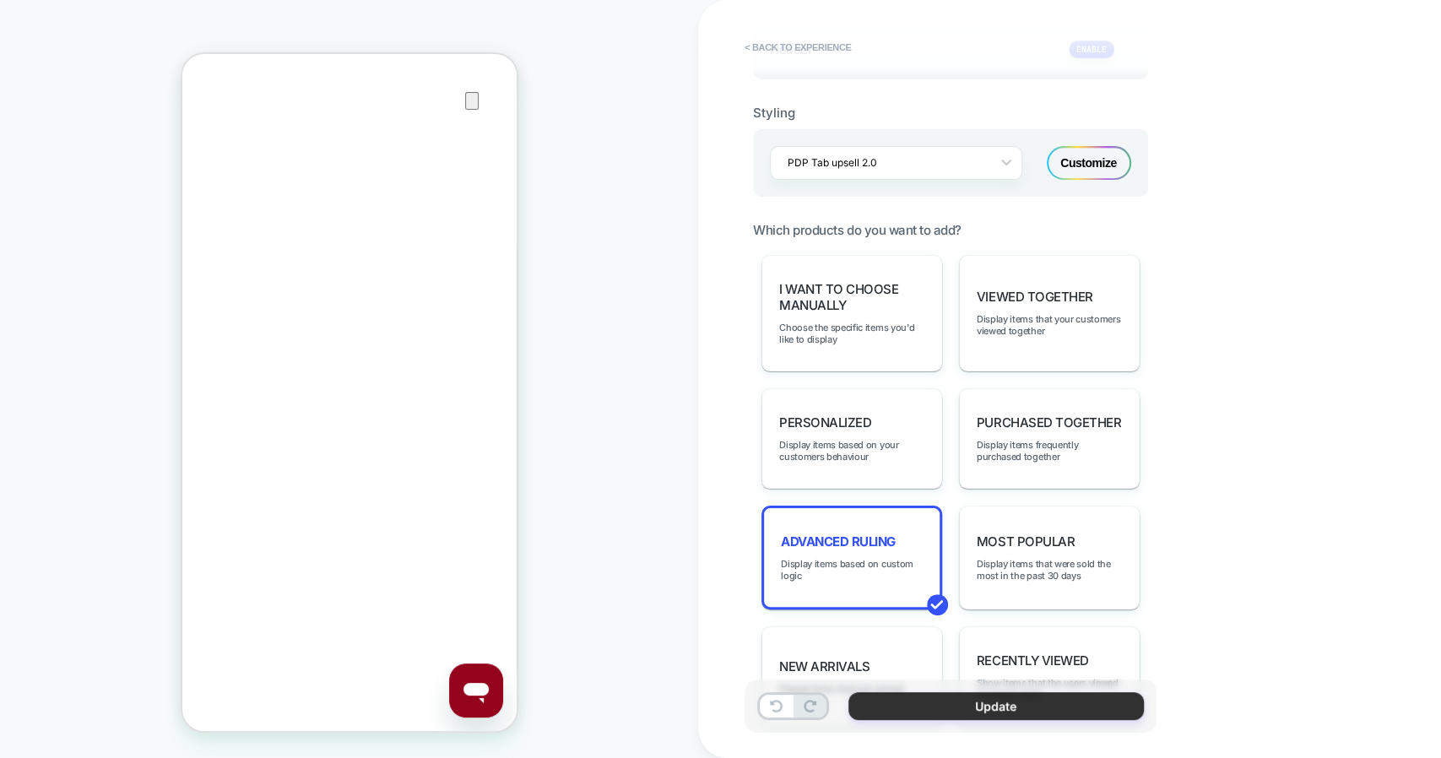
click at [926, 703] on button "Update" at bounding box center [997, 706] width 296 height 28
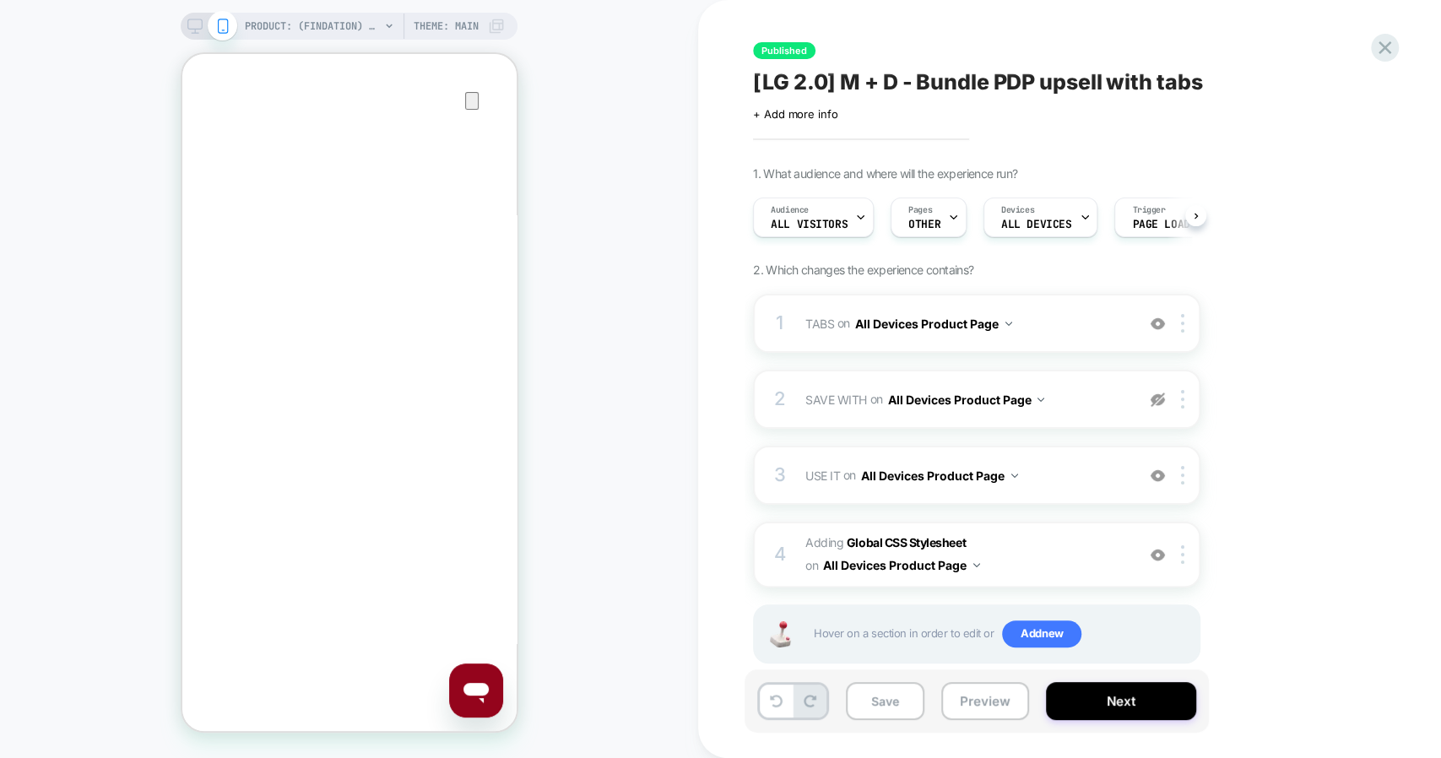
click at [891, 694] on button "Save" at bounding box center [885, 701] width 79 height 38
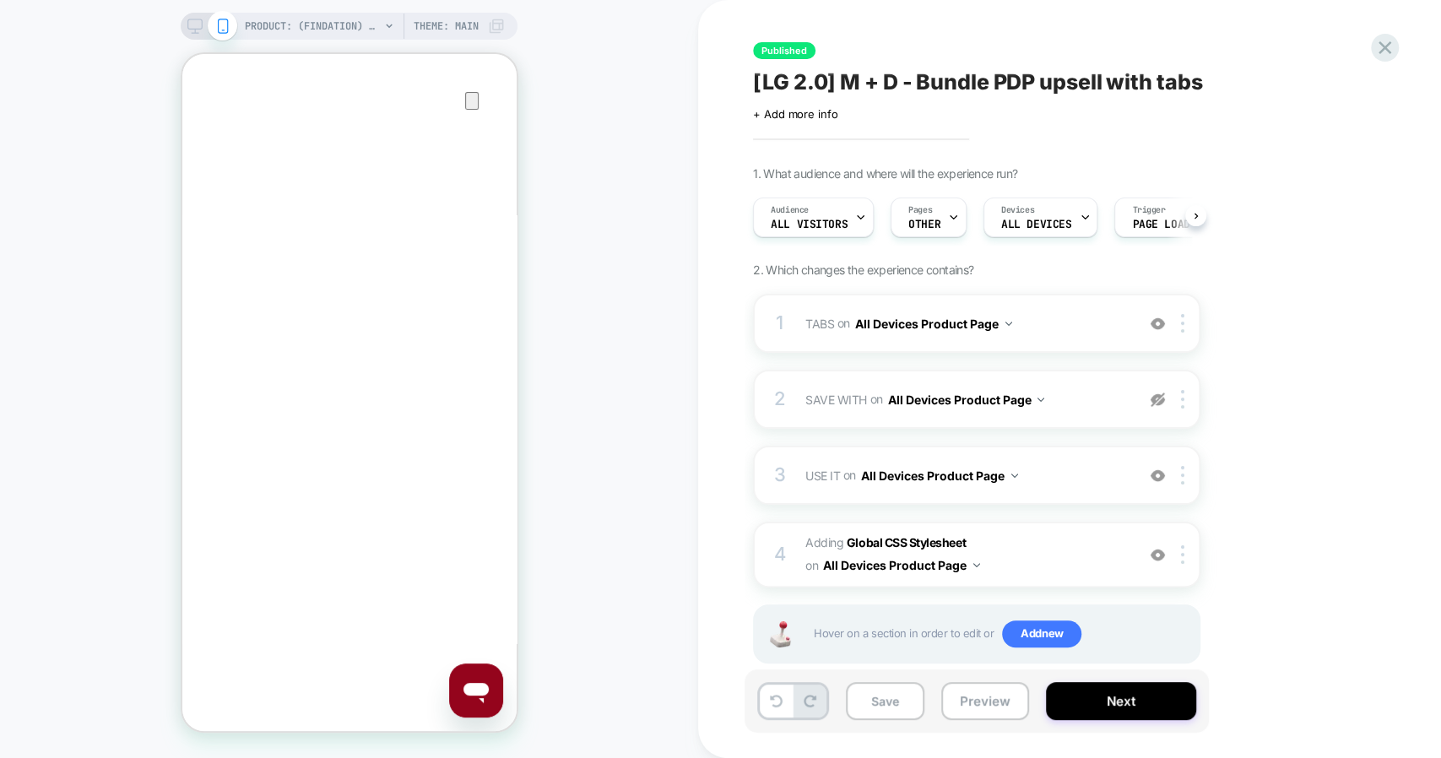
click at [891, 694] on button "Save" at bounding box center [885, 701] width 79 height 38
click at [1143, 716] on button "Next" at bounding box center [1121, 701] width 150 height 38
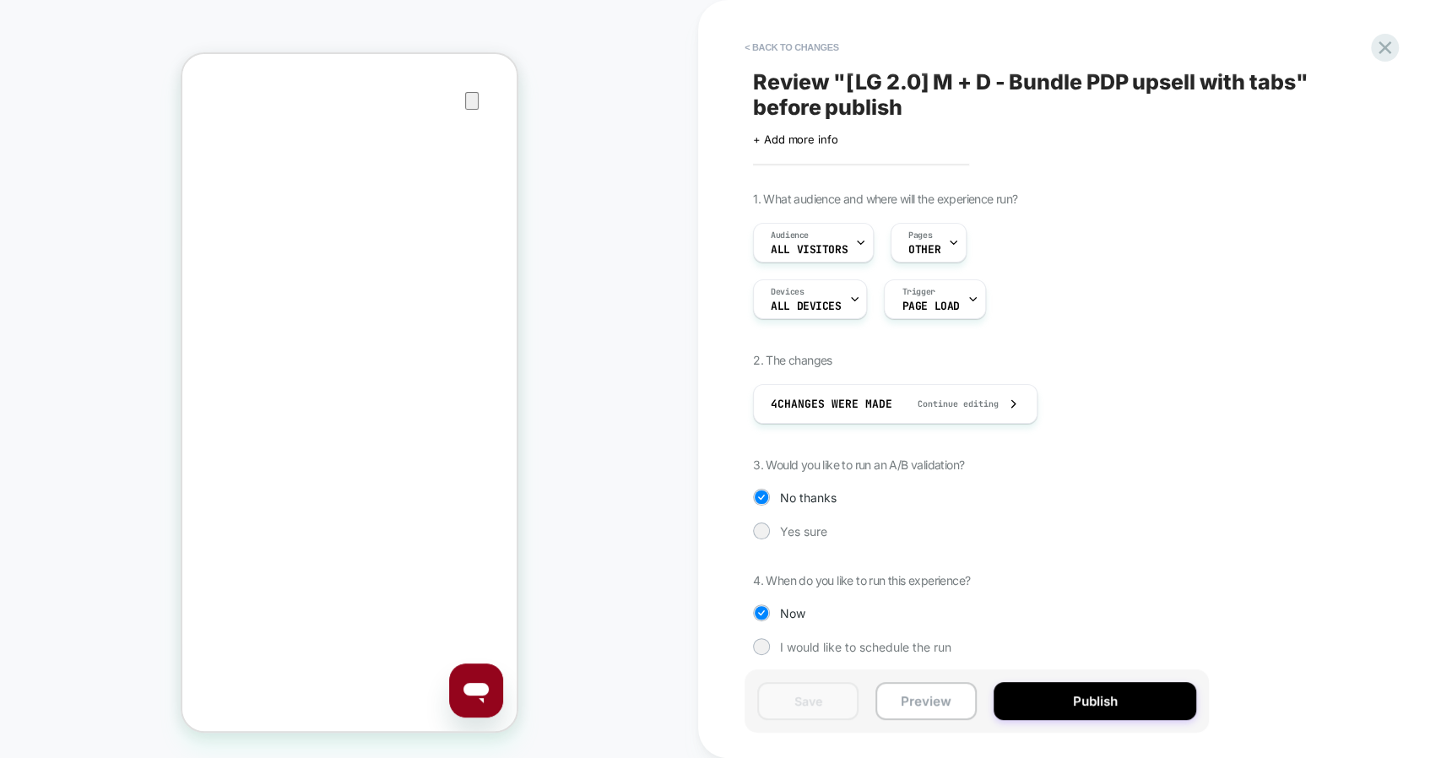
click at [1143, 716] on button "Publish" at bounding box center [1095, 701] width 203 height 38
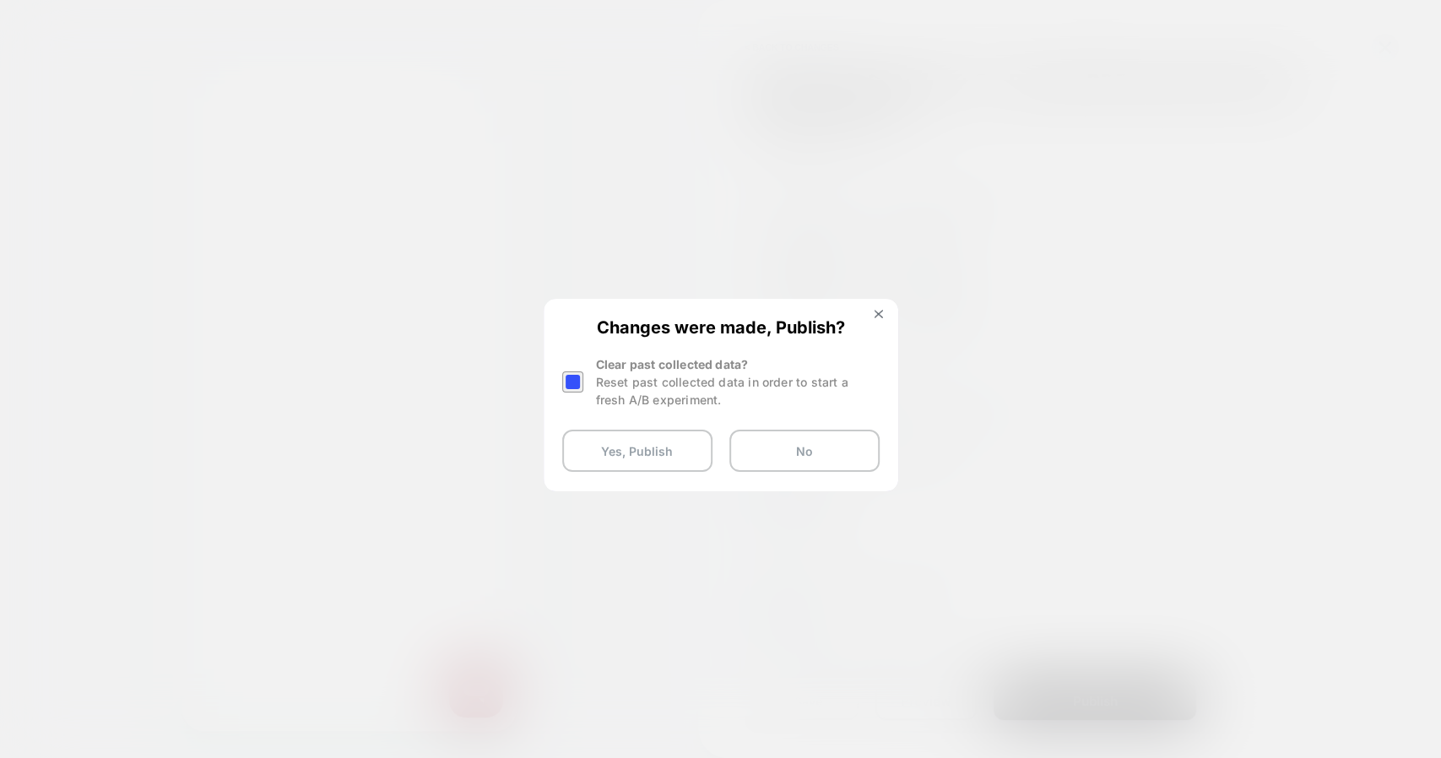
click at [574, 382] on div at bounding box center [572, 382] width 21 height 21
click at [651, 442] on button "Yes, Publish" at bounding box center [637, 451] width 150 height 42
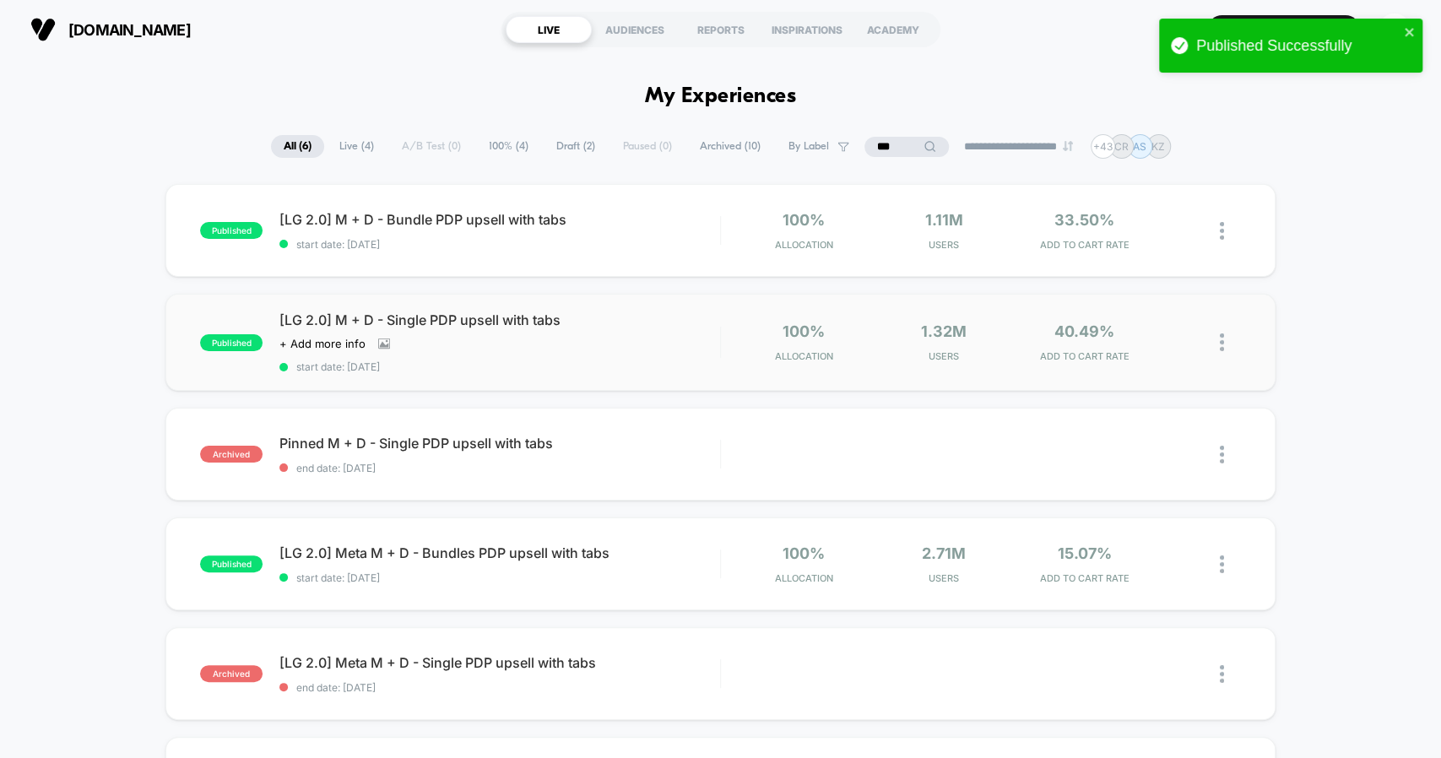
click at [551, 345] on div "Click to view images Click to edit experience details + Add more info" at bounding box center [434, 344] width 308 height 14
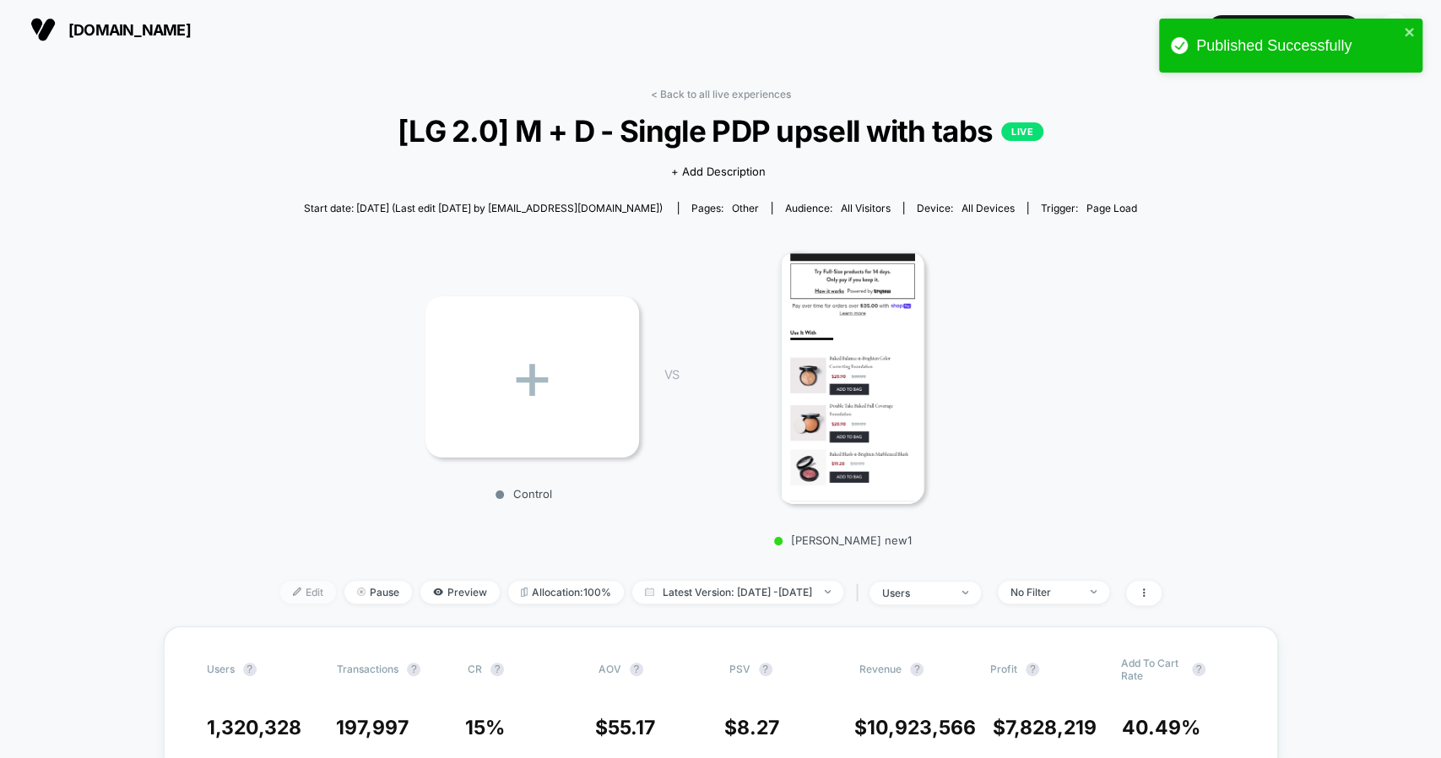
click at [280, 591] on span "Edit" at bounding box center [308, 592] width 56 height 23
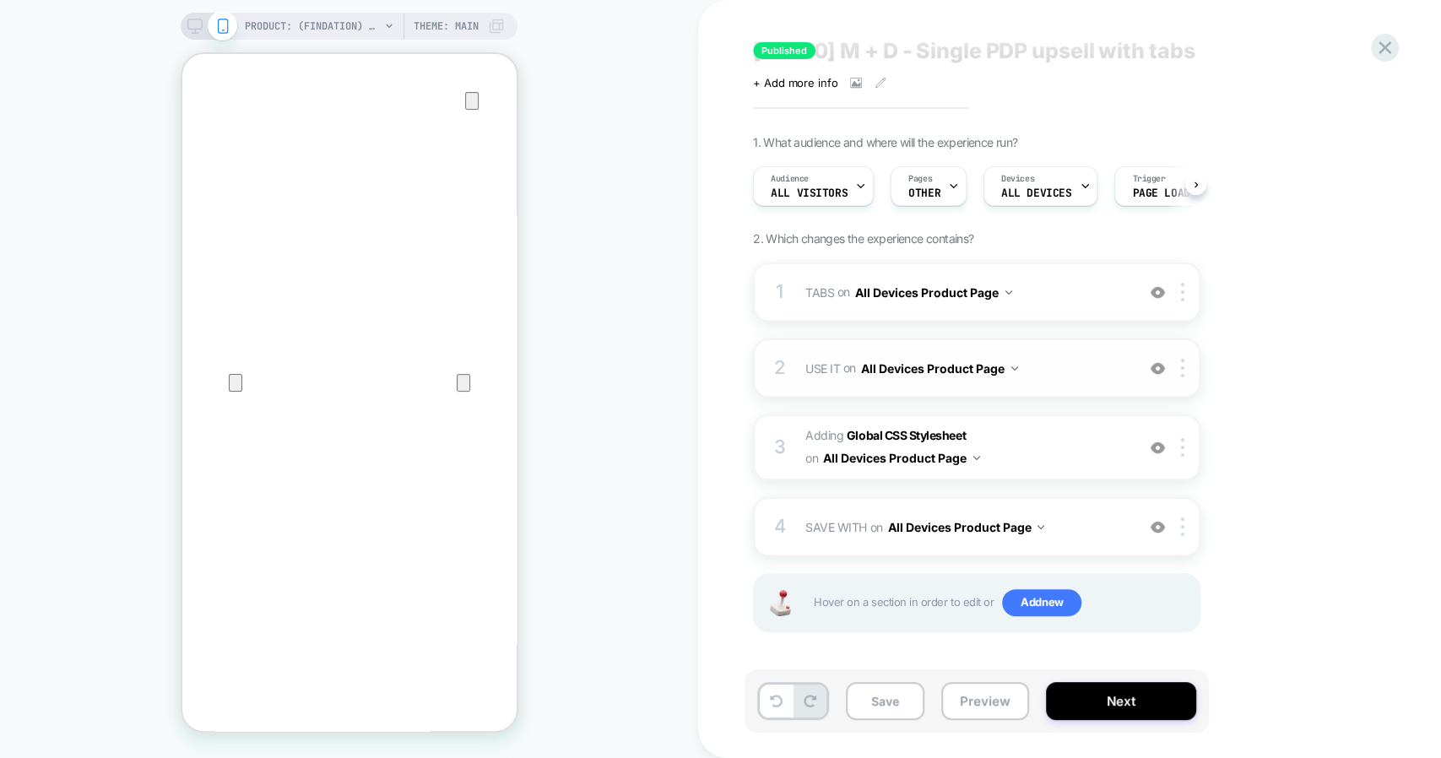
click at [1073, 373] on span "USE IT Replacing Blocks List WITH #use-it-wrapper-vsly-LG-2-0 on All Devices Pr…" at bounding box center [967, 368] width 322 height 24
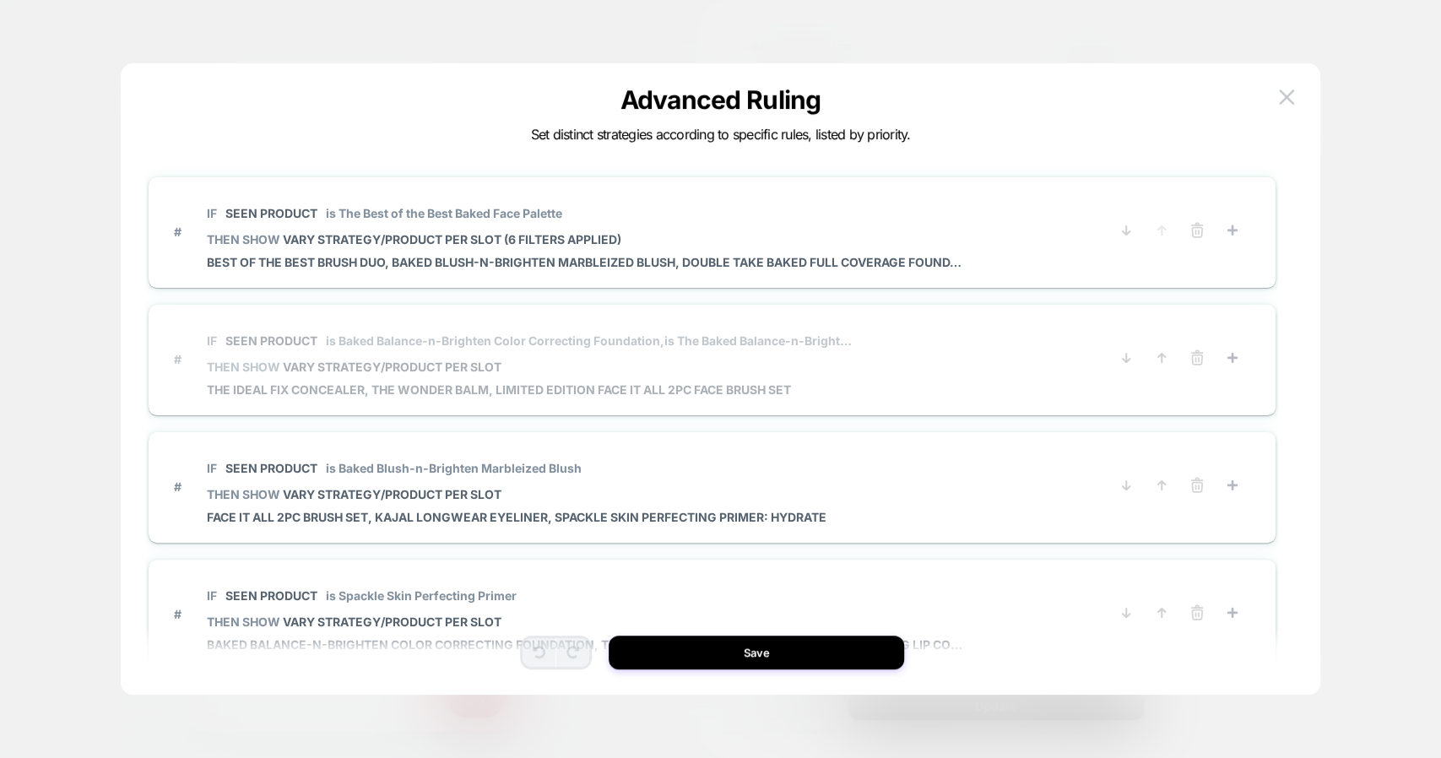
scroll to position [50, 0]
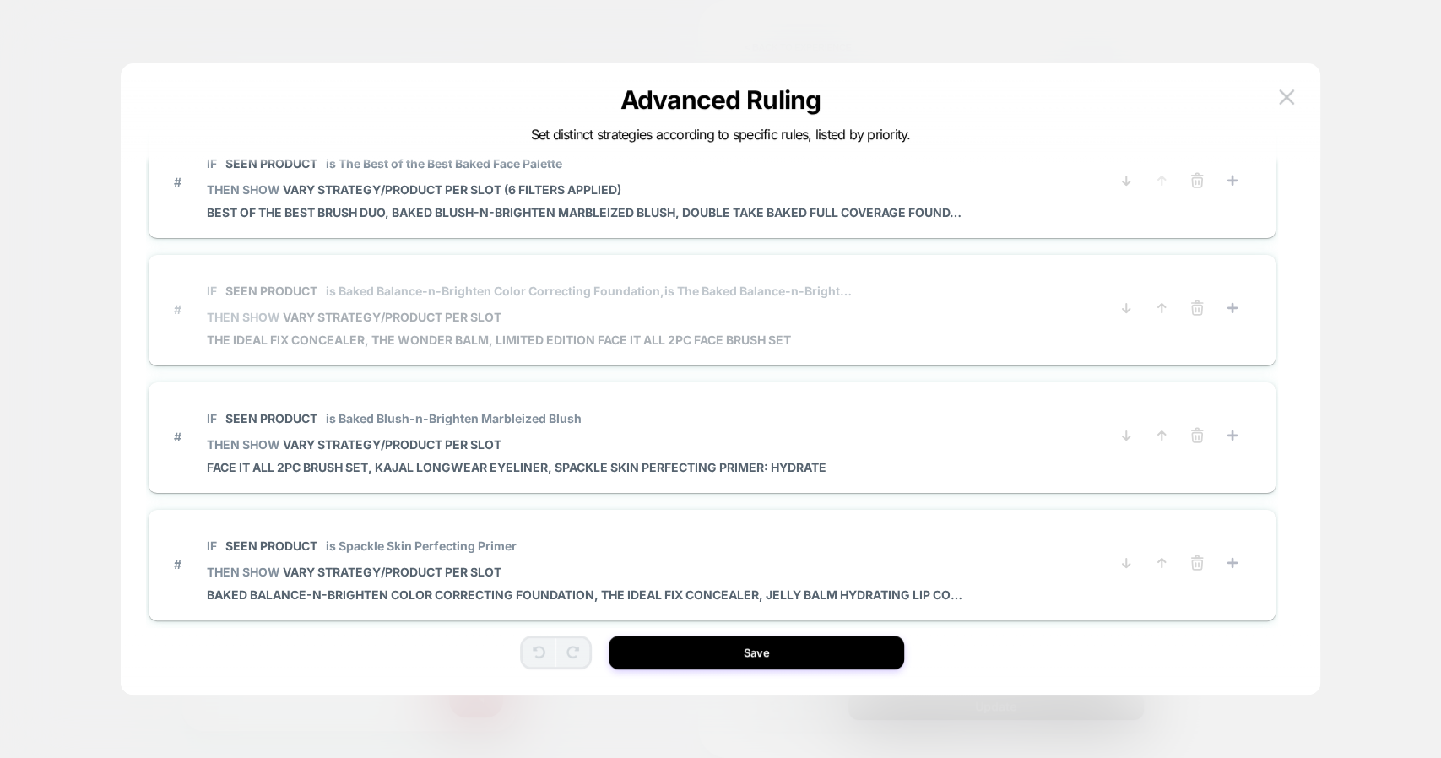
click at [771, 310] on span "THEN SHOW VARY STRATEGY/PRODUCT PER SLOT" at bounding box center [532, 317] width 651 height 14
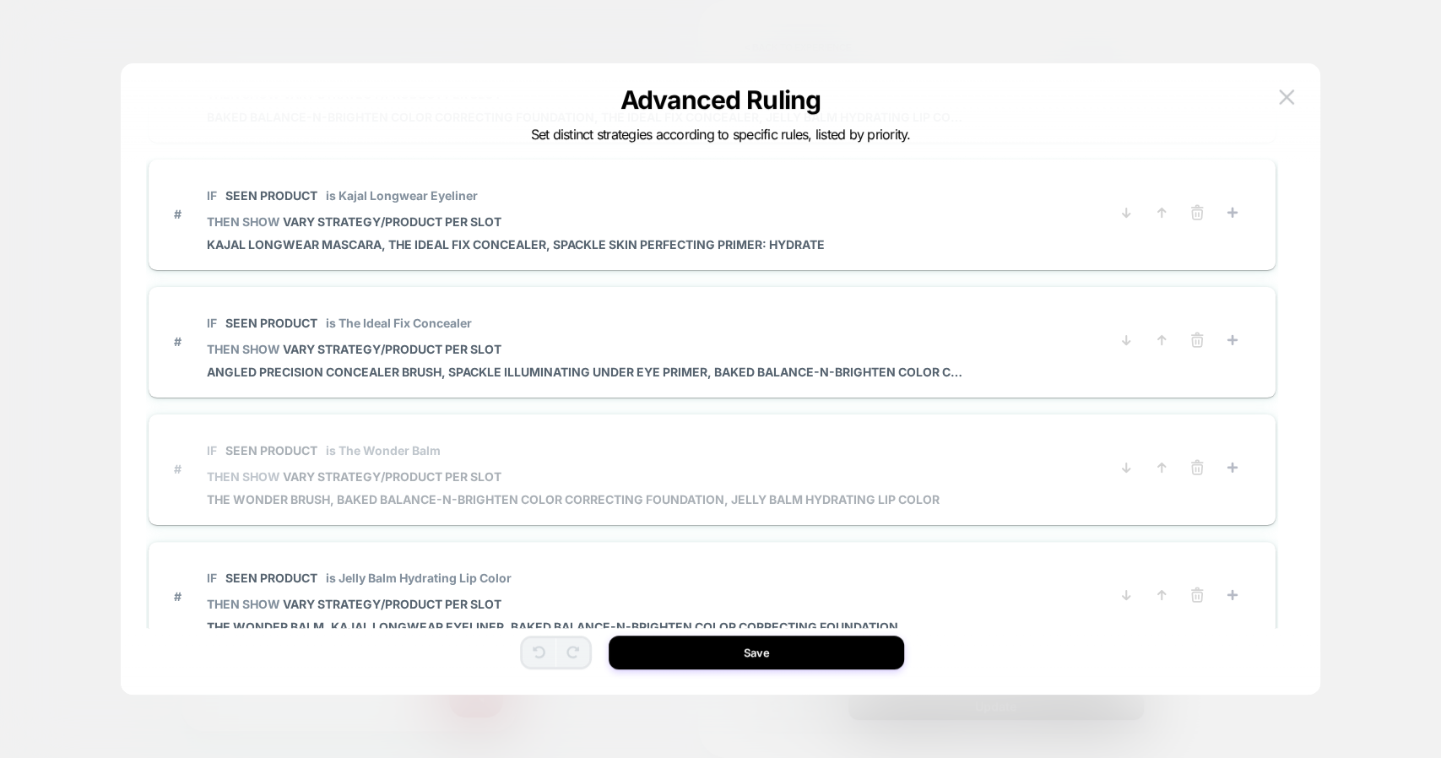
scroll to position [1199, 0]
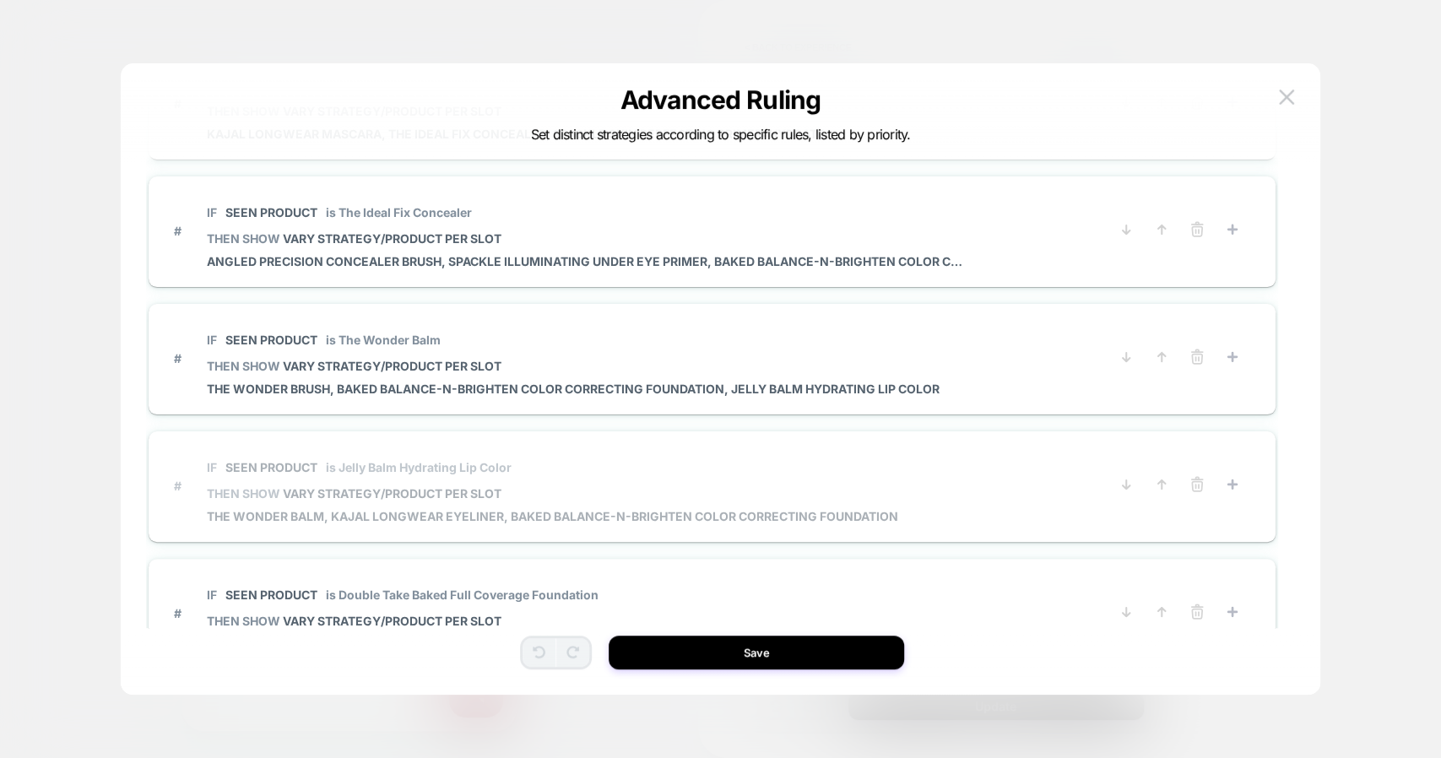
click at [599, 497] on span "THEN SHOW VARY STRATEGY/PRODUCT PER SLOT" at bounding box center [553, 493] width 692 height 14
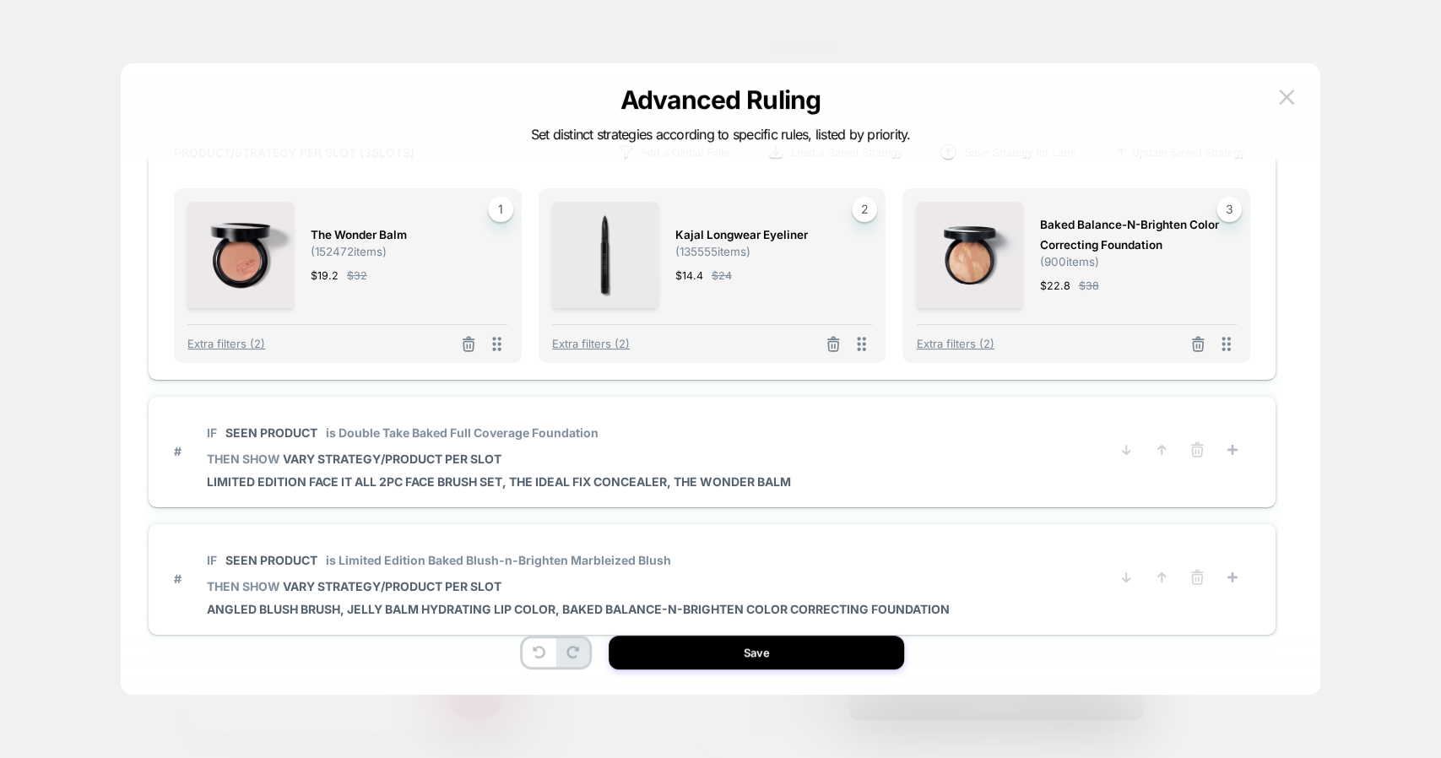
scroll to position [1322, 0]
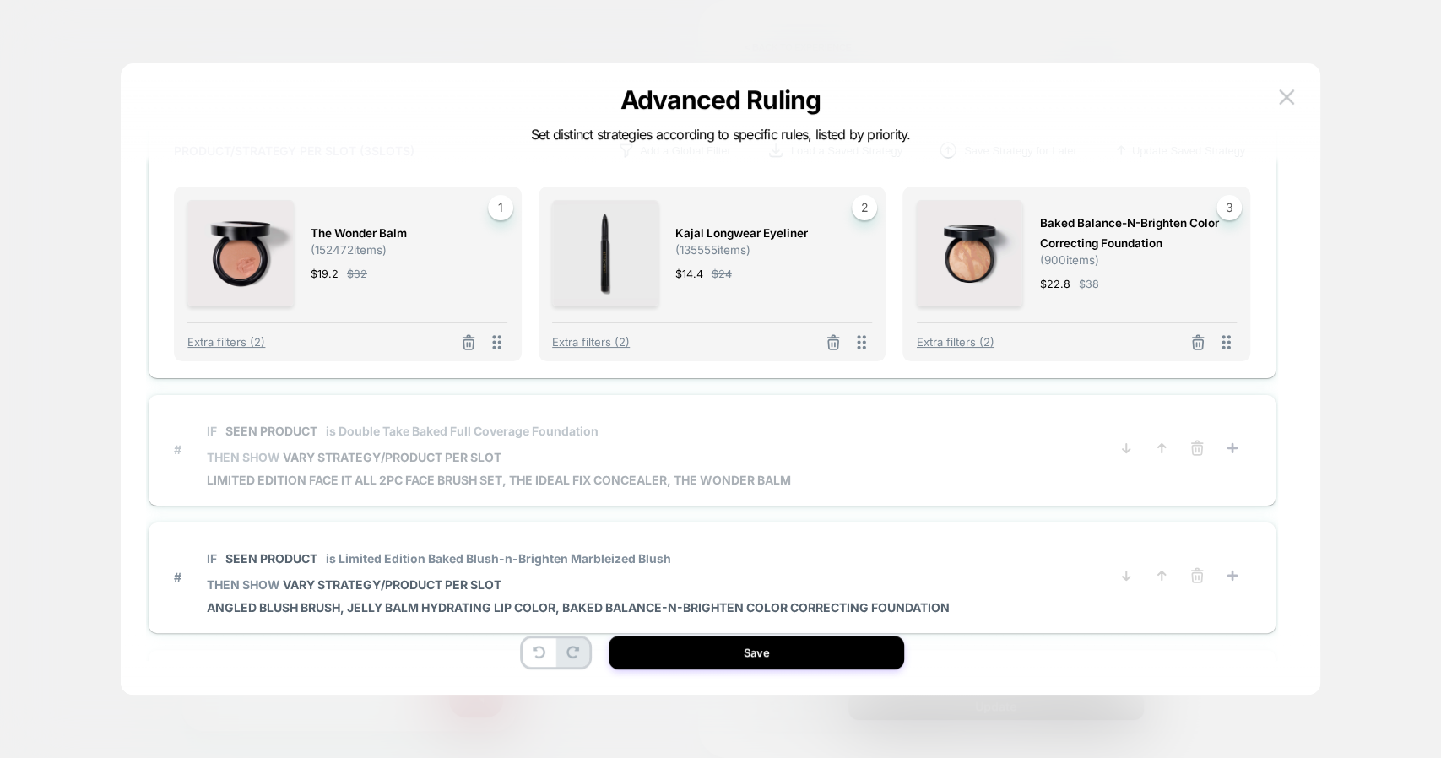
click at [592, 450] on span "THEN SHOW VARY STRATEGY/PRODUCT PER SLOT" at bounding box center [499, 457] width 584 height 14
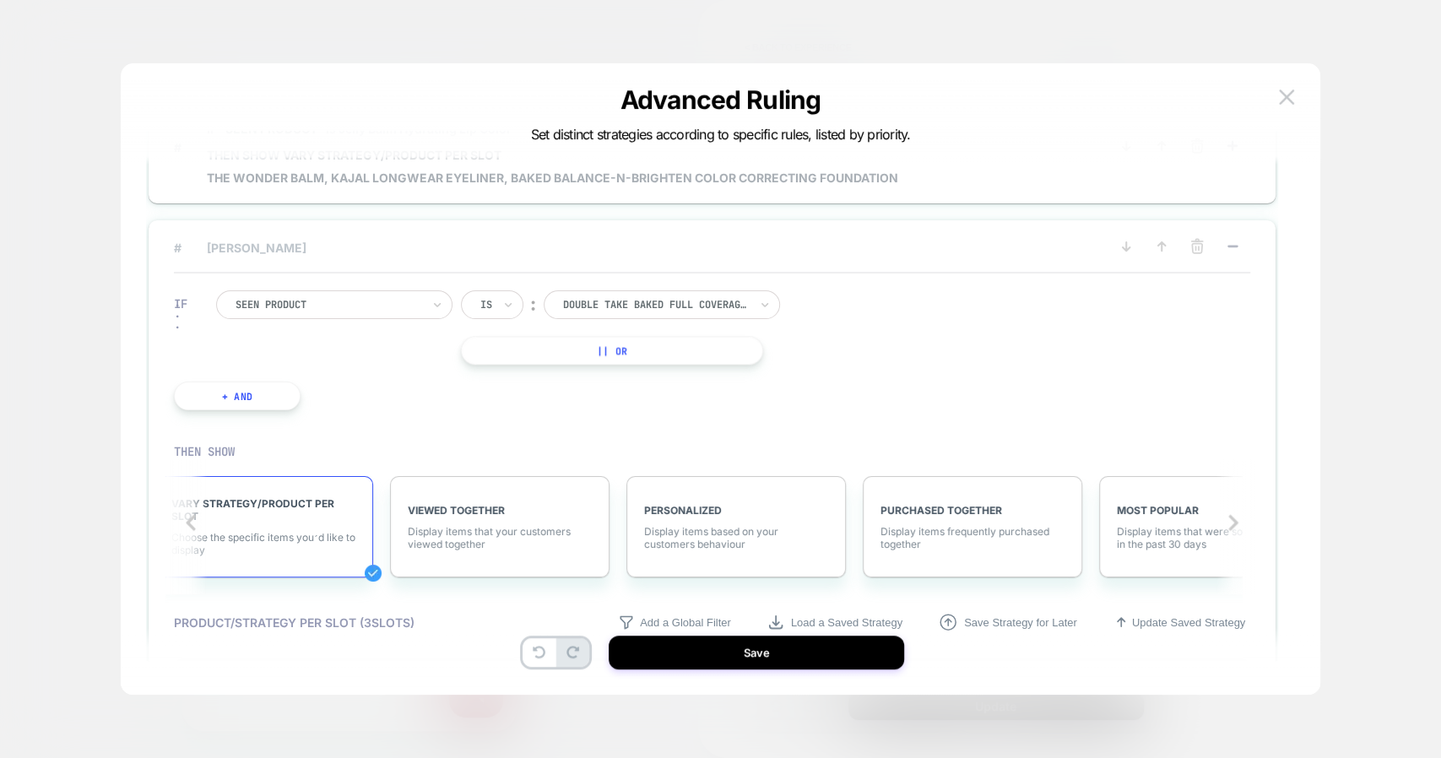
scroll to position [835, 0]
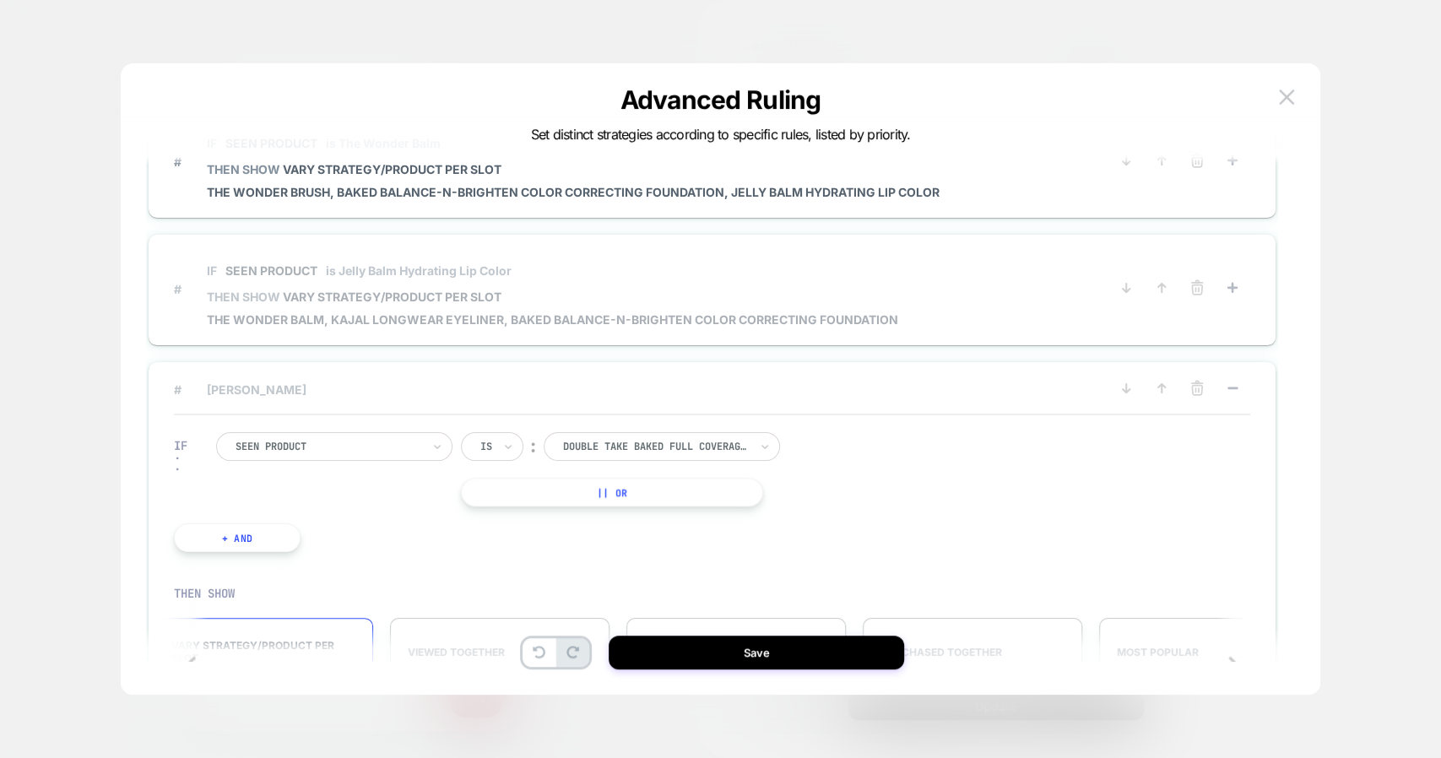
click at [644, 314] on span "The Wonder Balm, Kajal Longwear Eyeliner, Baked Balance-n-Brighten Color Correc…" at bounding box center [553, 319] width 692 height 14
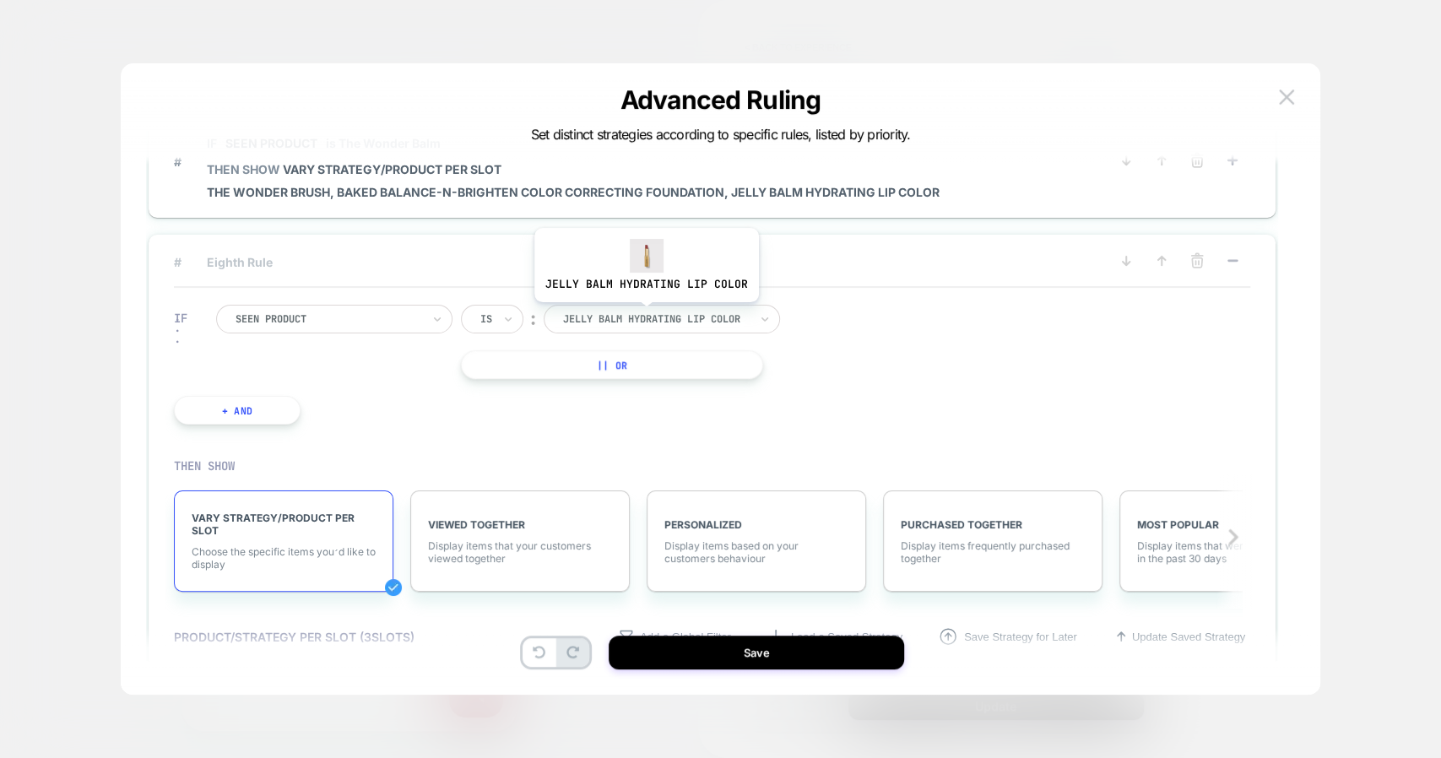
scroll to position [1138, 0]
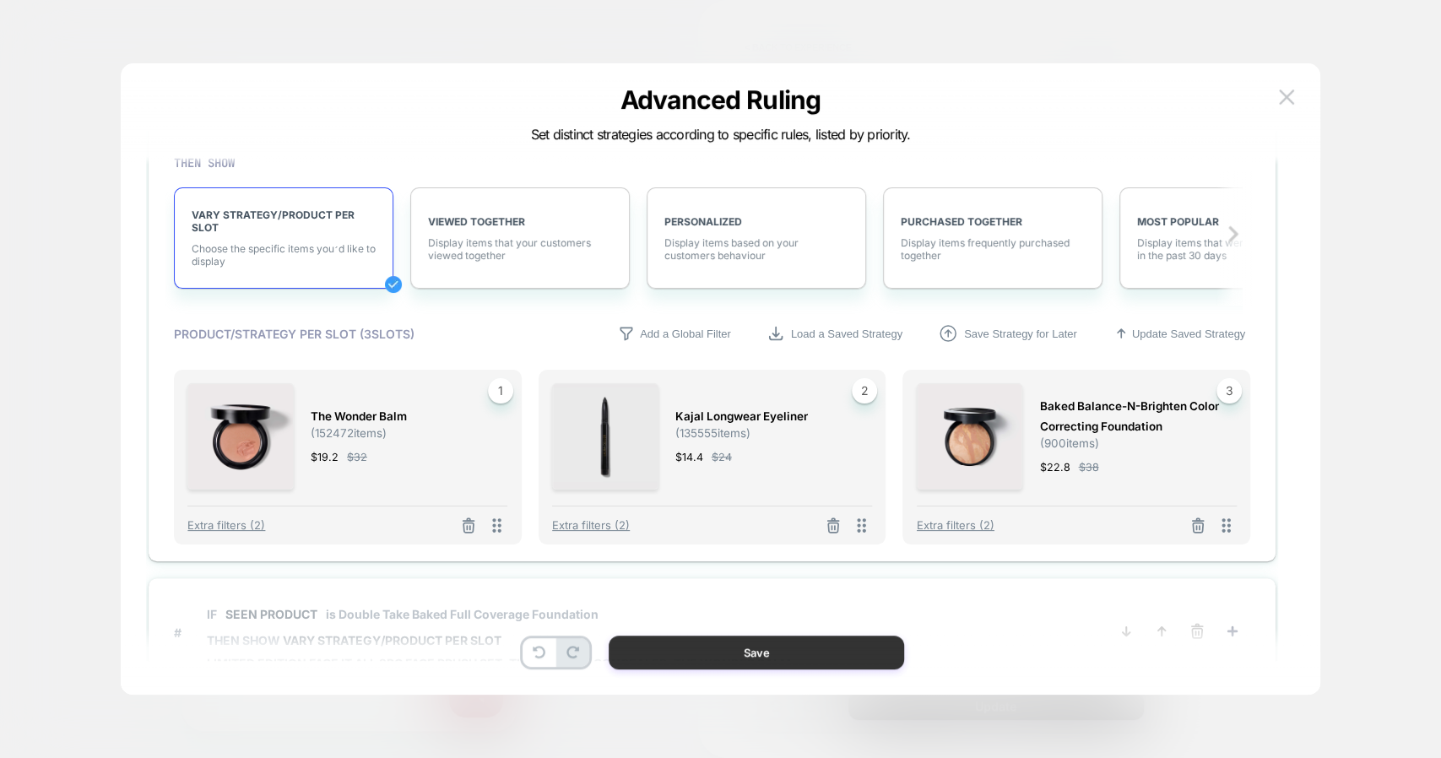
click at [668, 652] on button "Save" at bounding box center [757, 653] width 296 height 34
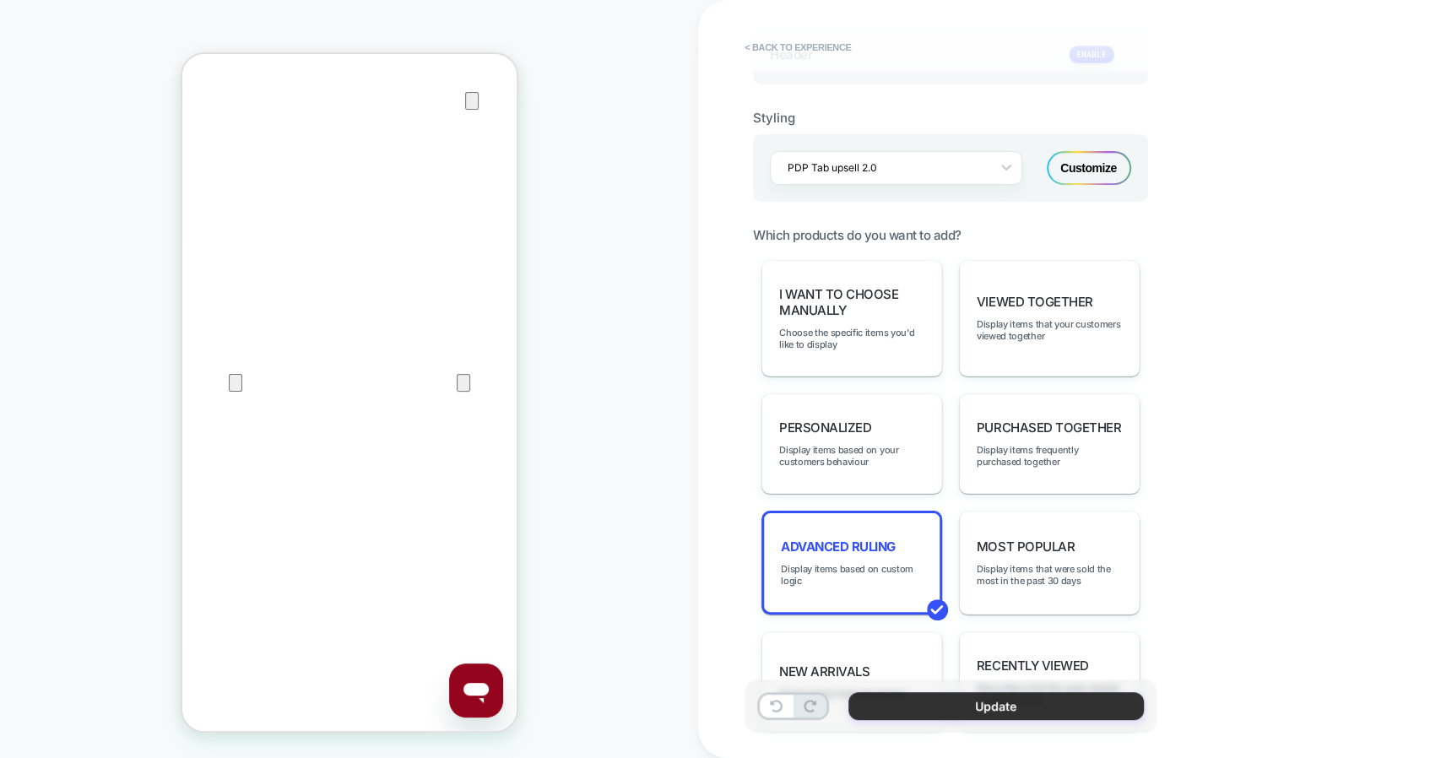
click at [926, 700] on button "Update" at bounding box center [997, 706] width 296 height 28
